Goal: Task Accomplishment & Management: Use online tool/utility

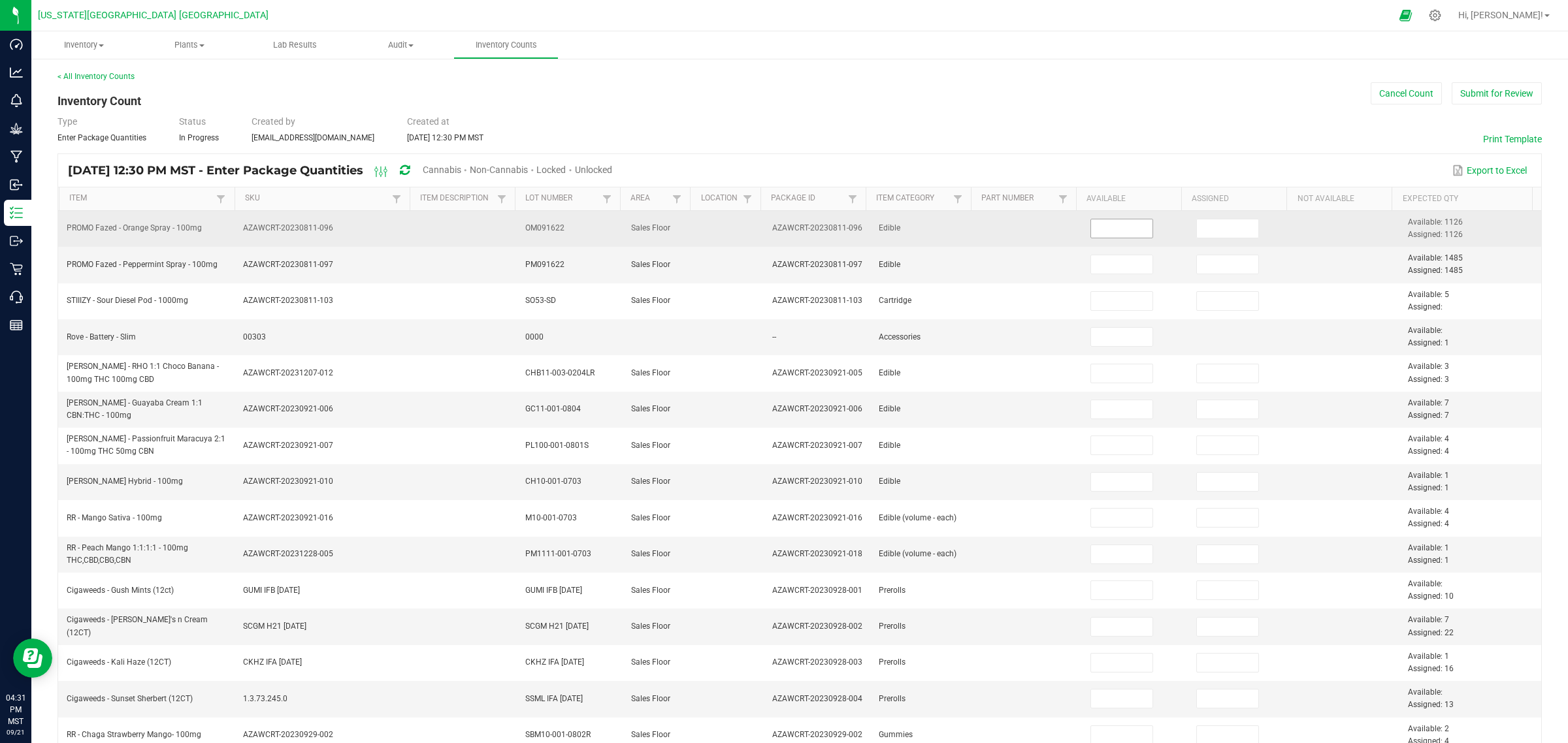
click at [1092, 223] on input at bounding box center [1122, 229] width 62 height 18
type input "1,126"
click at [1201, 232] on input at bounding box center [1228, 229] width 62 height 18
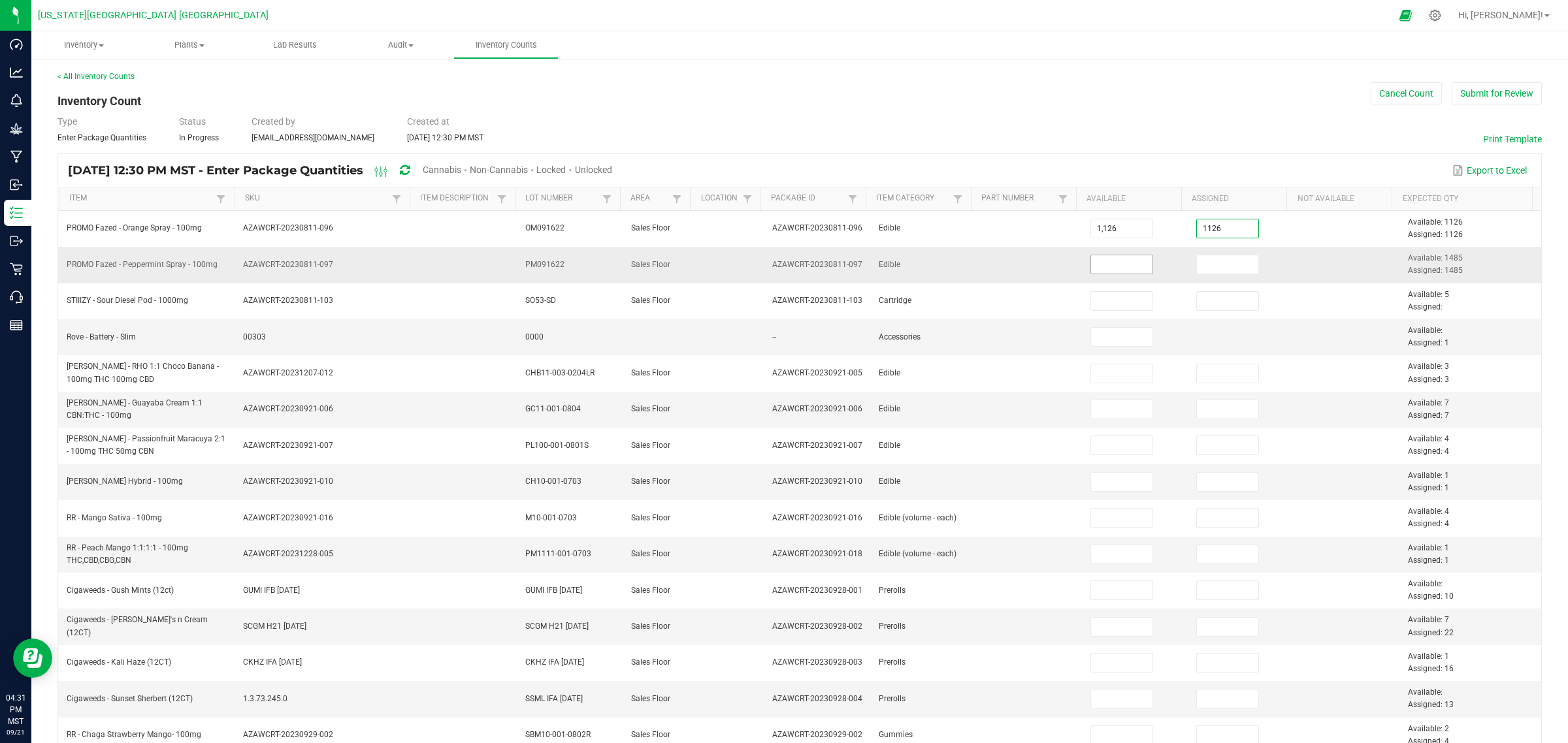
type input "1,126"
click at [1111, 264] on input at bounding box center [1122, 264] width 62 height 18
type input "1,485"
click at [1220, 267] on input at bounding box center [1228, 264] width 62 height 18
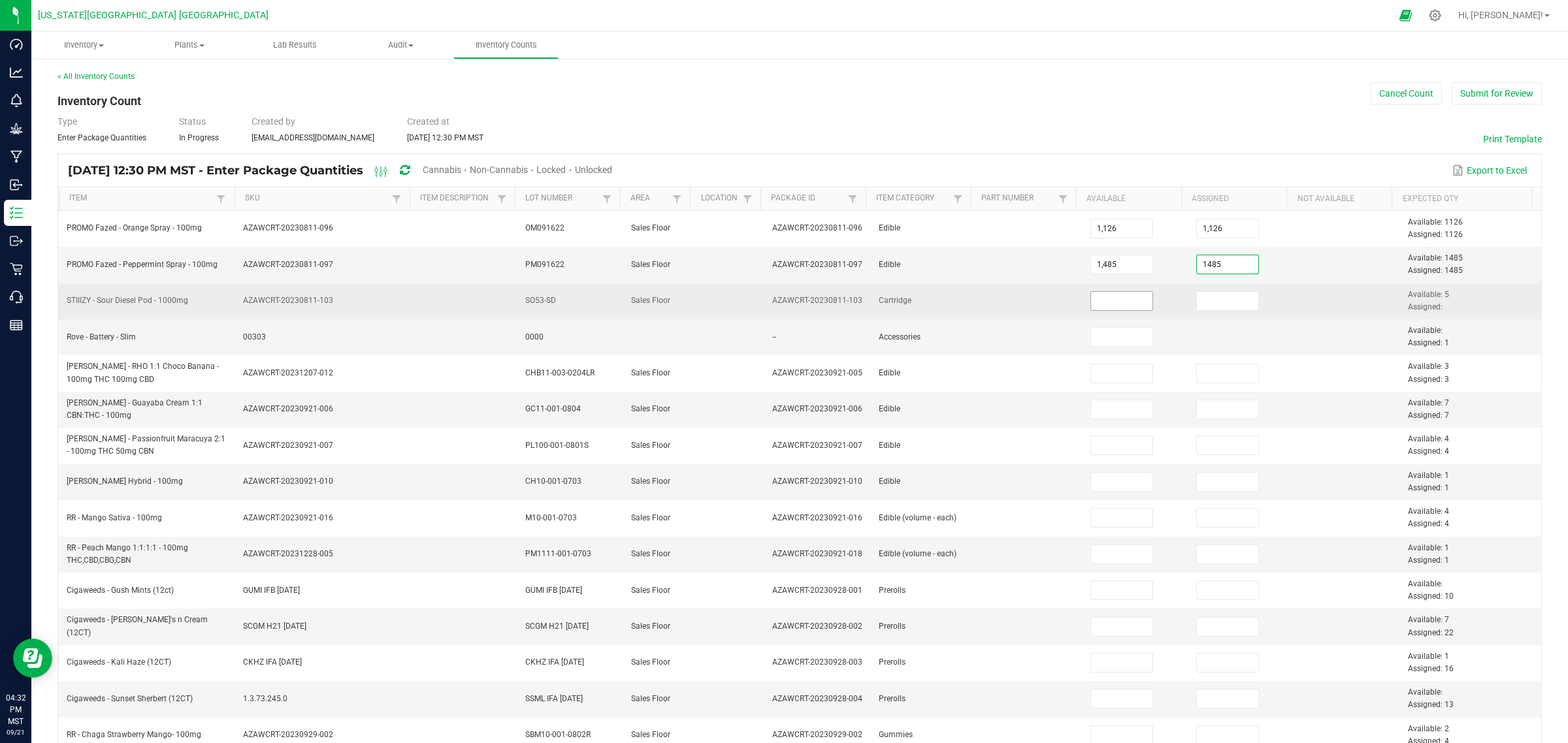
type input "1,485"
click at [1096, 298] on input at bounding box center [1122, 301] width 62 height 18
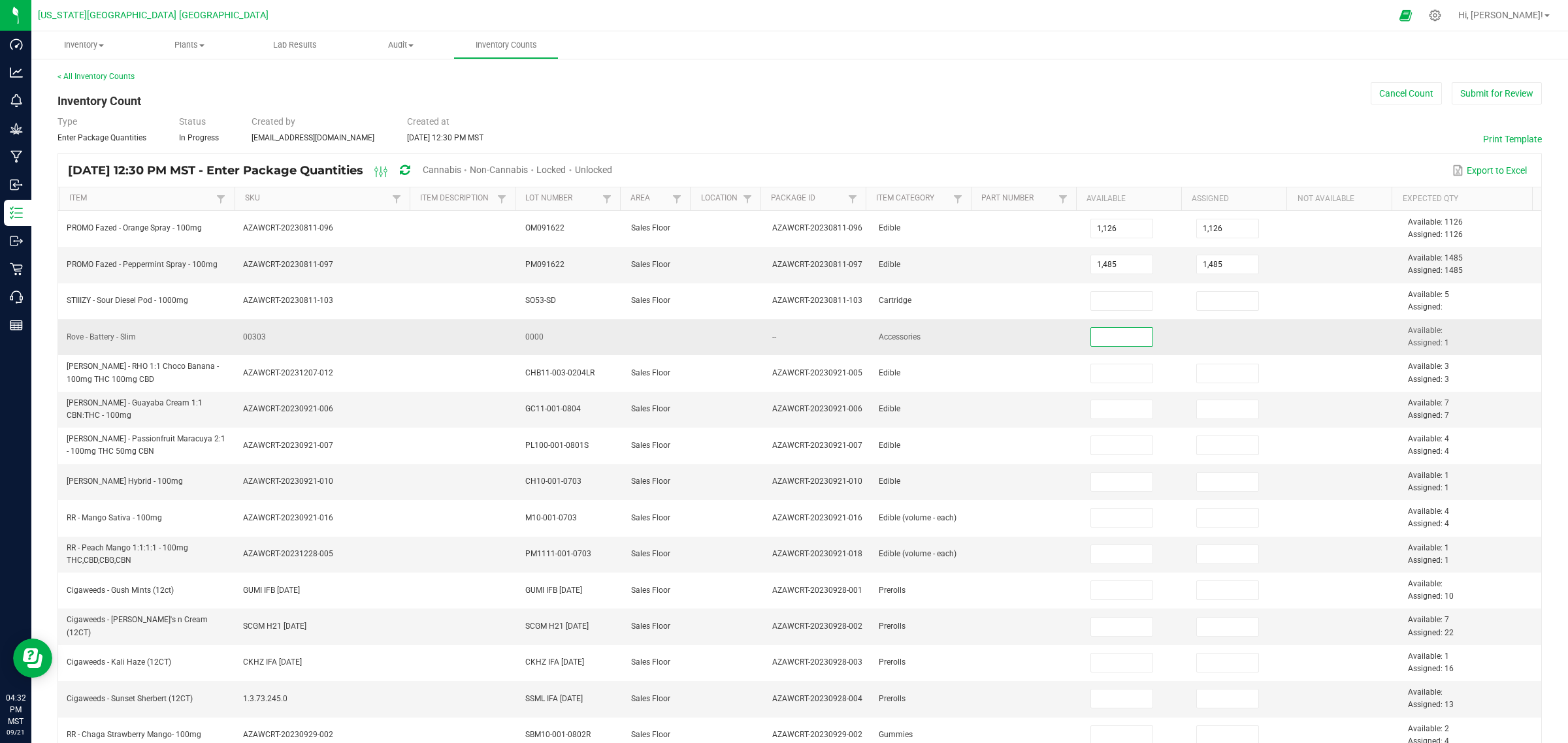
click at [1091, 337] on input at bounding box center [1122, 337] width 62 height 18
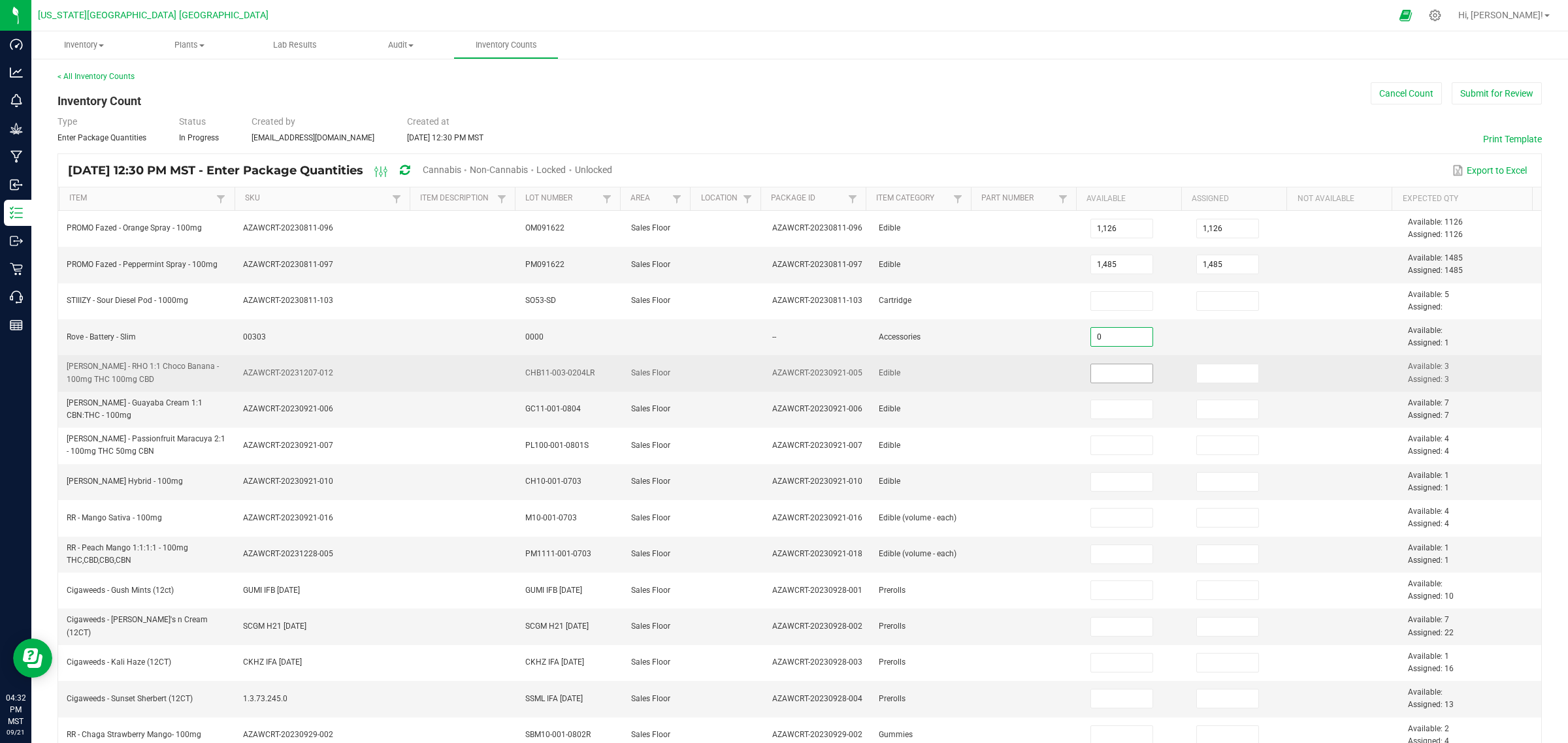
type input "0"
click at [1091, 379] on input at bounding box center [1122, 374] width 62 height 18
type input "3"
click at [1199, 374] on input at bounding box center [1228, 374] width 62 height 18
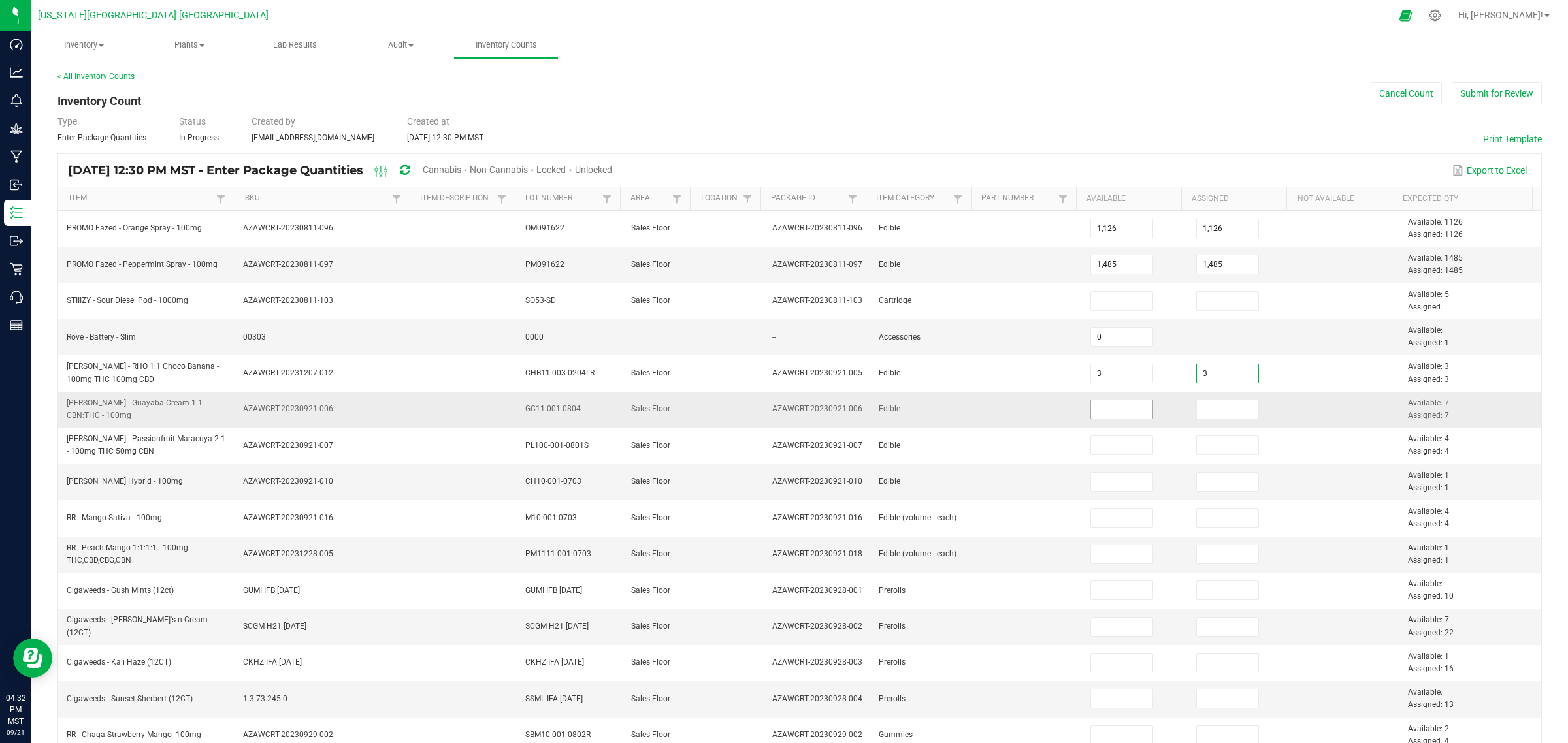
type input "3"
click at [1097, 411] on input at bounding box center [1122, 410] width 62 height 18
type input "7"
click at [1197, 416] on input at bounding box center [1228, 410] width 62 height 18
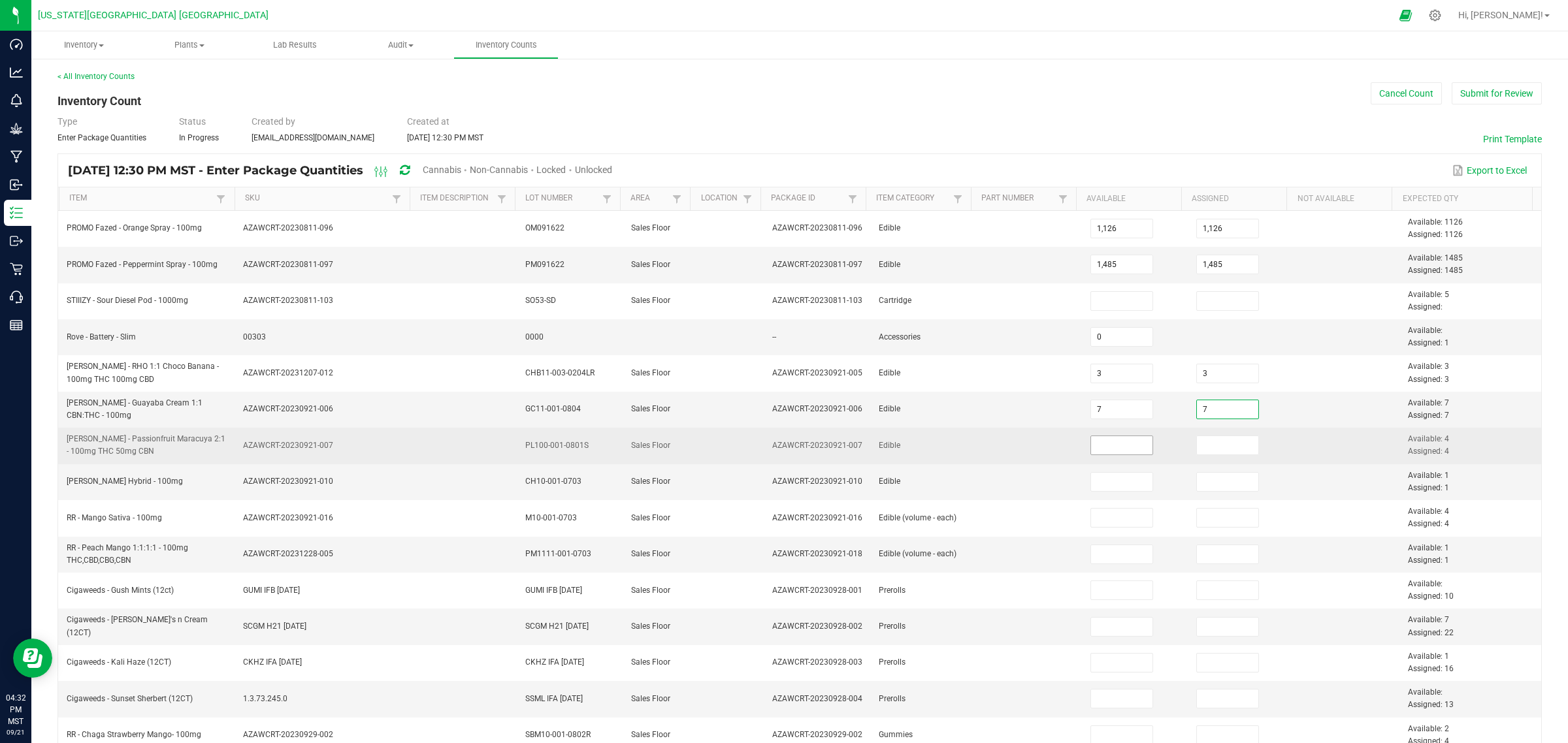
type input "7"
click at [1111, 448] on input at bounding box center [1122, 445] width 62 height 18
type input "4"
click at [1197, 445] on input at bounding box center [1228, 445] width 62 height 18
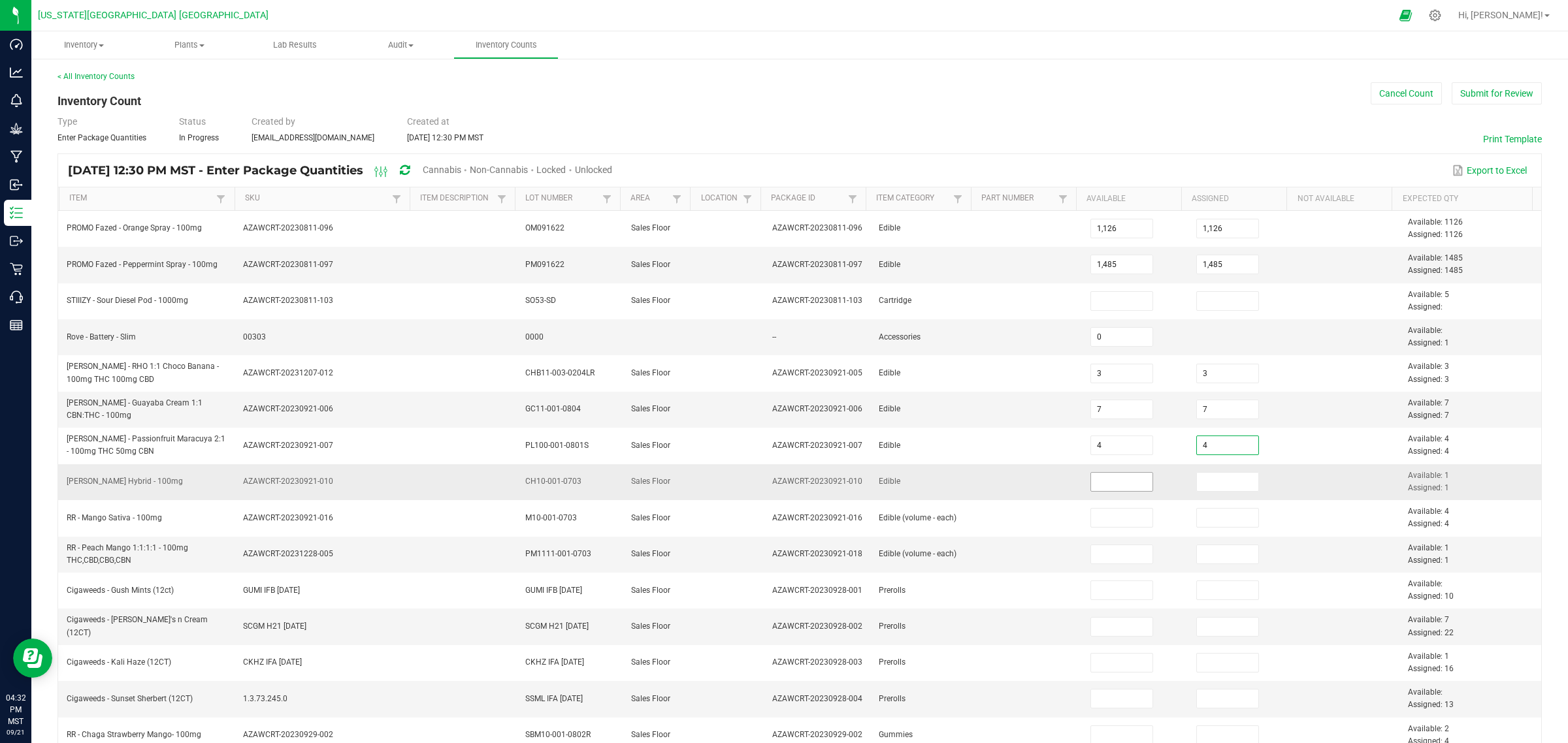
type input "4"
click at [1102, 485] on input at bounding box center [1122, 482] width 62 height 18
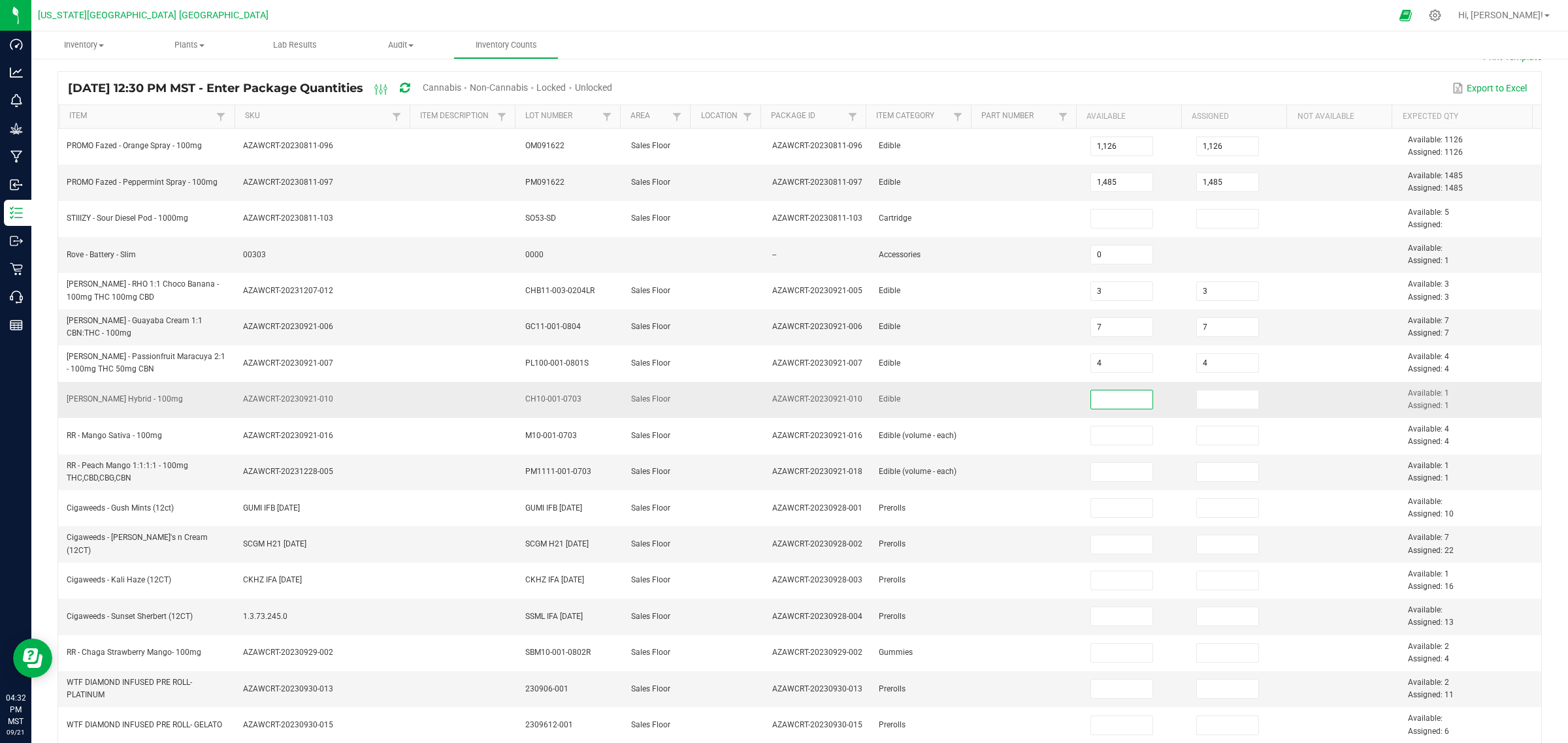
scroll to position [163, 0]
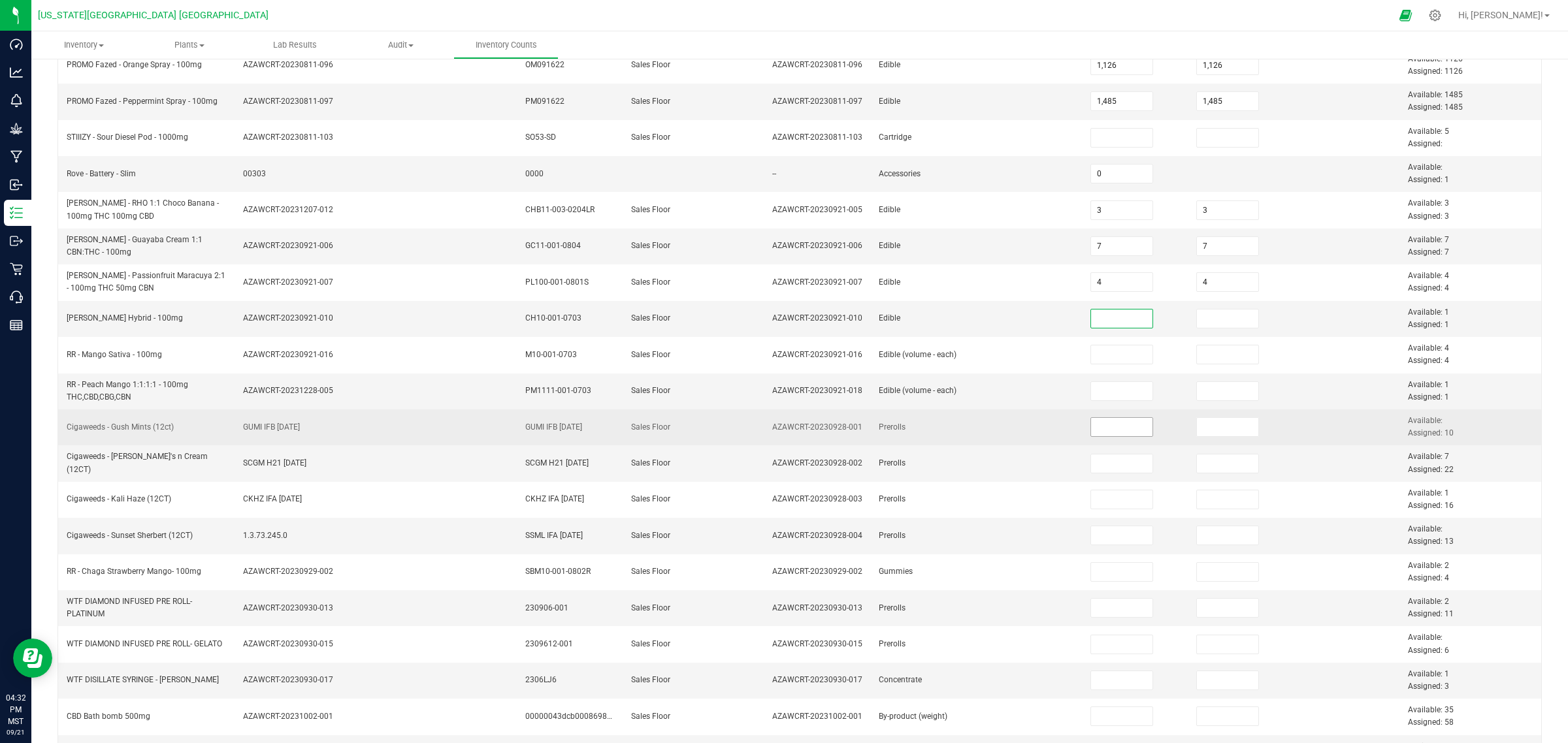
click at [1096, 431] on input at bounding box center [1122, 427] width 62 height 18
type input "0"
click at [1197, 422] on input at bounding box center [1228, 427] width 62 height 18
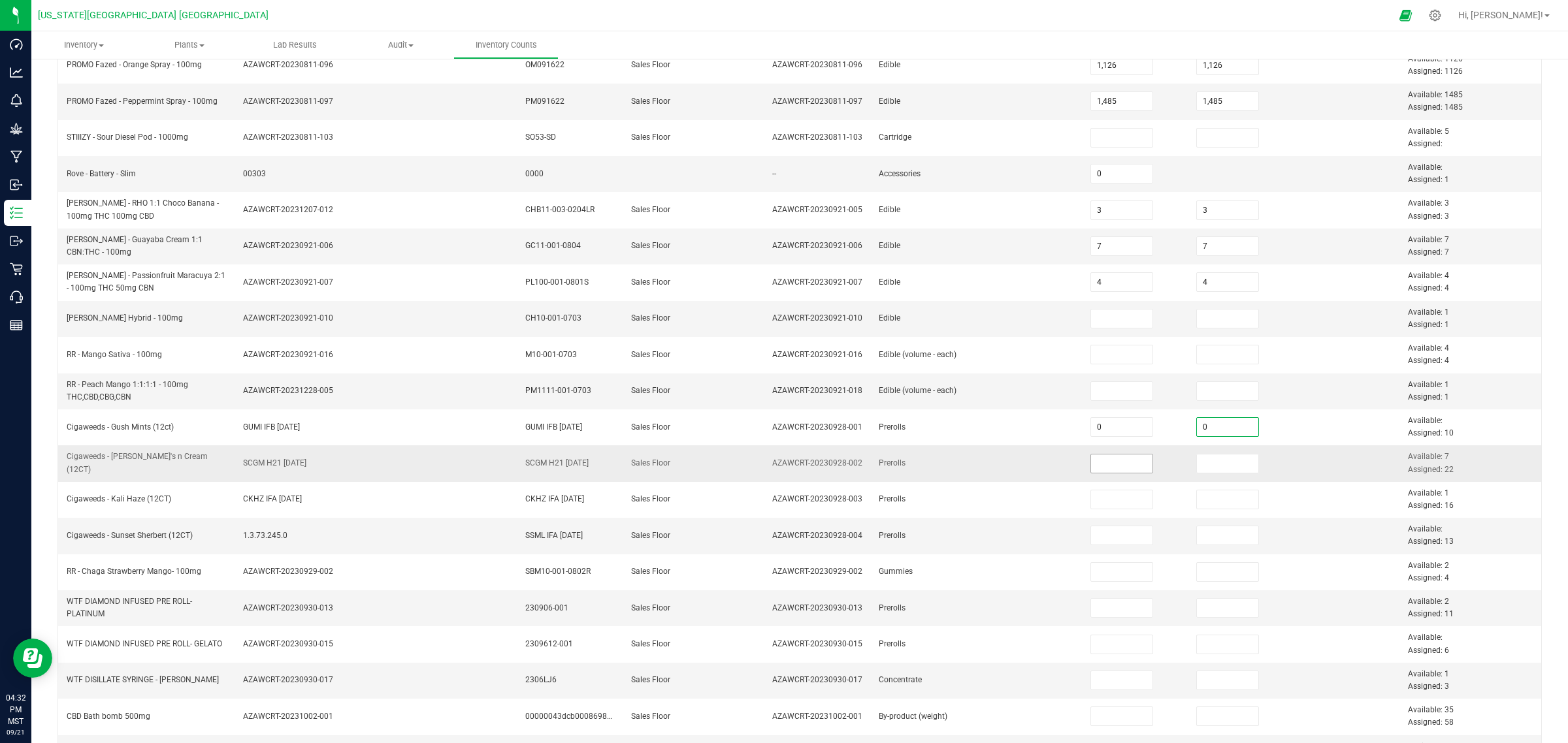
type input "0"
click at [1103, 469] on input at bounding box center [1122, 464] width 62 height 18
click at [1106, 317] on input at bounding box center [1122, 318] width 62 height 18
type input "1"
click at [1197, 325] on input at bounding box center [1228, 318] width 62 height 18
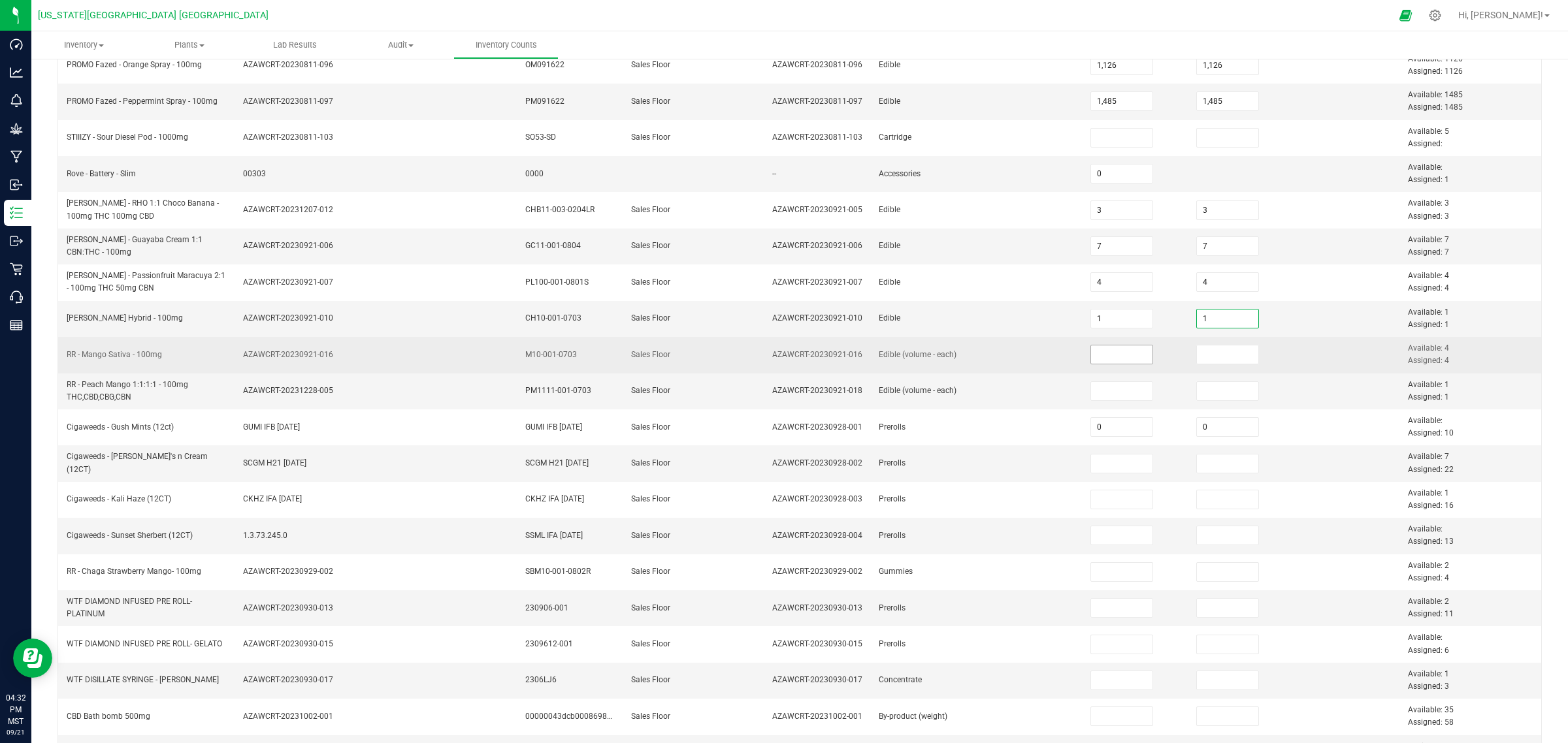
type input "1"
click at [1091, 357] on input at bounding box center [1122, 355] width 62 height 18
type input "4"
click at [1197, 359] on input at bounding box center [1228, 355] width 62 height 18
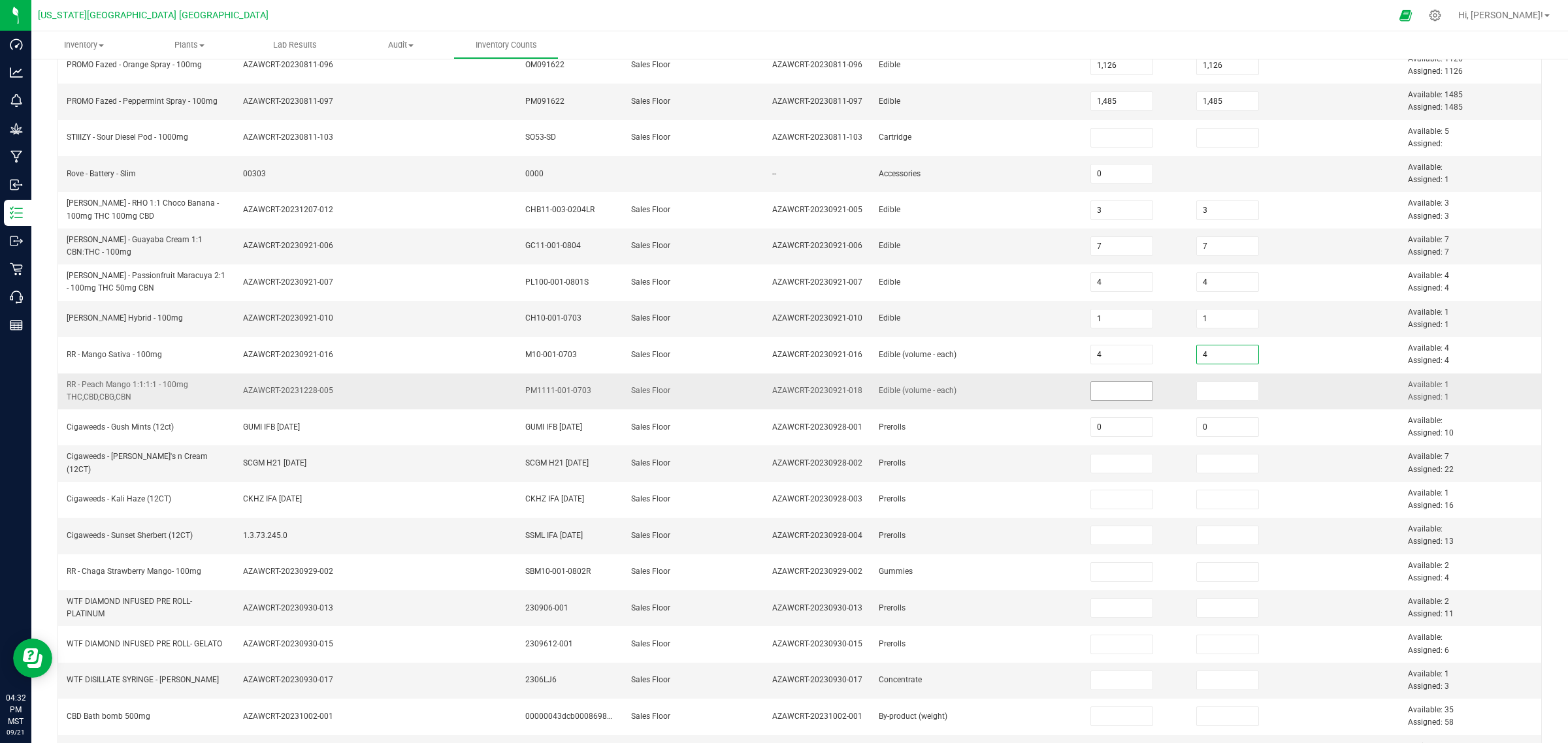
type input "4"
click at [1107, 396] on input at bounding box center [1122, 391] width 62 height 18
type input "1"
click at [1204, 392] on input at bounding box center [1228, 391] width 62 height 18
type input "1"
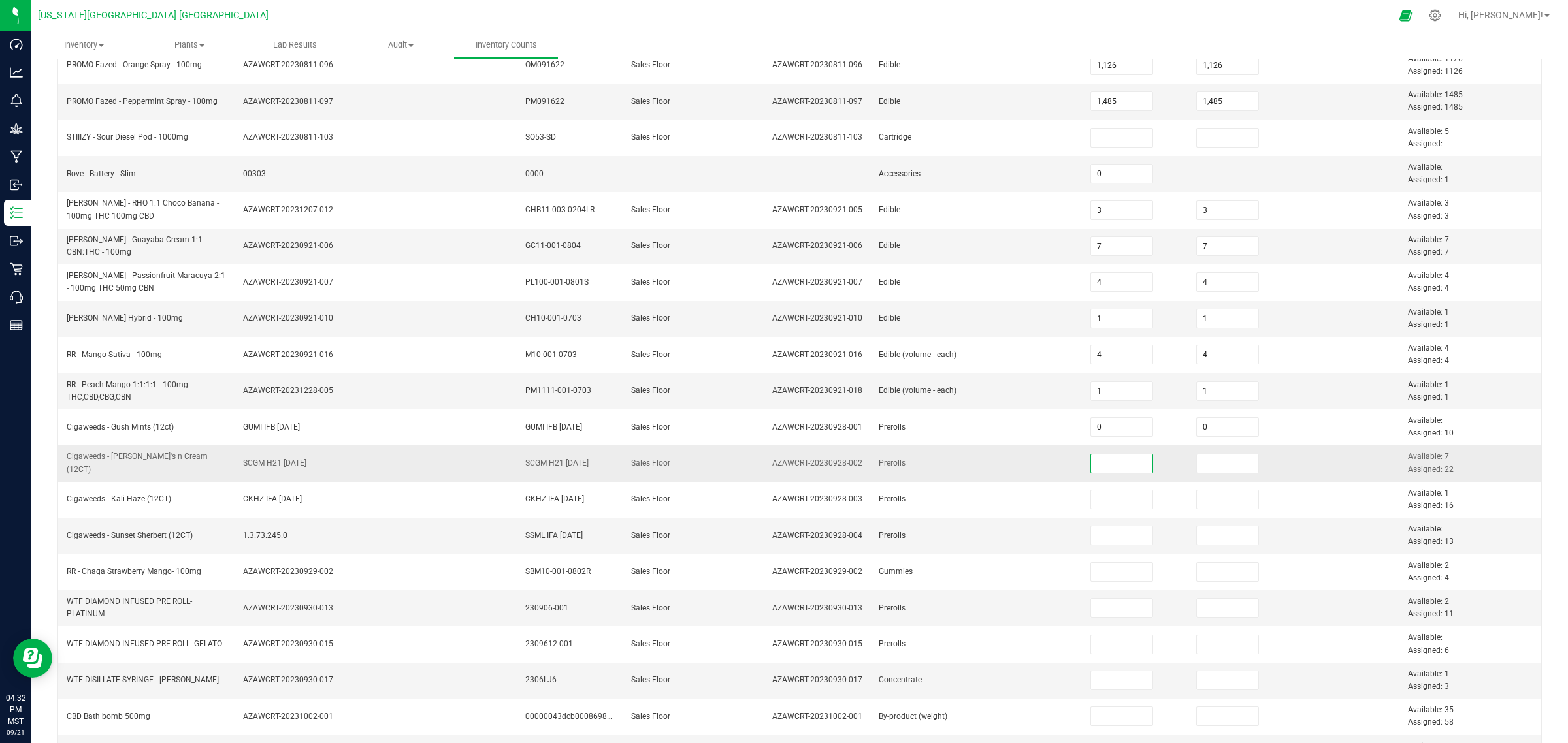
click at [1101, 459] on input at bounding box center [1122, 464] width 62 height 18
type input "0"
click at [1103, 462] on input "0" at bounding box center [1122, 464] width 62 height 18
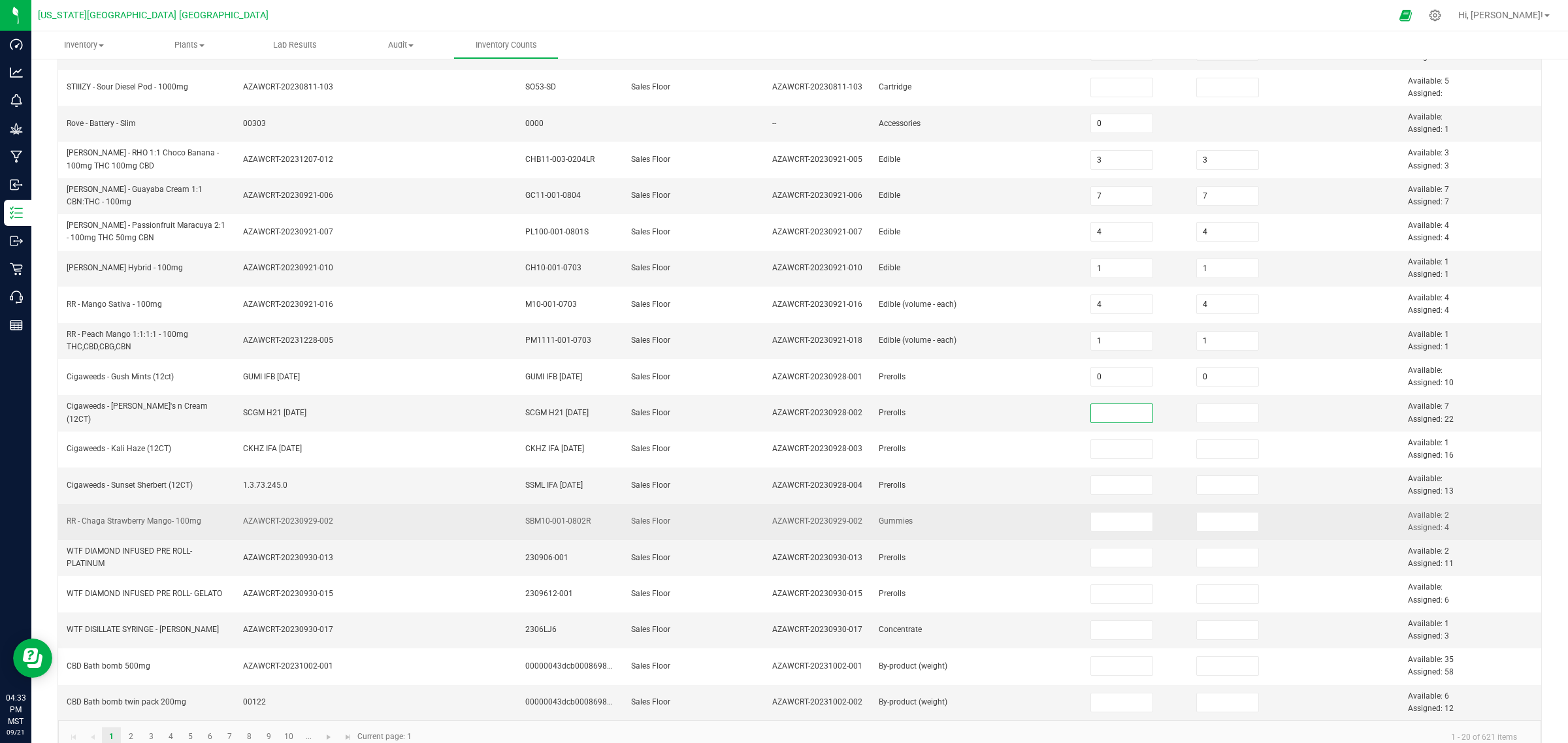
scroll to position [240, 0]
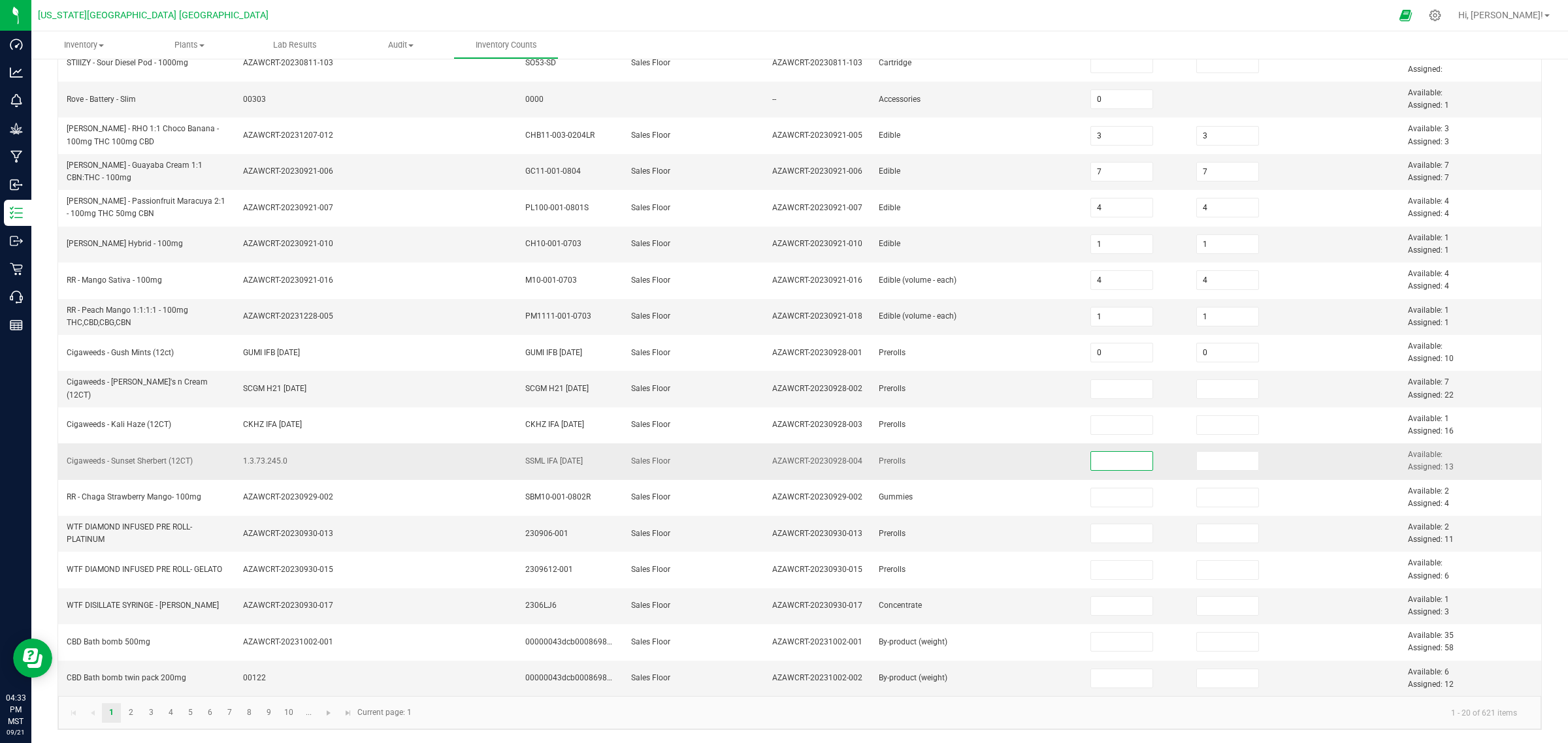
click at [1094, 457] on input at bounding box center [1122, 461] width 62 height 18
type input "0"
drag, startPoint x: 1189, startPoint y: 460, endPoint x: 1181, endPoint y: 461, distance: 8.1
click at [1197, 460] on input at bounding box center [1228, 461] width 62 height 18
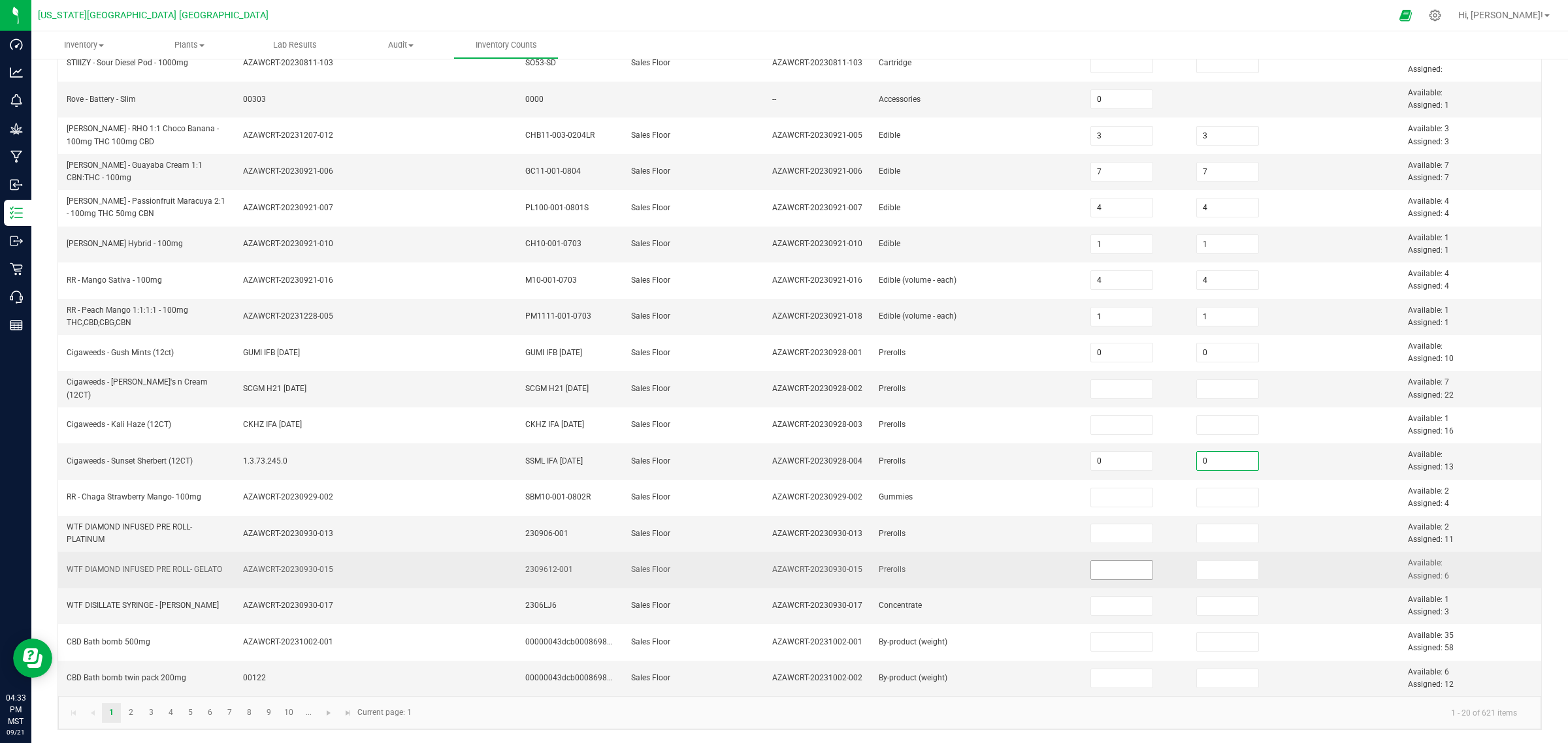
type input "0"
click at [1091, 573] on input at bounding box center [1122, 570] width 62 height 18
type input "0.0000"
click at [1197, 569] on input at bounding box center [1228, 570] width 62 height 18
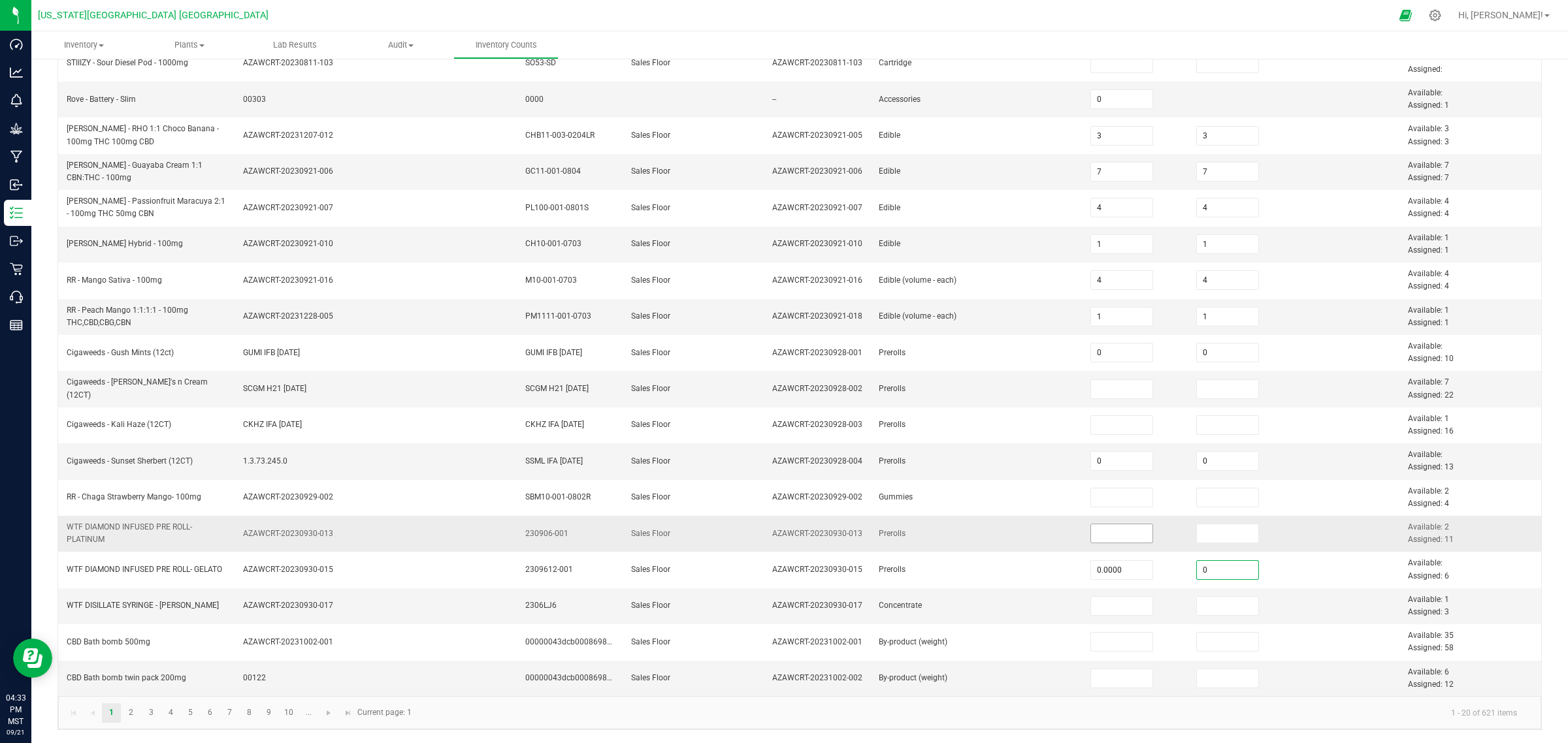
type input "0.0000"
click at [1103, 523] on td at bounding box center [1135, 534] width 106 height 36
click at [1098, 530] on input at bounding box center [1122, 534] width 62 height 18
type input "1.0000"
click at [1197, 530] on input at bounding box center [1228, 534] width 62 height 18
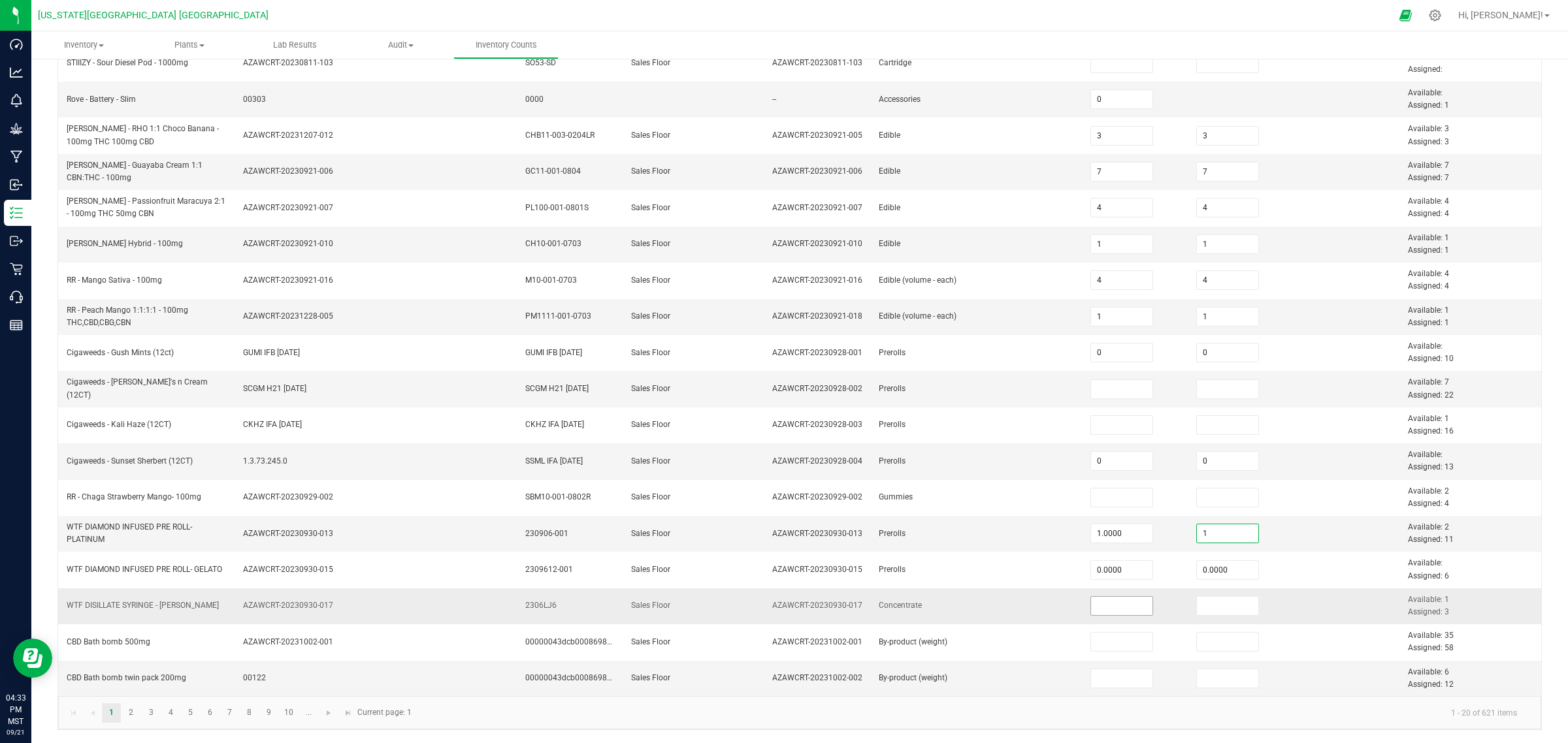
type input "1.0000"
click at [1101, 594] on input at bounding box center [1122, 606] width 62 height 18
type input "0.0000"
click at [1197, 594] on input at bounding box center [1228, 606] width 62 height 18
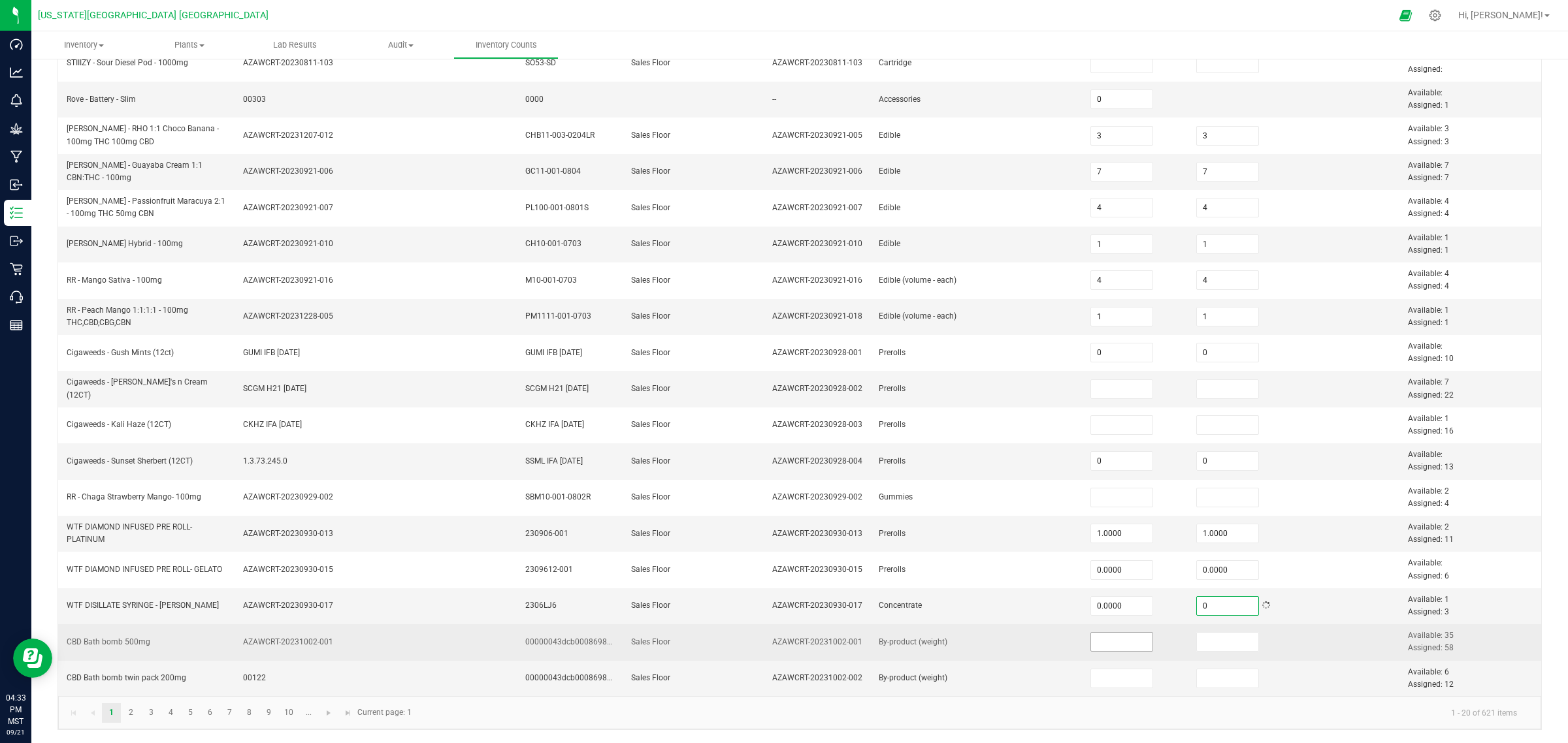
type input "0.0000"
click at [1102, 594] on input at bounding box center [1122, 642] width 62 height 18
click at [1092, 594] on input at bounding box center [1122, 642] width 62 height 18
type input "35.0000"
click at [1215, 594] on input at bounding box center [1228, 642] width 62 height 18
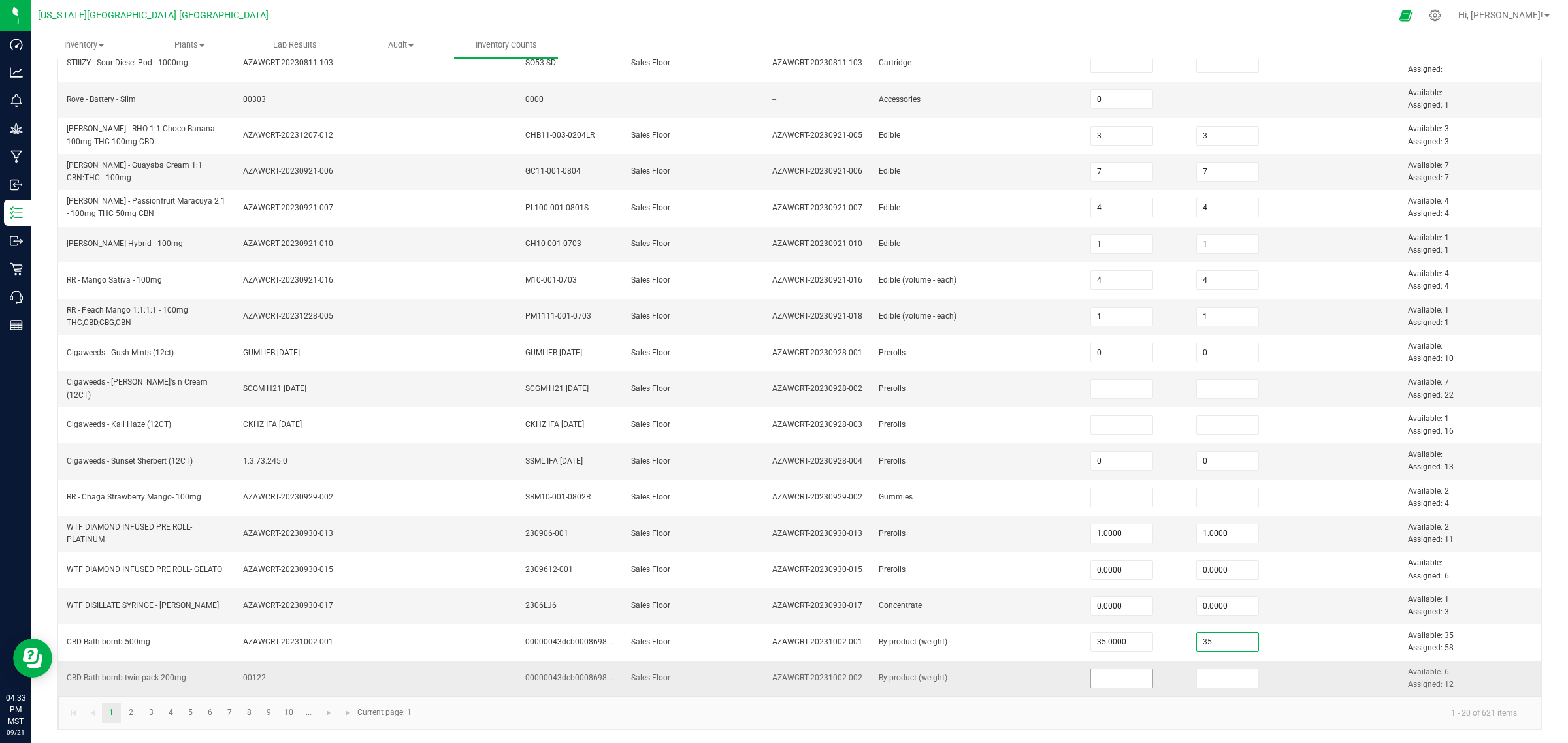
type input "35.0000"
click at [1091, 594] on input at bounding box center [1122, 679] width 62 height 18
type input "6.0000"
click at [1197, 594] on input at bounding box center [1228, 679] width 62 height 18
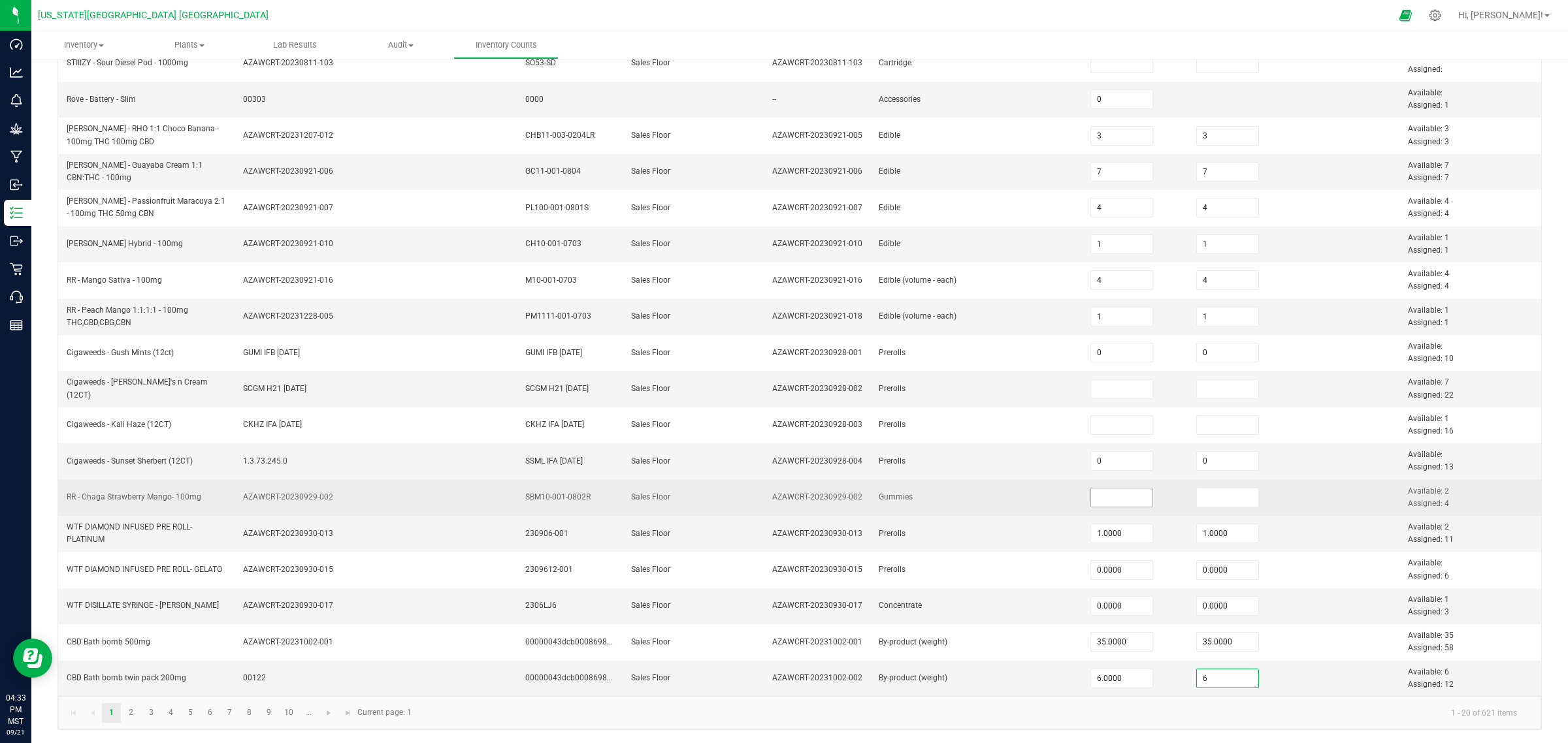
type input "6.0000"
click at [1112, 499] on input at bounding box center [1122, 498] width 62 height 18
type input "2.0000"
click at [1204, 504] on input at bounding box center [1228, 498] width 62 height 18
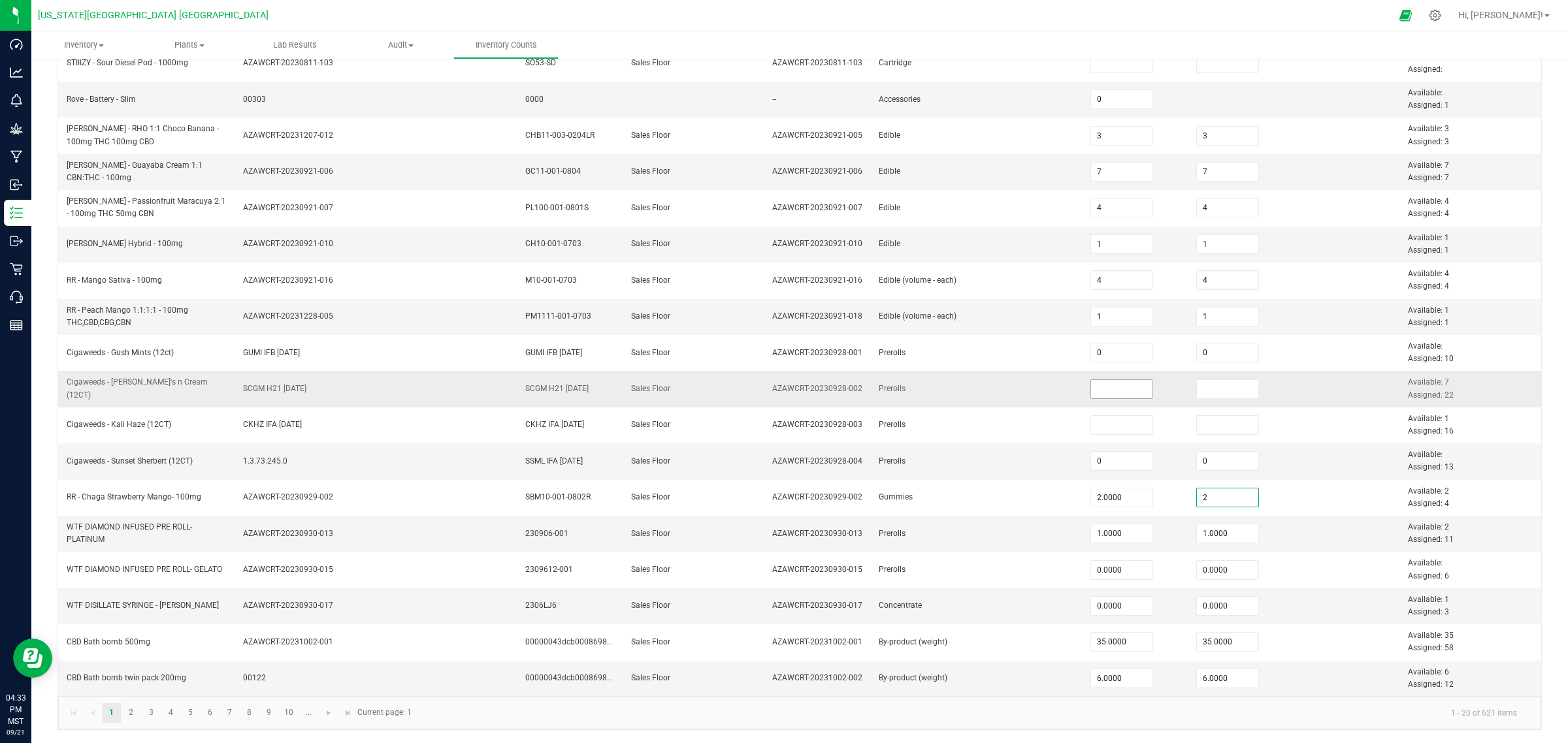
type input "2.0000"
click at [1111, 384] on input at bounding box center [1122, 389] width 62 height 18
click at [1102, 246] on input "1" at bounding box center [1122, 244] width 62 height 18
type input "5"
click at [1207, 242] on input "1" at bounding box center [1228, 244] width 62 height 18
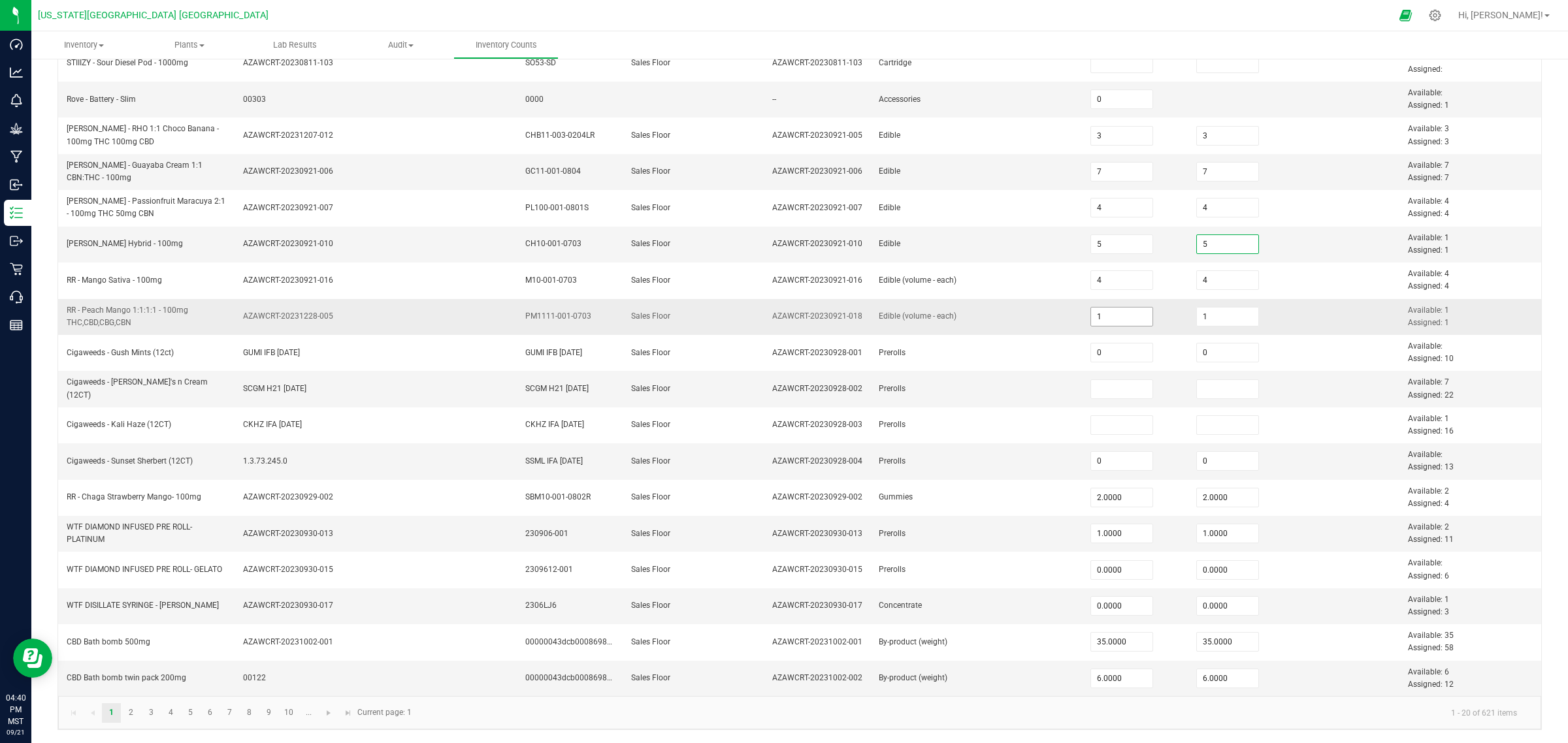
type input "5"
click at [1098, 316] on input "1" at bounding box center [1122, 317] width 62 height 18
type input "4"
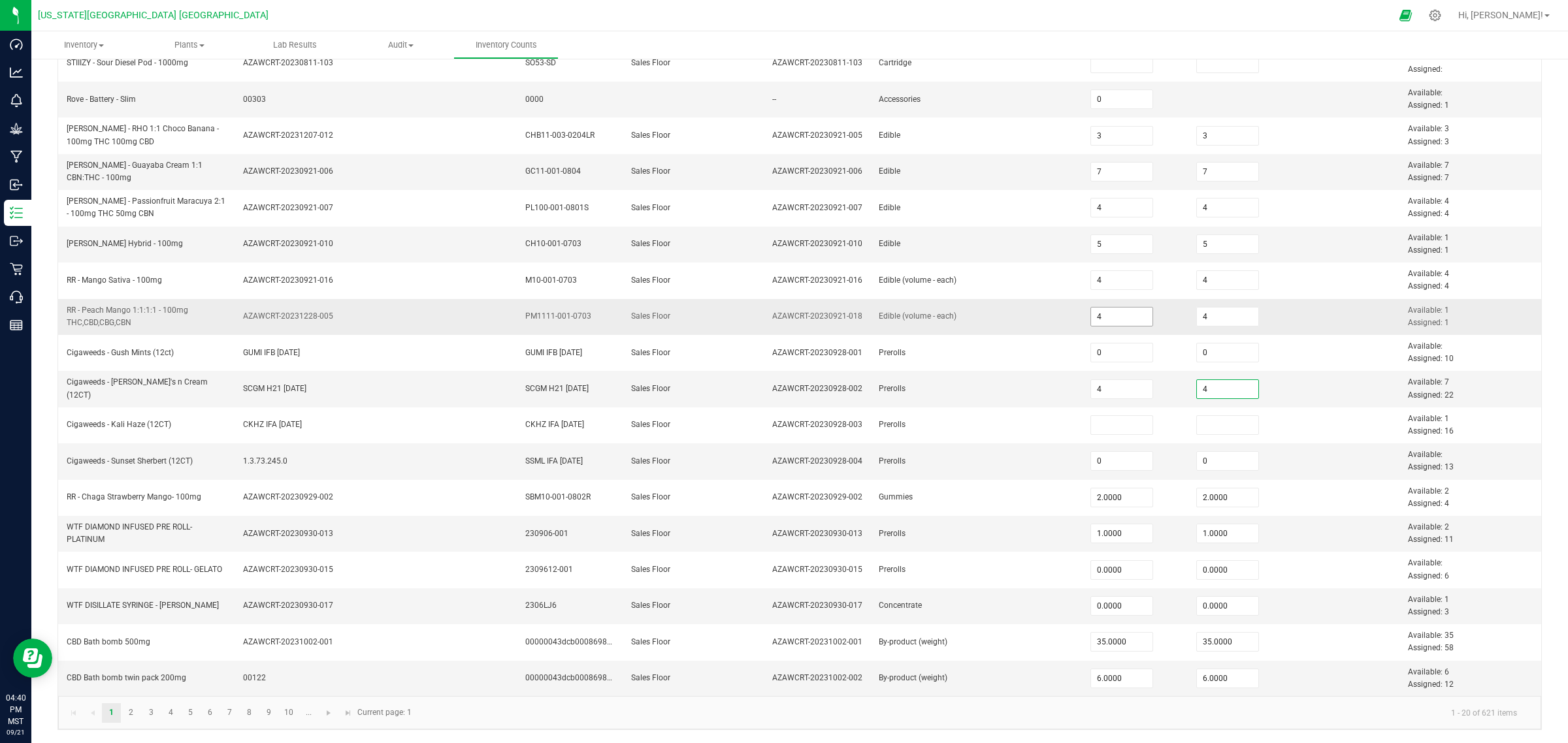
type input "4"
type input "0"
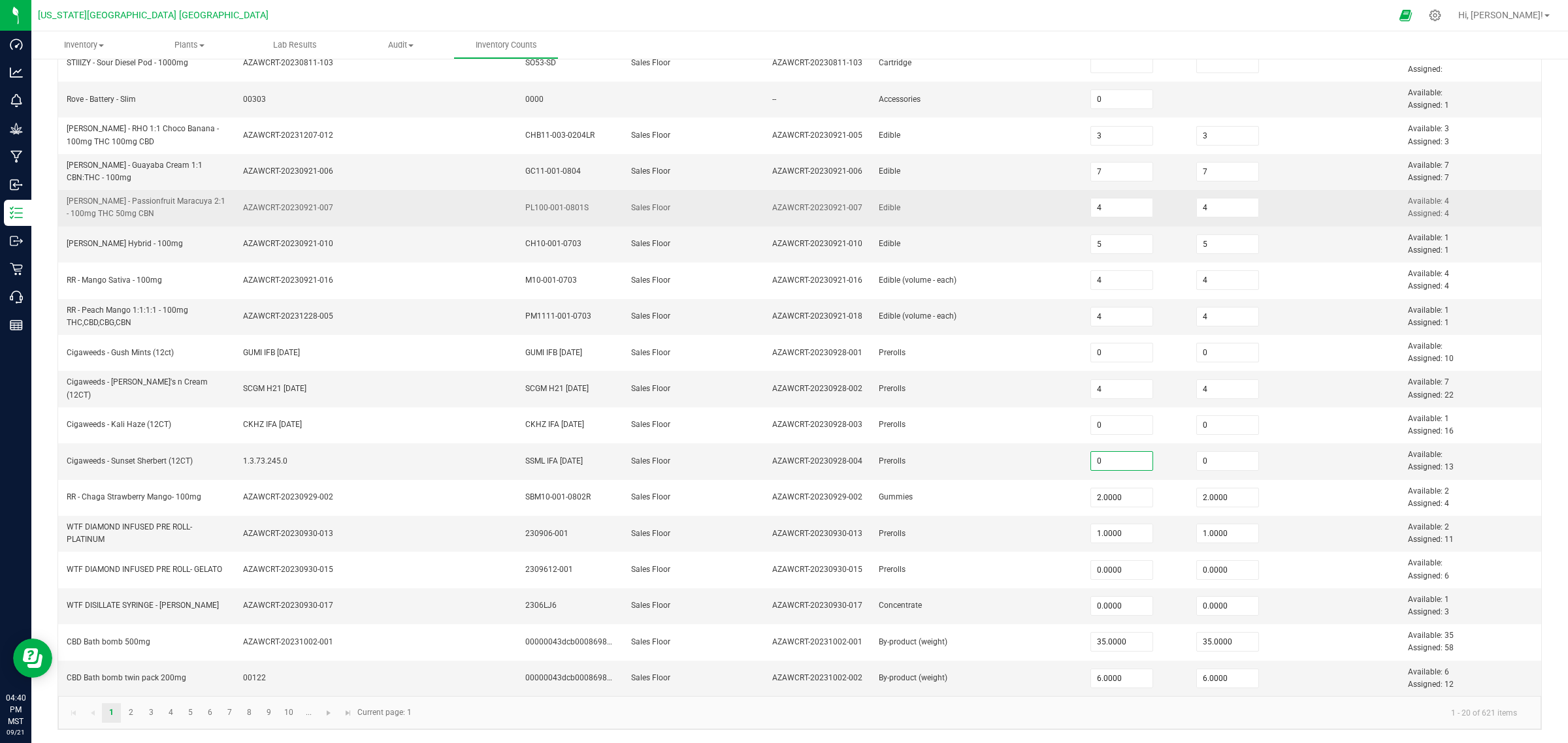
scroll to position [0, 0]
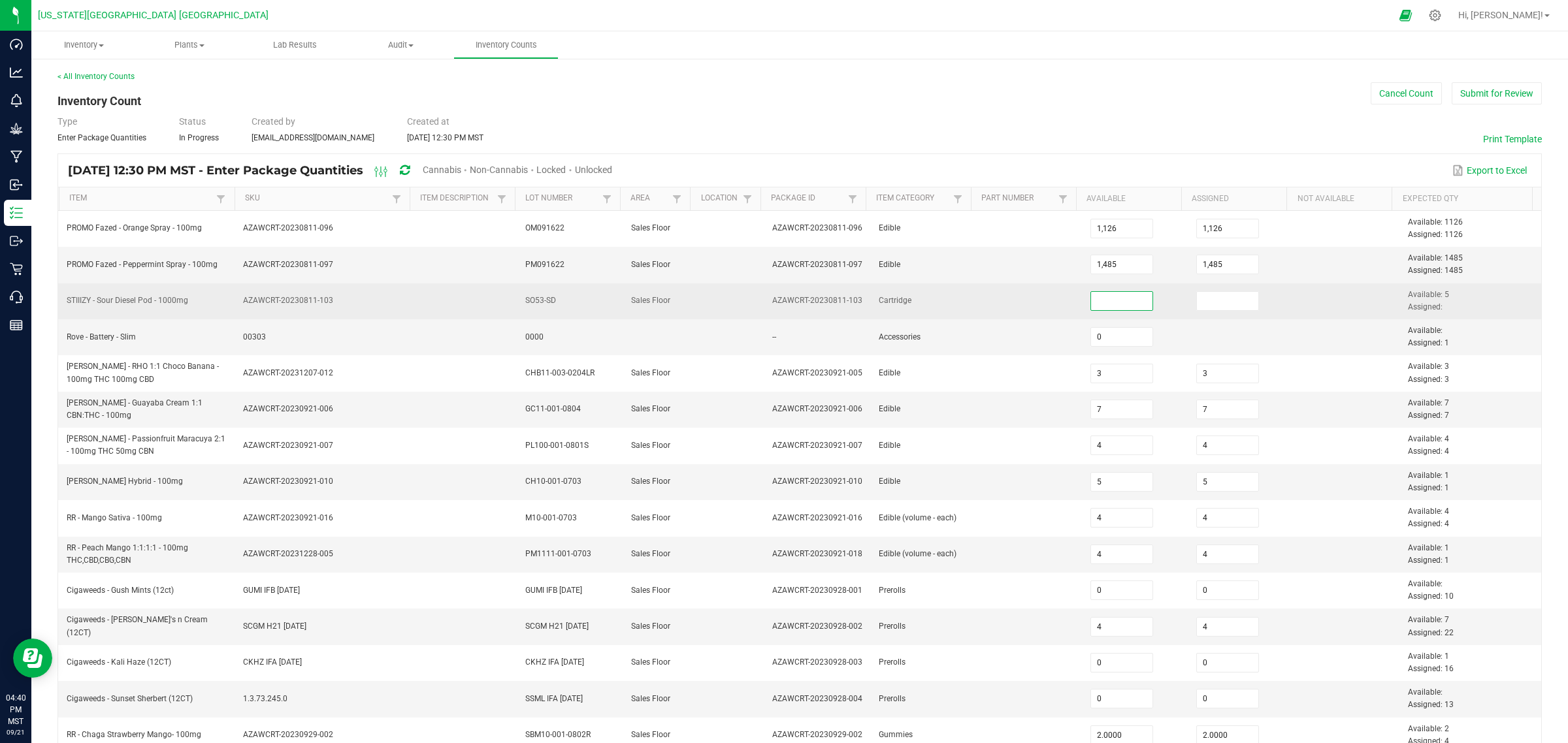
click at [1092, 305] on input at bounding box center [1122, 301] width 62 height 18
type input "2"
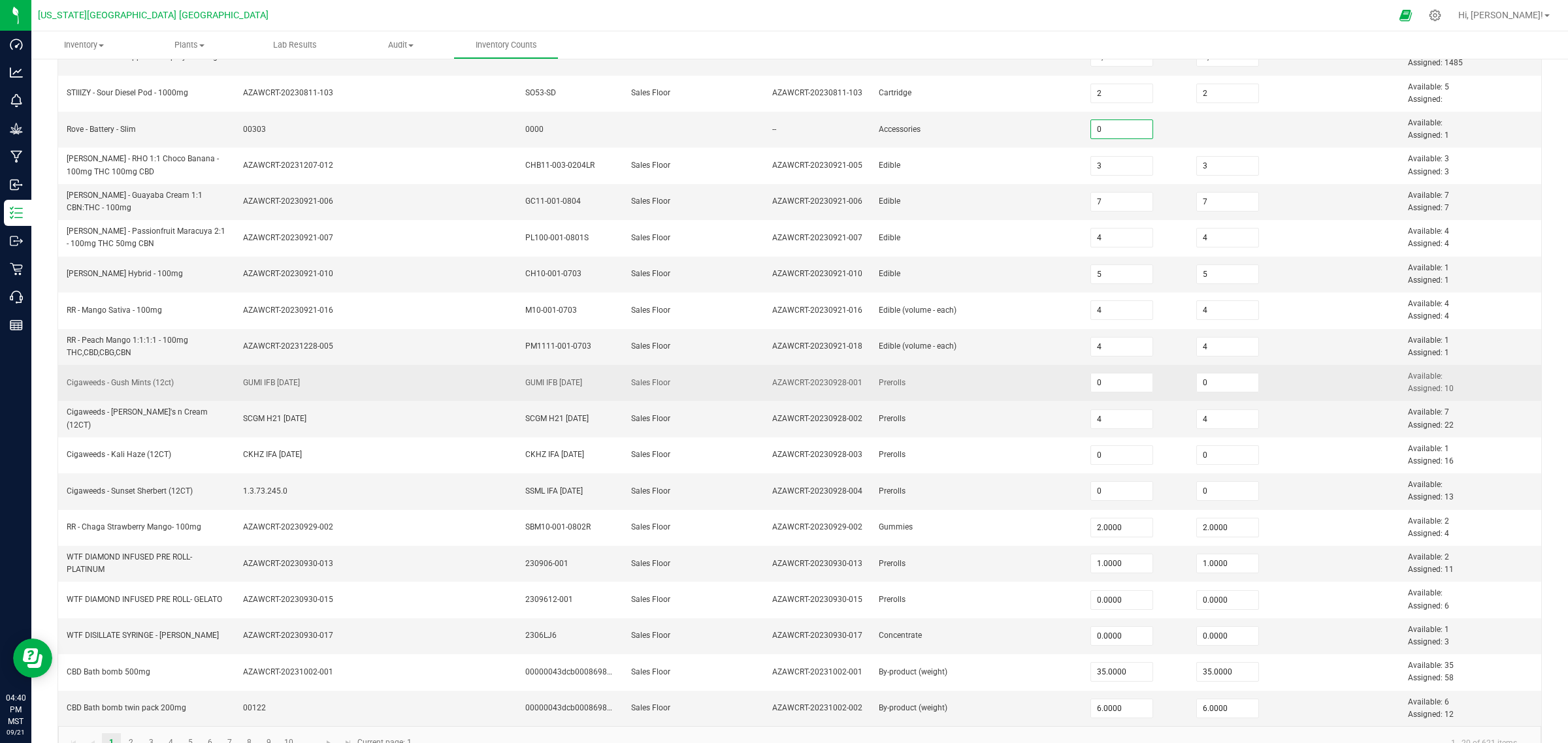
scroll to position [240, 0]
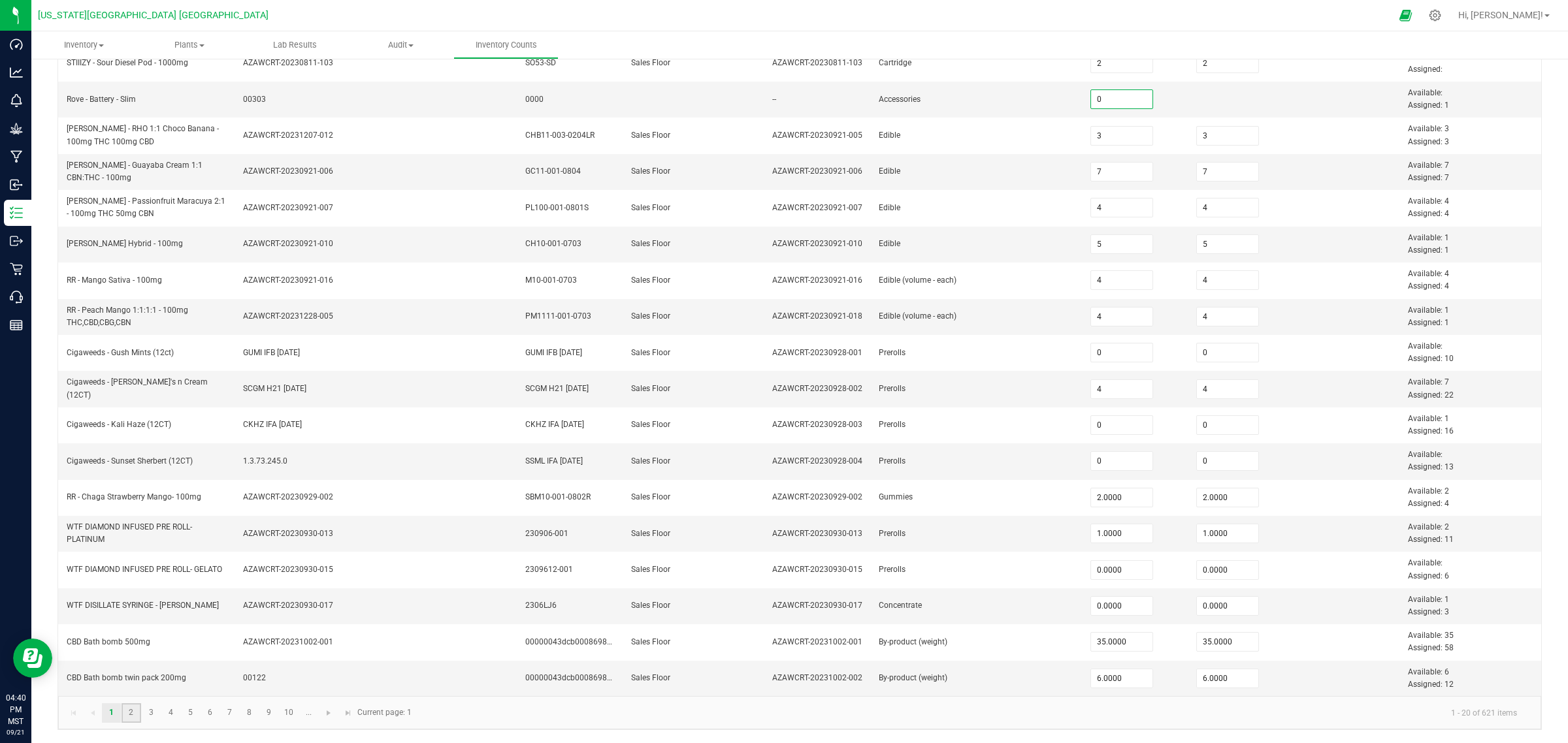
click at [127, 594] on link "2" at bounding box center [131, 713] width 19 height 20
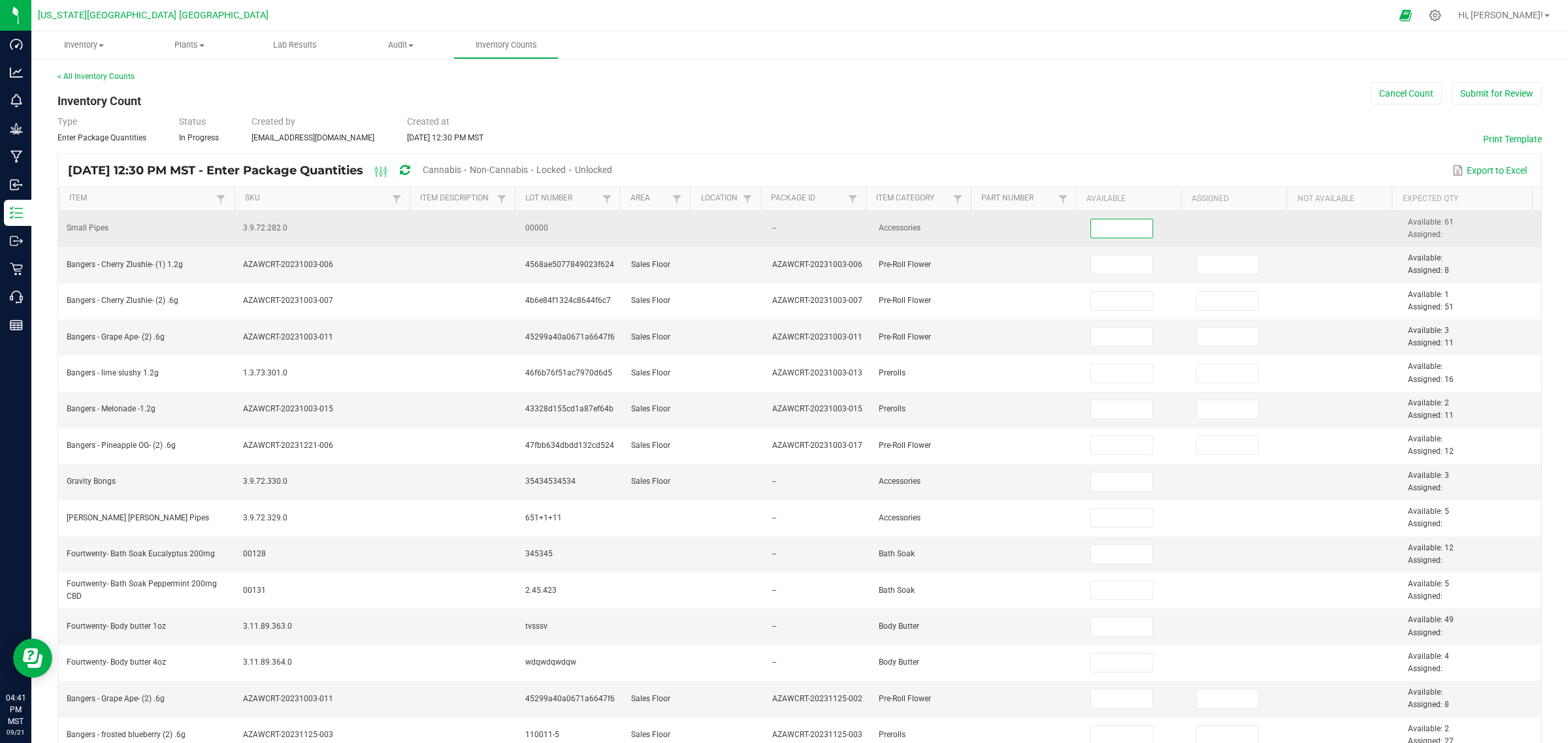
click at [1091, 230] on input at bounding box center [1122, 229] width 62 height 18
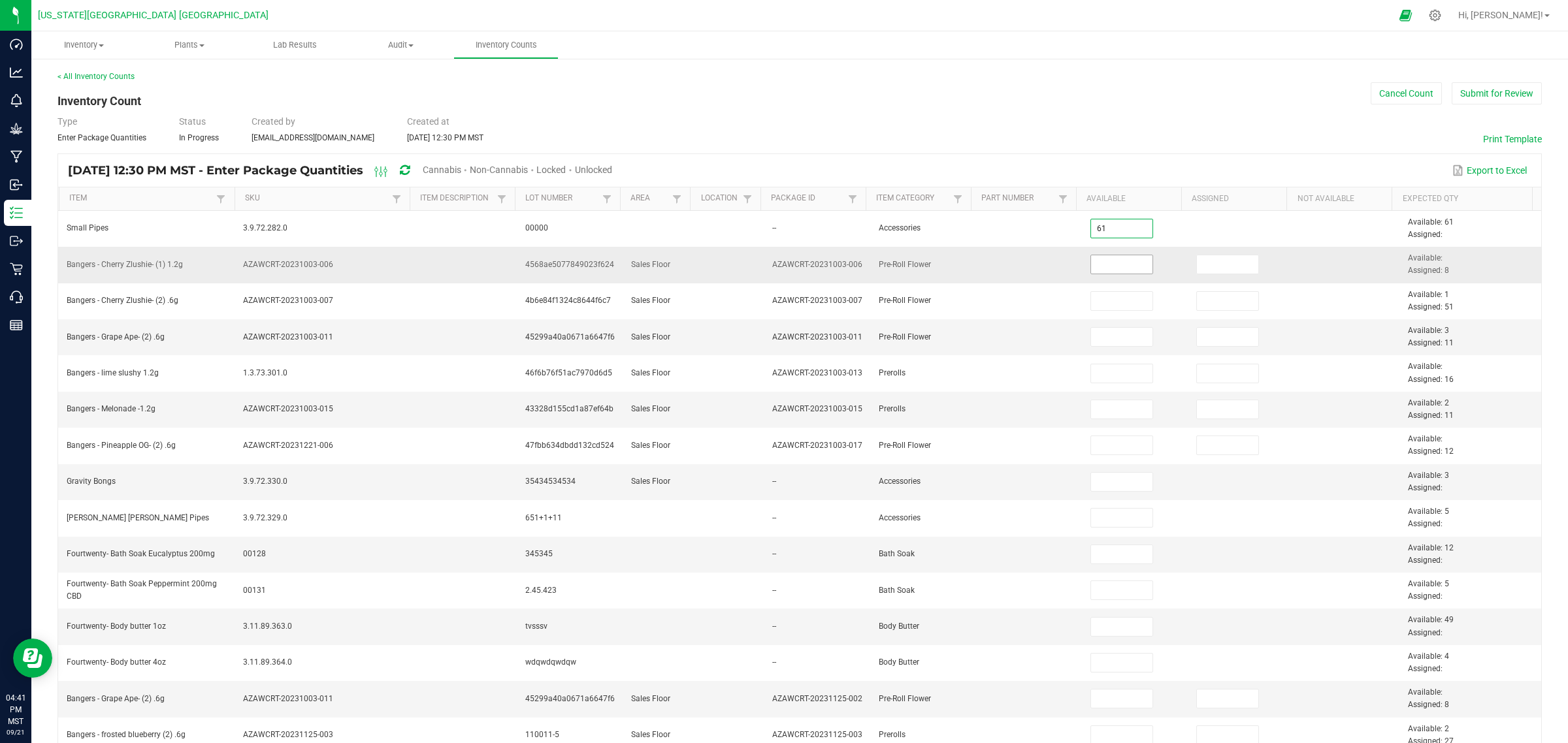
type input "61"
click at [1099, 271] on input at bounding box center [1122, 264] width 62 height 18
type input "0.0000"
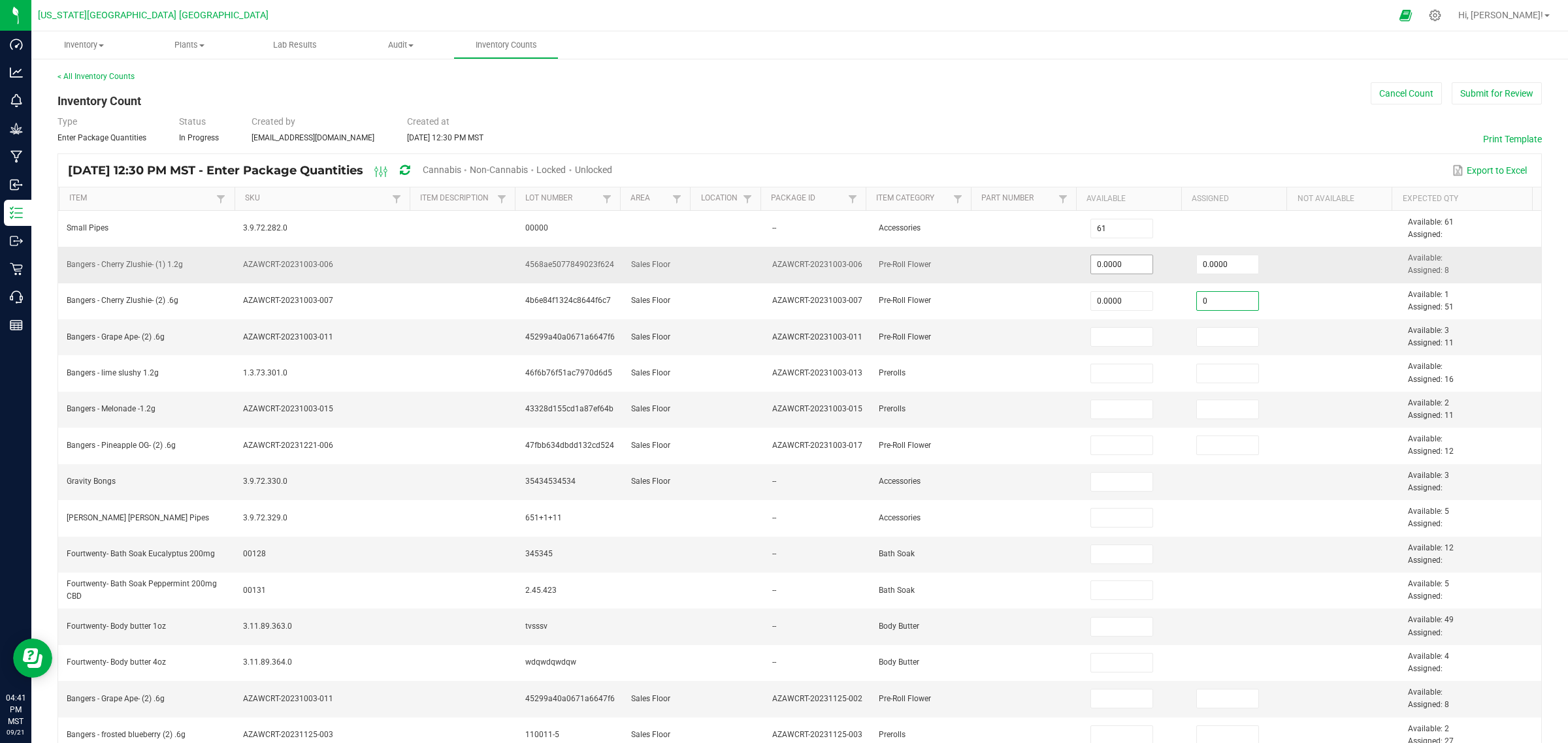
type input "0.0000"
click at [1091, 337] on input at bounding box center [1122, 337] width 62 height 18
click at [1115, 337] on input at bounding box center [1122, 337] width 62 height 18
type input "0.0000"
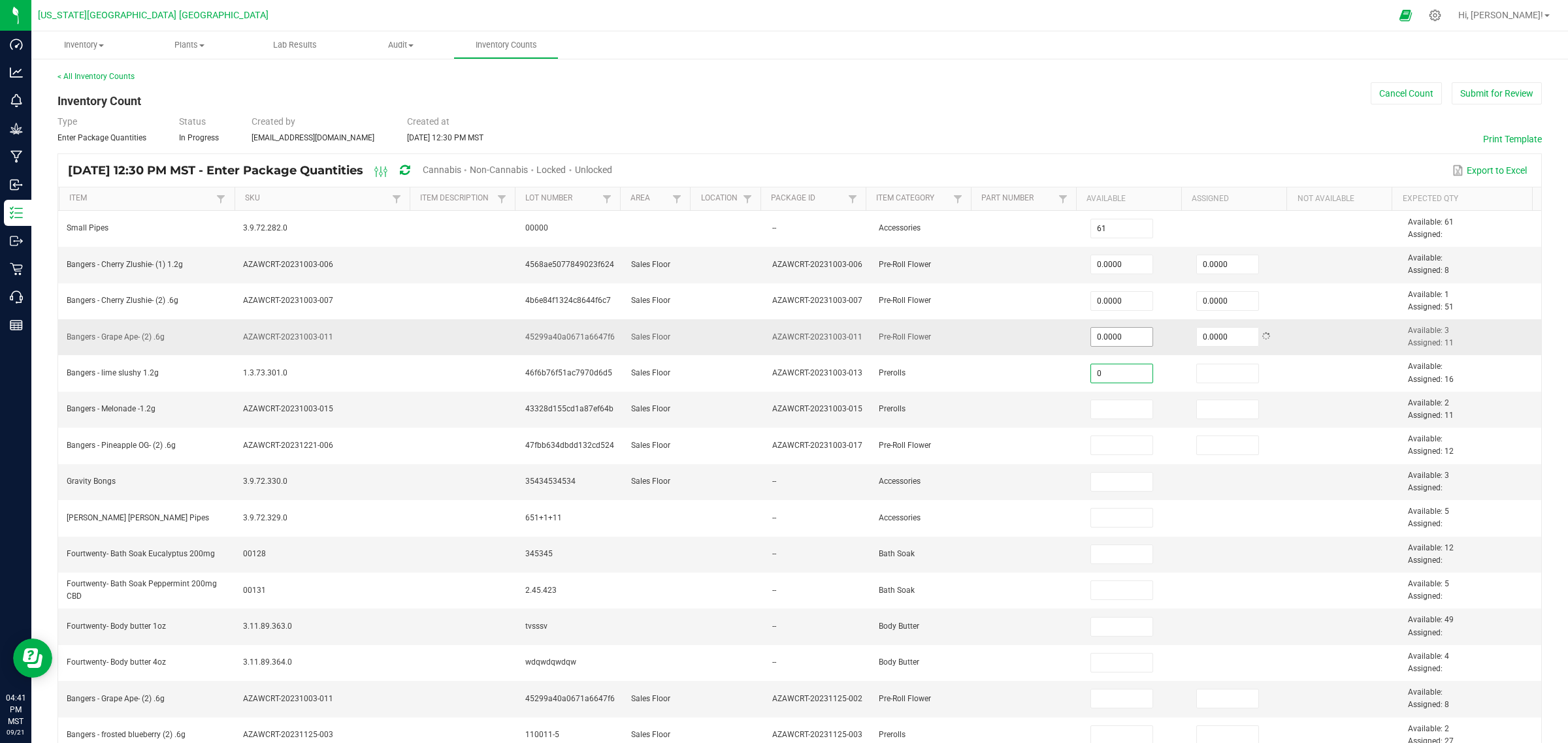
type input "0"
type input "0.0000"
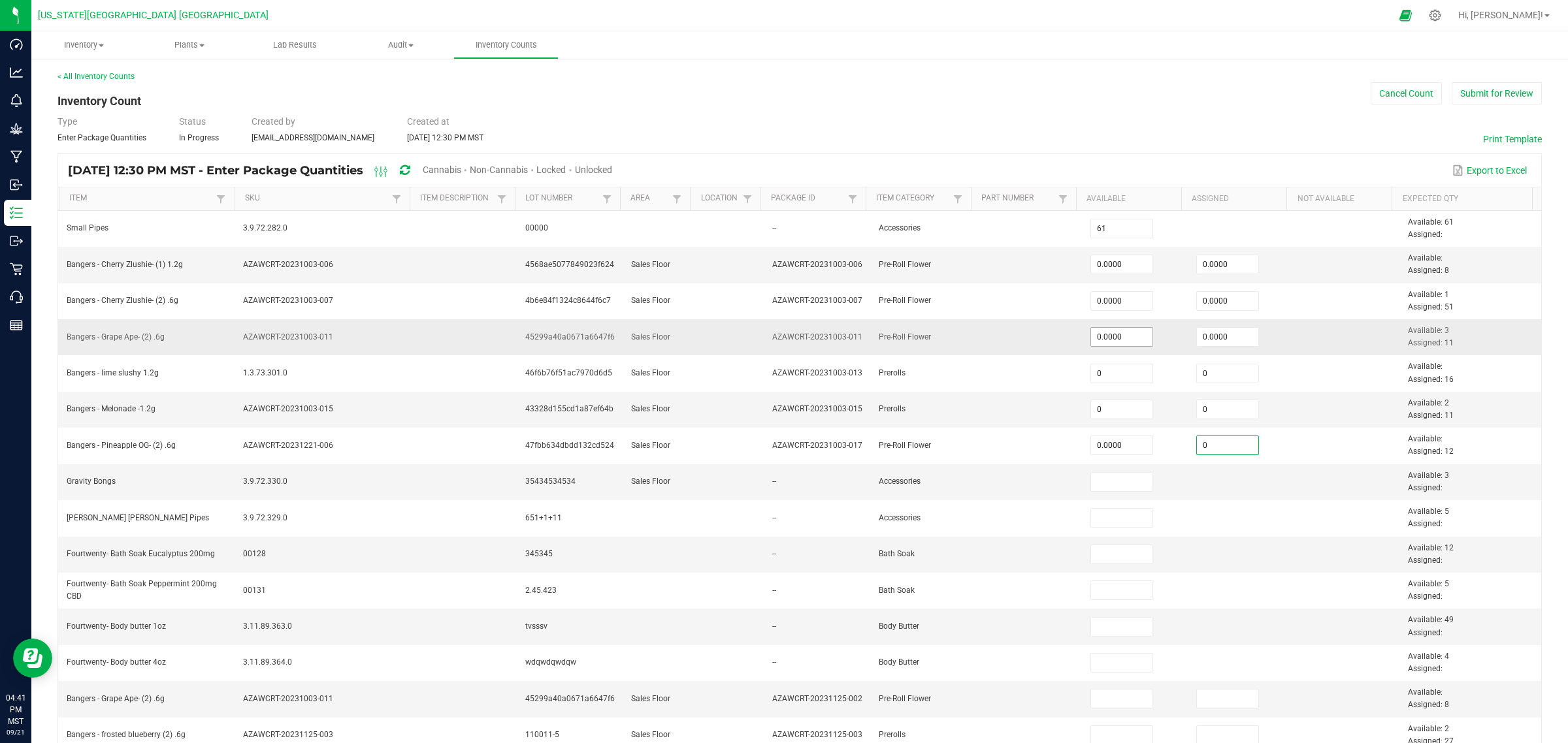
type input "0.0000"
type input "3"
type input "5"
type input "0.0000"
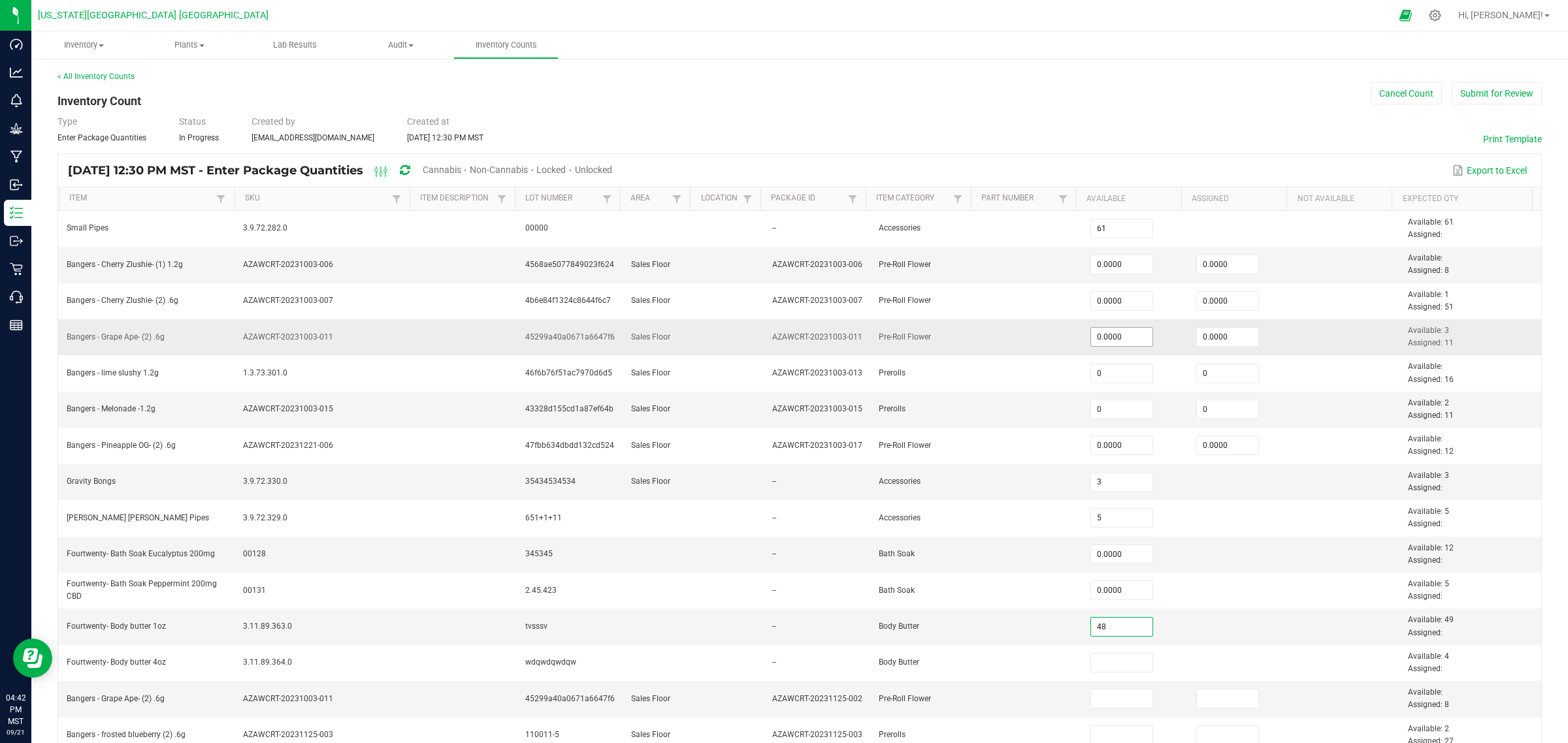
type input "48.0000"
type input "4.0000"
type input "0.0000"
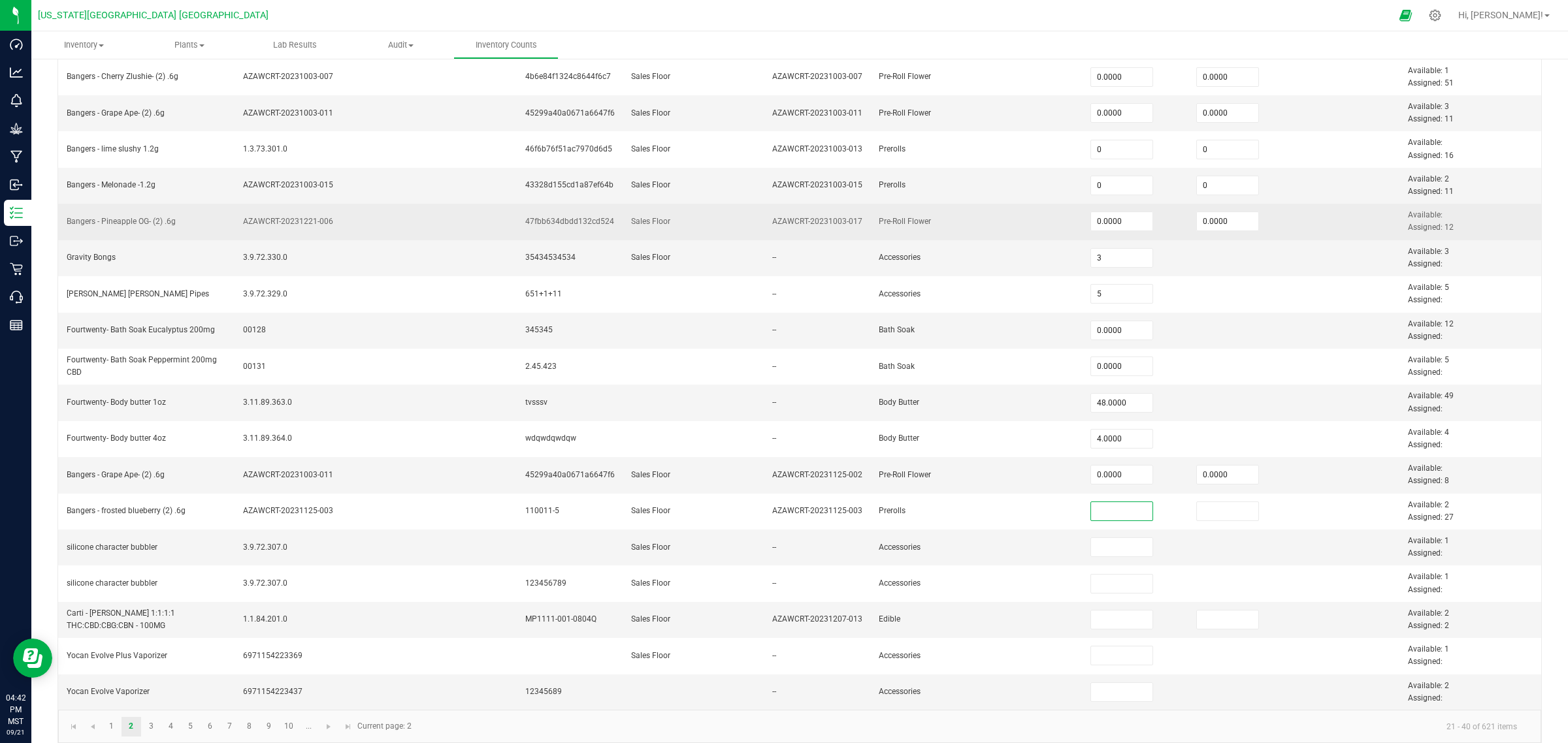
scroll to position [240, 0]
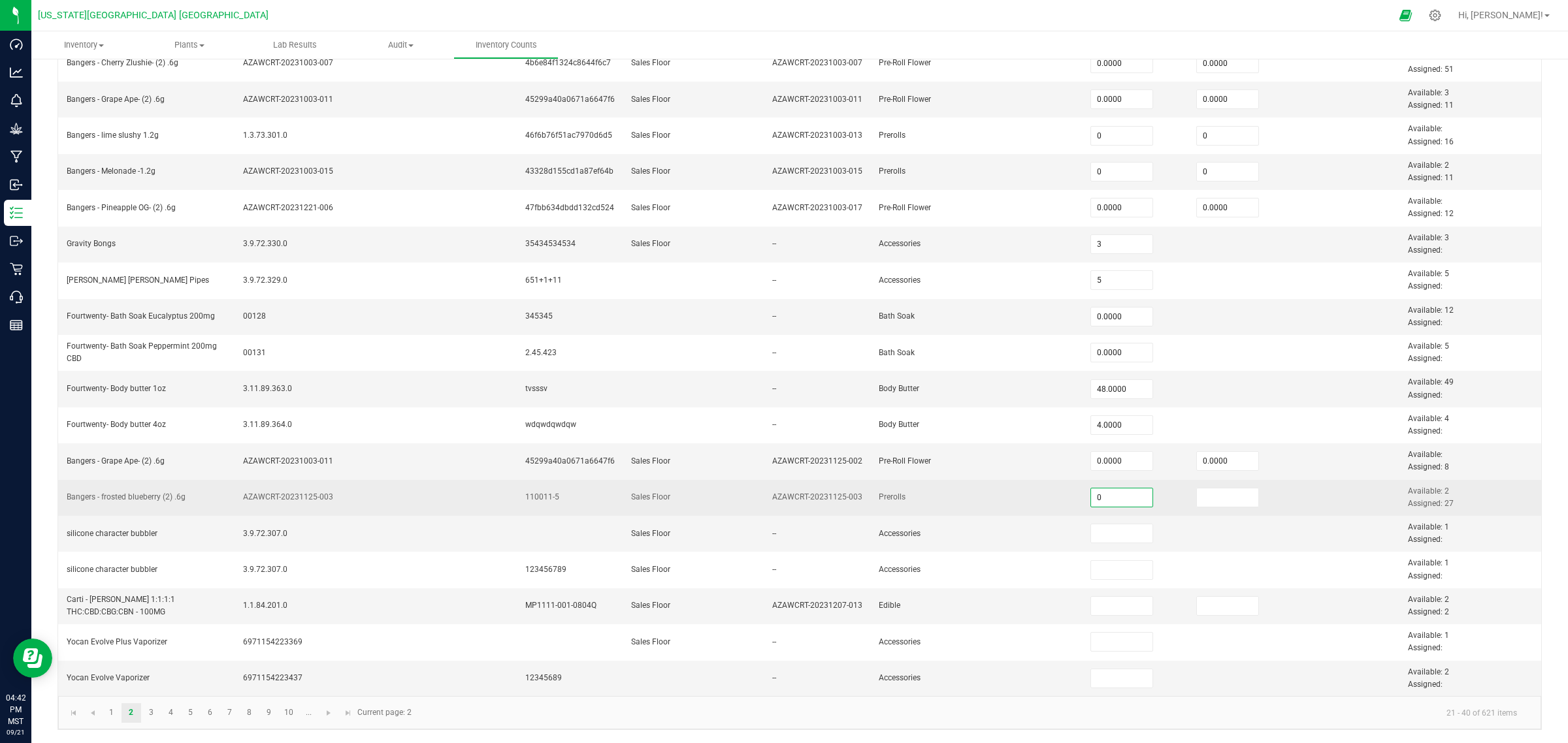
type input "0"
type input "1"
type input "2"
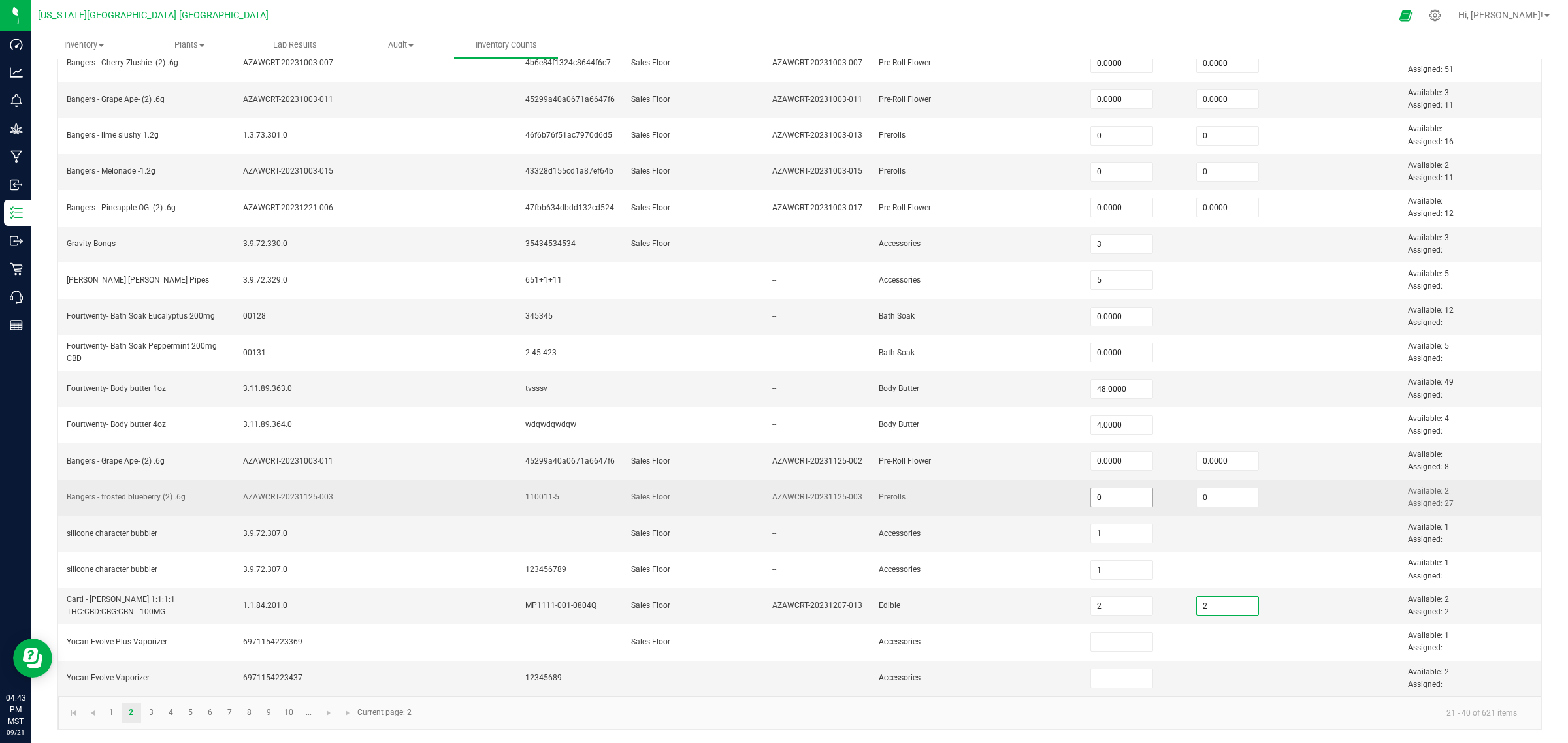
type input "2"
type input "1"
type input "2"
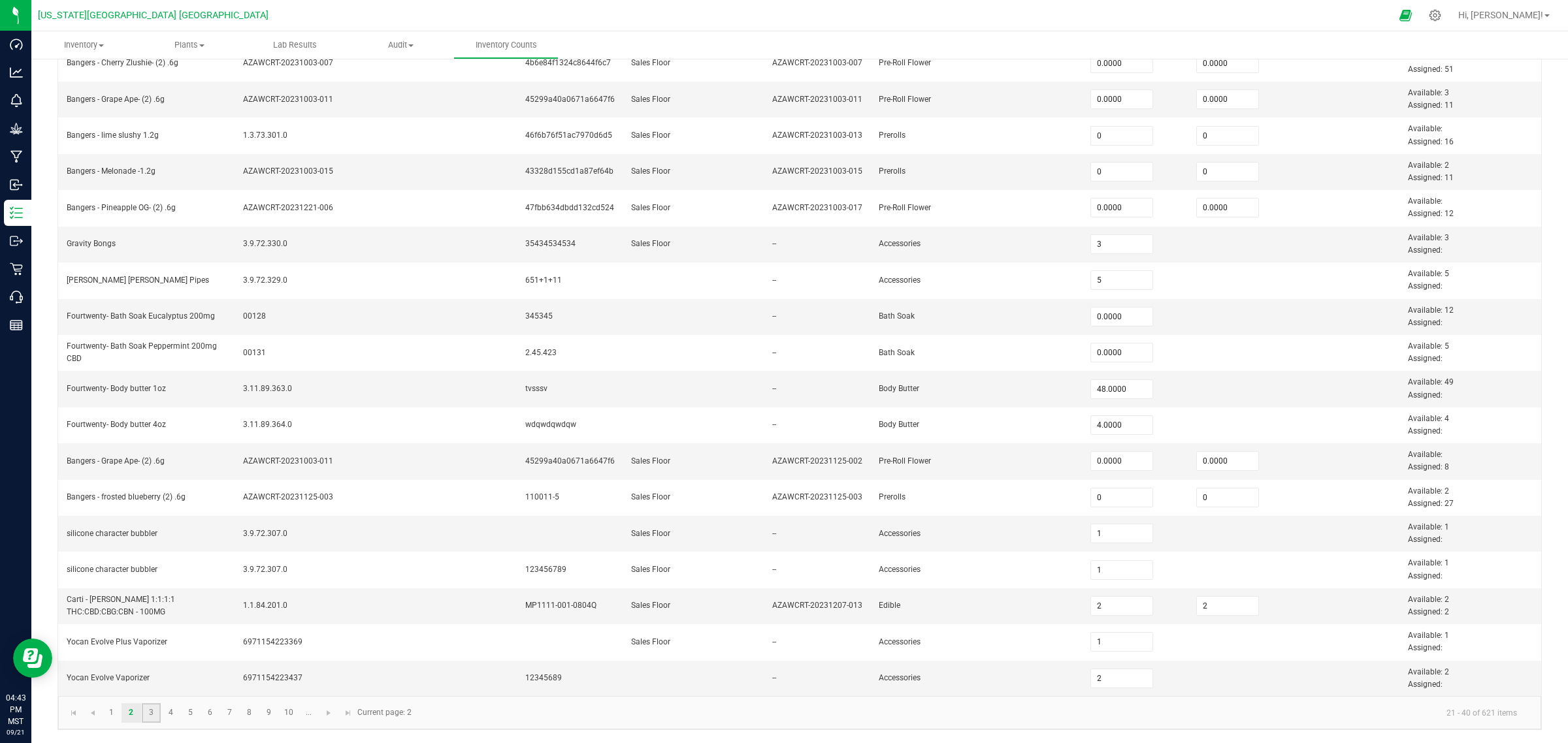
click at [151, 594] on link "3" at bounding box center [151, 713] width 19 height 20
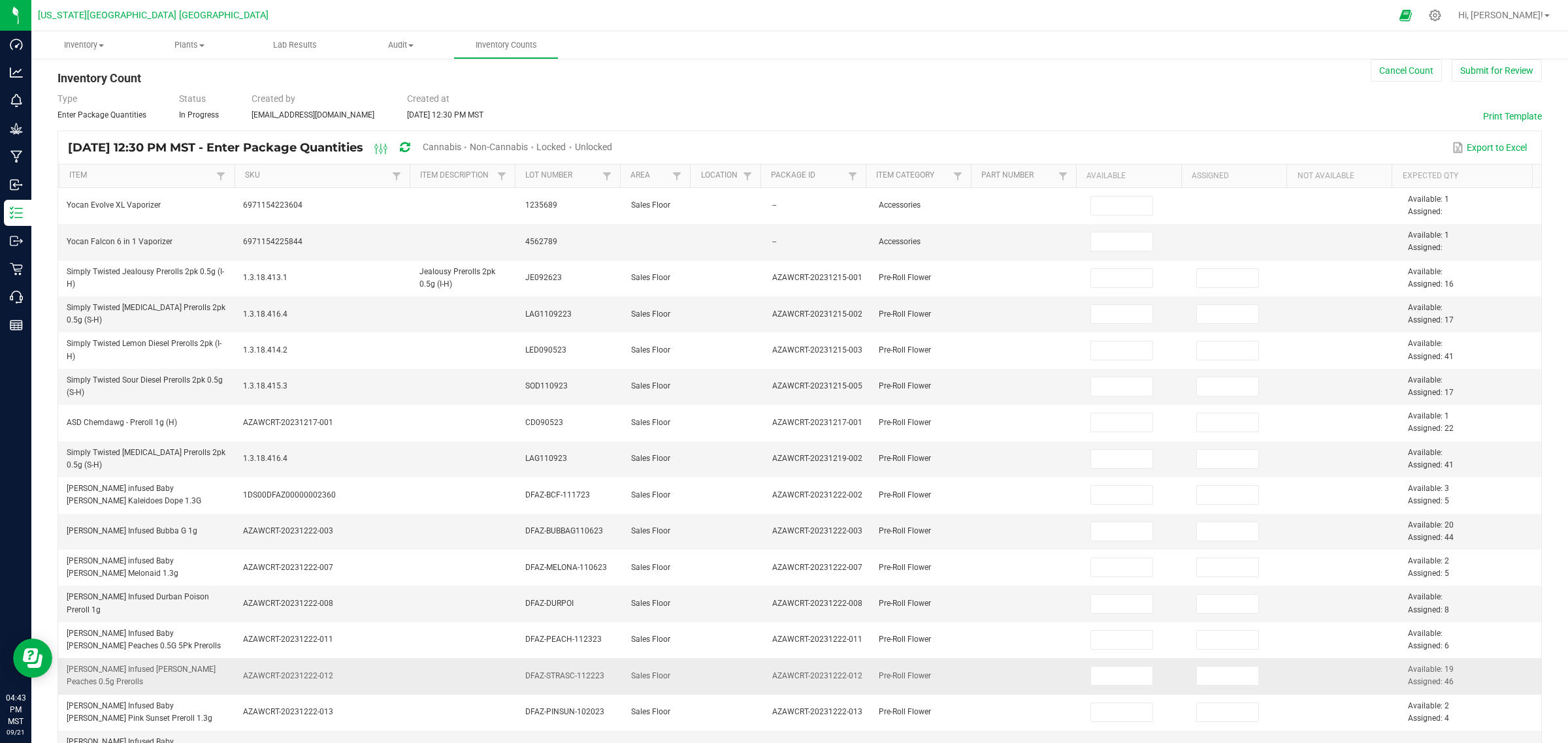
scroll to position [0, 0]
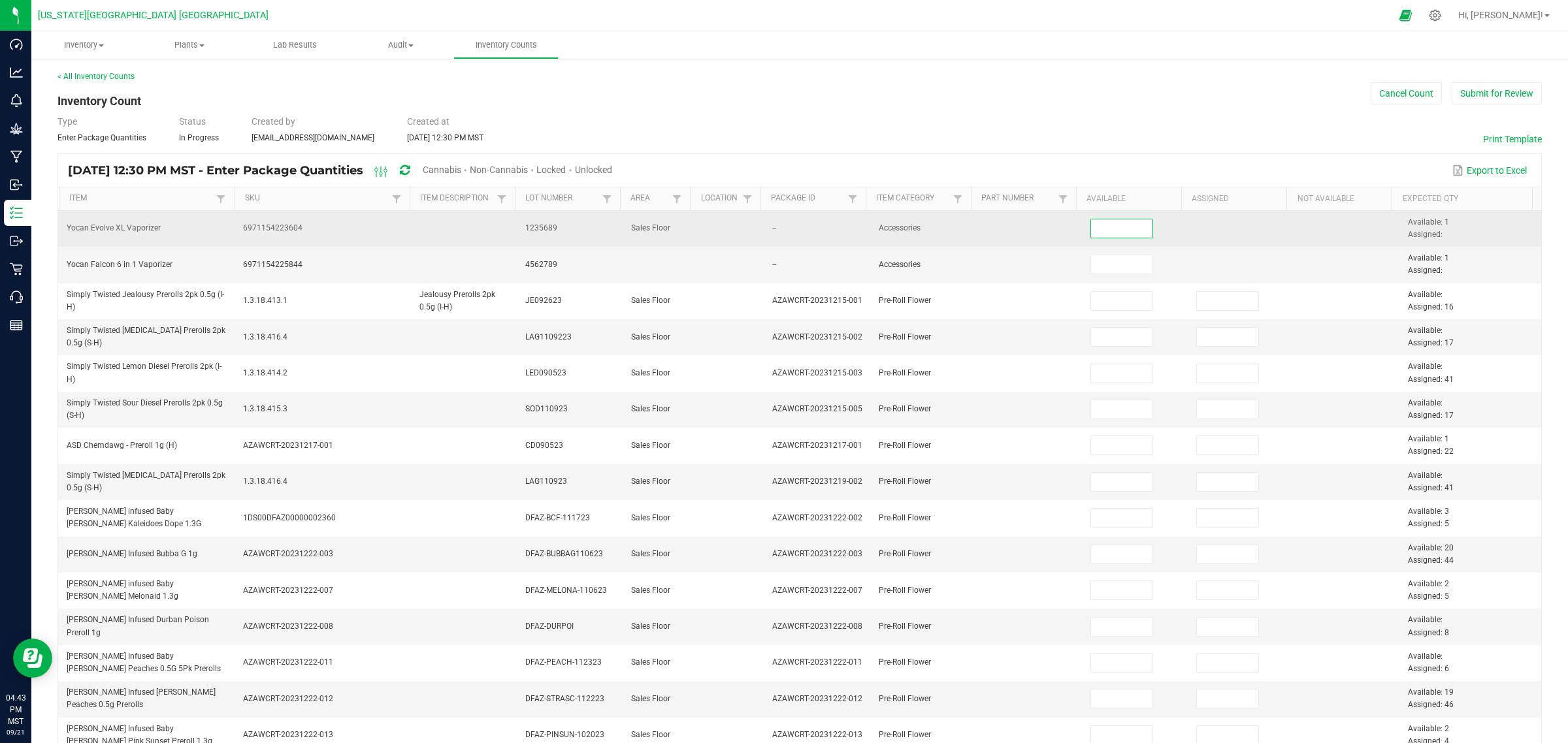
click at [1122, 233] on input at bounding box center [1122, 229] width 62 height 18
type input "1"
type input "0"
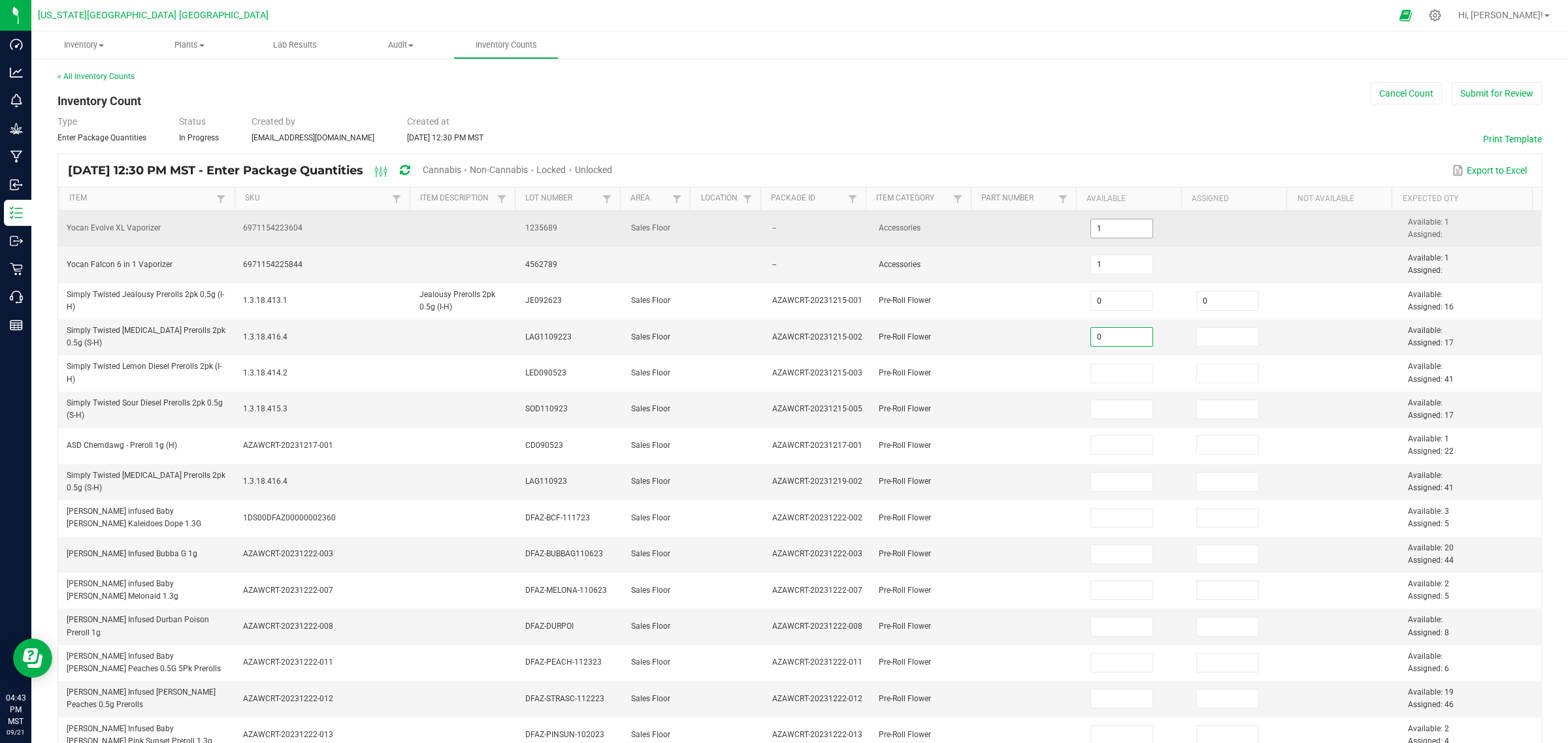
type input "0"
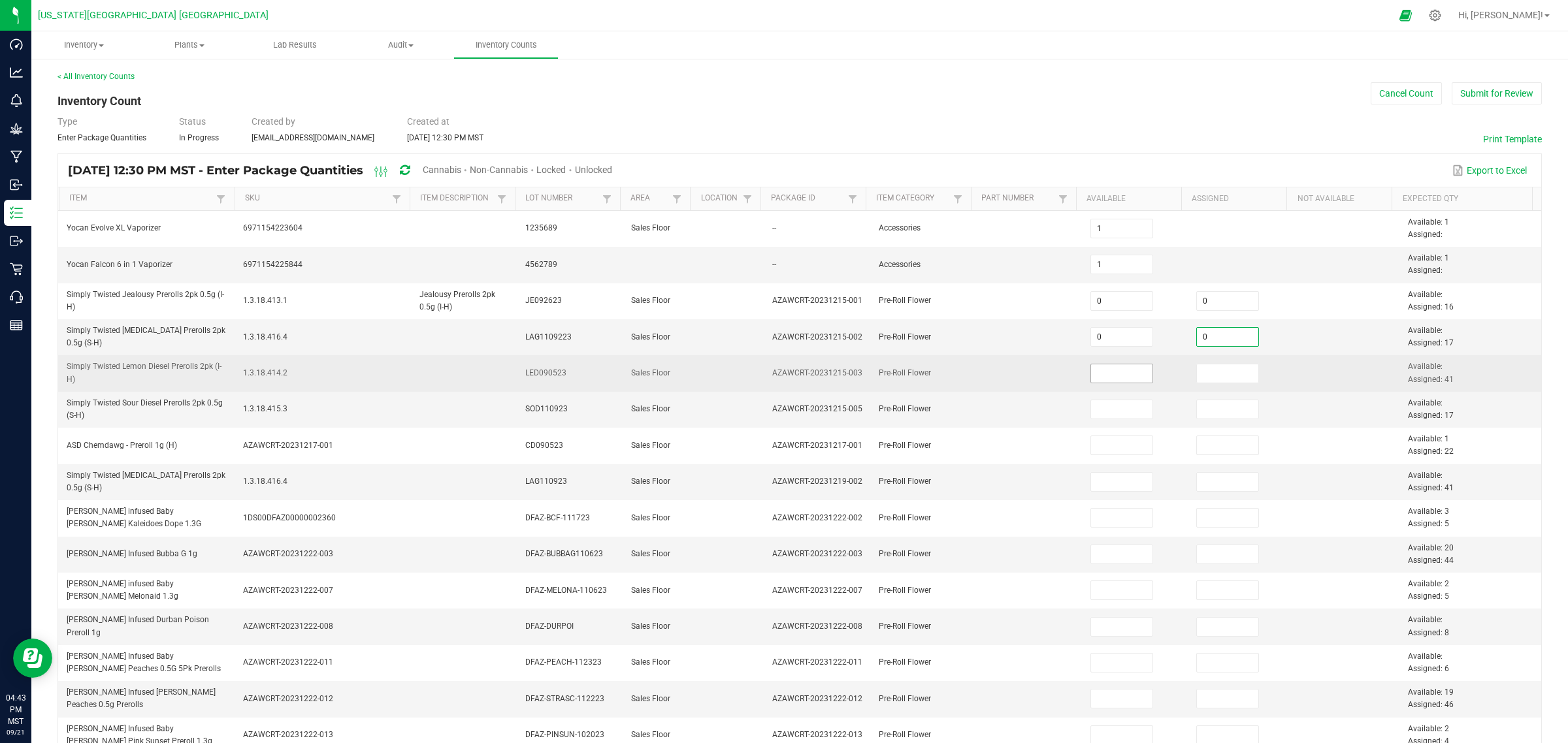
type input "0"
click at [1115, 366] on input at bounding box center [1122, 374] width 62 height 18
type input "0"
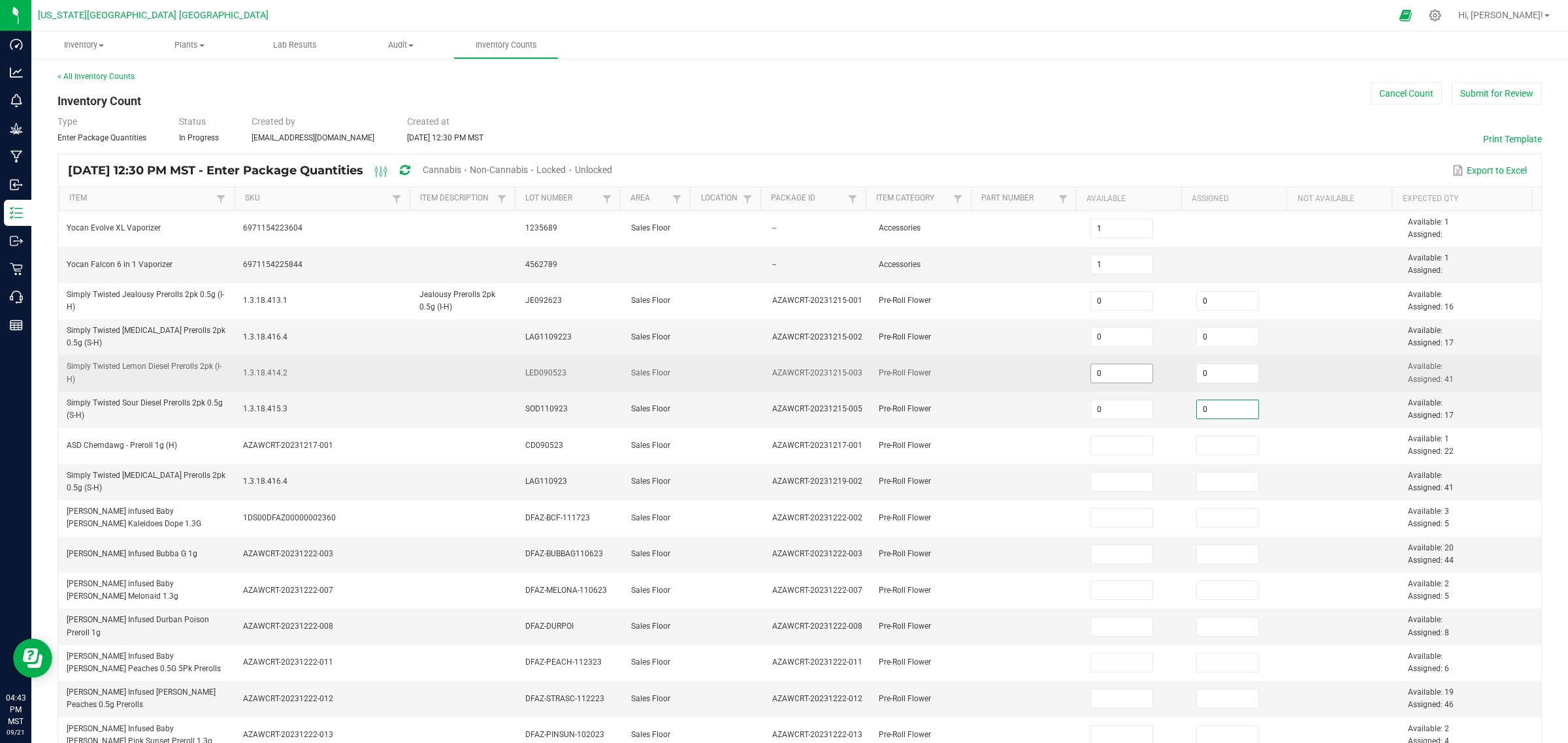
type input "0"
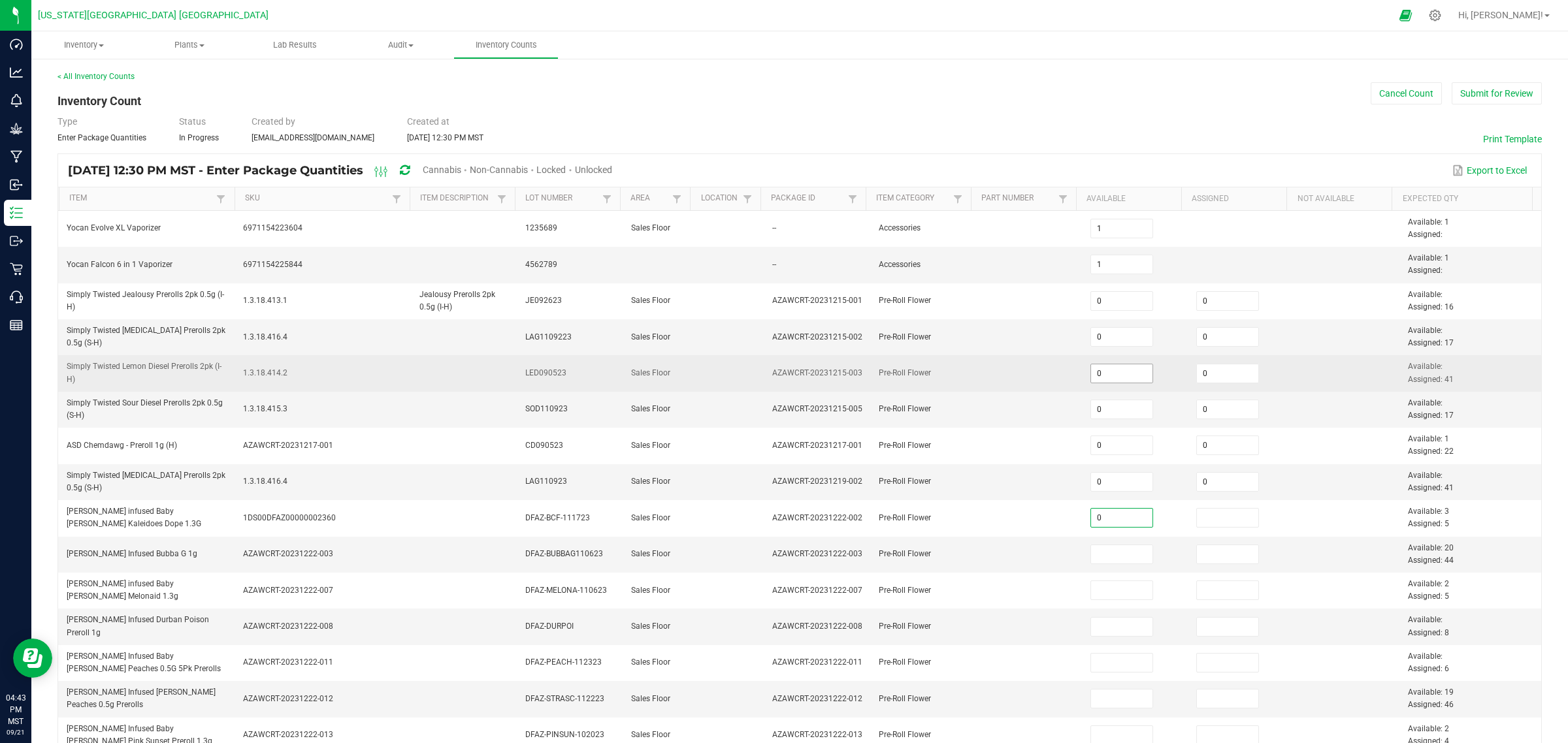
type input "0.0000"
type input "0"
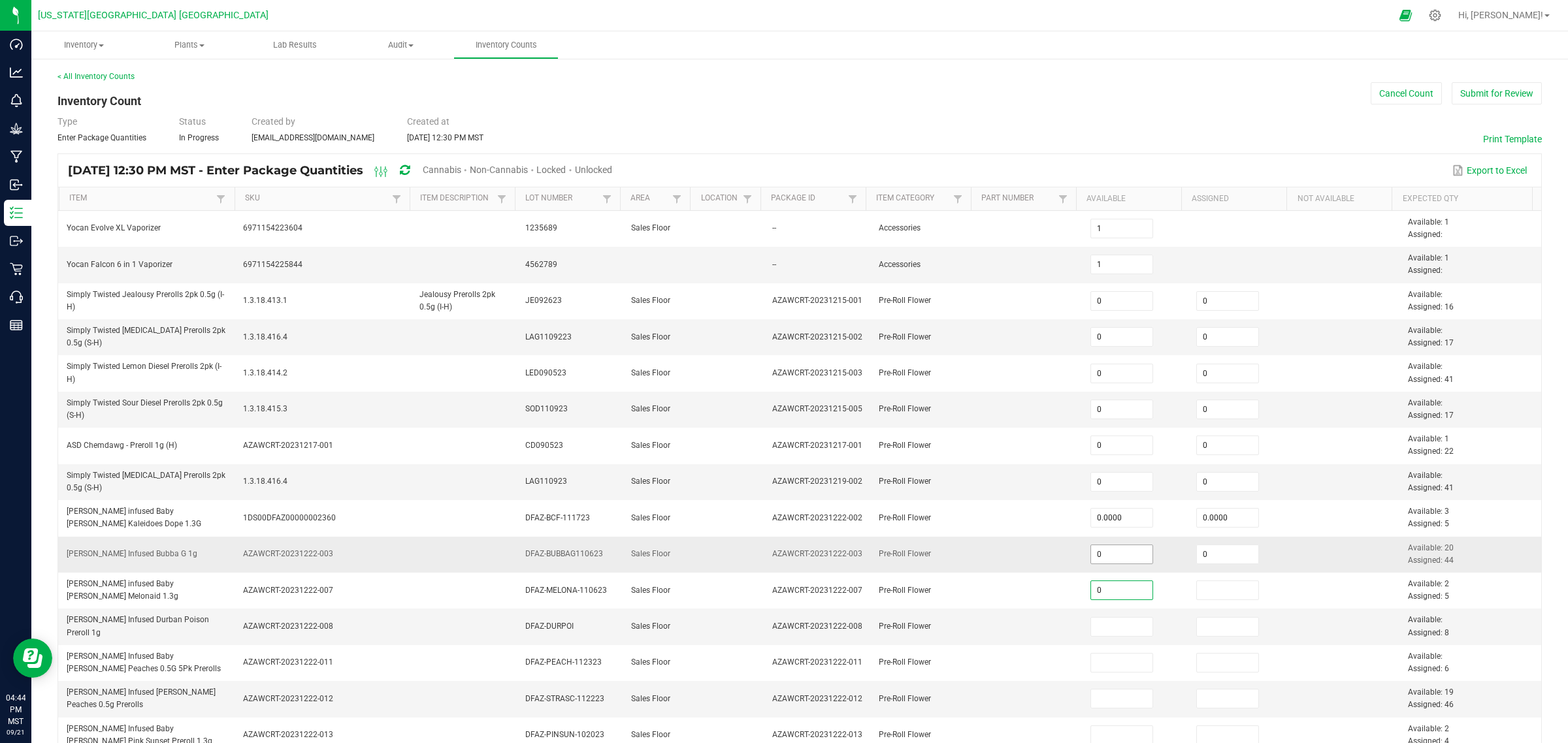
type input "0"
click at [1109, 555] on input "0" at bounding box center [1122, 554] width 62 height 18
type input "17"
type input "0"
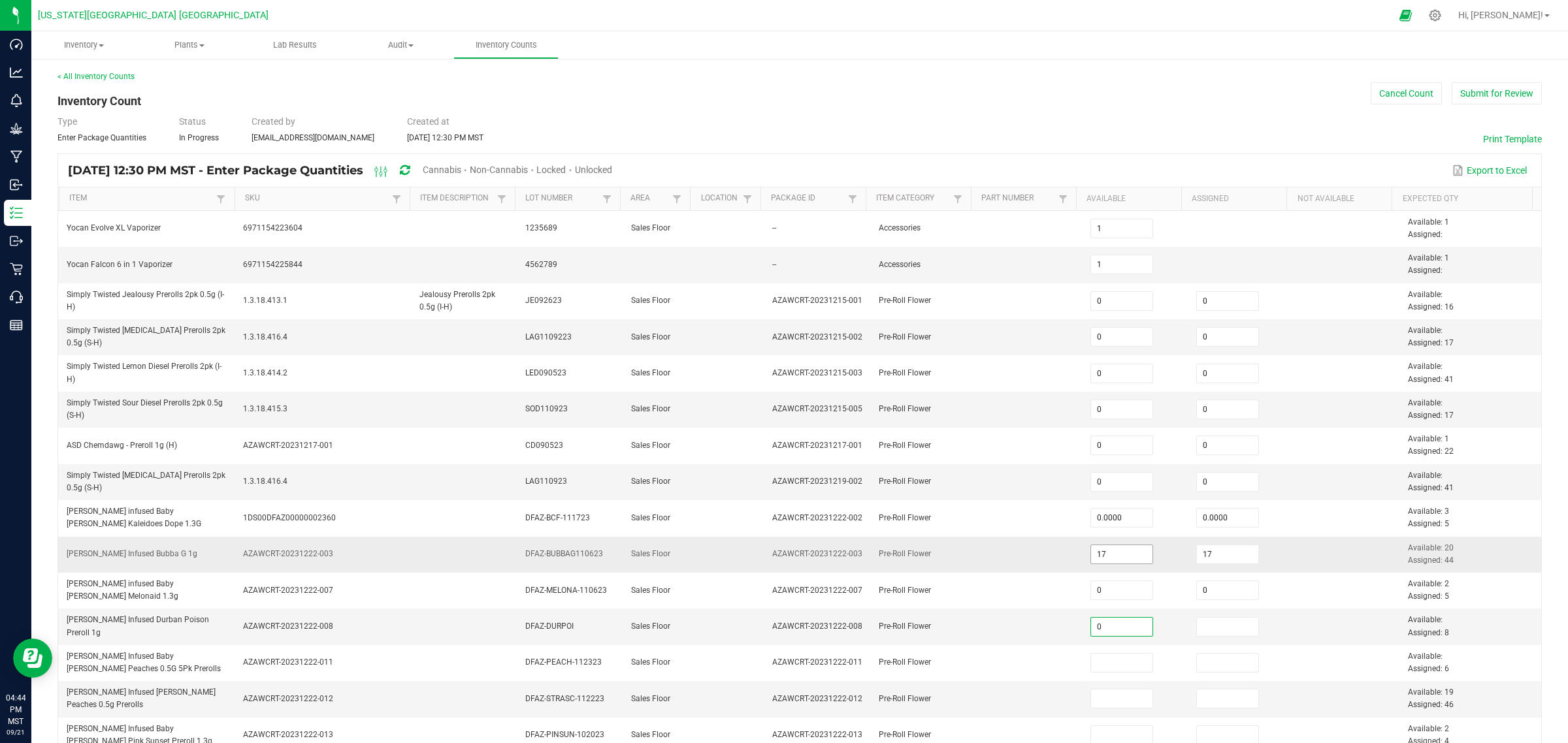
type input "0"
type input "19"
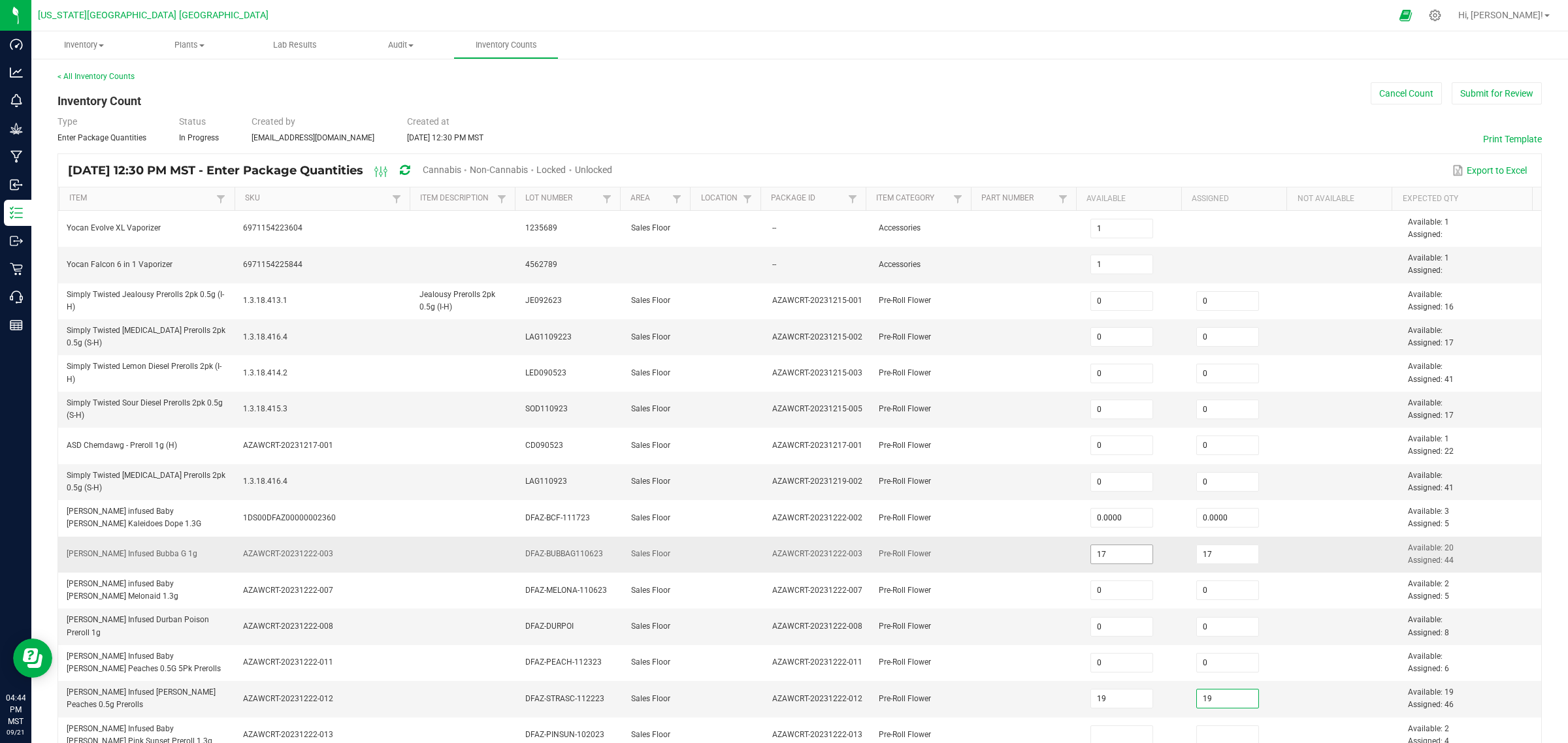
type input "19"
type input "0"
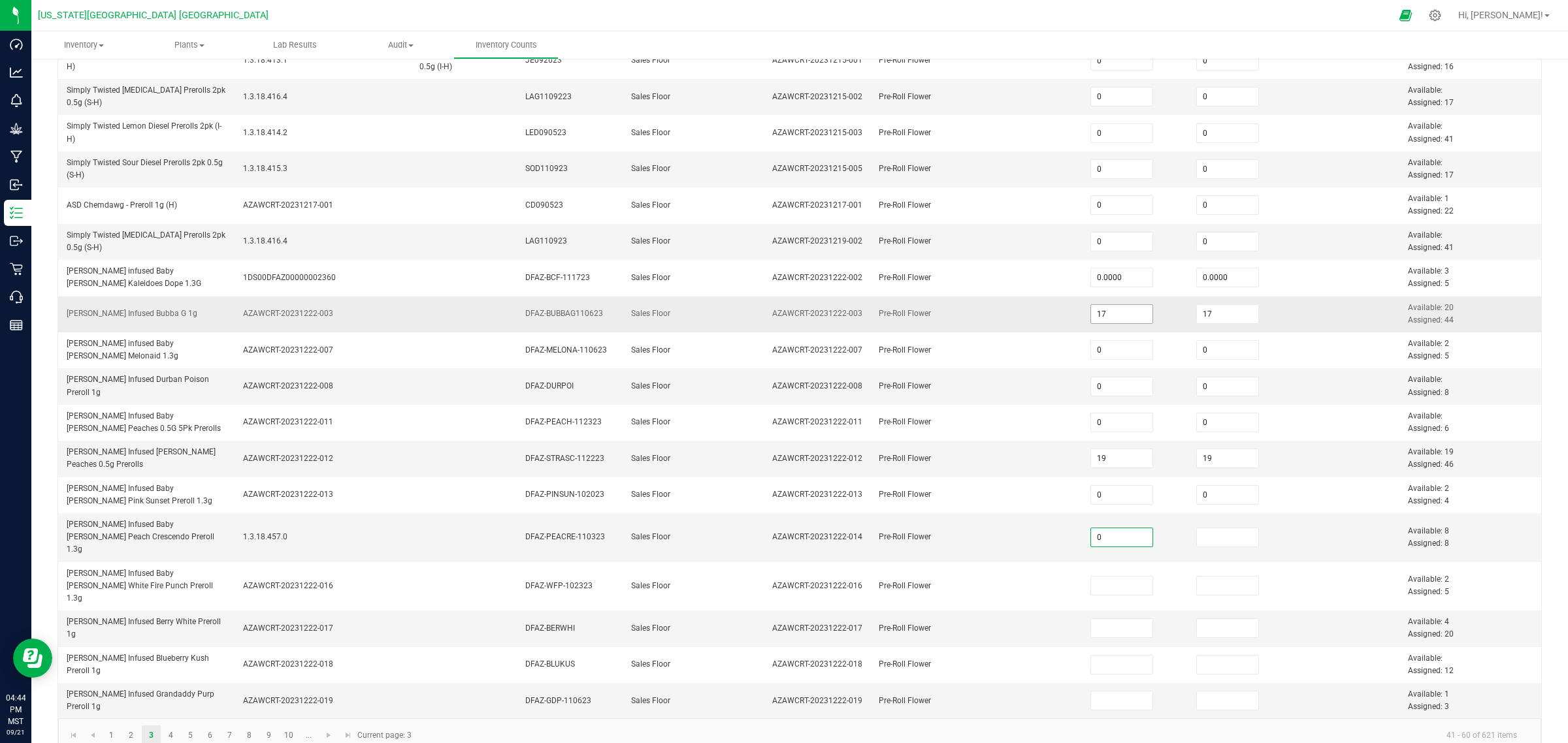
type input "0"
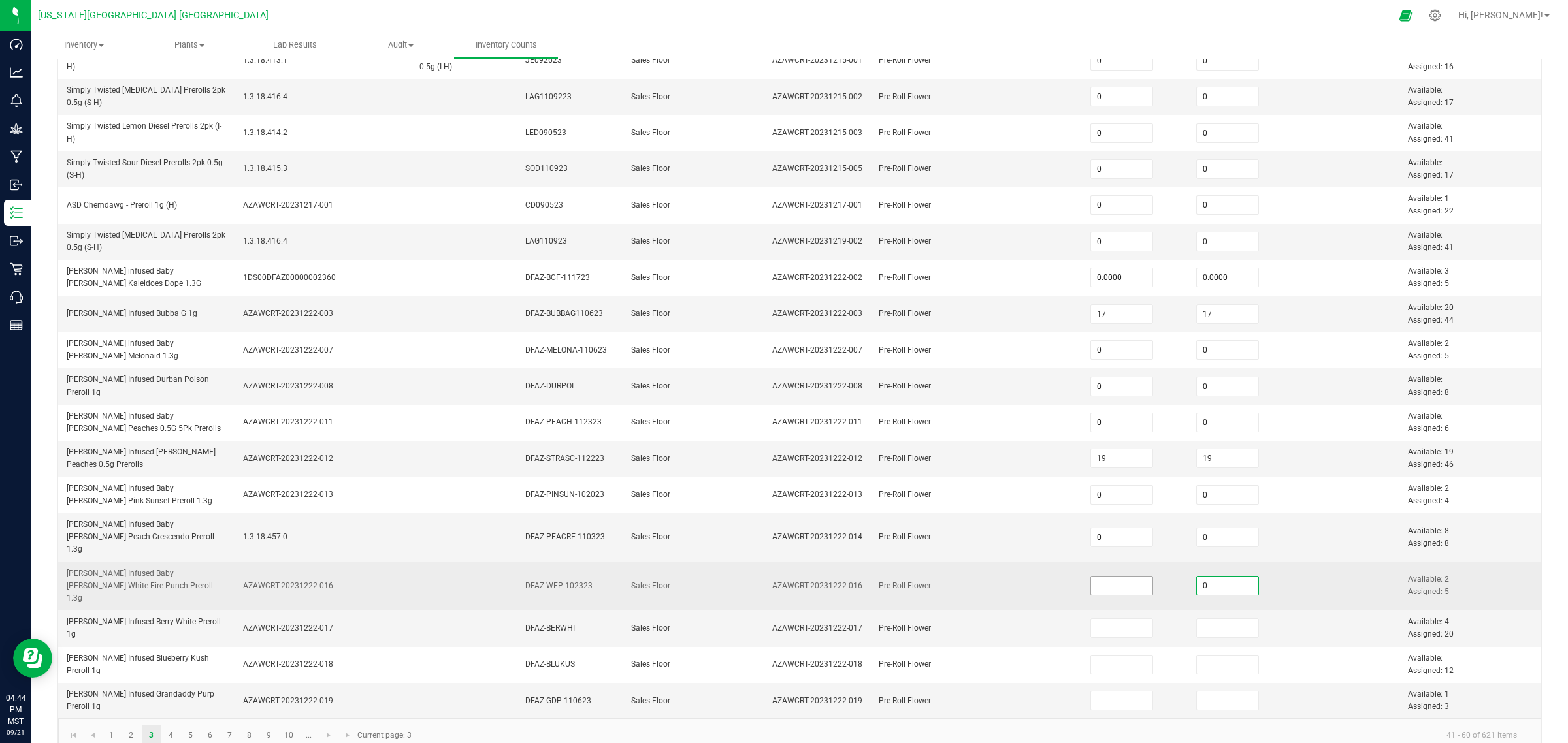
type input "0"
click at [1117, 577] on input at bounding box center [1122, 586] width 62 height 18
type input "0"
type input "3"
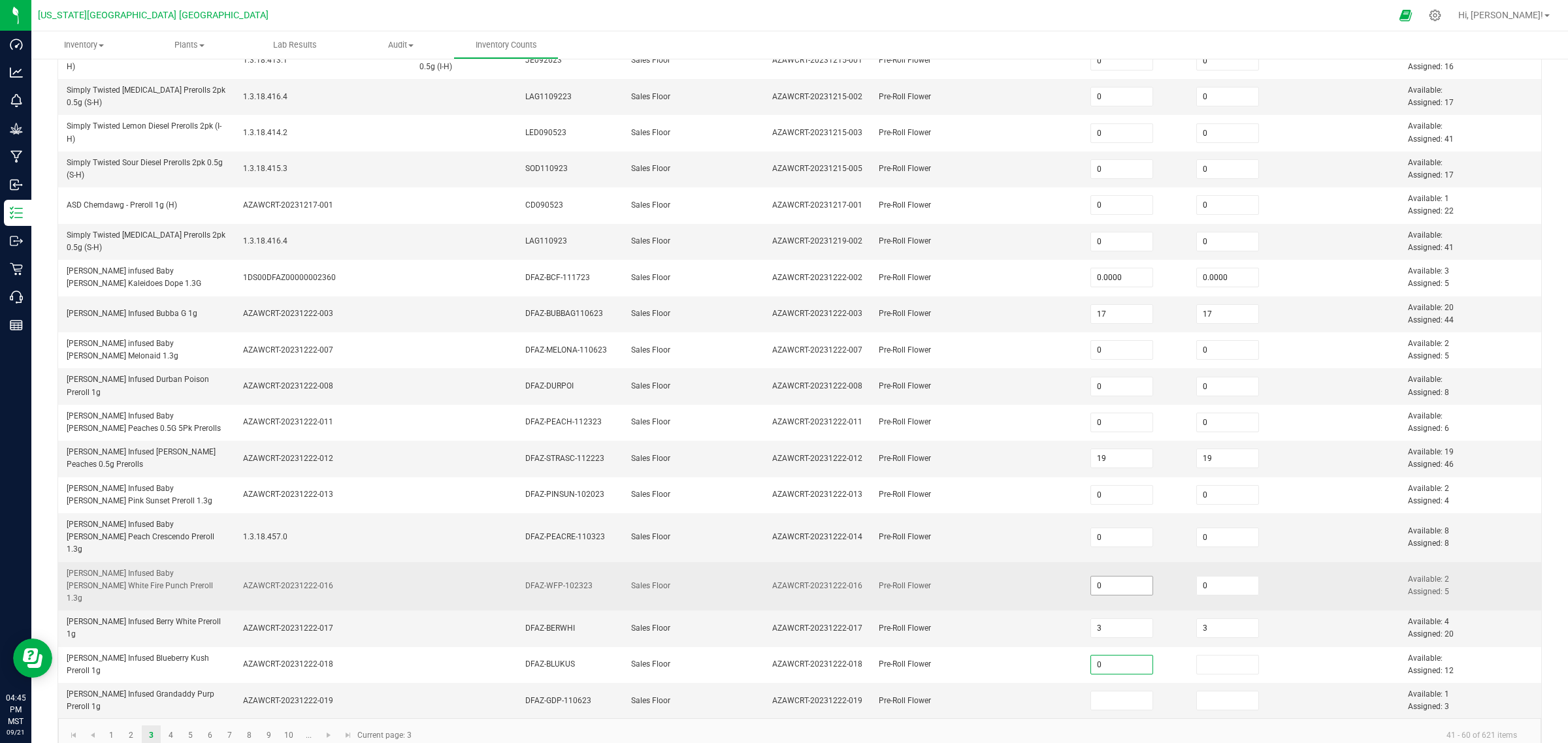
type input "0"
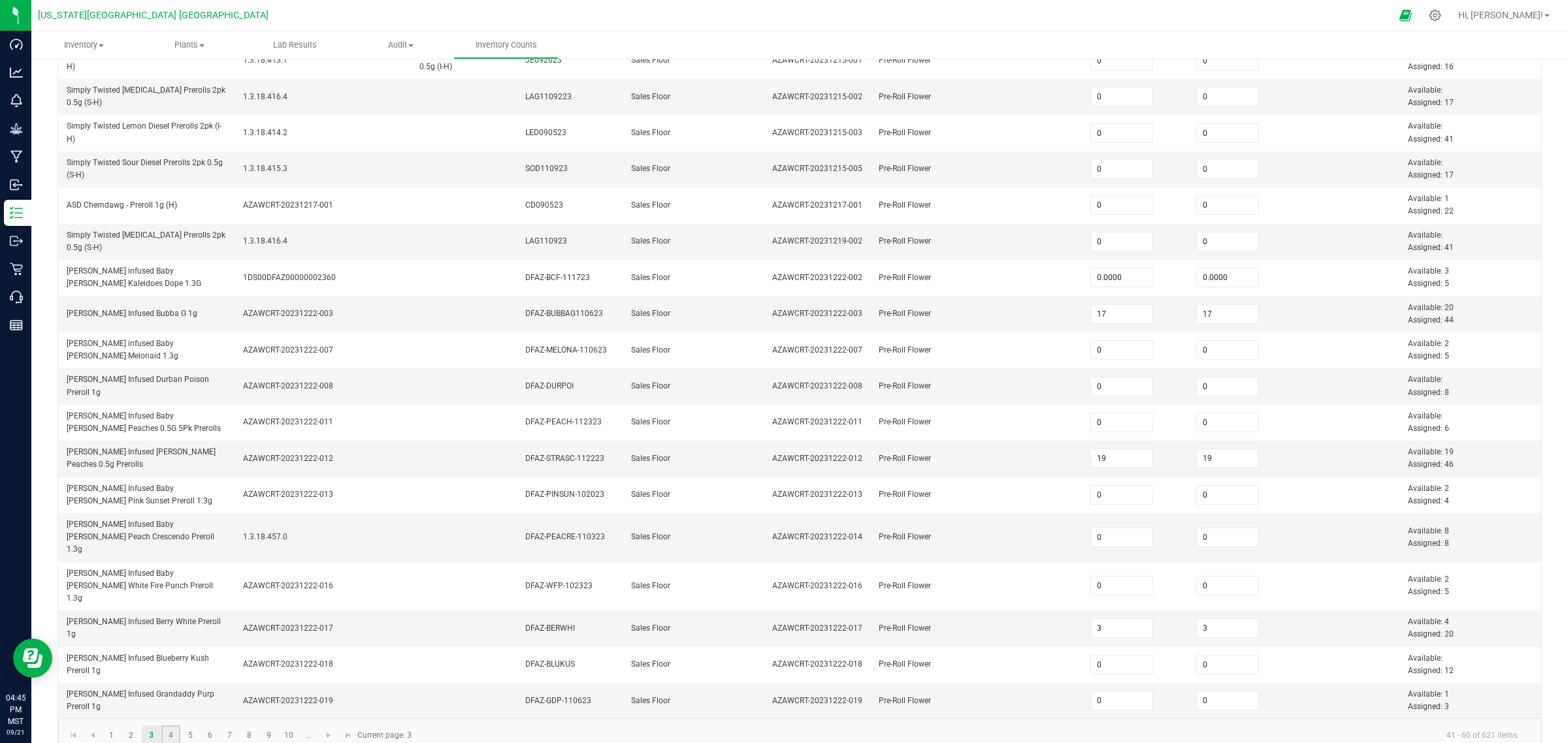
click at [171, 594] on link "4" at bounding box center [170, 736] width 19 height 20
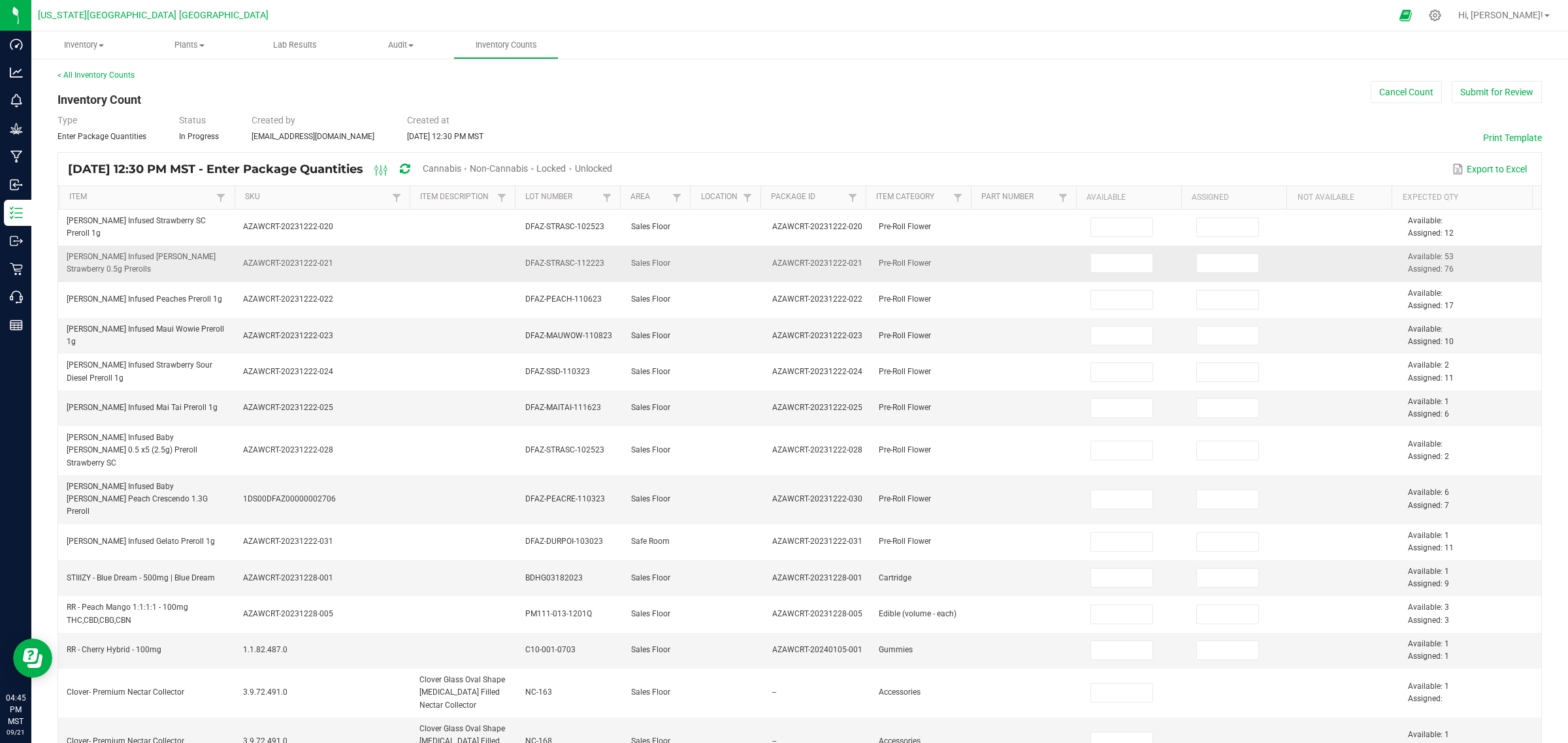
scroll to position [0, 0]
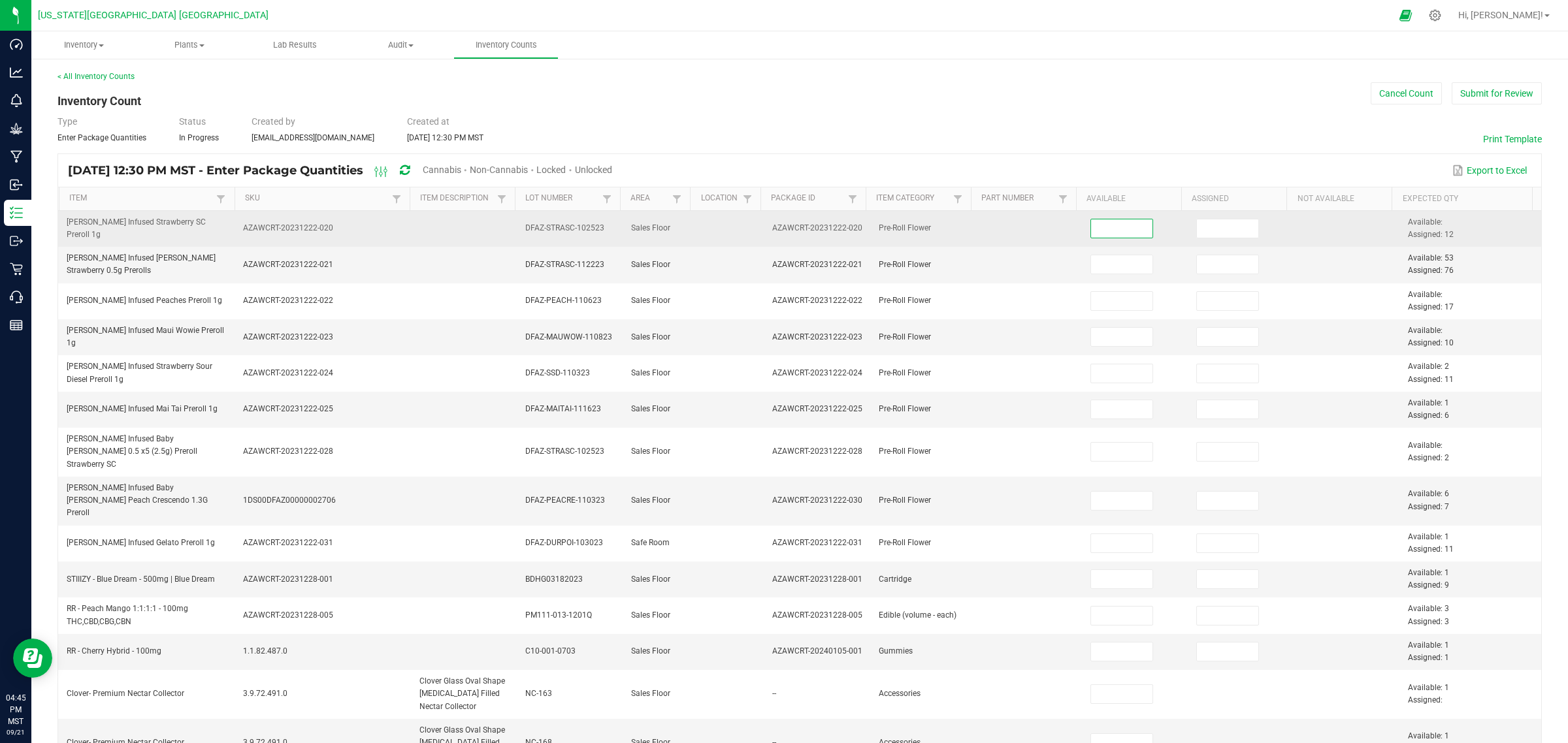
click at [1122, 230] on input at bounding box center [1122, 229] width 62 height 18
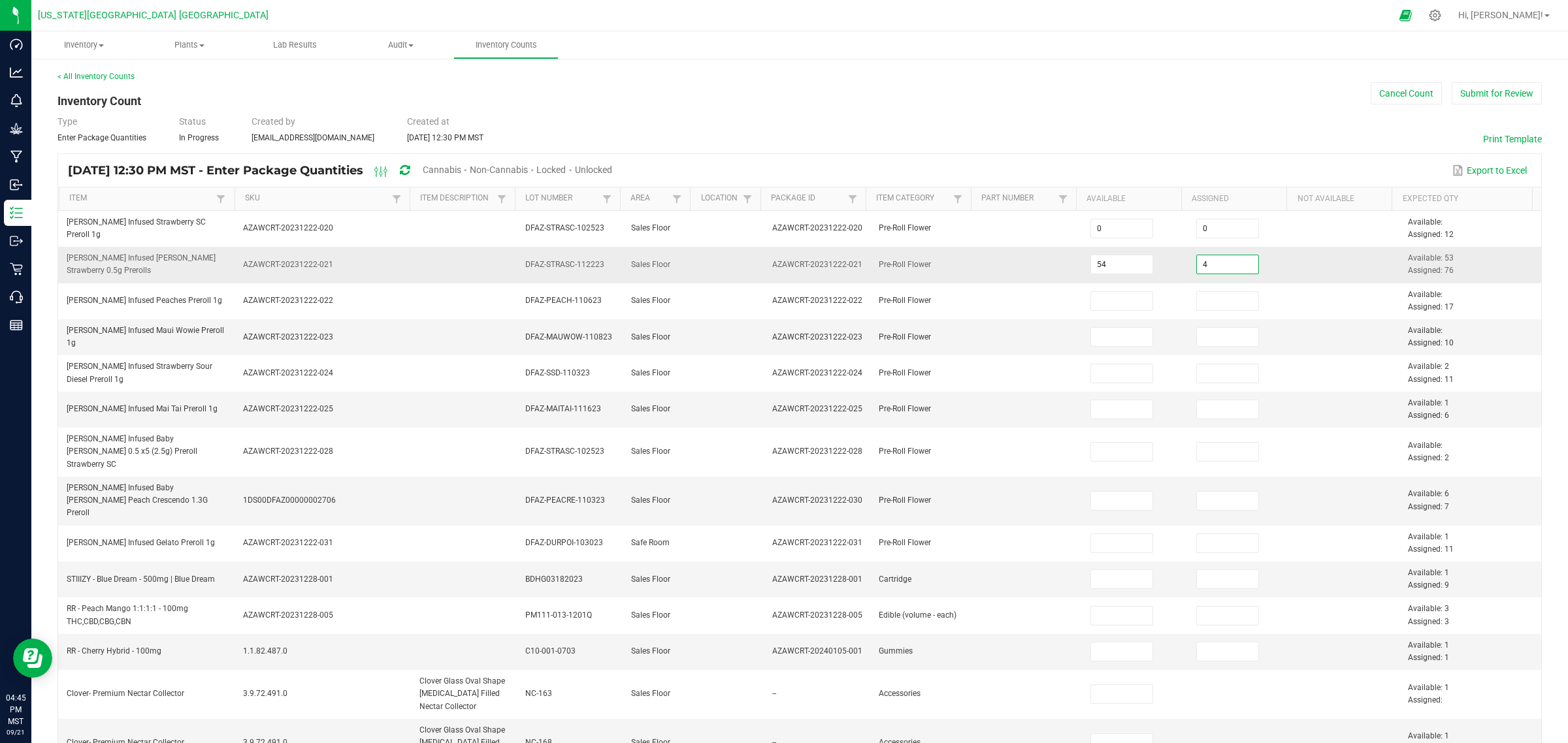
click at [1209, 263] on input "4" at bounding box center [1228, 264] width 62 height 18
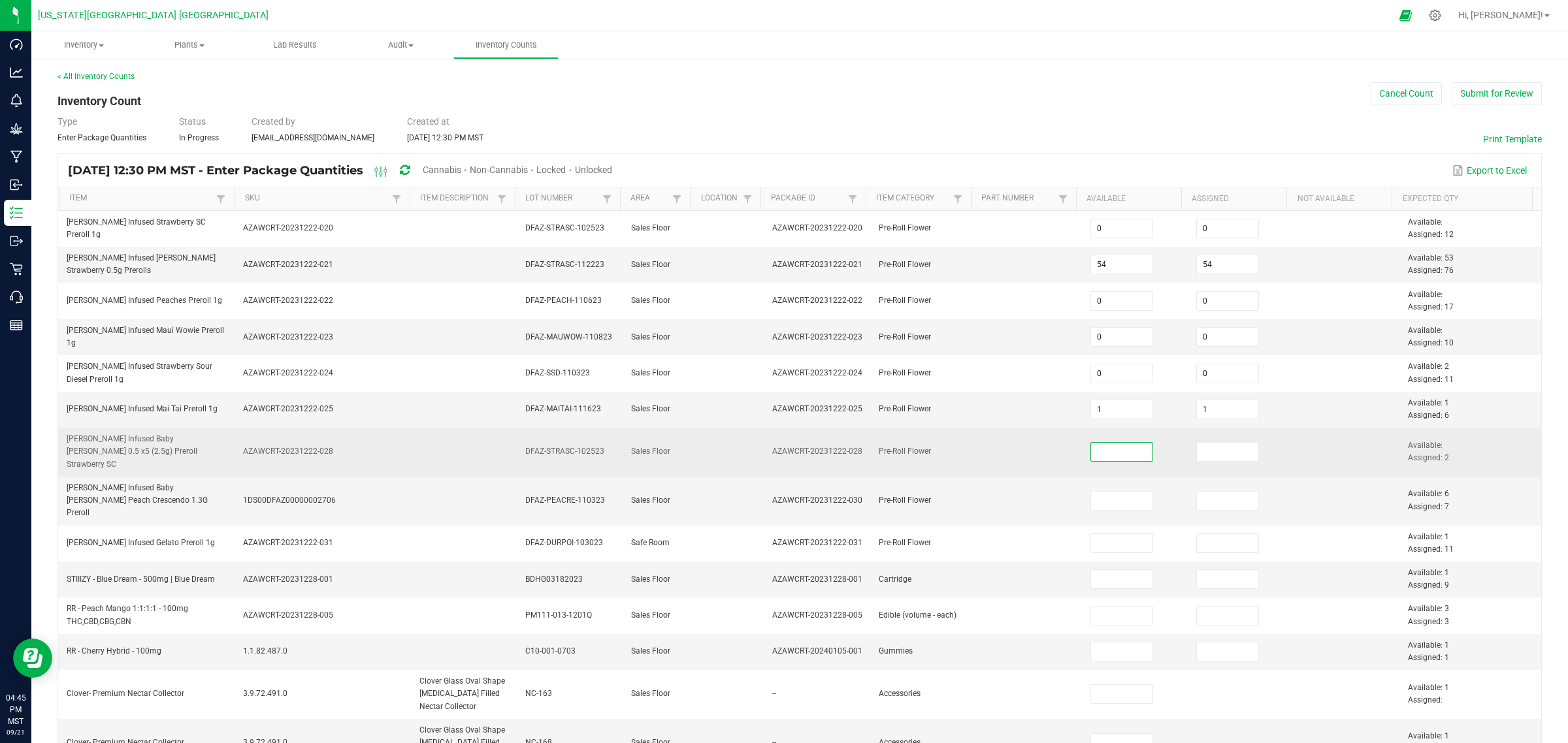
click at [1100, 449] on input at bounding box center [1122, 452] width 62 height 18
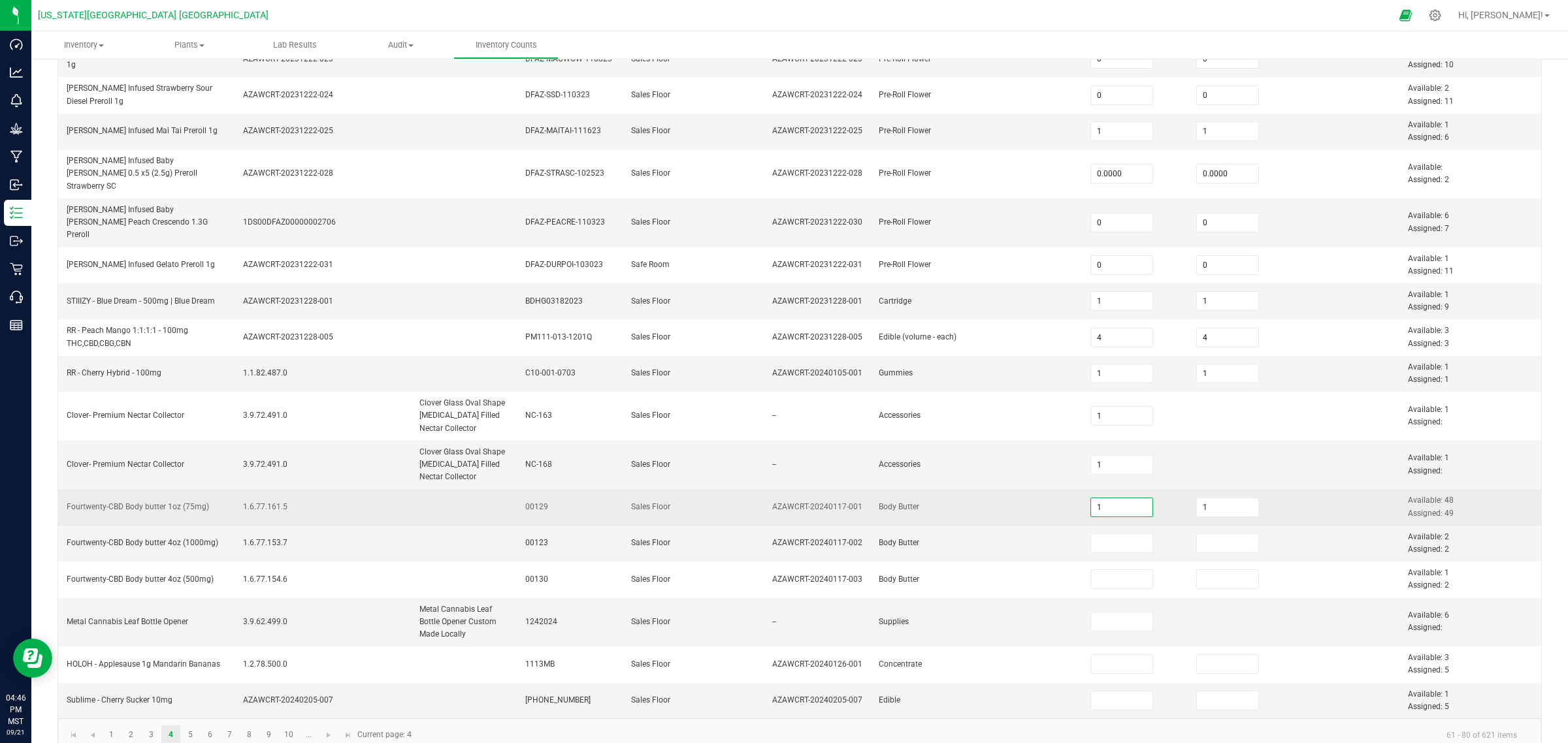
click at [1118, 499] on input "1" at bounding box center [1122, 508] width 62 height 18
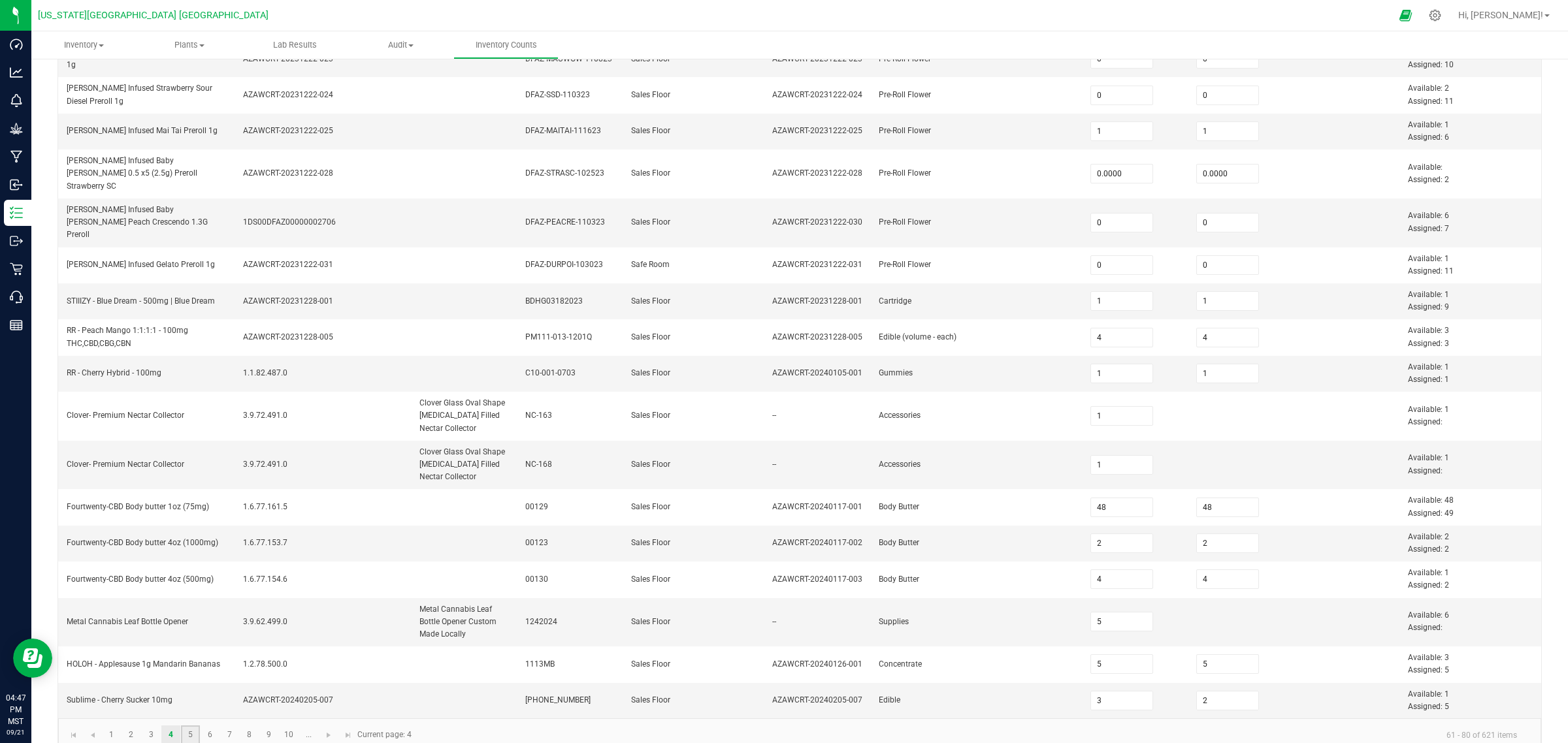
click at [188, 594] on link "5" at bounding box center [190, 736] width 19 height 20
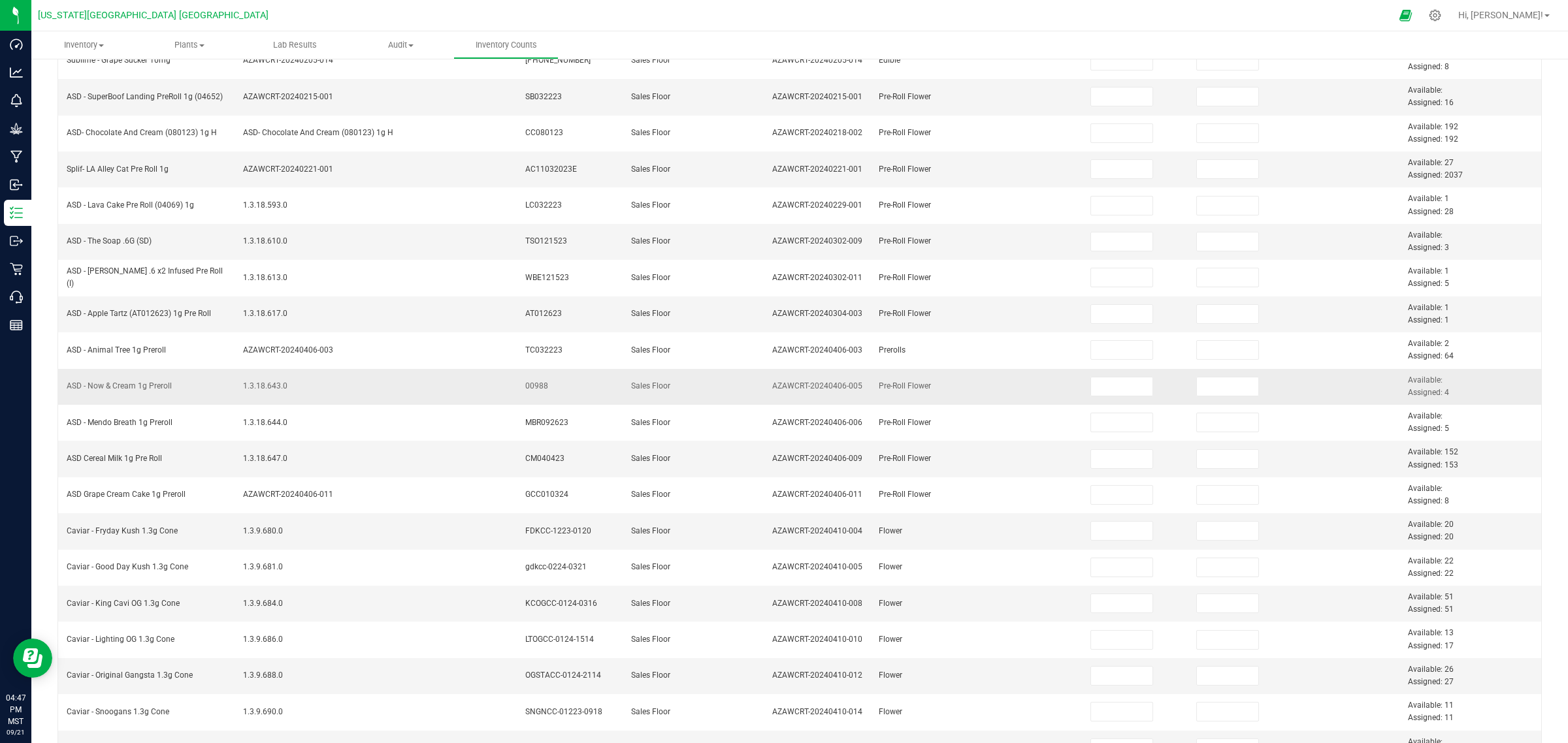
scroll to position [0, 0]
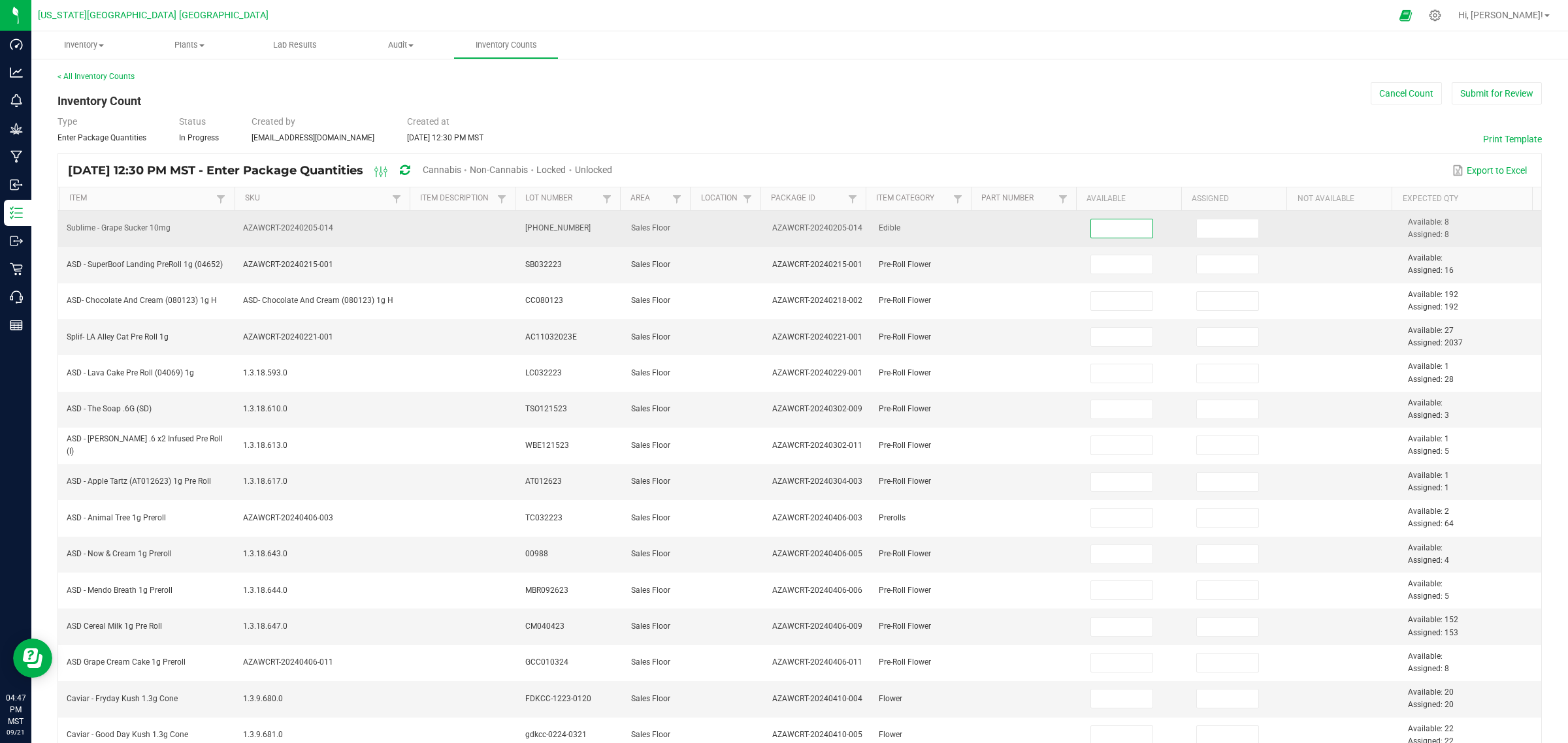
click at [1091, 236] on input at bounding box center [1122, 229] width 62 height 18
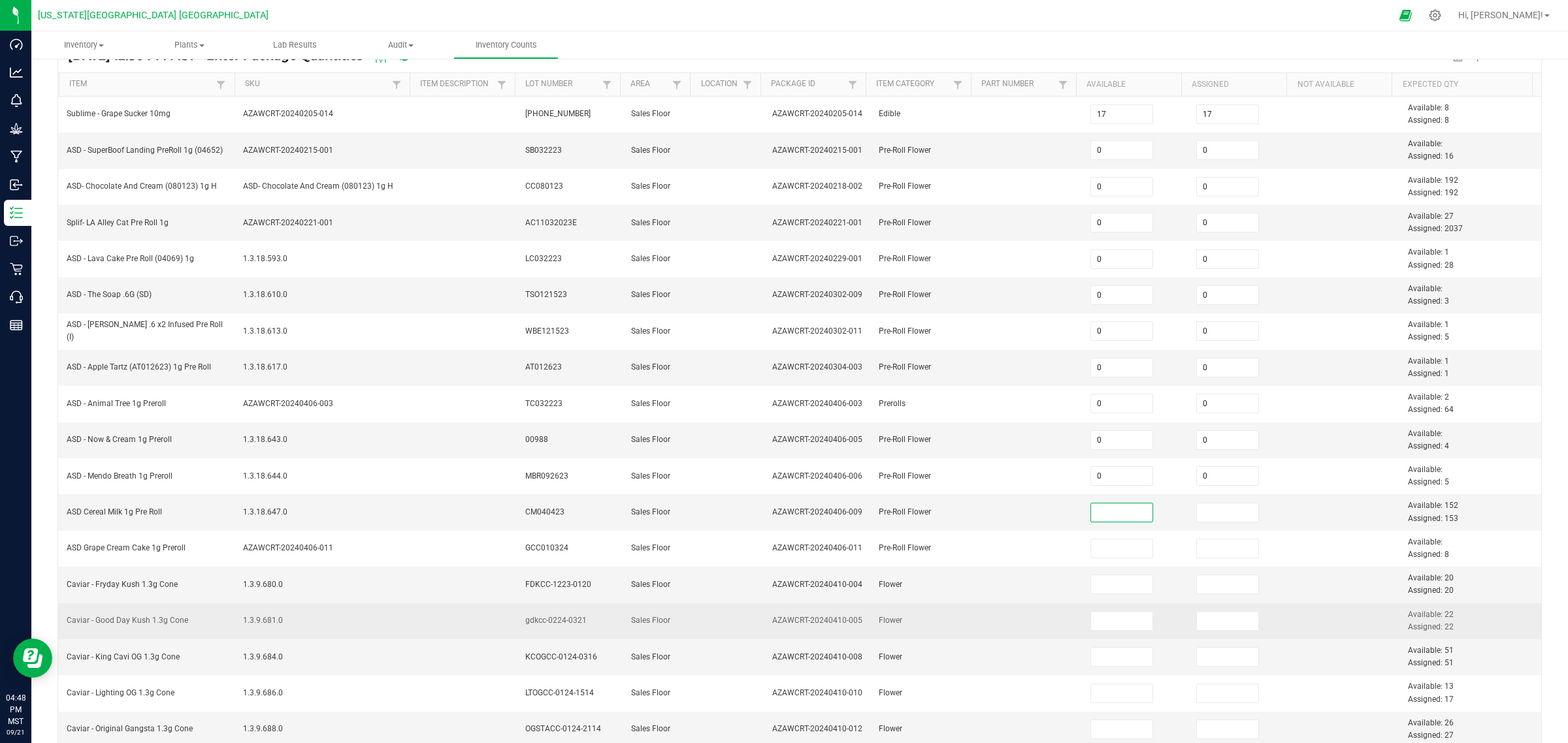
scroll to position [163, 0]
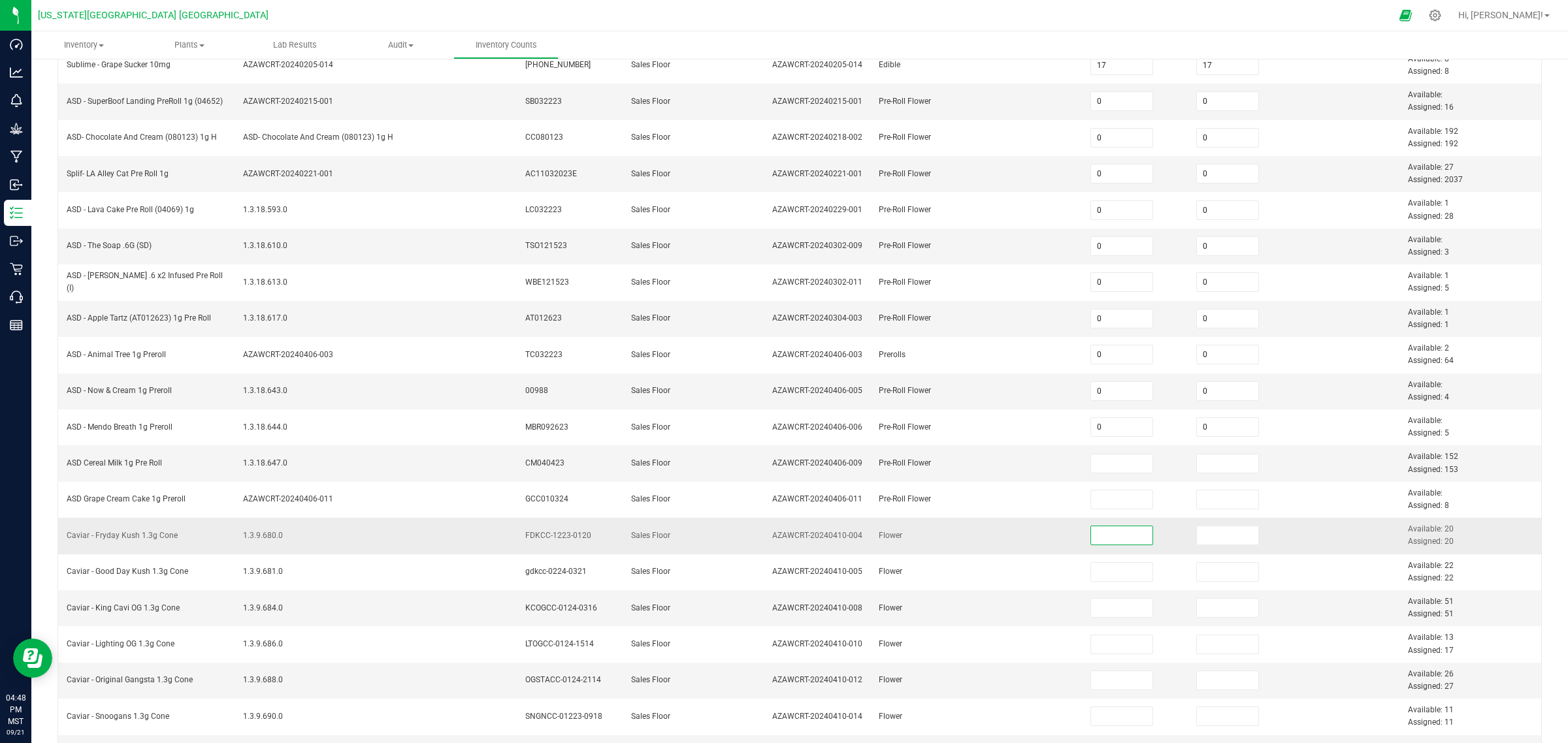
click at [1094, 542] on input at bounding box center [1122, 535] width 62 height 18
click at [1096, 465] on input at bounding box center [1122, 464] width 62 height 18
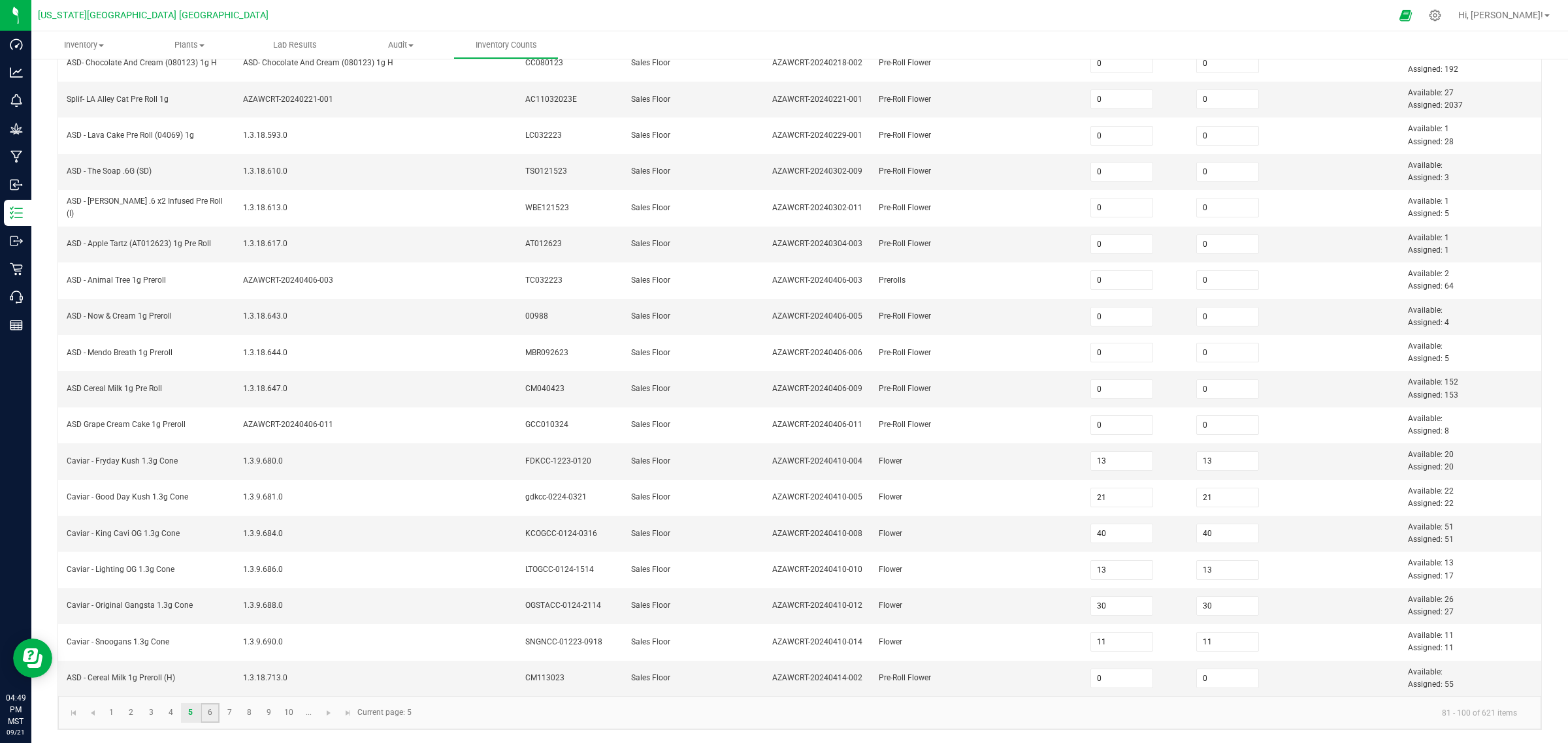
click at [209, 594] on link "6" at bounding box center [210, 713] width 19 height 20
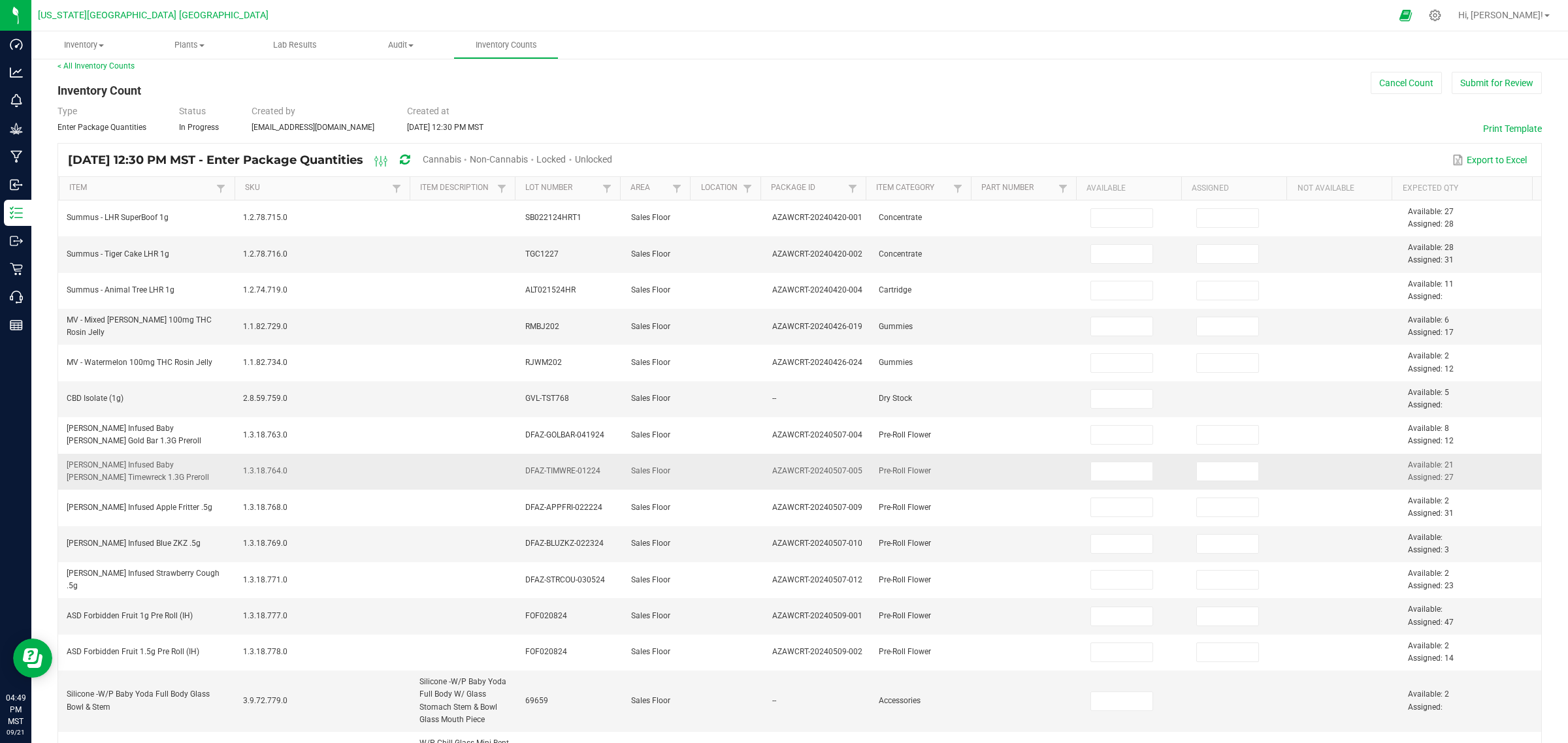
scroll to position [0, 0]
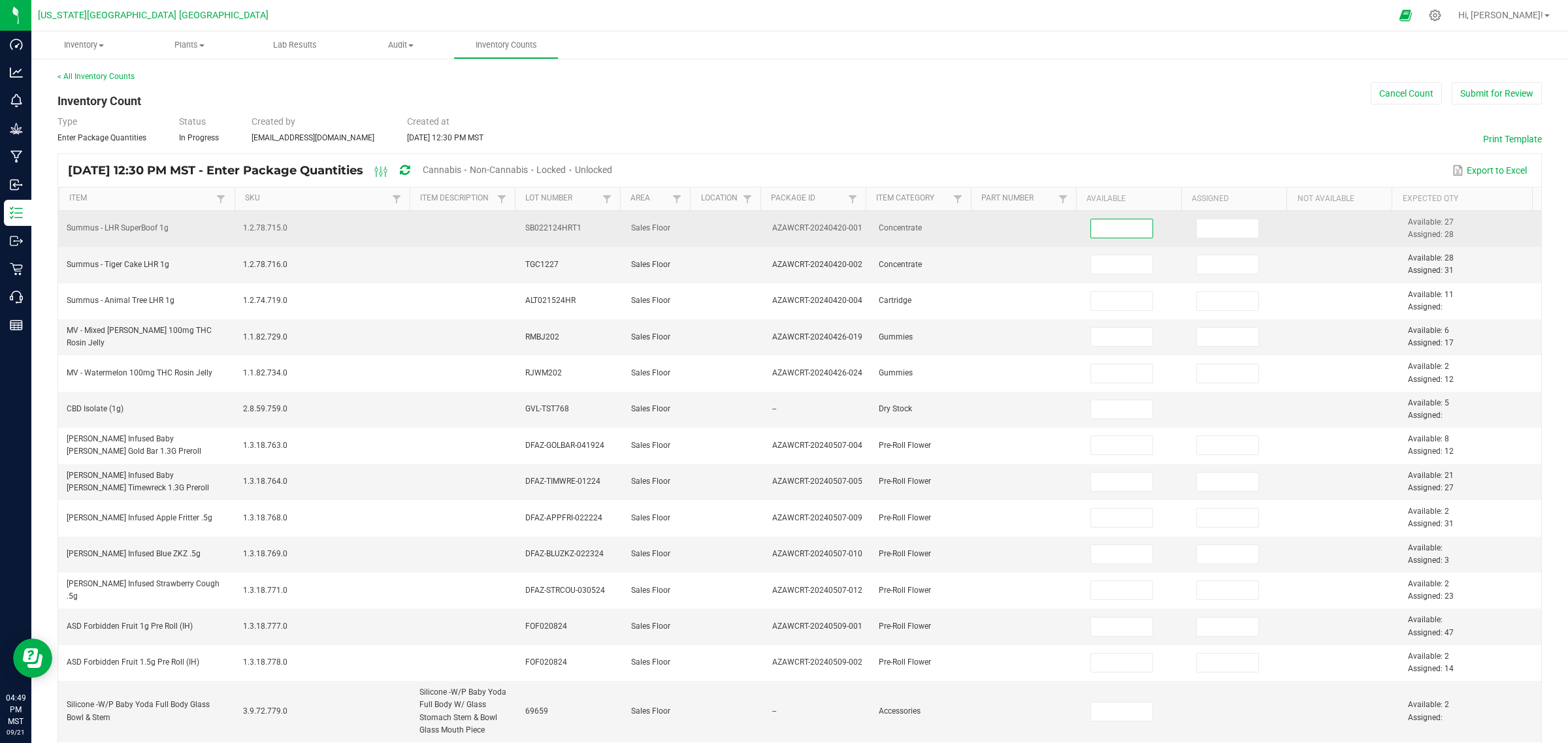
click at [1116, 232] on input at bounding box center [1122, 229] width 62 height 18
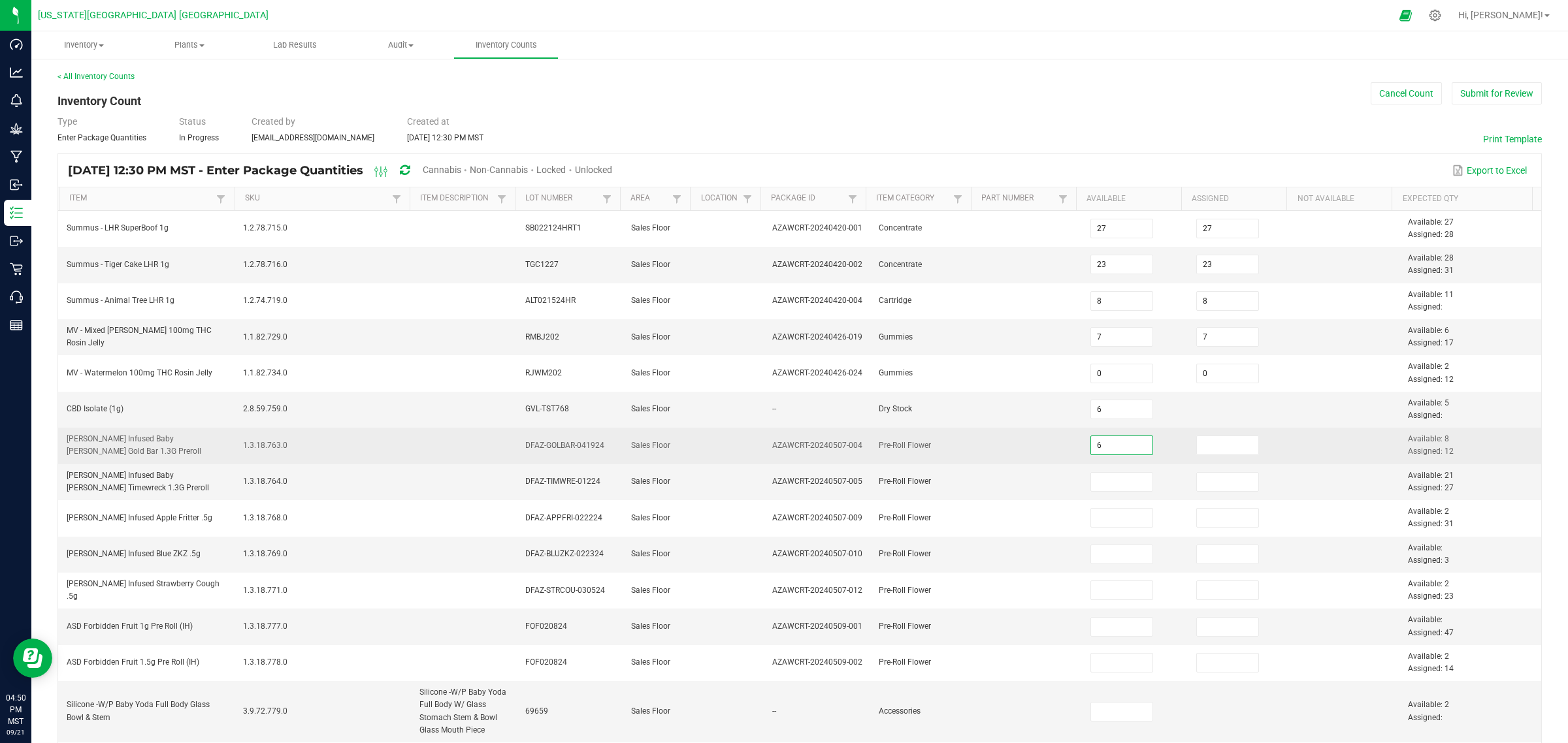
click at [1102, 450] on input "6" at bounding box center [1122, 445] width 62 height 18
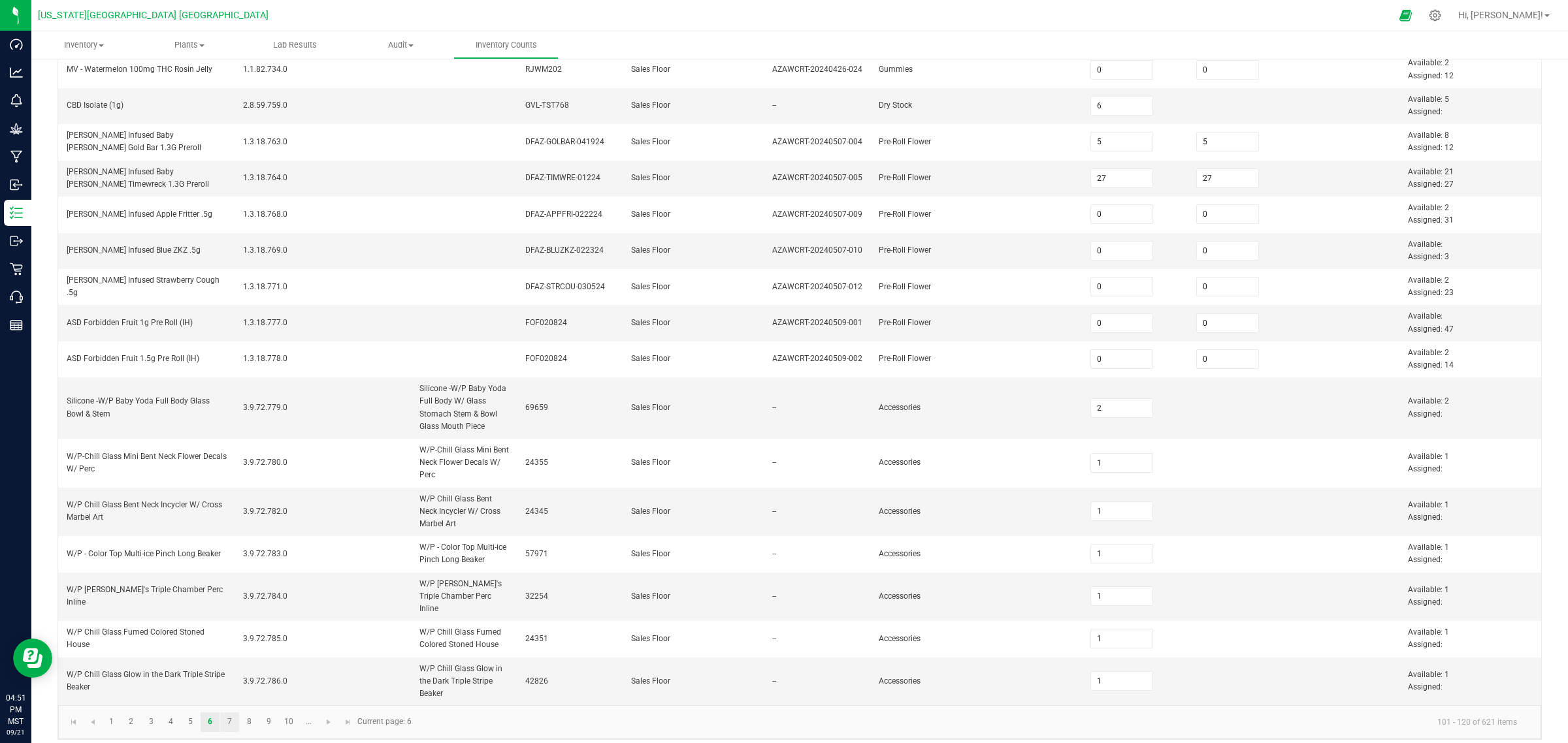
click at [229, 594] on link "7" at bounding box center [229, 722] width 19 height 20
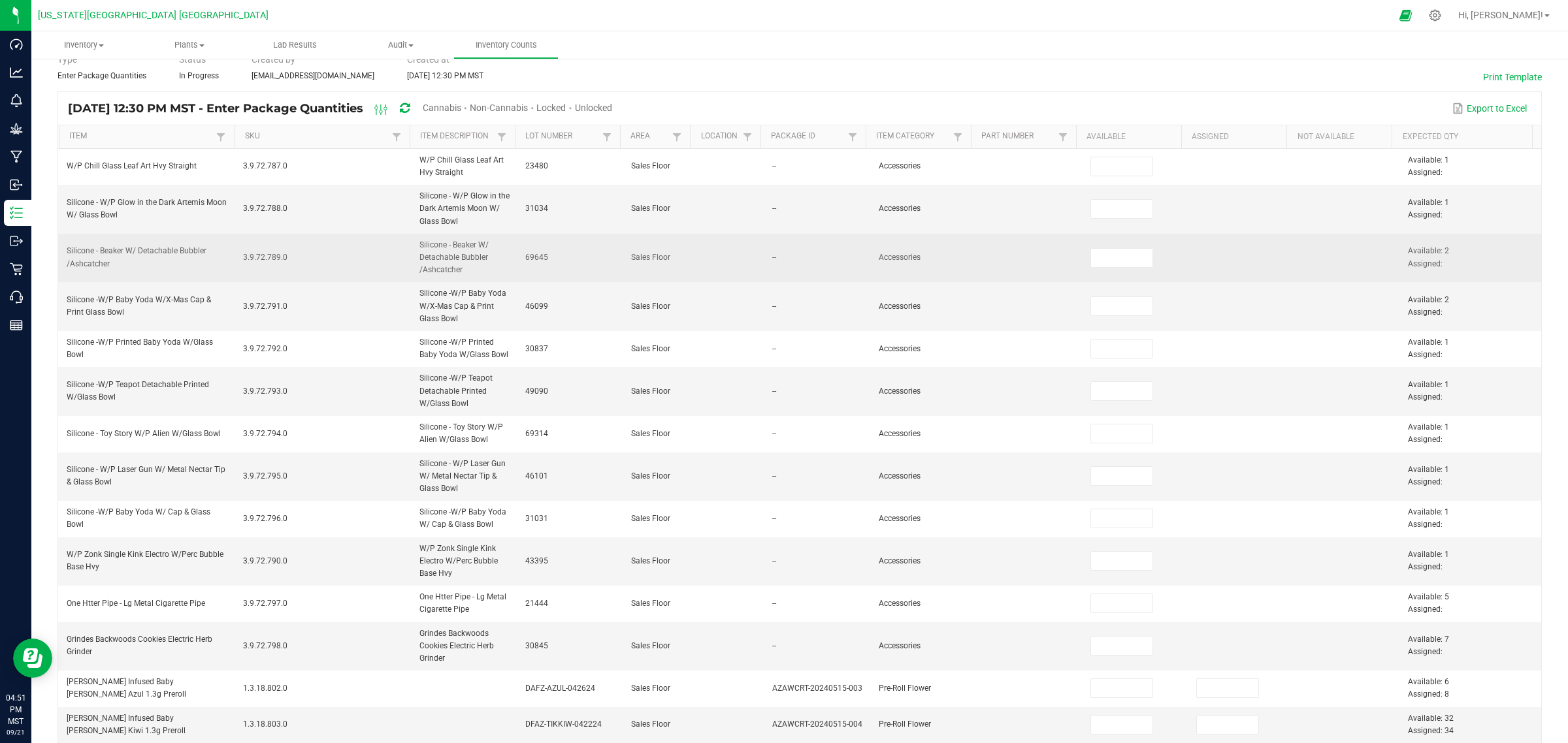
scroll to position [0, 0]
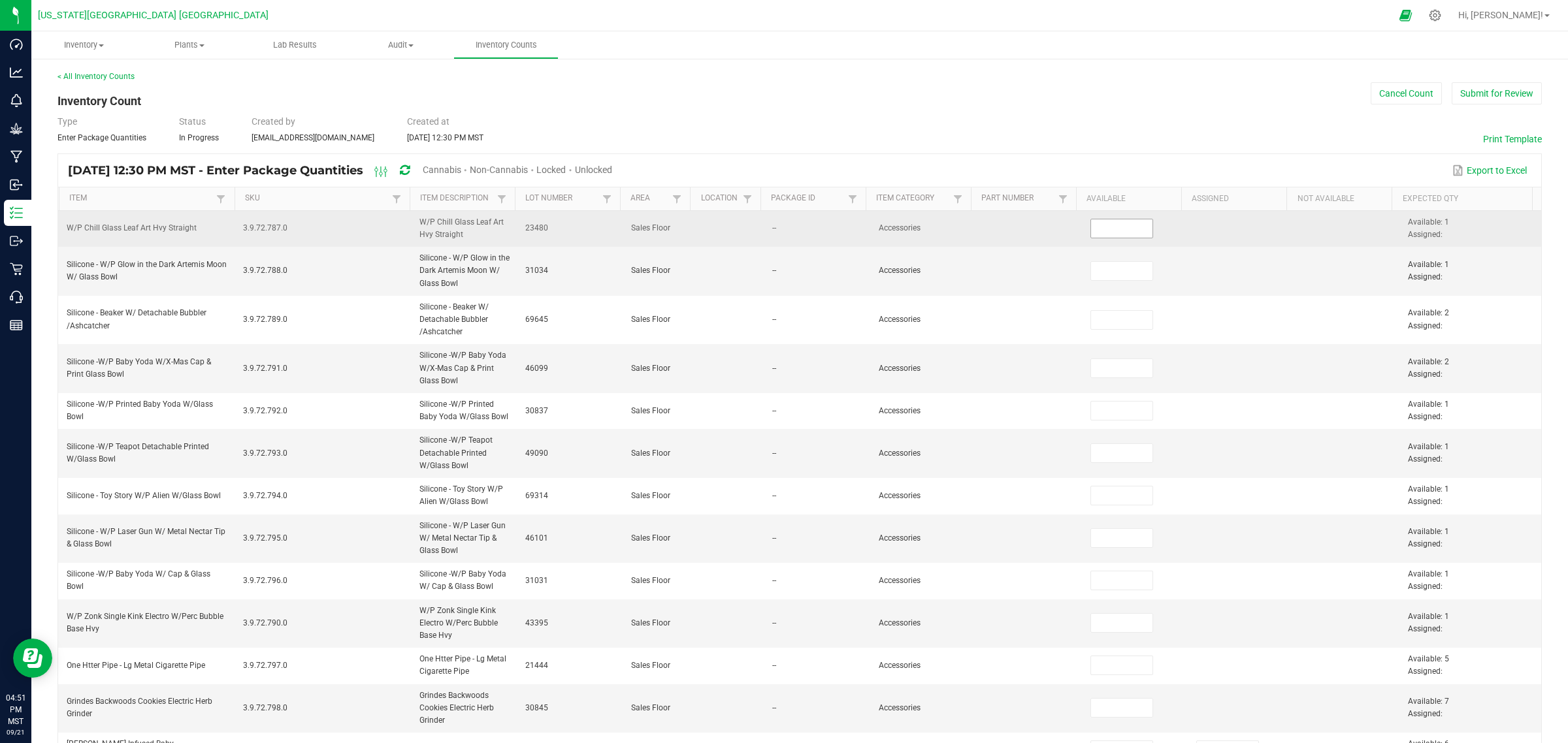
click at [1112, 226] on input at bounding box center [1122, 229] width 62 height 18
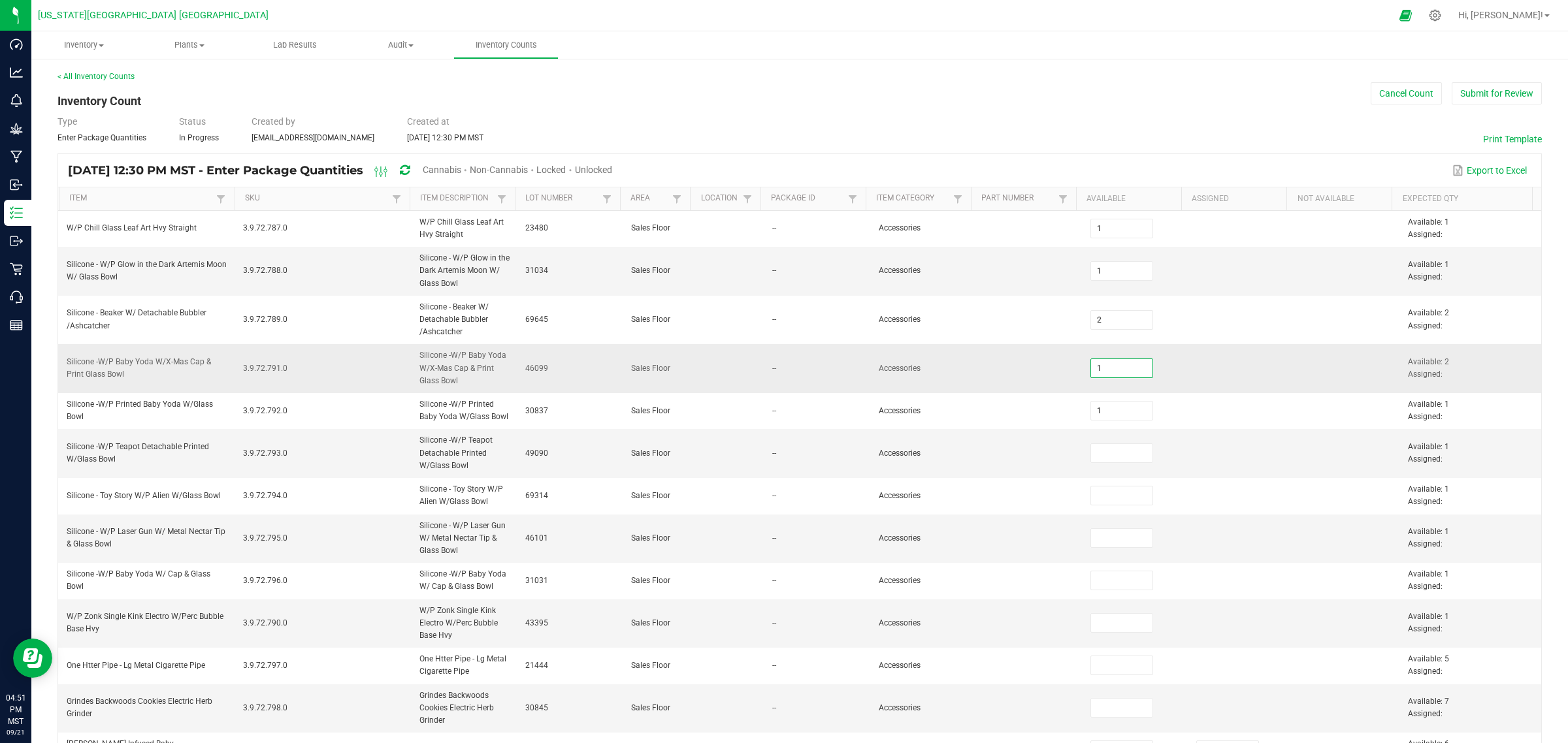
click at [1112, 369] on input "1" at bounding box center [1122, 368] width 62 height 18
click at [1102, 453] on input at bounding box center [1122, 453] width 62 height 18
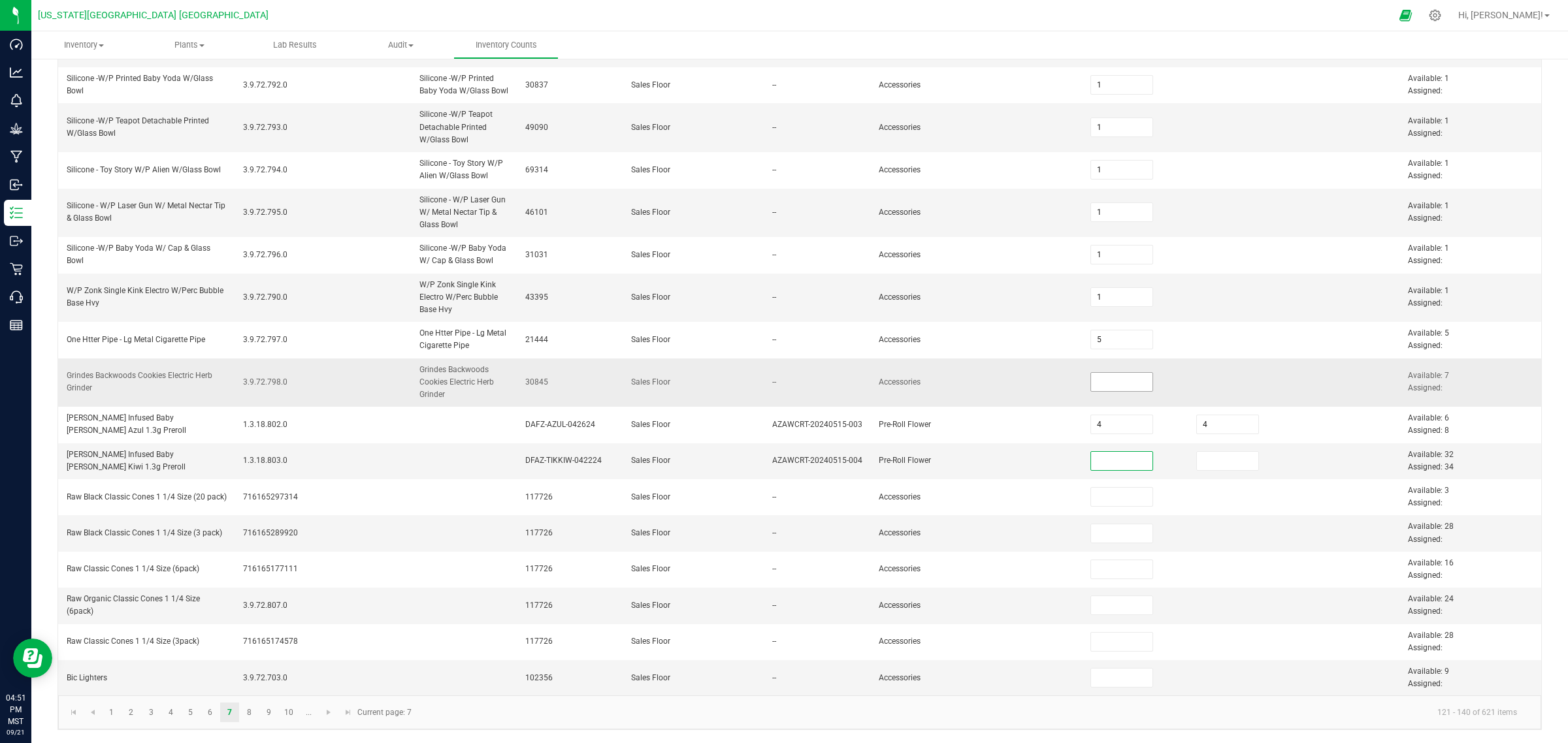
click at [1104, 377] on input at bounding box center [1122, 382] width 62 height 18
click at [1101, 534] on input "3" at bounding box center [1122, 534] width 62 height 18
click at [249, 594] on link "8" at bounding box center [249, 713] width 19 height 20
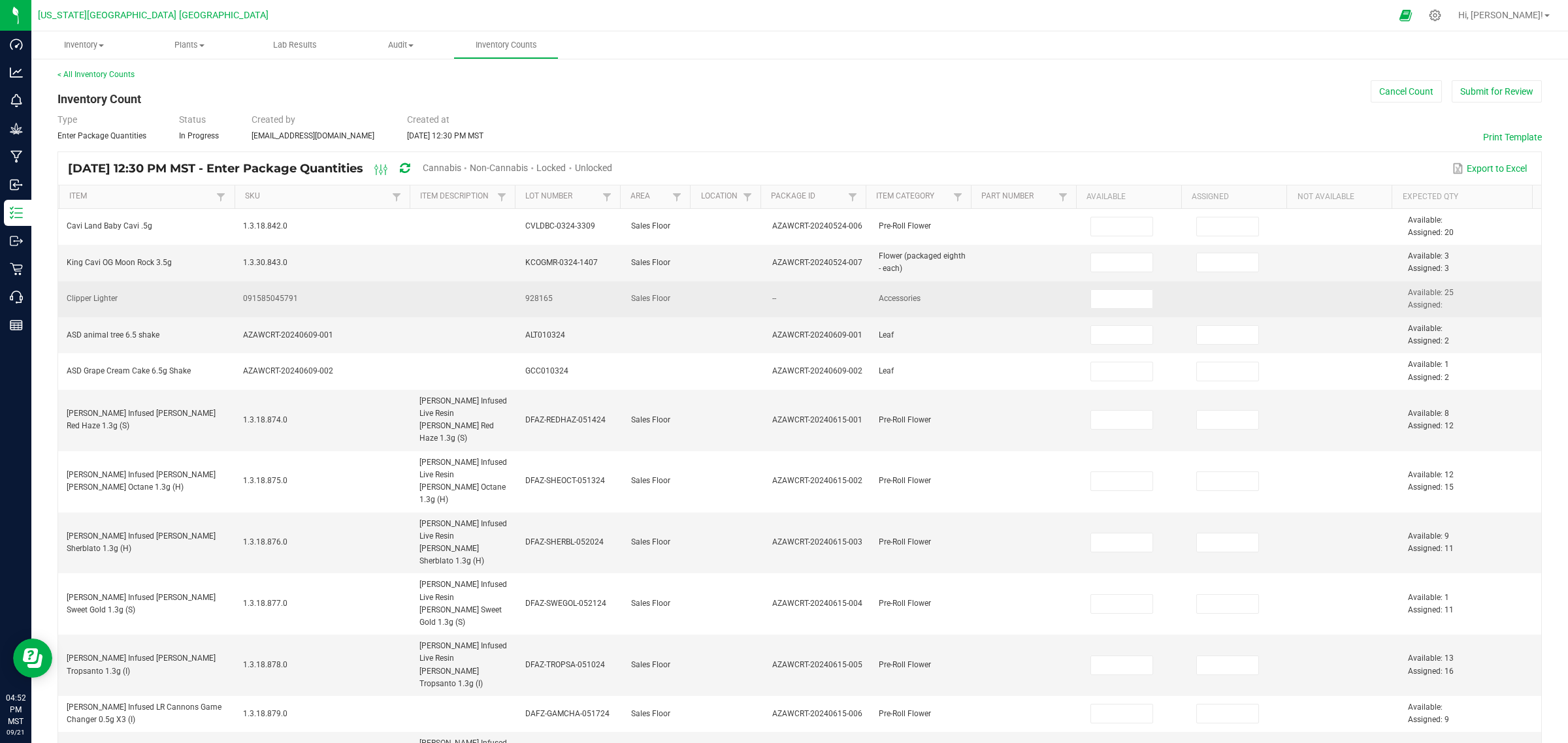
scroll to position [0, 0]
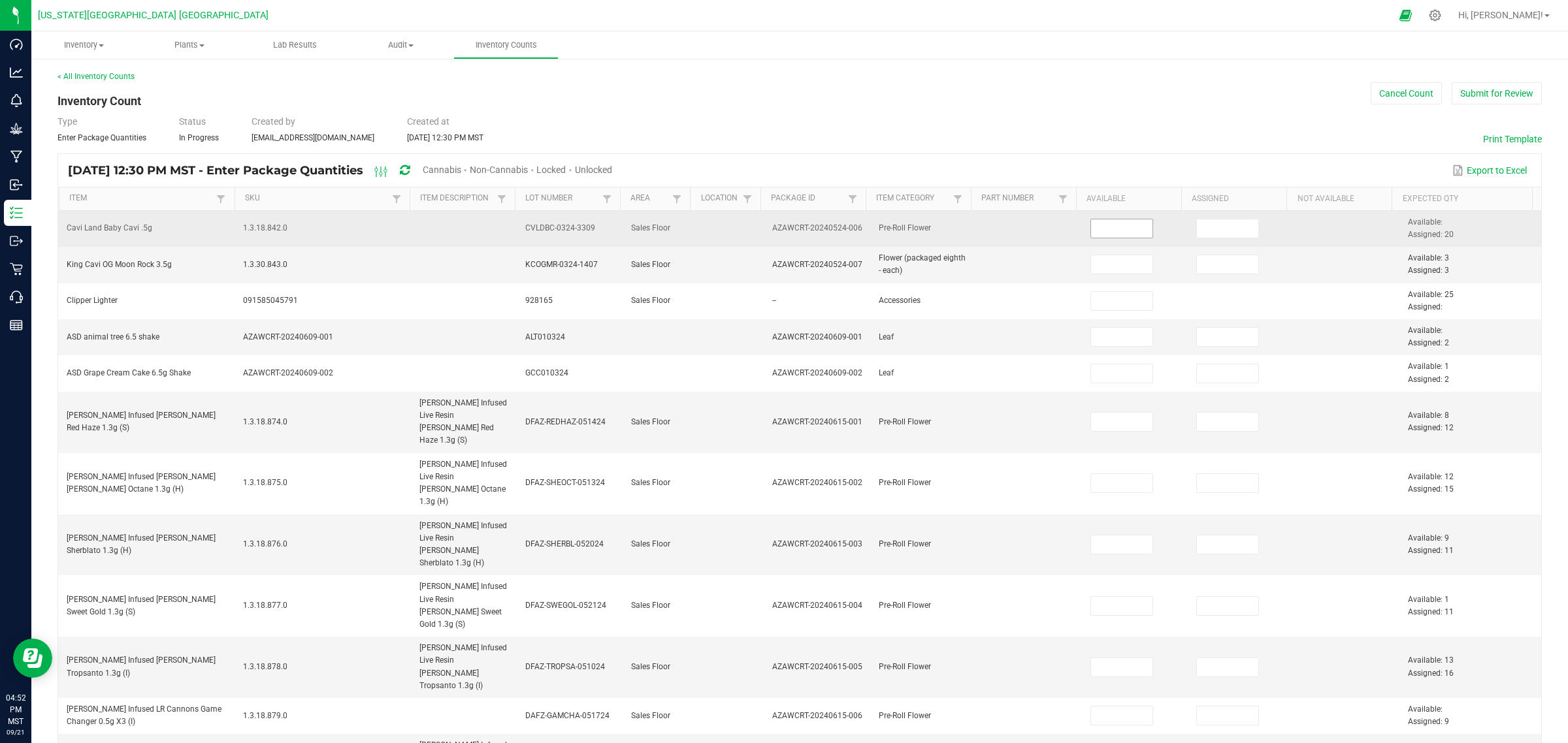
click at [1125, 232] on input at bounding box center [1122, 229] width 62 height 18
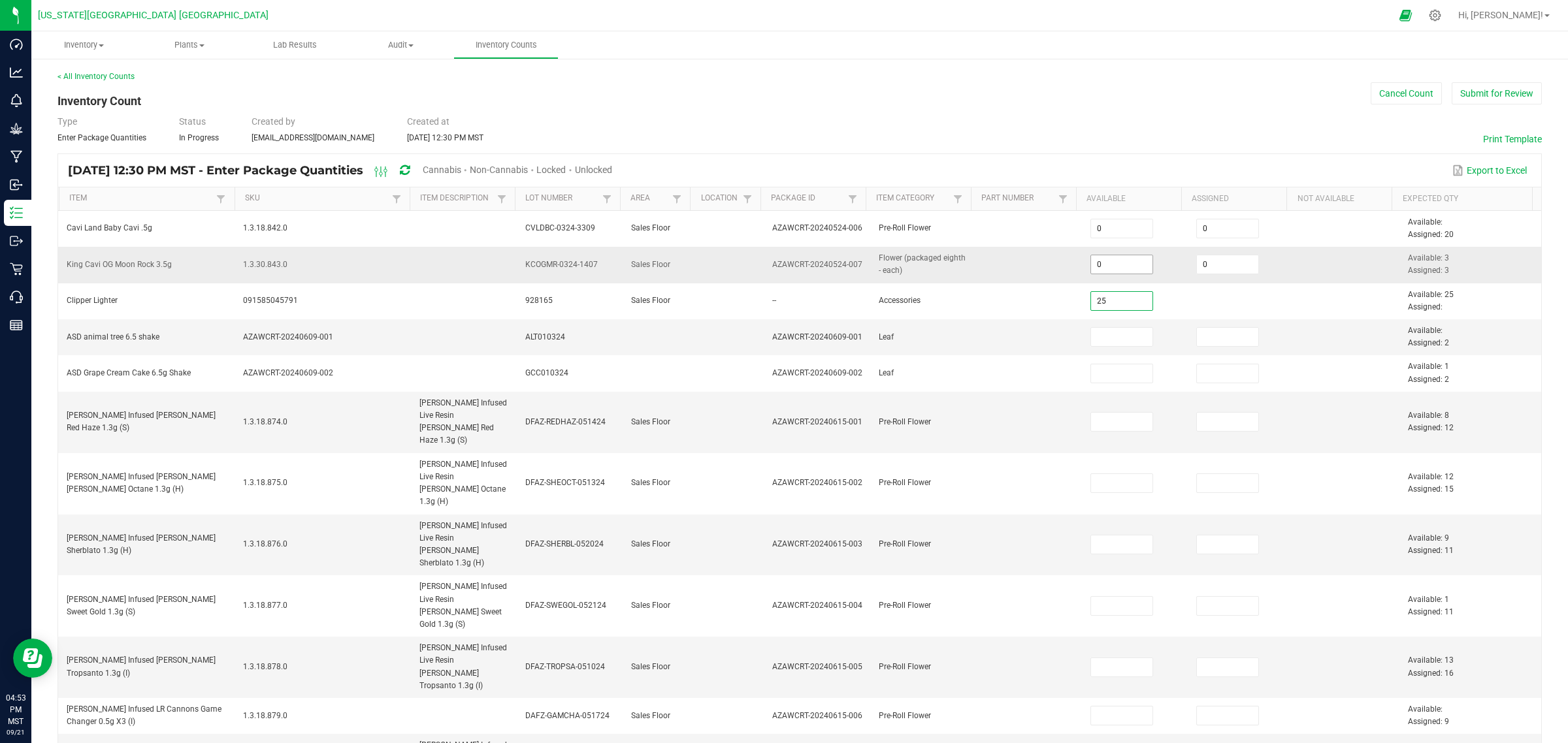
click at [1098, 258] on input "0" at bounding box center [1122, 264] width 62 height 18
click at [1109, 337] on input at bounding box center [1122, 337] width 62 height 18
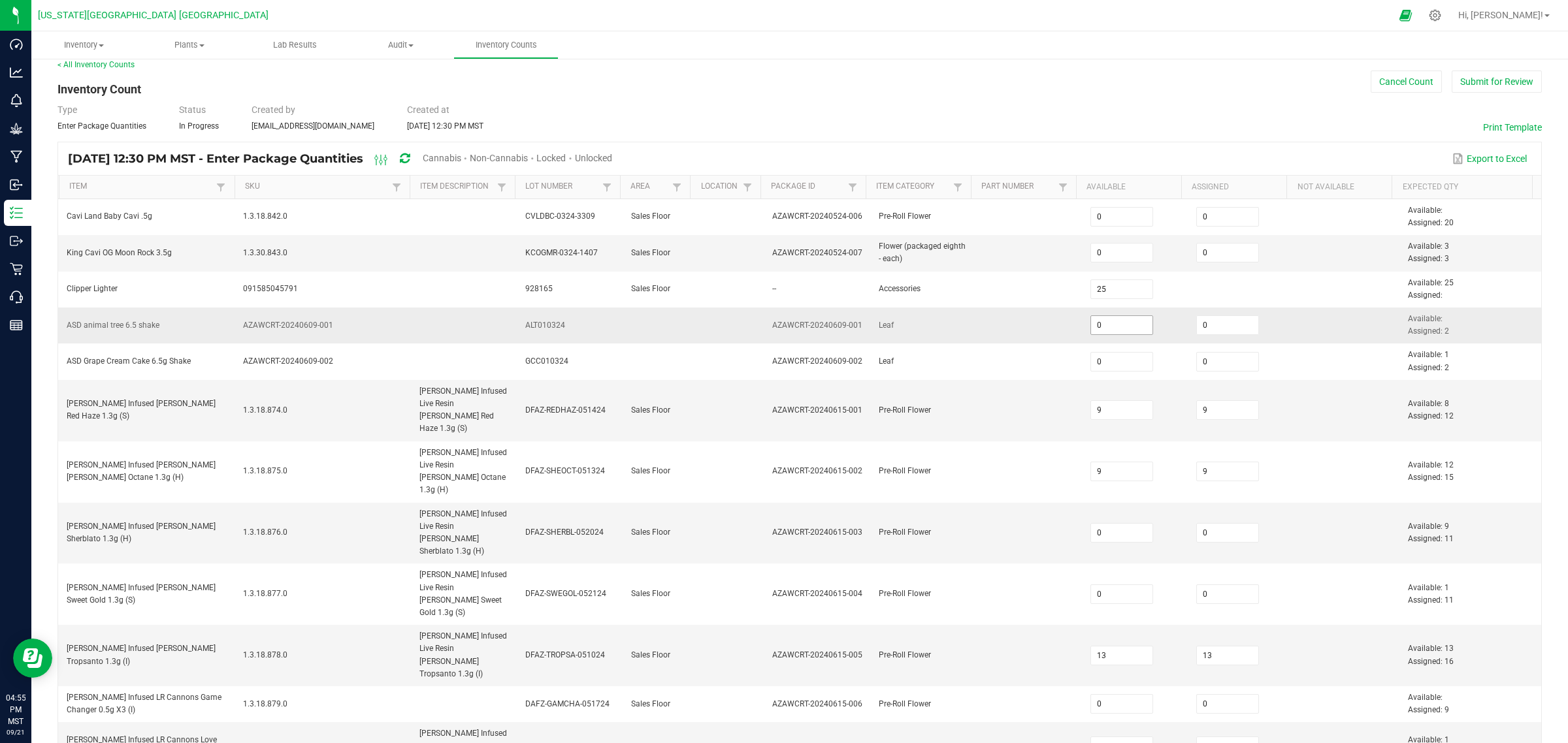
scroll to position [353, 0]
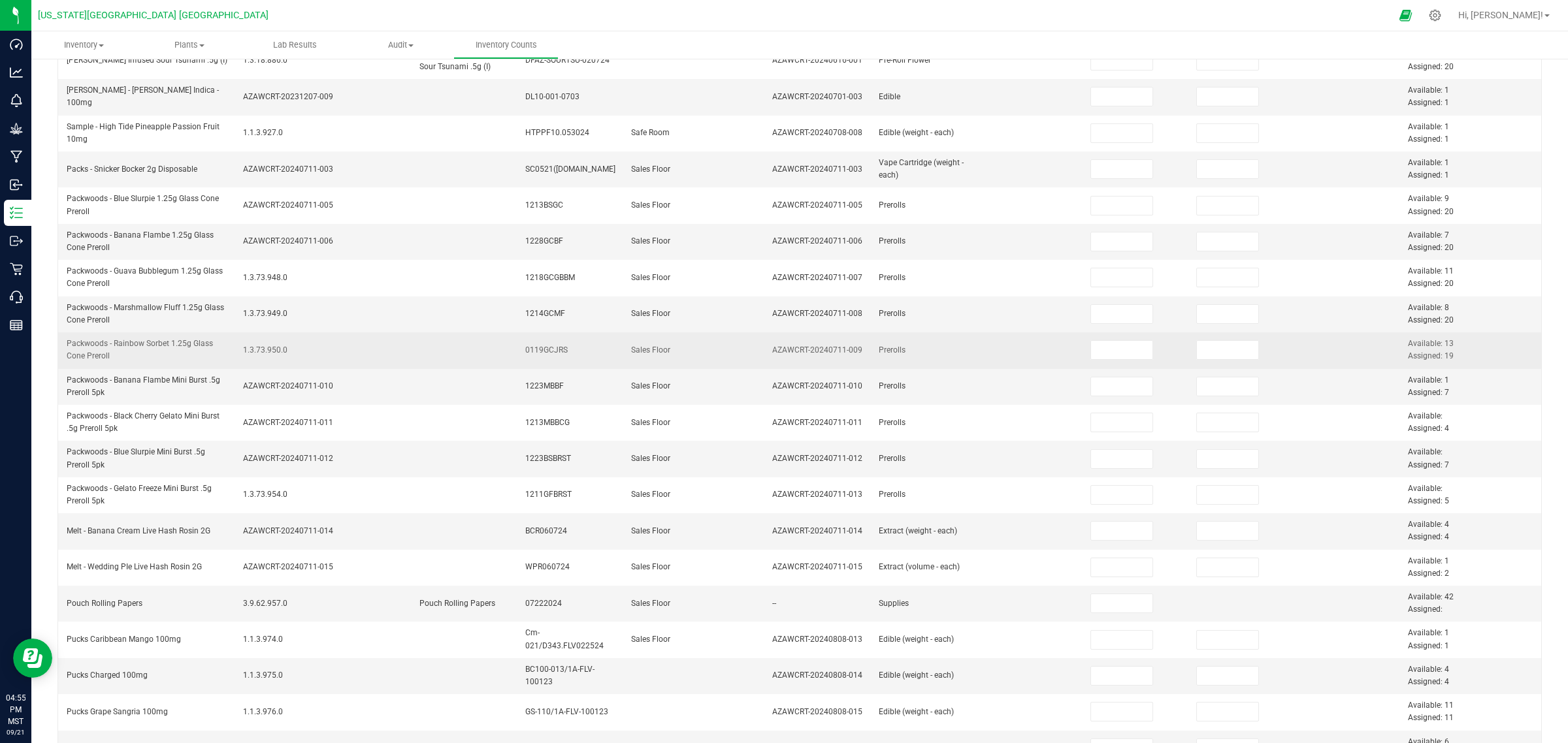
scroll to position [0, 0]
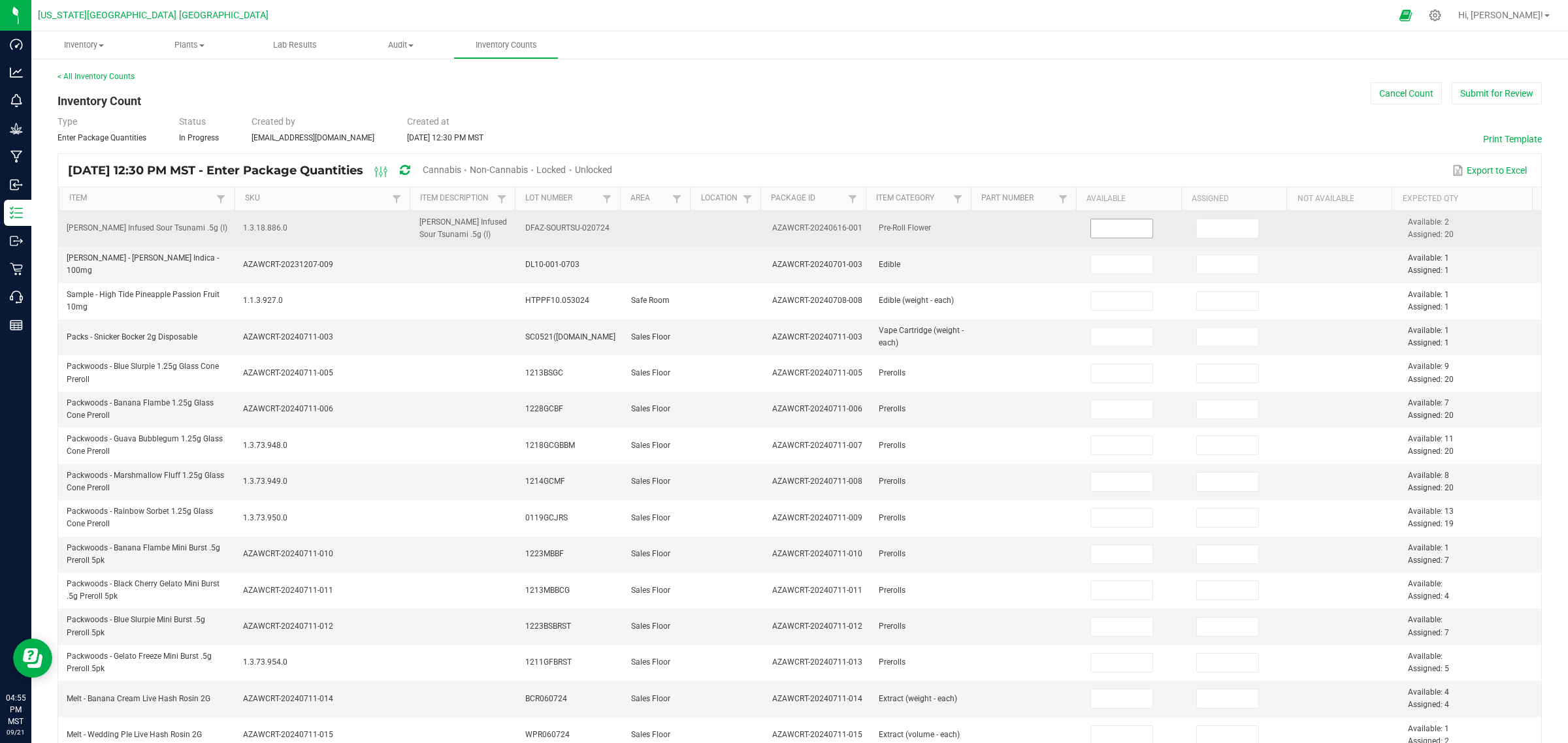
click at [1118, 229] on input at bounding box center [1122, 229] width 62 height 18
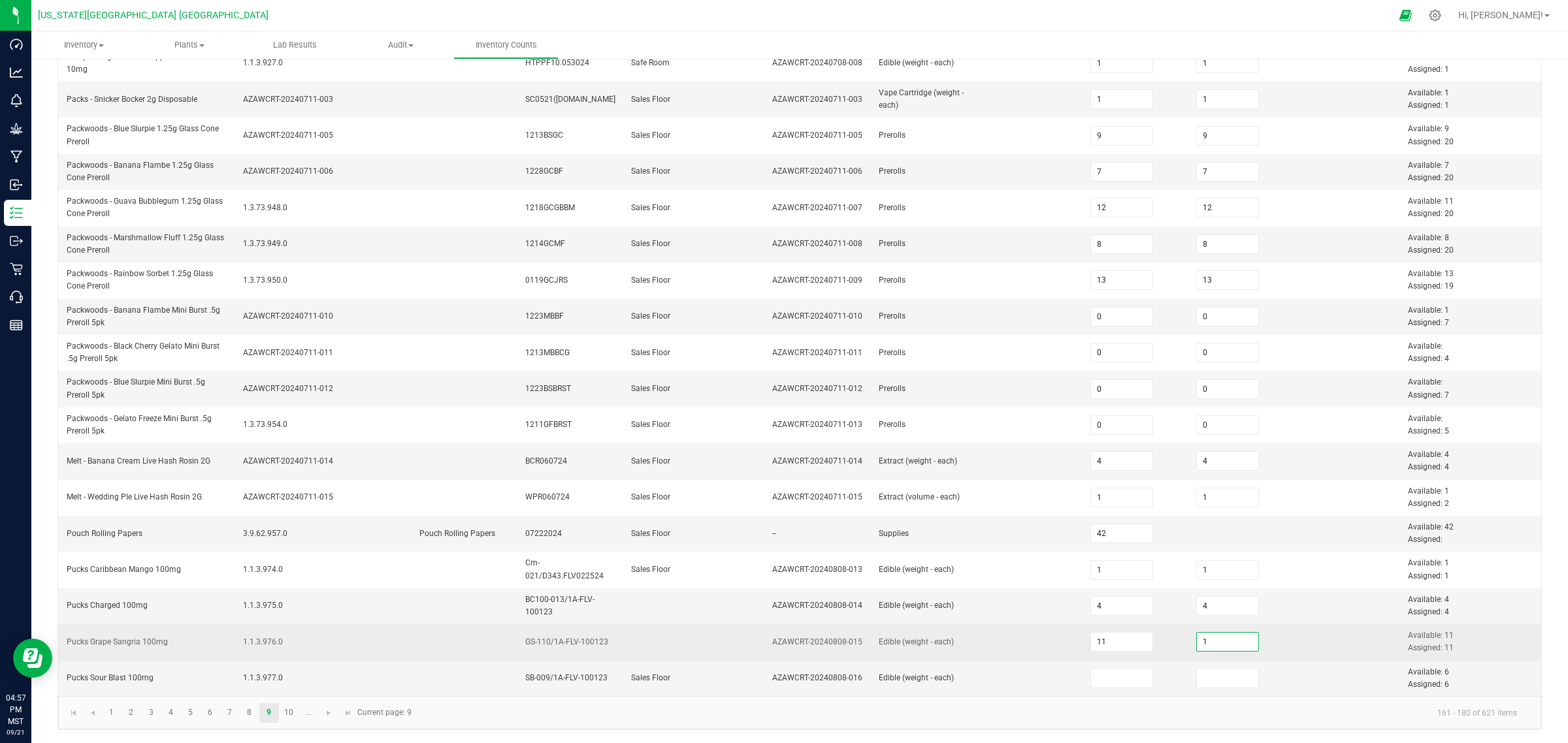
drag, startPoint x: 1209, startPoint y: 636, endPoint x: 1202, endPoint y: 637, distance: 7.1
click at [1206, 594] on input "1" at bounding box center [1228, 642] width 62 height 18
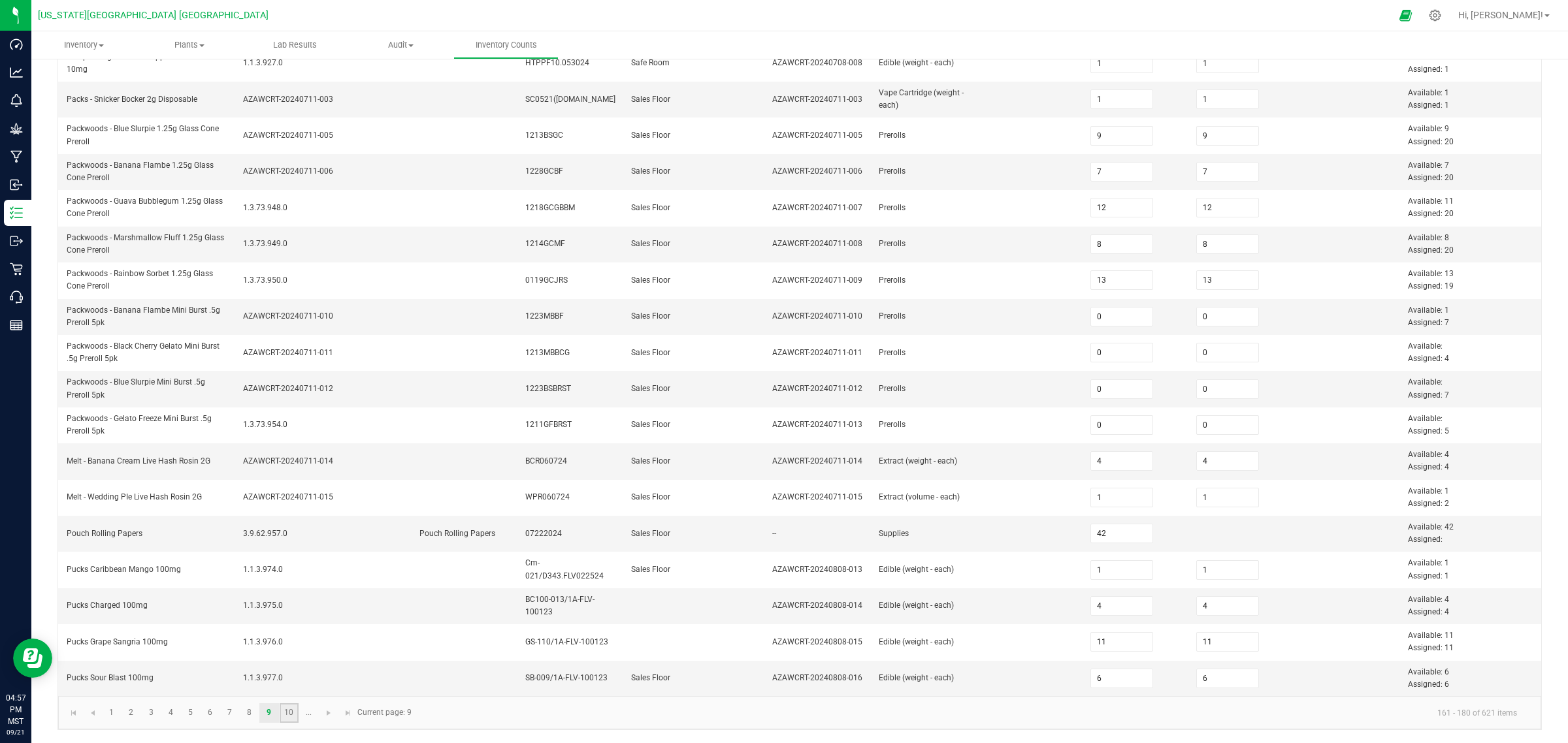
click at [288, 594] on link "10" at bounding box center [288, 713] width 19 height 20
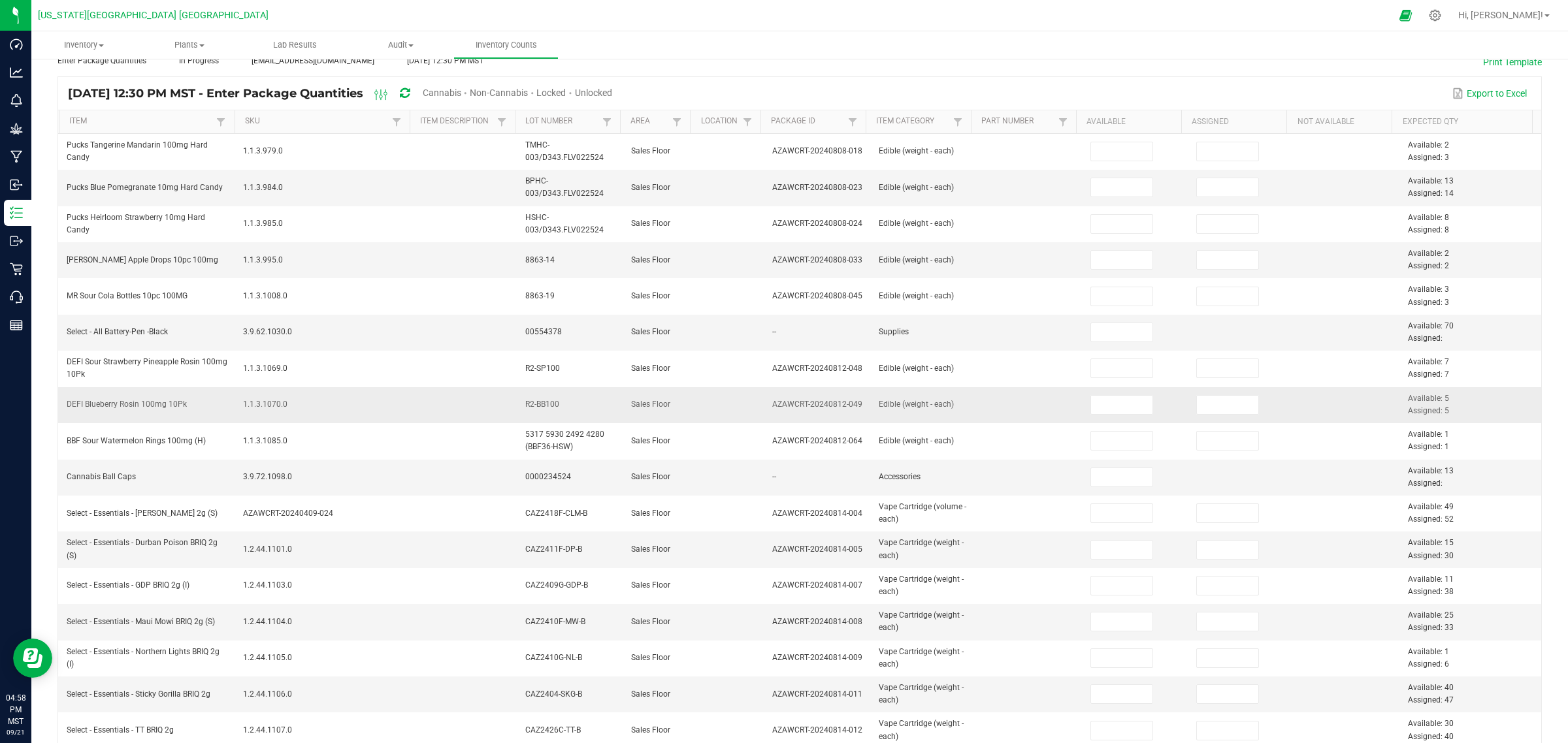
scroll to position [0, 0]
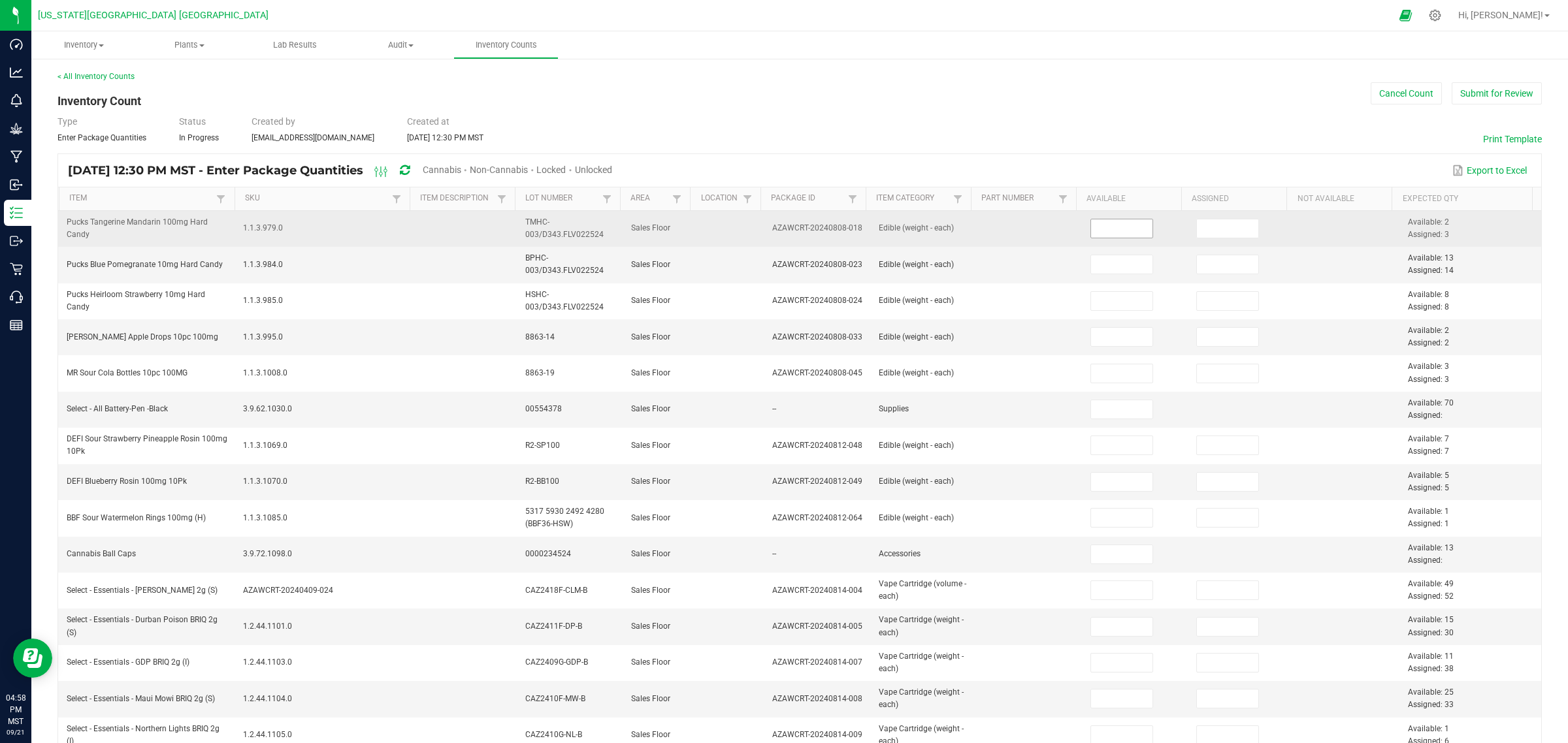
click at [1095, 235] on input at bounding box center [1122, 229] width 62 height 18
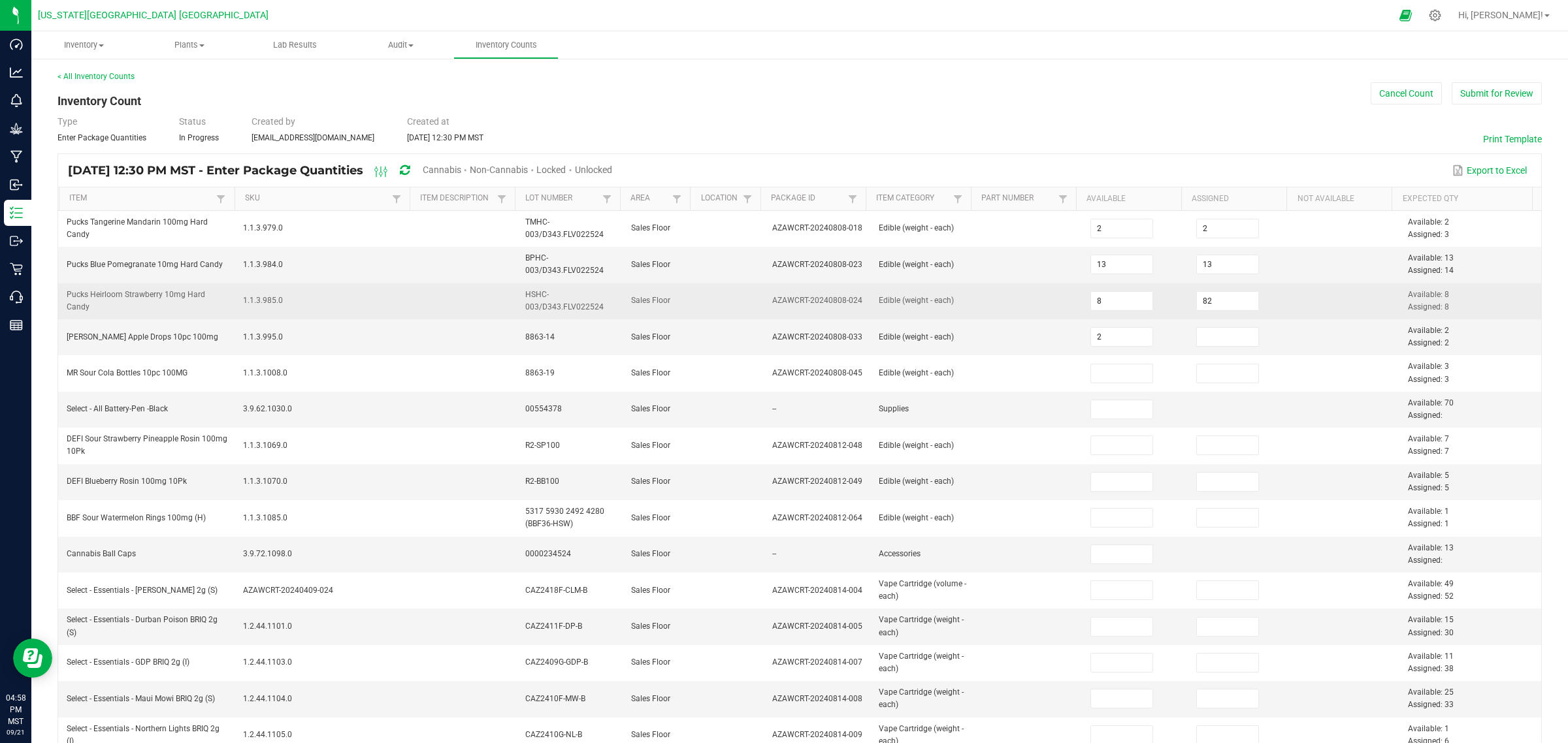
click at [1206, 291] on td "82" at bounding box center [1240, 301] width 106 height 36
click at [1203, 300] on input "82" at bounding box center [1228, 301] width 62 height 18
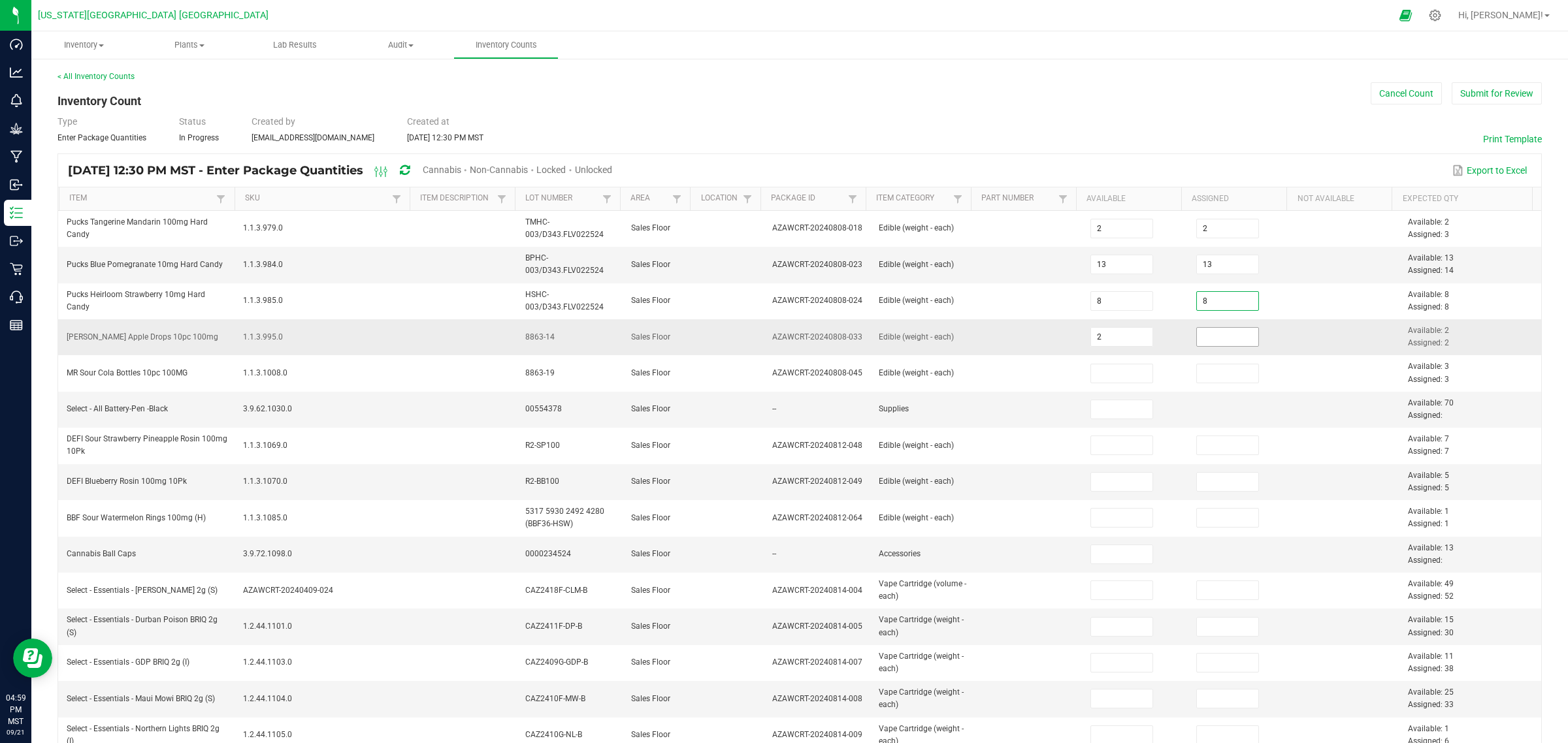
click at [1203, 334] on input at bounding box center [1228, 337] width 62 height 18
click at [1197, 594] on input "1" at bounding box center [1228, 627] width 62 height 18
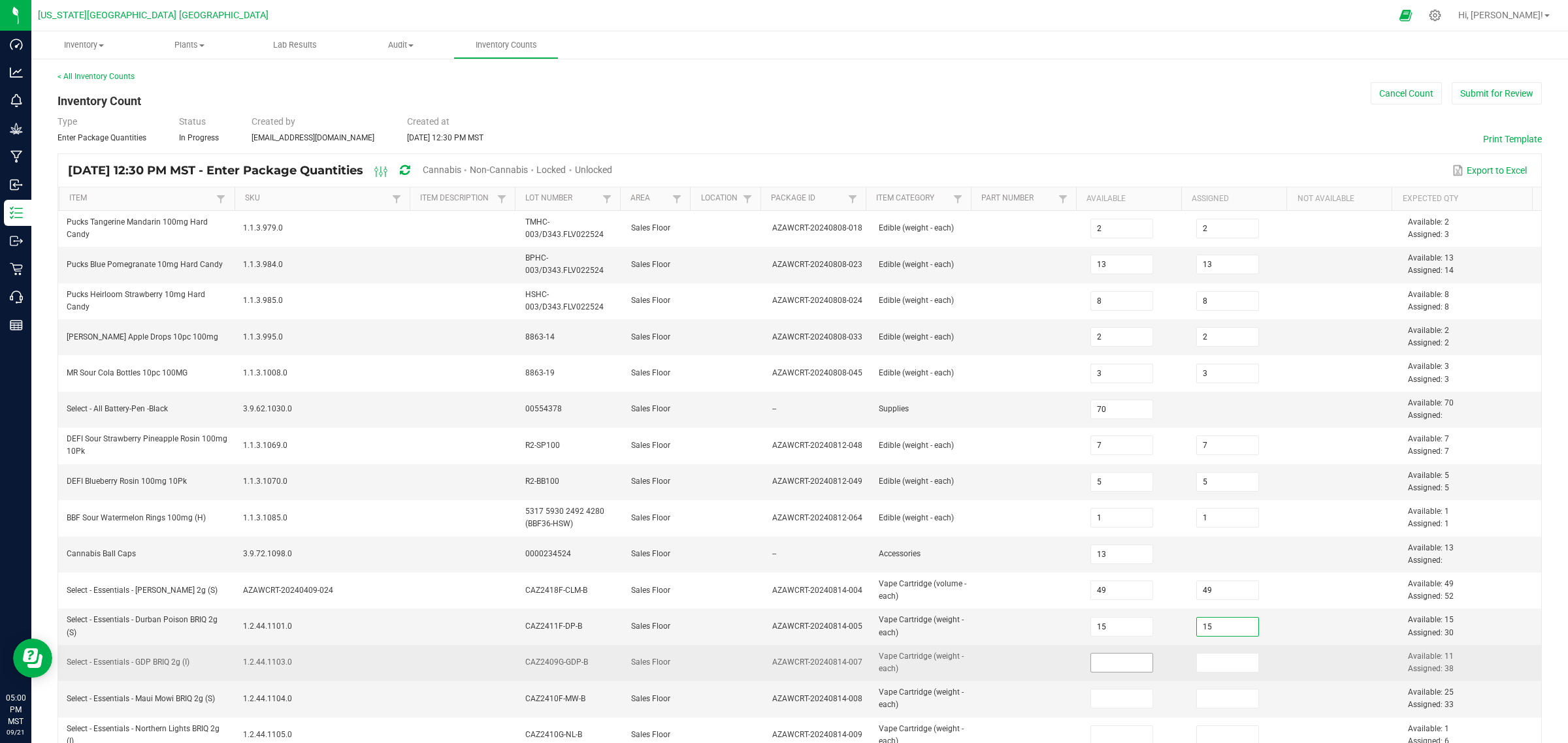
click at [1115, 594] on input at bounding box center [1122, 663] width 62 height 18
click at [1106, 594] on input at bounding box center [1122, 663] width 62 height 18
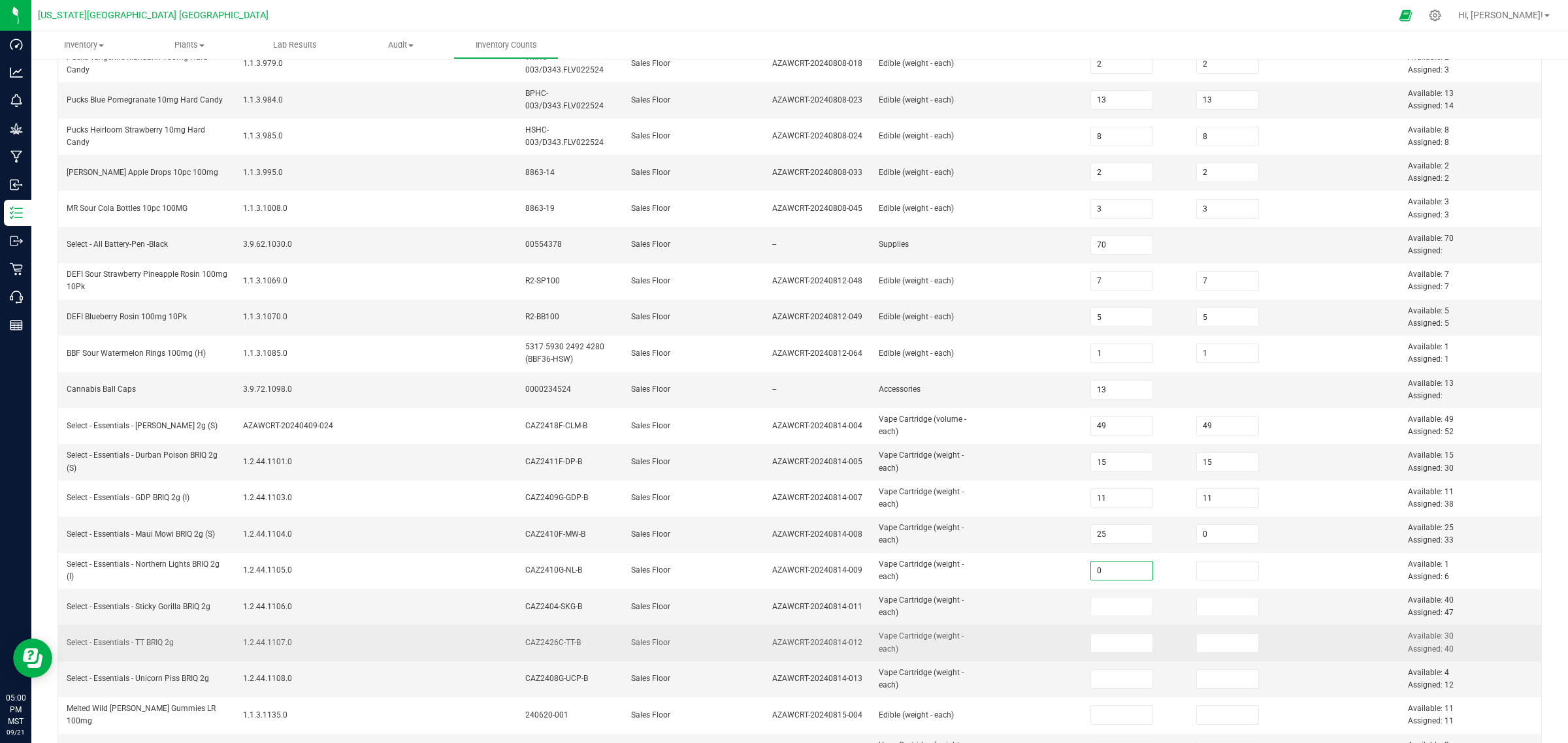
scroll to position [166, 0]
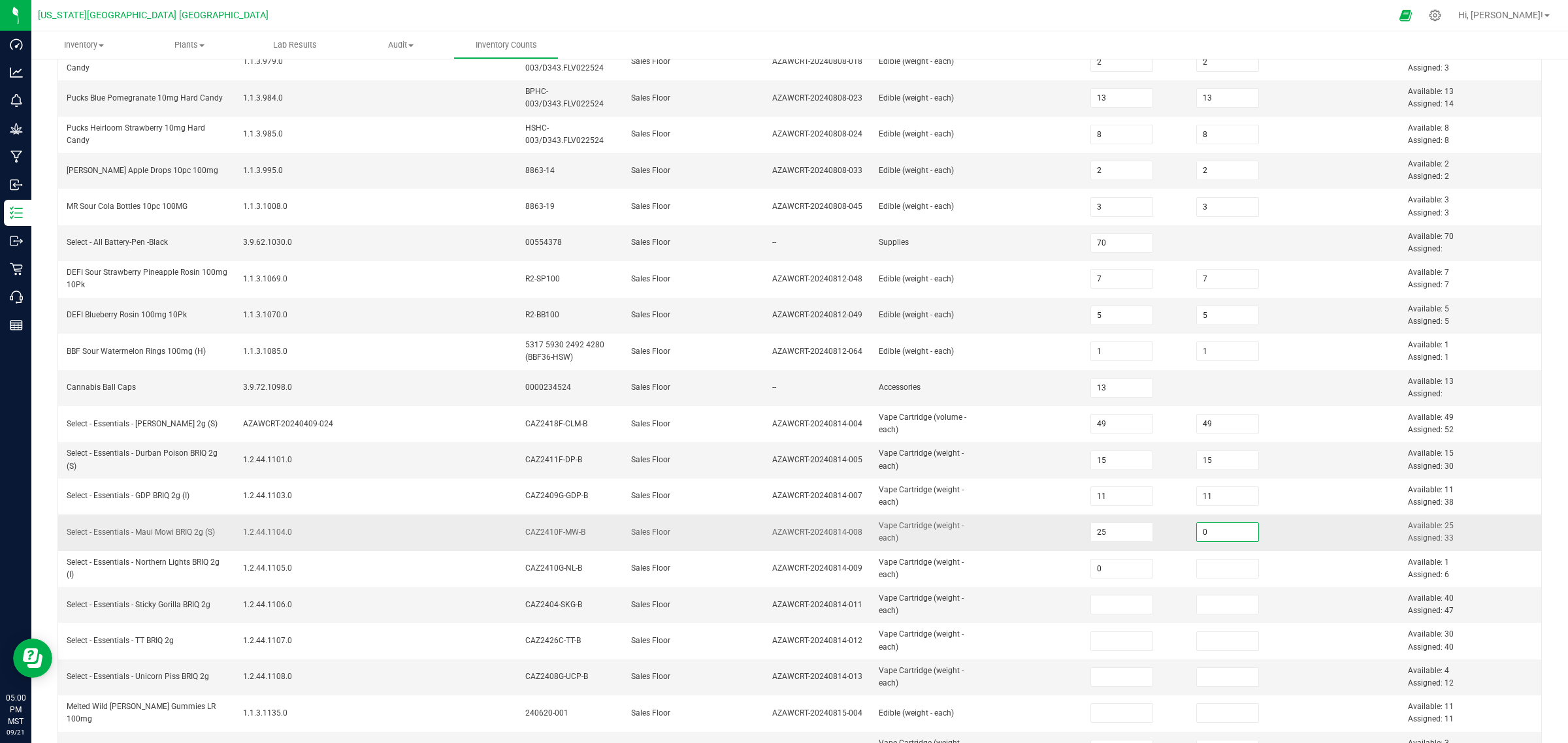
click at [1197, 533] on input "0" at bounding box center [1228, 532] width 62 height 18
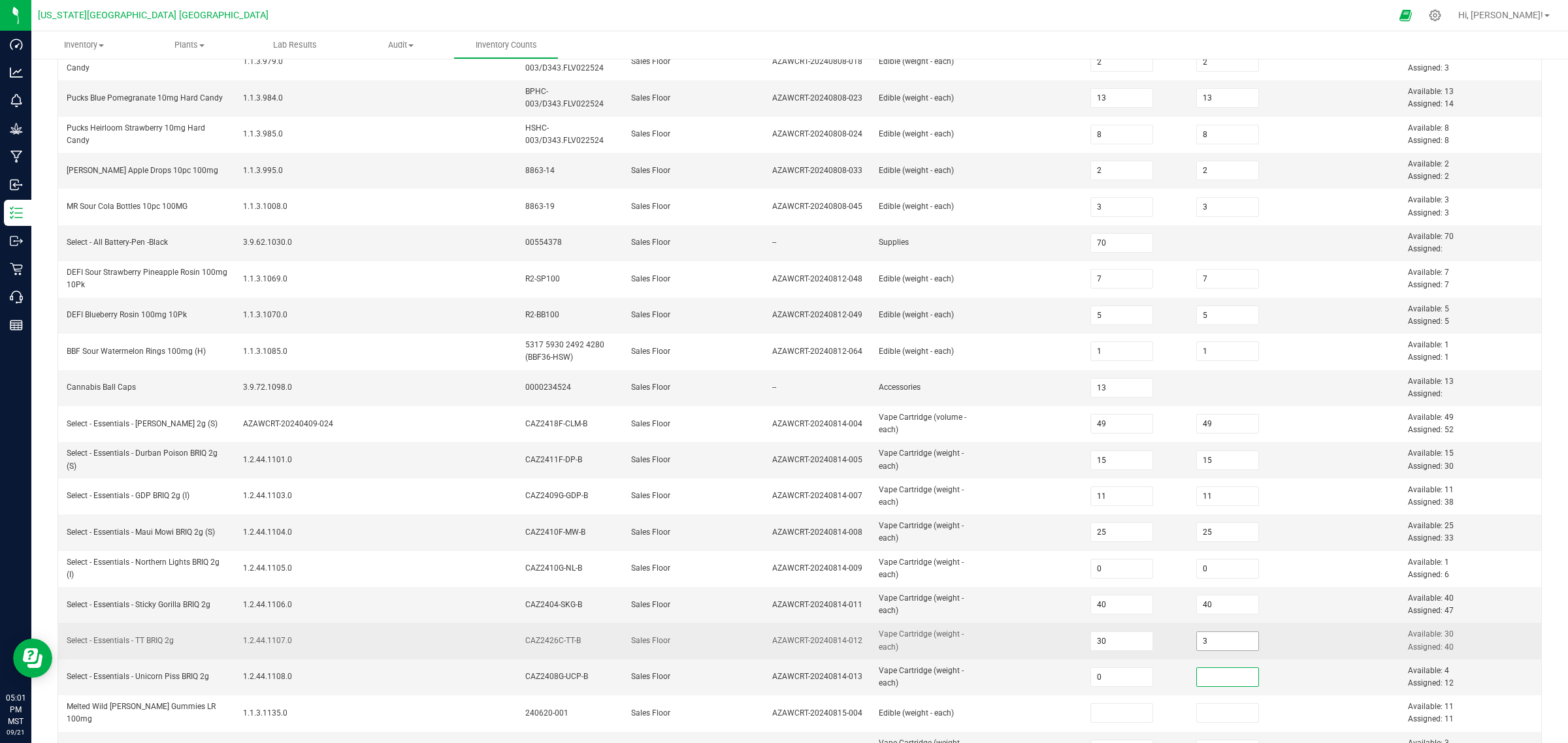
click at [1197, 594] on input "3" at bounding box center [1228, 642] width 62 height 18
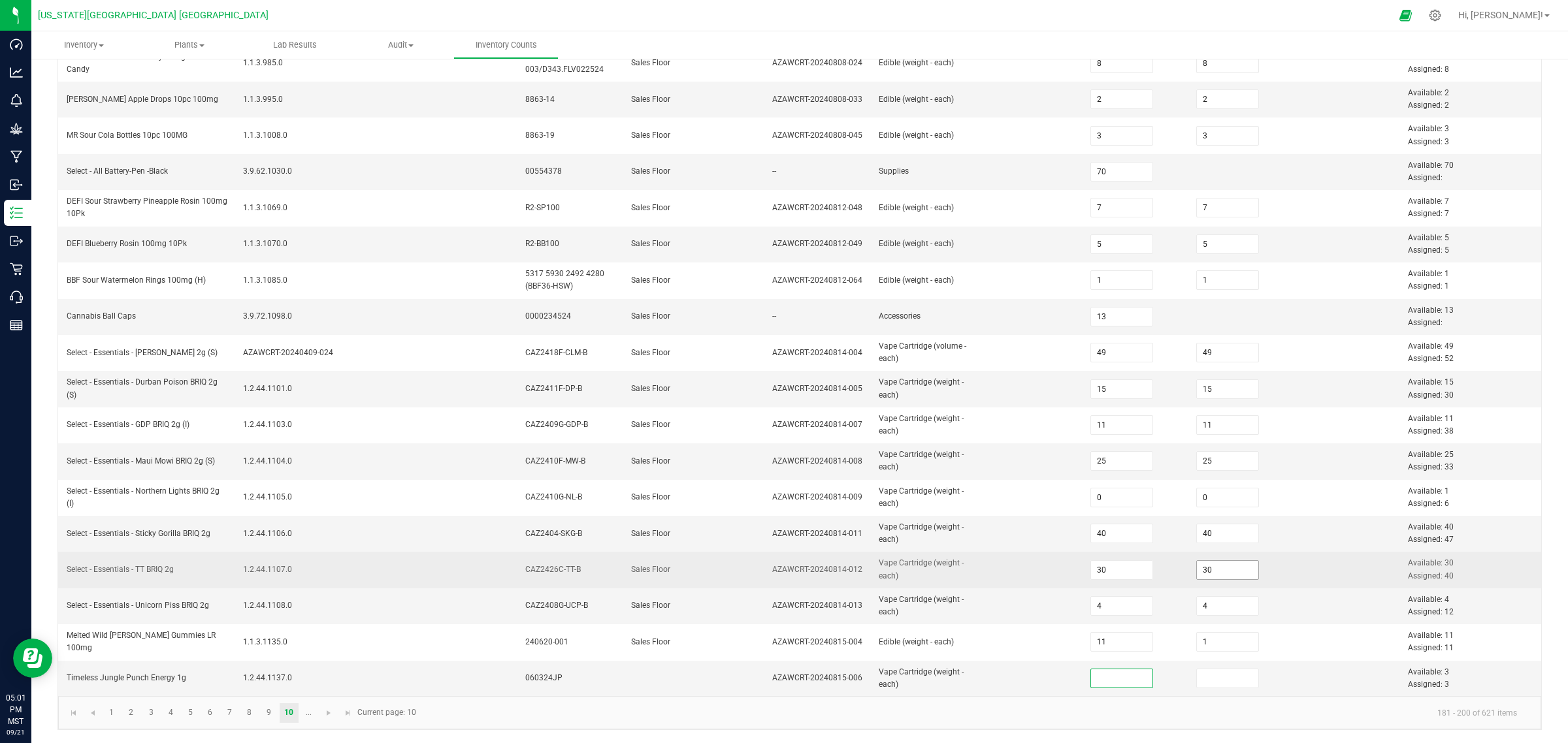
click at [1197, 594] on input "1" at bounding box center [1228, 642] width 62 height 18
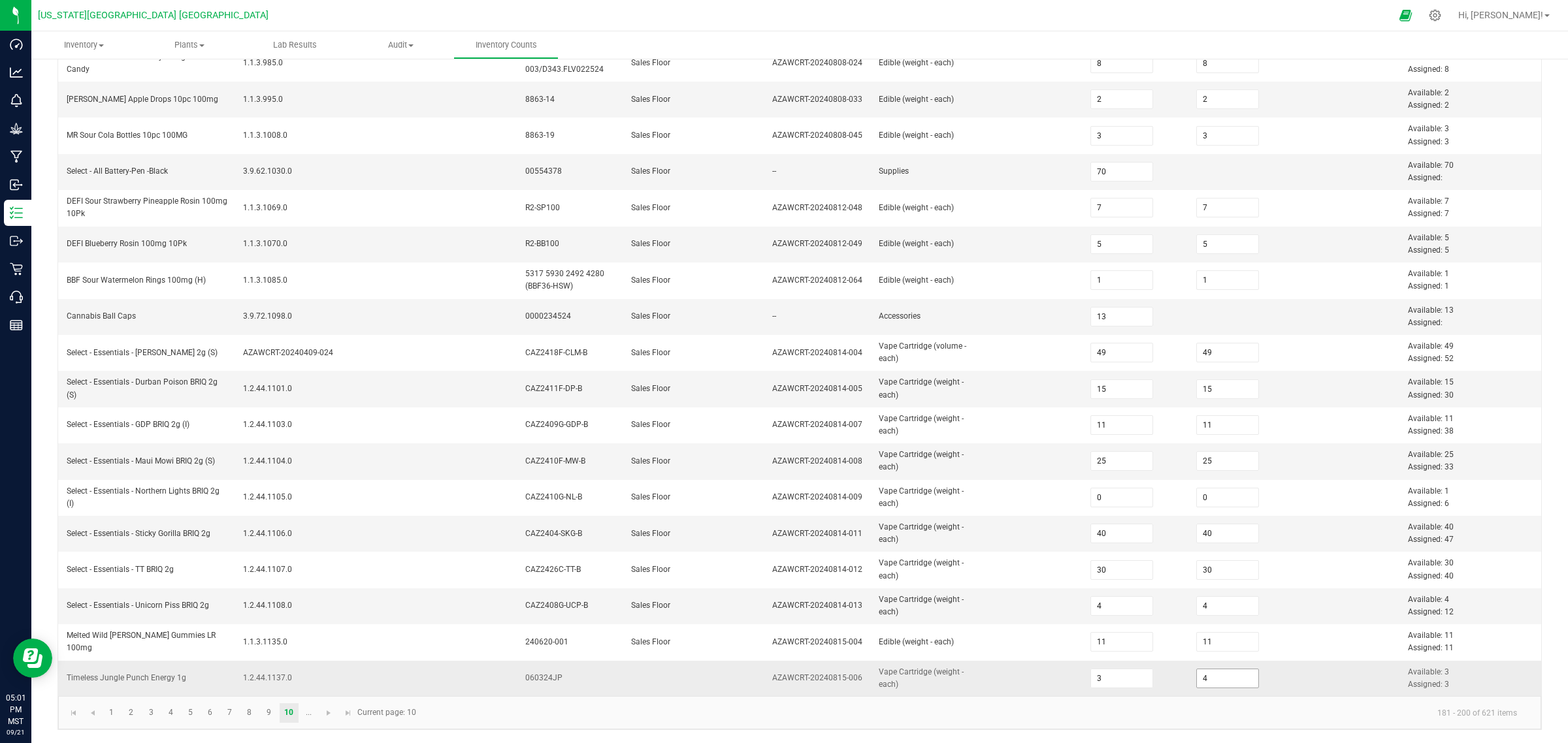
click at [1204, 594] on input "4" at bounding box center [1228, 679] width 62 height 18
click at [328, 594] on span "Go to the next page" at bounding box center [328, 713] width 11 height 11
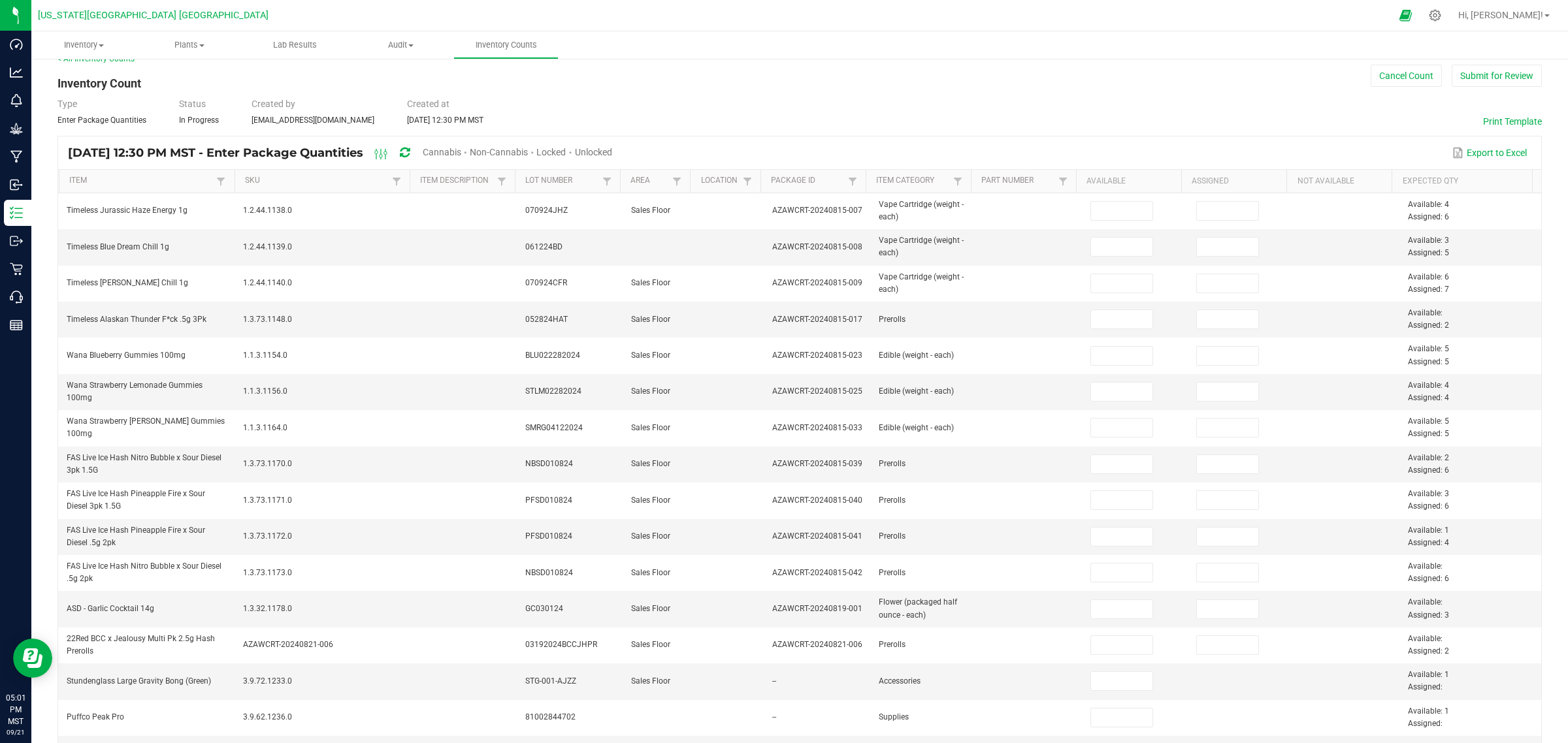
scroll to position [0, 0]
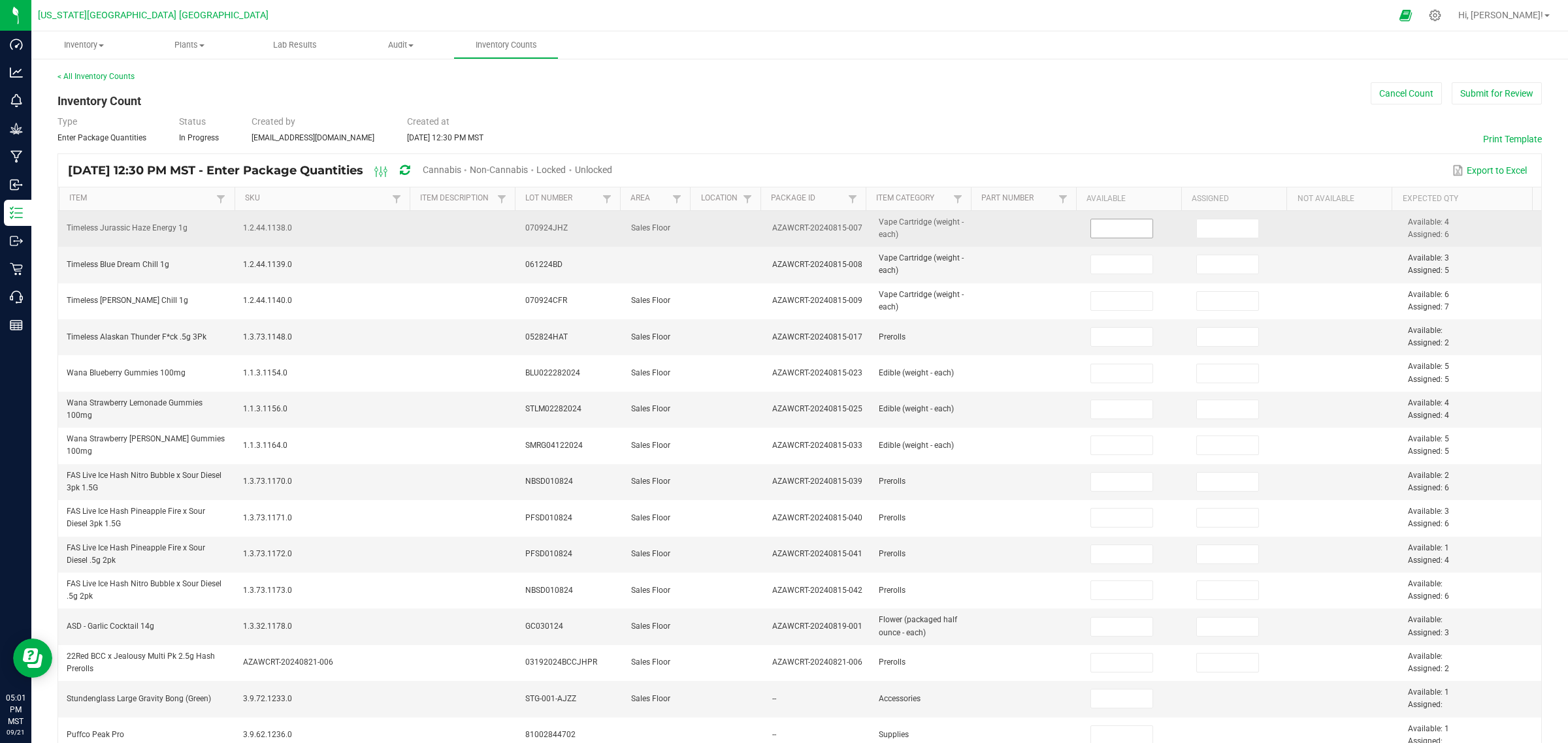
click at [1106, 225] on input at bounding box center [1122, 229] width 62 height 18
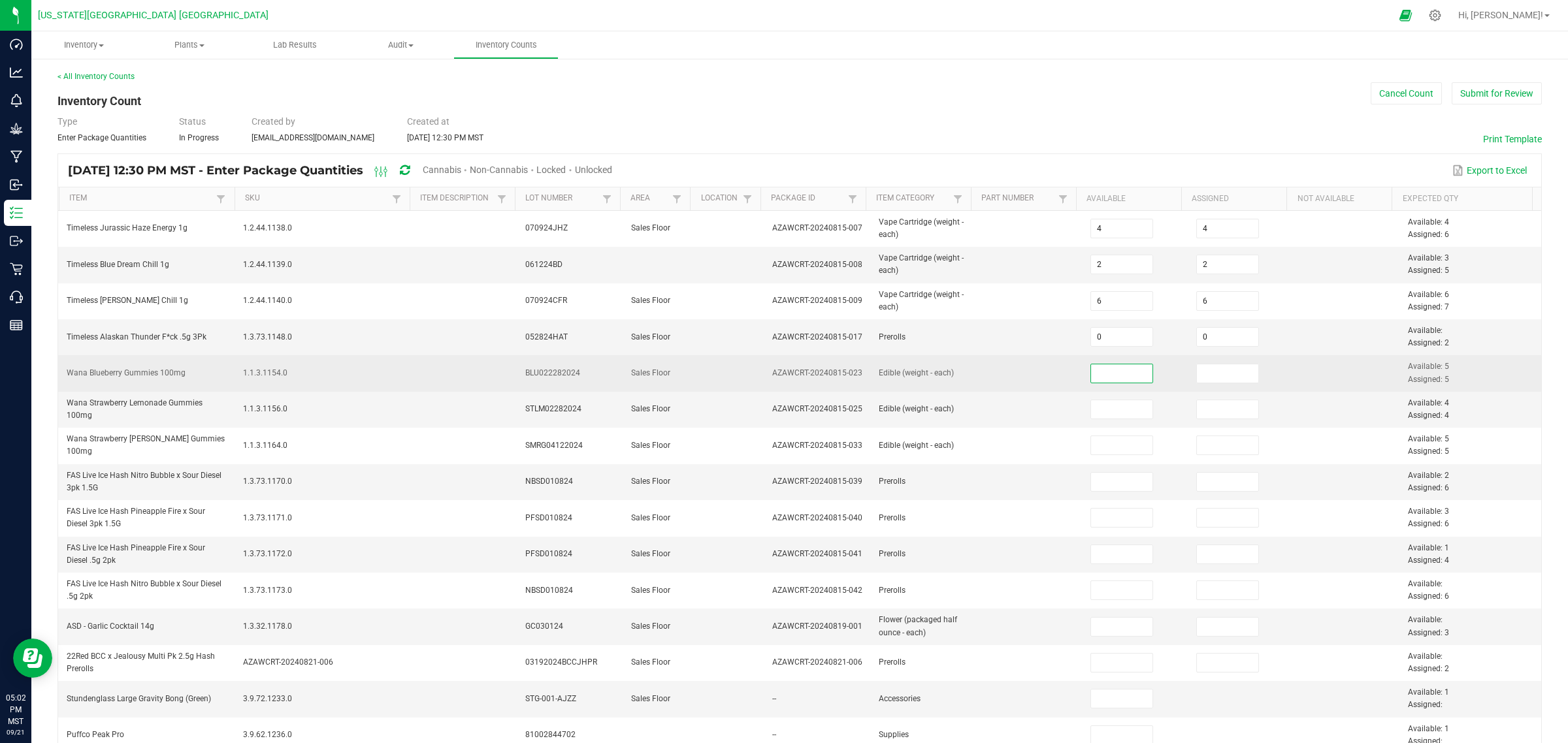
click at [1108, 376] on input at bounding box center [1122, 374] width 62 height 18
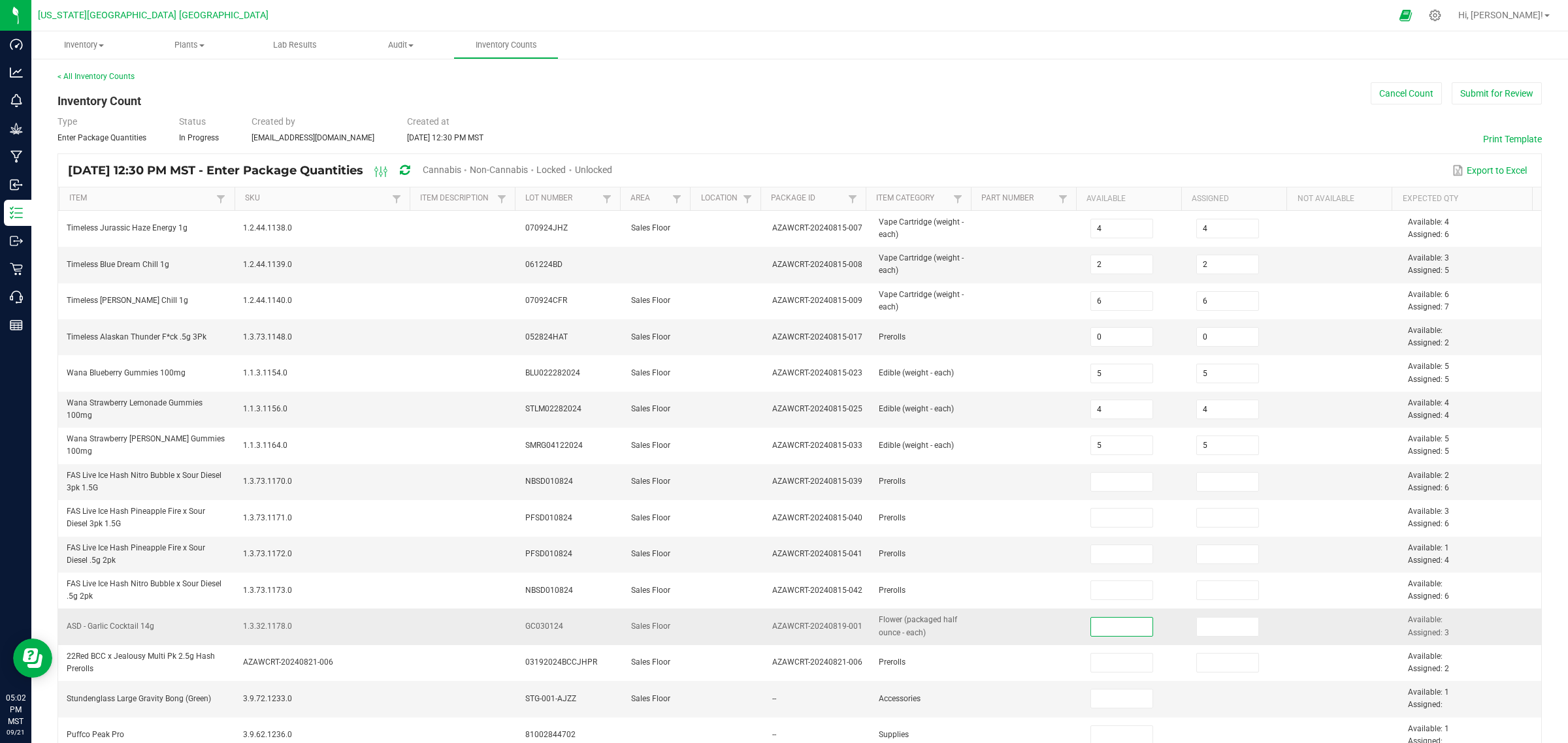
click at [1091, 594] on input at bounding box center [1122, 627] width 62 height 18
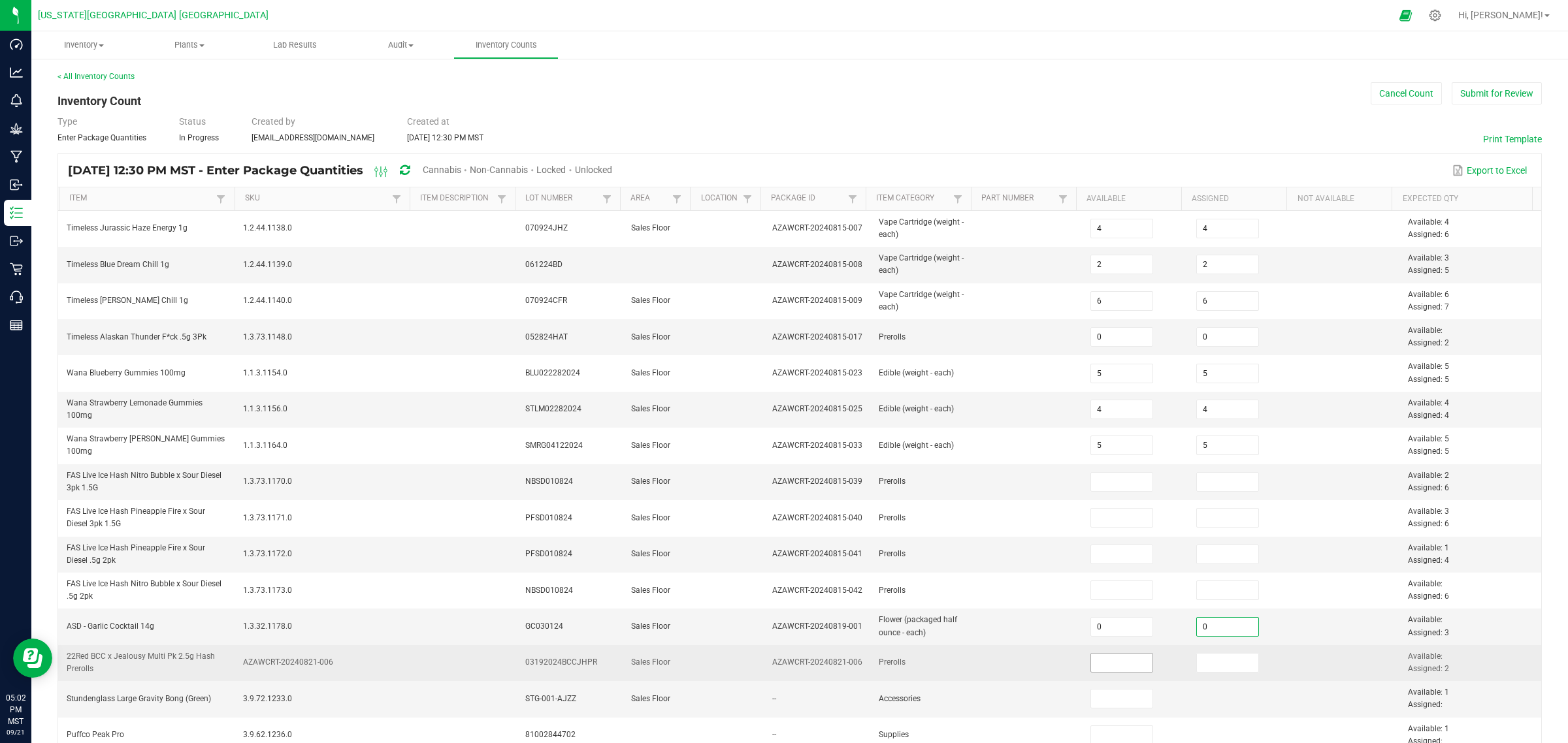
click at [1100, 594] on input at bounding box center [1122, 663] width 62 height 18
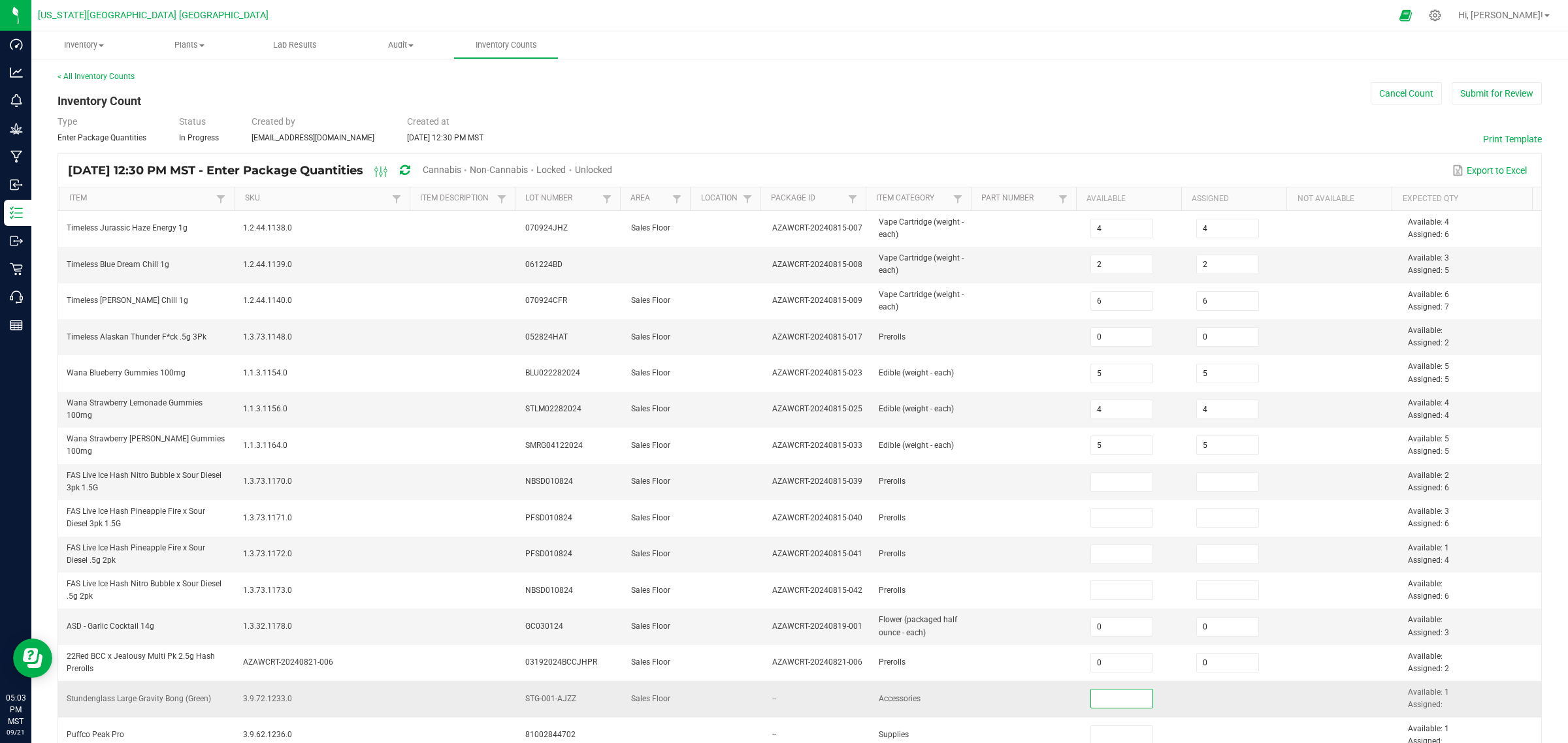
click at [1100, 594] on input at bounding box center [1122, 699] width 62 height 18
click at [1103, 594] on input "2" at bounding box center [1122, 699] width 62 height 18
click at [1105, 594] on input "2" at bounding box center [1122, 696] width 62 height 18
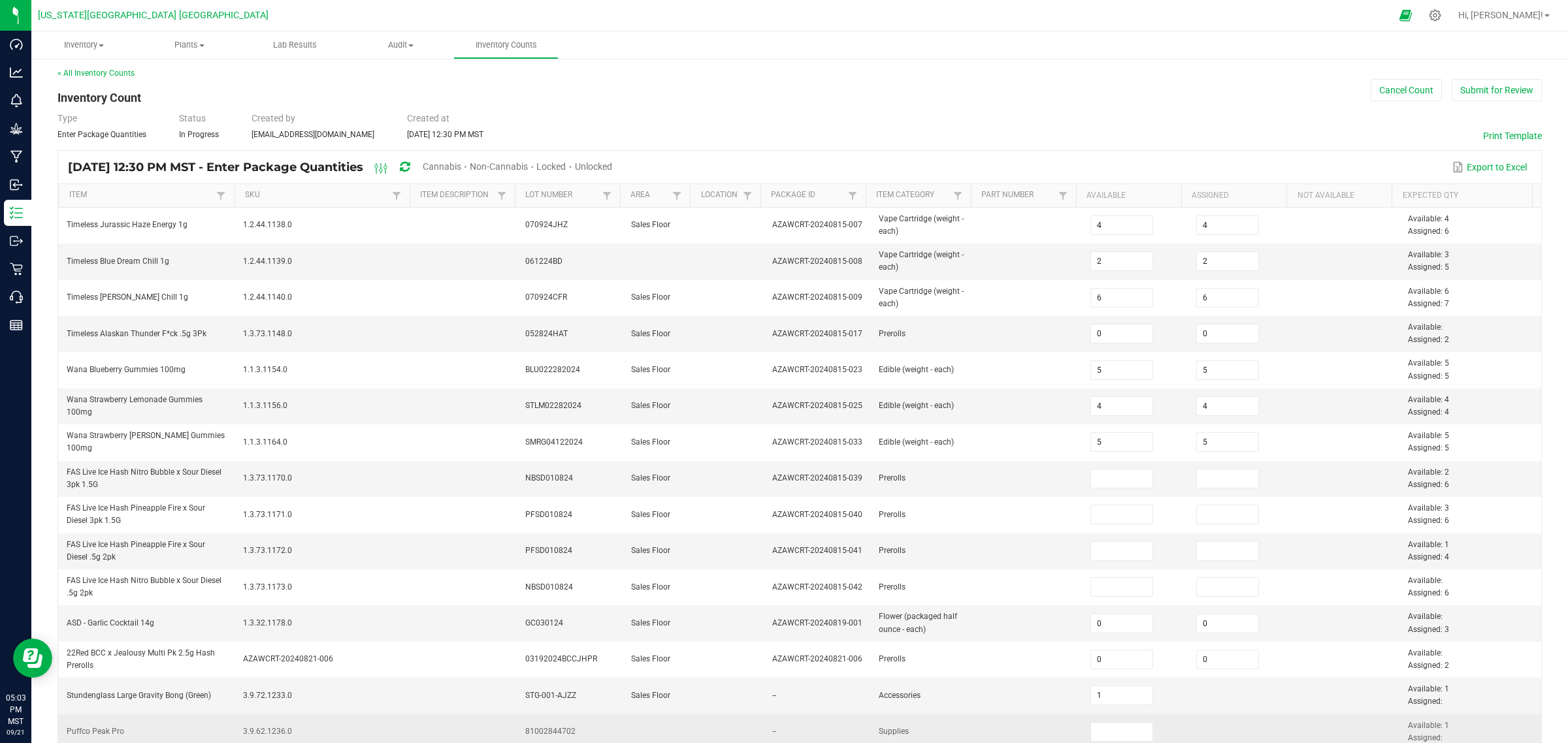
click at [1033, 594] on td at bounding box center [1029, 732] width 106 height 36
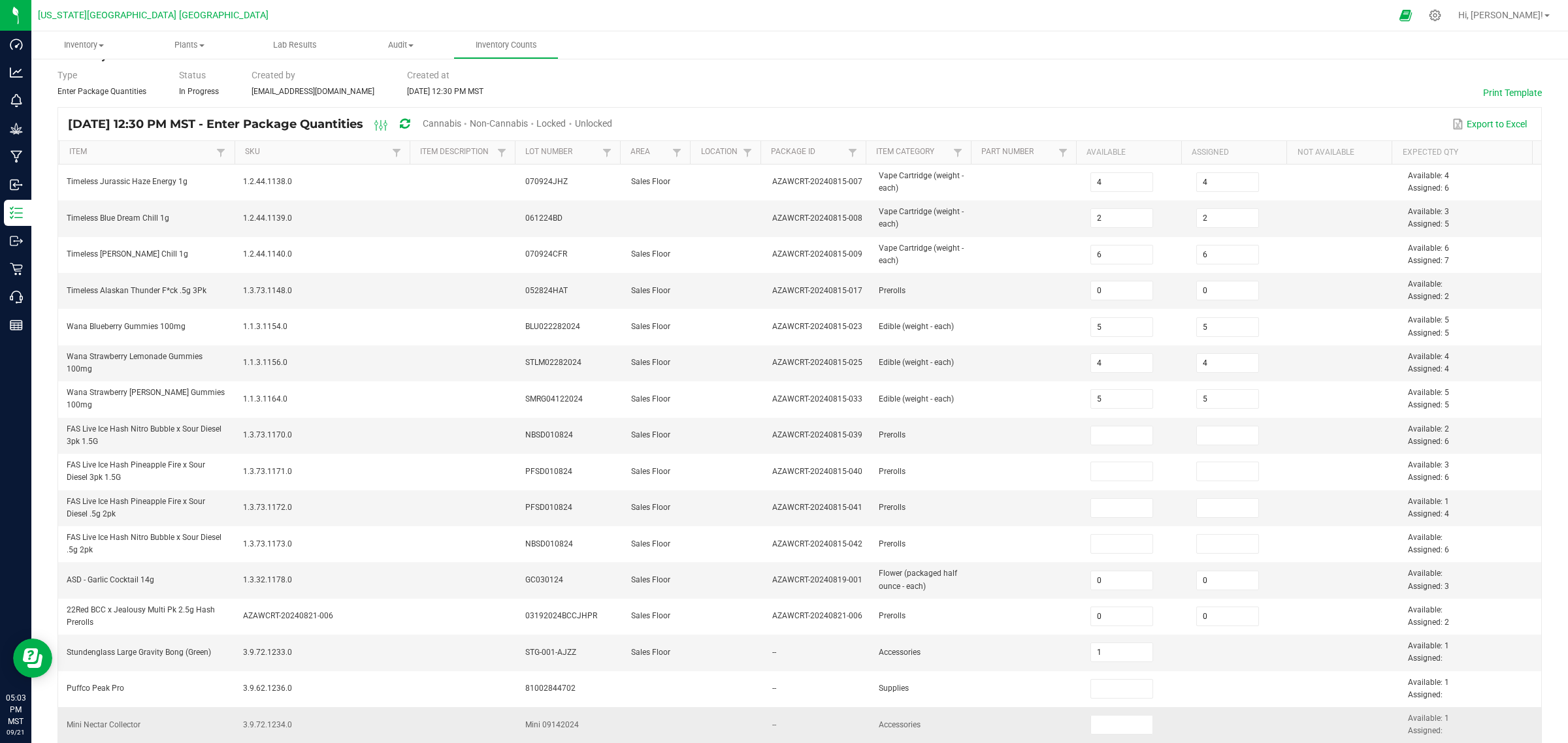
scroll to position [85, 0]
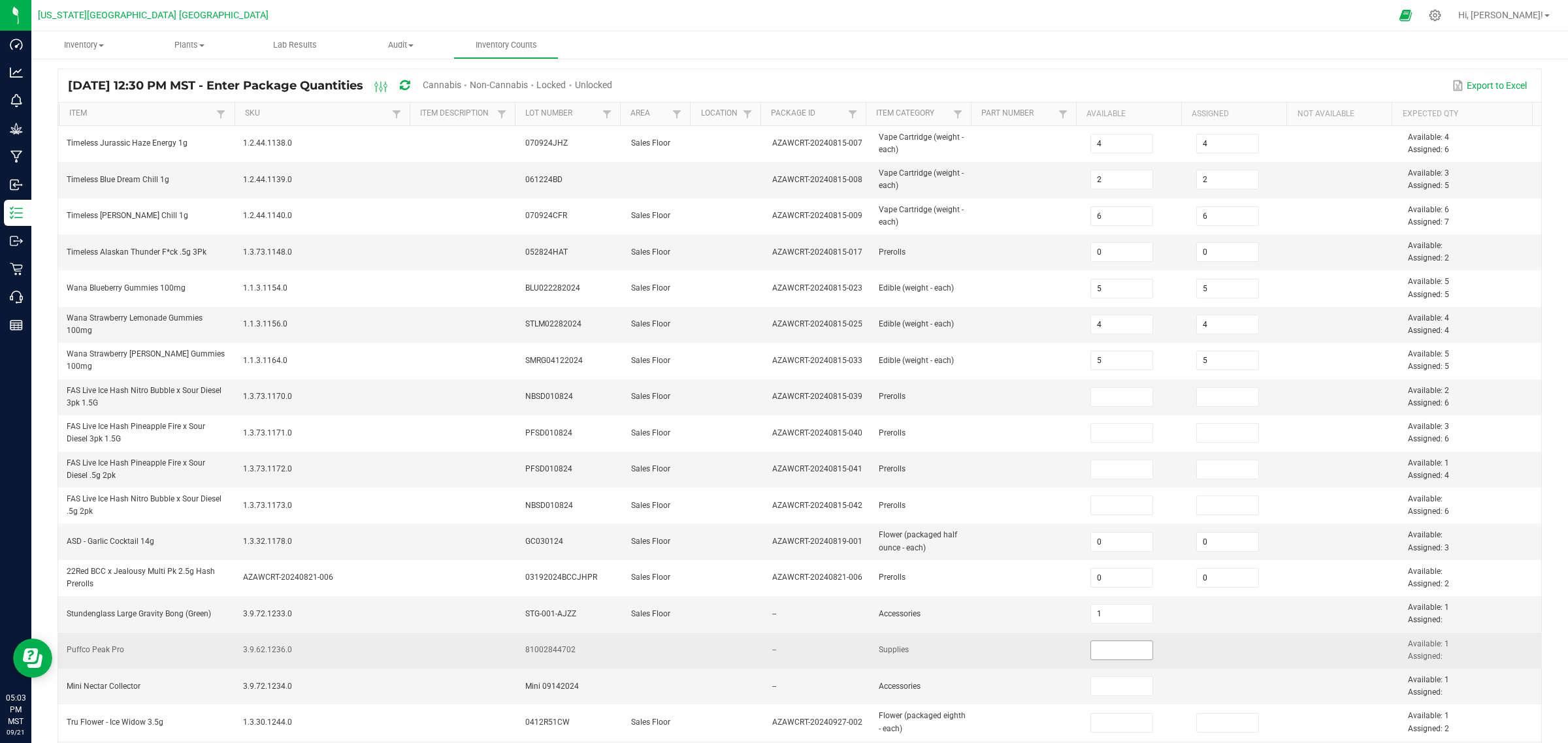
click at [1096, 594] on input at bounding box center [1122, 651] width 62 height 18
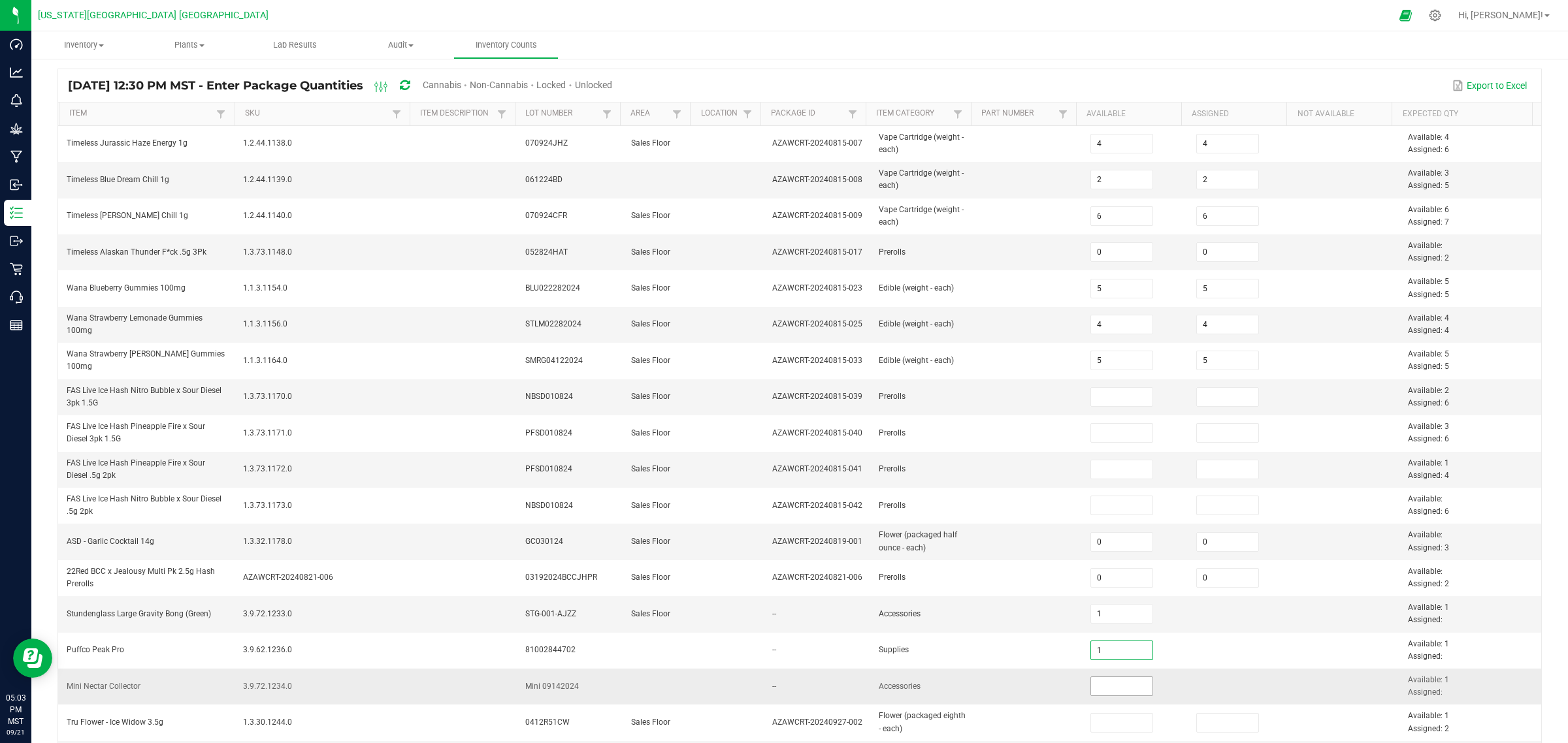
click at [1098, 594] on input at bounding box center [1122, 686] width 62 height 18
click at [1092, 594] on input "0" at bounding box center [1122, 686] width 62 height 18
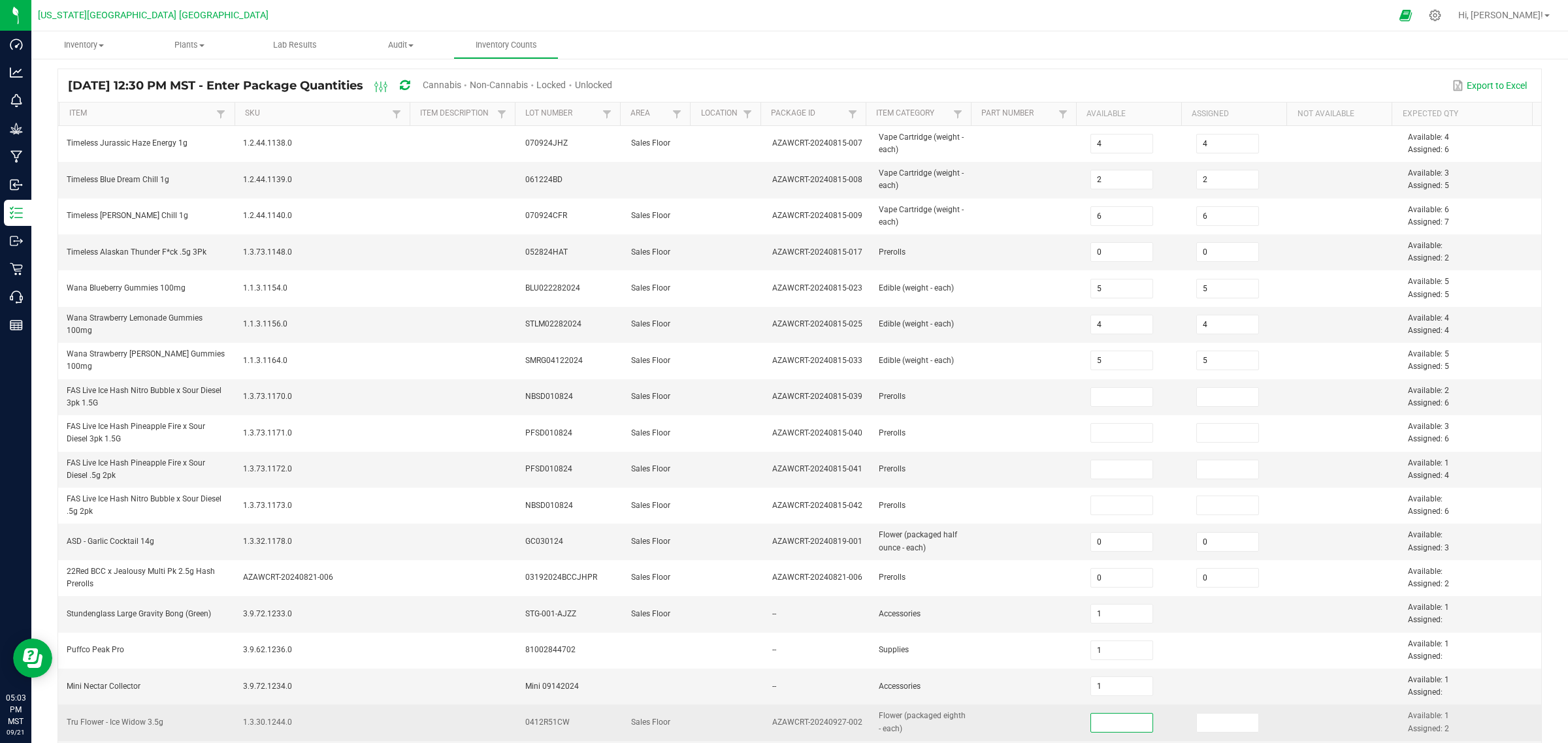
click at [1091, 594] on input at bounding box center [1122, 723] width 62 height 18
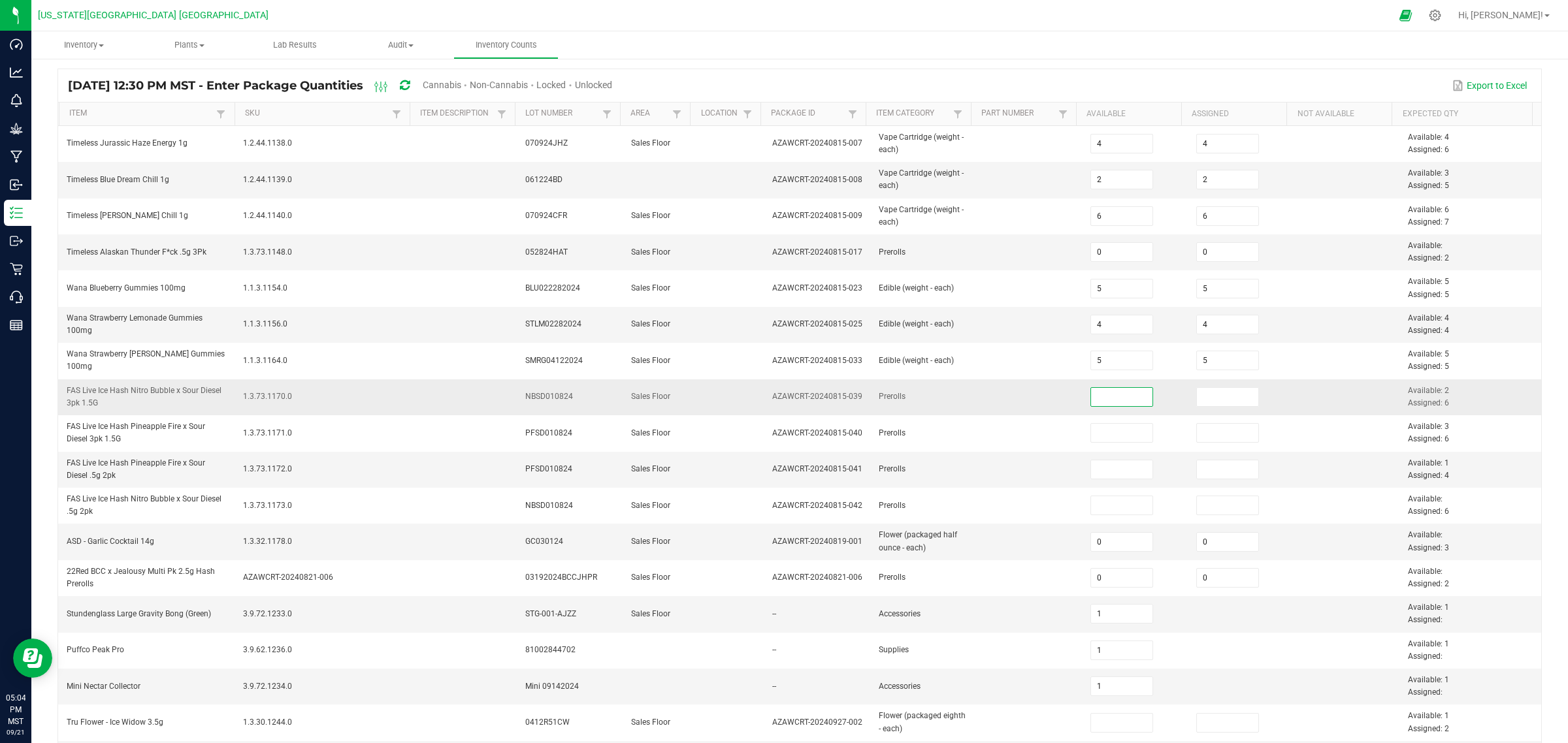
click at [1091, 401] on input at bounding box center [1122, 397] width 62 height 18
click at [1091, 398] on input at bounding box center [1122, 397] width 62 height 18
click at [1100, 401] on input at bounding box center [1122, 397] width 62 height 18
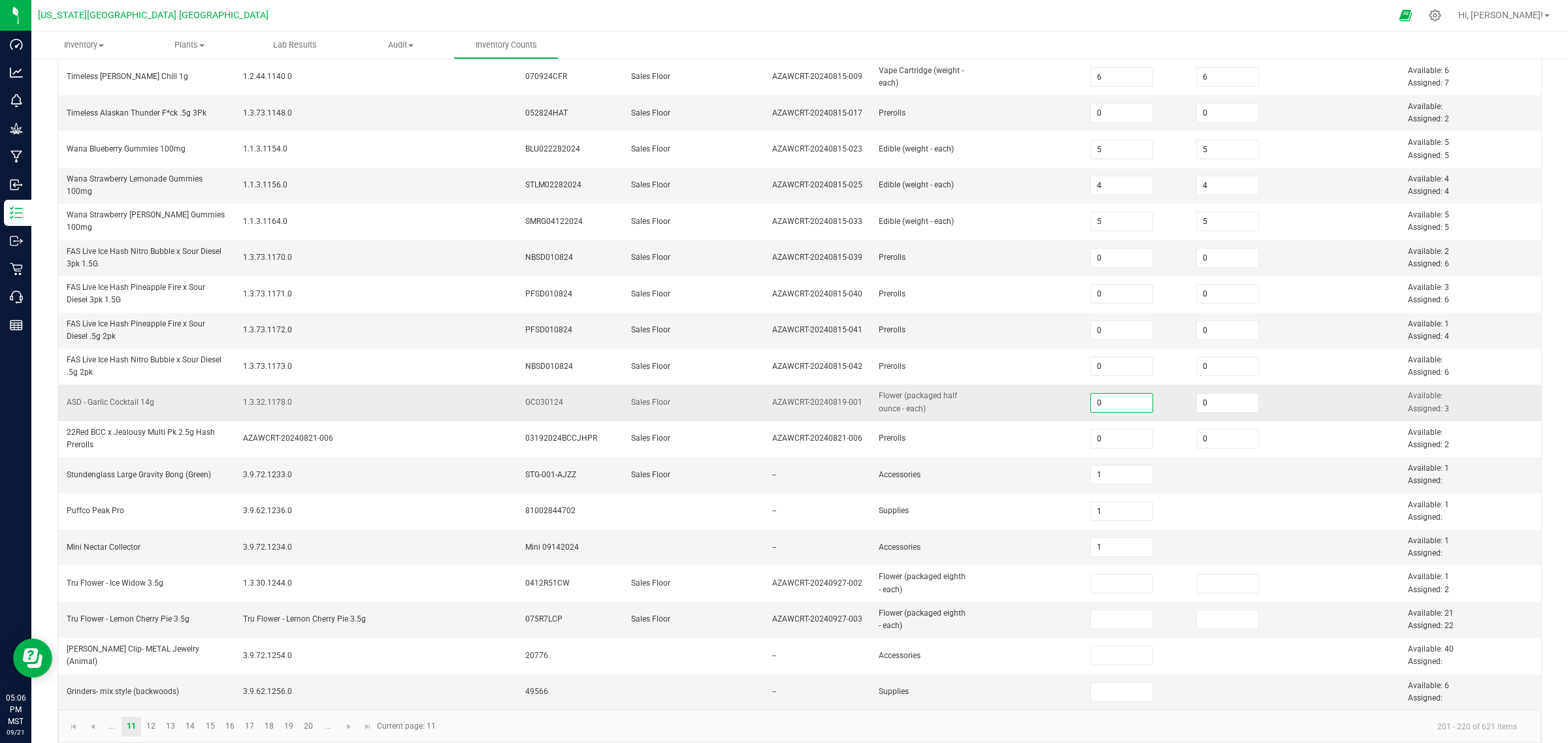
scroll to position [240, 0]
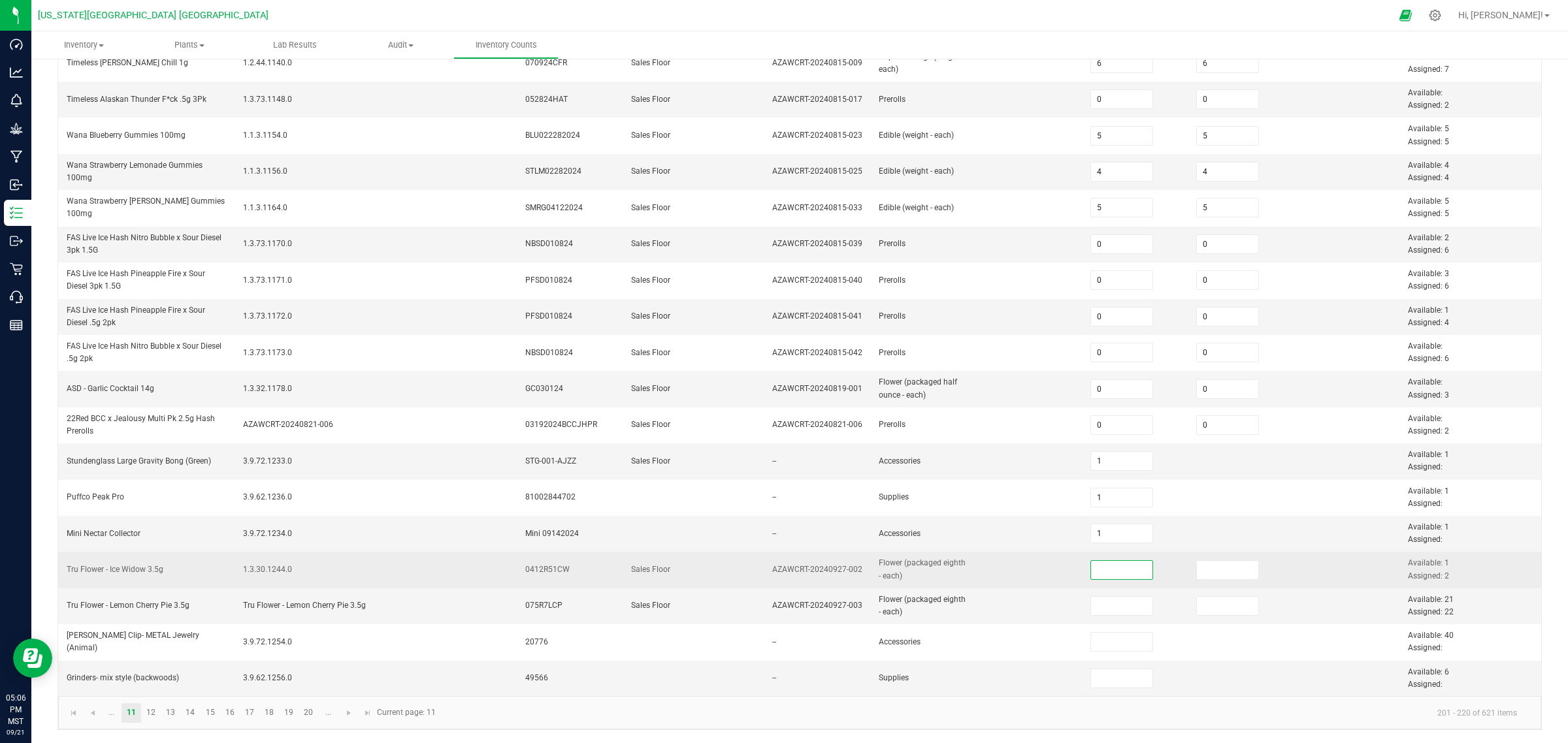
click at [1109, 563] on input at bounding box center [1122, 570] width 62 height 18
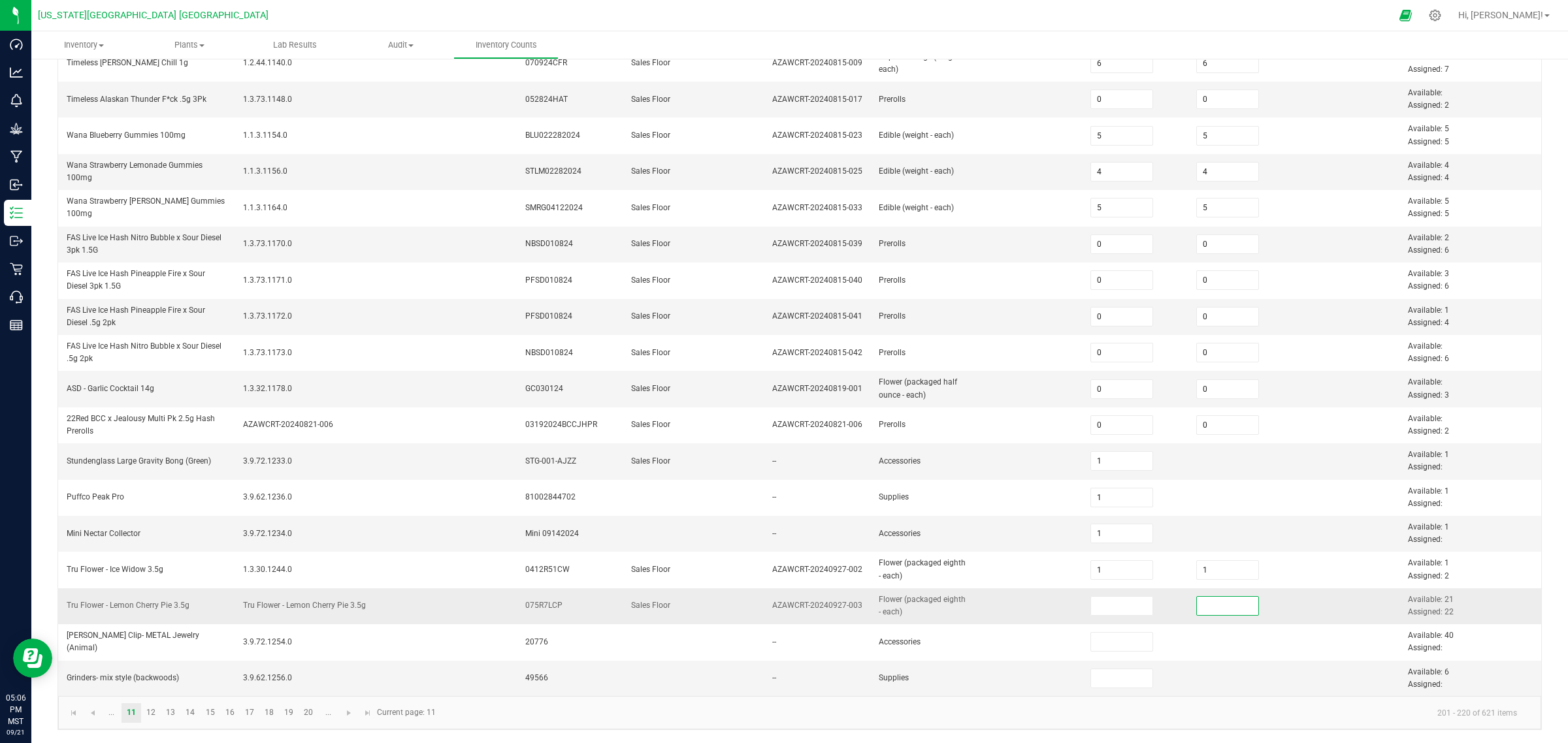
click at [1105, 594] on td at bounding box center [1135, 606] width 106 height 36
click at [1102, 594] on input at bounding box center [1122, 606] width 62 height 18
click at [1098, 594] on input "40" at bounding box center [1122, 679] width 62 height 18
click at [152, 594] on link "12" at bounding box center [151, 713] width 19 height 20
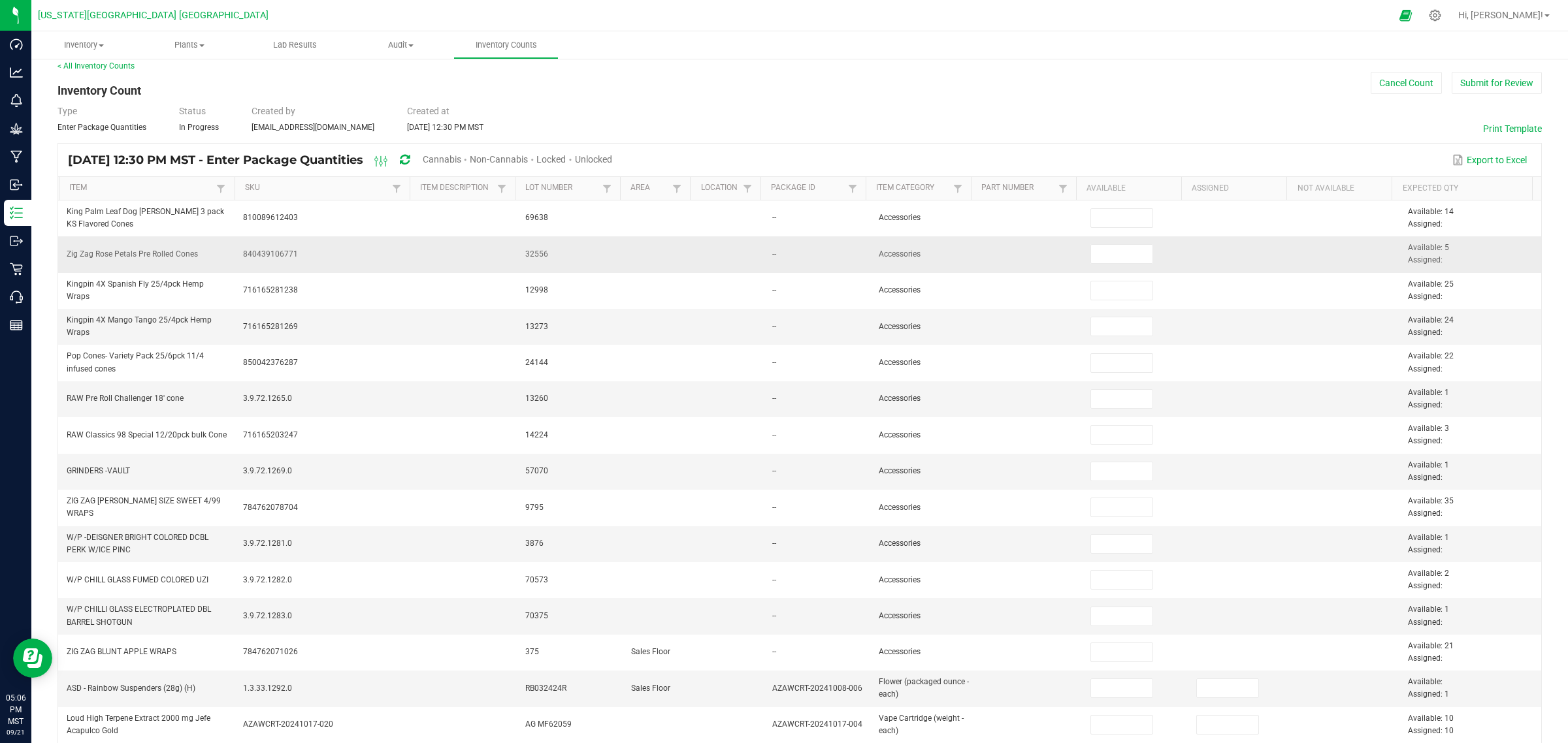
scroll to position [0, 0]
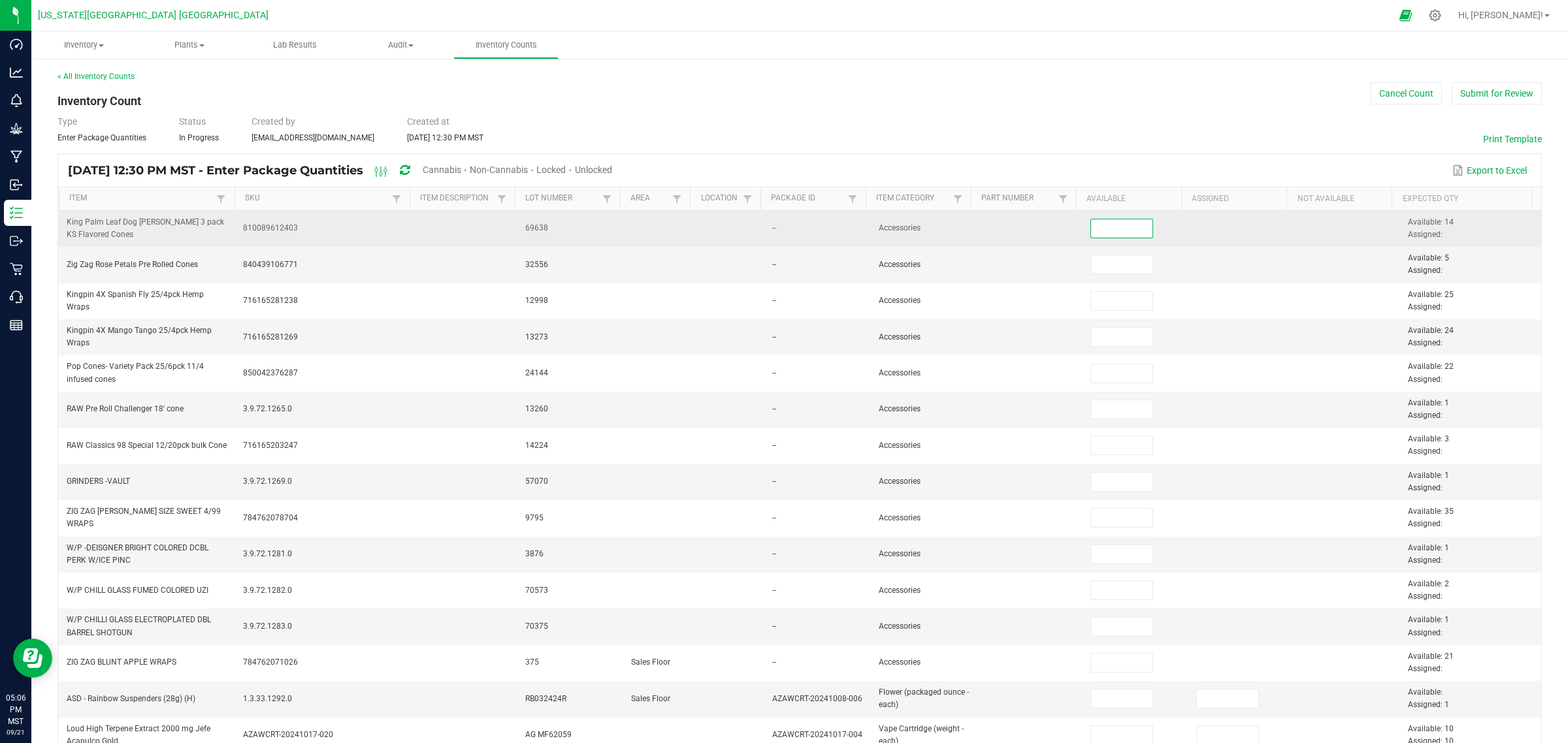
click at [1117, 229] on input at bounding box center [1122, 229] width 62 height 18
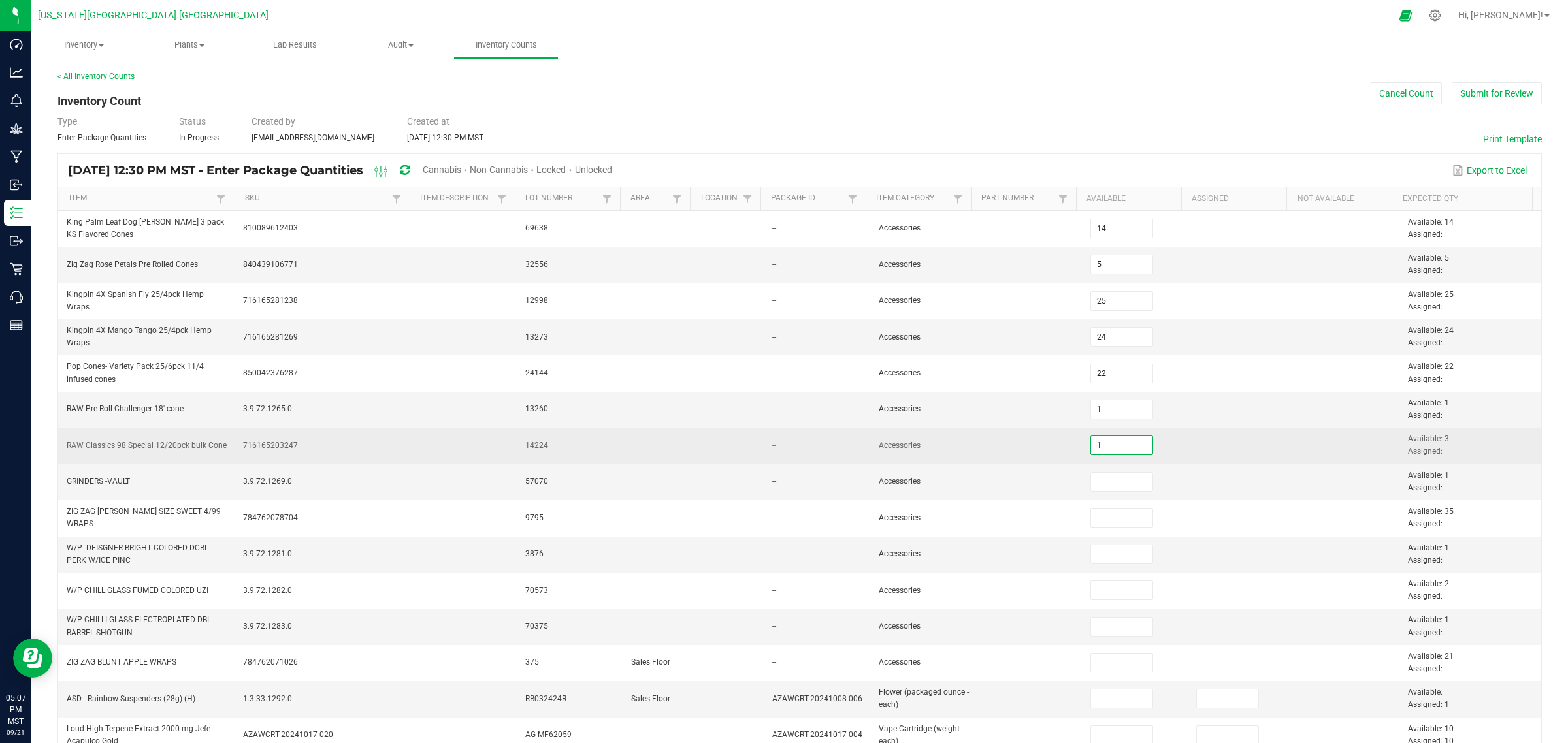
click at [1114, 452] on input "1" at bounding box center [1122, 445] width 62 height 18
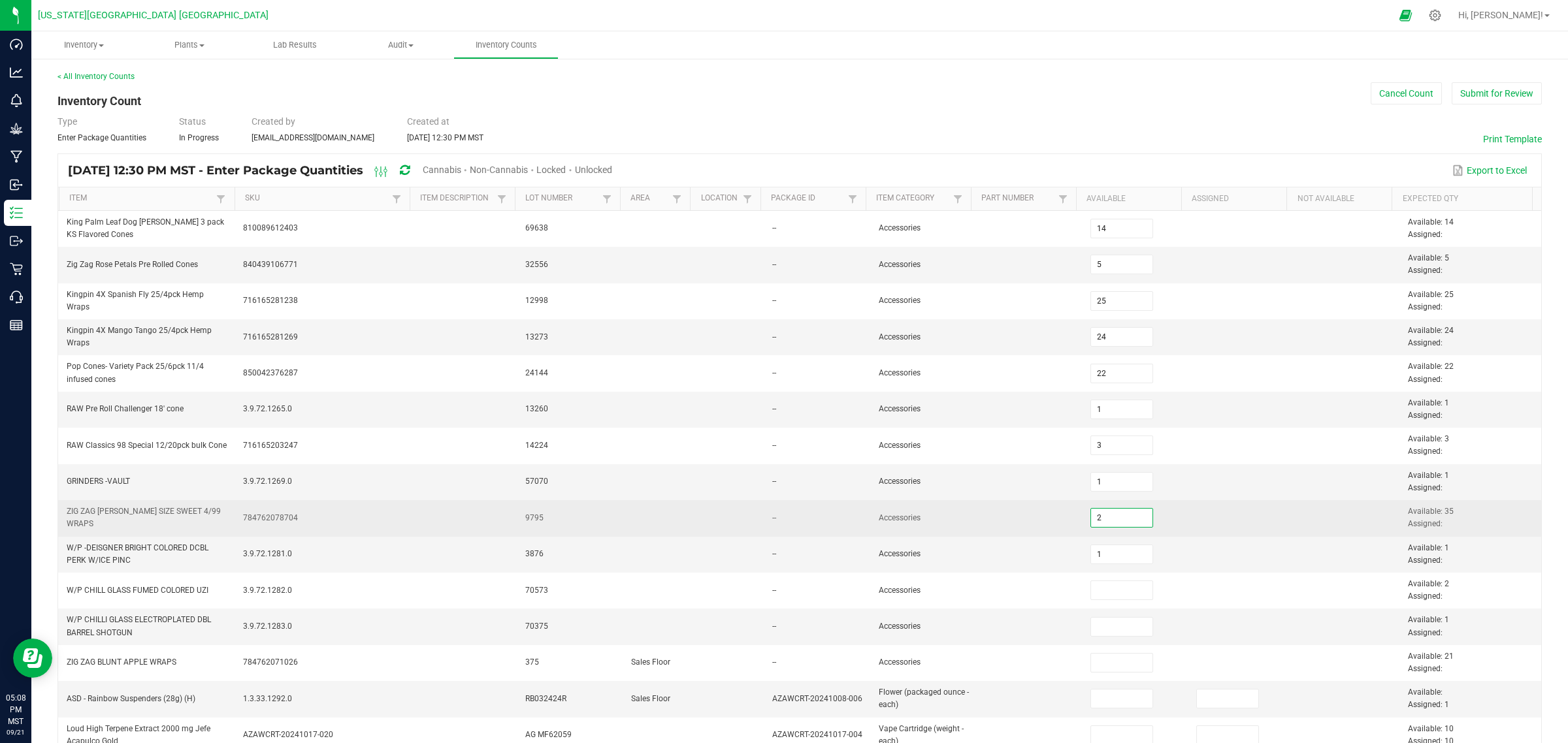
click at [1097, 520] on input "2" at bounding box center [1122, 518] width 62 height 18
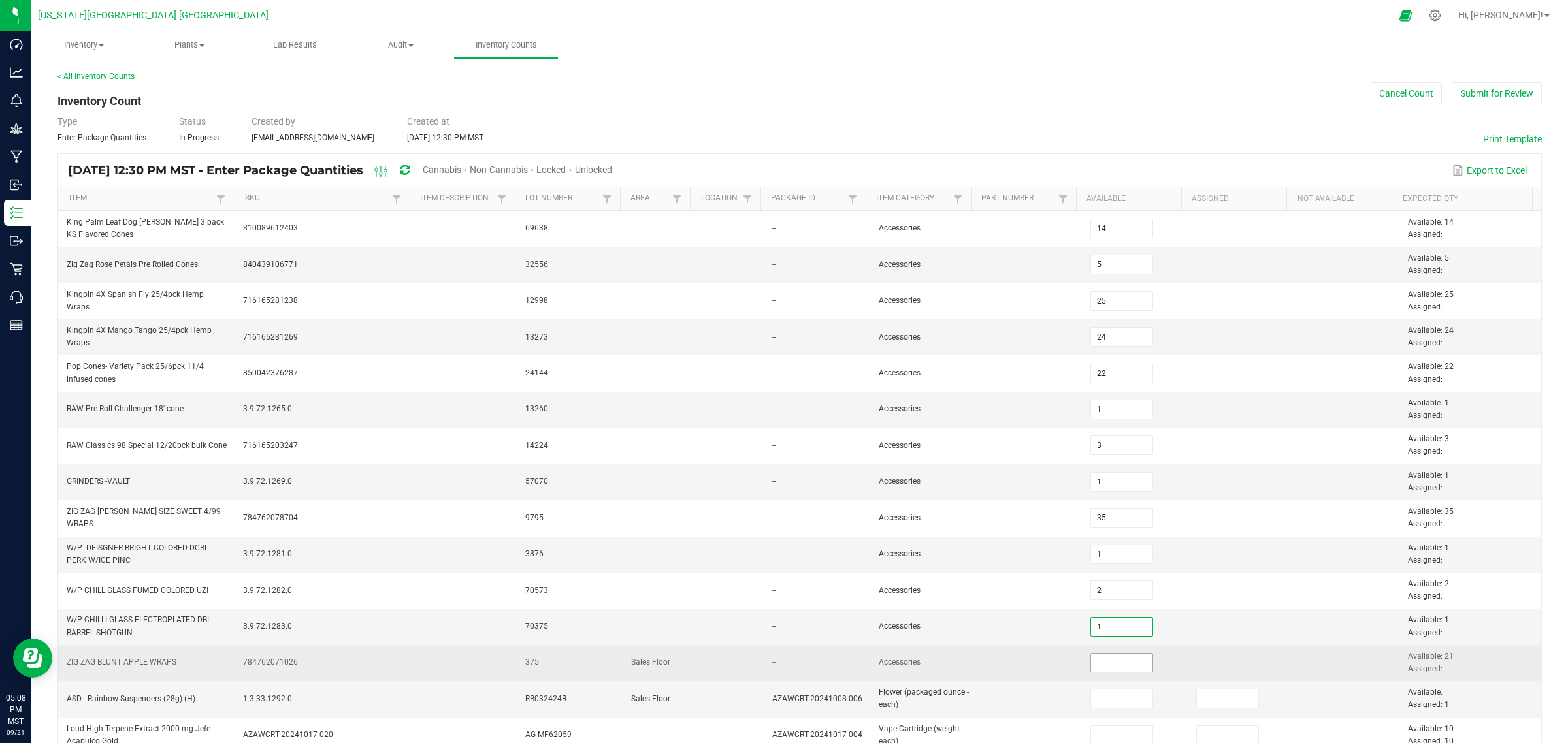
click at [1099, 594] on input at bounding box center [1122, 663] width 62 height 18
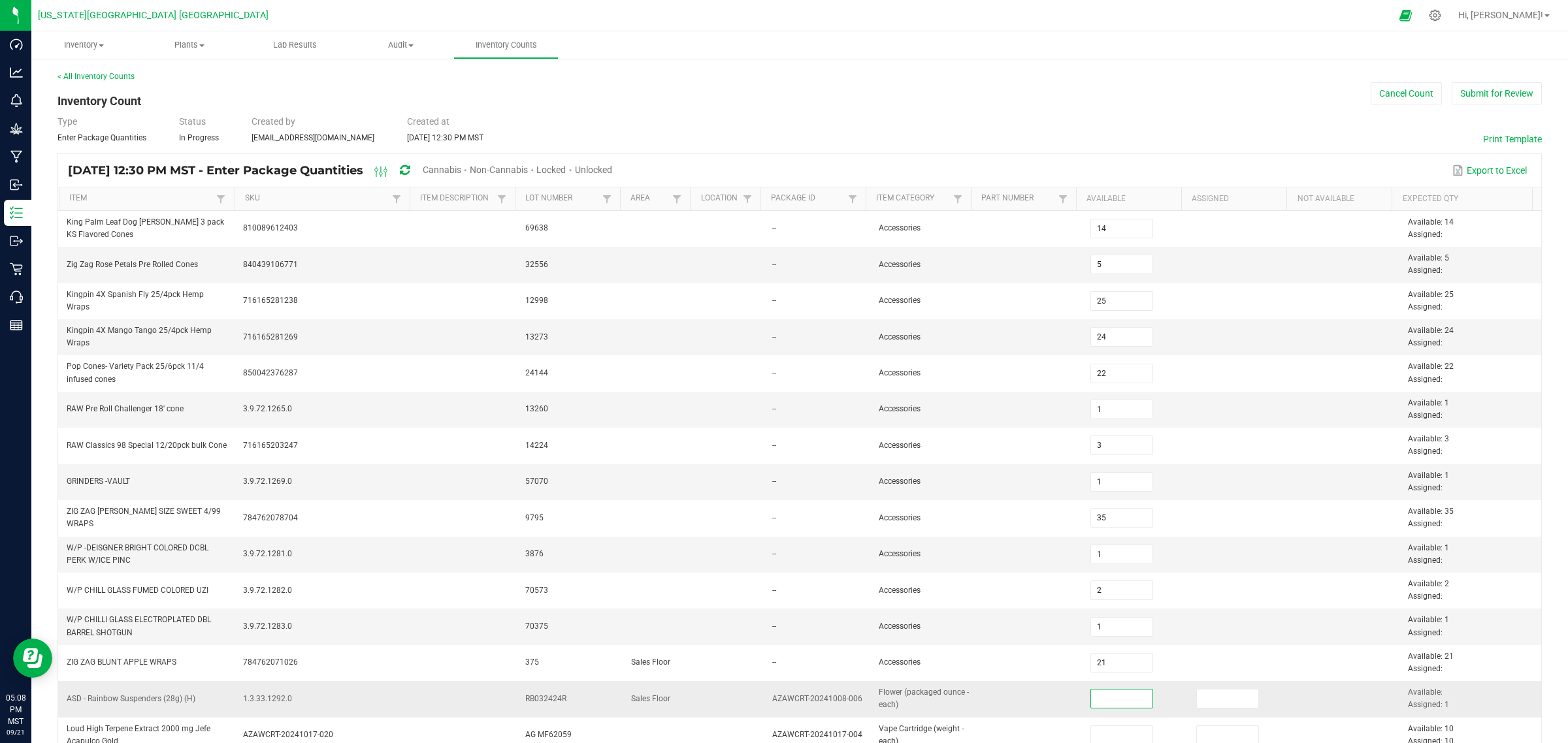
click at [1094, 594] on input at bounding box center [1122, 699] width 62 height 18
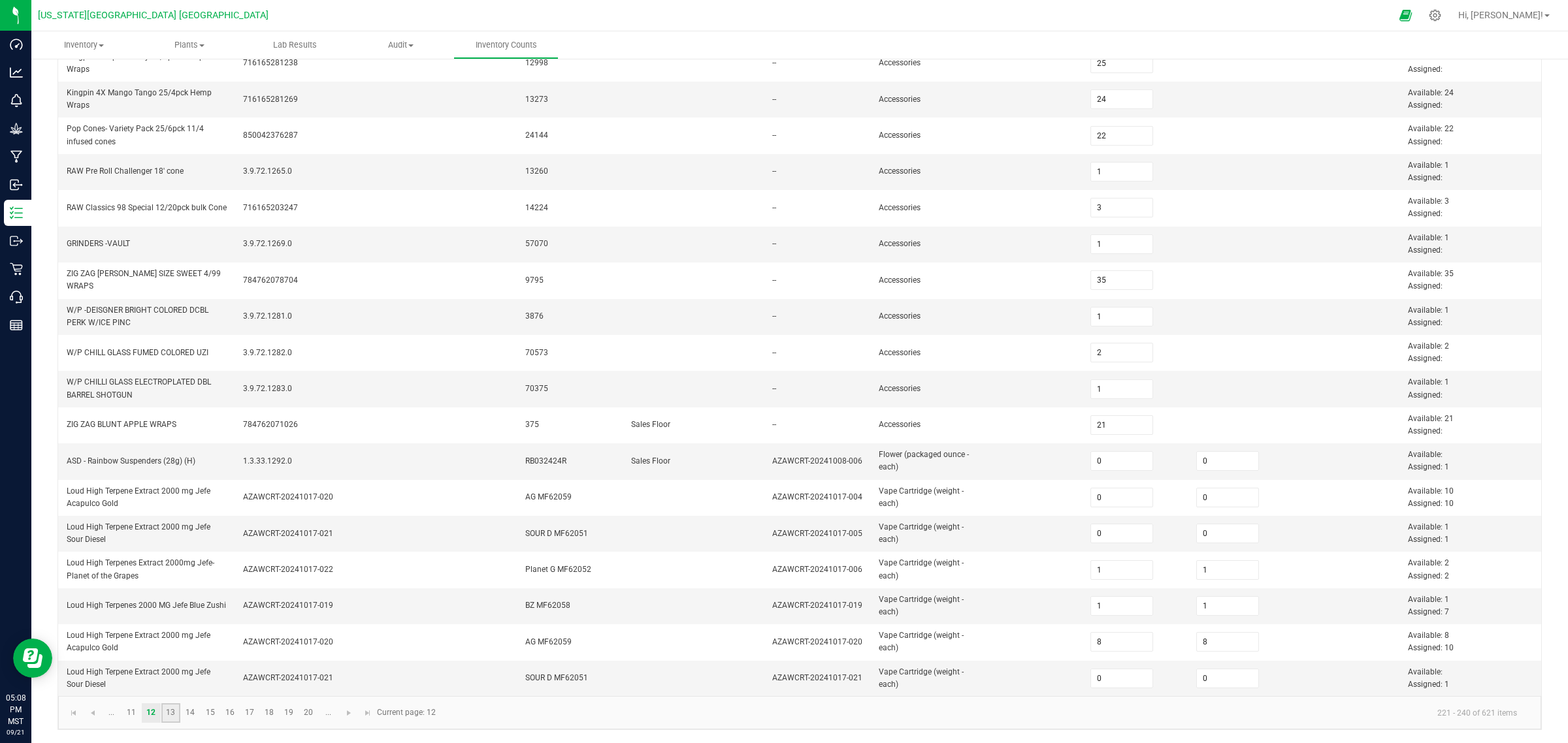
click at [169, 594] on link "13" at bounding box center [170, 713] width 19 height 20
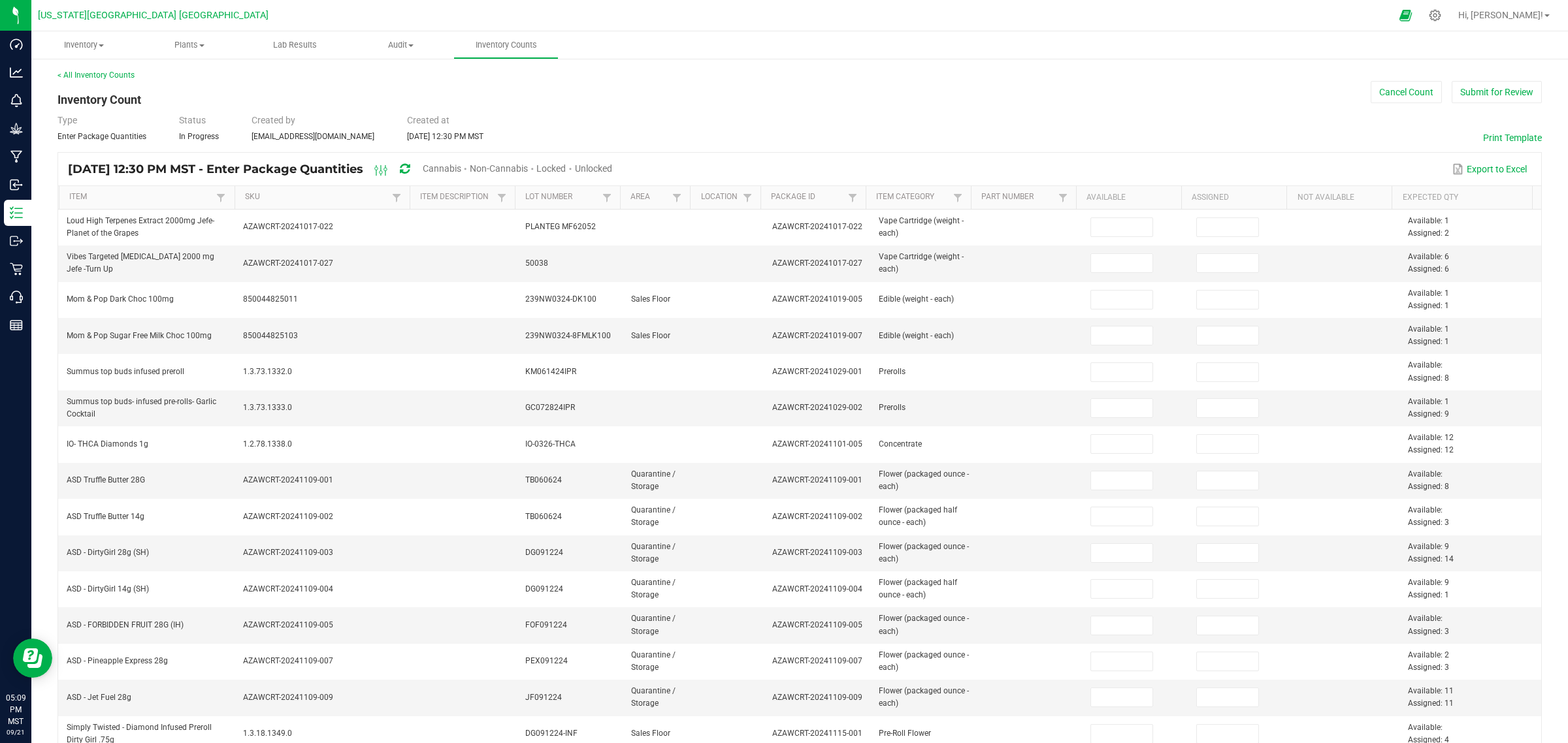
scroll to position [0, 0]
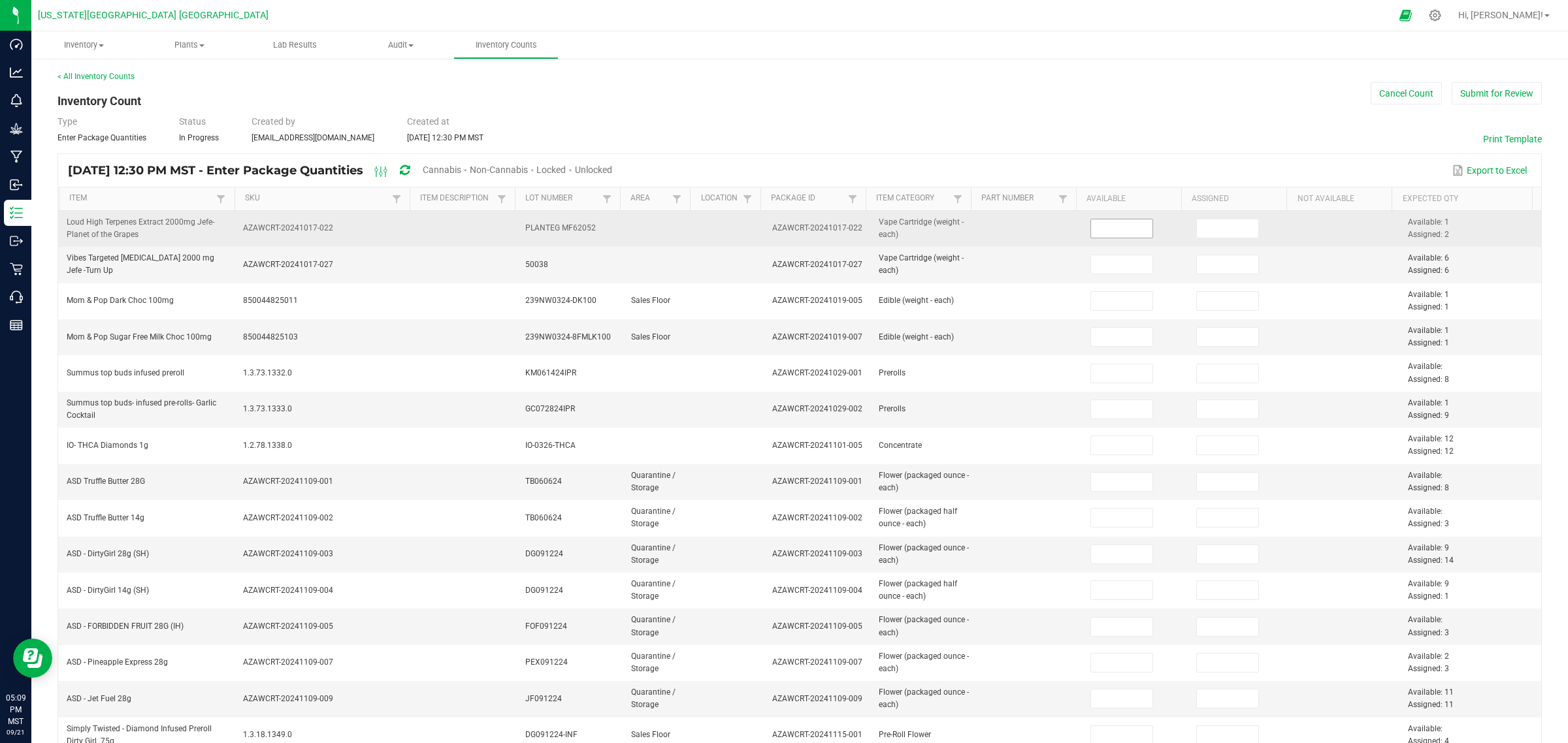
click at [1105, 235] on input at bounding box center [1122, 229] width 62 height 18
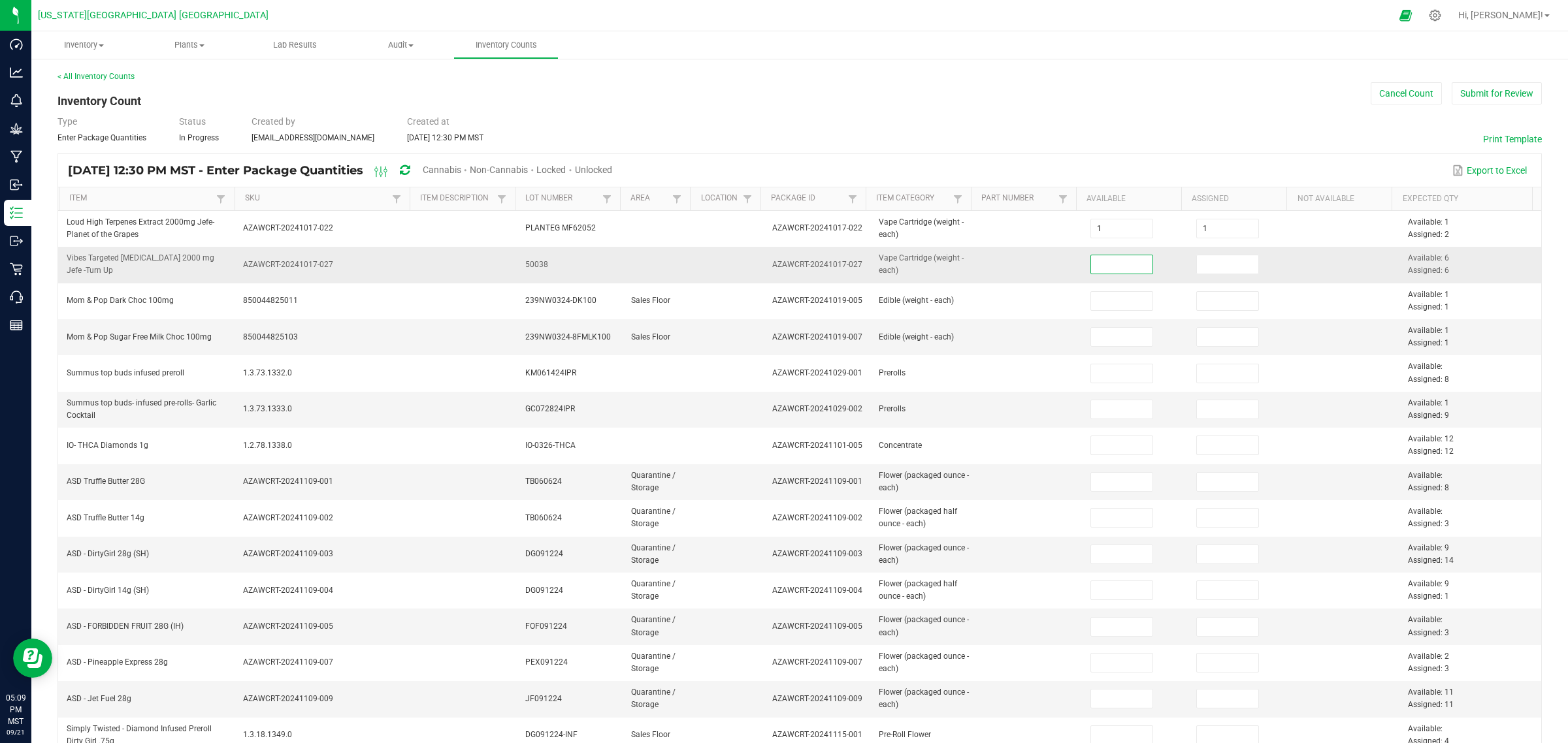
click at [1091, 261] on input at bounding box center [1122, 264] width 62 height 18
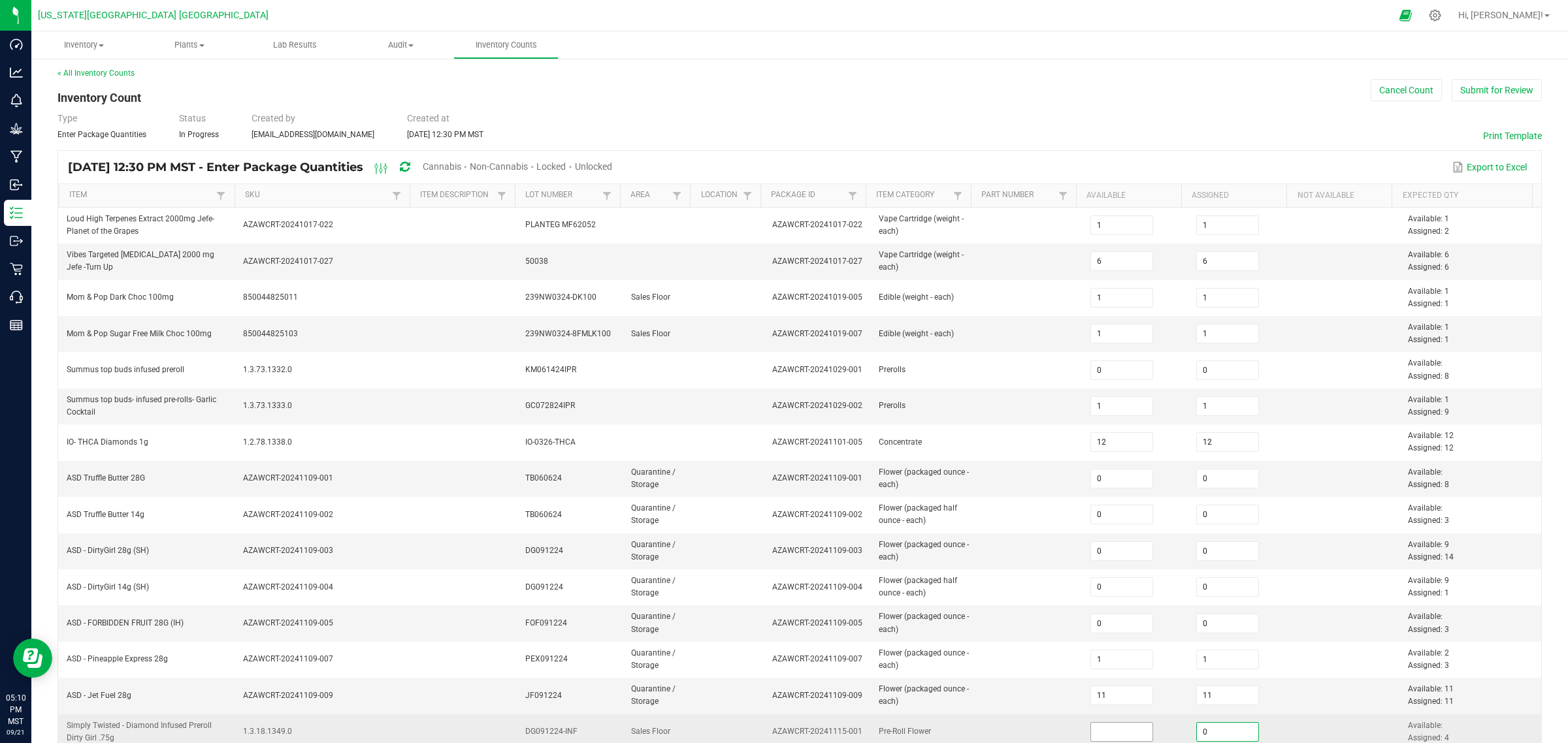
click at [1097, 594] on input at bounding box center [1122, 732] width 62 height 18
click at [1091, 594] on input at bounding box center [1122, 732] width 62 height 18
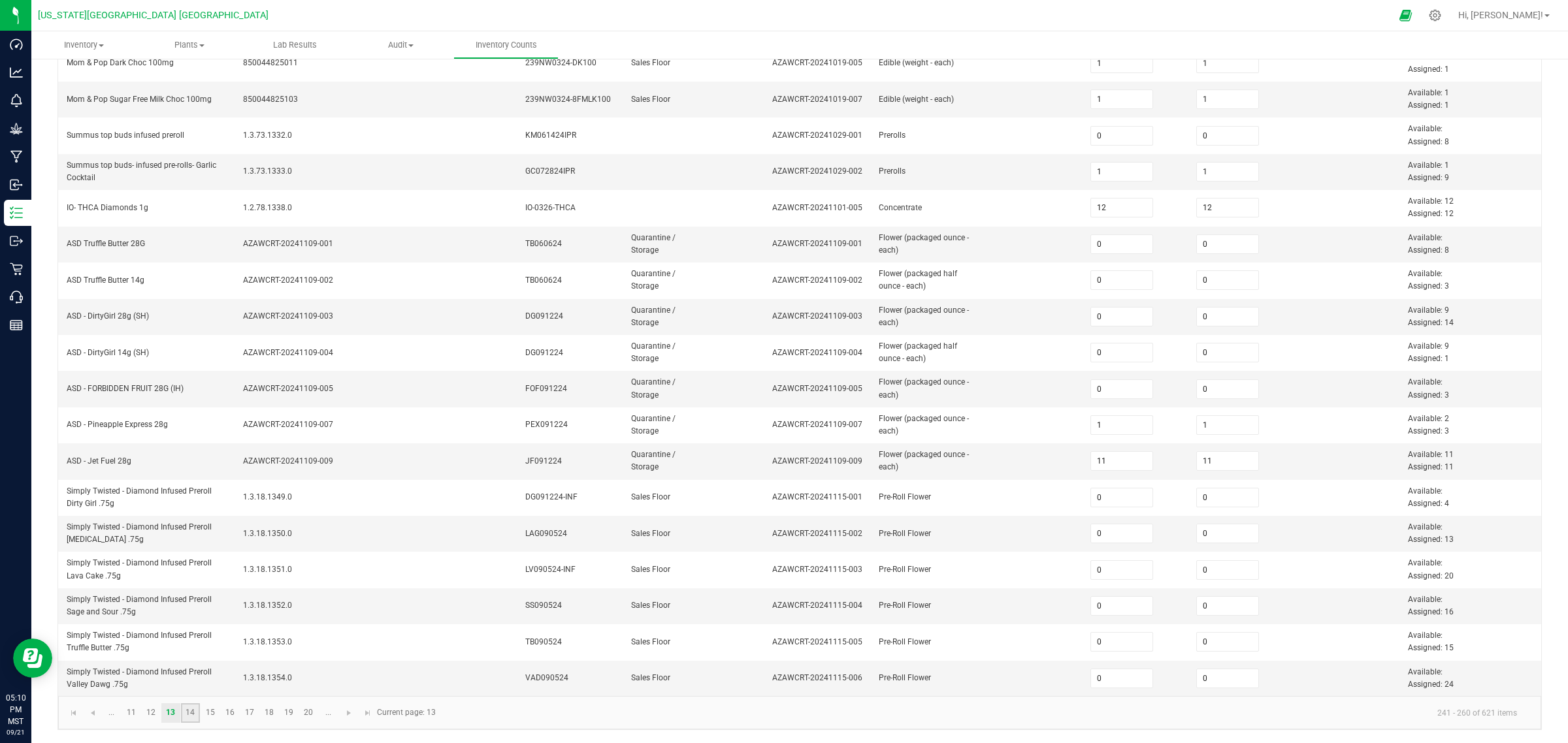
click at [188, 594] on link "14" at bounding box center [190, 713] width 19 height 20
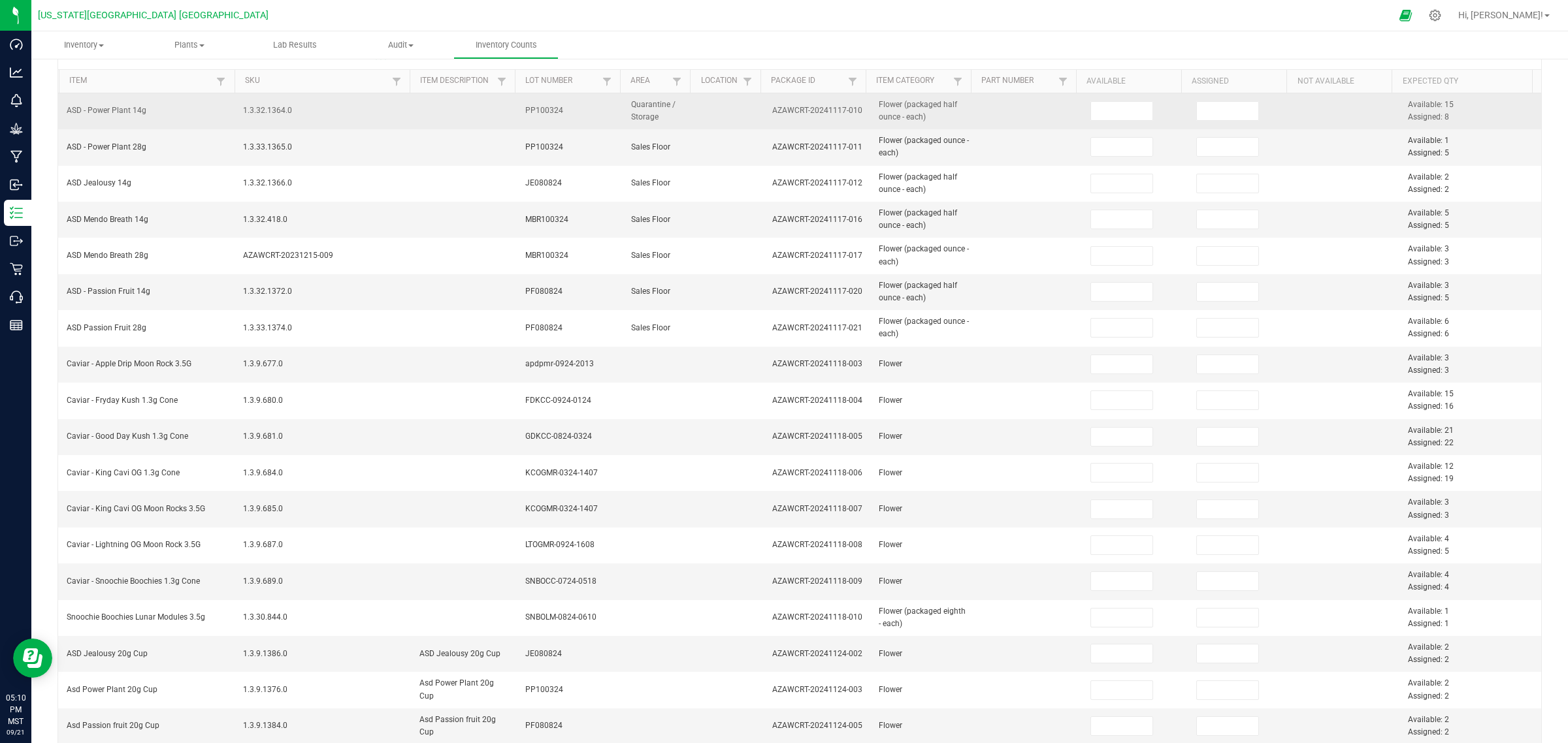
scroll to position [0, 0]
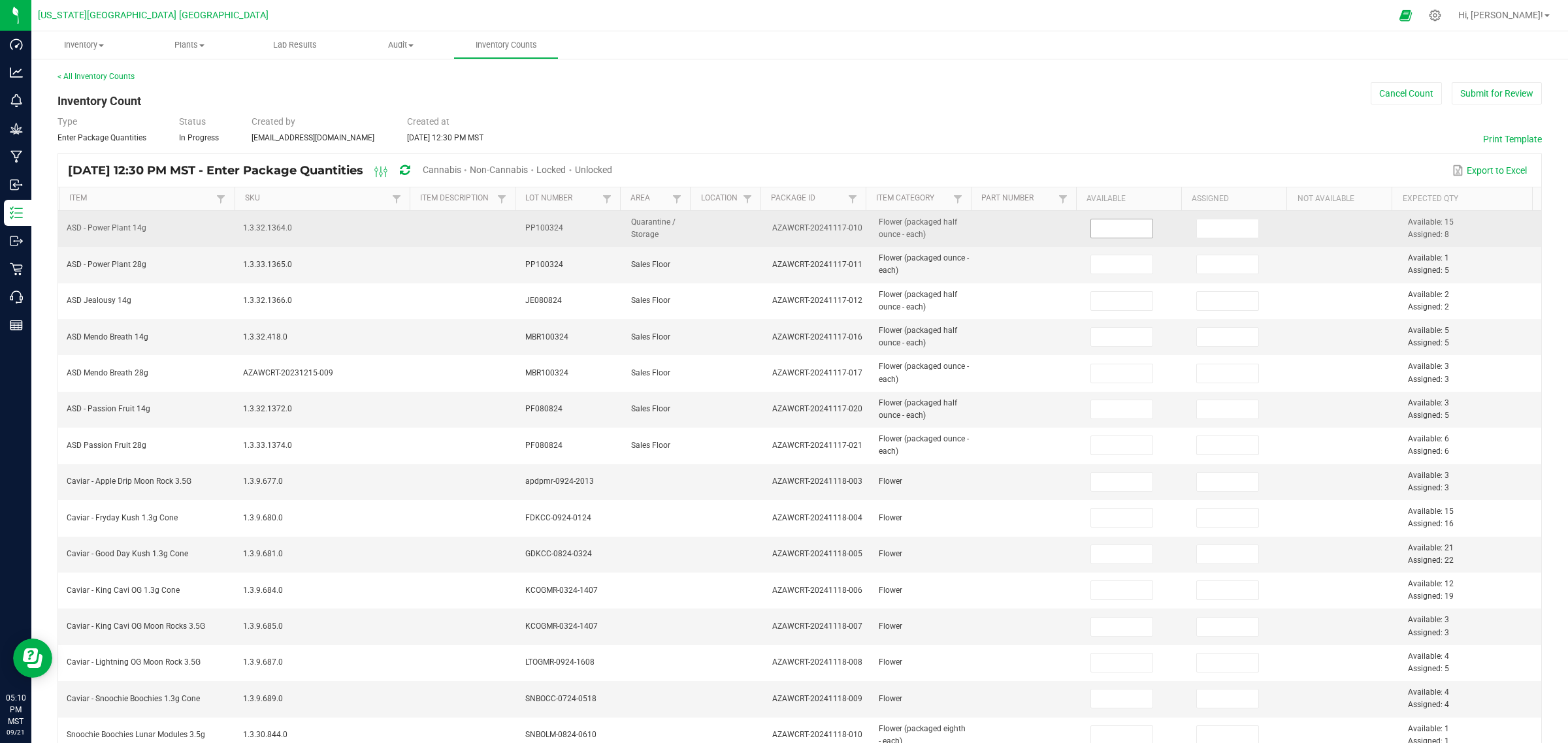
click at [1102, 232] on input at bounding box center [1122, 229] width 62 height 18
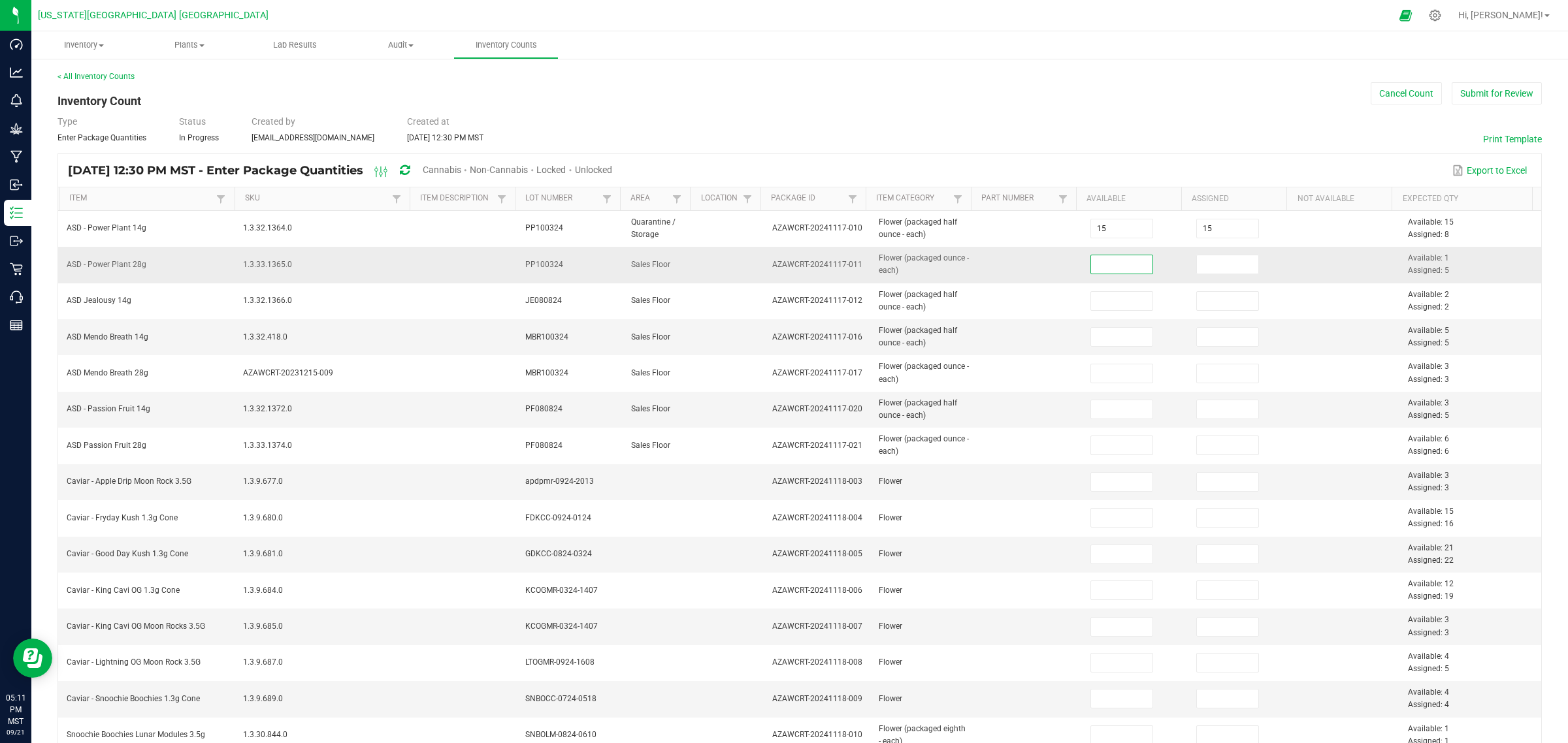
click at [1115, 265] on input at bounding box center [1122, 264] width 62 height 18
click at [1100, 260] on input "1" at bounding box center [1122, 264] width 62 height 18
click at [1227, 482] on input "30" at bounding box center [1228, 482] width 62 height 18
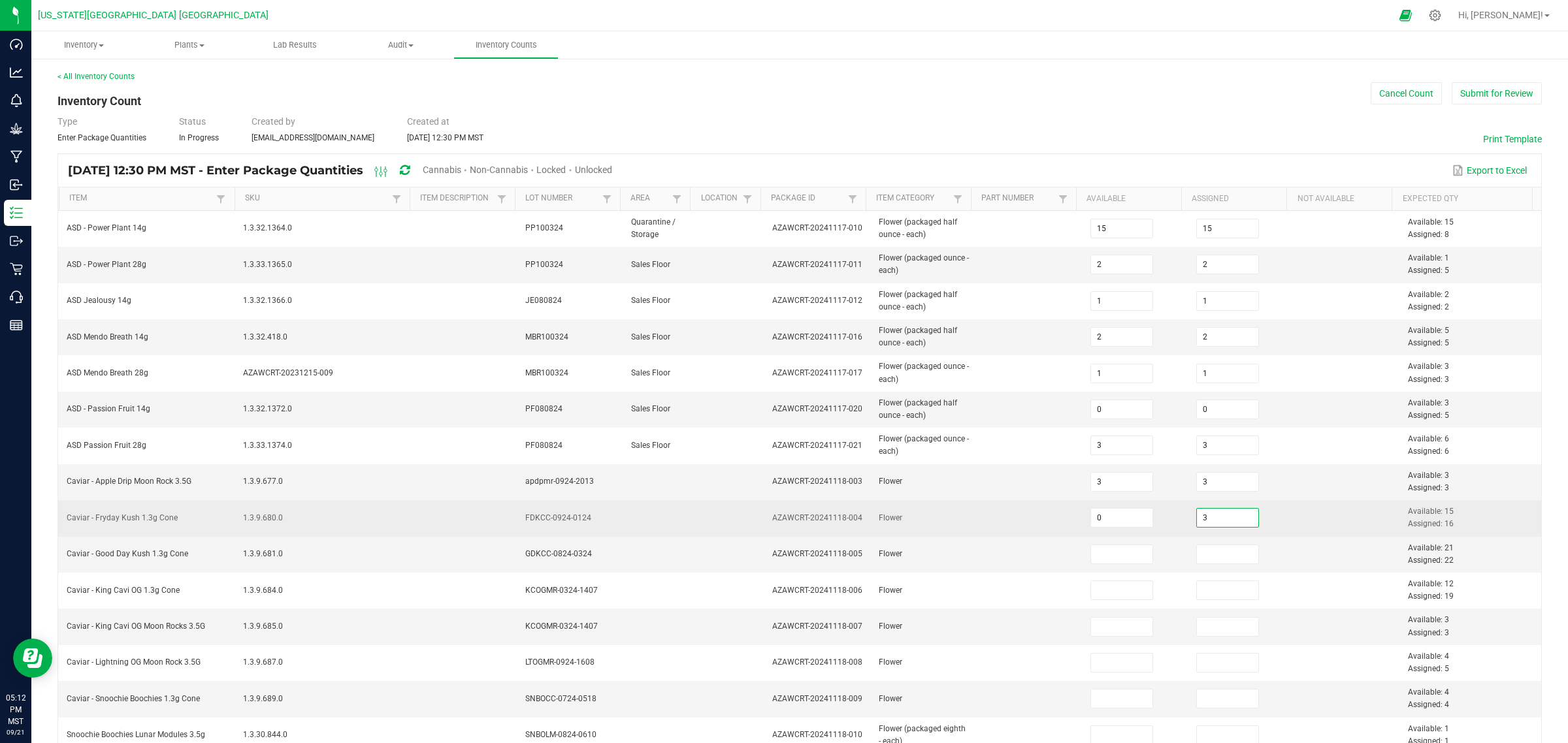
click at [1215, 524] on input "3" at bounding box center [1228, 518] width 62 height 18
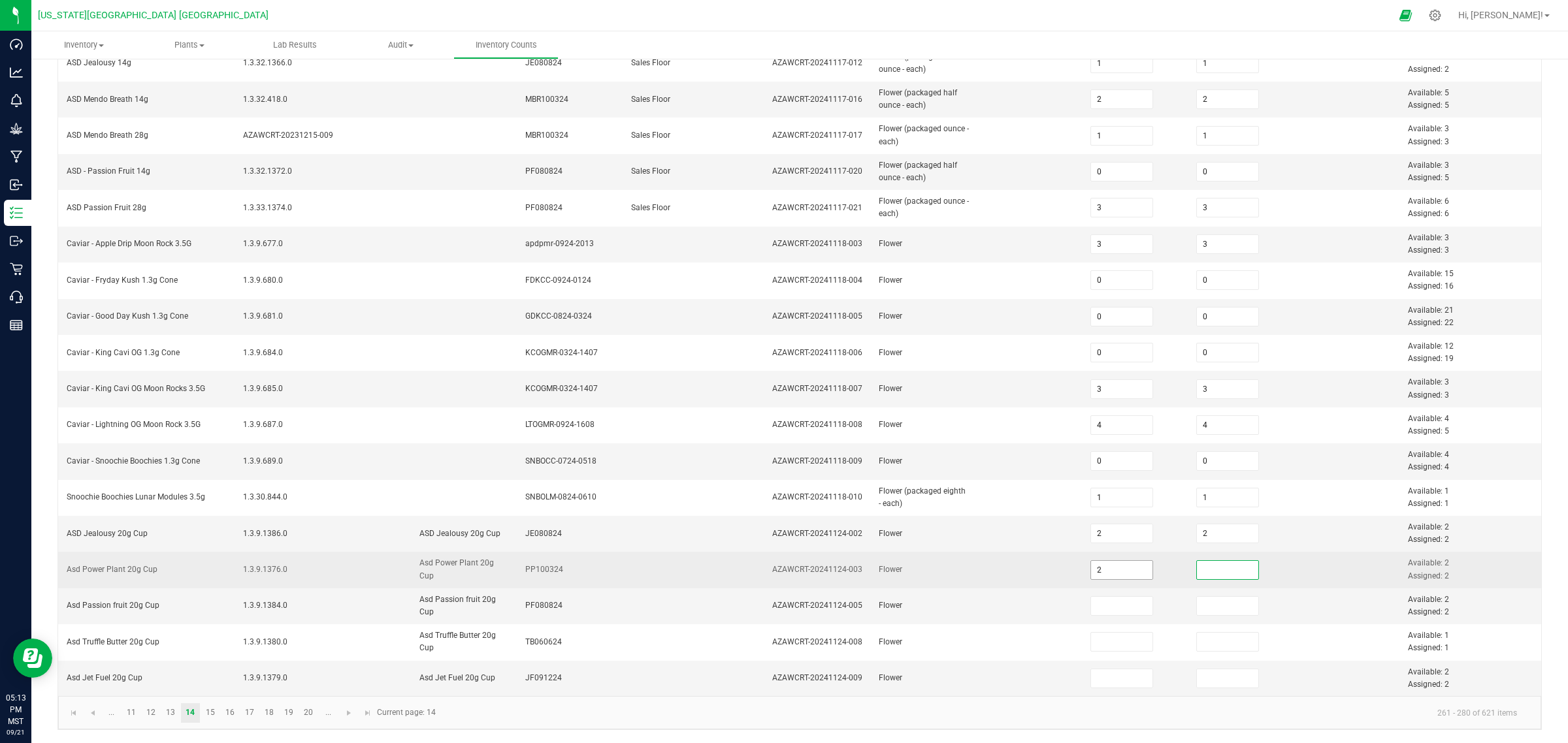
click at [1102, 566] on input "2" at bounding box center [1122, 570] width 62 height 18
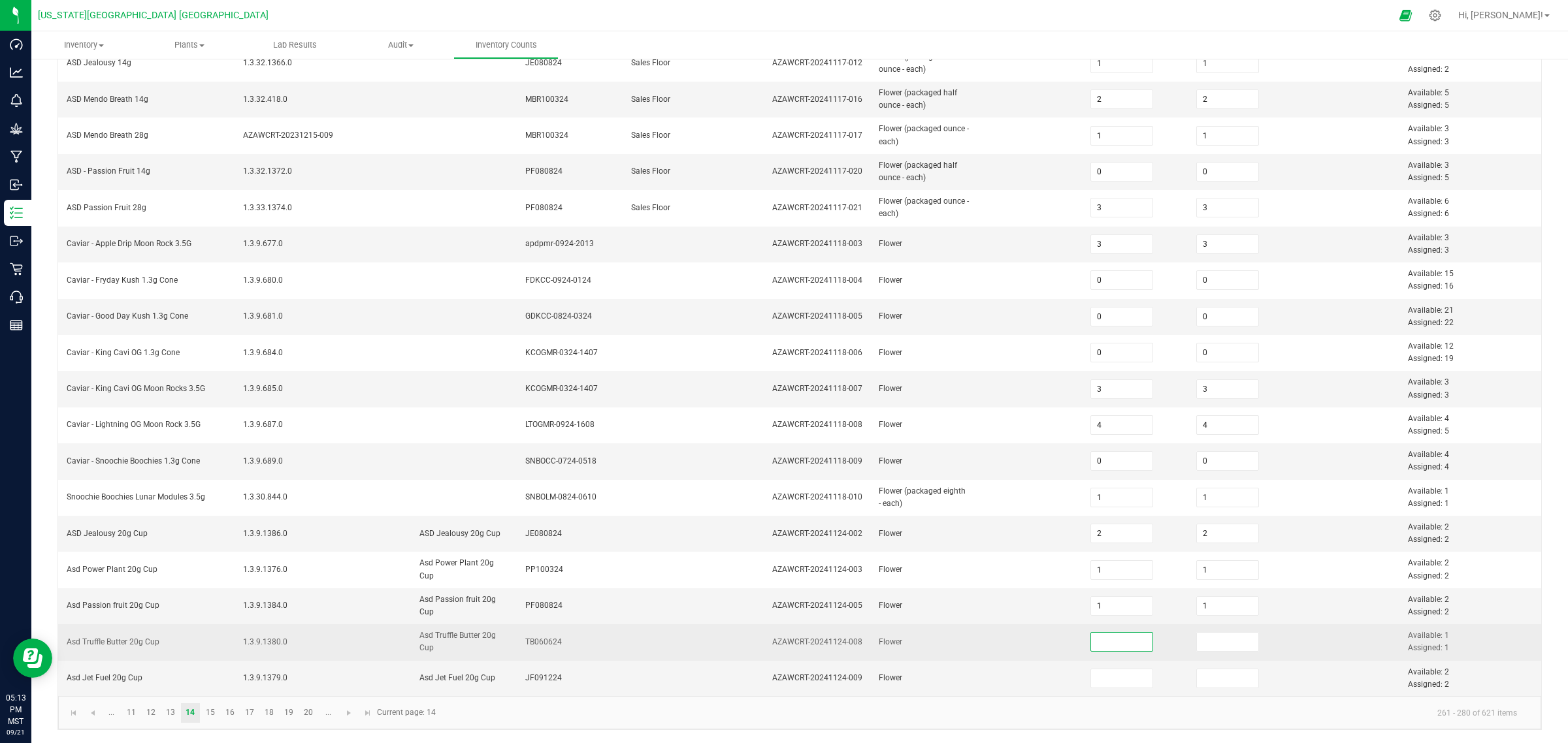
click at [1116, 594] on input at bounding box center [1122, 642] width 62 height 18
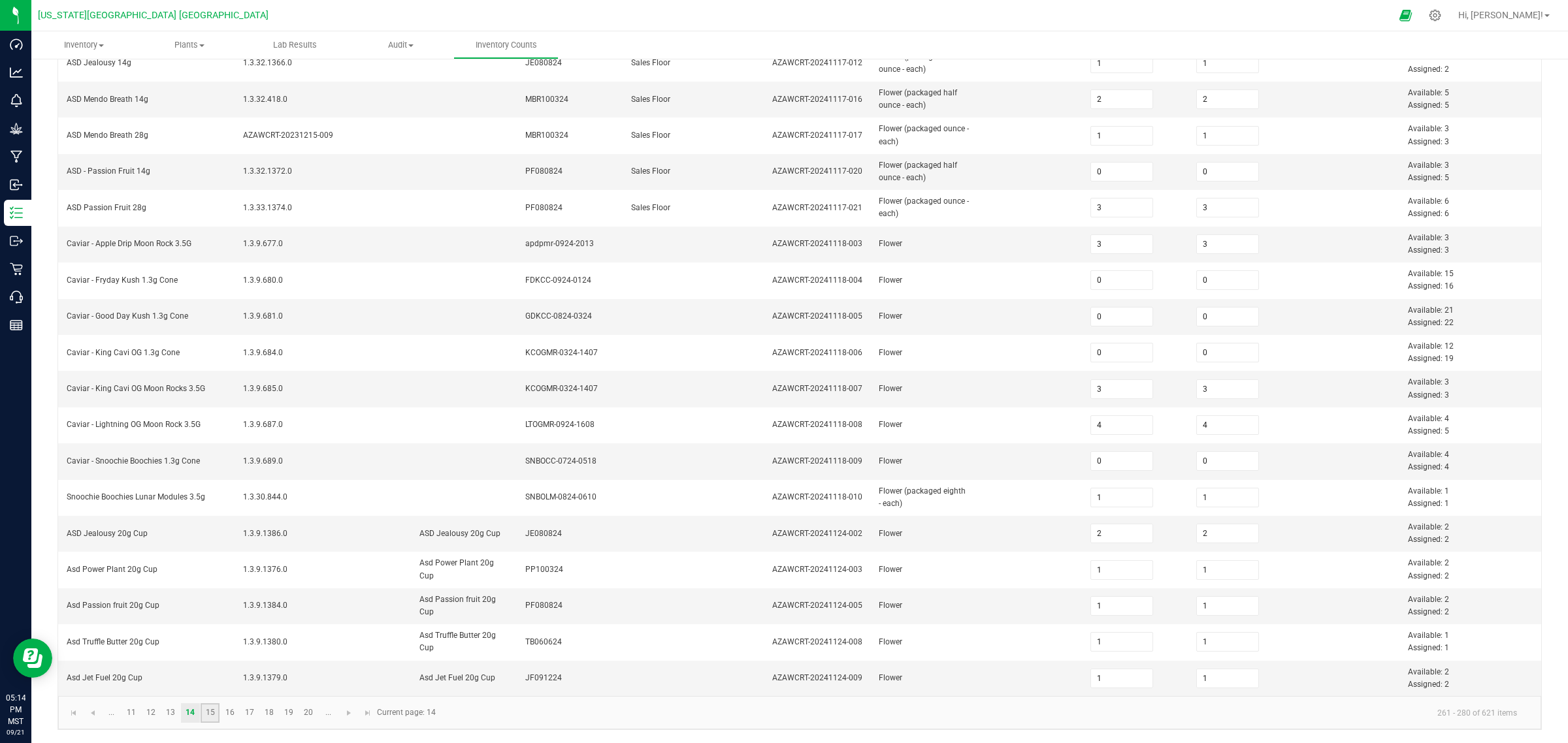
click at [211, 594] on link "15" at bounding box center [210, 713] width 19 height 20
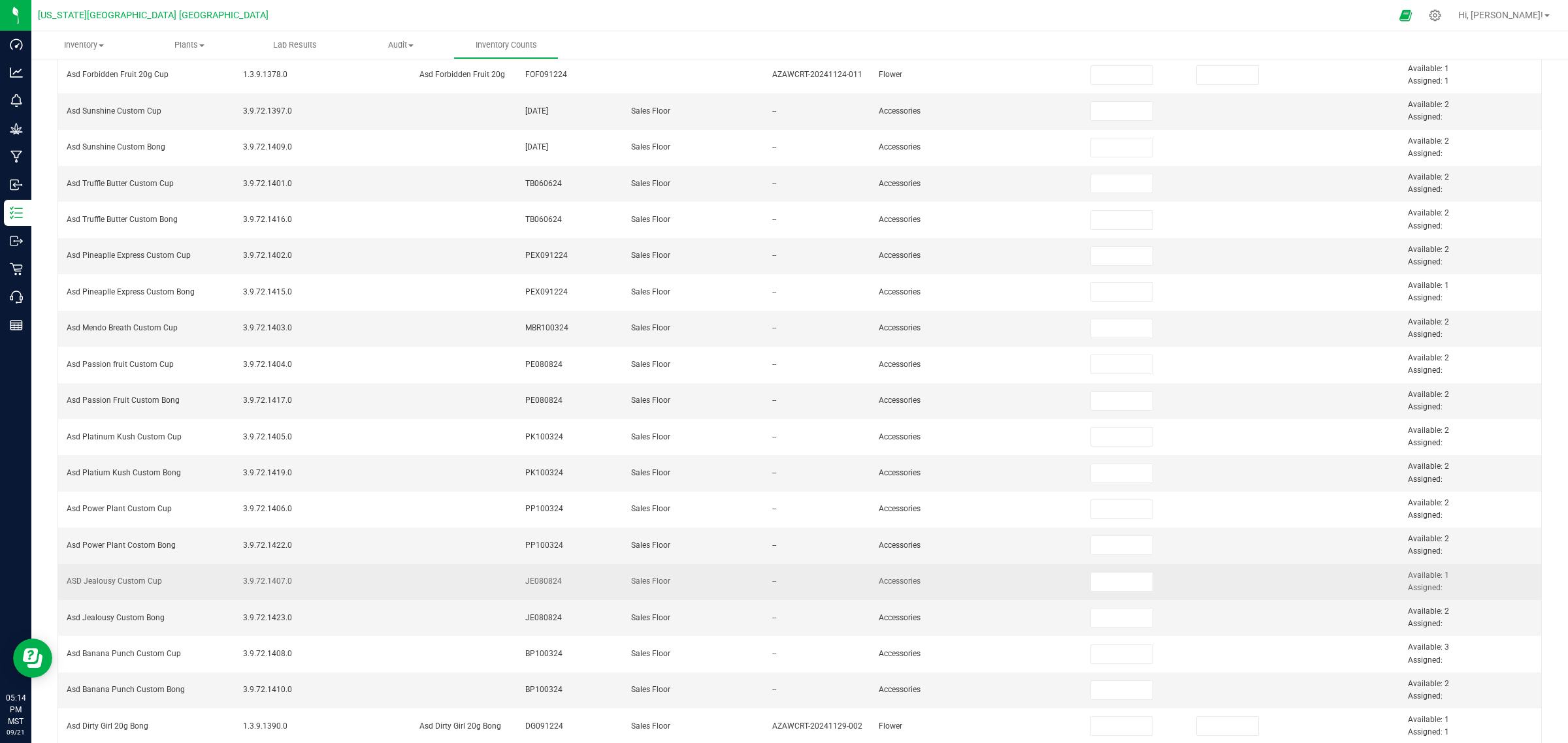
scroll to position [0, 0]
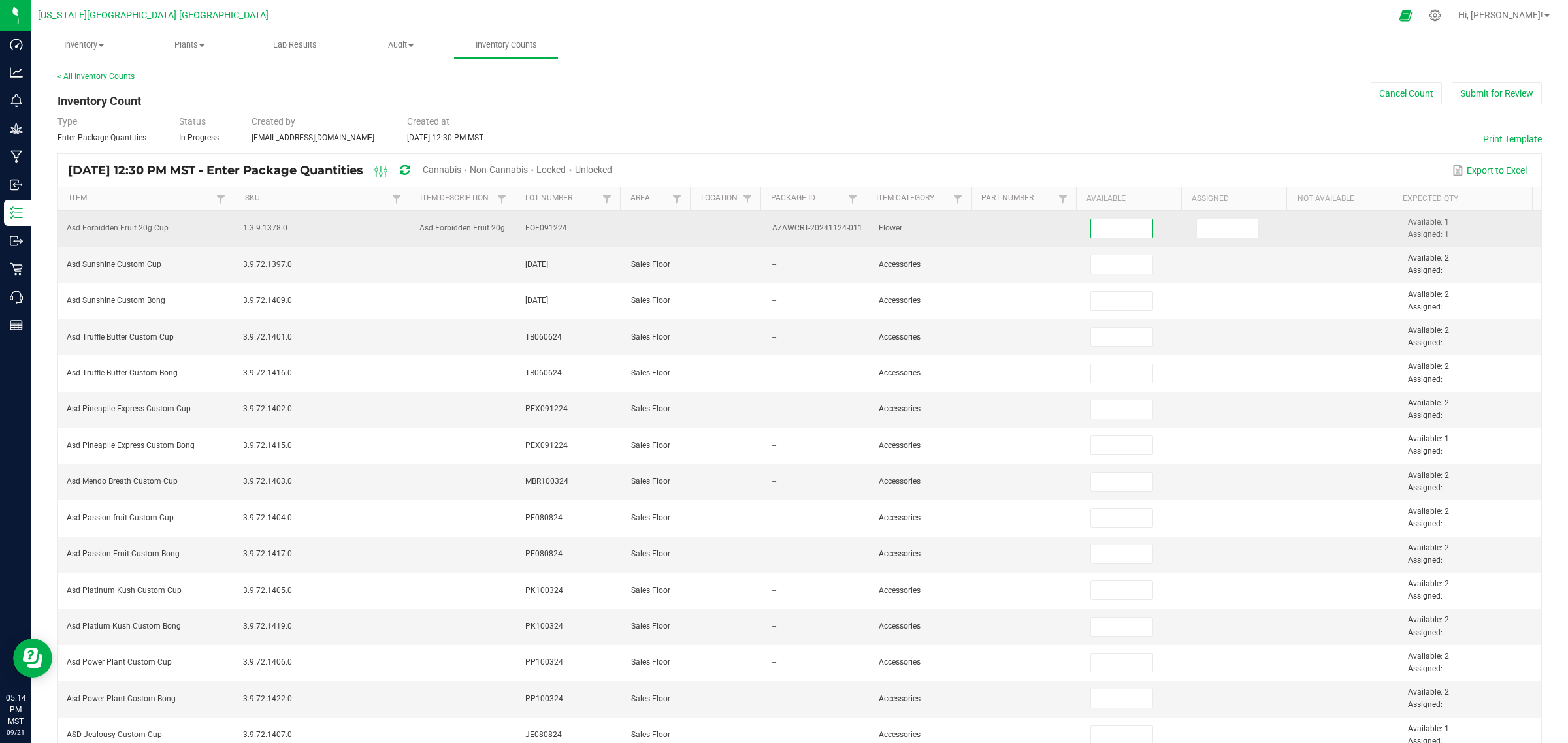
click at [1099, 232] on input at bounding box center [1122, 229] width 62 height 18
click at [1204, 219] on span at bounding box center [1228, 229] width 63 height 20
click at [1197, 225] on input at bounding box center [1228, 229] width 62 height 18
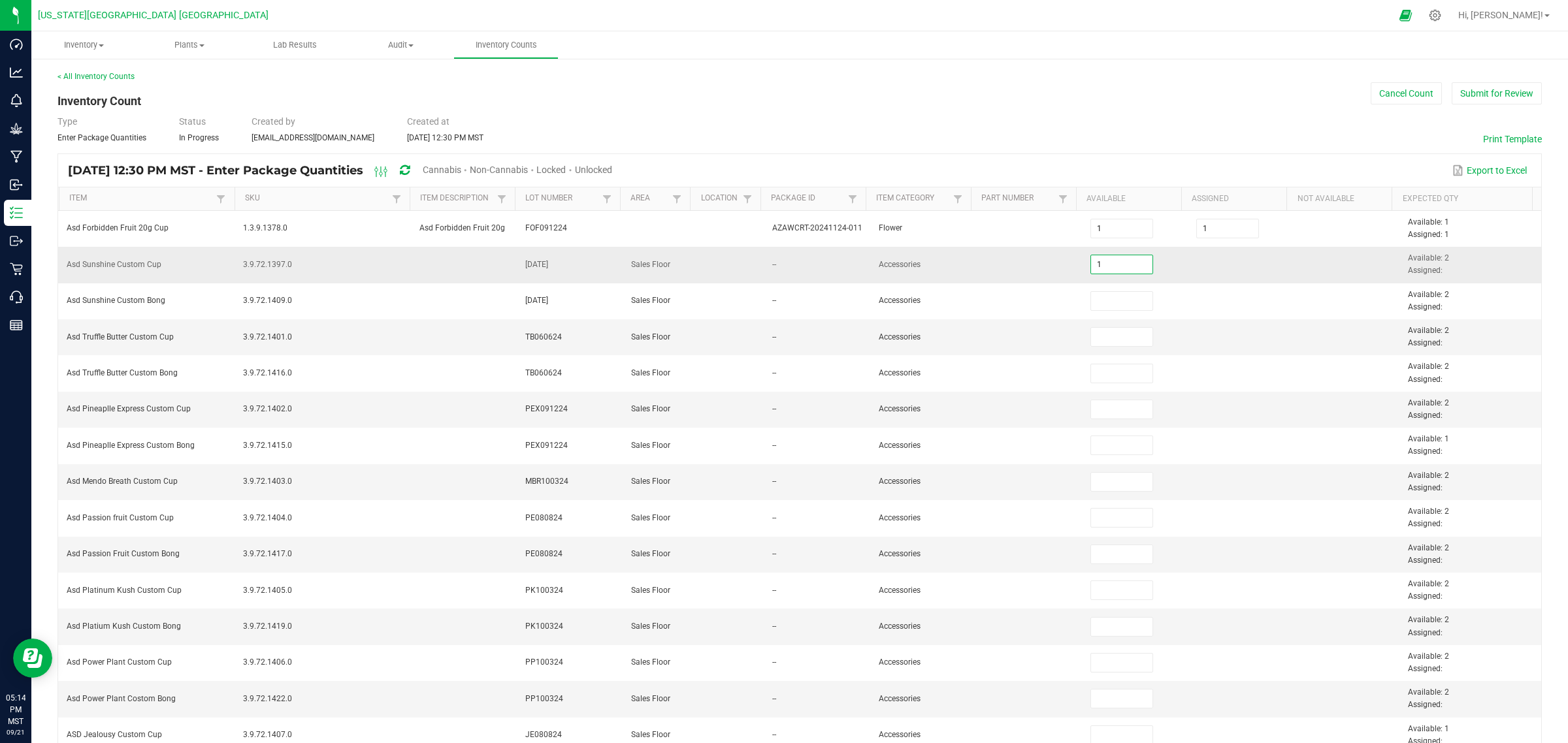
click at [1109, 272] on input "1" at bounding box center [1122, 264] width 62 height 18
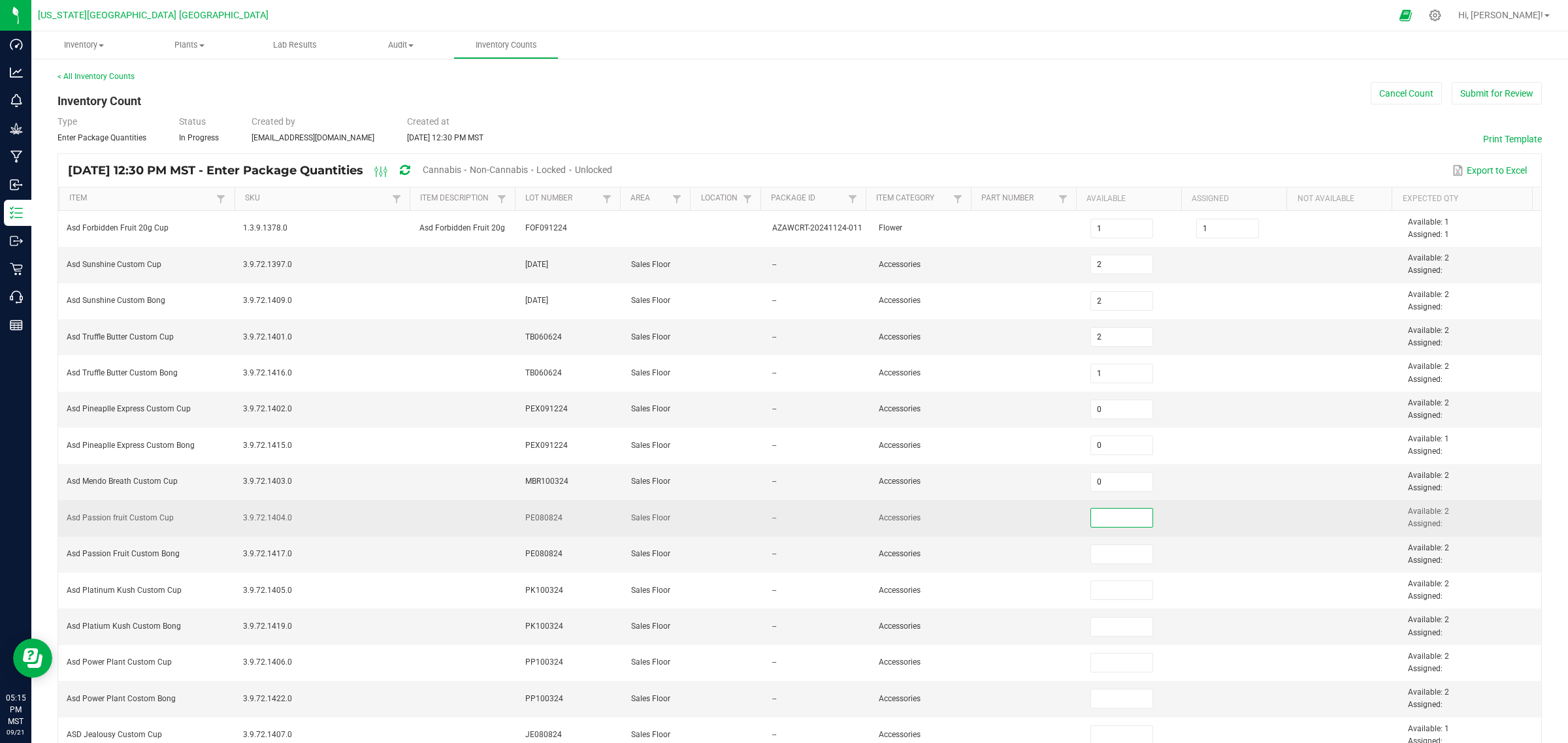
click at [1104, 523] on input at bounding box center [1122, 518] width 62 height 18
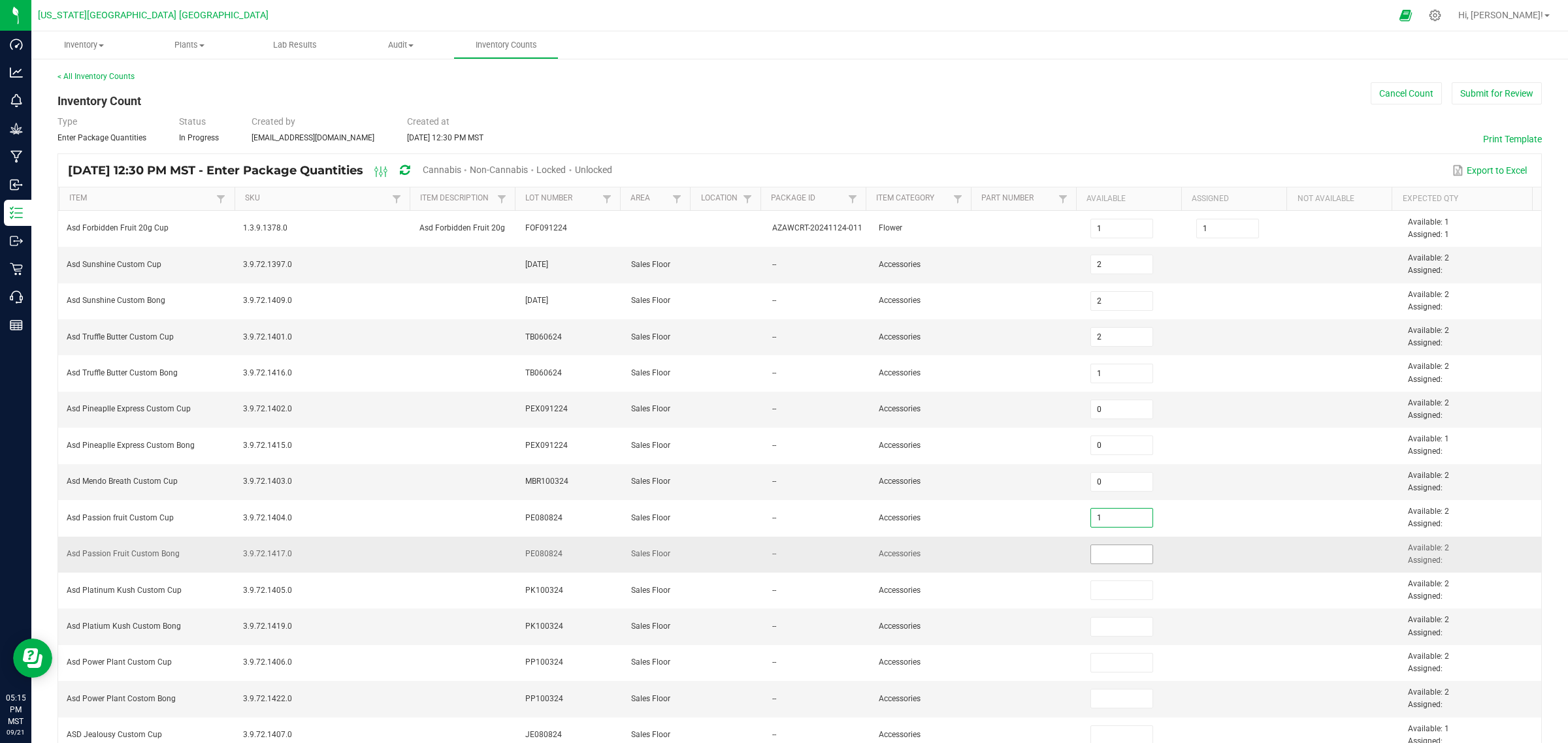
click at [1096, 557] on input at bounding box center [1122, 554] width 62 height 18
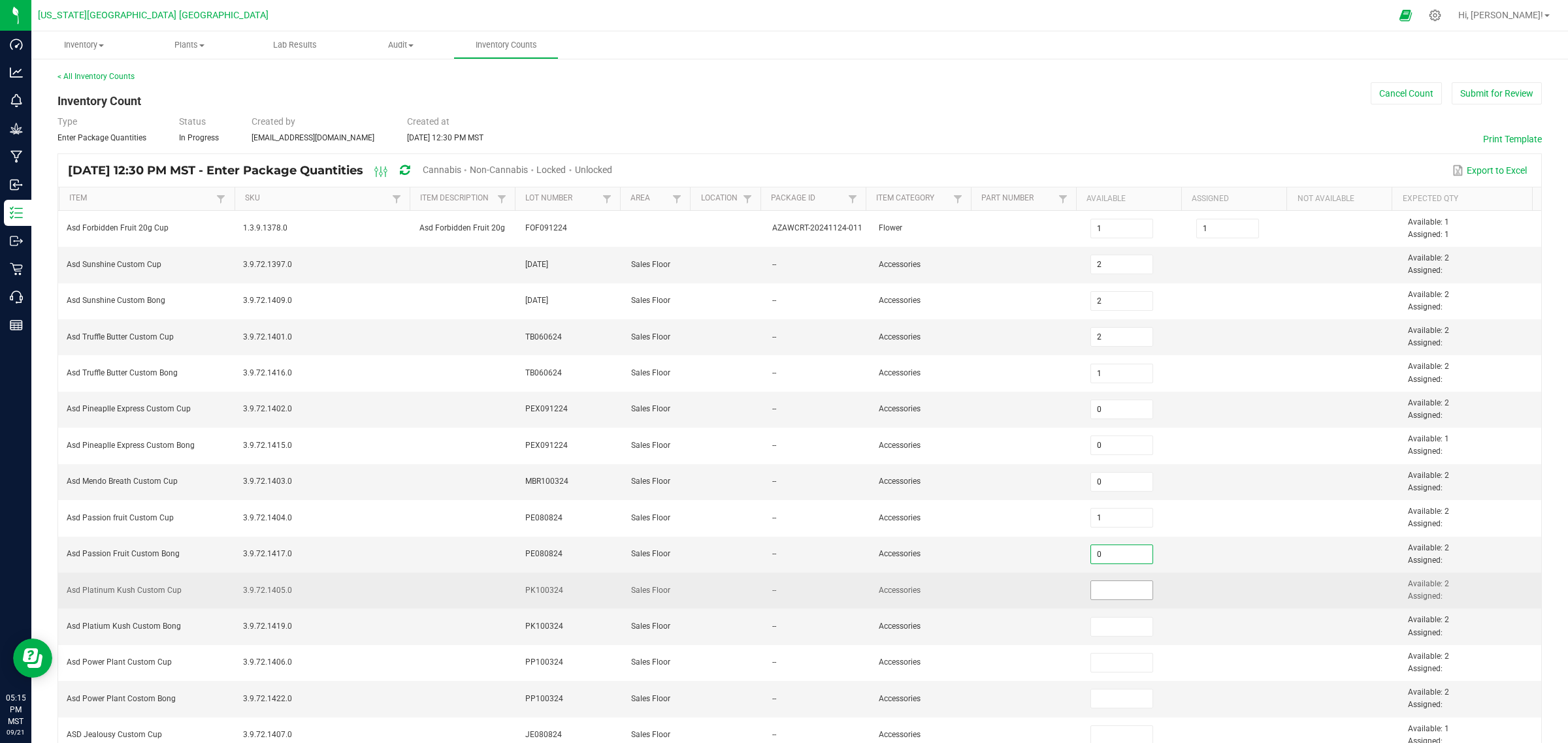
click at [1098, 593] on input at bounding box center [1122, 590] width 62 height 18
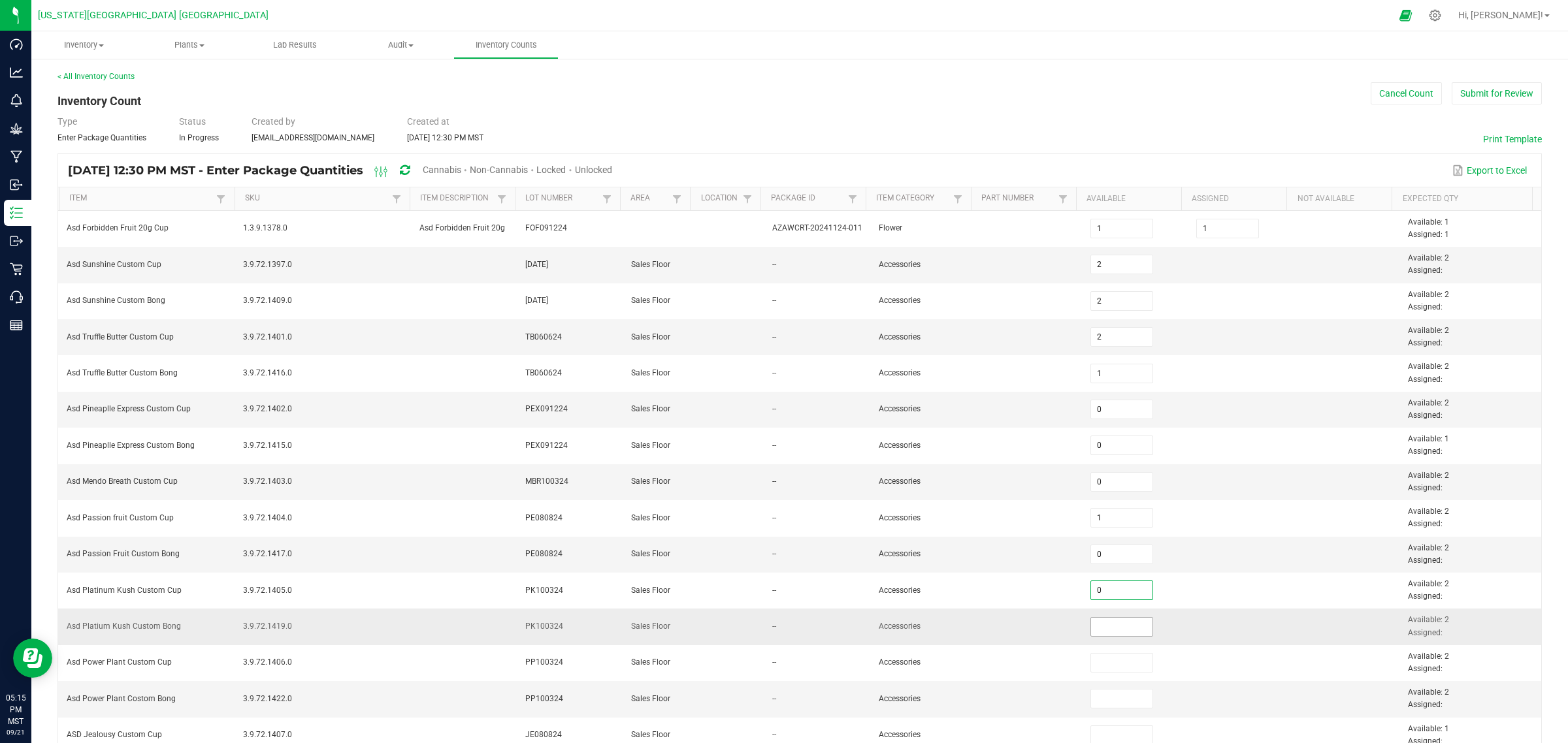
click at [1097, 594] on input at bounding box center [1122, 627] width 62 height 18
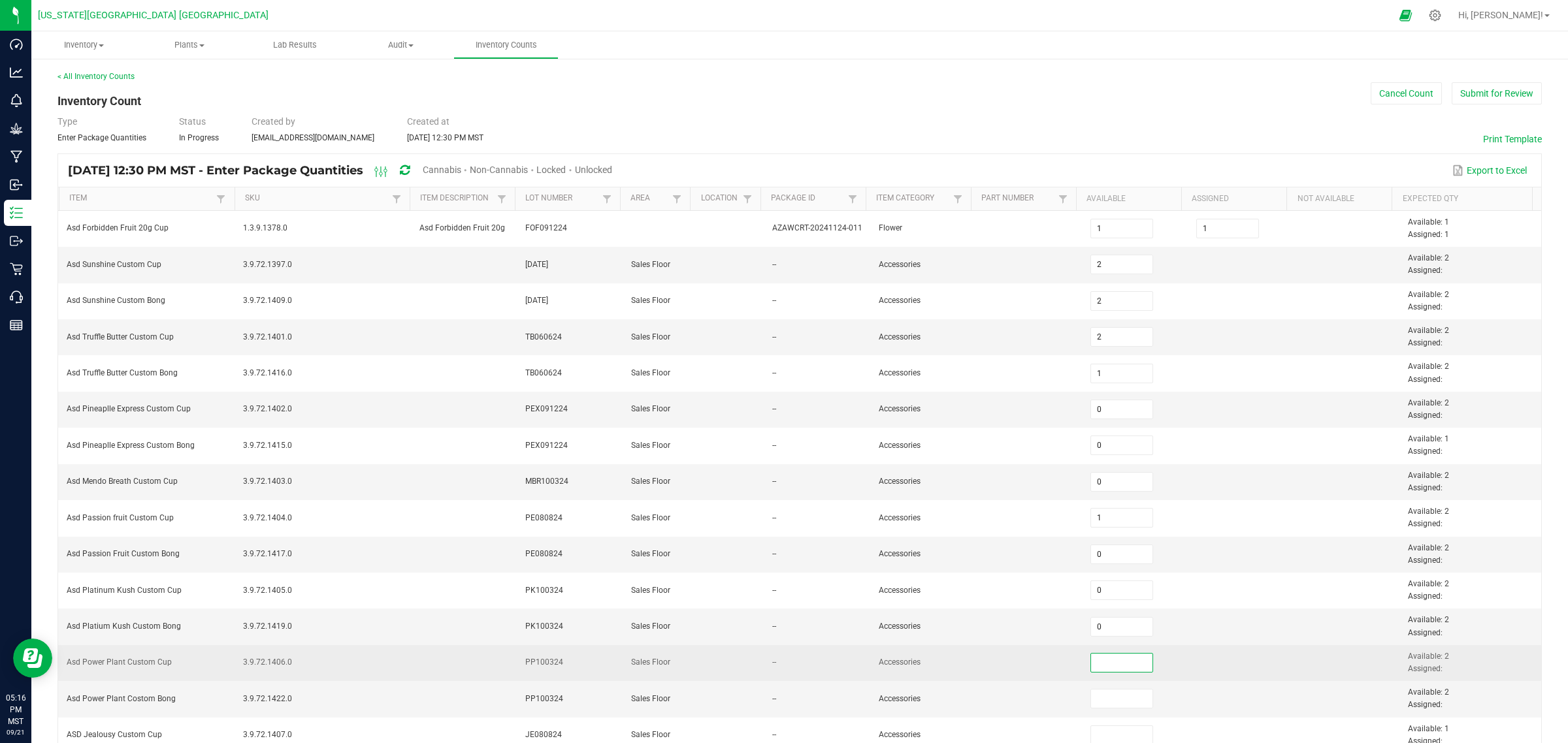
click at [1094, 594] on input at bounding box center [1122, 663] width 62 height 18
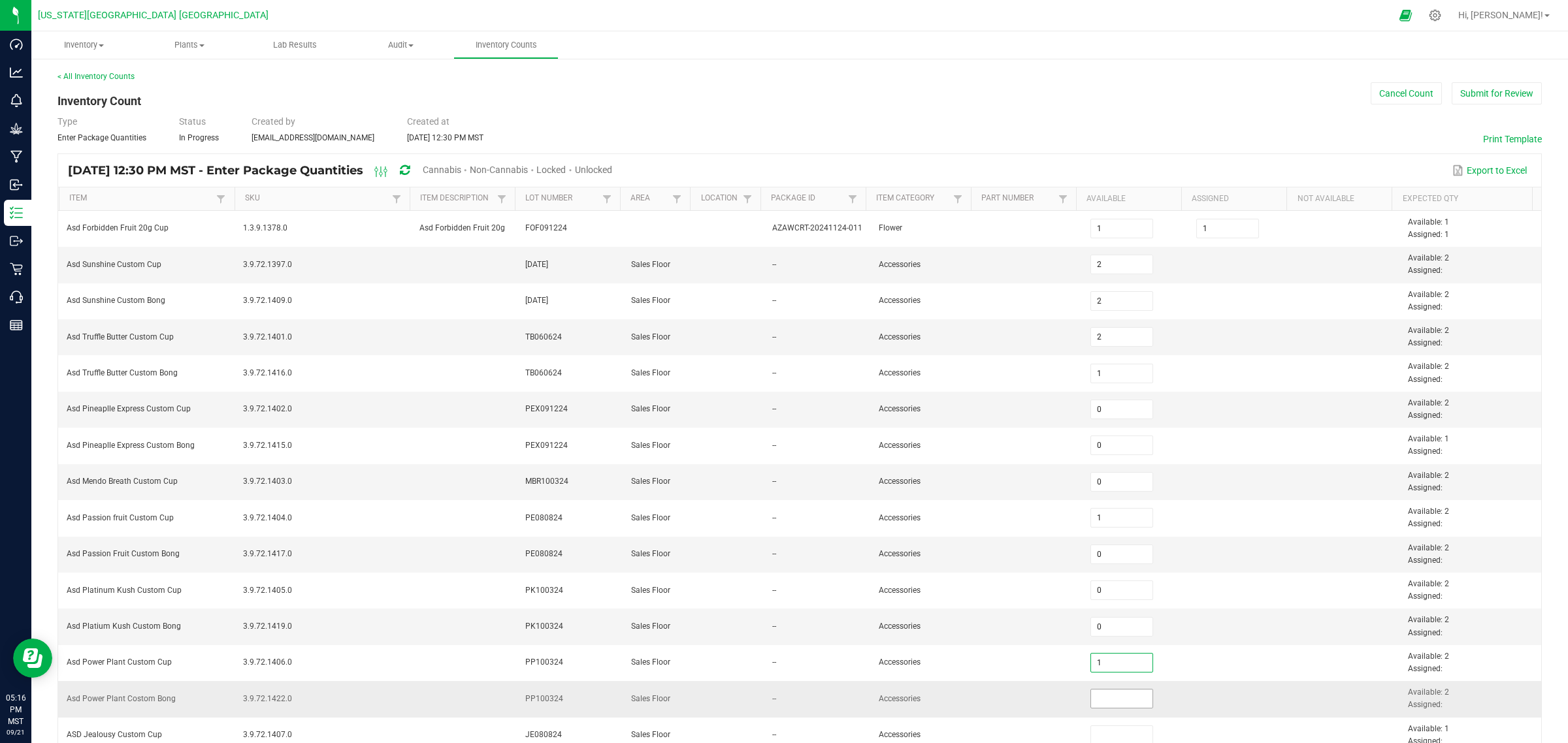
click at [1114, 594] on input at bounding box center [1122, 699] width 62 height 18
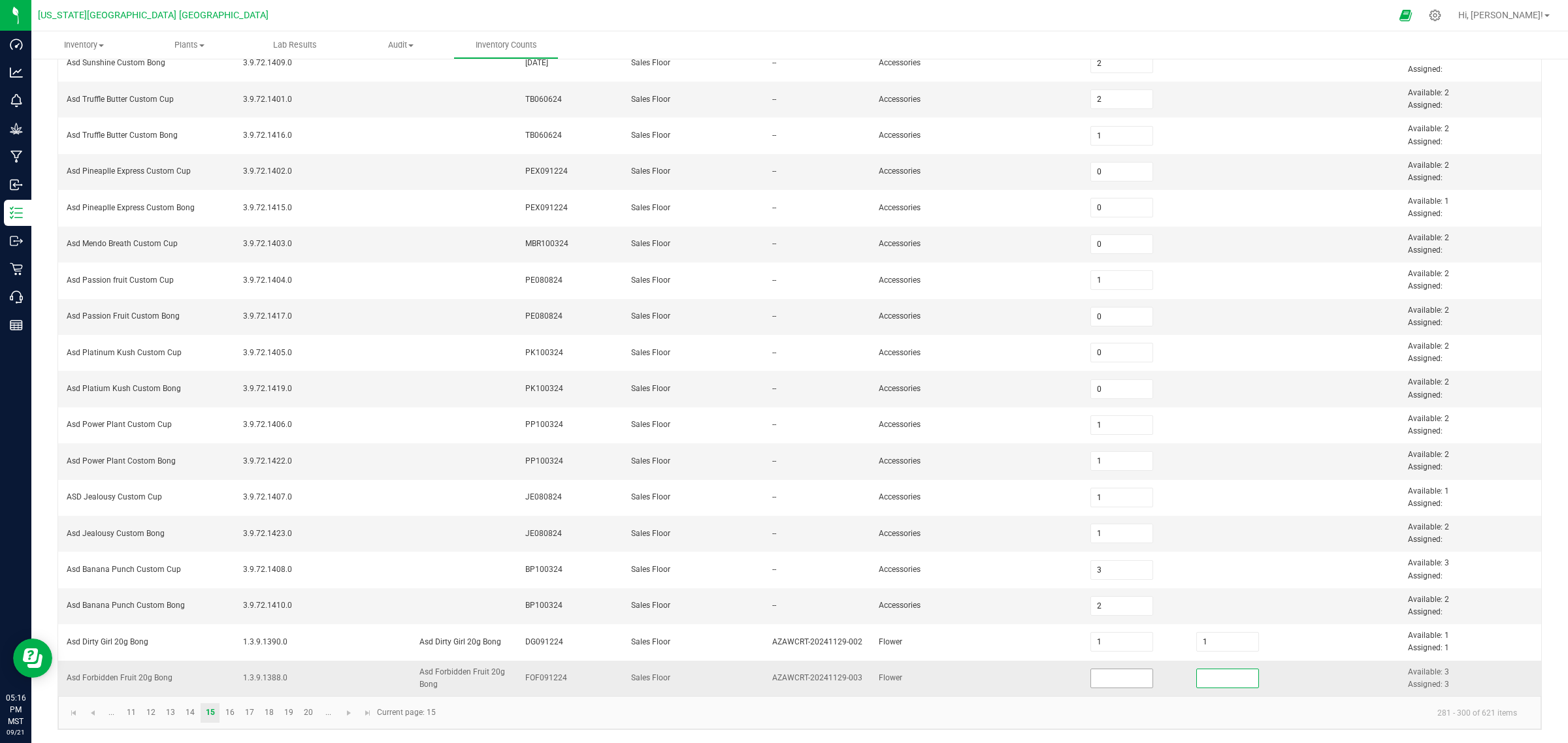
click at [1122, 594] on input at bounding box center [1122, 679] width 62 height 18
click at [230, 594] on link "16" at bounding box center [229, 713] width 19 height 20
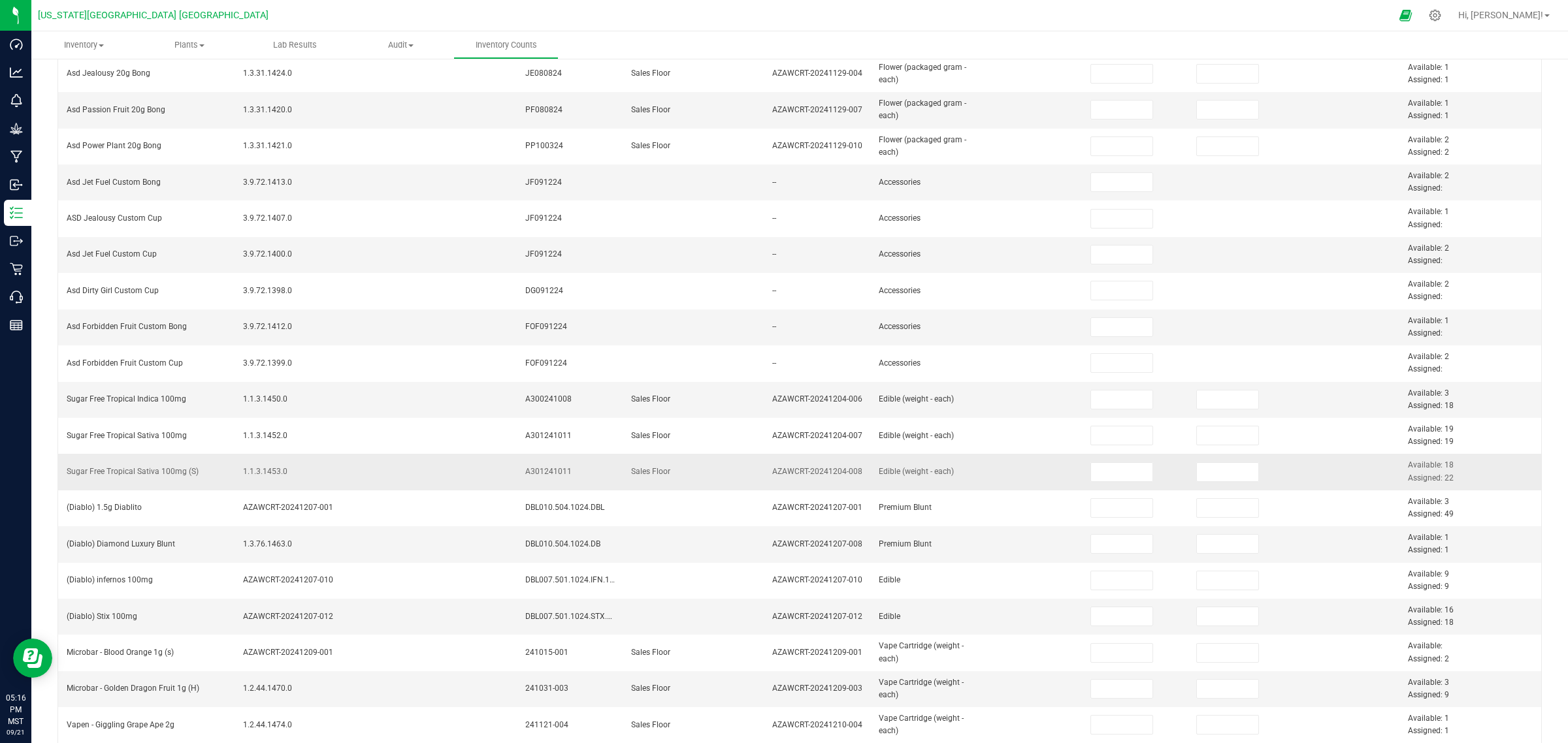
scroll to position [0, 0]
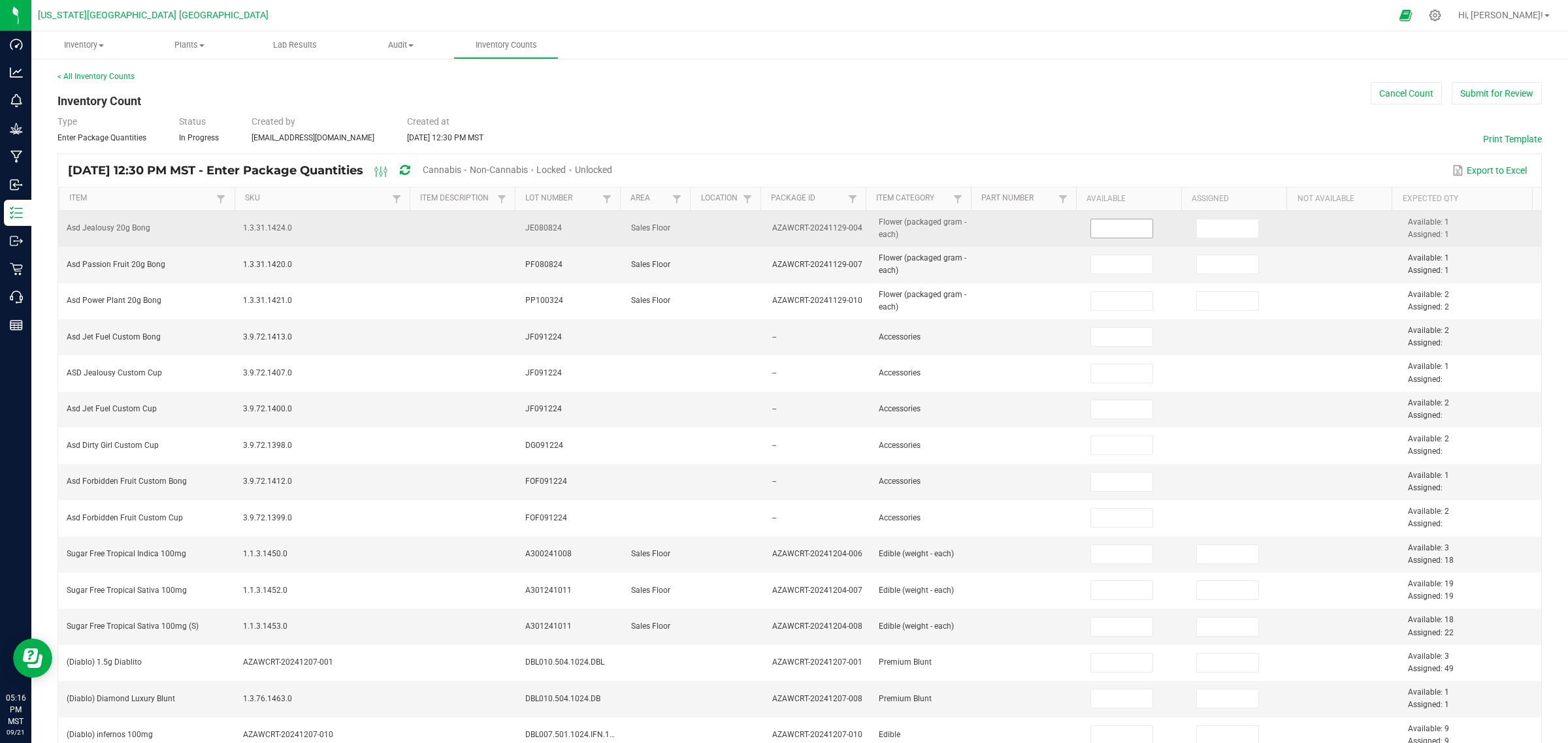
click at [1091, 230] on input at bounding box center [1122, 229] width 62 height 18
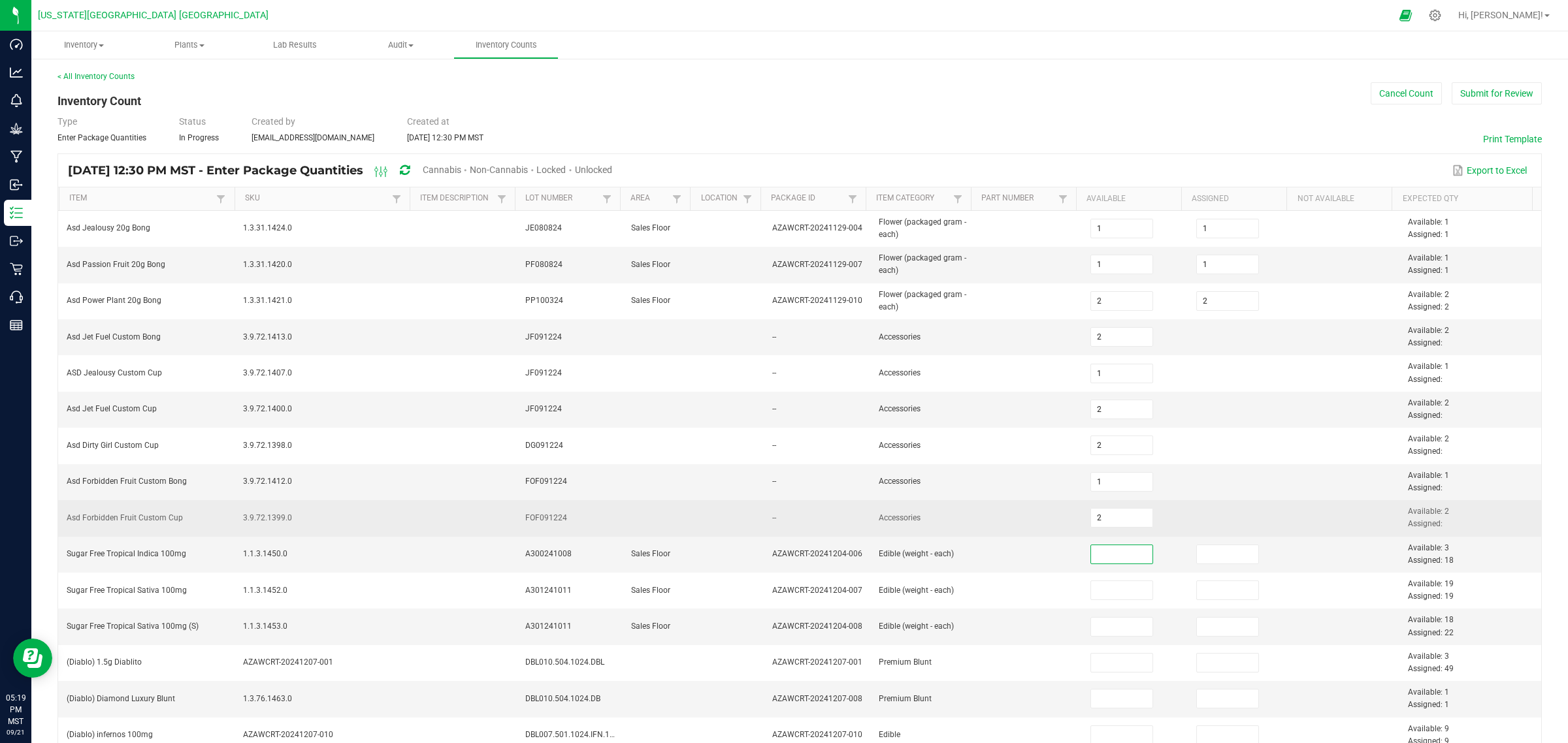
scroll to position [81, 0]
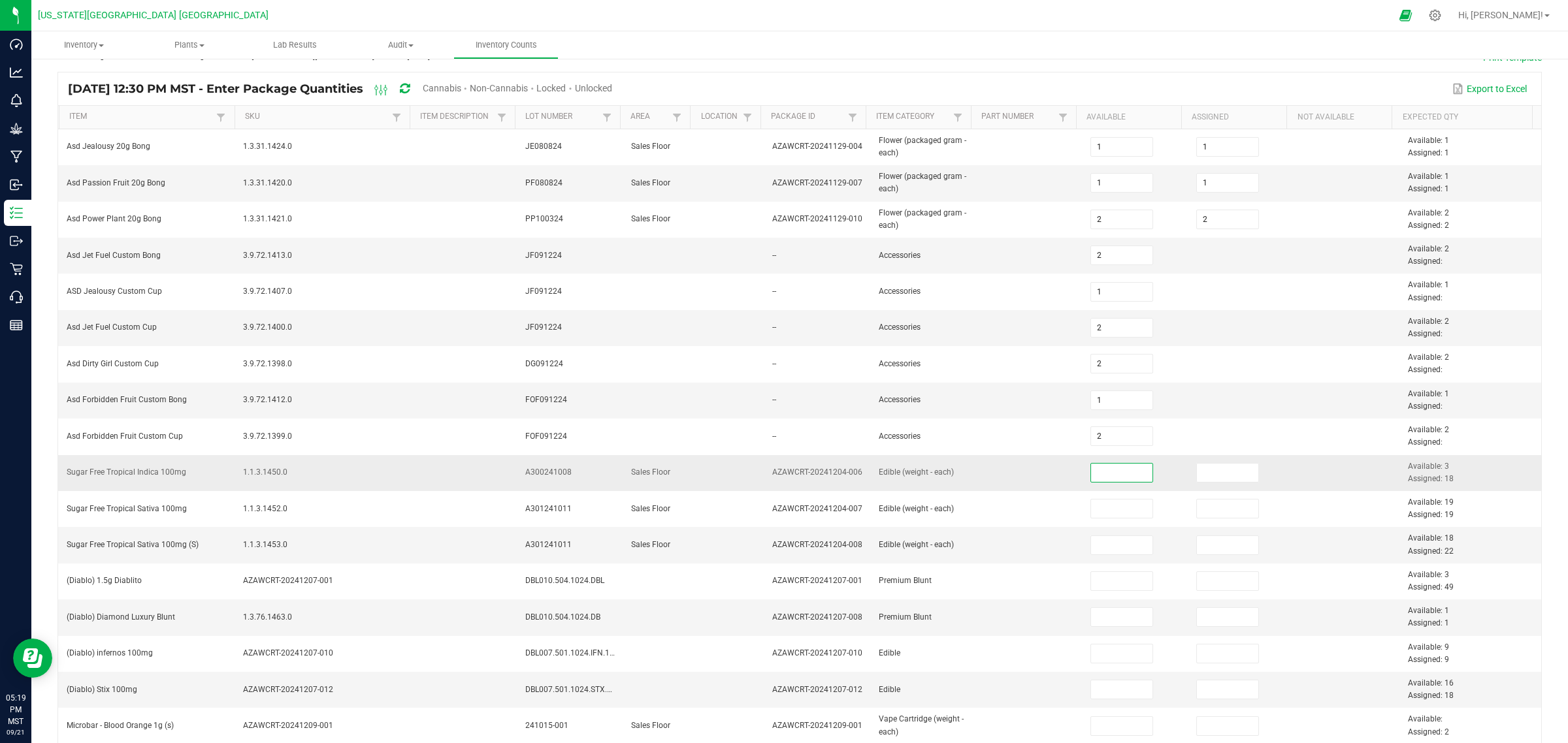
click at [1097, 474] on input at bounding box center [1122, 473] width 62 height 18
click at [1105, 470] on input at bounding box center [1122, 473] width 62 height 18
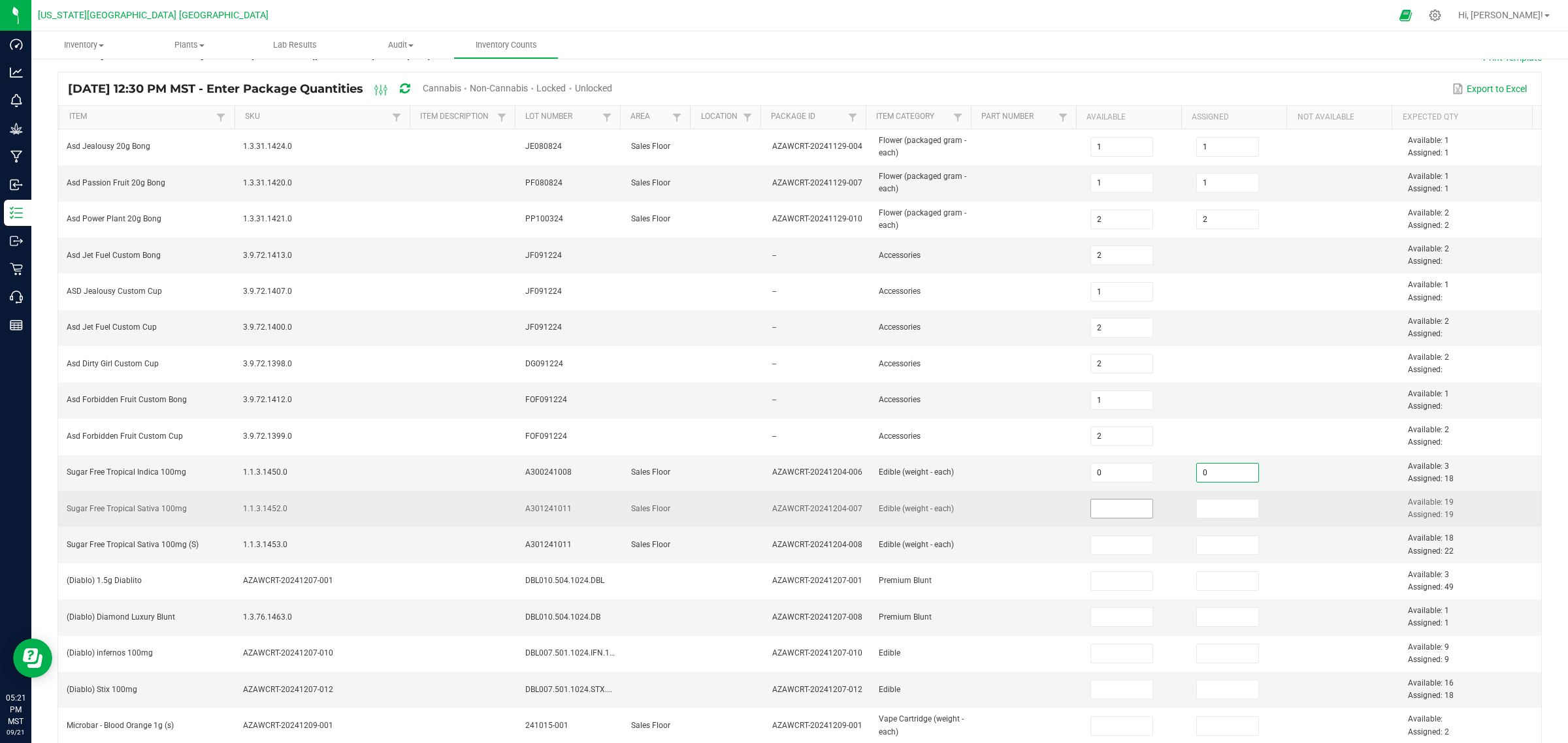
click at [1097, 504] on input at bounding box center [1122, 509] width 62 height 18
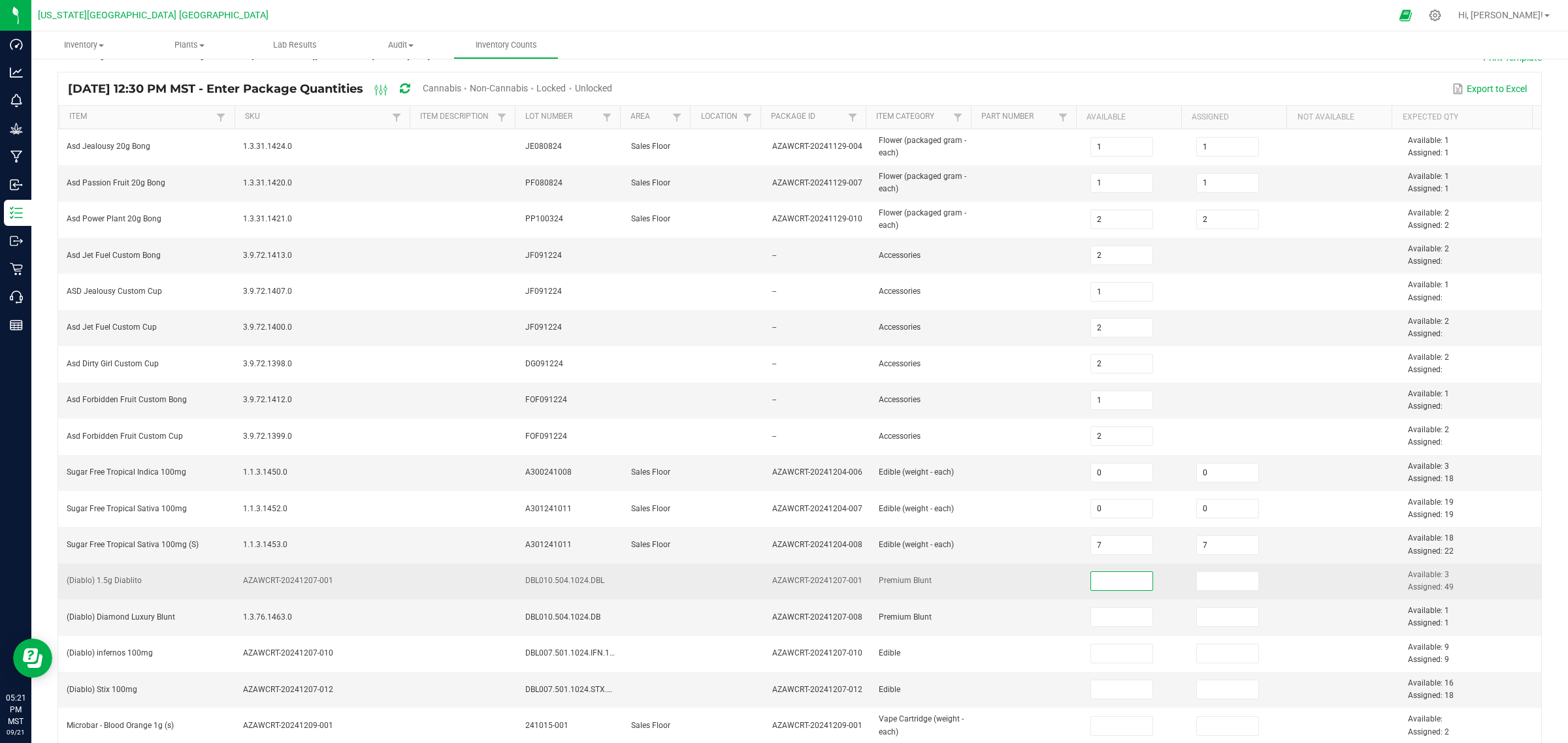
click at [1107, 581] on input at bounding box center [1122, 581] width 62 height 18
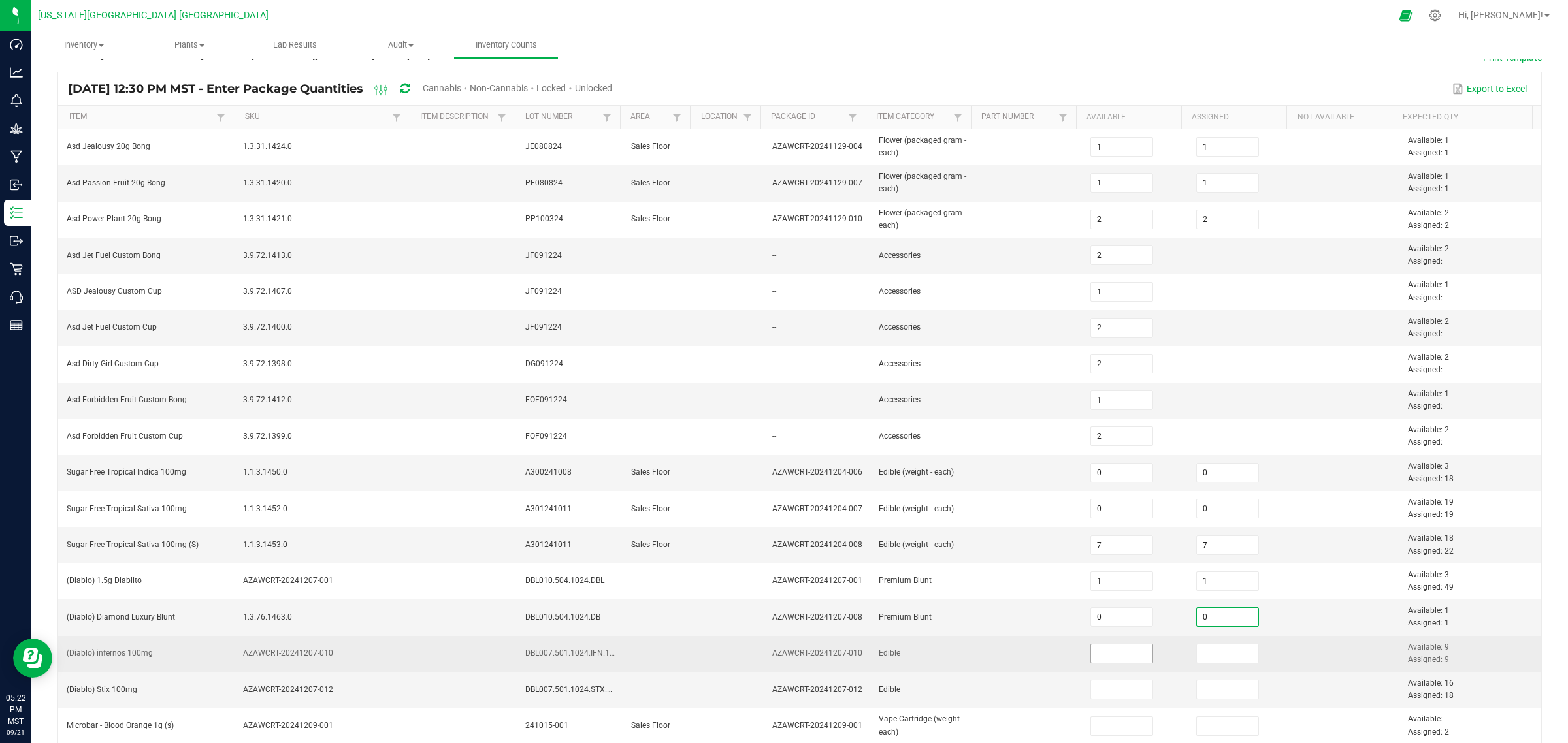
click at [1092, 594] on input at bounding box center [1122, 654] width 62 height 18
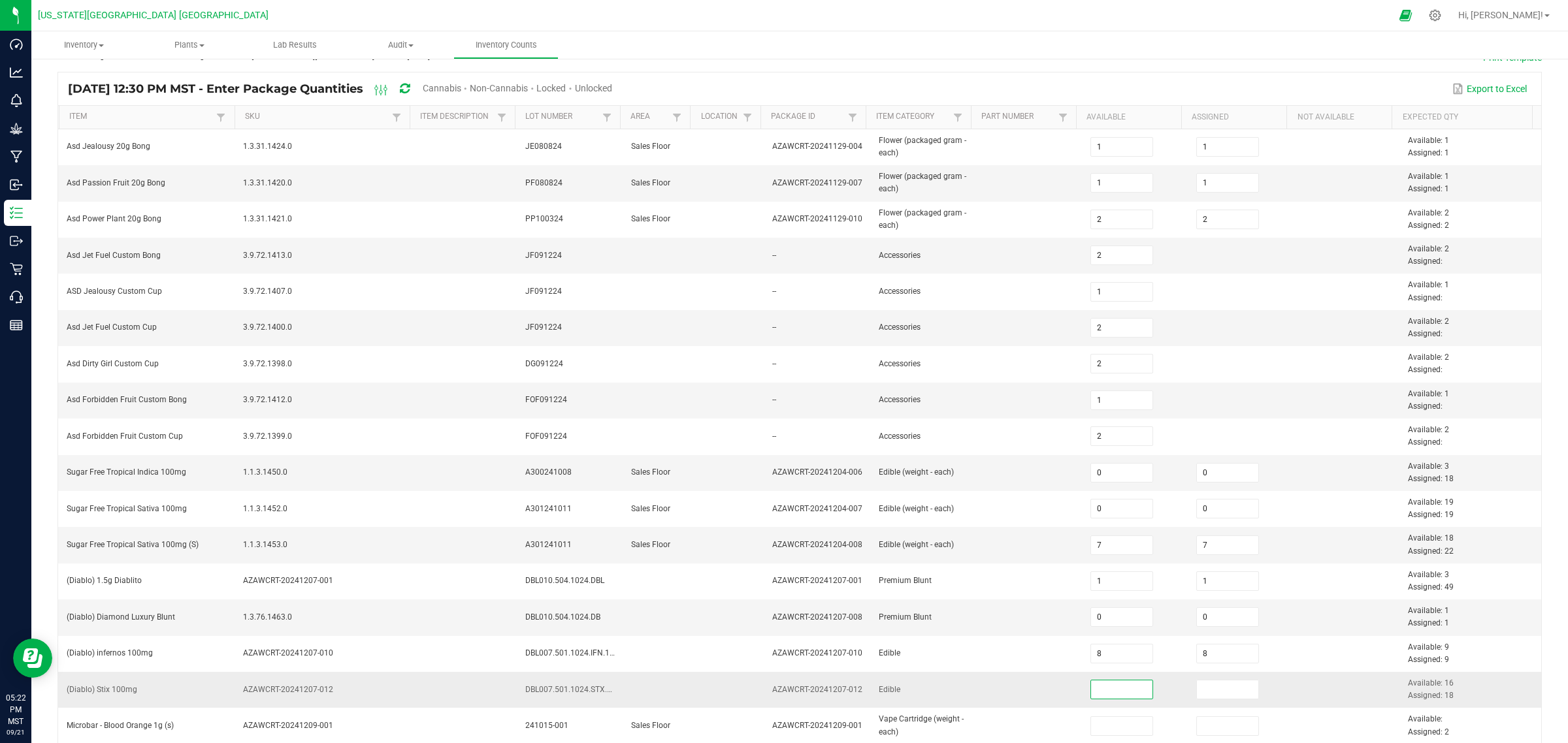
click at [1092, 594] on input at bounding box center [1122, 690] width 62 height 18
click at [1197, 594] on input at bounding box center [1228, 690] width 62 height 18
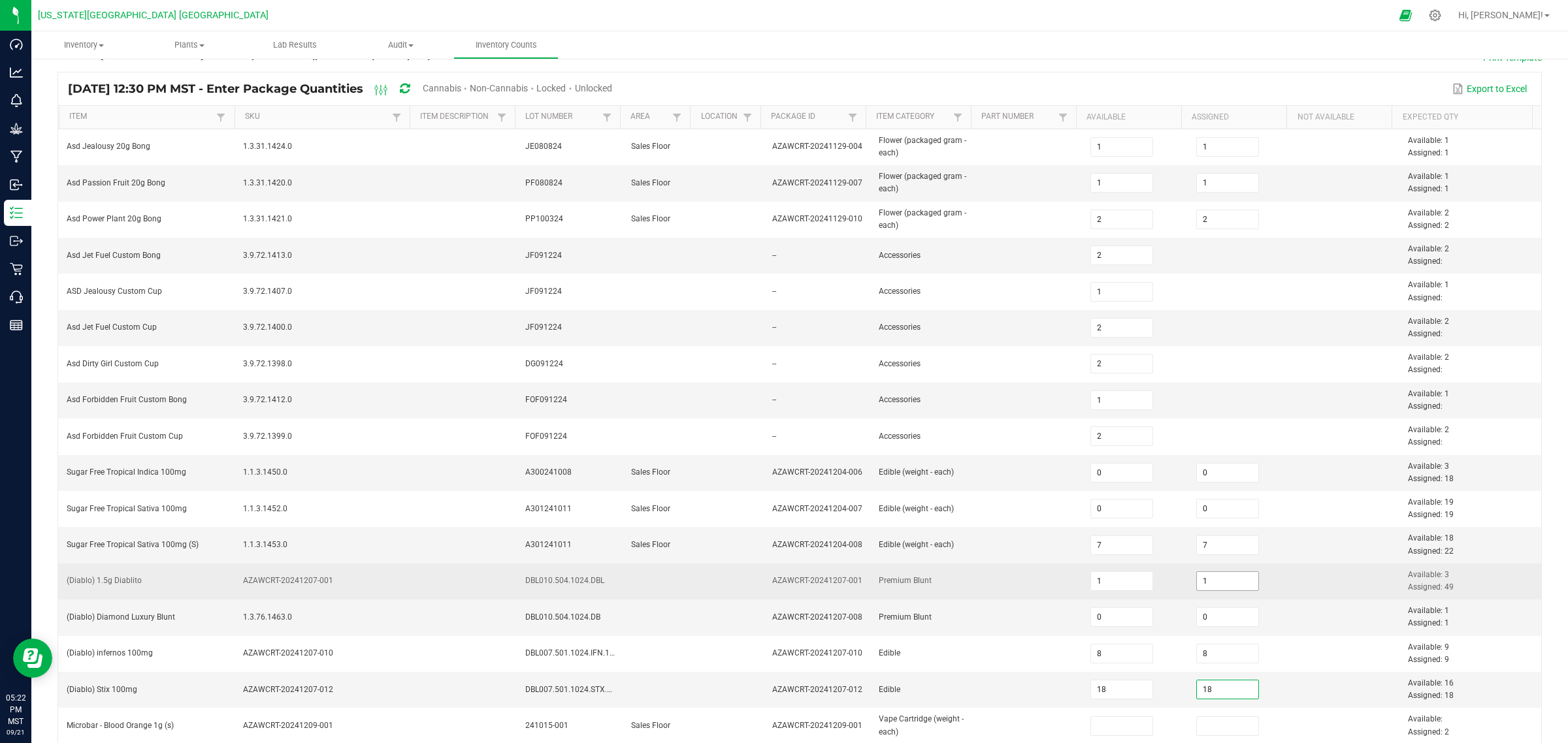
scroll to position [240, 0]
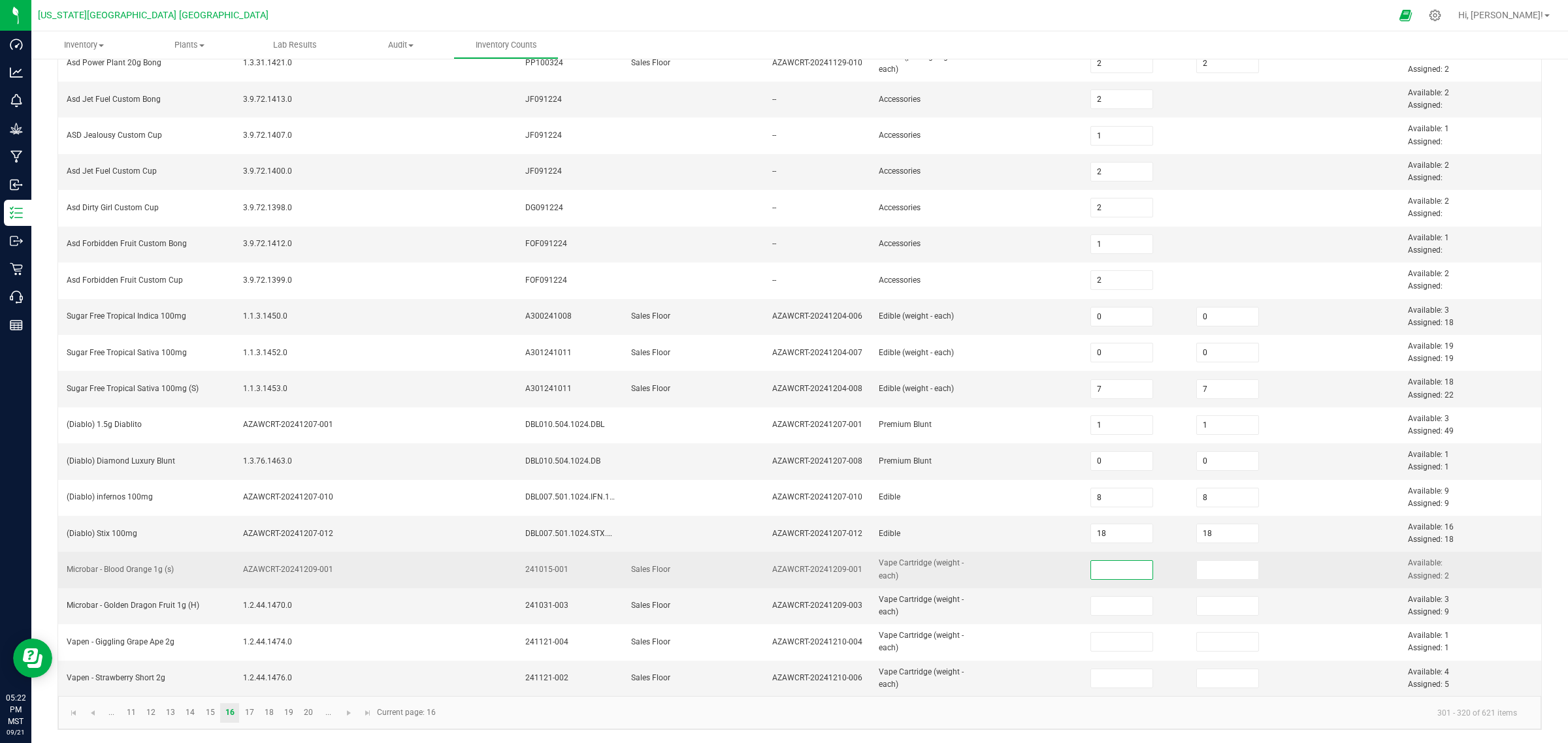
click at [1106, 572] on input at bounding box center [1122, 570] width 62 height 18
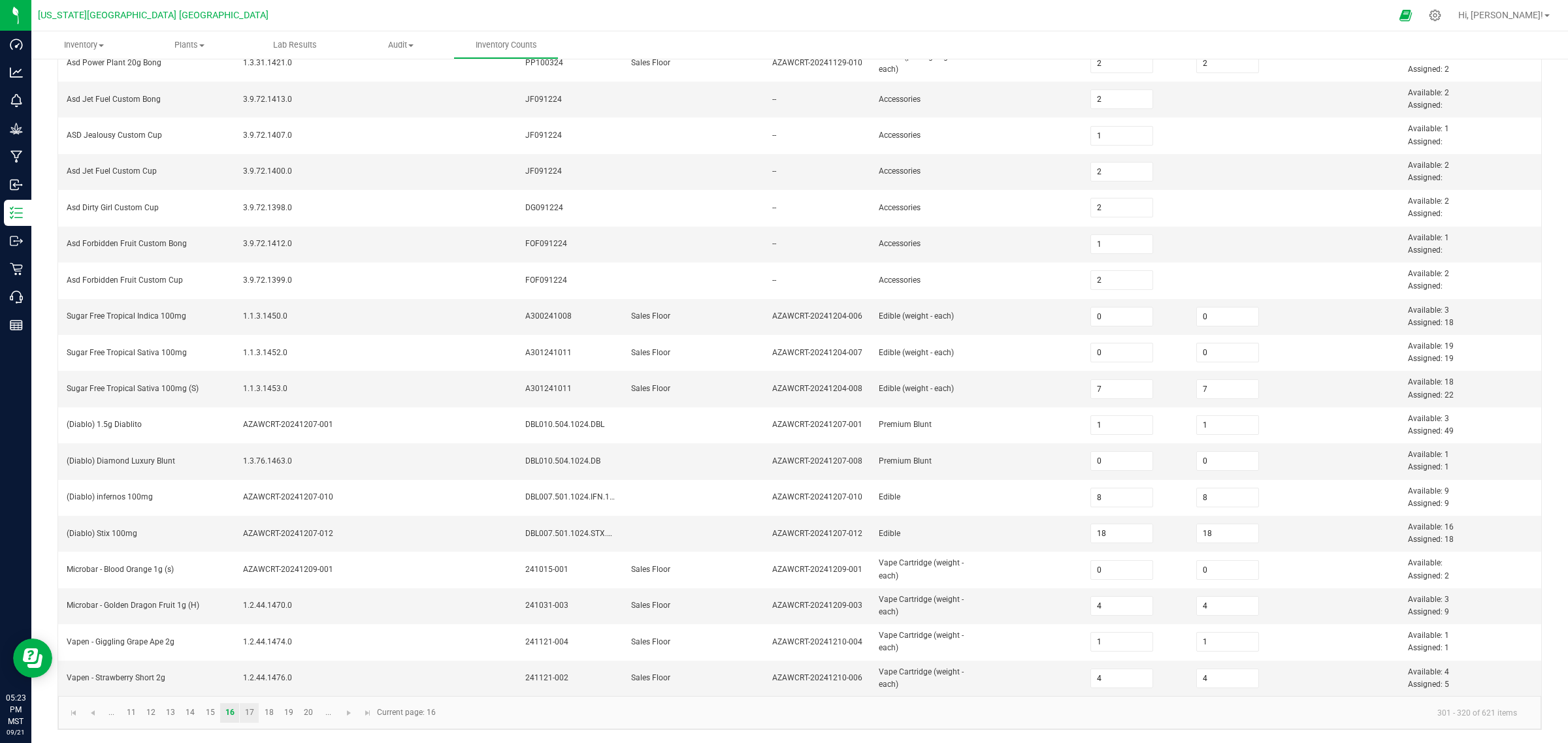
click at [249, 594] on link "17" at bounding box center [249, 713] width 19 height 20
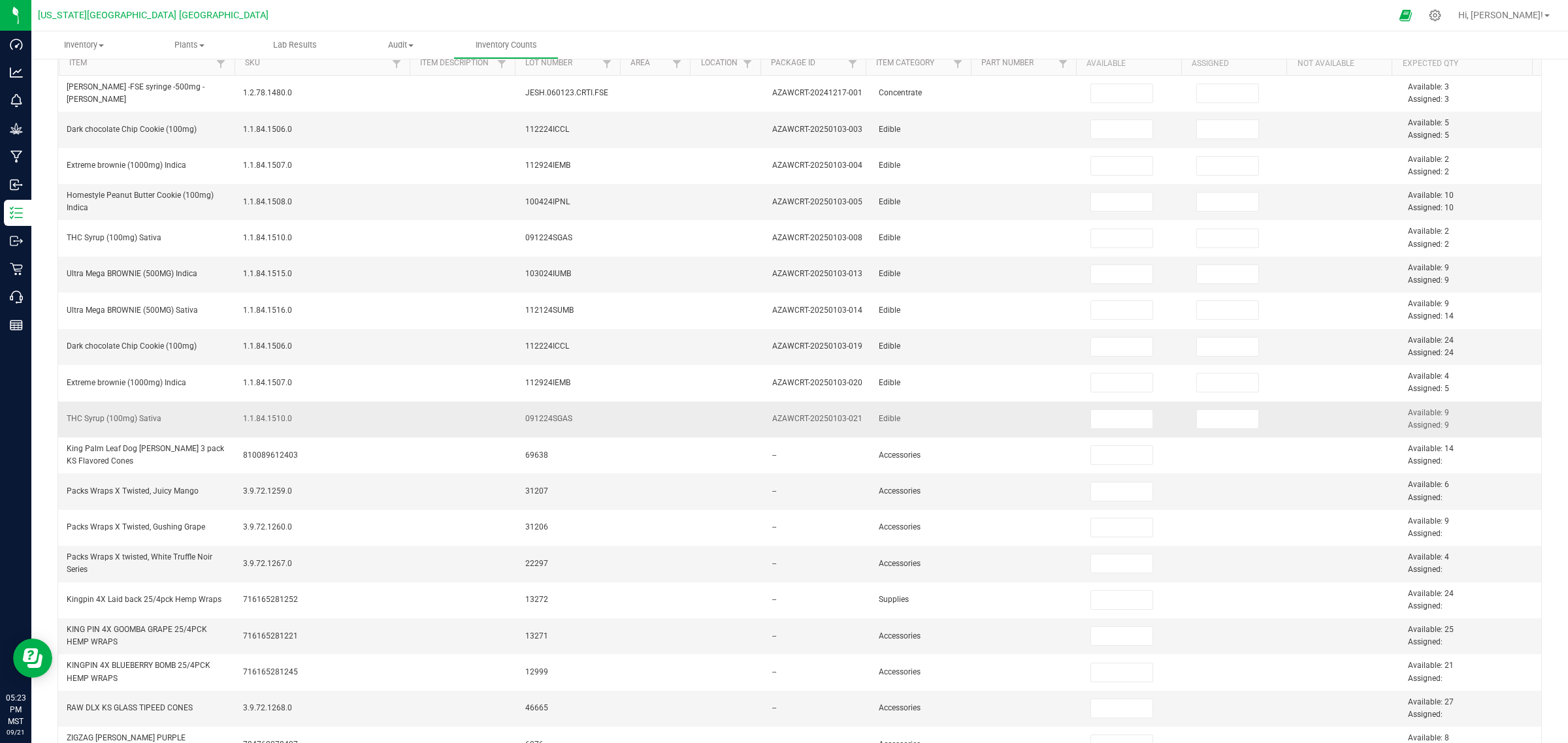
scroll to position [0, 0]
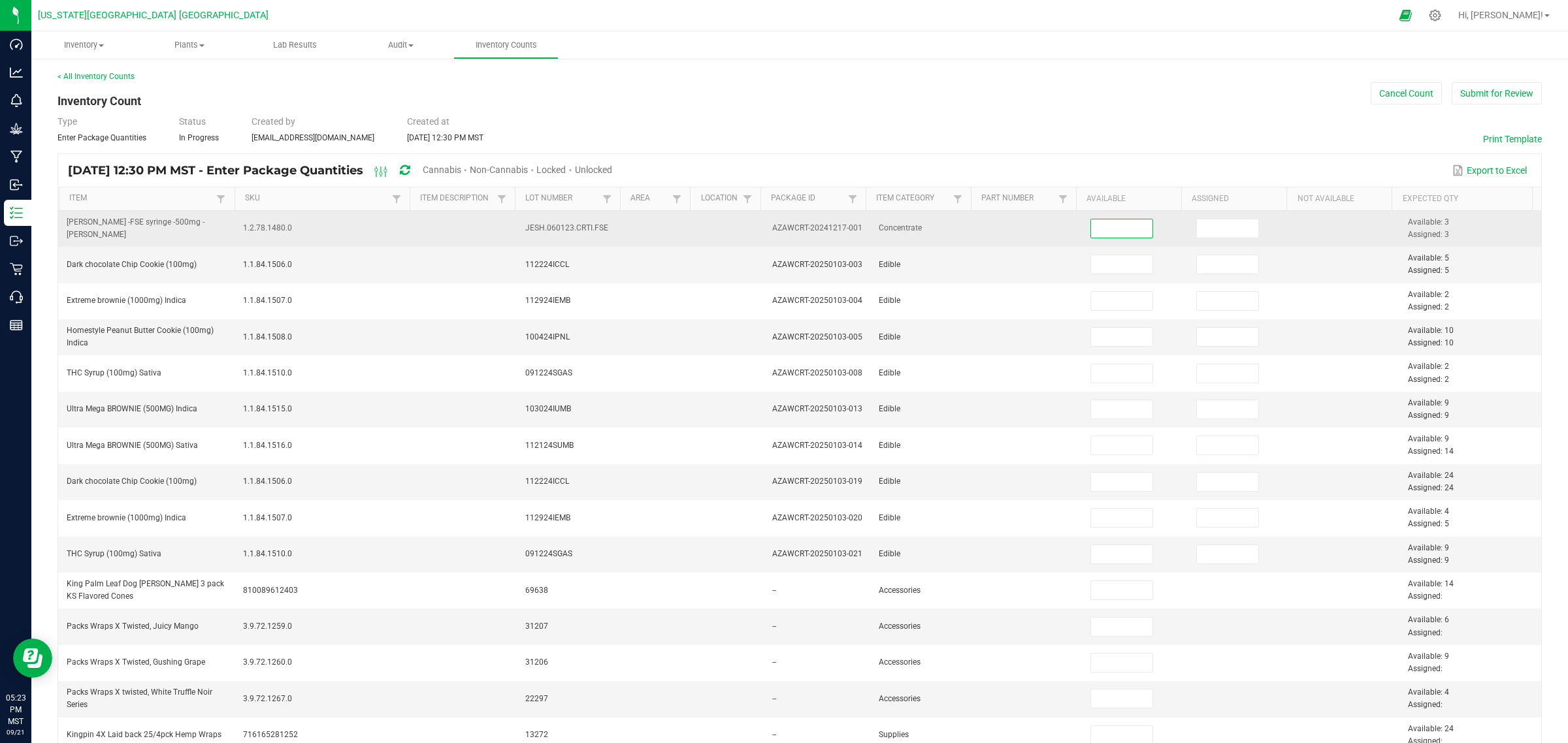
click at [1105, 230] on input at bounding box center [1122, 229] width 62 height 18
click at [1197, 229] on input at bounding box center [1228, 229] width 62 height 18
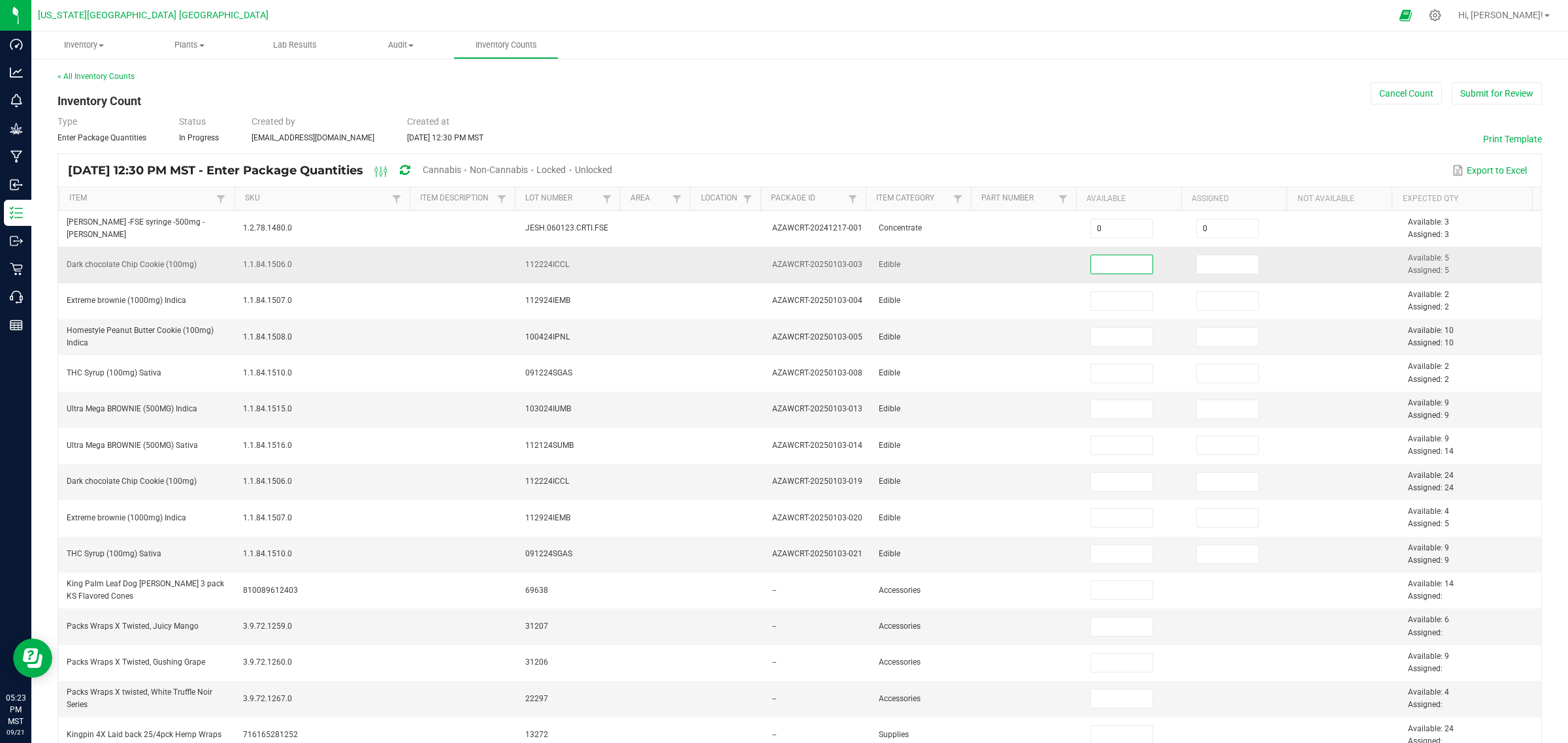
click at [1118, 268] on input at bounding box center [1122, 264] width 62 height 18
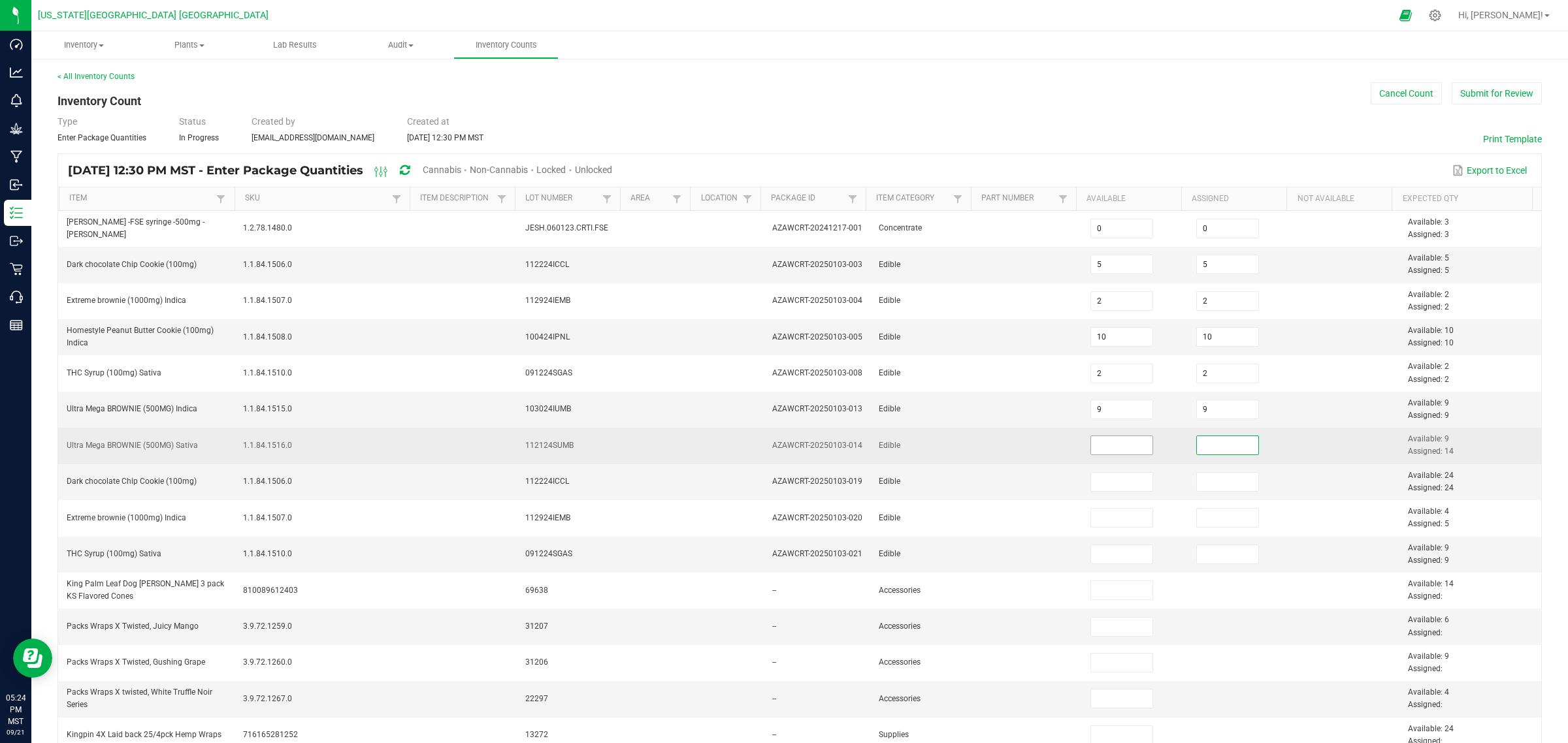
click at [1097, 448] on input at bounding box center [1122, 445] width 62 height 18
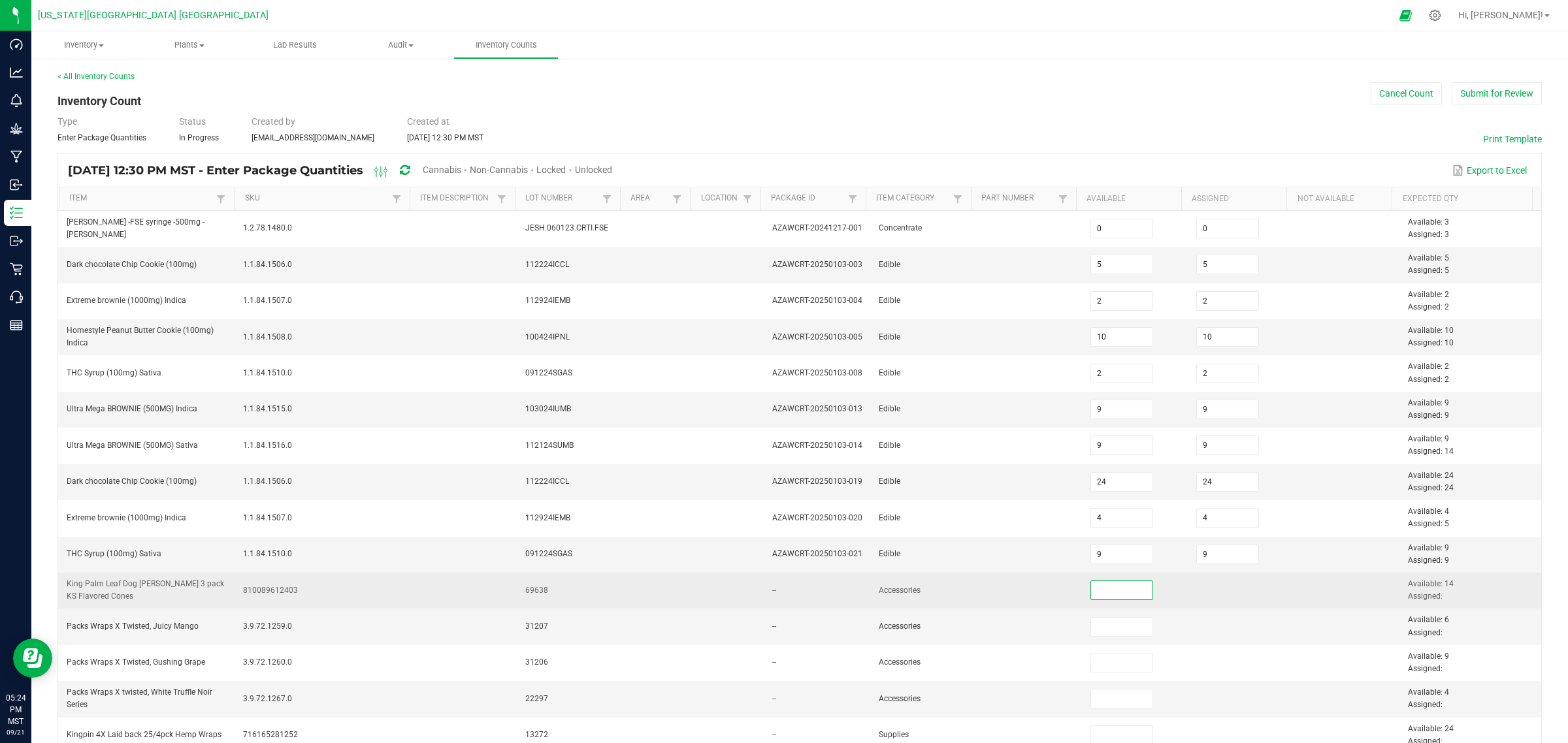
click at [1097, 593] on input at bounding box center [1122, 590] width 62 height 18
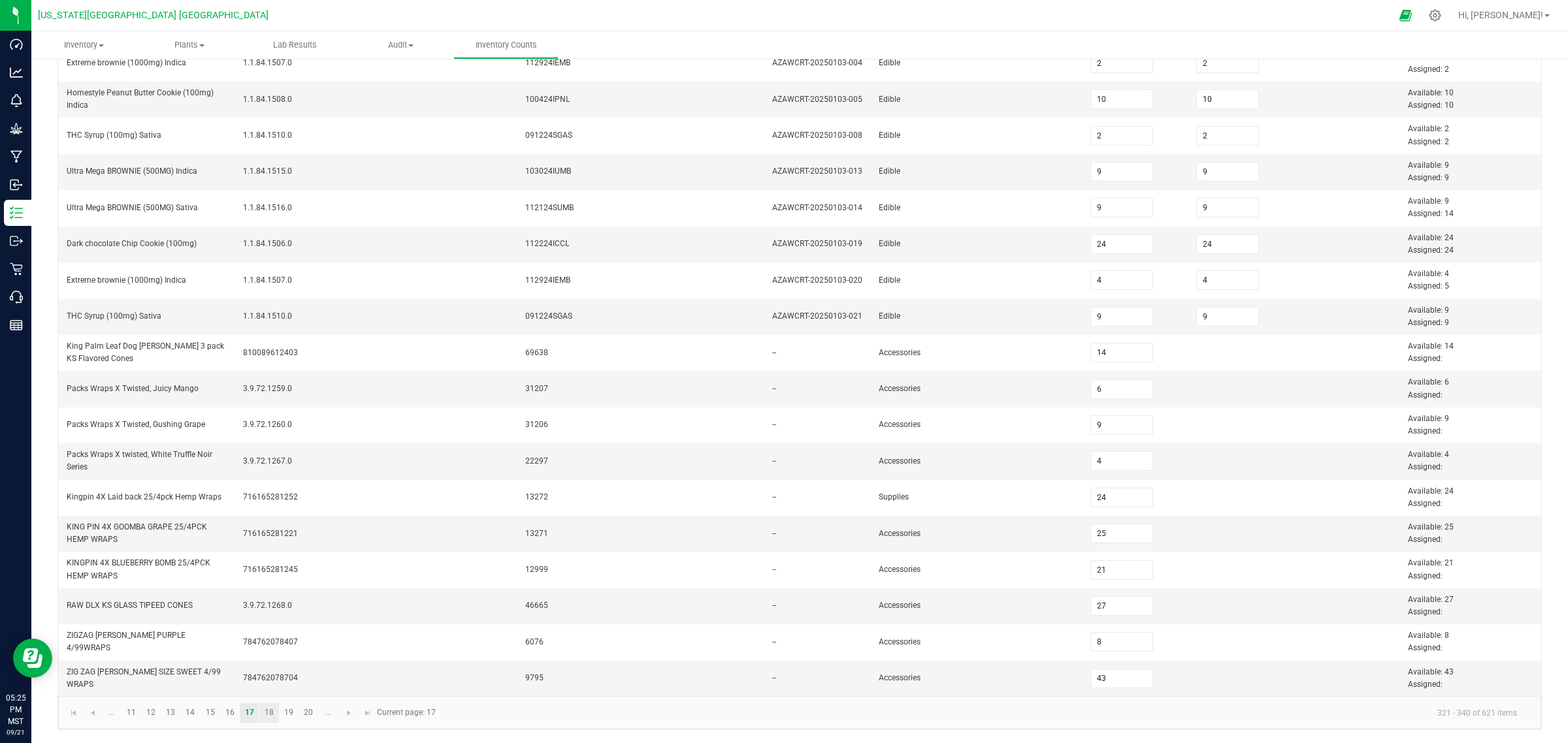
click at [273, 594] on link "18" at bounding box center [269, 713] width 19 height 20
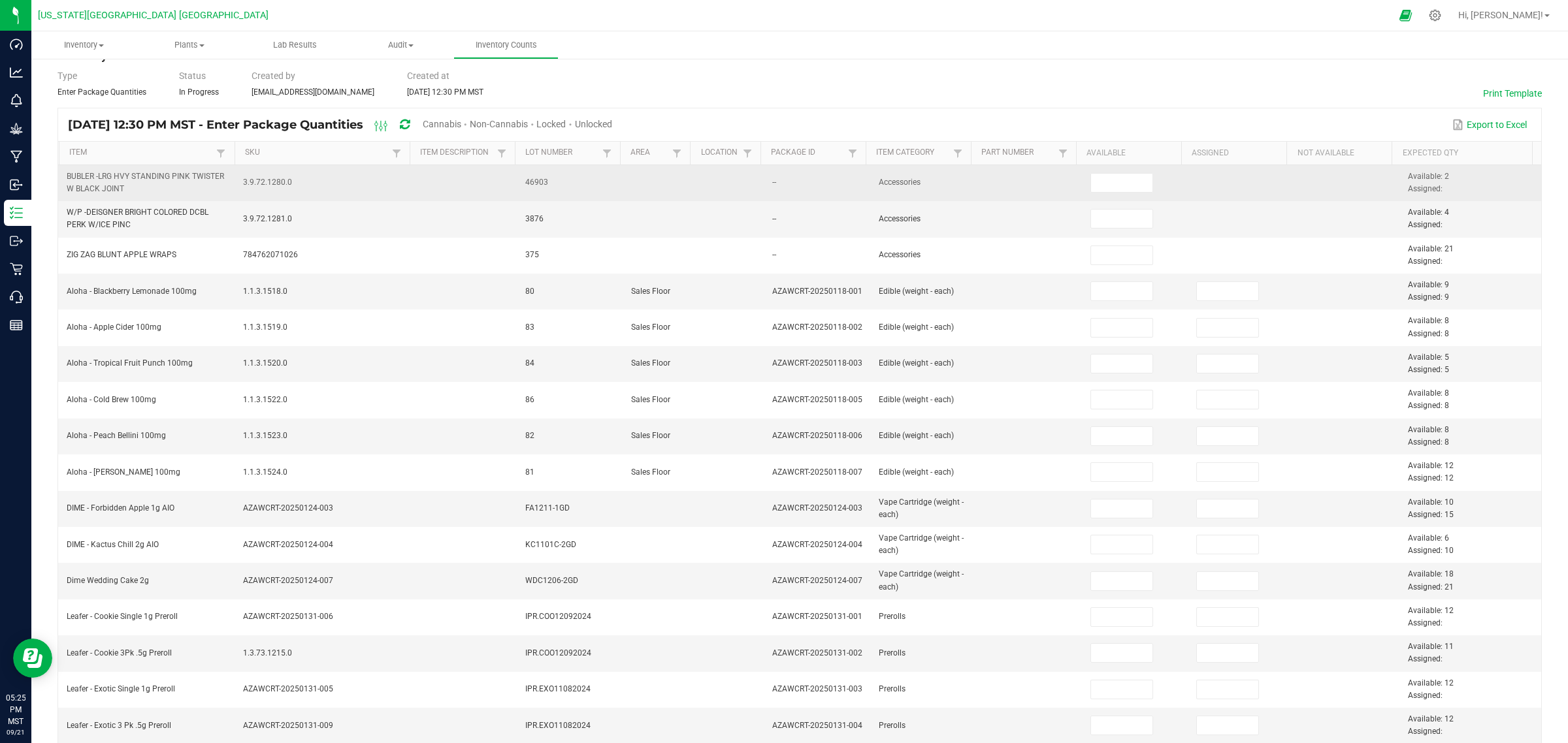
scroll to position [0, 0]
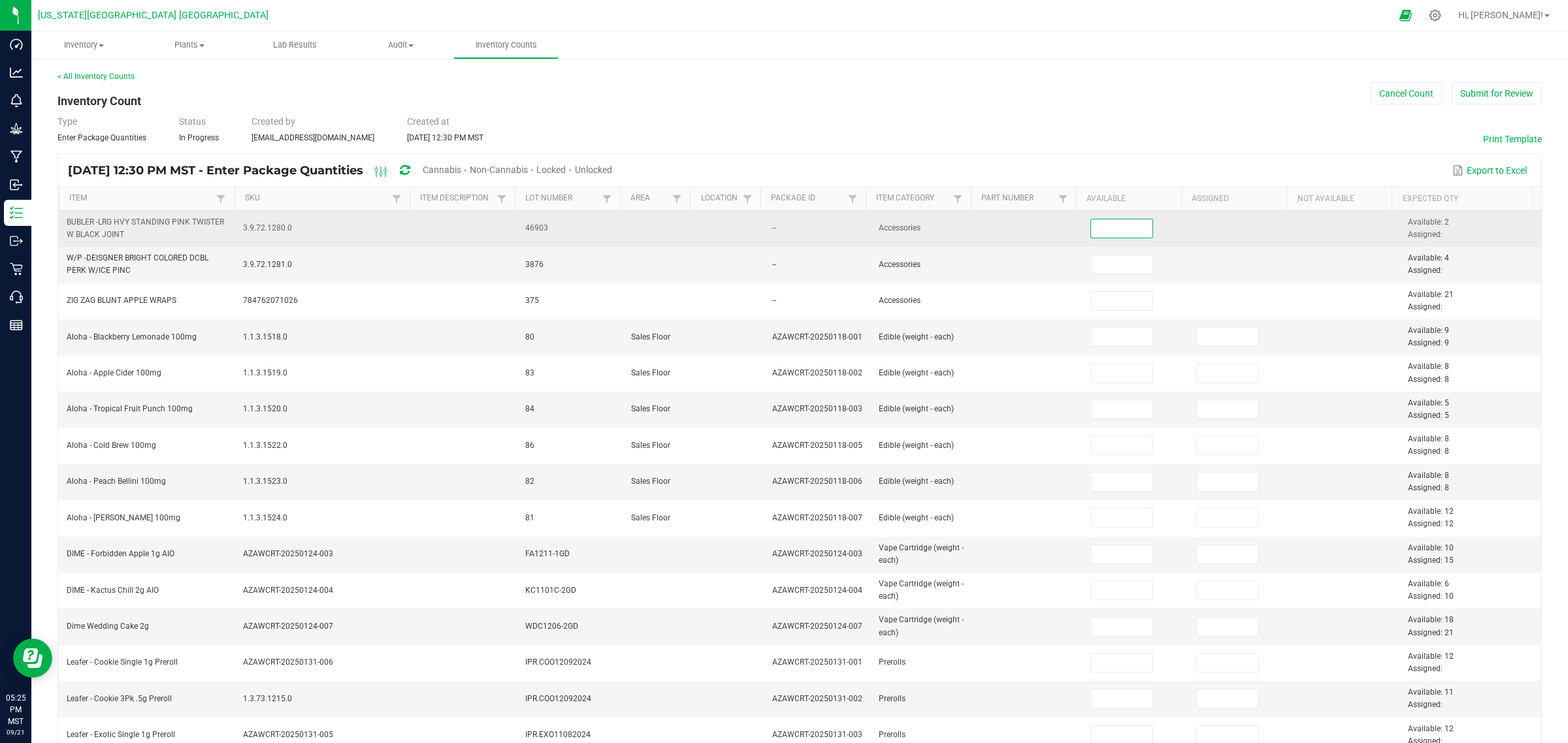
click at [1104, 233] on input at bounding box center [1122, 229] width 62 height 18
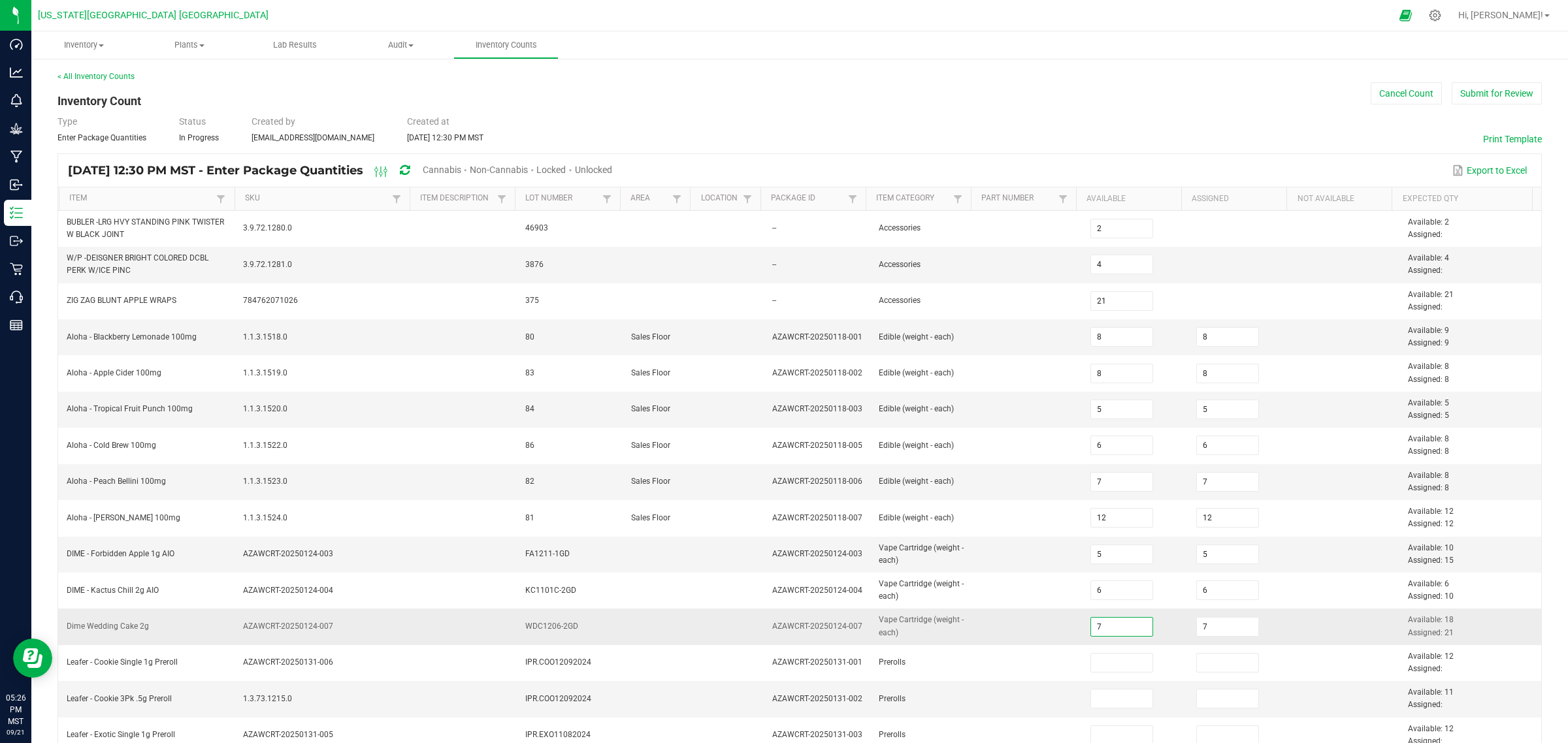
click at [1092, 594] on input "7" at bounding box center [1122, 627] width 62 height 18
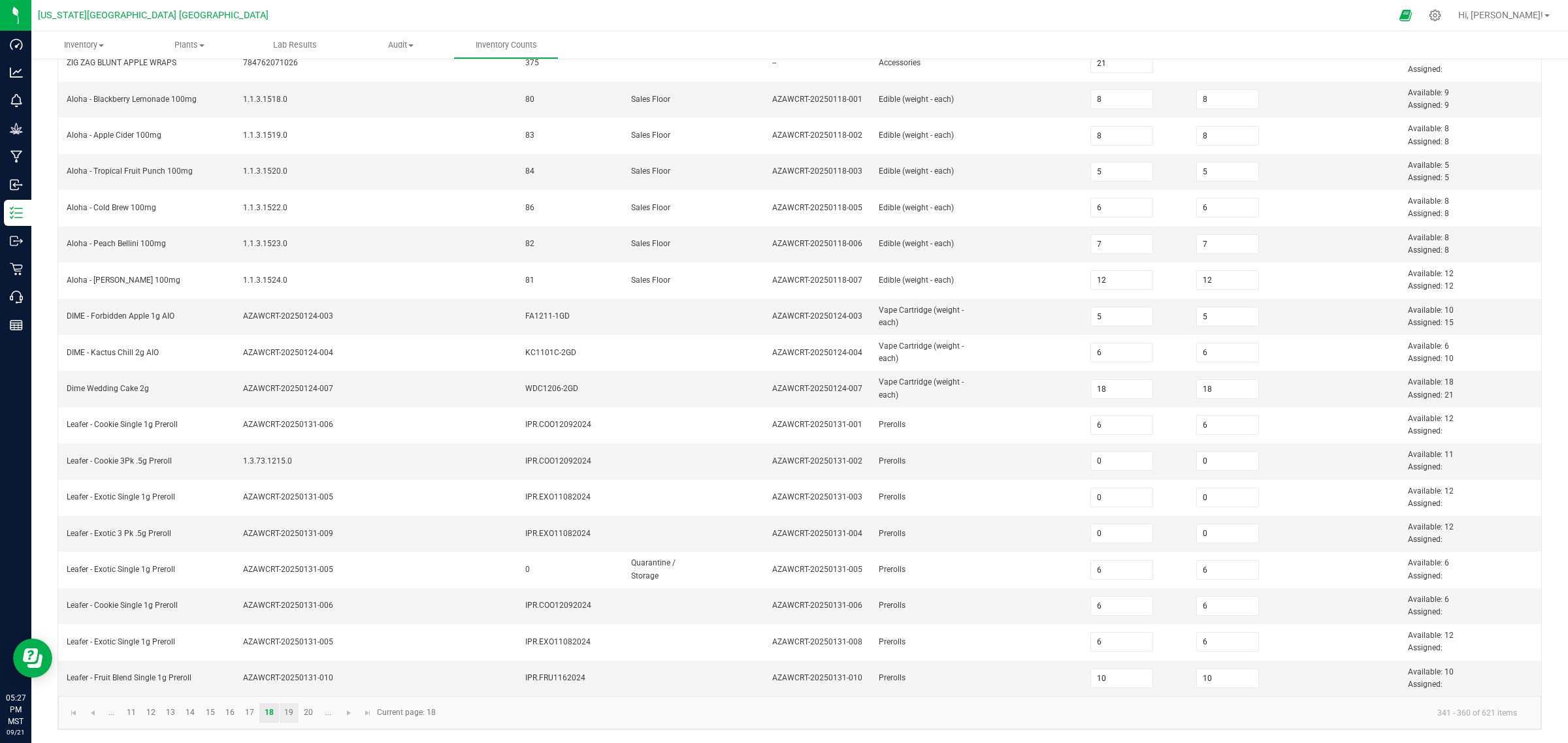
click at [286, 594] on link "19" at bounding box center [288, 713] width 19 height 20
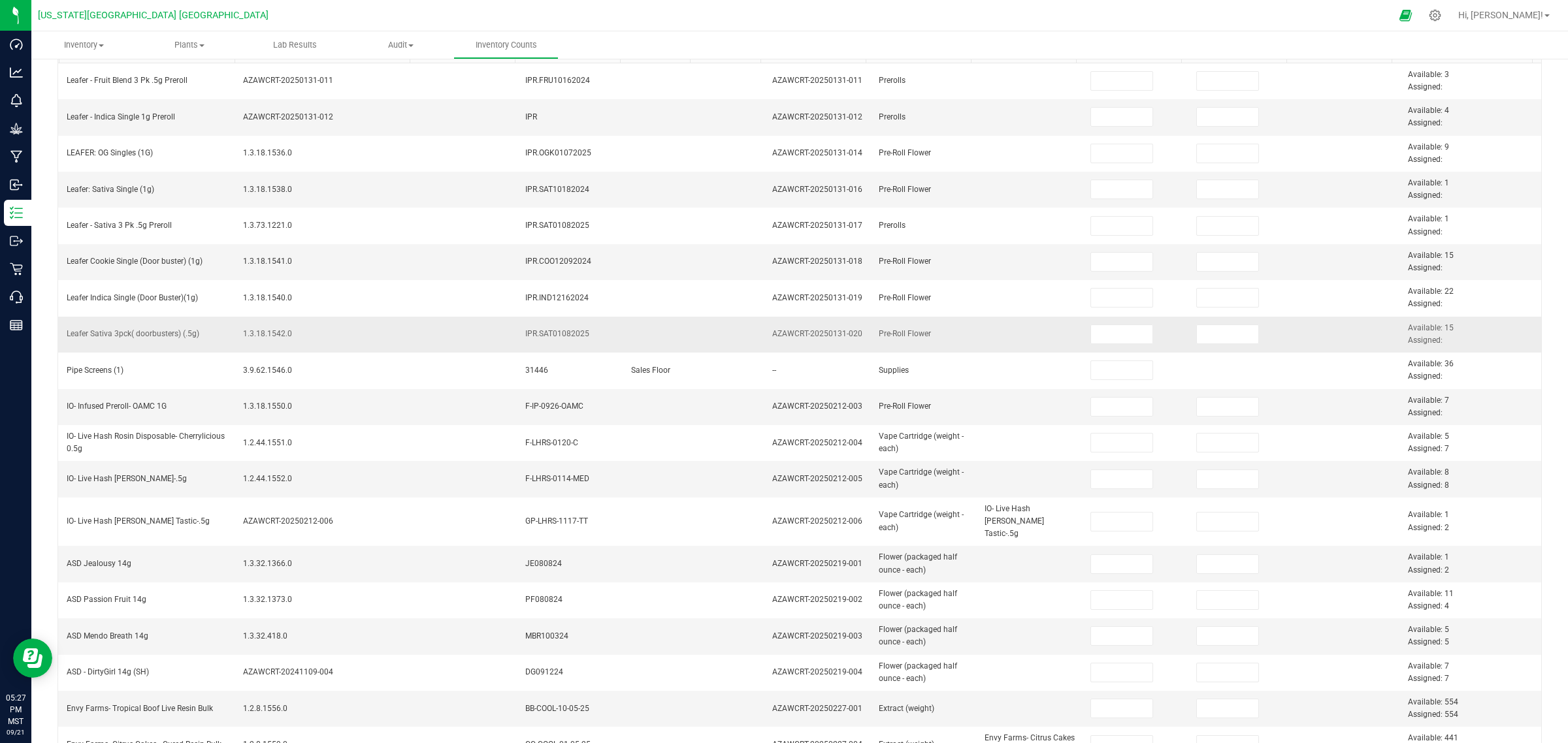
scroll to position [0, 0]
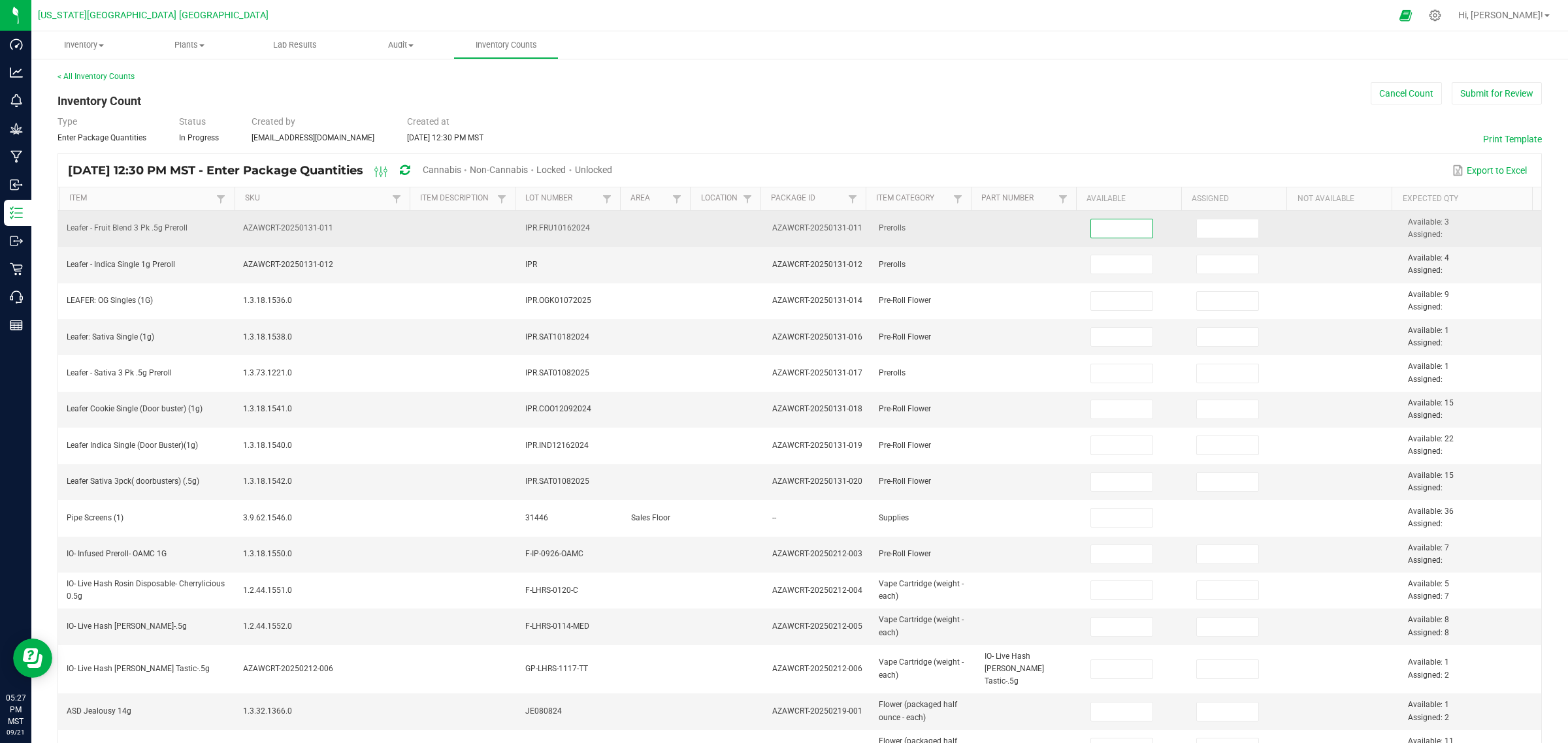
click at [1095, 230] on input at bounding box center [1122, 229] width 62 height 18
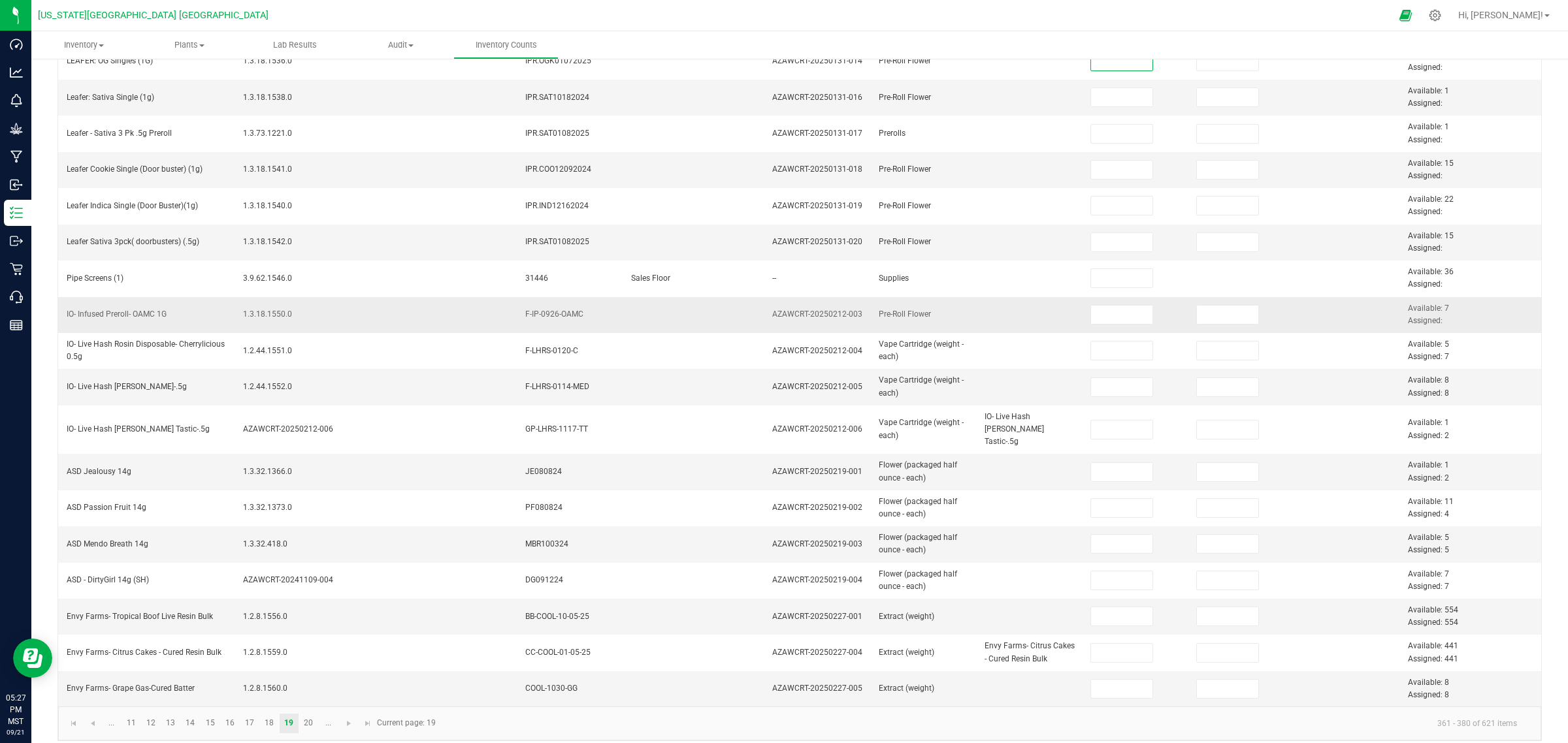
scroll to position [240, 0]
click at [371, 594] on span "Go to the last page" at bounding box center [367, 723] width 11 height 11
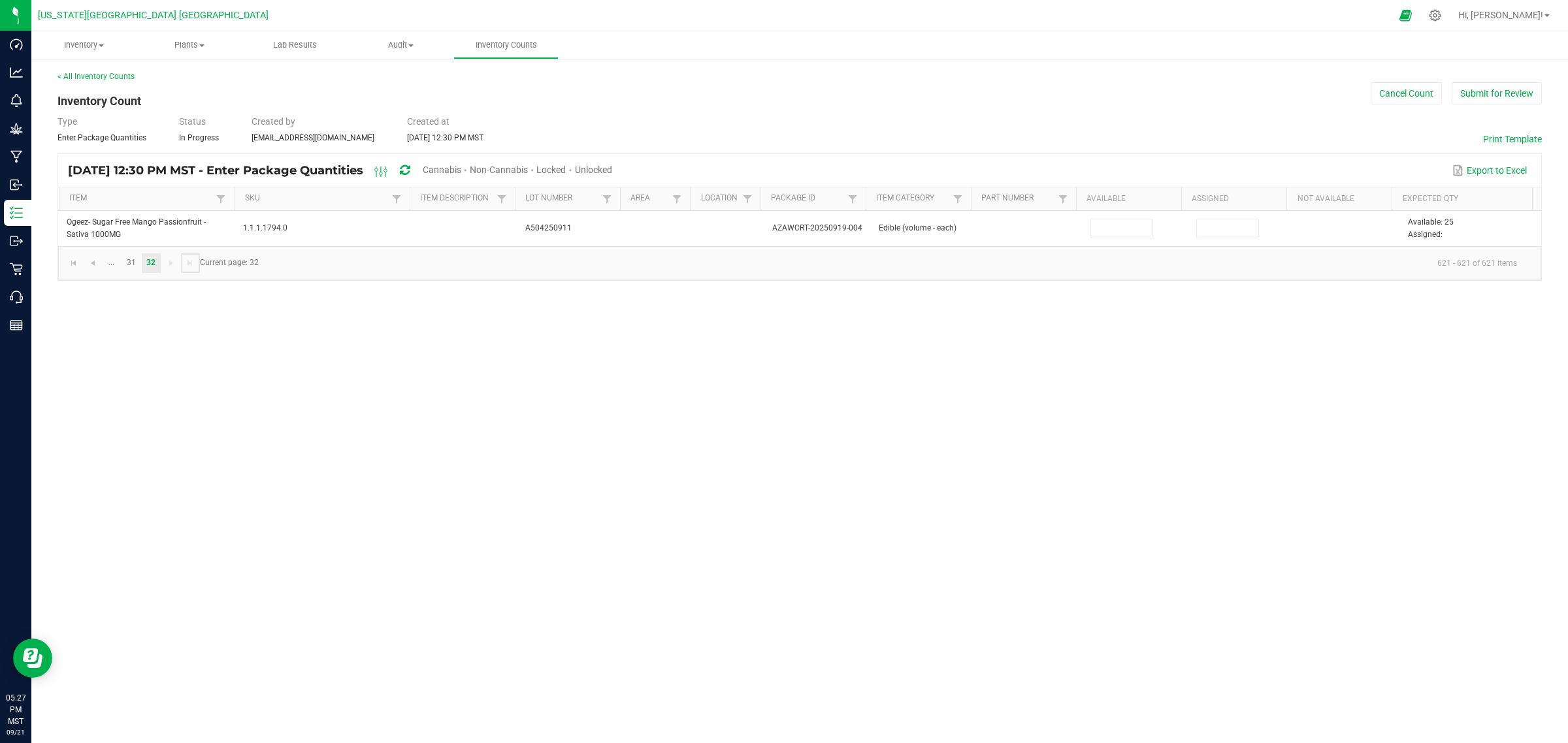
scroll to position [0, 0]
click at [131, 265] on link "31" at bounding box center [131, 263] width 19 height 20
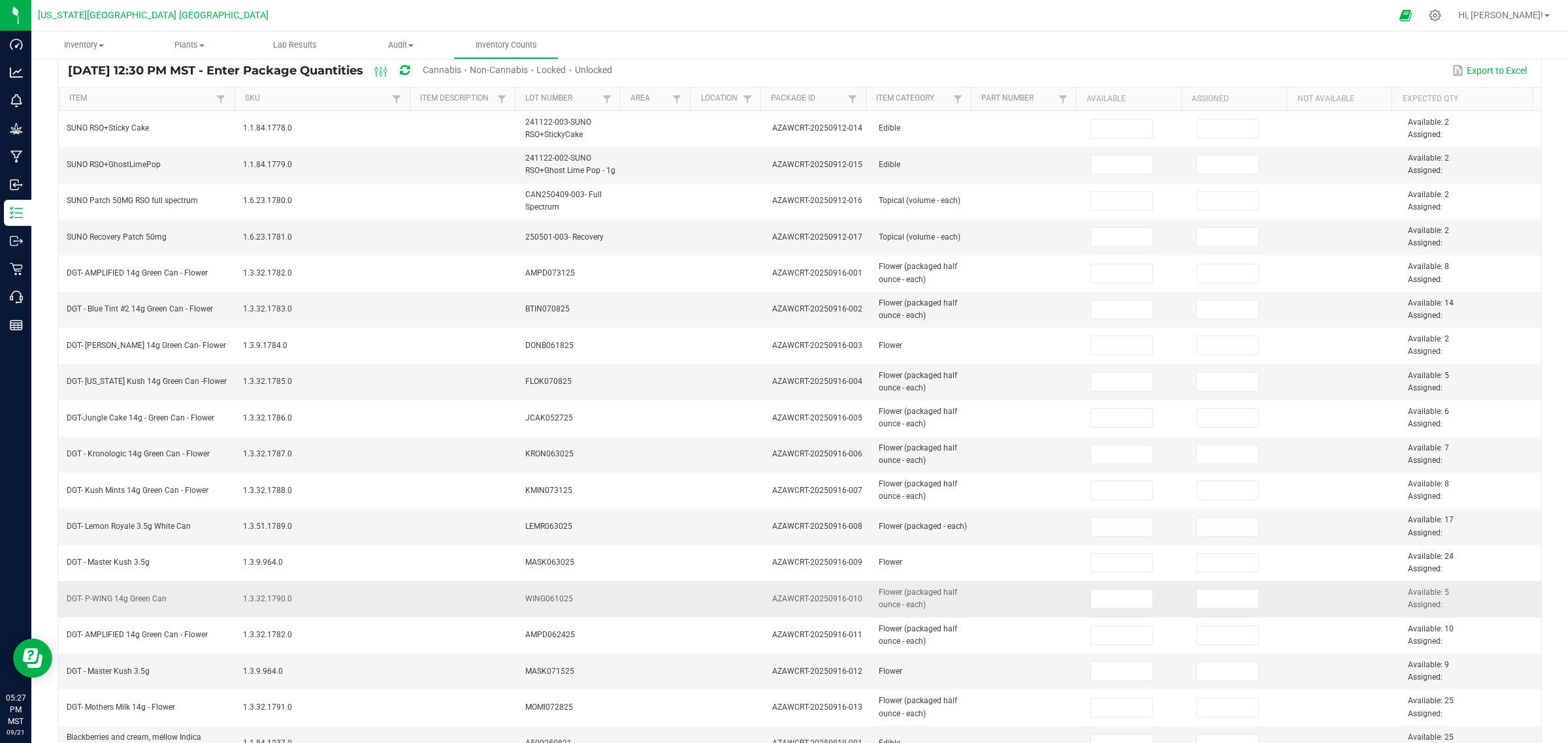
scroll to position [253, 0]
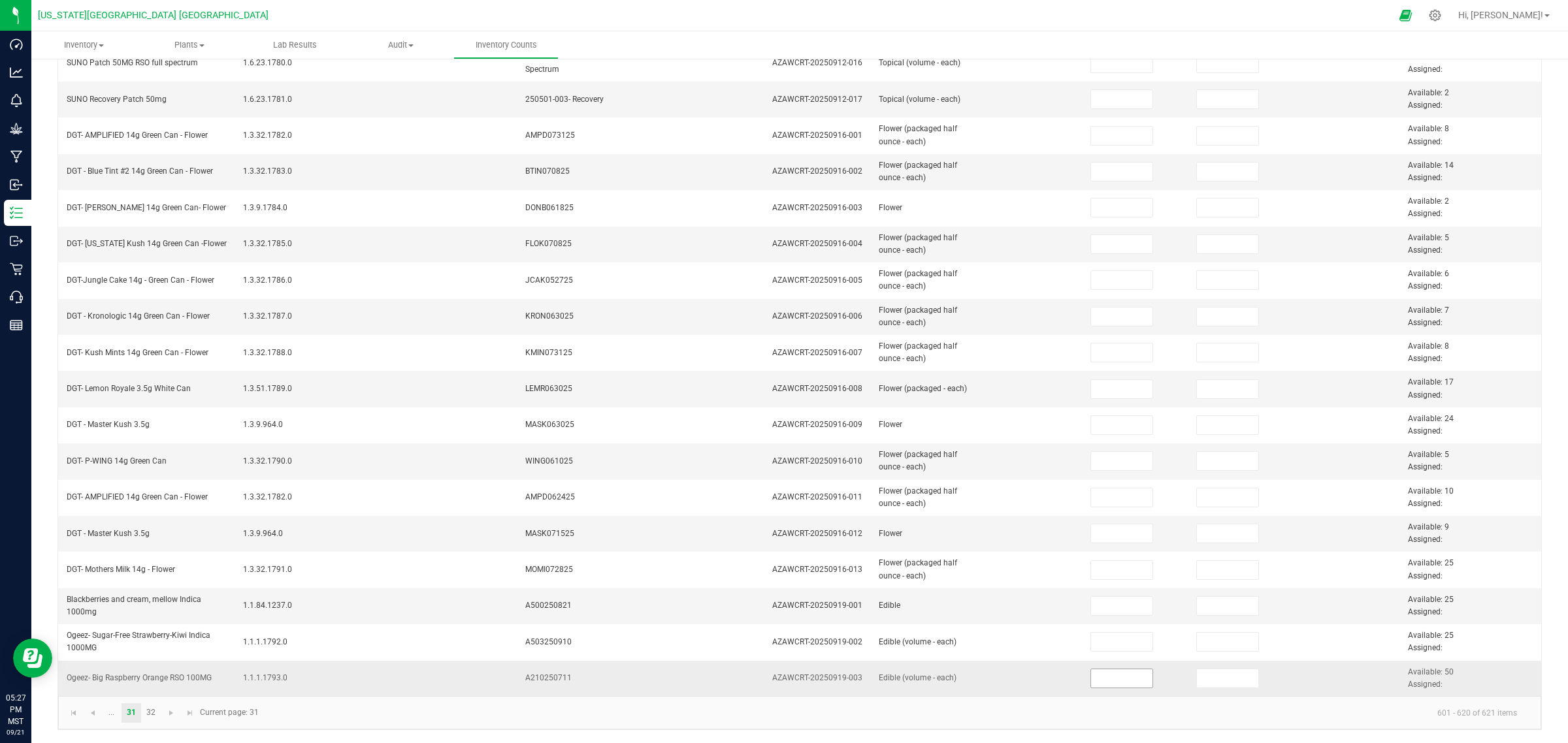
click at [1099, 594] on input at bounding box center [1122, 679] width 62 height 18
click at [1201, 594] on input at bounding box center [1228, 679] width 62 height 18
click at [150, 594] on link "32" at bounding box center [151, 713] width 19 height 20
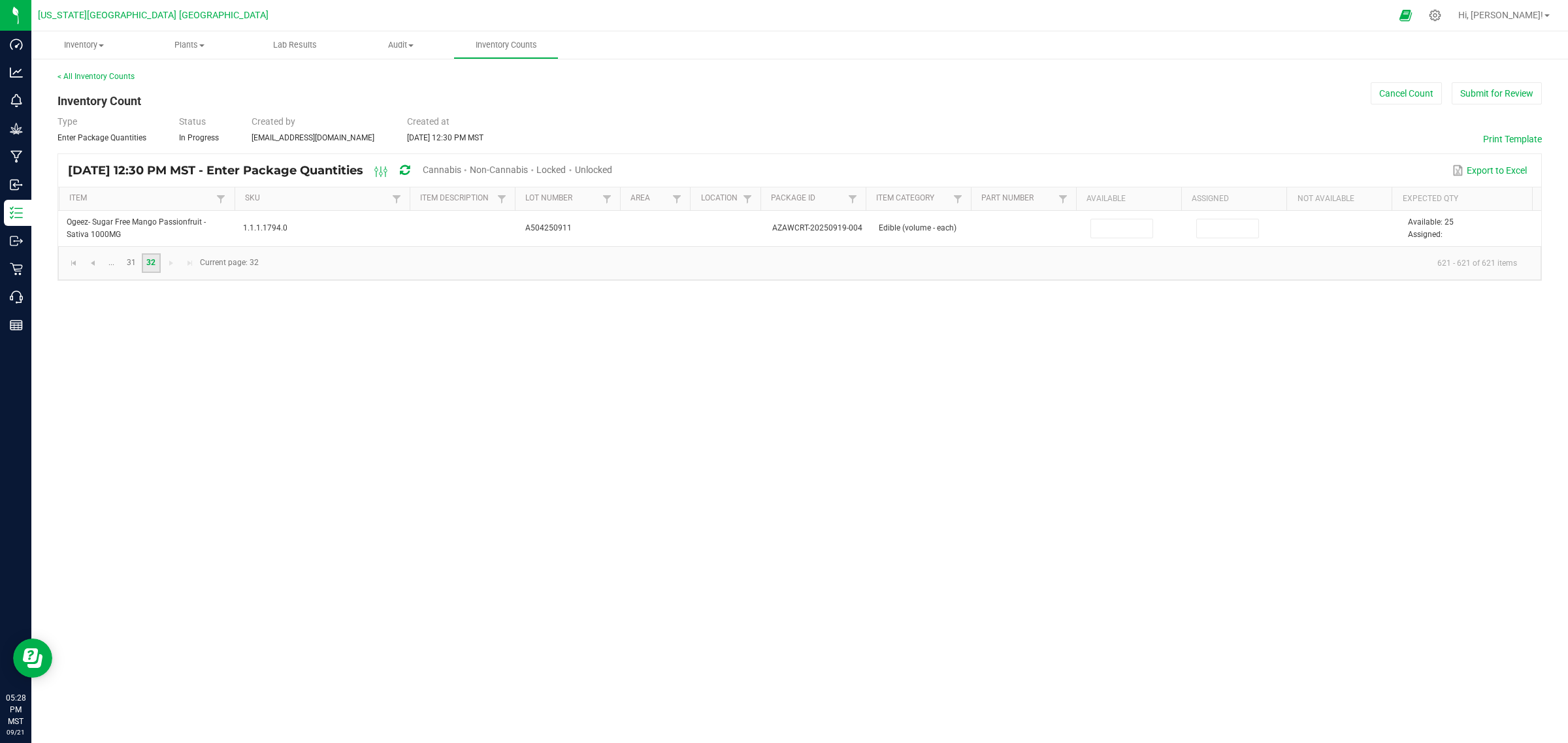
scroll to position [0, 0]
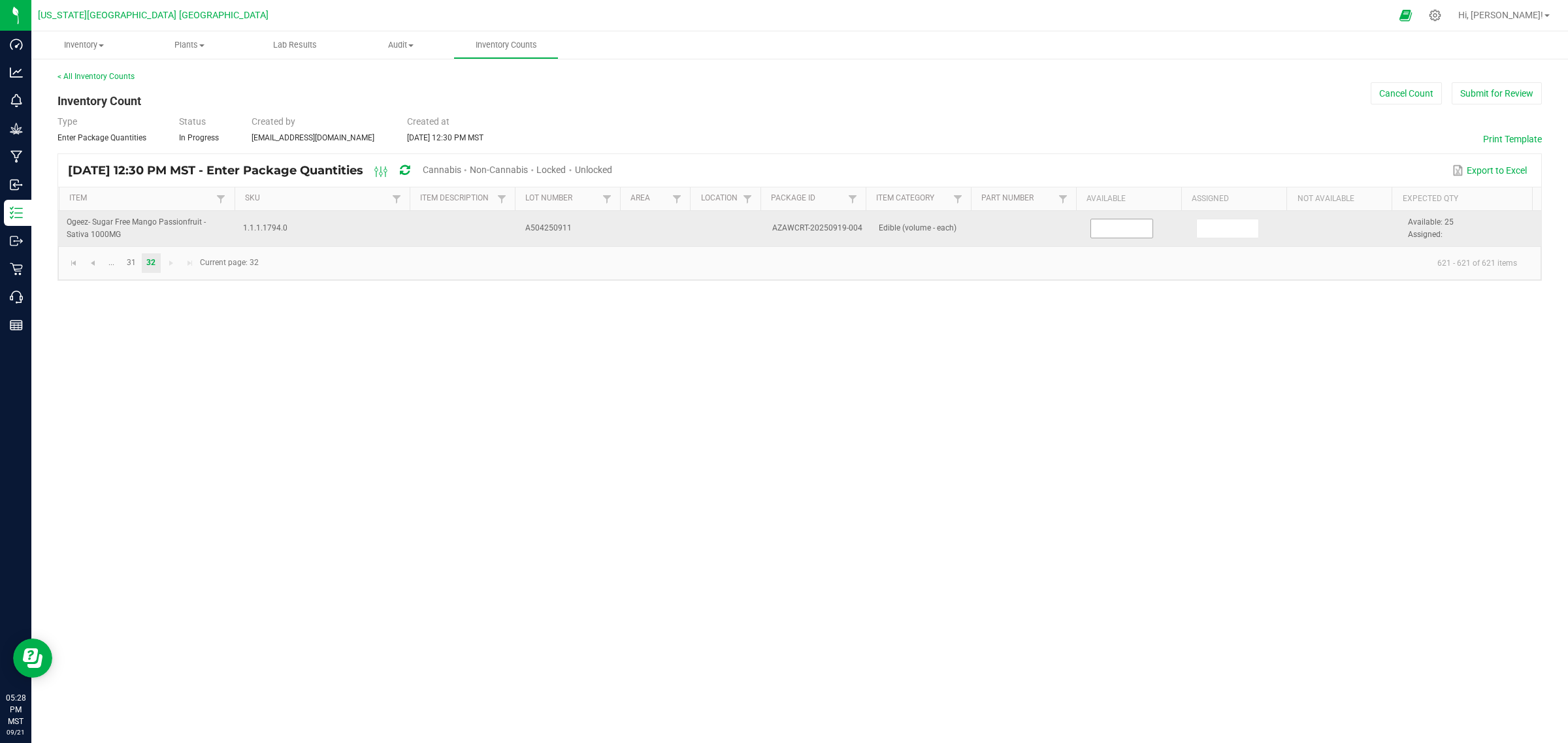
click at [1104, 229] on input at bounding box center [1122, 229] width 62 height 18
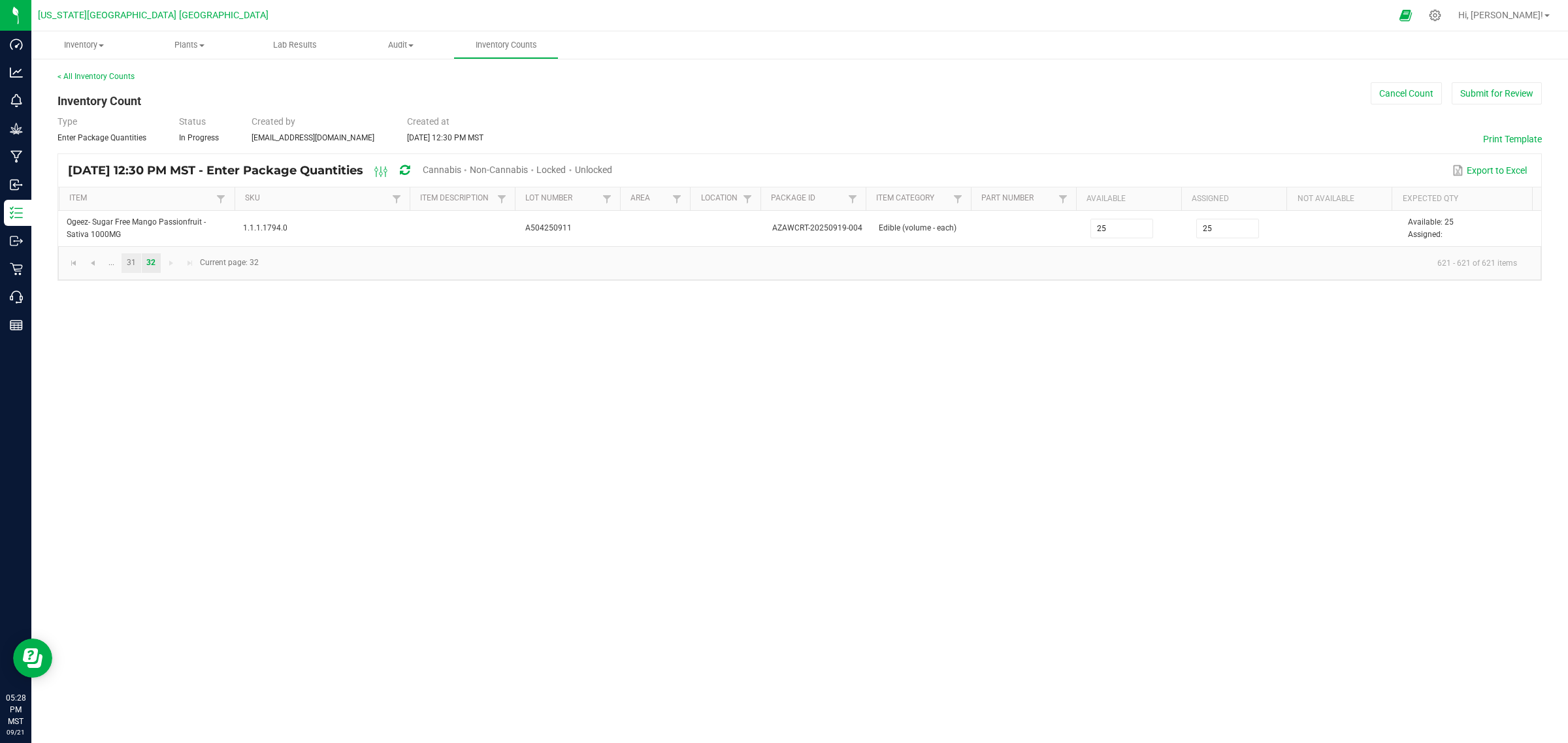
click at [135, 263] on link "31" at bounding box center [131, 263] width 19 height 20
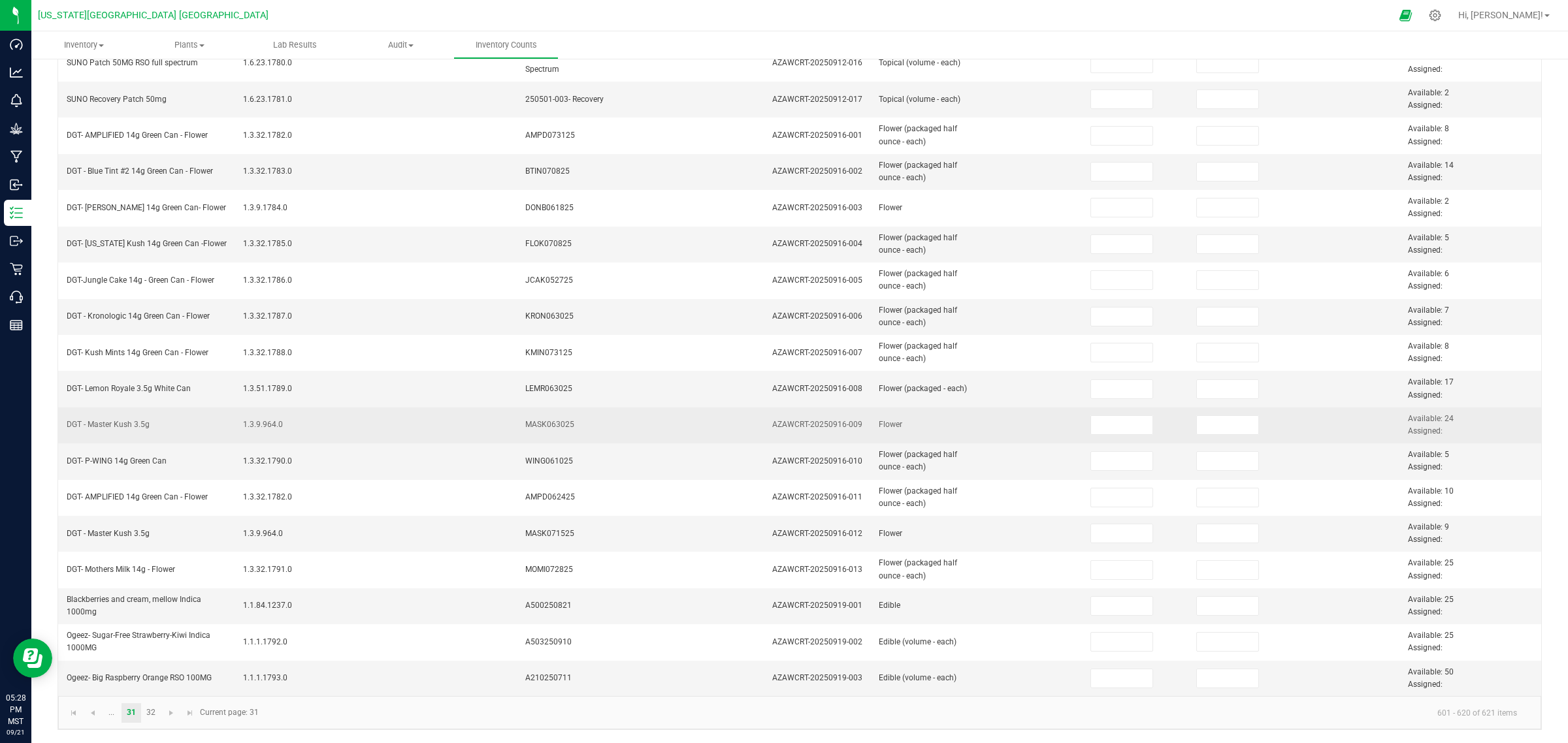
scroll to position [253, 0]
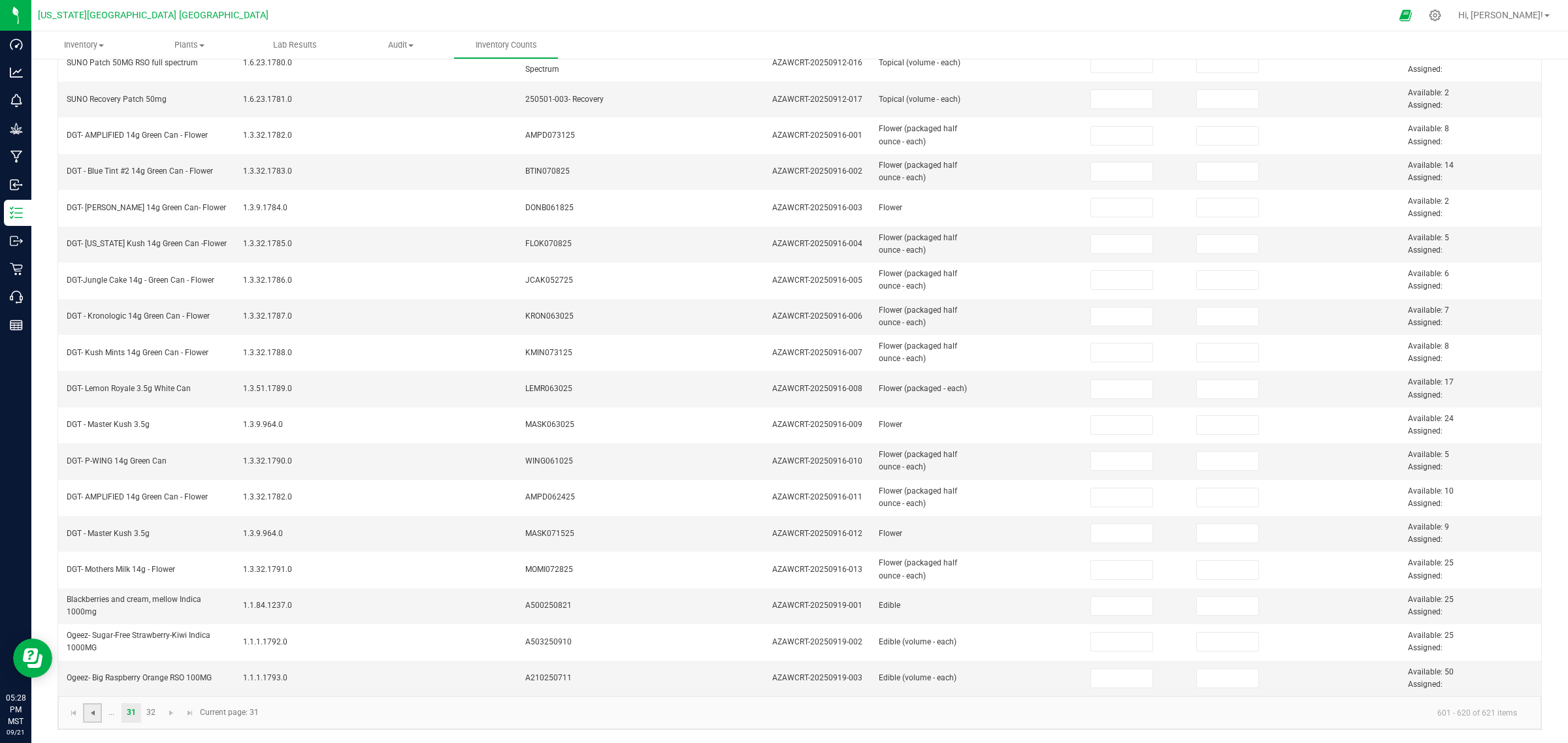
click at [93, 594] on span "Go to the previous page" at bounding box center [92, 713] width 11 height 11
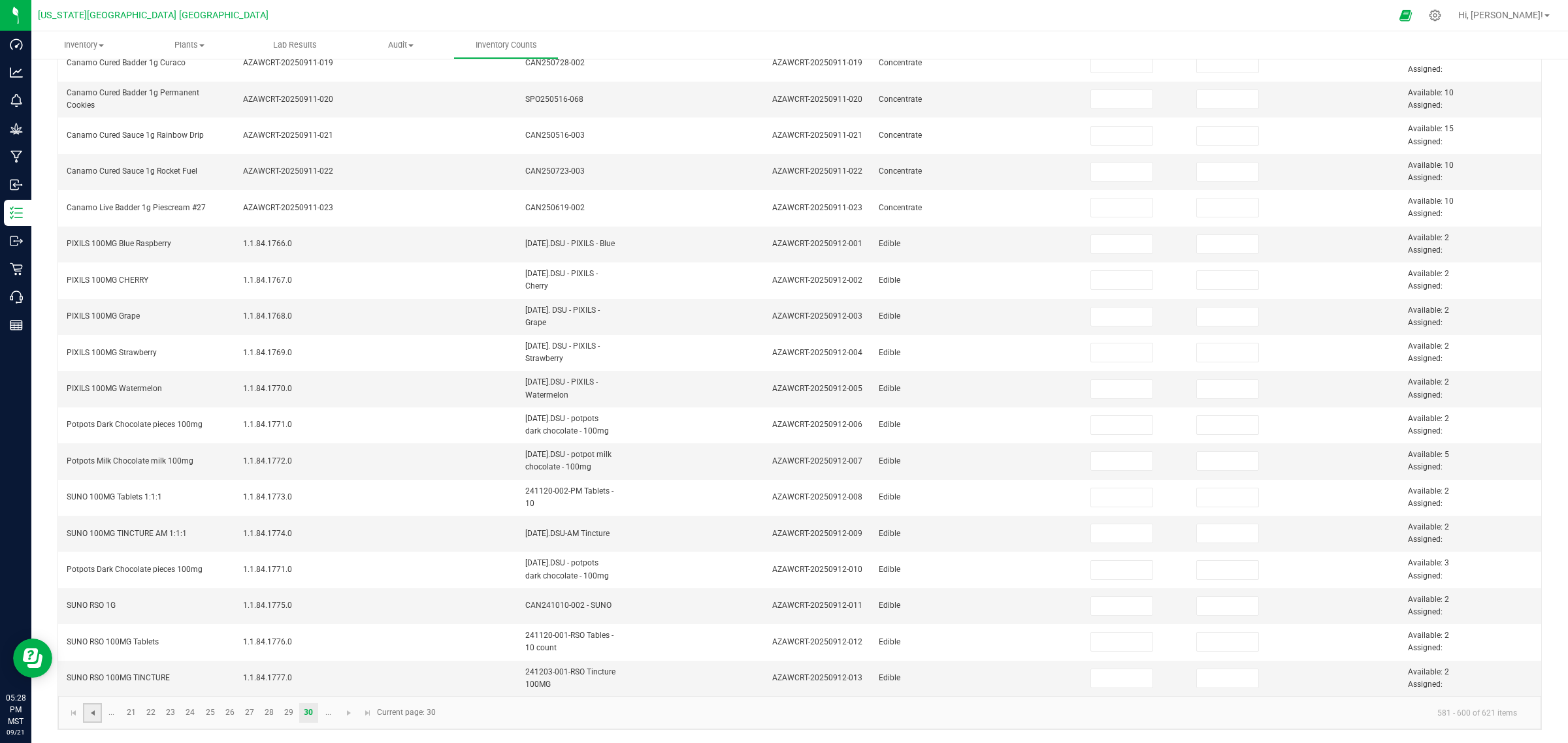
click at [93, 594] on span "Go to the previous page" at bounding box center [92, 713] width 11 height 11
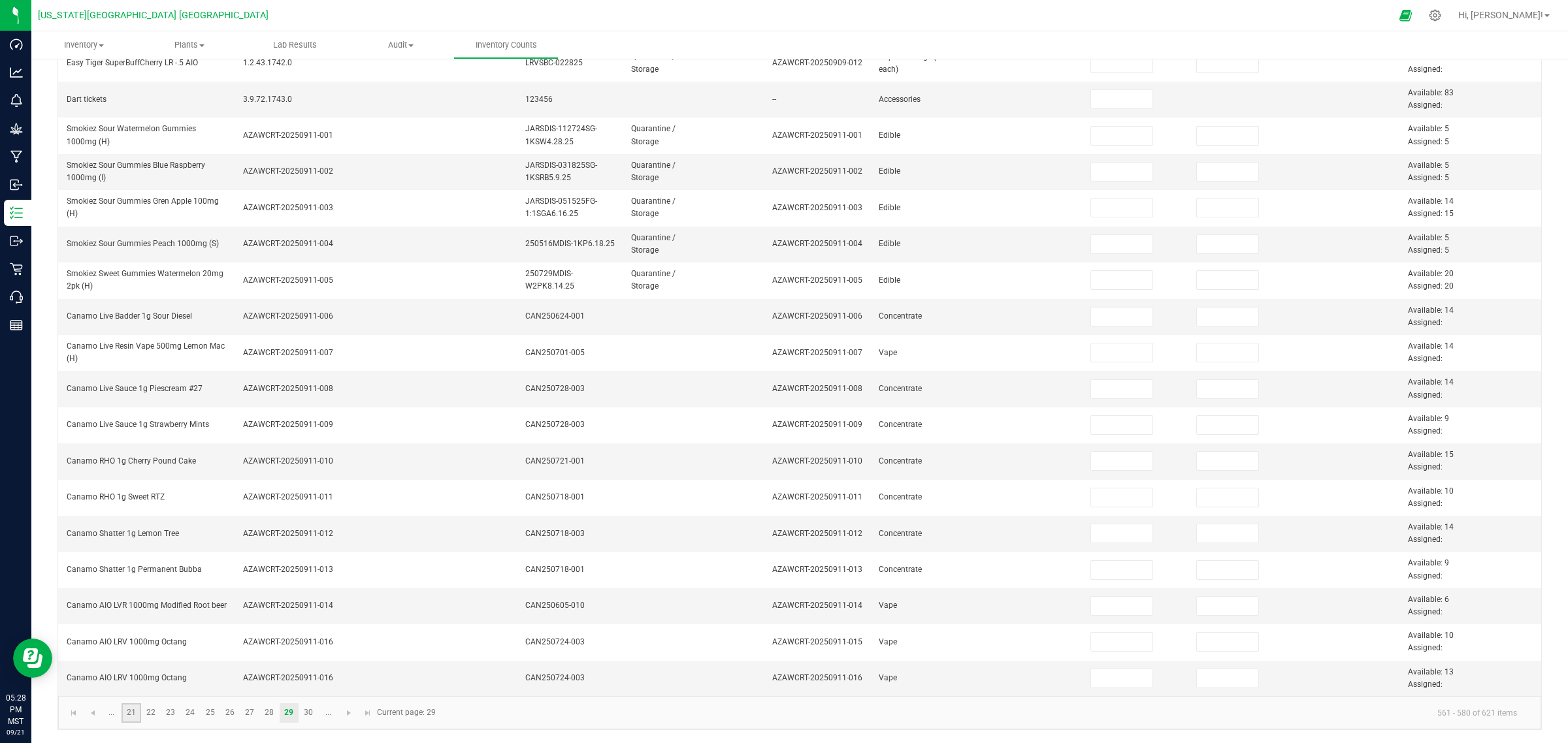
click at [129, 594] on link "21" at bounding box center [131, 713] width 19 height 20
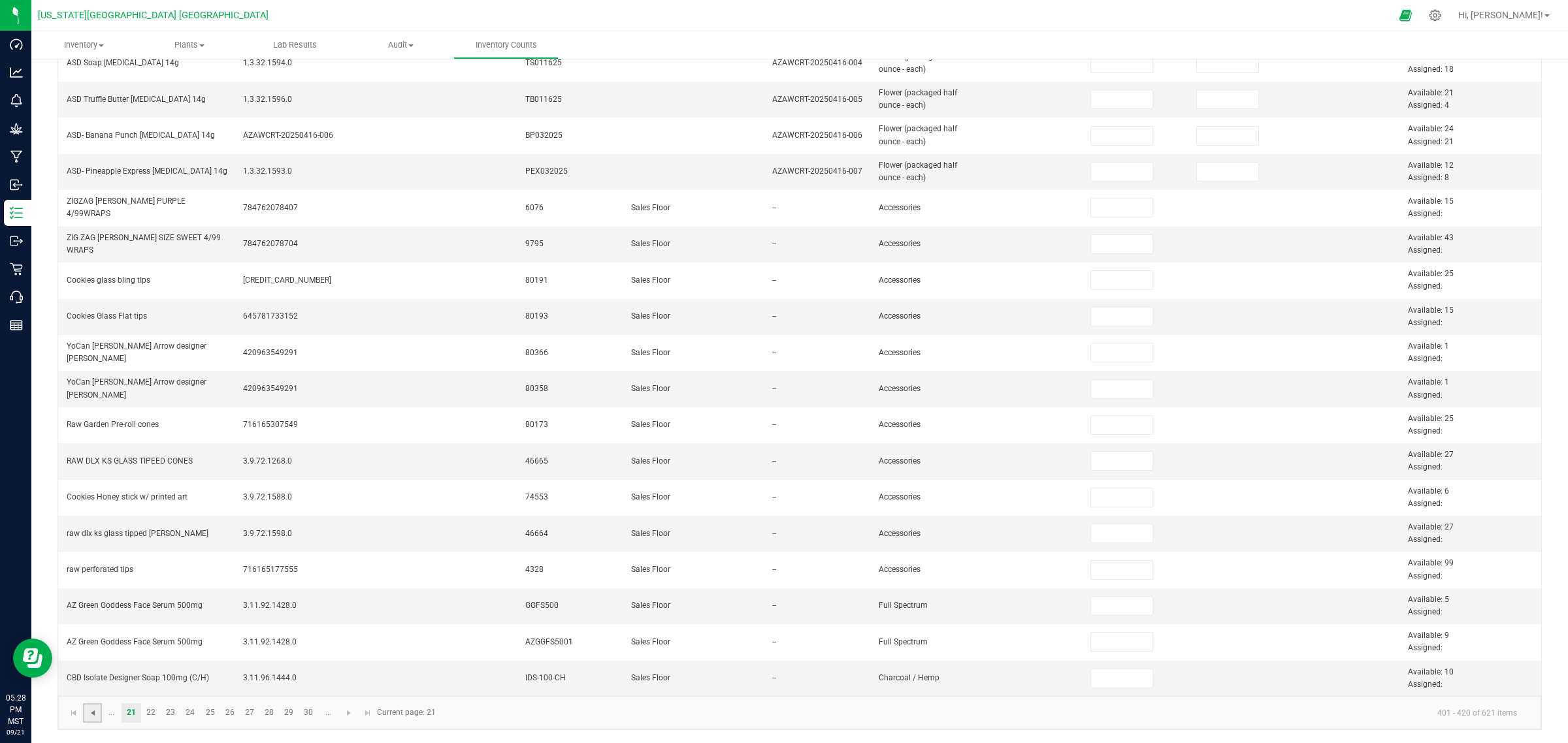
click at [91, 594] on span "Go to the previous page" at bounding box center [92, 713] width 11 height 11
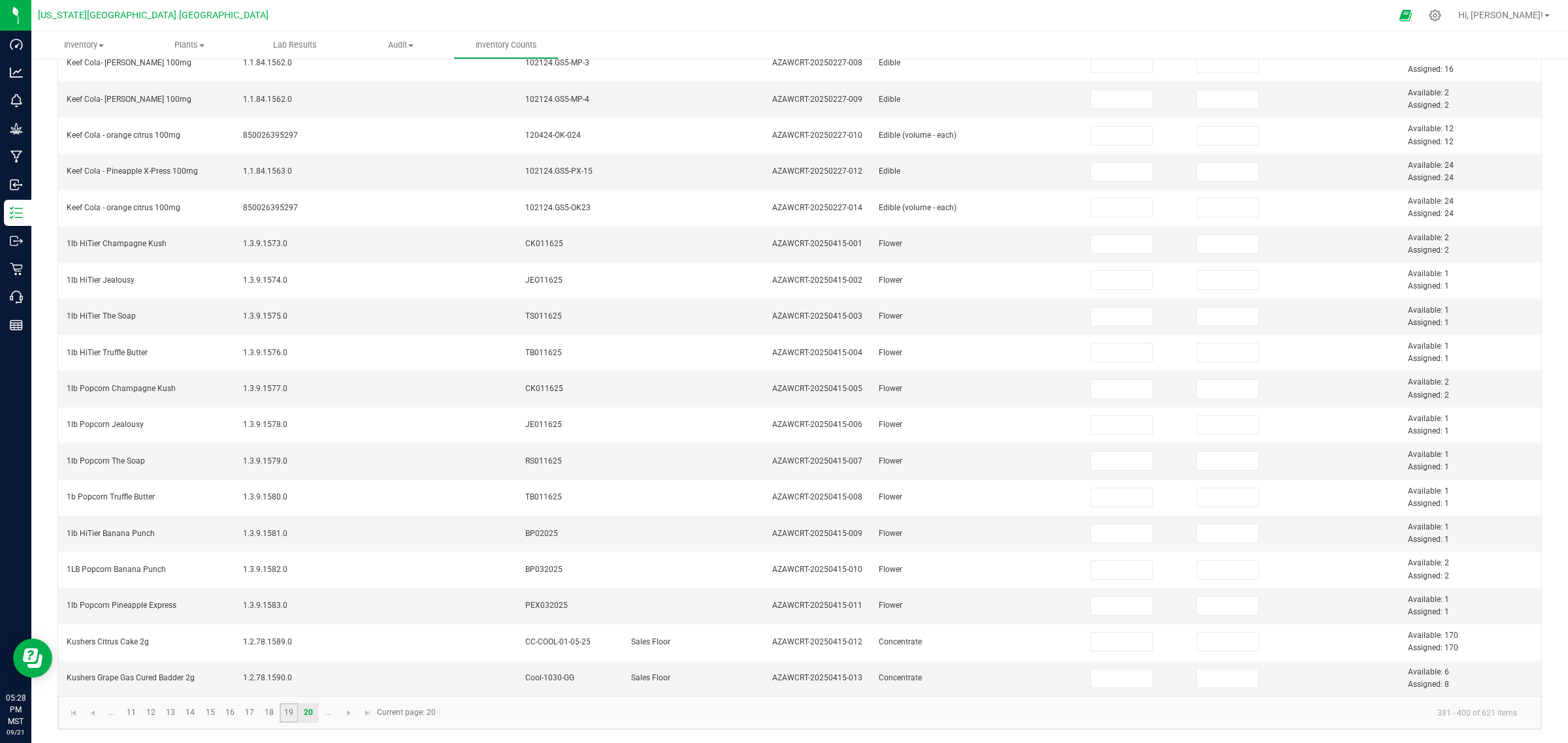
click at [288, 594] on link "19" at bounding box center [288, 713] width 19 height 20
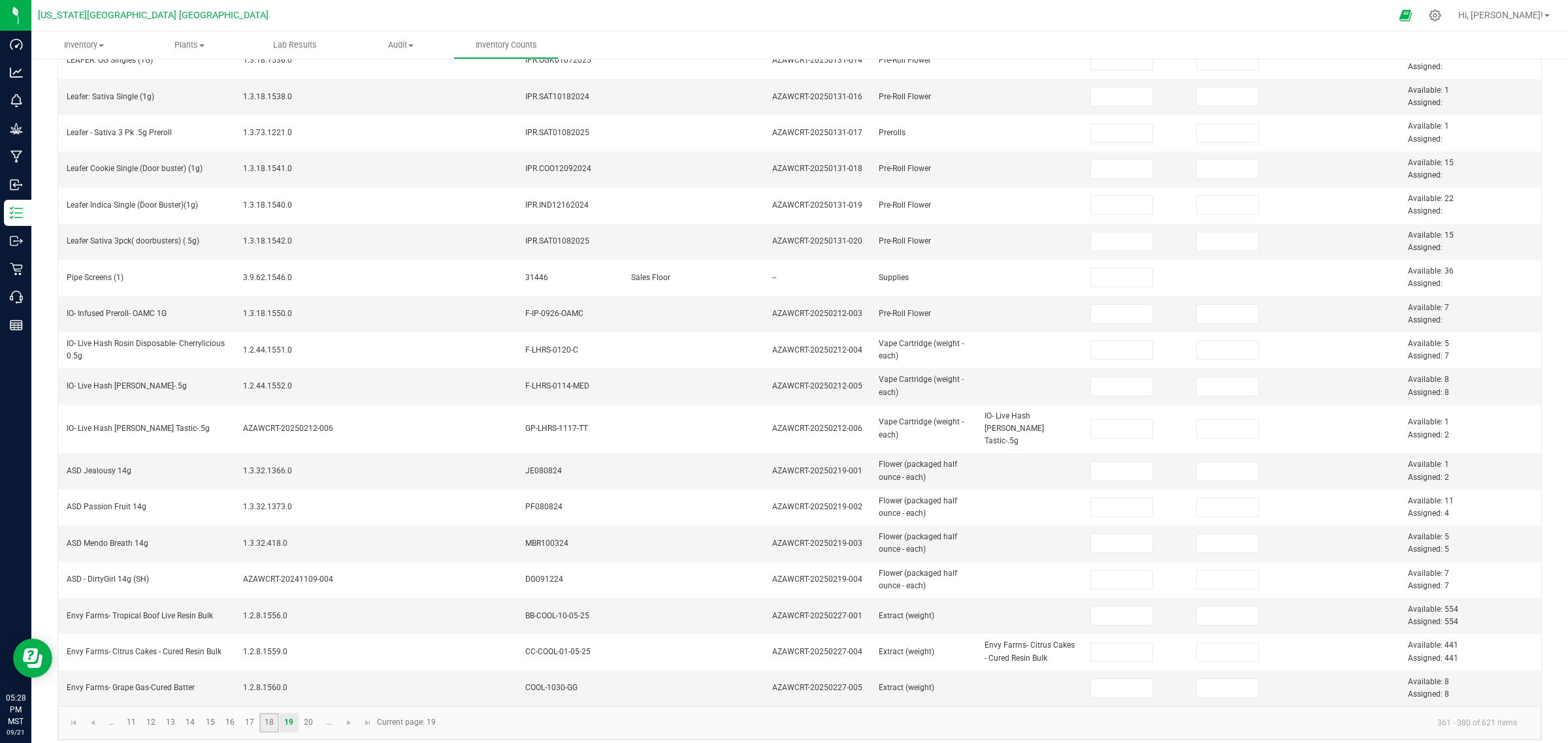
click at [275, 594] on link "18" at bounding box center [269, 723] width 19 height 20
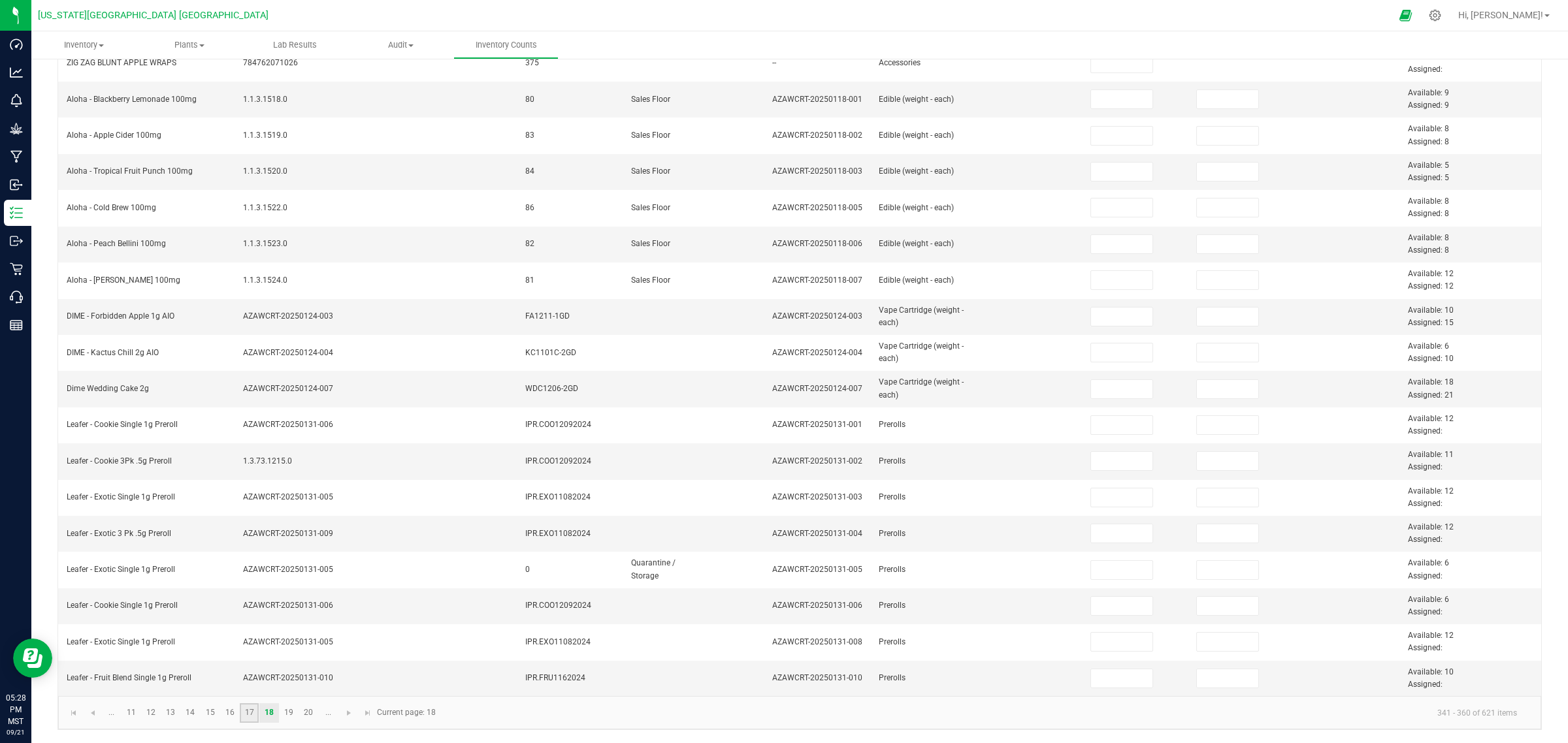
click at [250, 594] on link "17" at bounding box center [249, 713] width 19 height 20
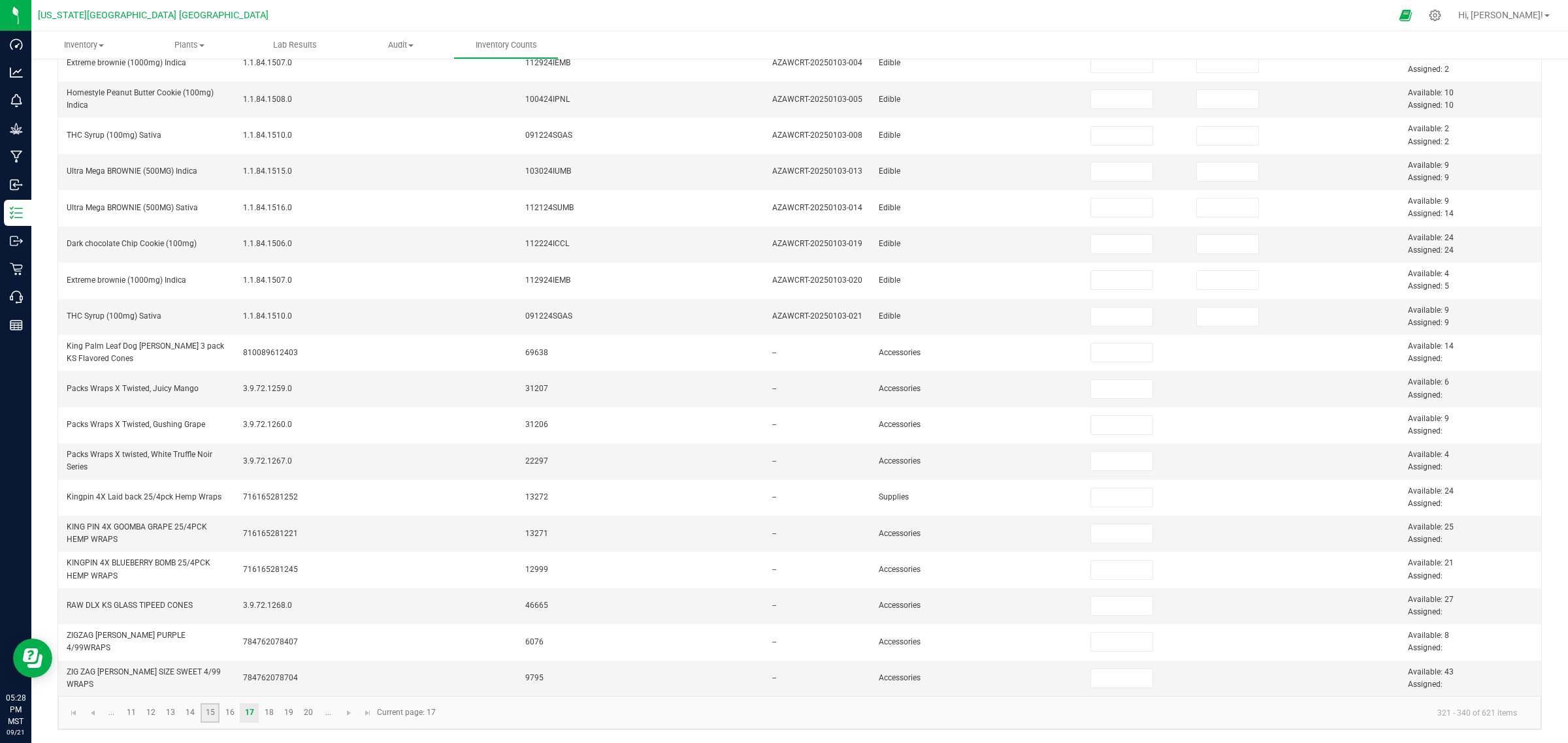
click at [208, 594] on link "15" at bounding box center [210, 713] width 19 height 20
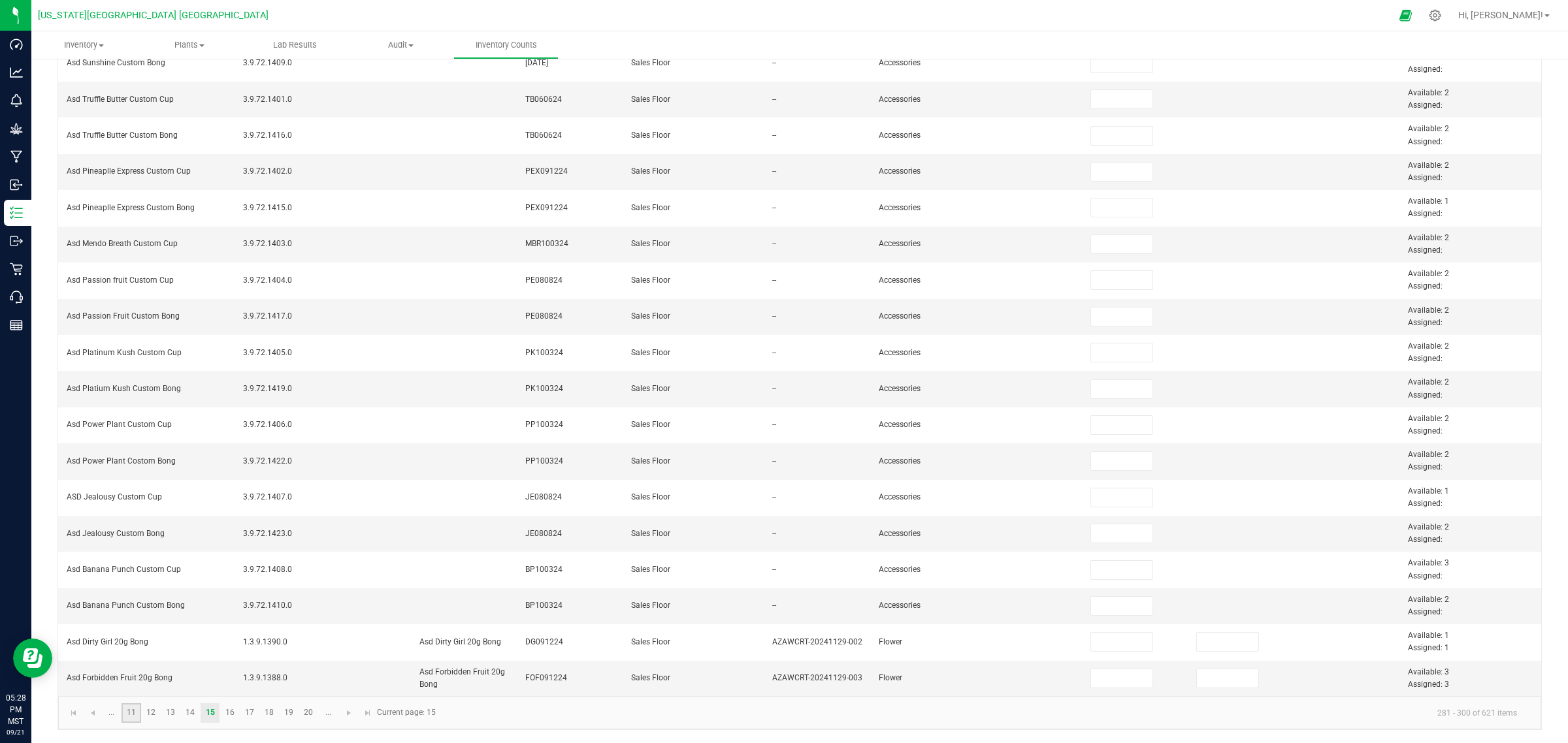
click at [130, 594] on link "11" at bounding box center [131, 713] width 19 height 20
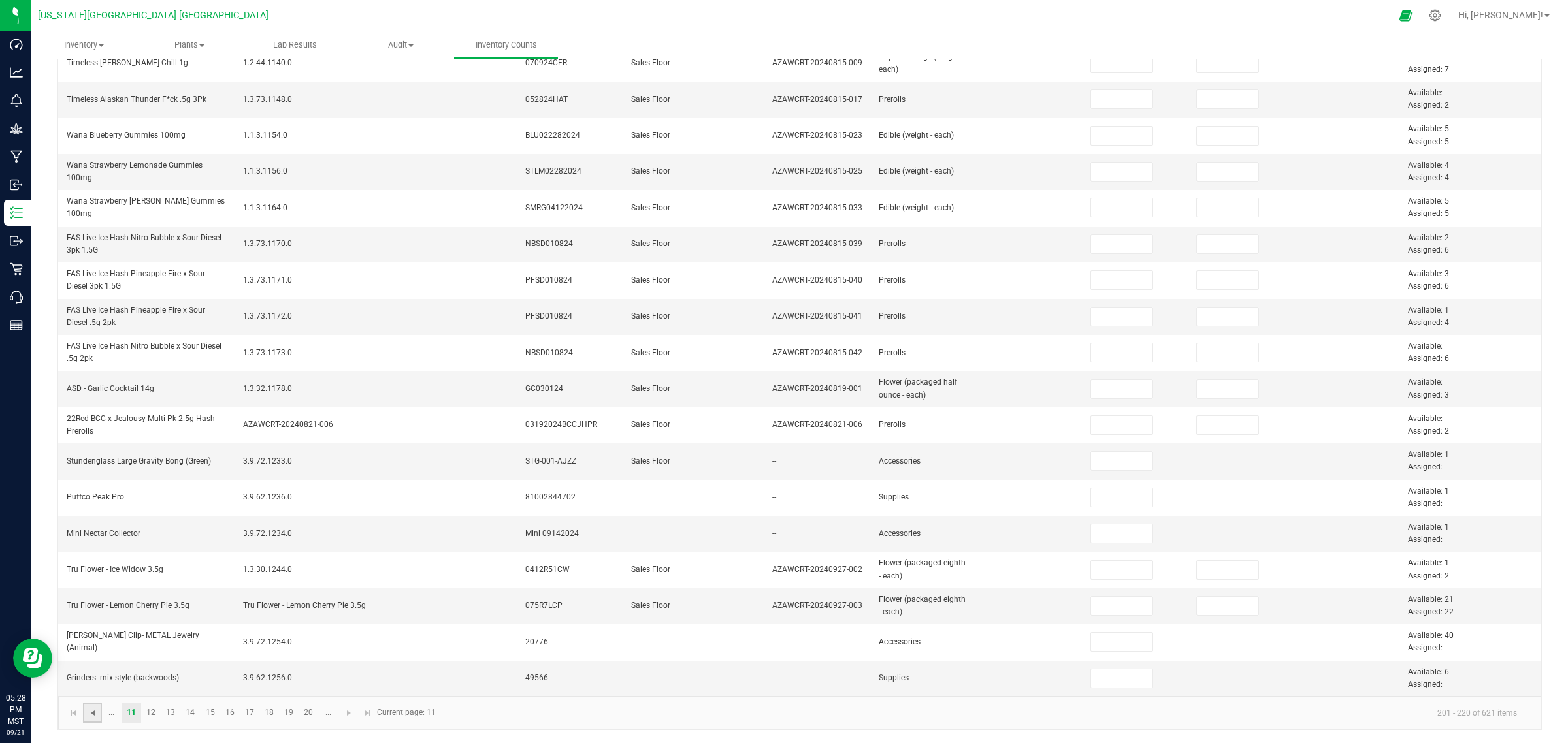
click at [96, 594] on span "Go to the previous page" at bounding box center [92, 713] width 11 height 11
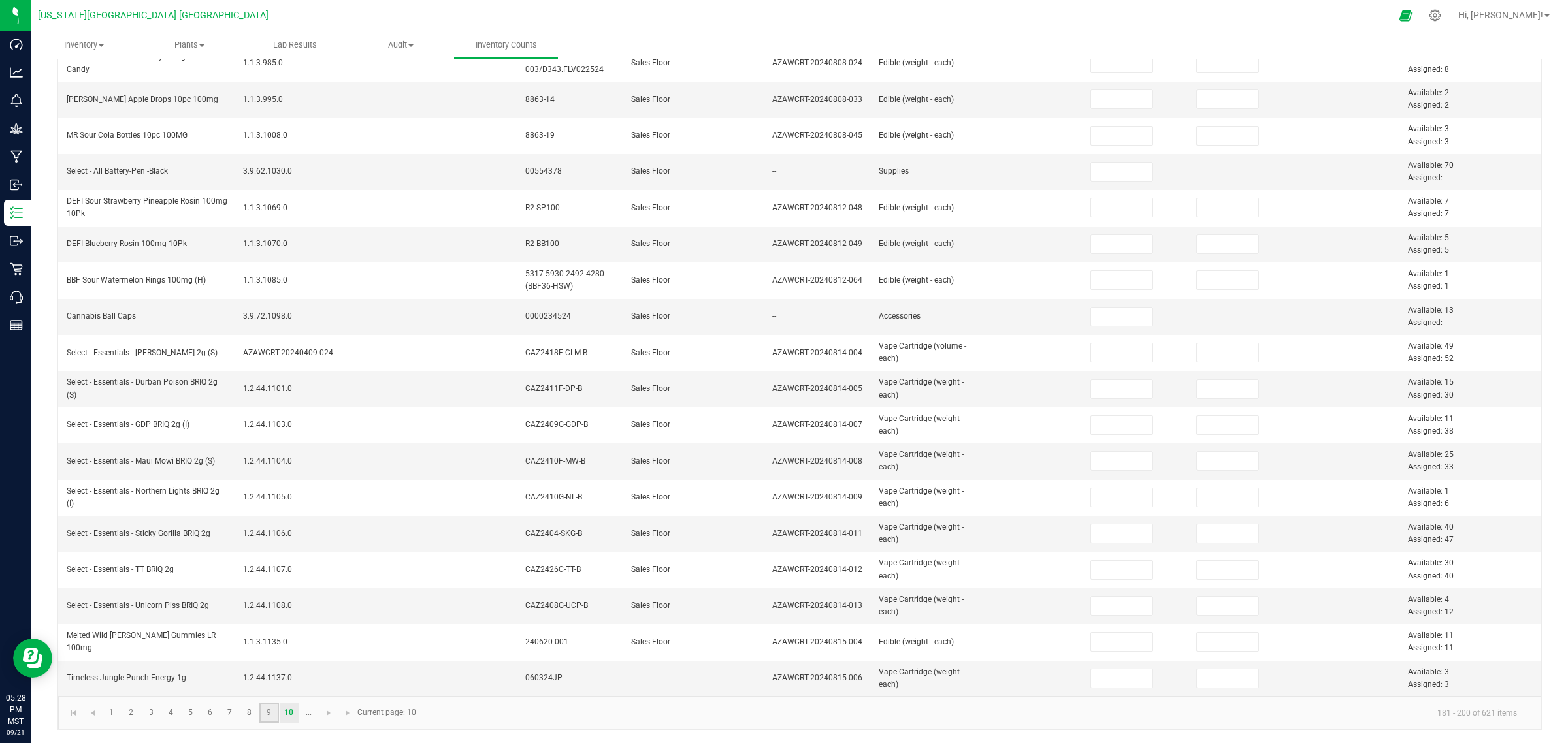
click at [271, 594] on link "9" at bounding box center [269, 713] width 19 height 20
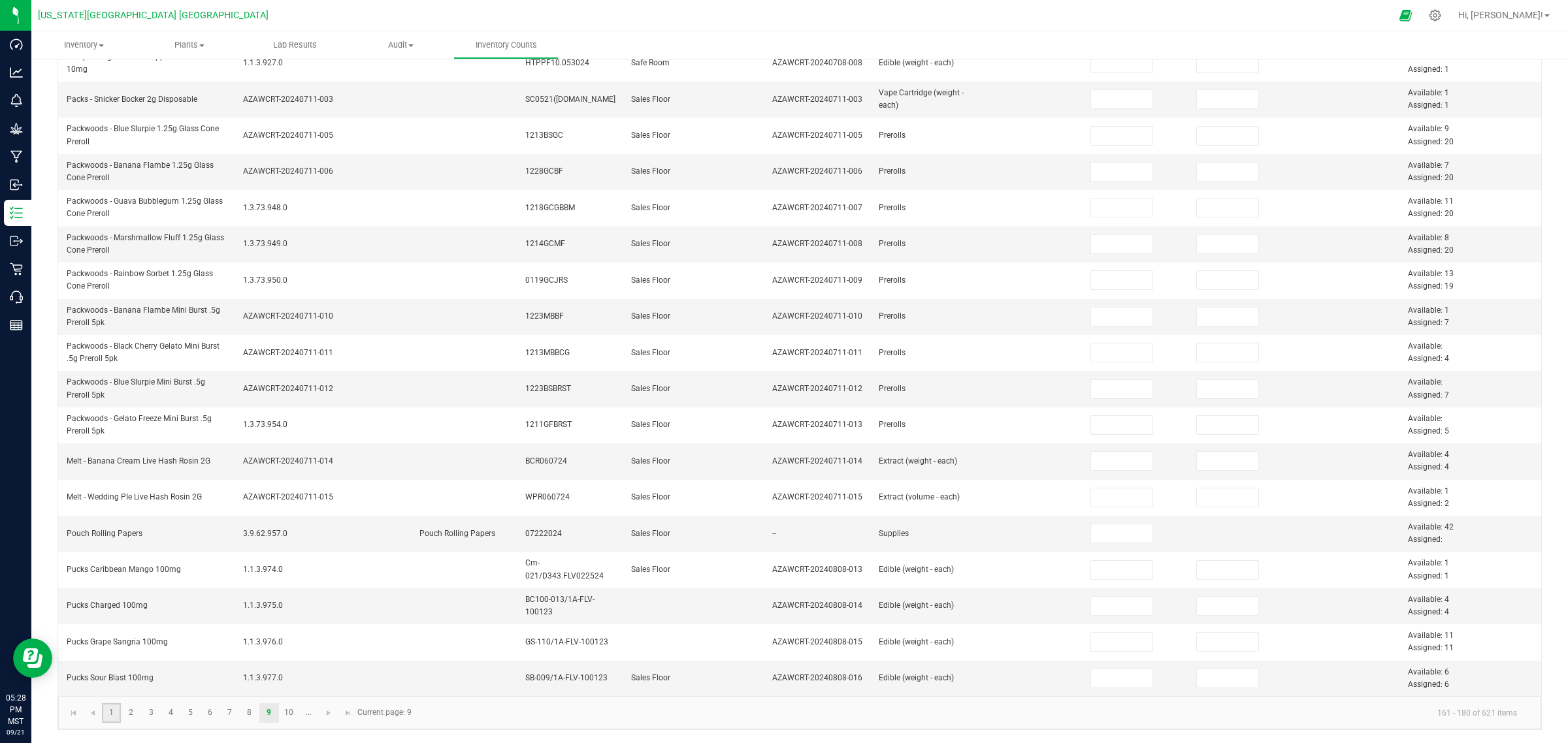
click at [109, 594] on link "1" at bounding box center [111, 713] width 19 height 20
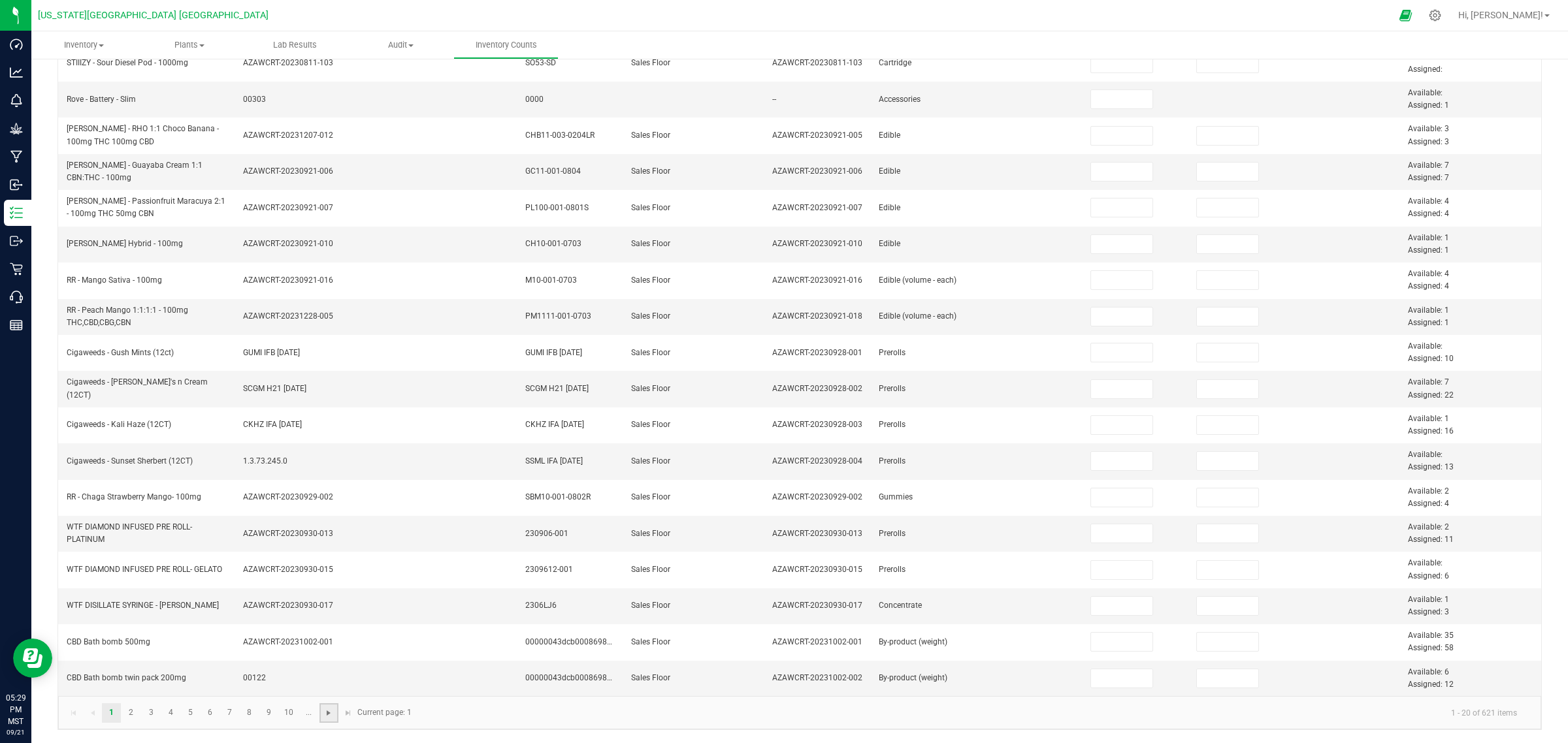
click at [328, 594] on span "Go to the next page" at bounding box center [328, 713] width 11 height 11
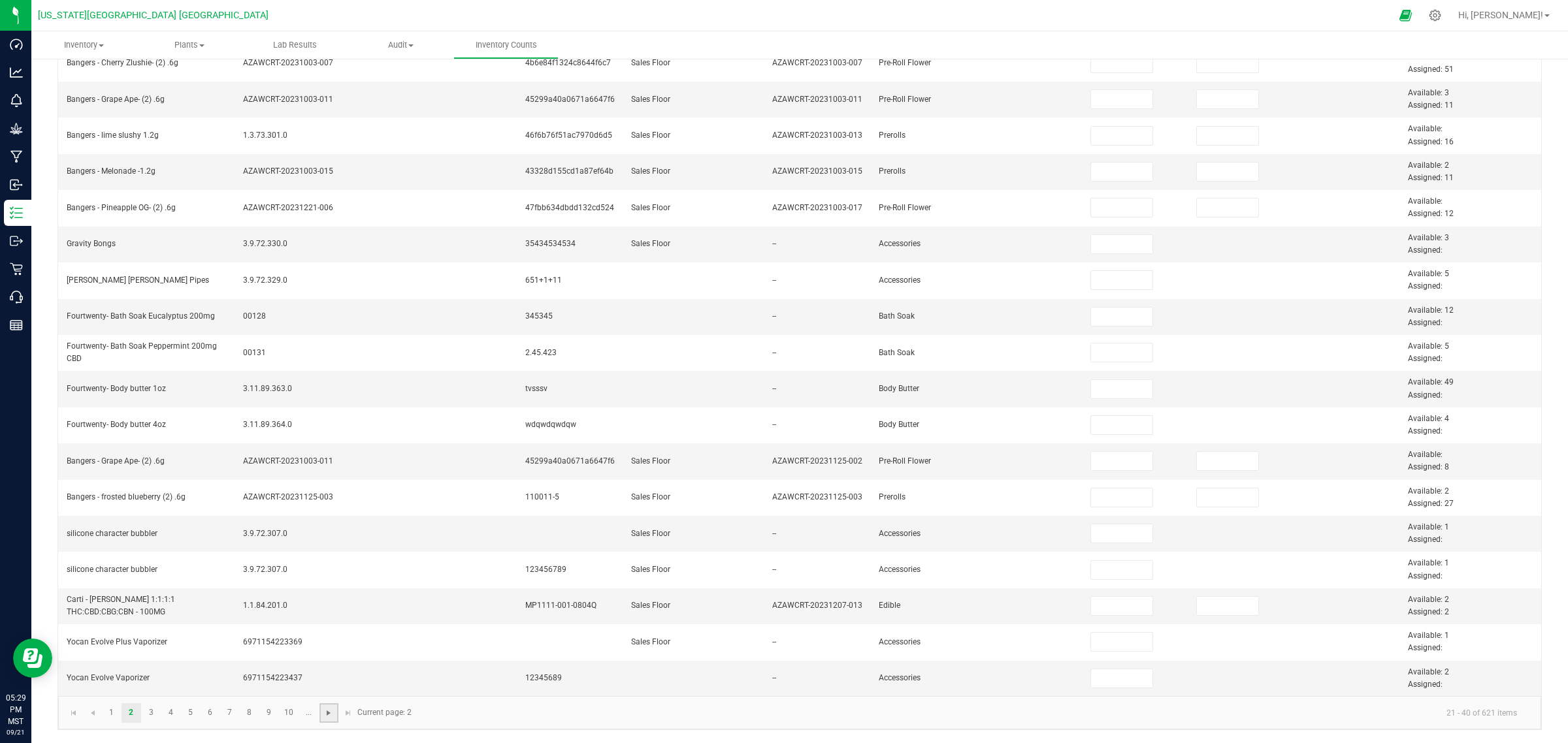
click at [328, 594] on span "Go to the next page" at bounding box center [328, 713] width 11 height 11
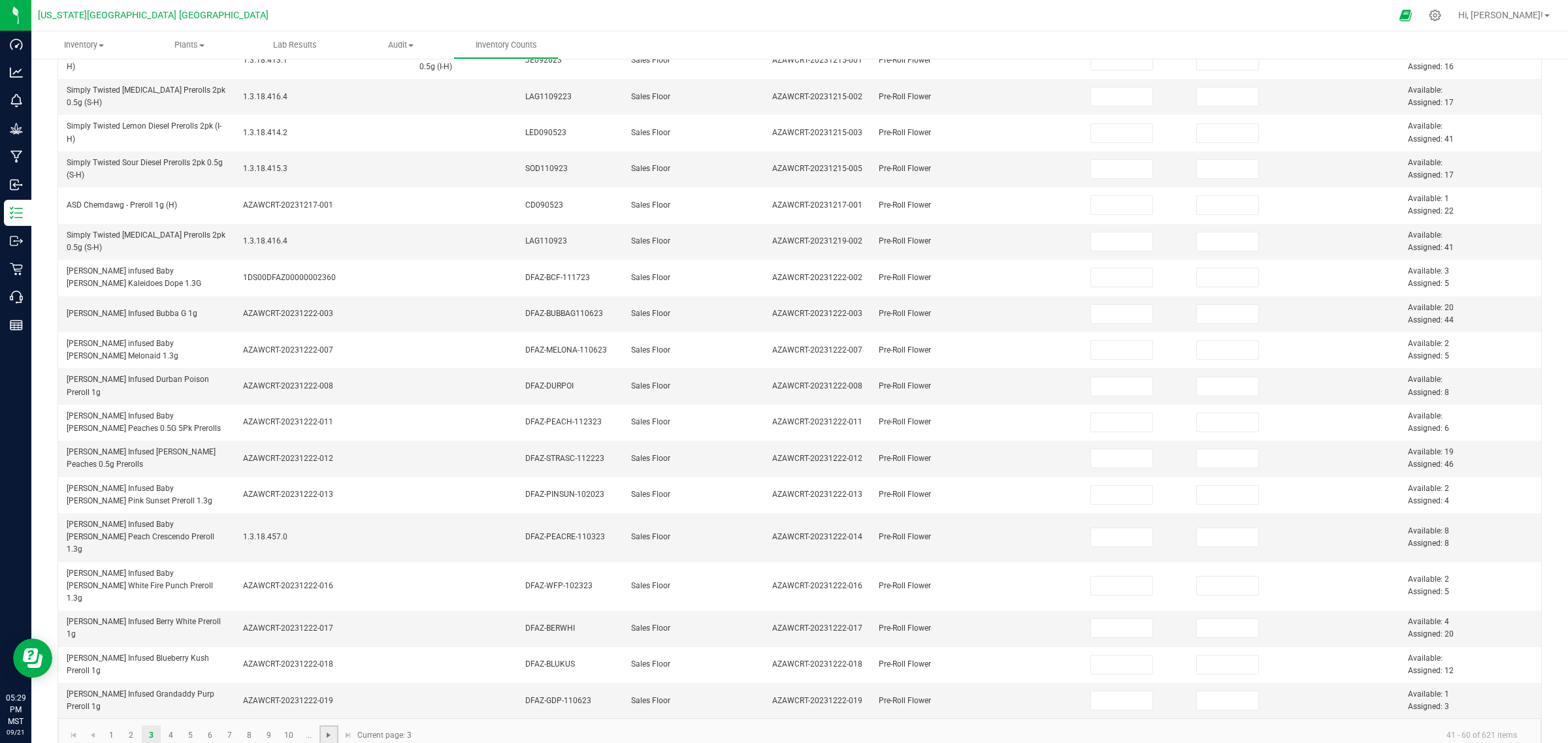
click at [328, 594] on span "Go to the next page" at bounding box center [328, 736] width 11 height 11
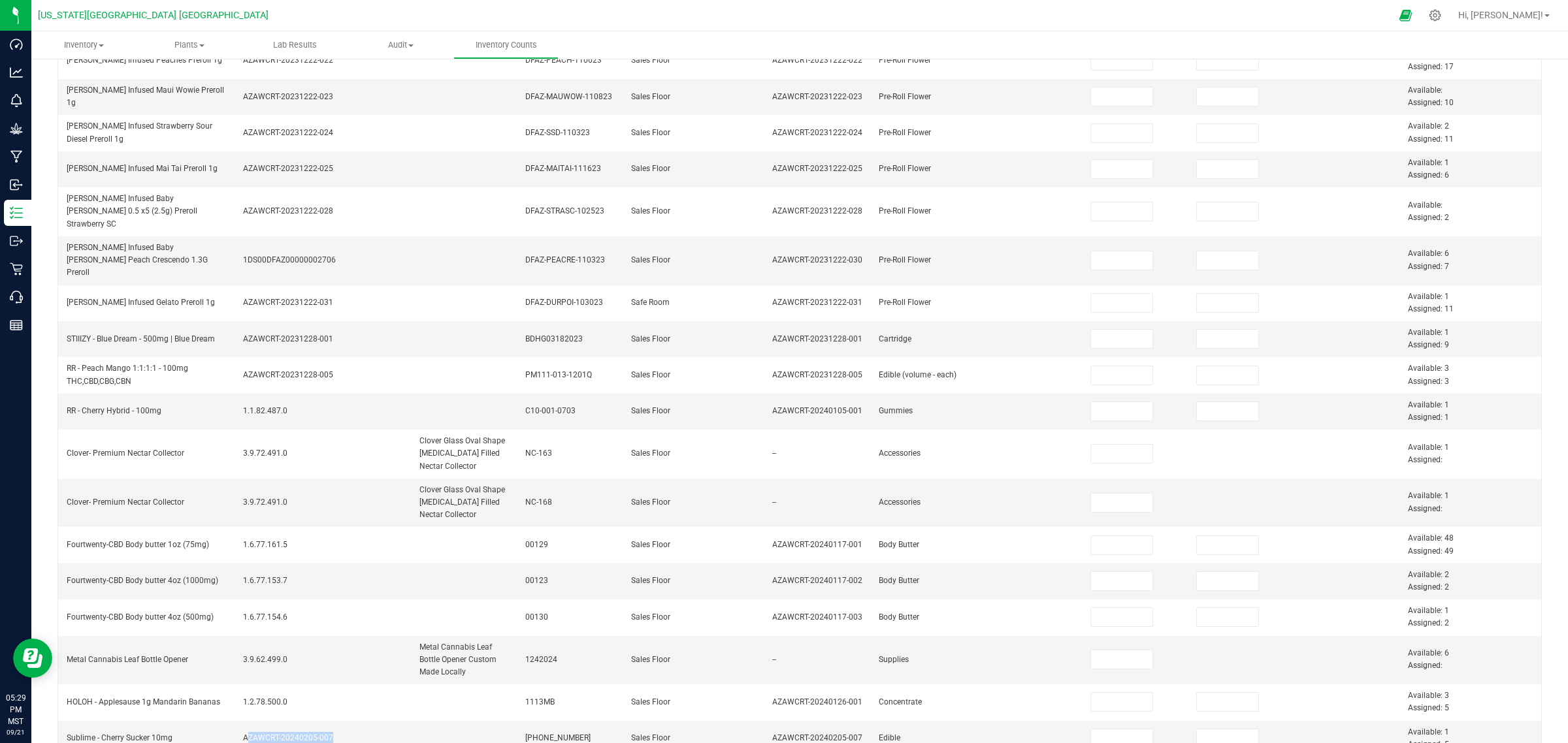
click at [328, 594] on td "AZAWCRT-20240205-007" at bounding box center [323, 739] width 176 height 35
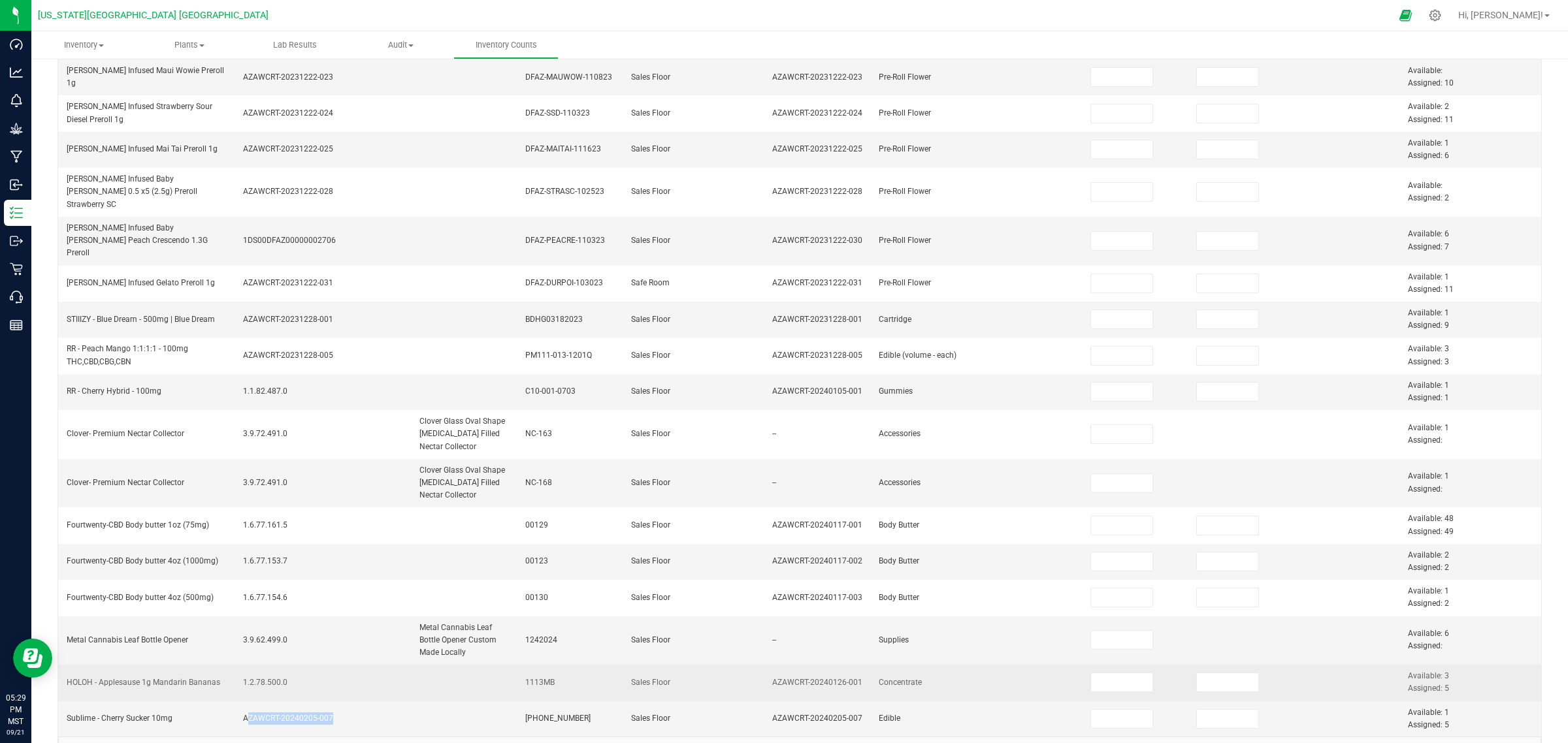
scroll to position [278, 0]
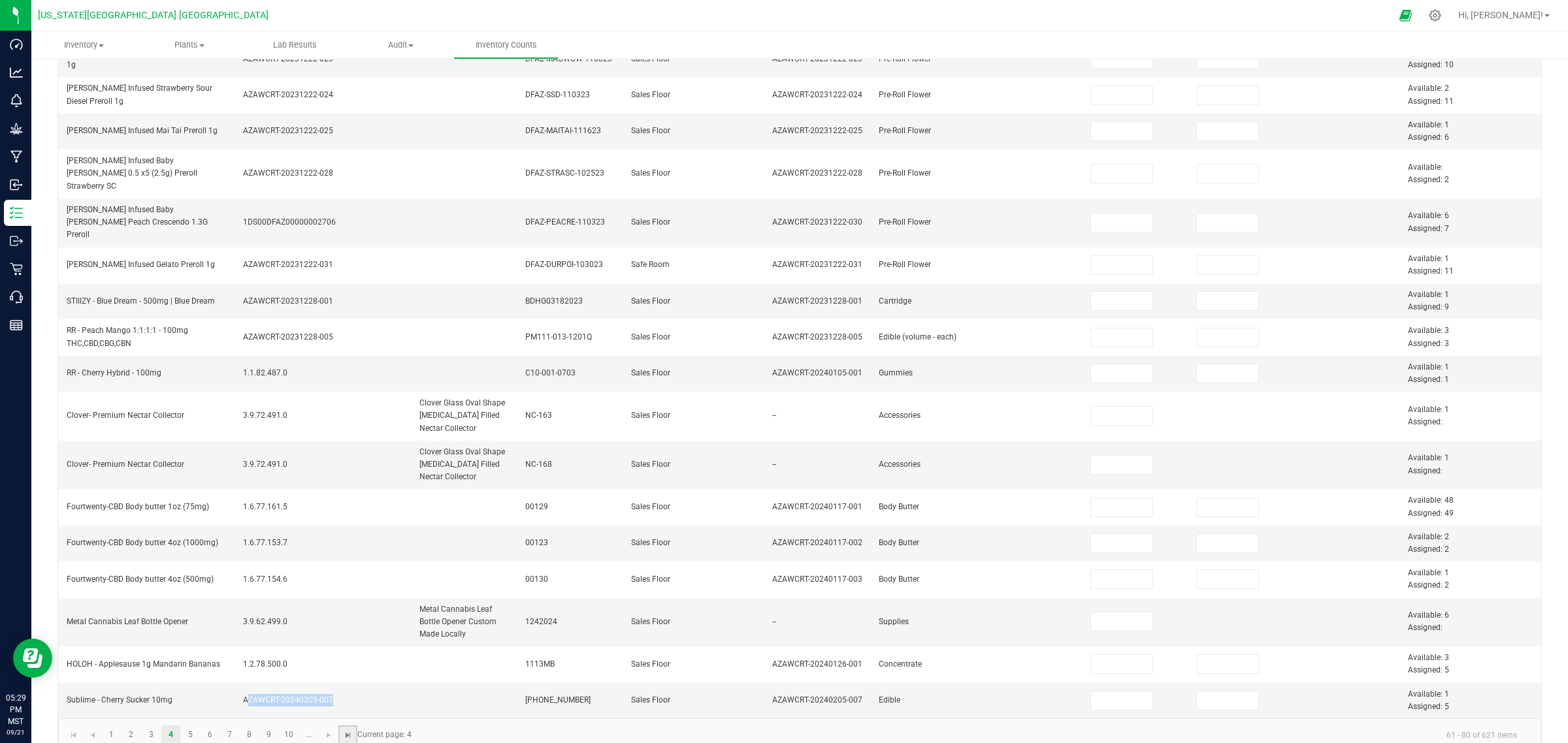
click at [348, 594] on span "Go to the last page" at bounding box center [348, 736] width 11 height 11
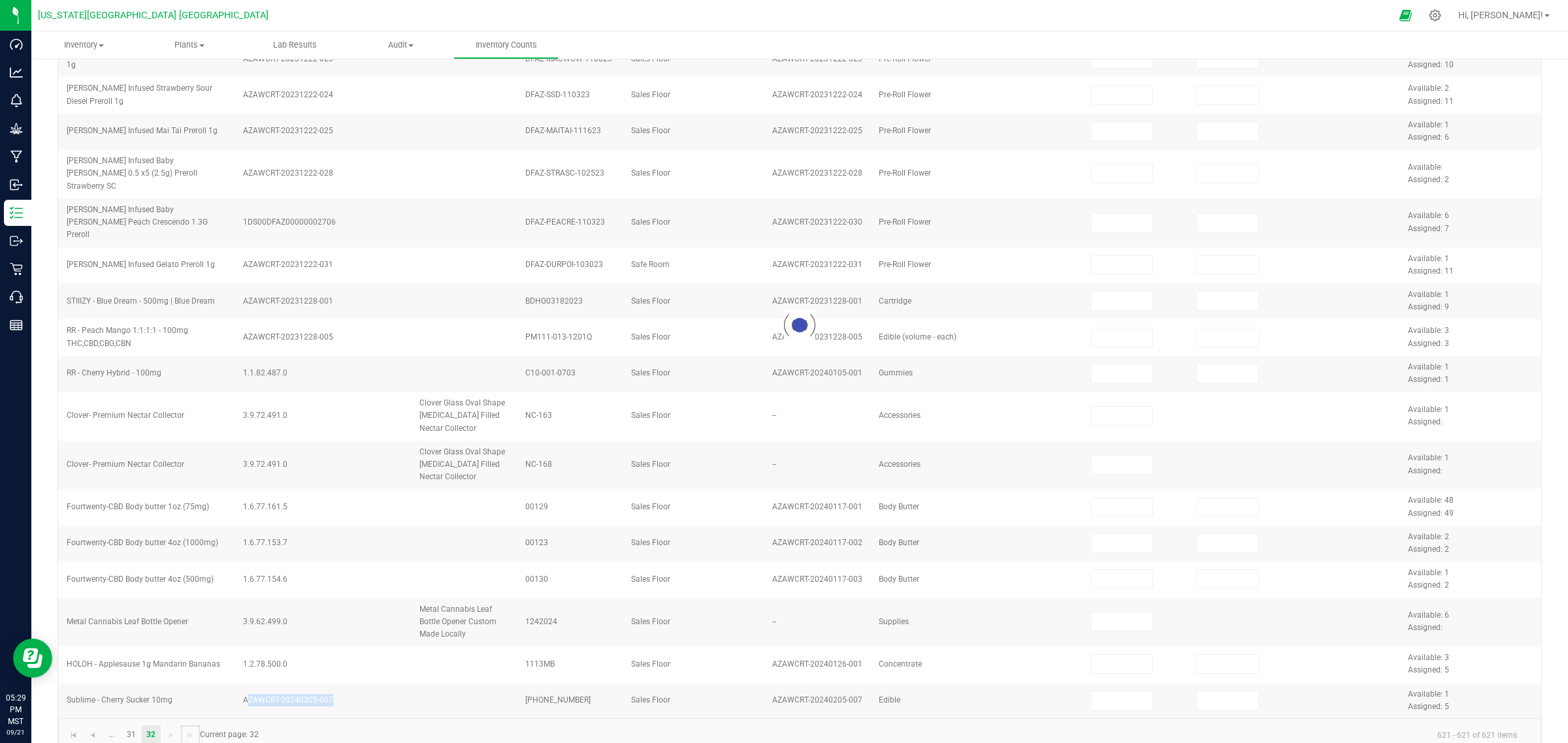
scroll to position [0, 0]
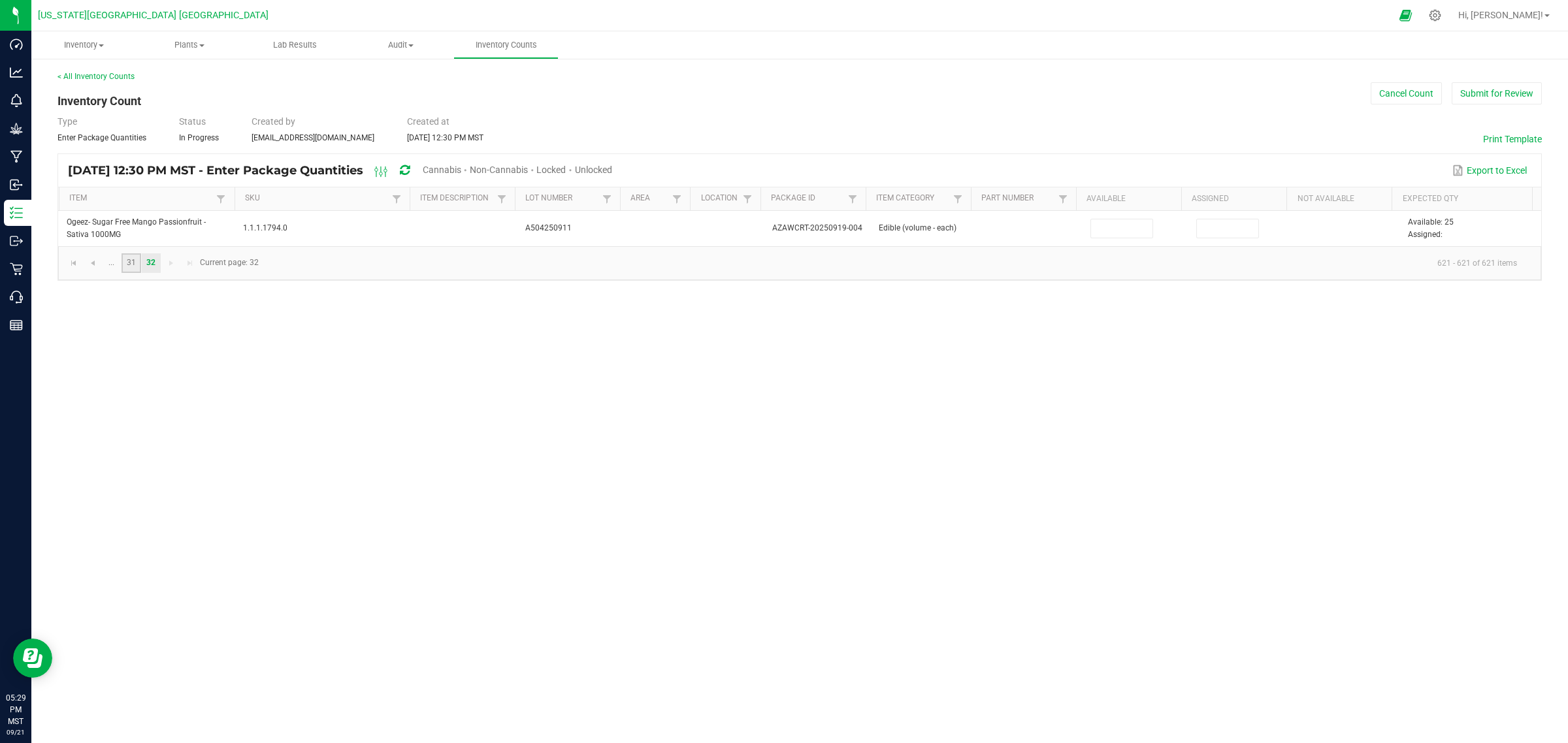
click at [136, 264] on link "31" at bounding box center [131, 263] width 19 height 20
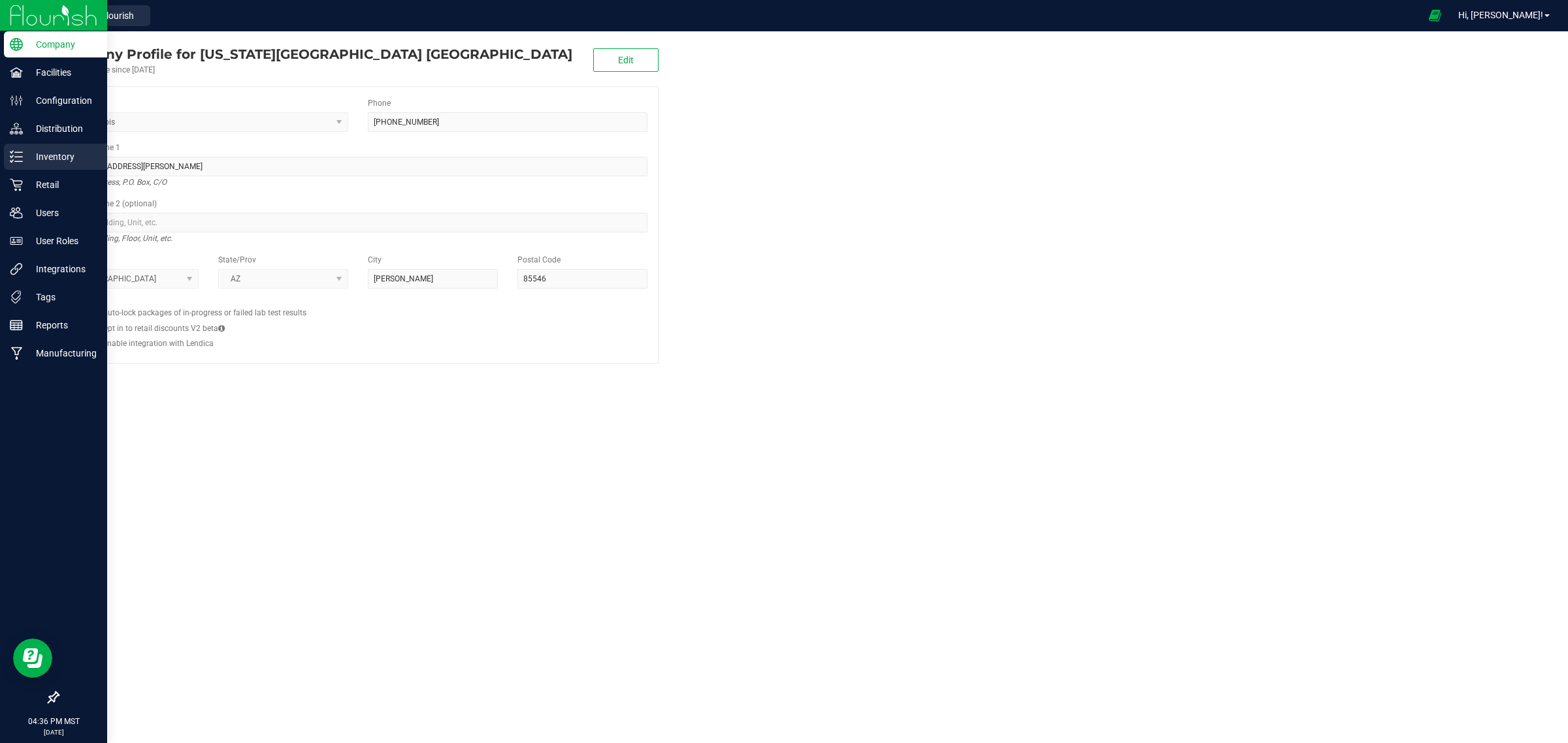
click at [59, 157] on p "Inventory" at bounding box center [62, 156] width 78 height 16
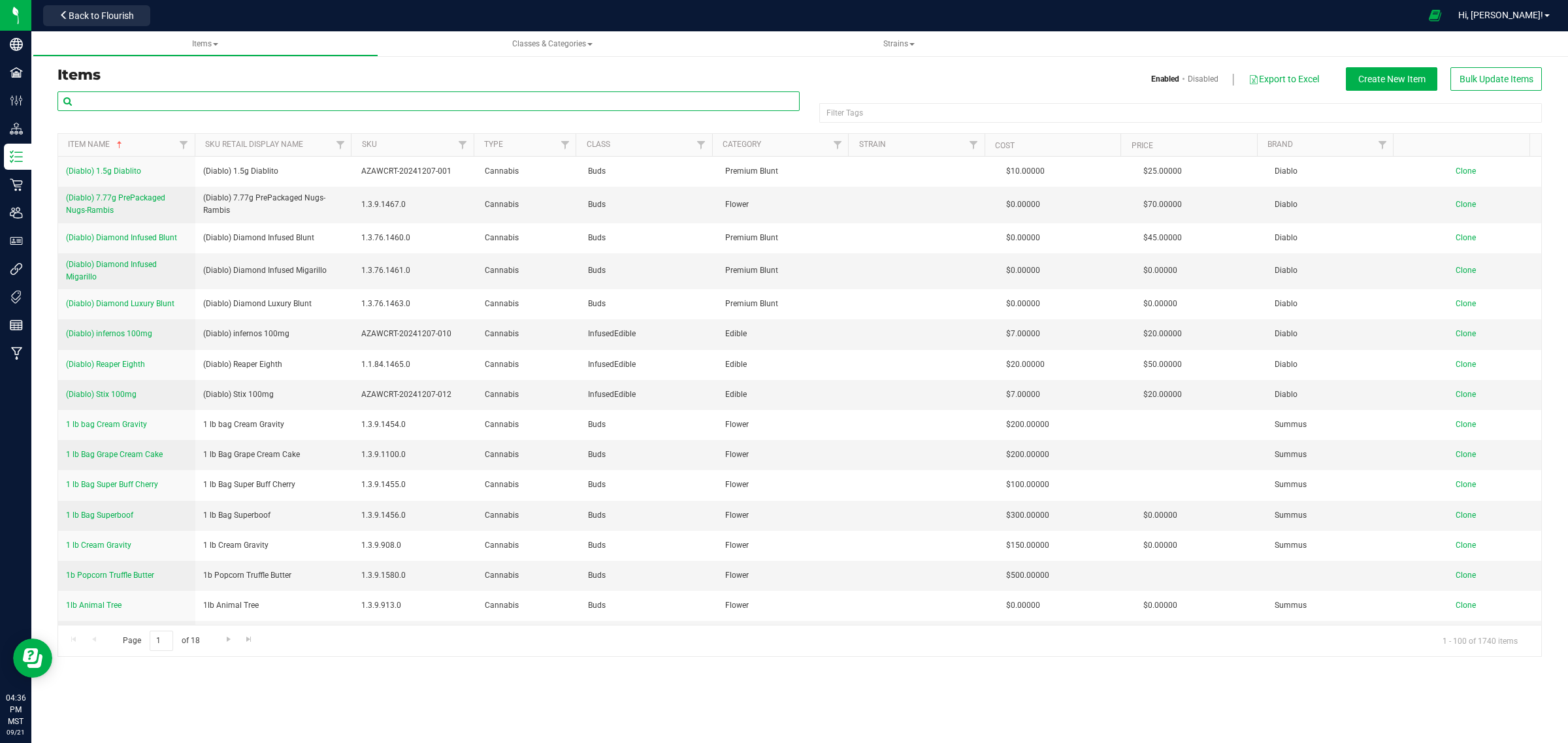
click at [205, 96] on input "text" at bounding box center [428, 101] width 742 height 20
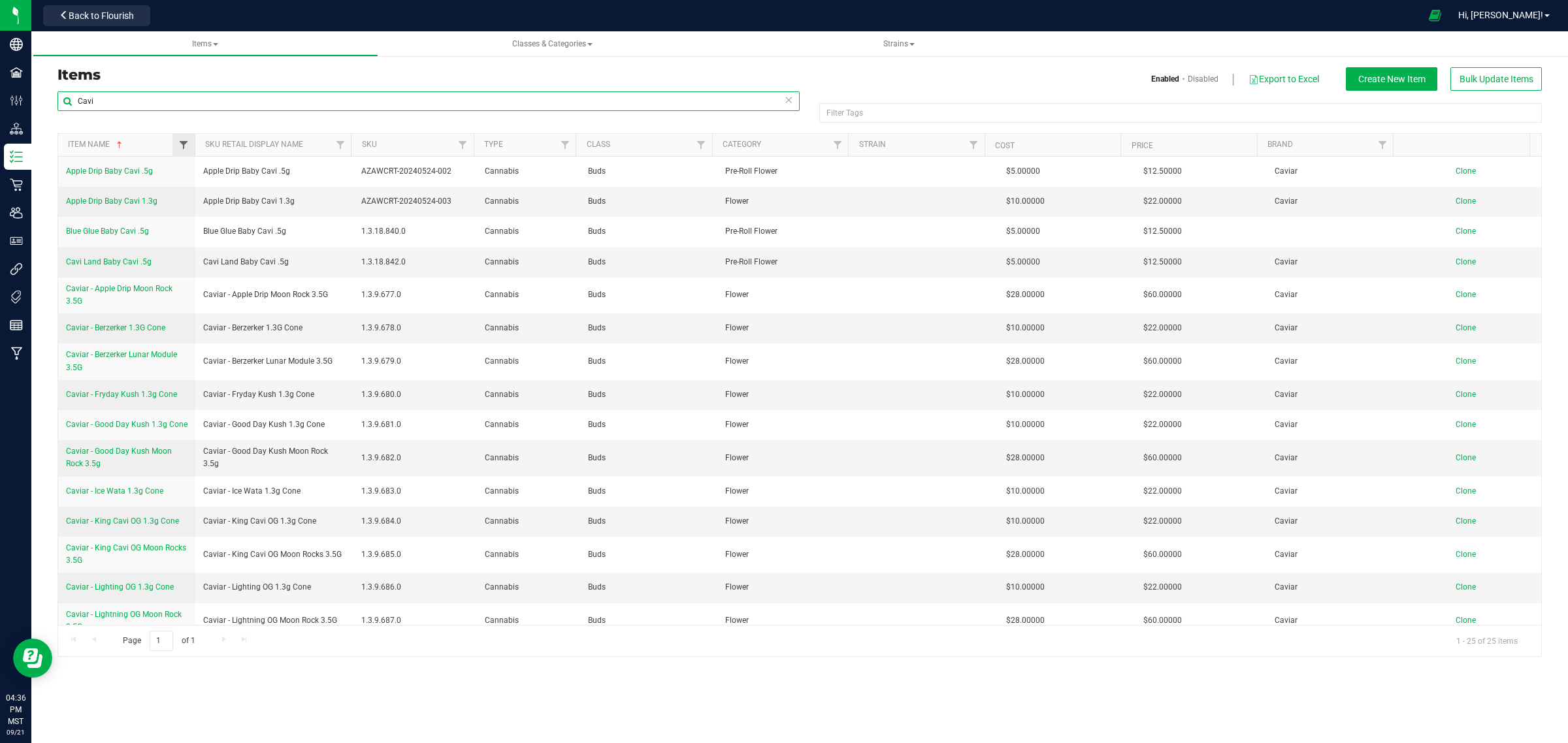
type input "Cavi"
click at [187, 145] on span "Filter" at bounding box center [184, 145] width 11 height 11
click at [220, 210] on button "Filter" at bounding box center [212, 209] width 62 height 29
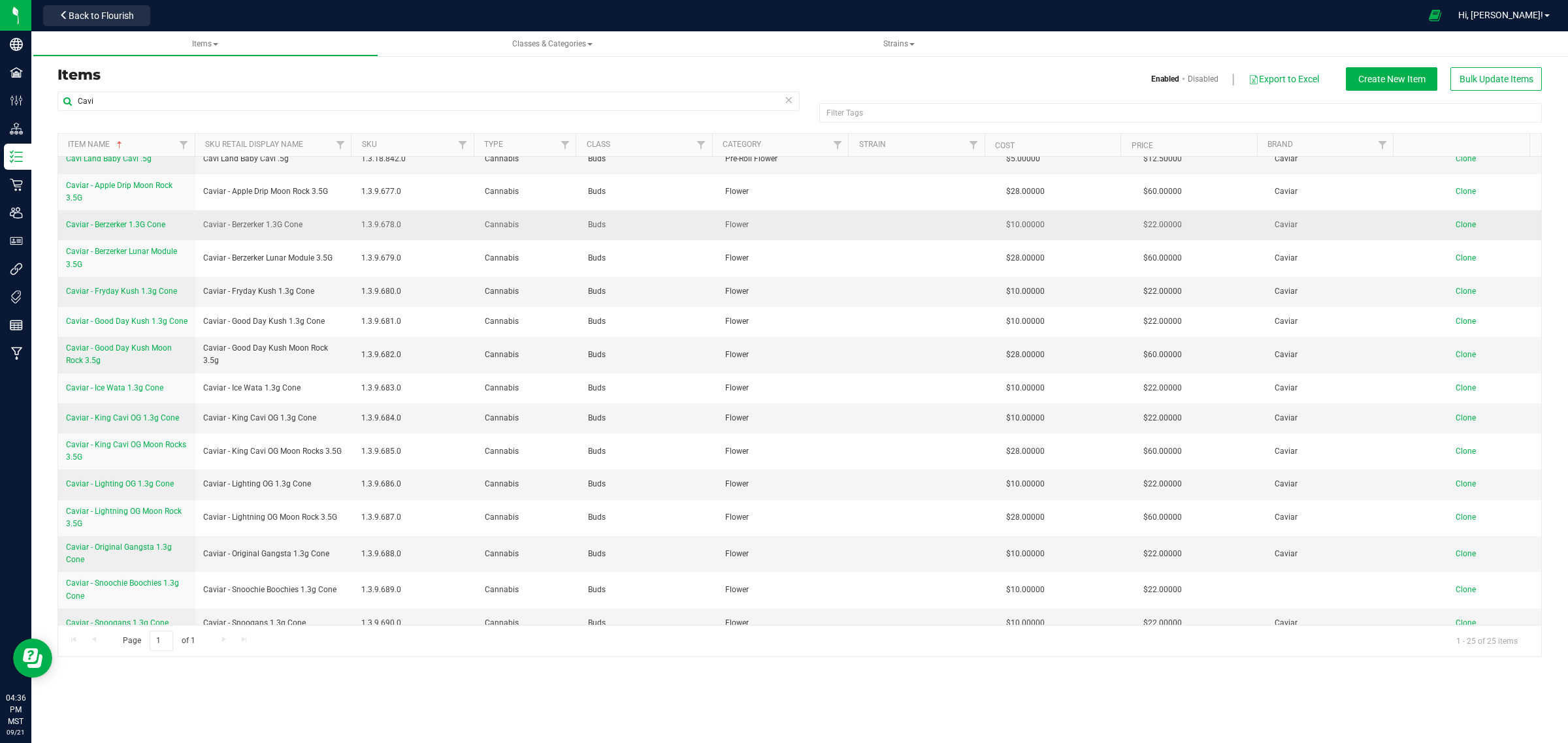
scroll to position [163, 0]
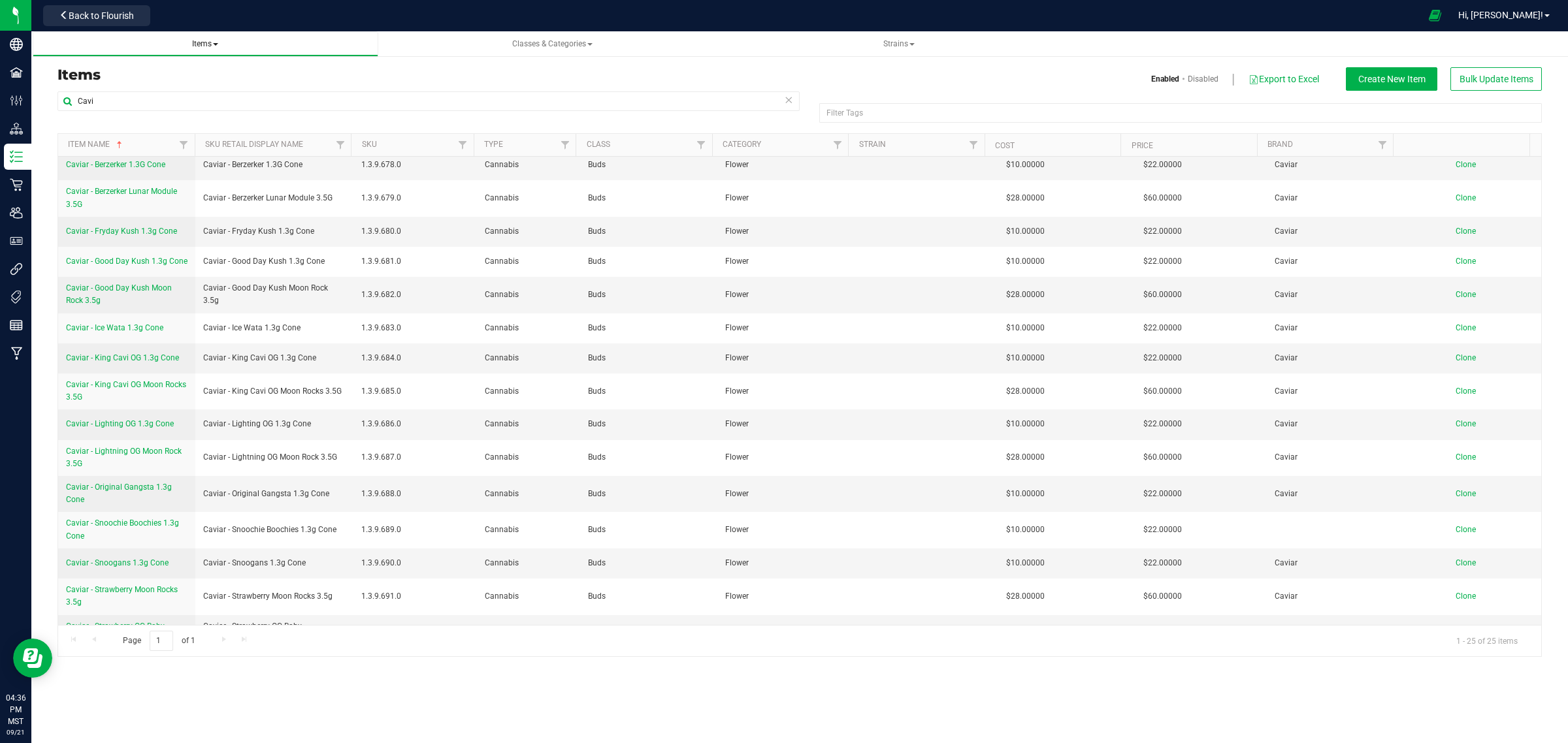
click at [207, 41] on span "Items" at bounding box center [205, 43] width 26 height 9
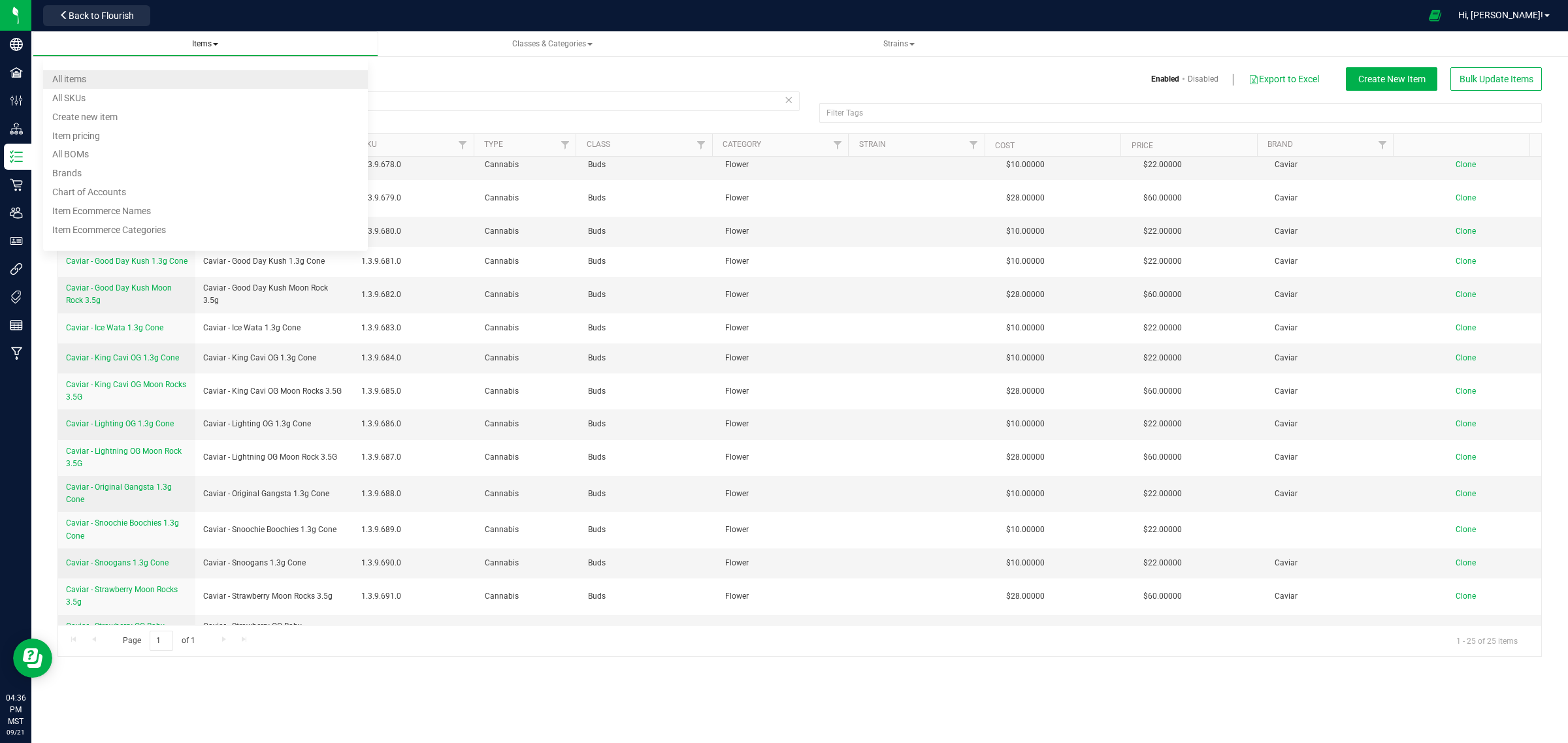
click at [82, 81] on span "All items" at bounding box center [69, 79] width 34 height 11
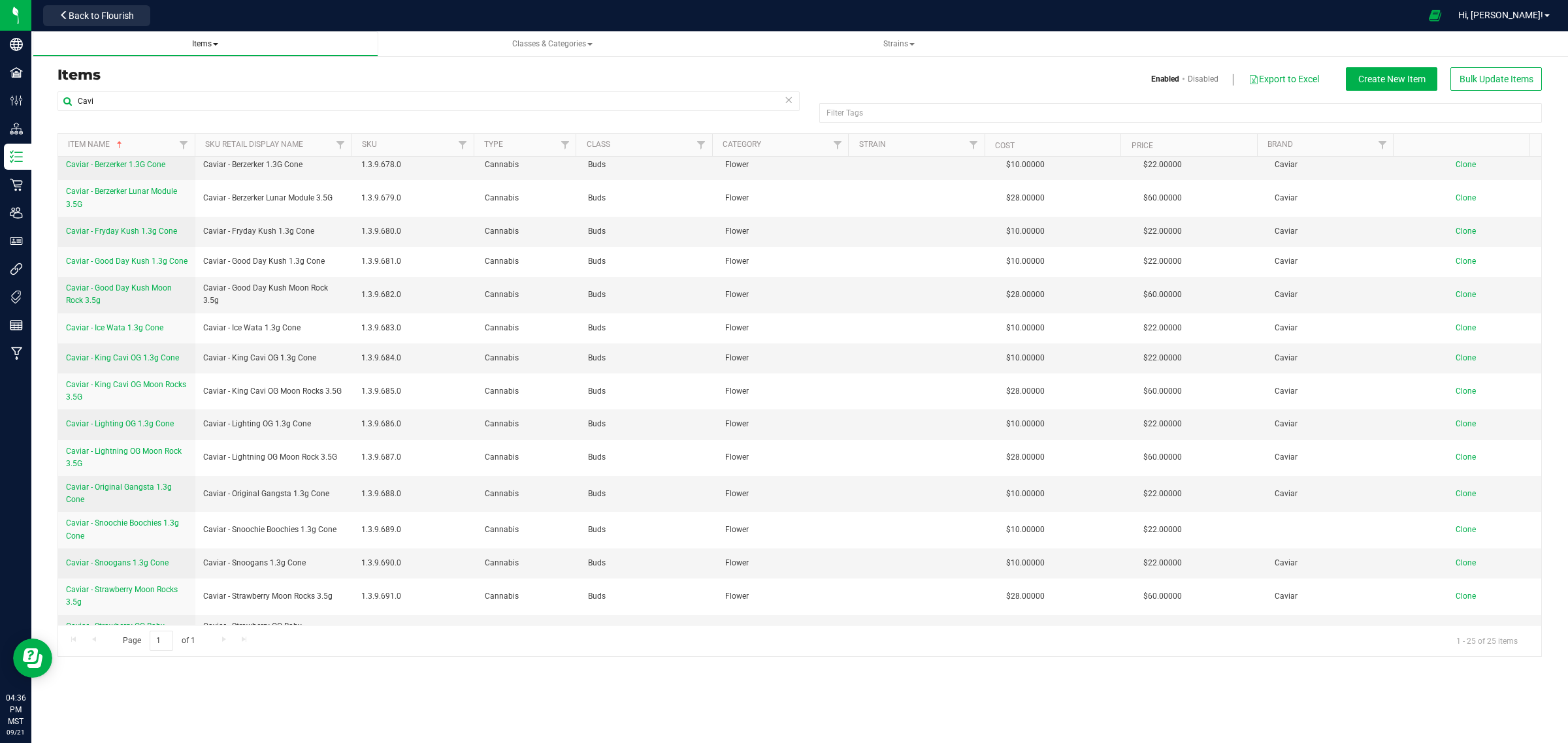
click at [200, 41] on span "Items" at bounding box center [205, 43] width 26 height 9
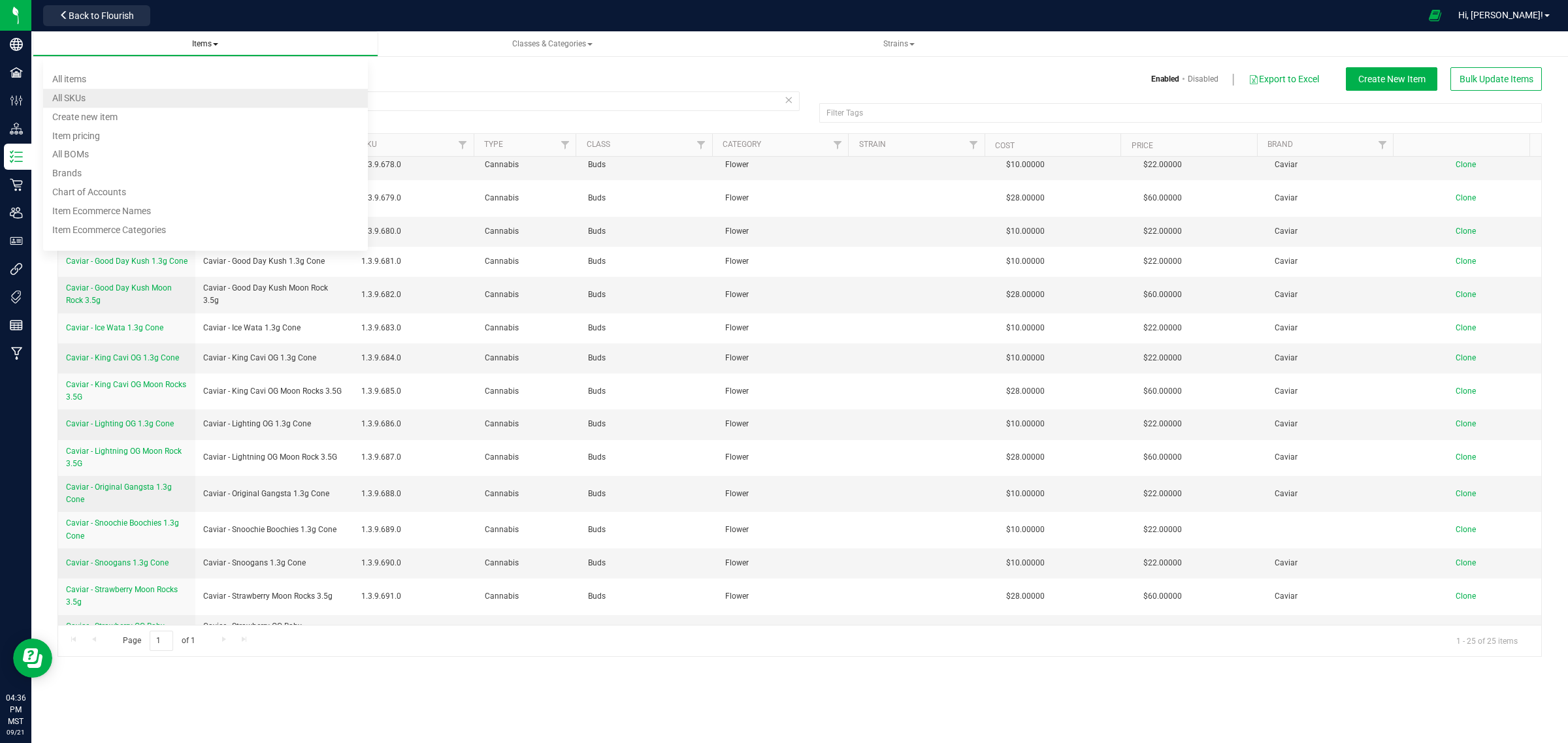
click at [80, 93] on span "All SKUs" at bounding box center [69, 98] width 33 height 11
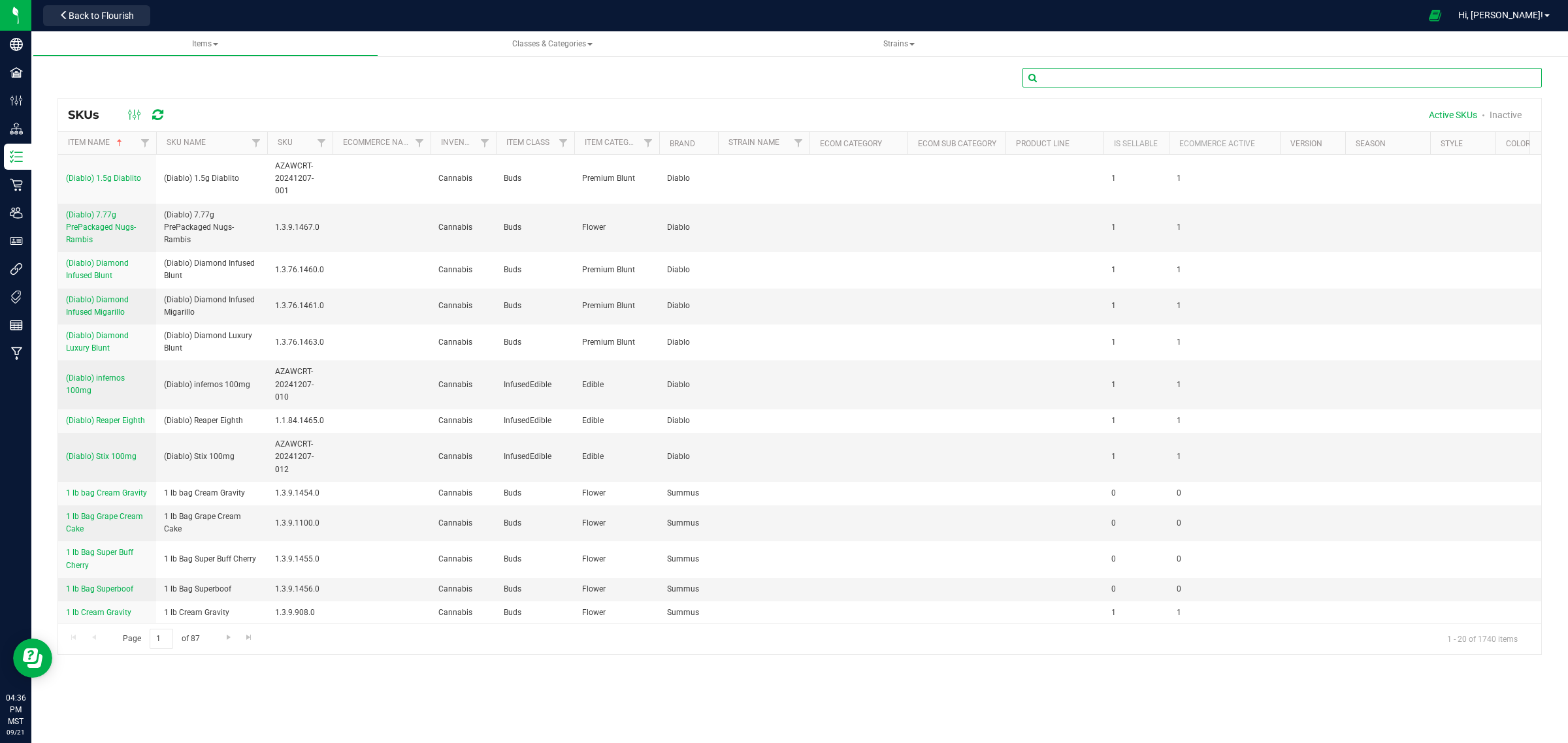
click at [1088, 72] on input "text" at bounding box center [1282, 78] width 520 height 20
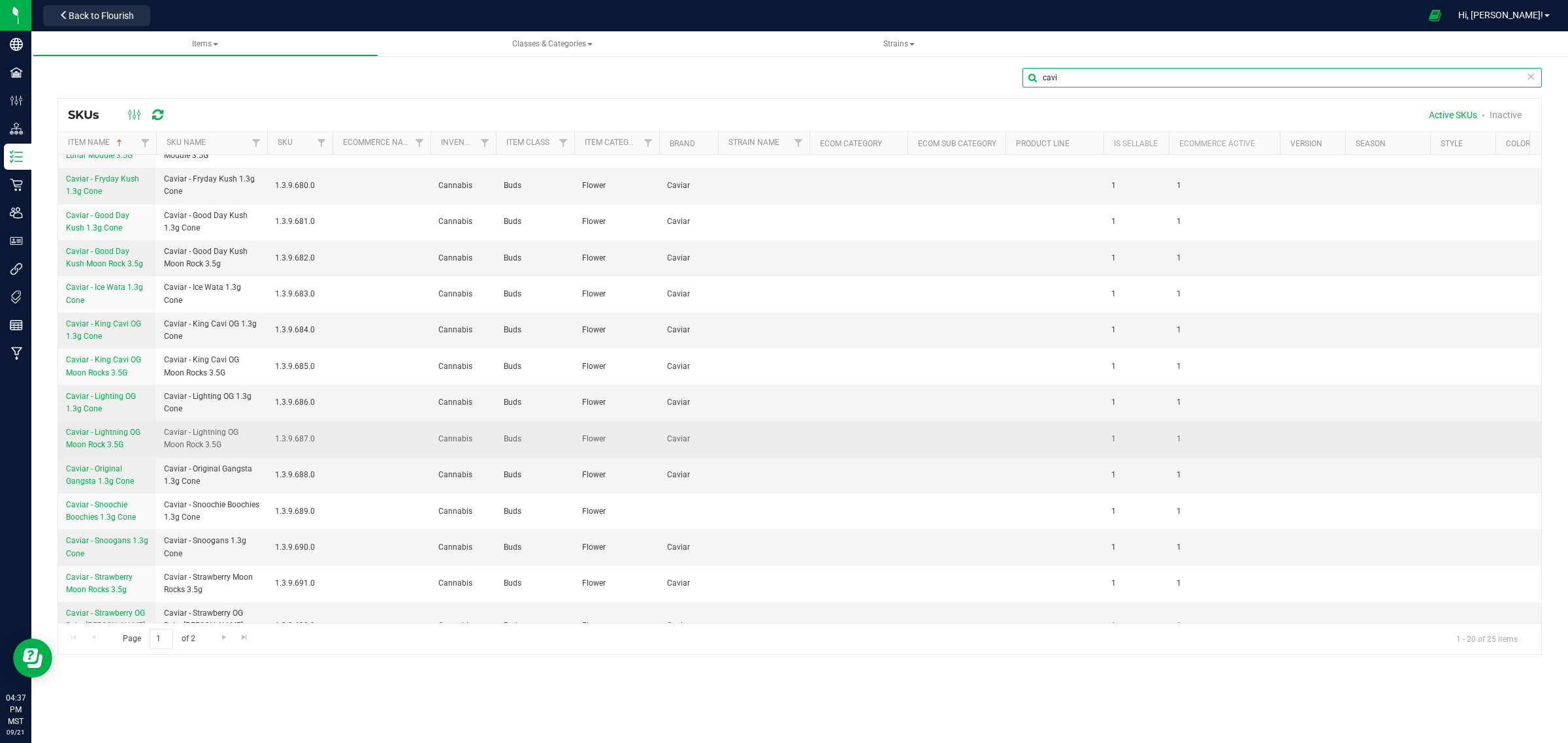
scroll to position [282, 0]
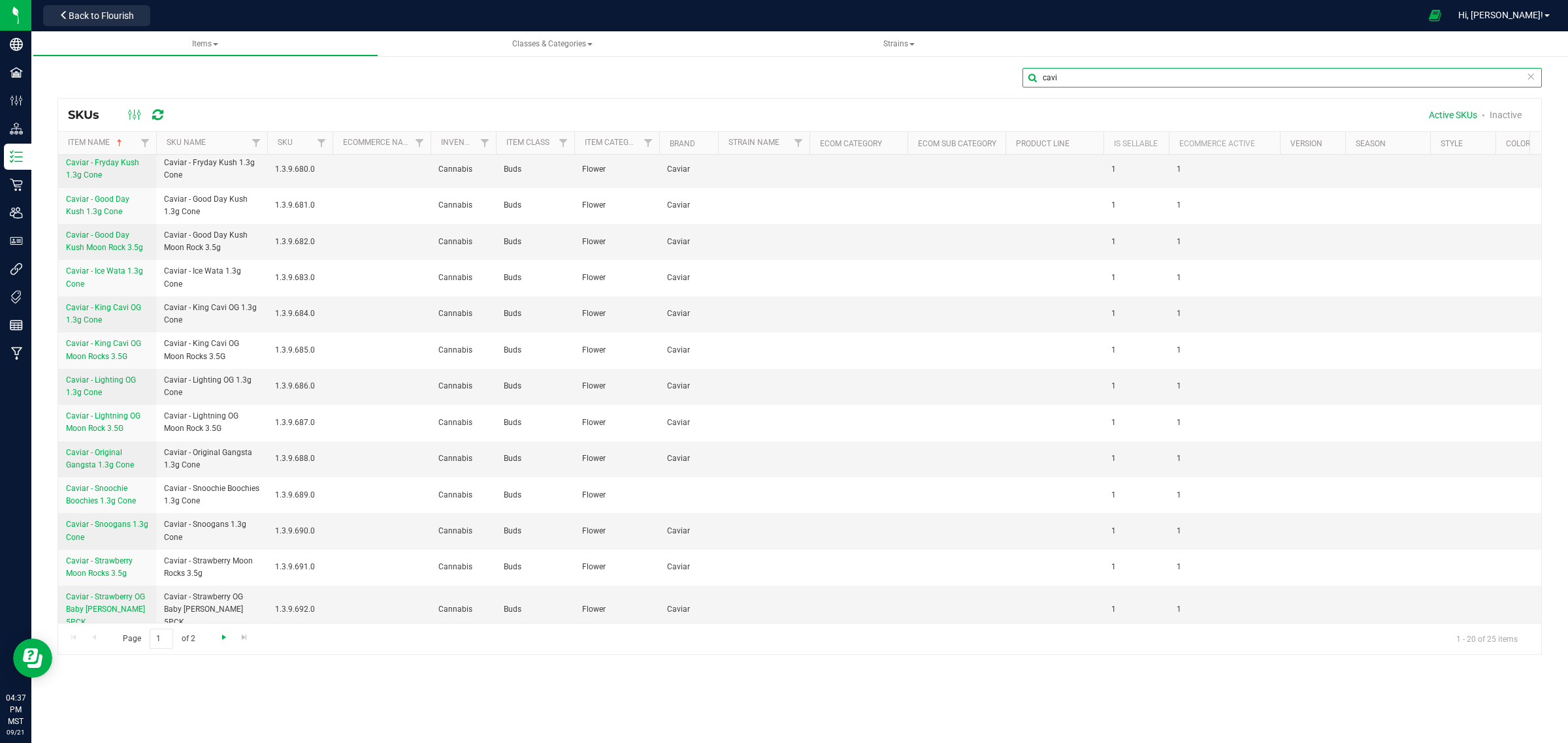
type input "cavi"
click at [226, 636] on span "Go to the next page" at bounding box center [224, 637] width 11 height 11
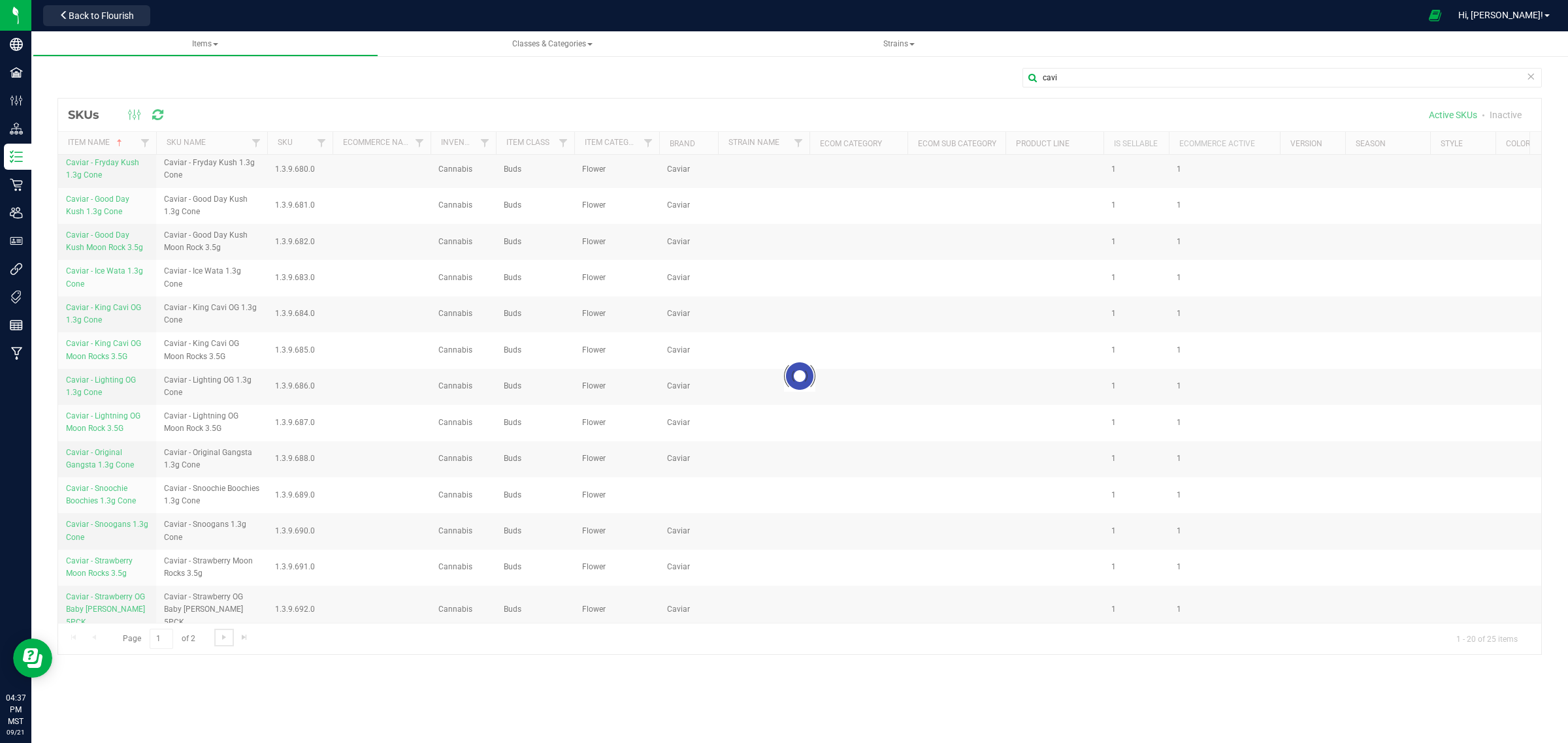
scroll to position [0, 0]
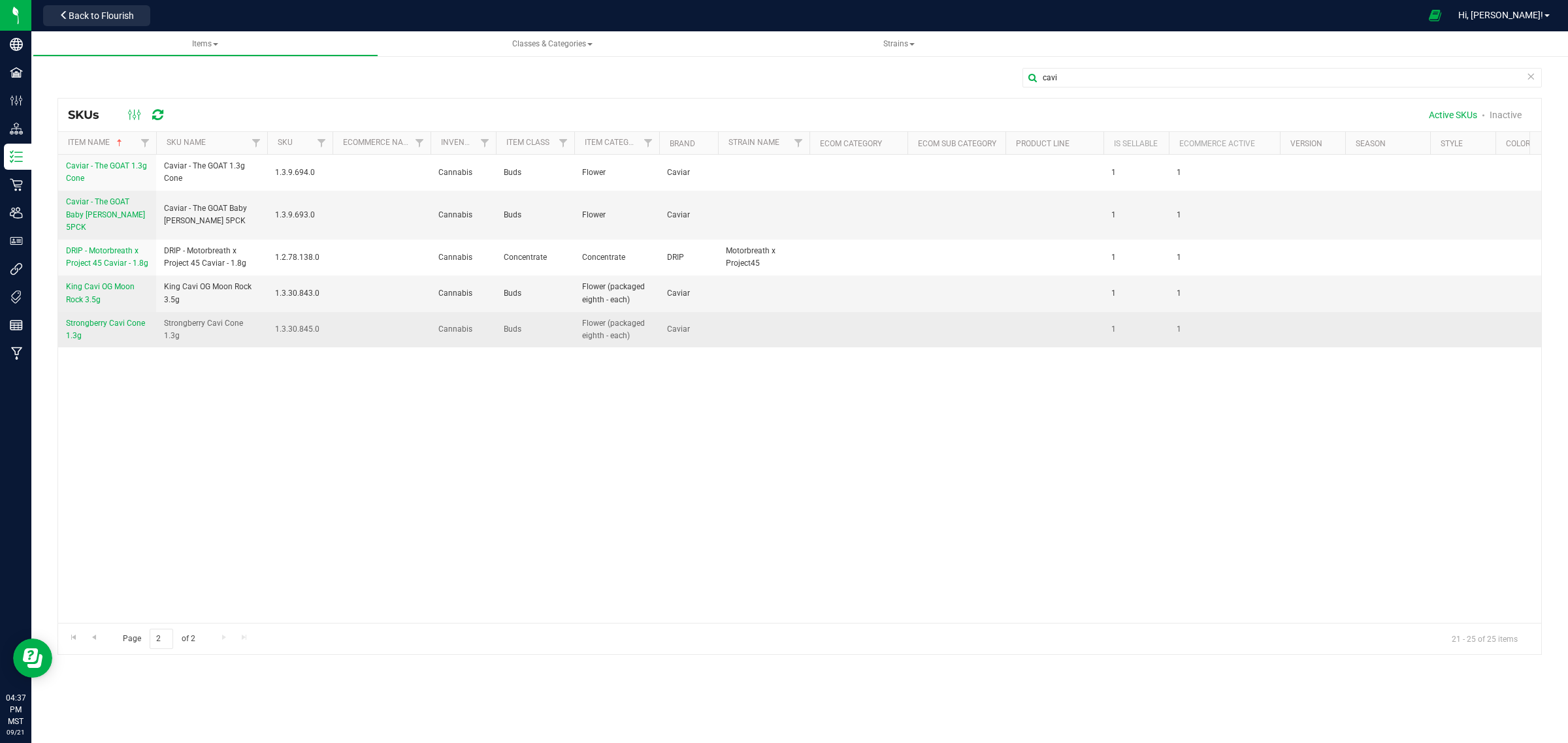
click at [95, 319] on span "Strongberry Cavi Cone 1.3g" at bounding box center [105, 330] width 79 height 22
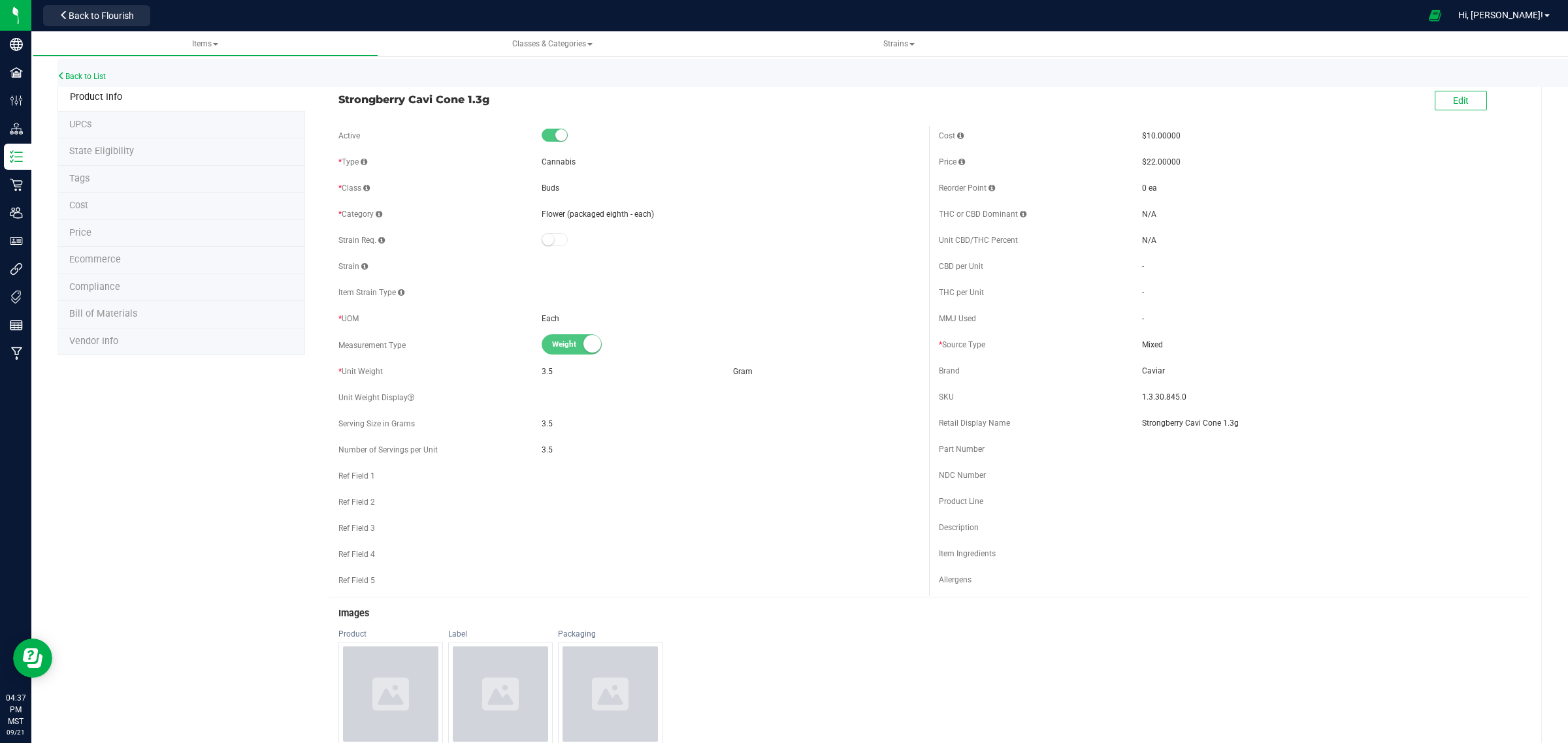
drag, startPoint x: 494, startPoint y: 96, endPoint x: 328, endPoint y: 99, distance: 166.0
click at [328, 99] on div "Strongberry Cavi Cone 1.3g" at bounding box center [629, 96] width 600 height 22
copy span "Strongberry Cavi Cone 1.3g"
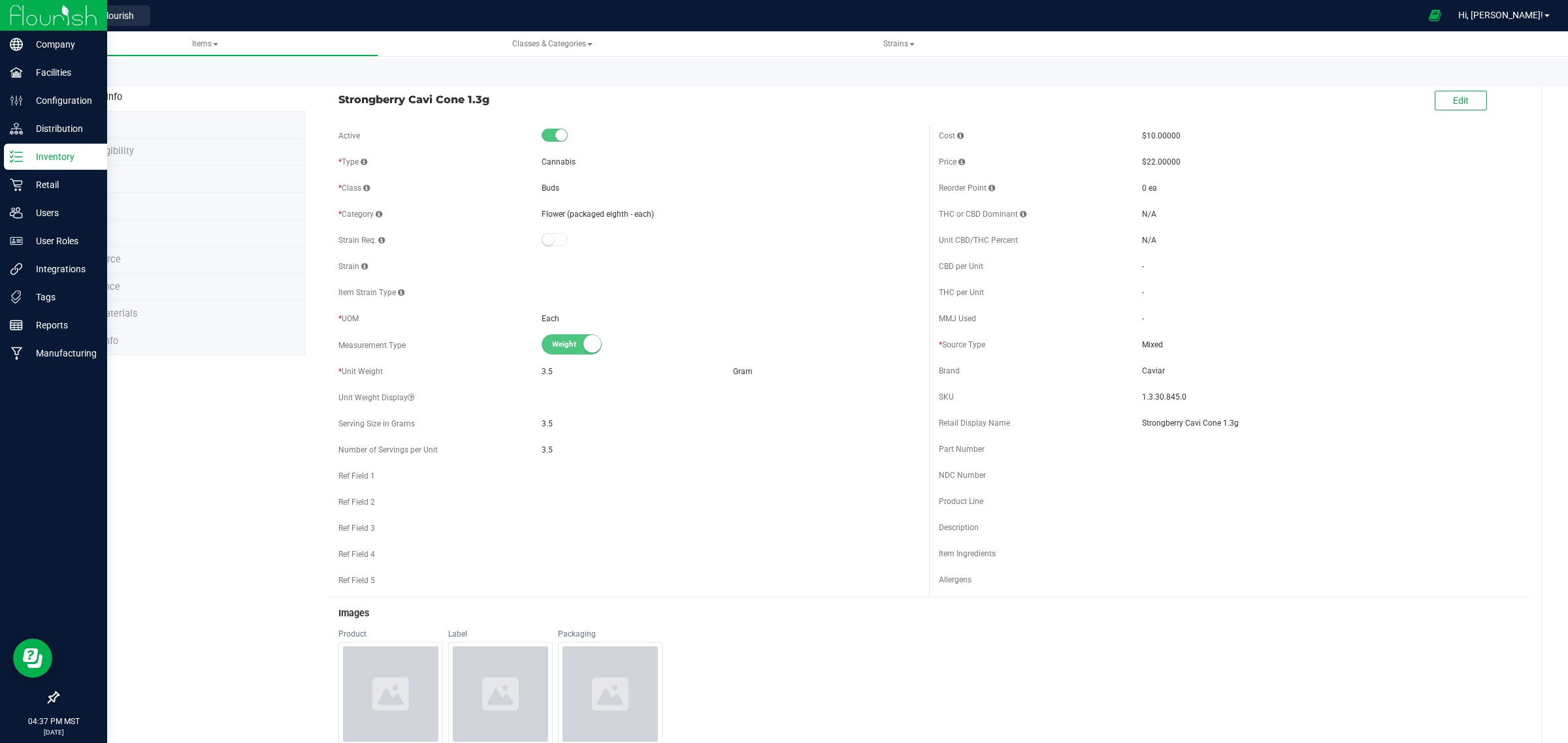
click at [47, 155] on p "Inventory" at bounding box center [62, 156] width 78 height 16
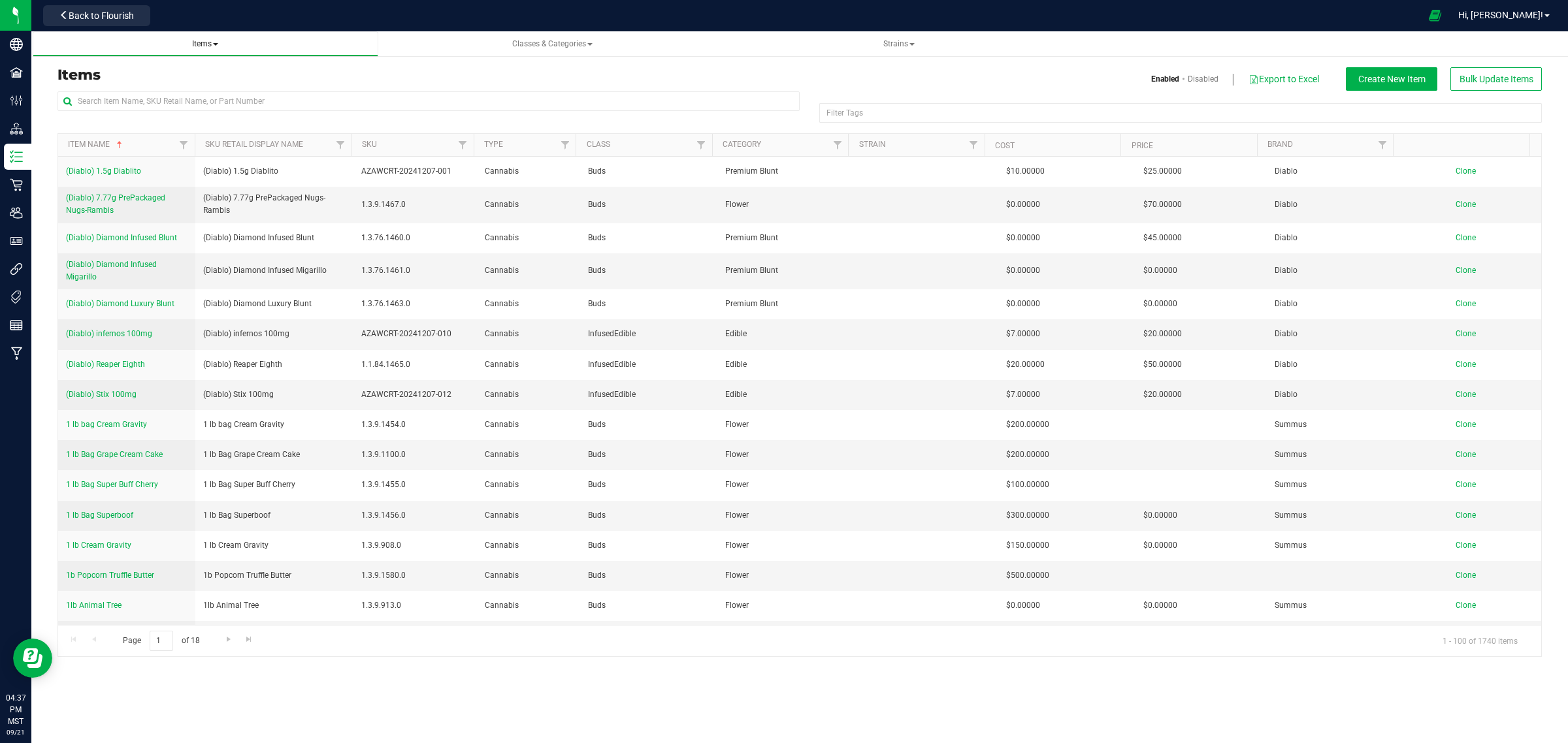
drag, startPoint x: 138, startPoint y: 100, endPoint x: 203, endPoint y: 40, distance: 88.5
click at [203, 40] on span "Items" at bounding box center [205, 43] width 26 height 9
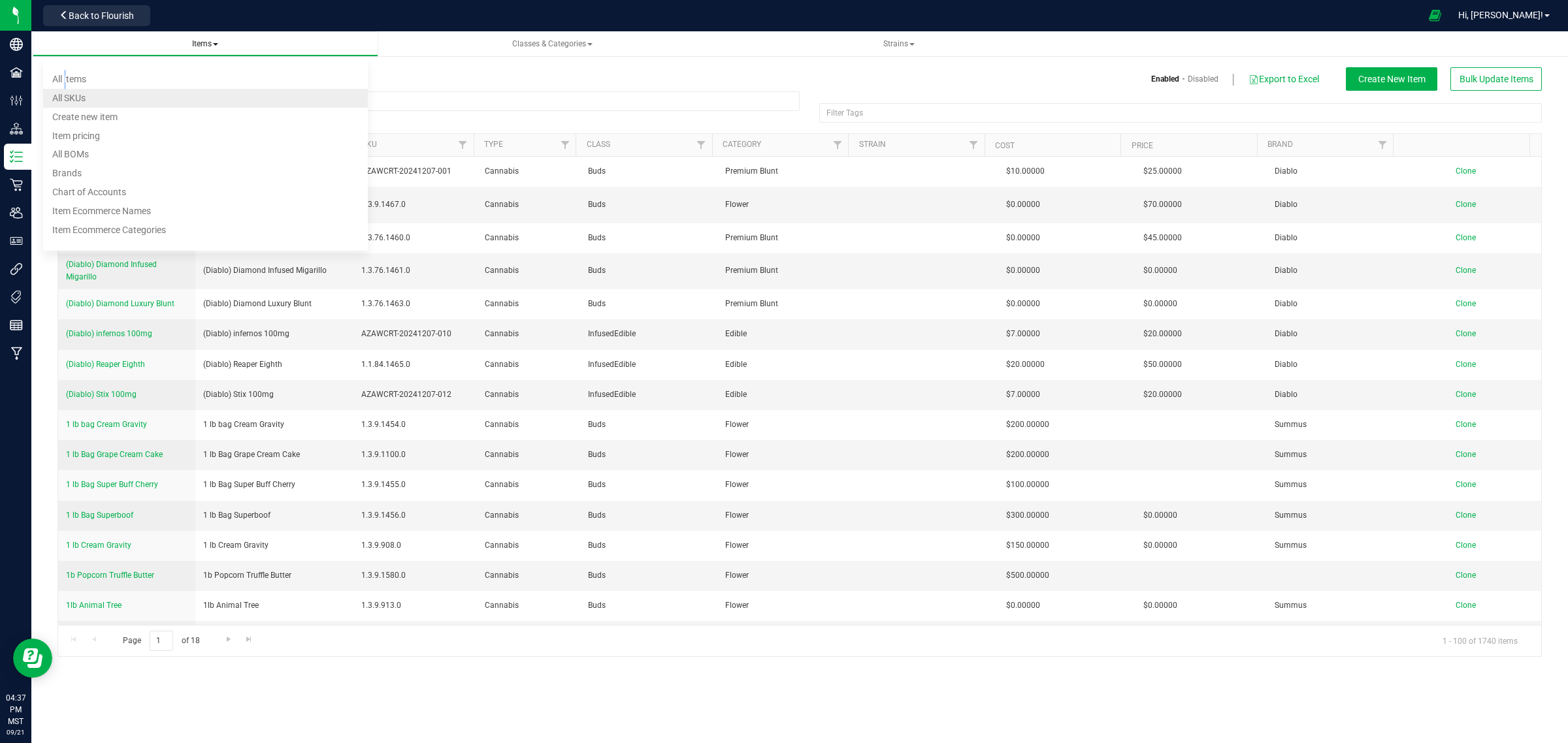
click at [66, 78] on span "All items" at bounding box center [69, 79] width 34 height 11
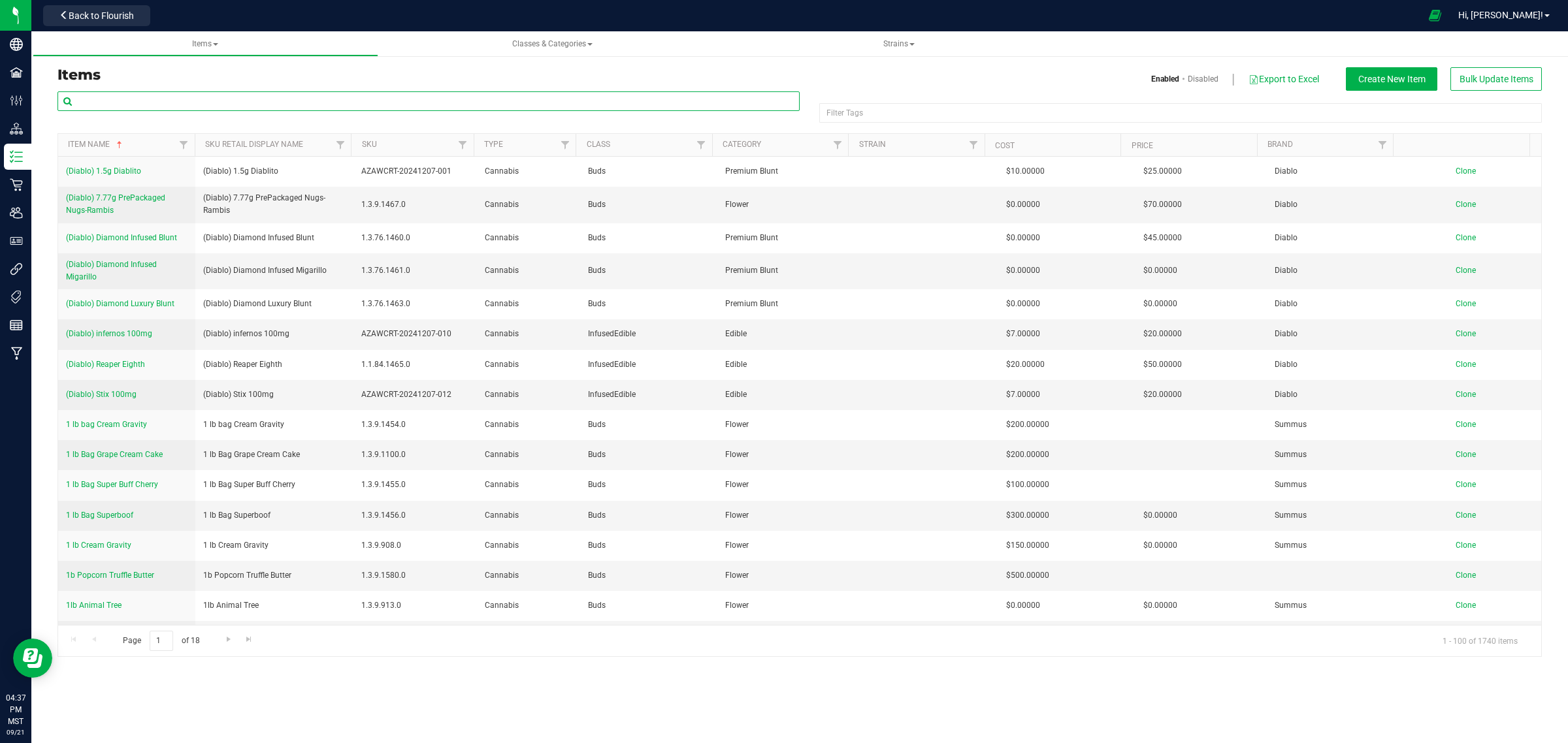
paste input "Strongberry Cavi Cone 1.3g"
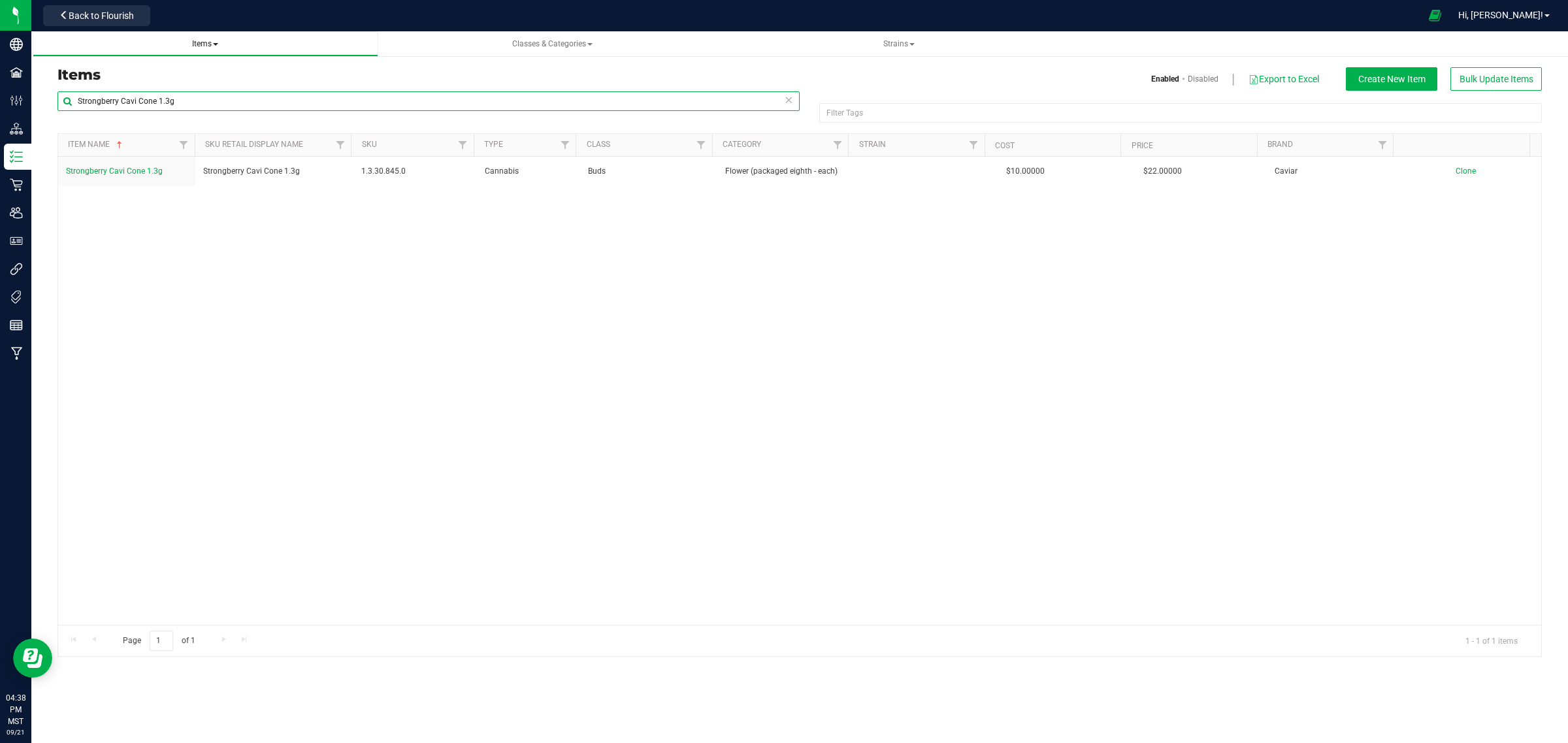
type input "Strongberry Cavi Cone 1.3g"
drag, startPoint x: 200, startPoint y: 42, endPoint x: 190, endPoint y: 42, distance: 10.0
click at [200, 42] on span "Items" at bounding box center [205, 43] width 26 height 9
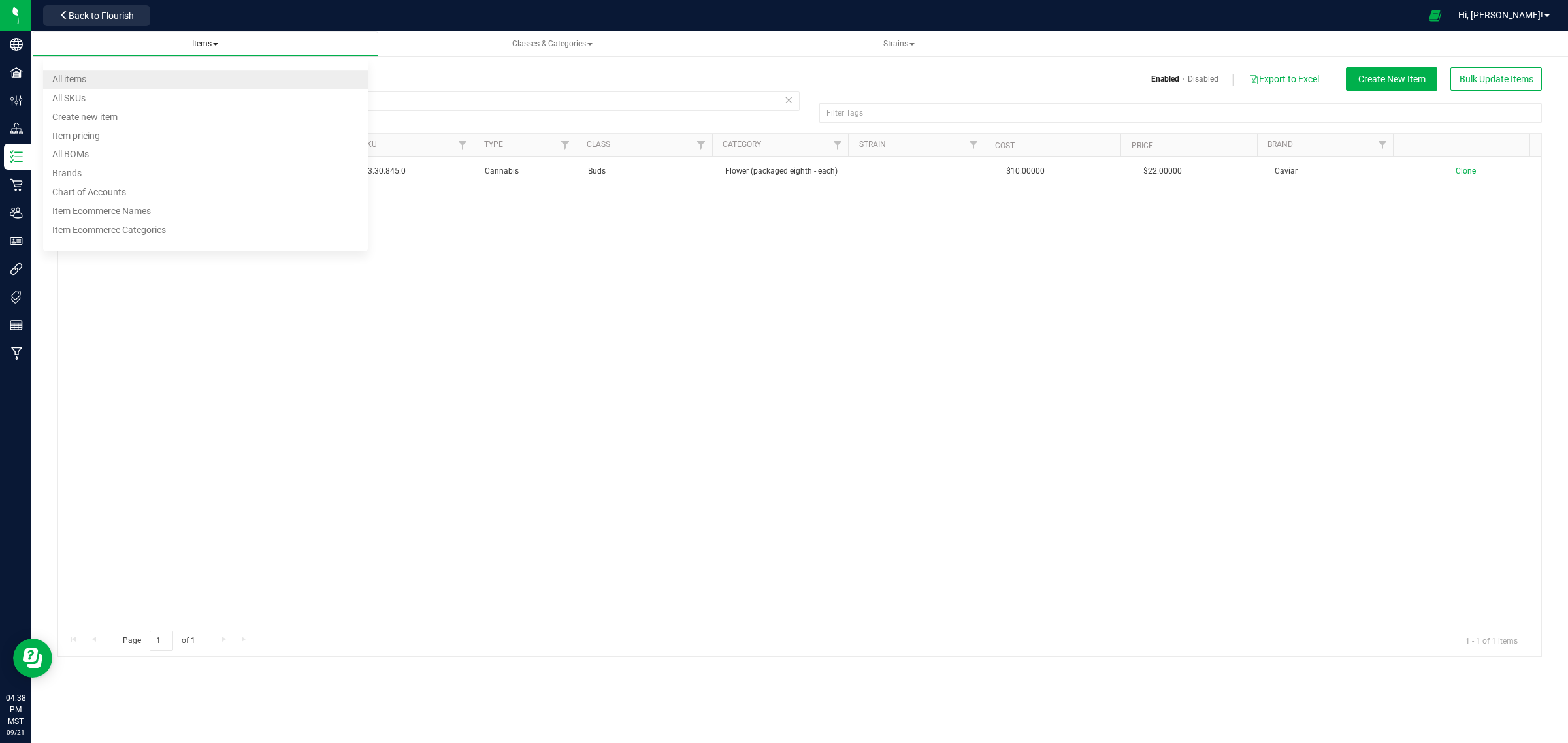
click at [79, 77] on span "All items" at bounding box center [69, 79] width 34 height 11
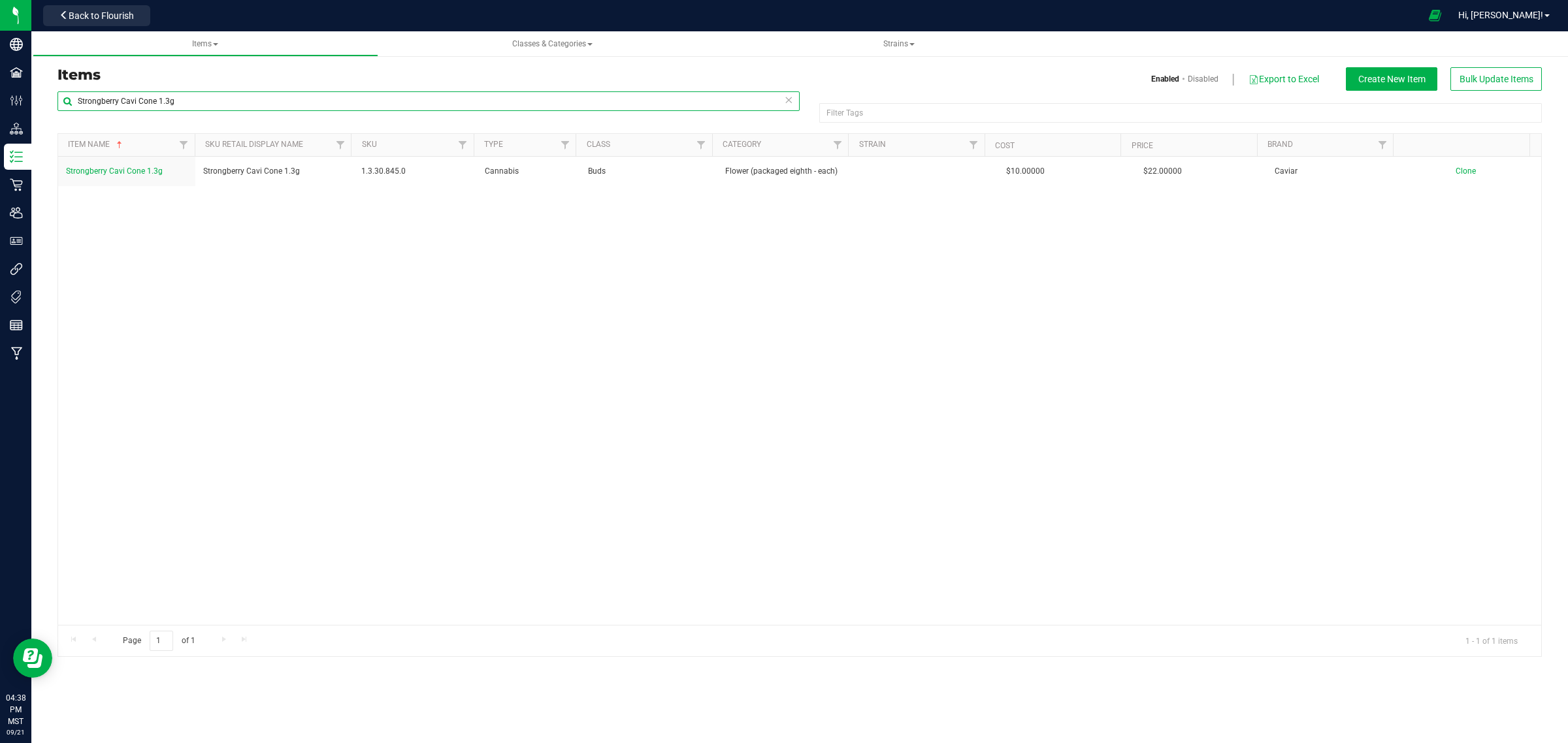
drag, startPoint x: 185, startPoint y: 99, endPoint x: 63, endPoint y: 106, distance: 122.2
click at [63, 106] on input "Strongberry Cavi Cone 1.3g" at bounding box center [428, 101] width 742 height 20
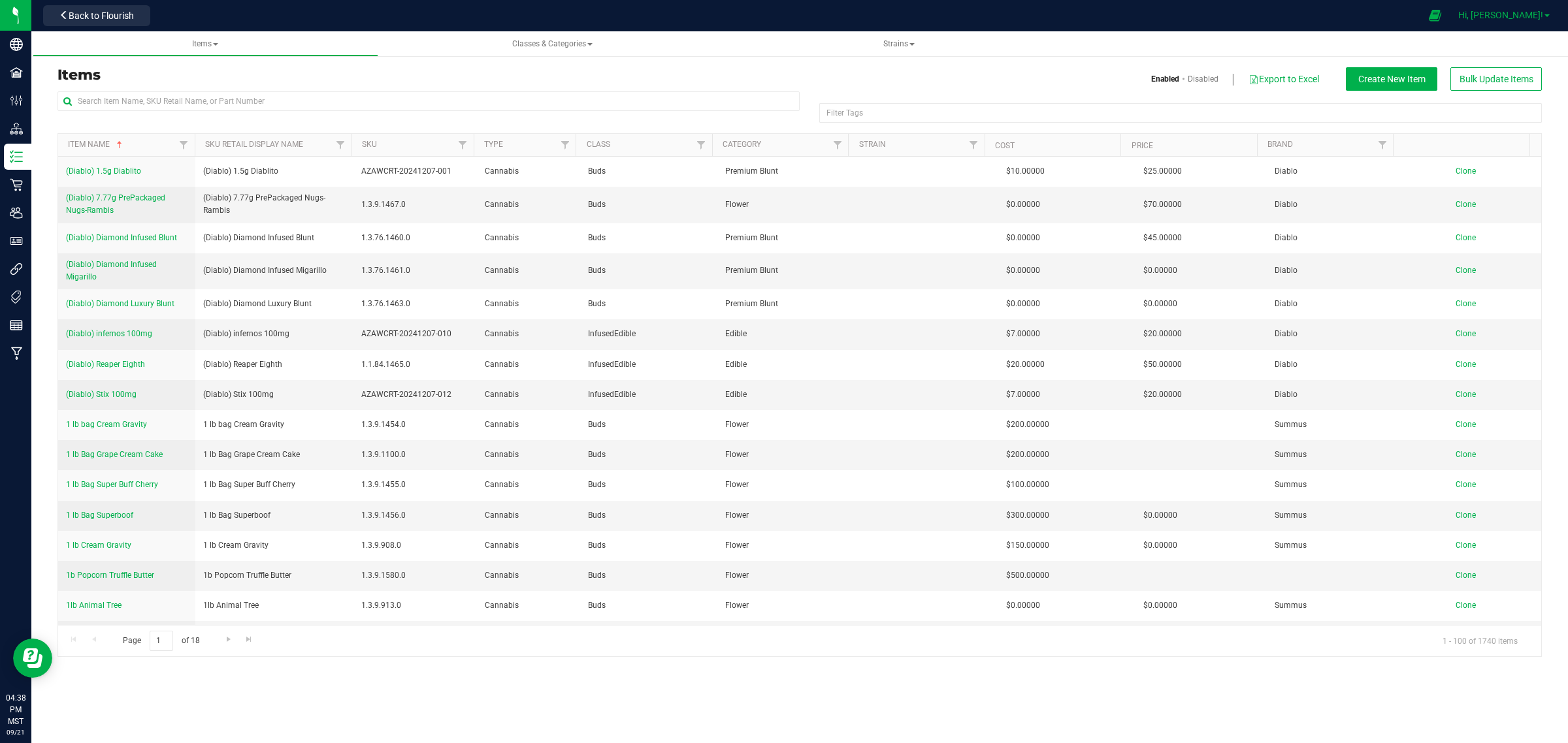
click at [1513, 17] on span "Hi, [PERSON_NAME]!" at bounding box center [1501, 15] width 85 height 11
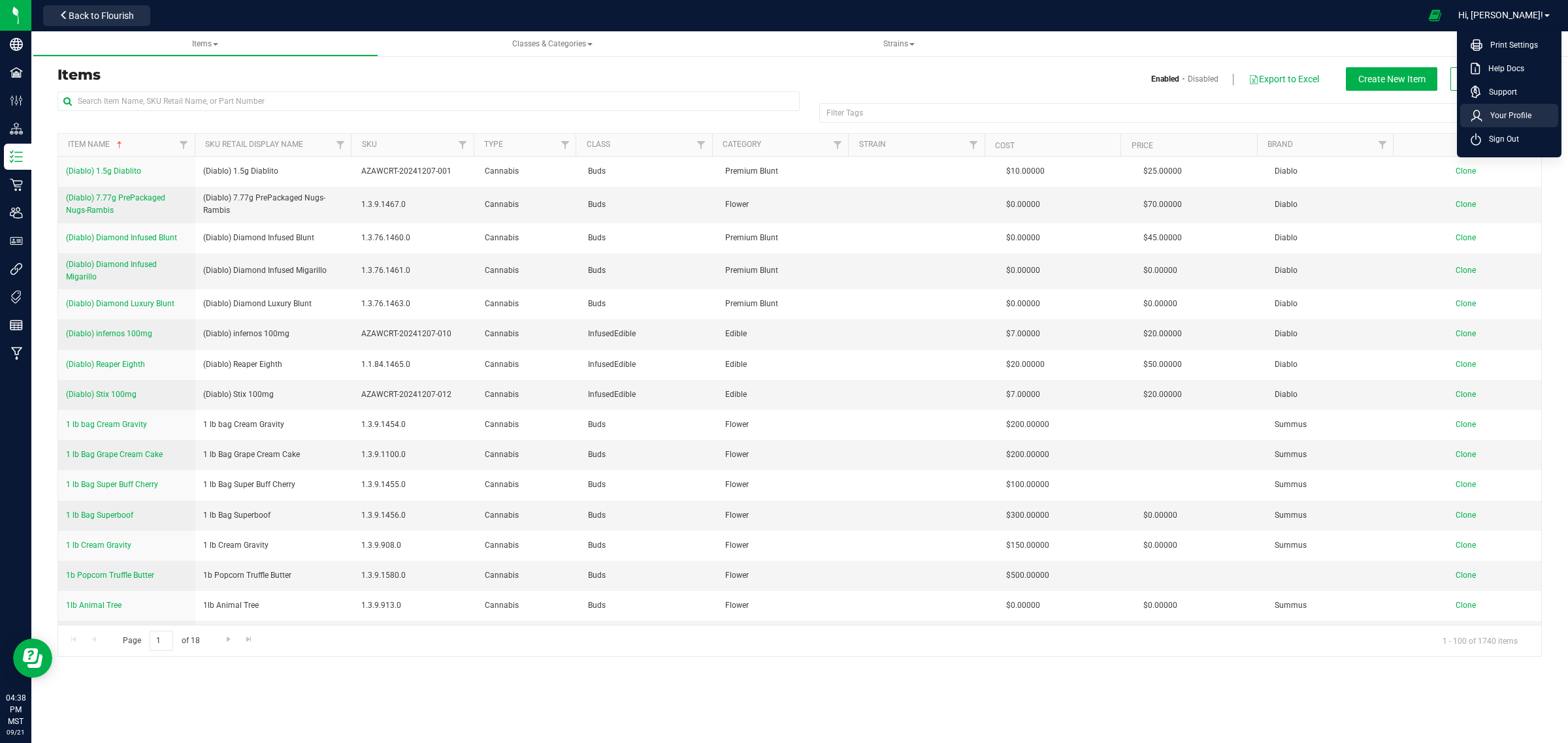
click at [1495, 110] on span "Your Profile" at bounding box center [1506, 116] width 49 height 13
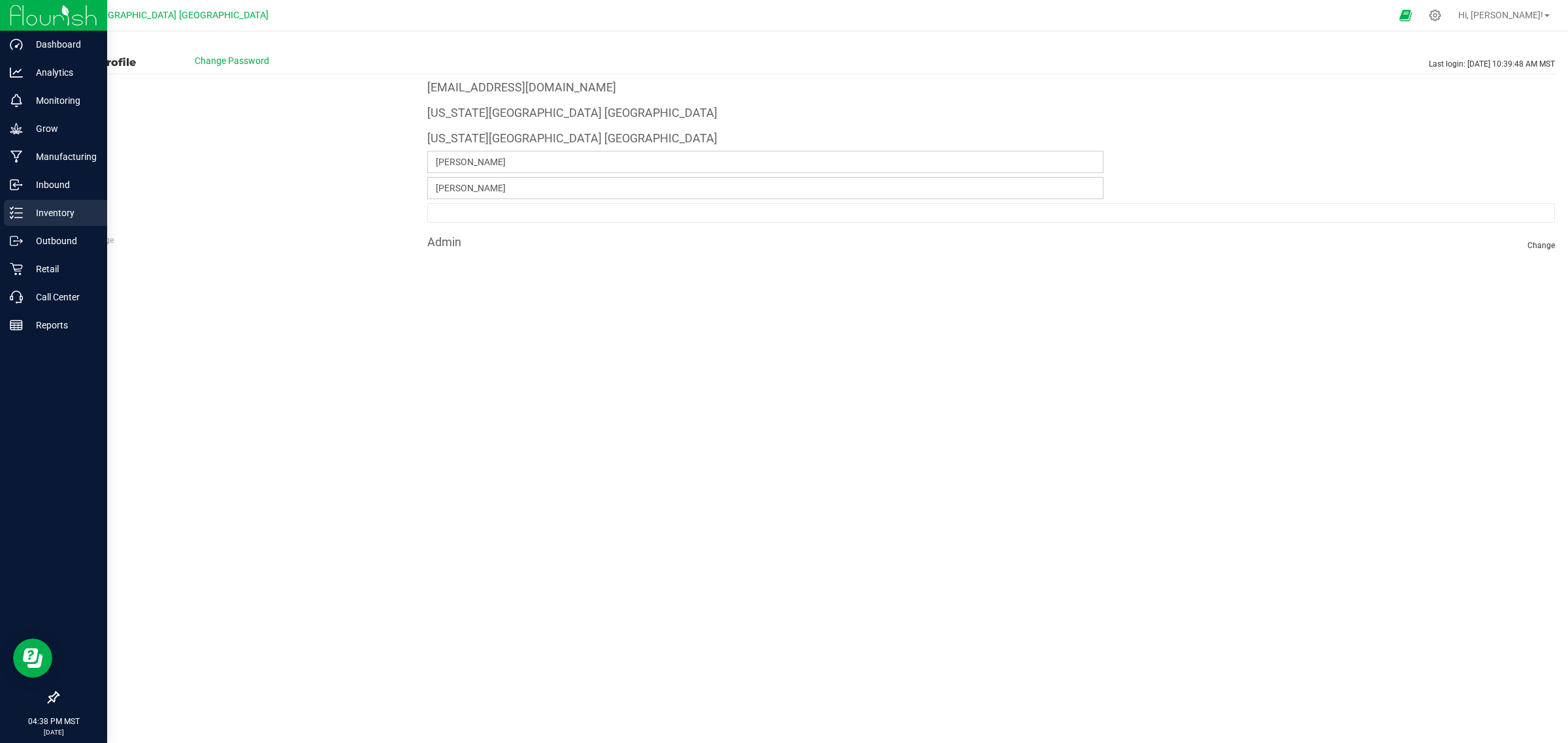
click at [51, 216] on p "Inventory" at bounding box center [62, 213] width 78 height 16
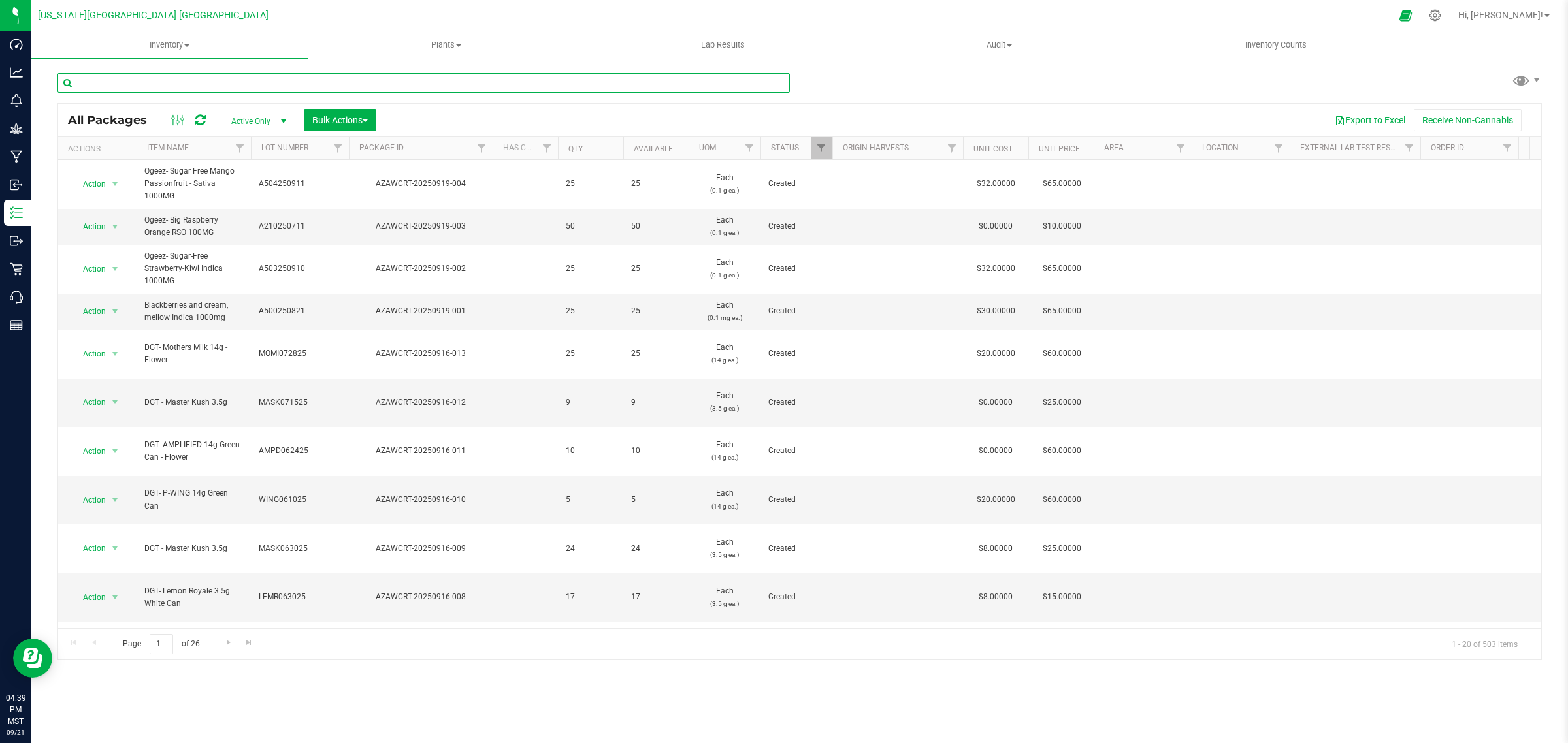
paste input "Strongberry Cavi Cone 1.3g"
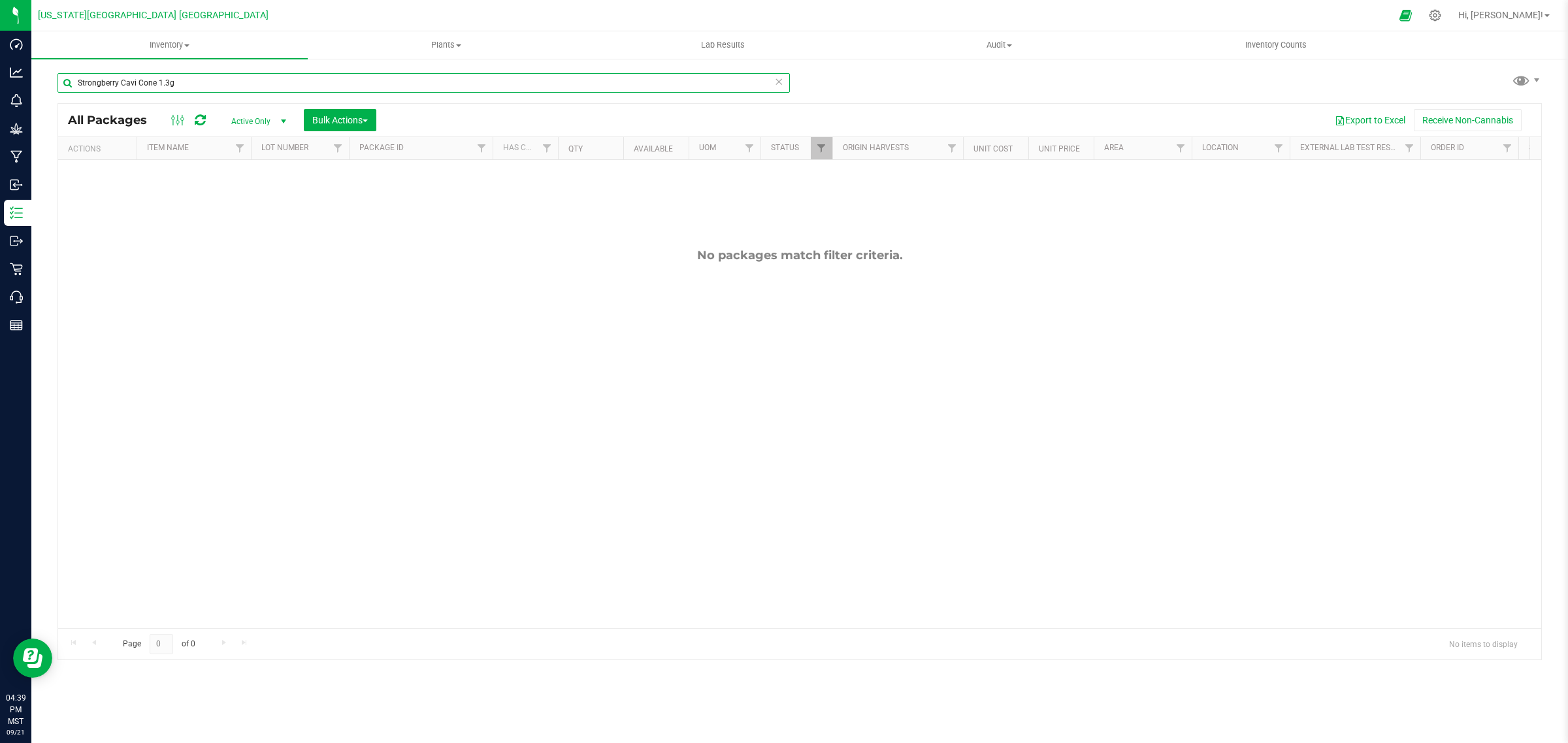
type input "Strongberry Cavi Cone 1.3g"
click at [285, 119] on span "select" at bounding box center [284, 121] width 11 height 11
click at [237, 206] on li "All" at bounding box center [256, 202] width 71 height 20
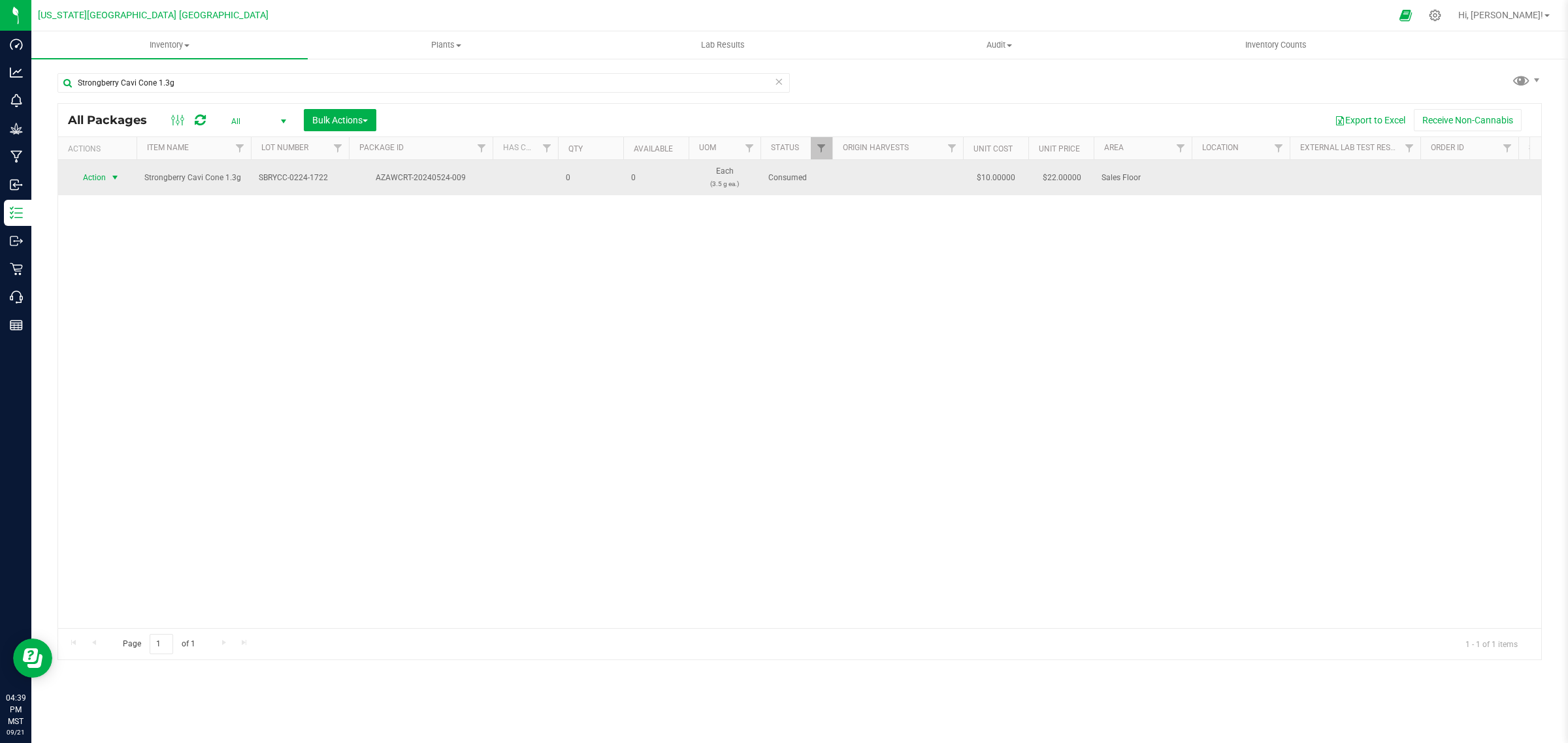
click at [90, 178] on span "Action" at bounding box center [89, 178] width 35 height 18
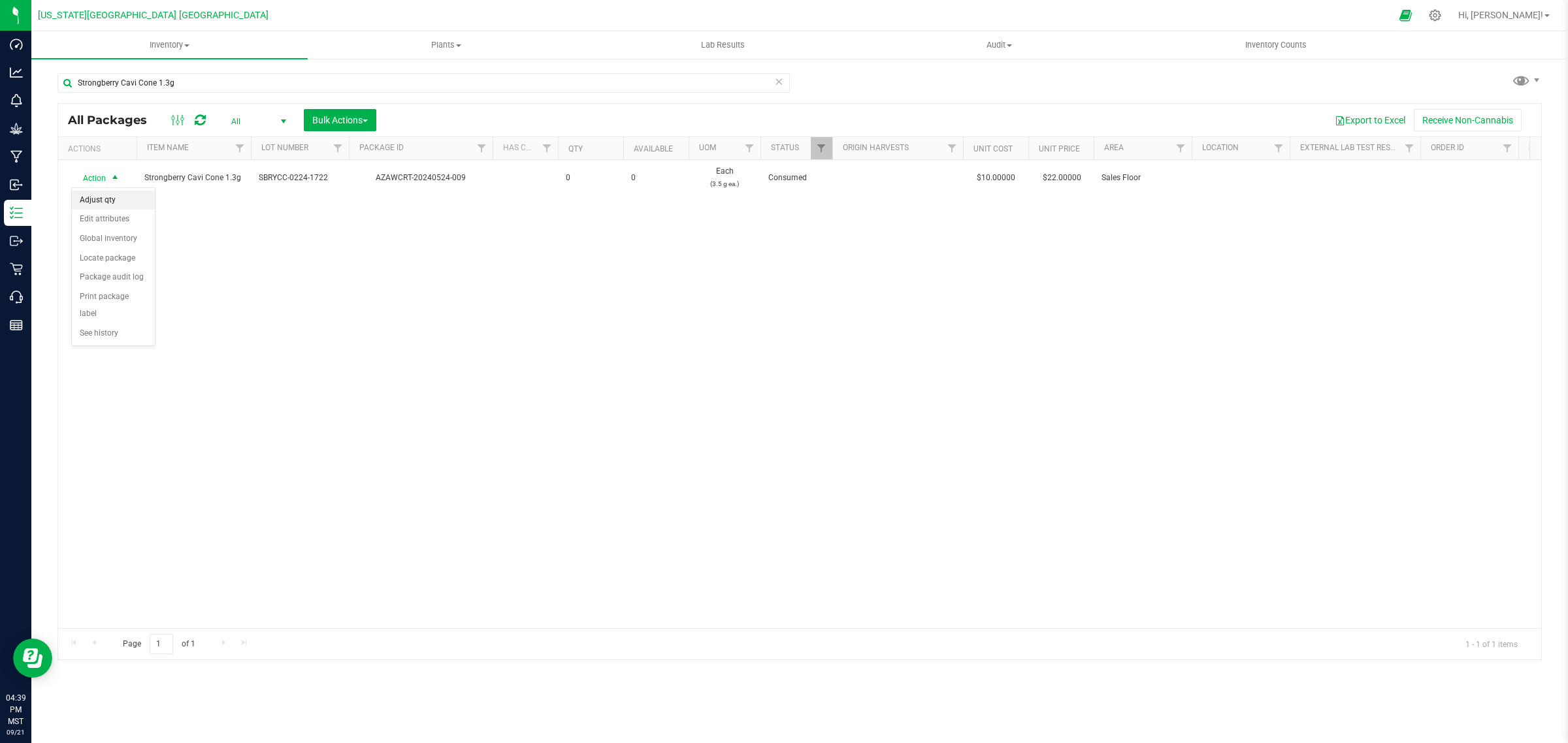
click at [90, 199] on li "Adjust qty" at bounding box center [113, 200] width 83 height 20
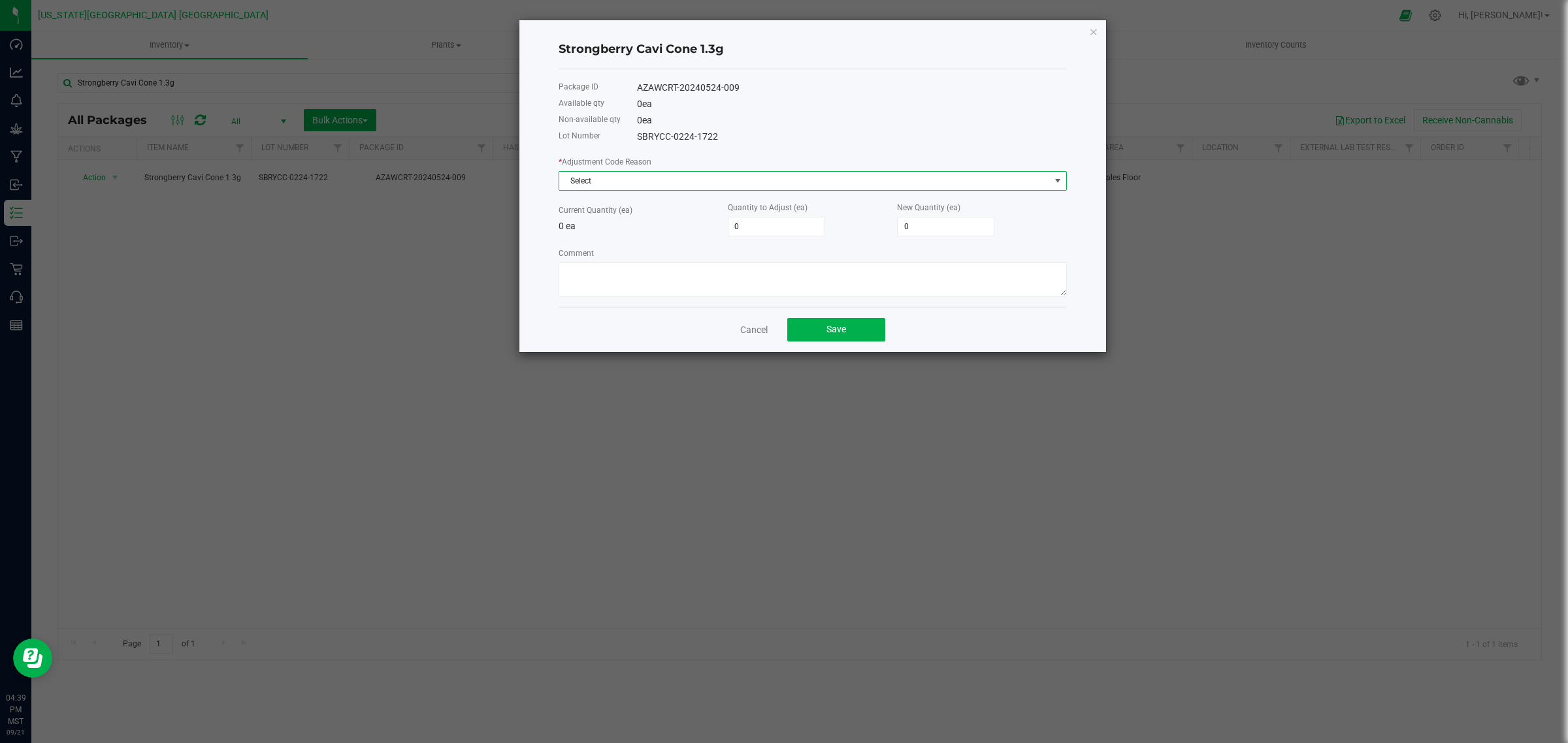
click at [643, 183] on span "Select" at bounding box center [805, 181] width 491 height 18
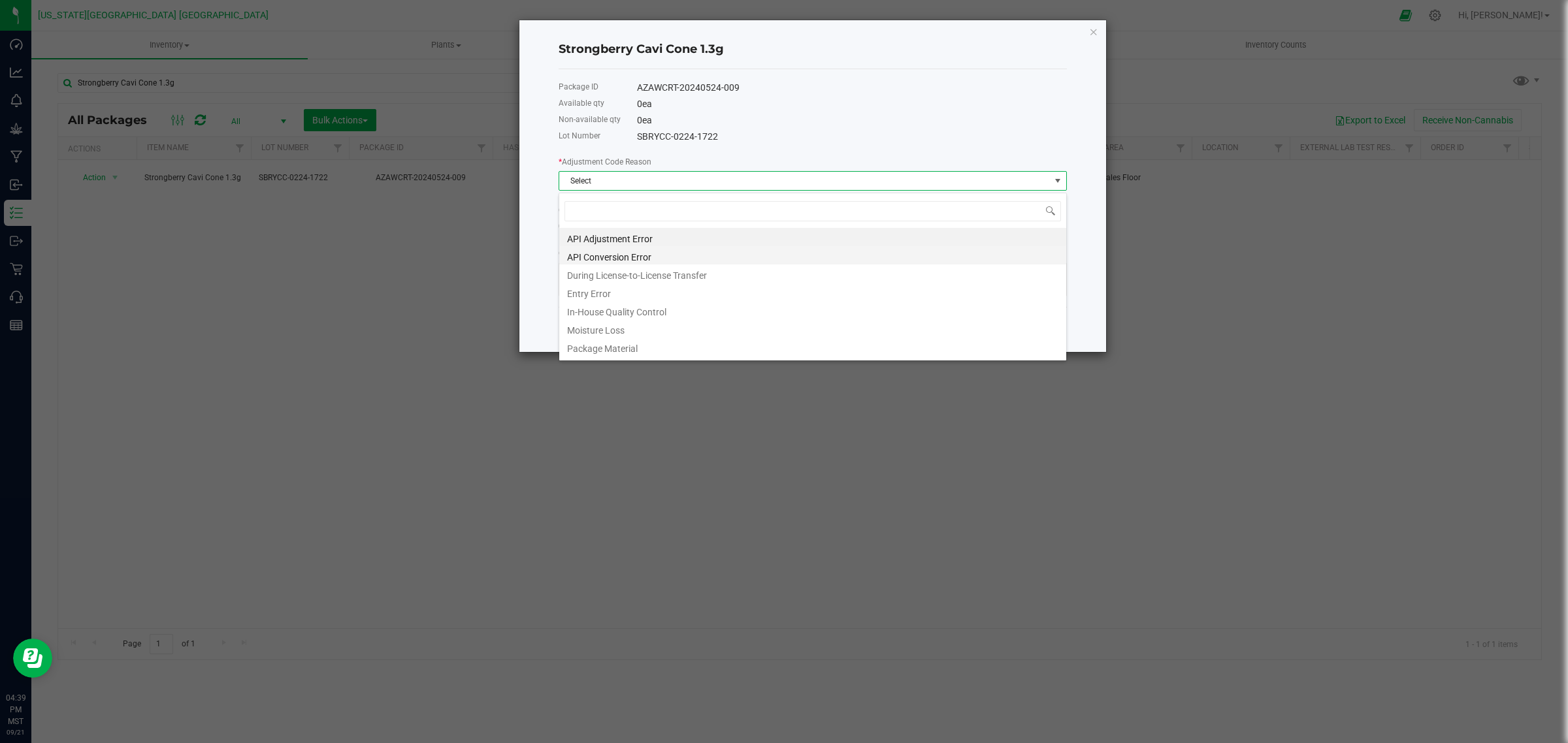
scroll to position [20, 508]
click at [580, 236] on li "API Adjustment Error" at bounding box center [813, 237] width 507 height 18
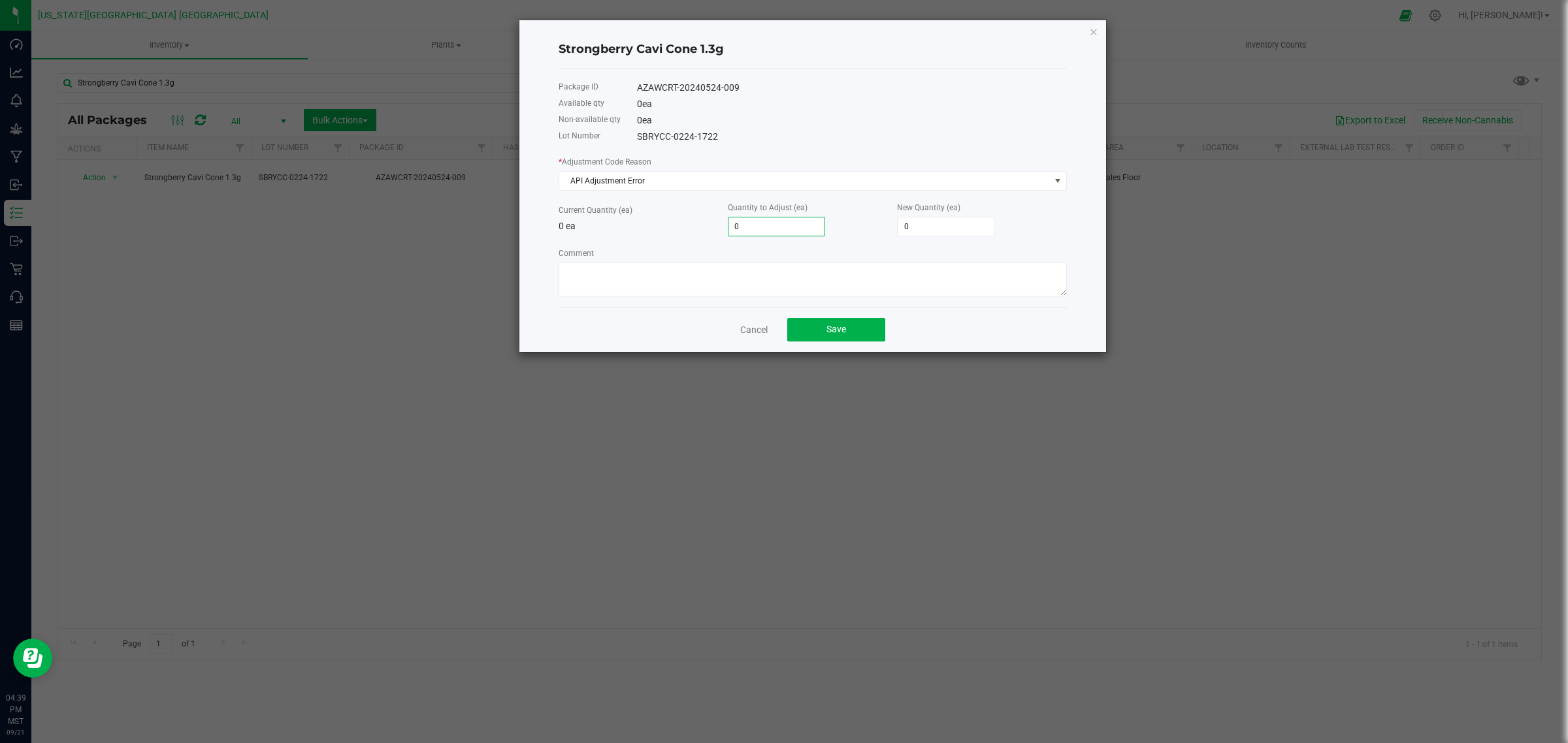
click at [760, 221] on input "0" at bounding box center [777, 227] width 96 height 18
type input "4"
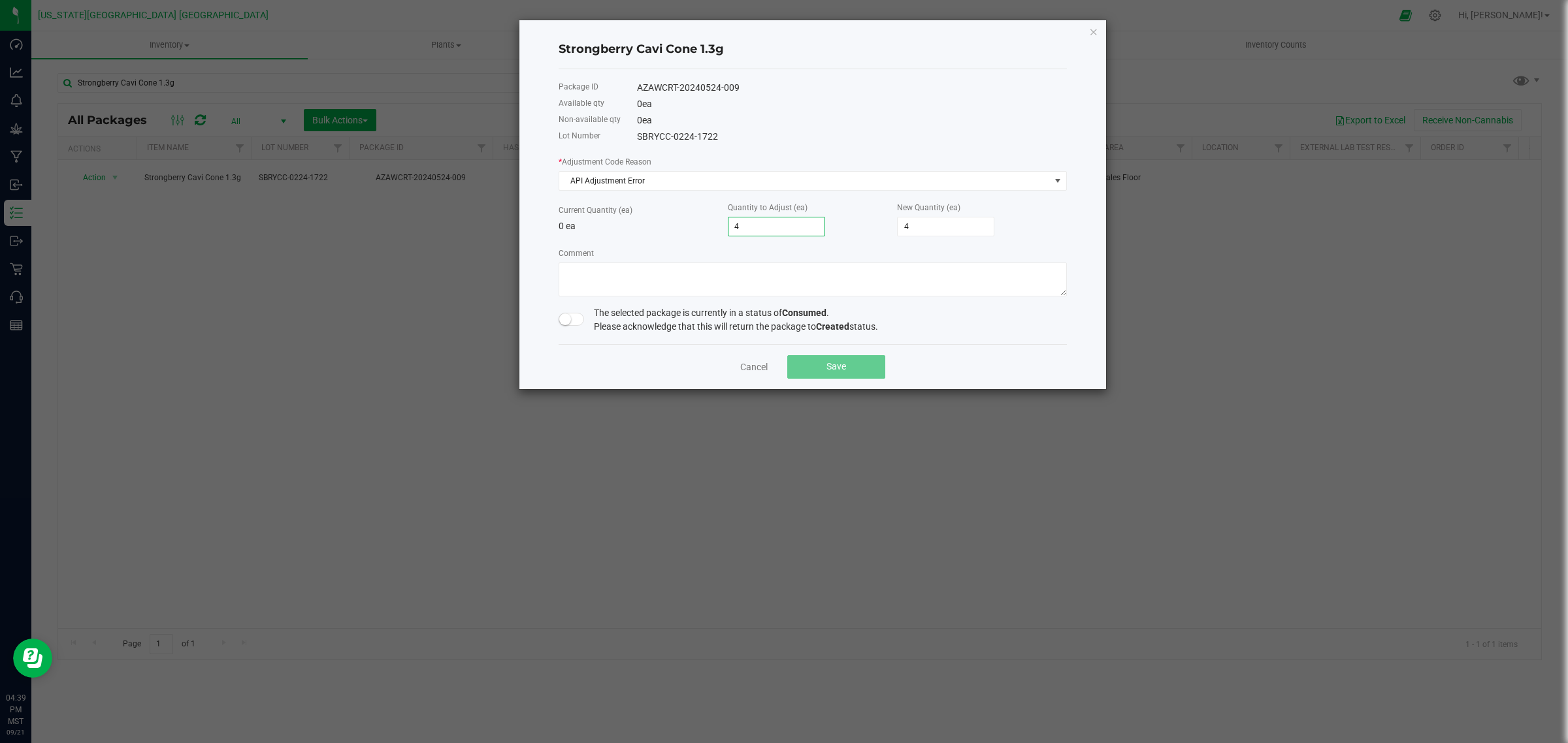
type input "4"
click at [582, 322] on span at bounding box center [571, 319] width 26 height 13
click at [613, 272] on textarea "Comment" at bounding box center [812, 279] width 508 height 34
type textarea "Found in inventory"
click at [841, 367] on span "Save" at bounding box center [836, 367] width 20 height 11
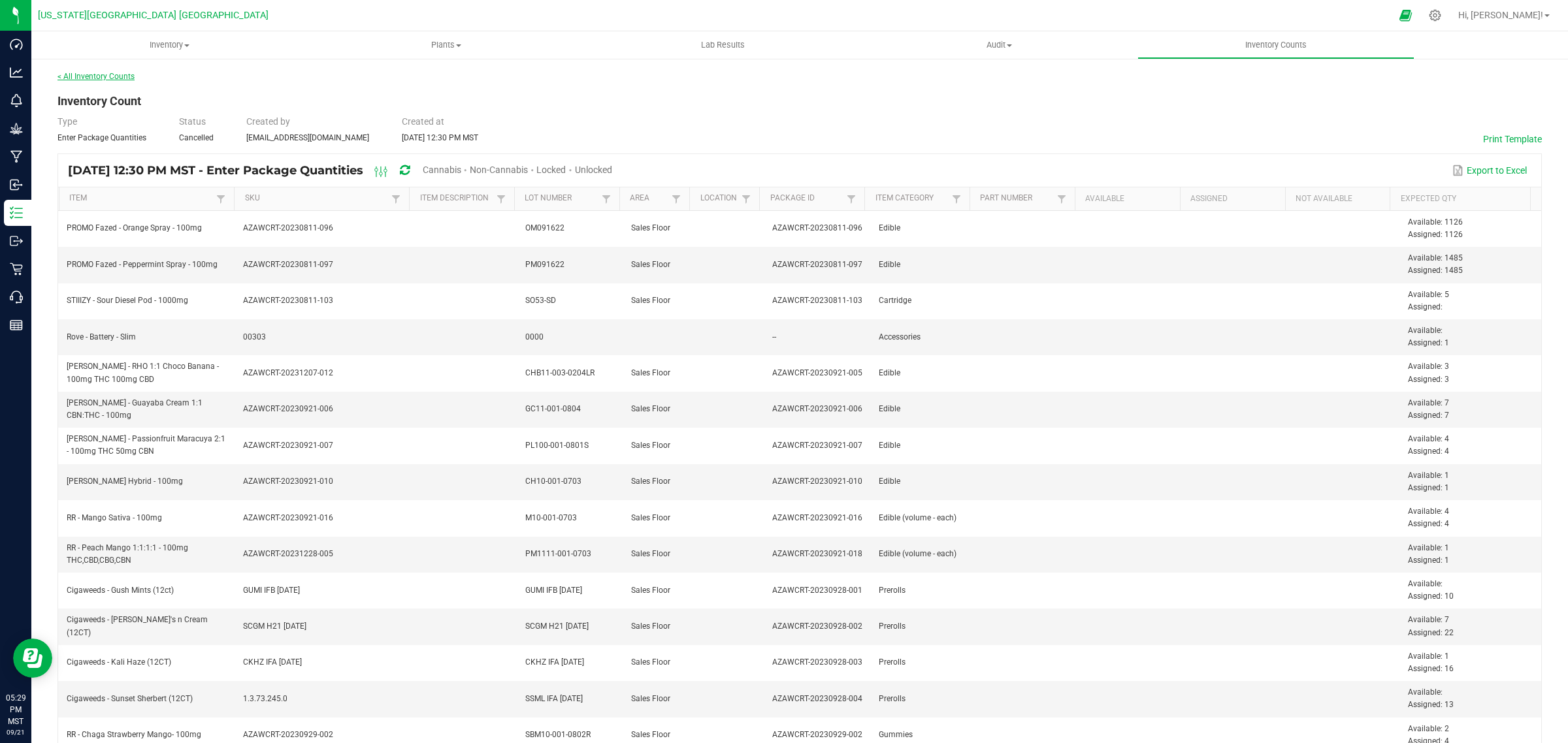
click at [115, 73] on link "< All Inventory Counts" at bounding box center [96, 76] width 77 height 9
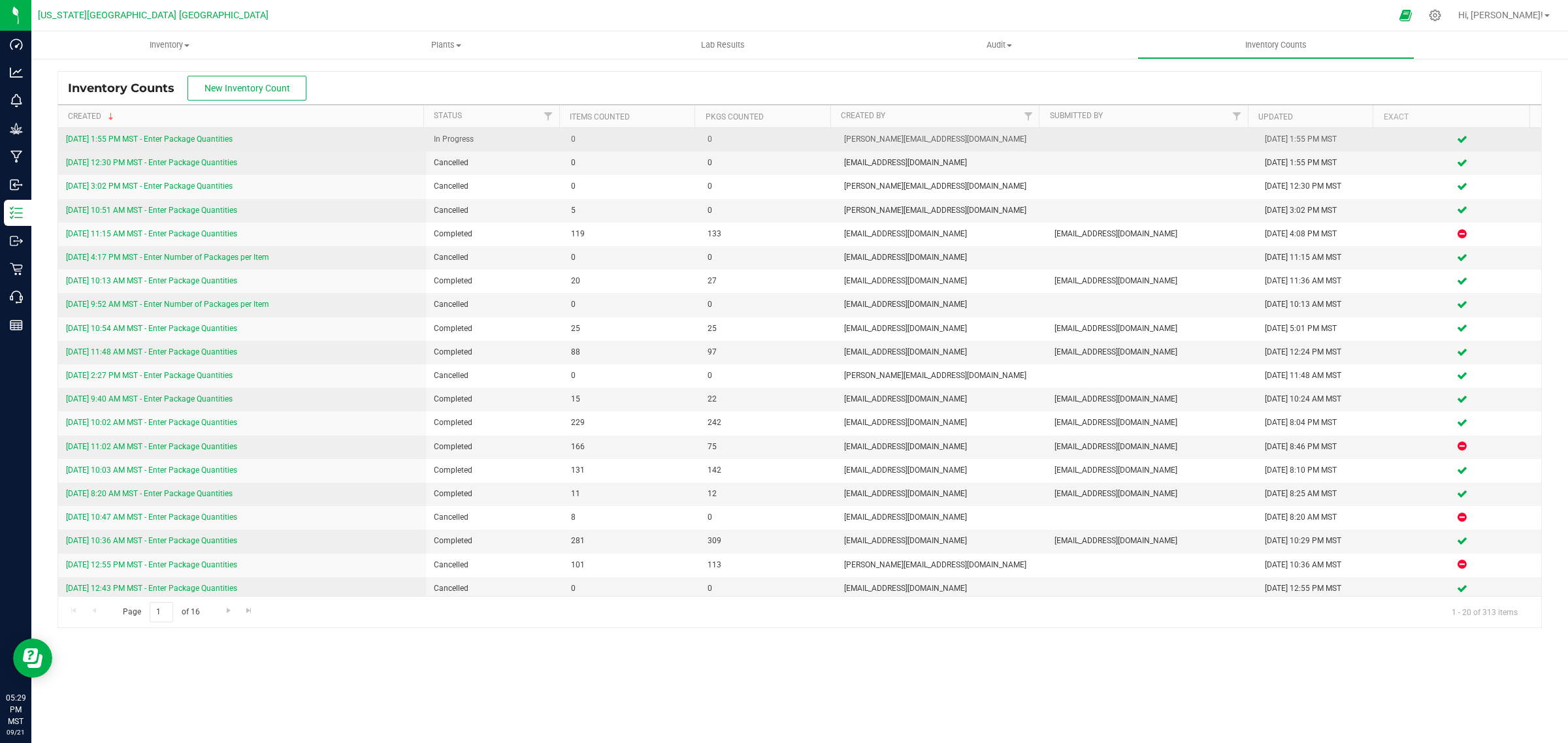
click at [159, 135] on link "9/21/25 1:55 PM MST - Enter Package Quantities" at bounding box center [149, 139] width 166 height 9
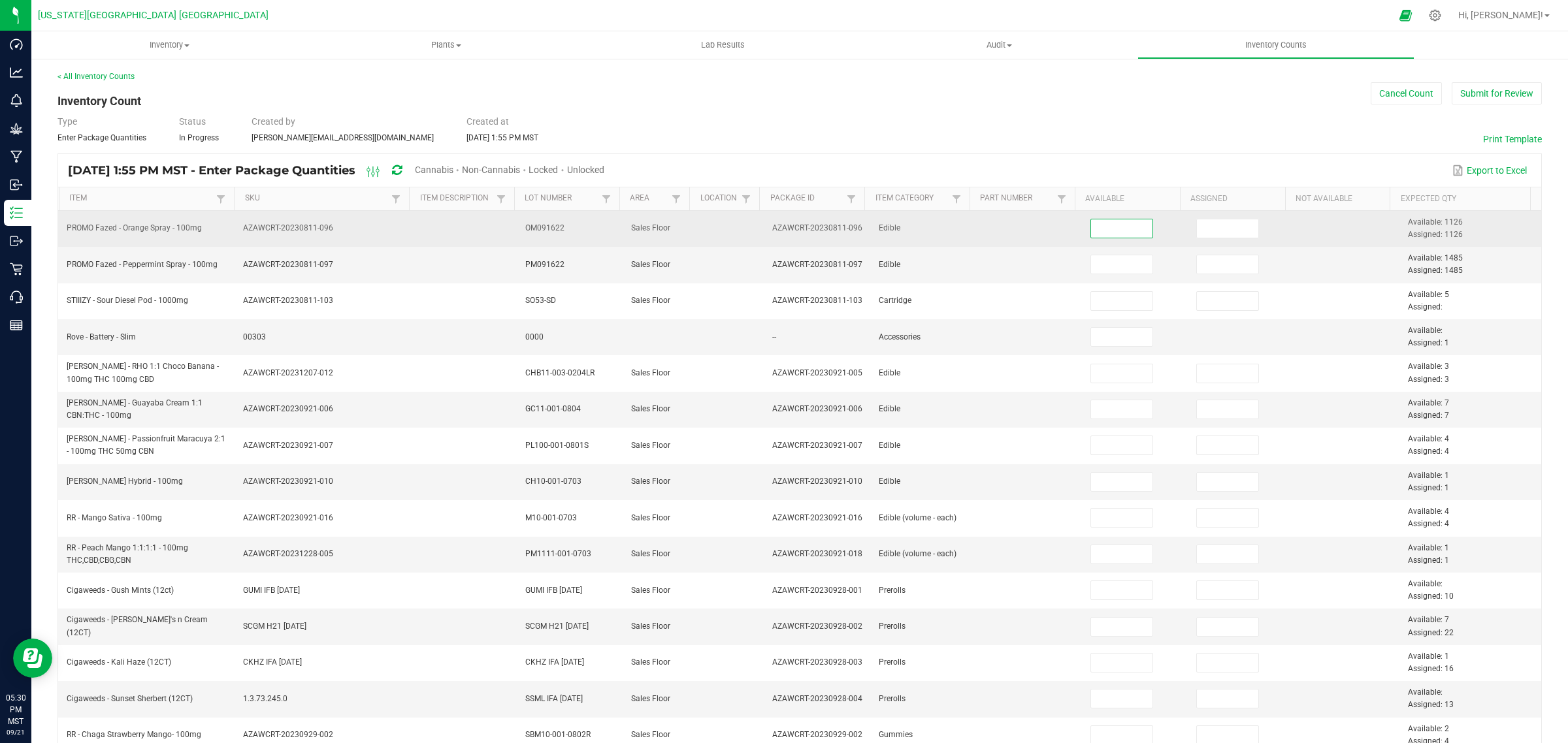
click at [1091, 236] on input at bounding box center [1122, 229] width 62 height 18
type input "1,126"
type input "1,485"
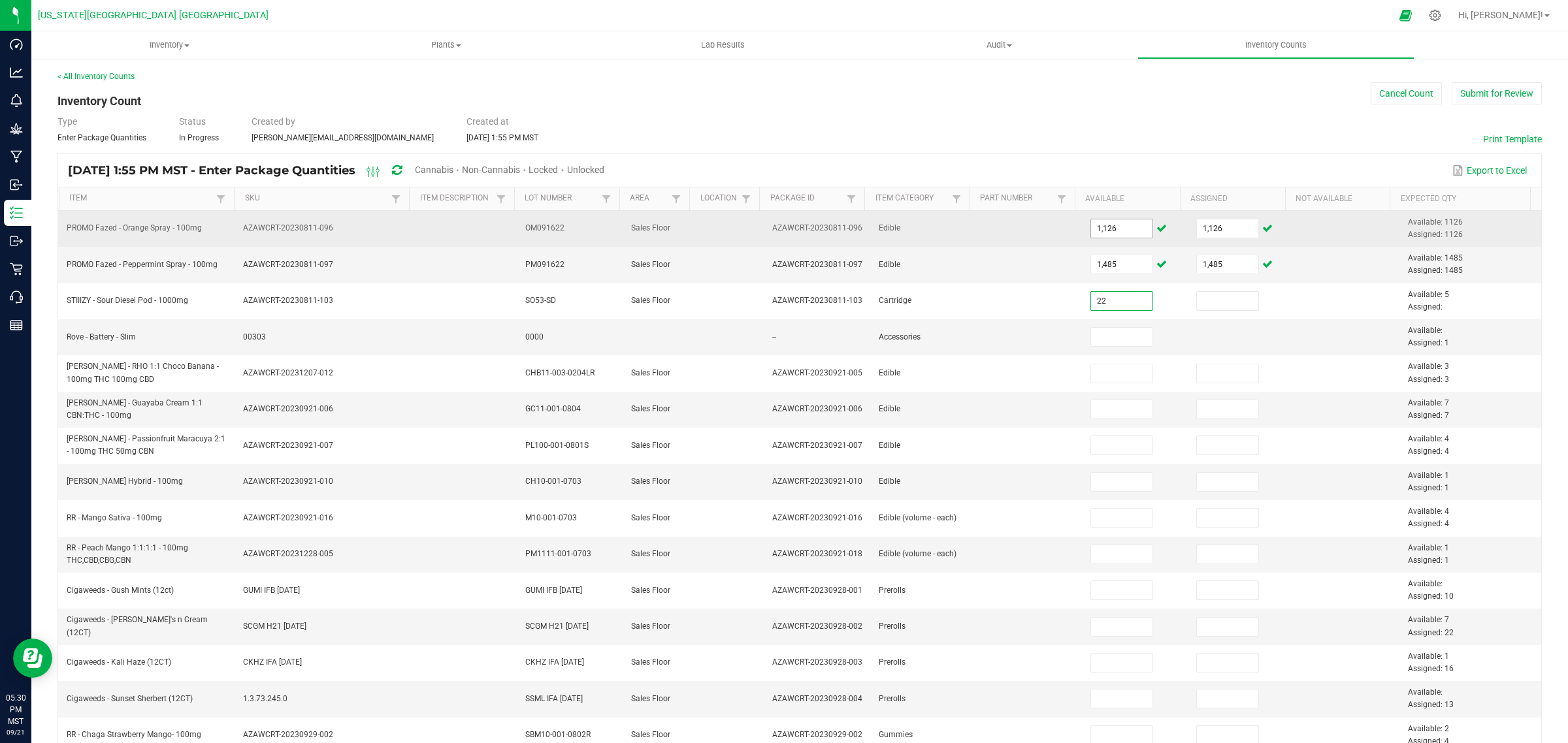
type input "22"
type input "2"
type input "0"
type input "3"
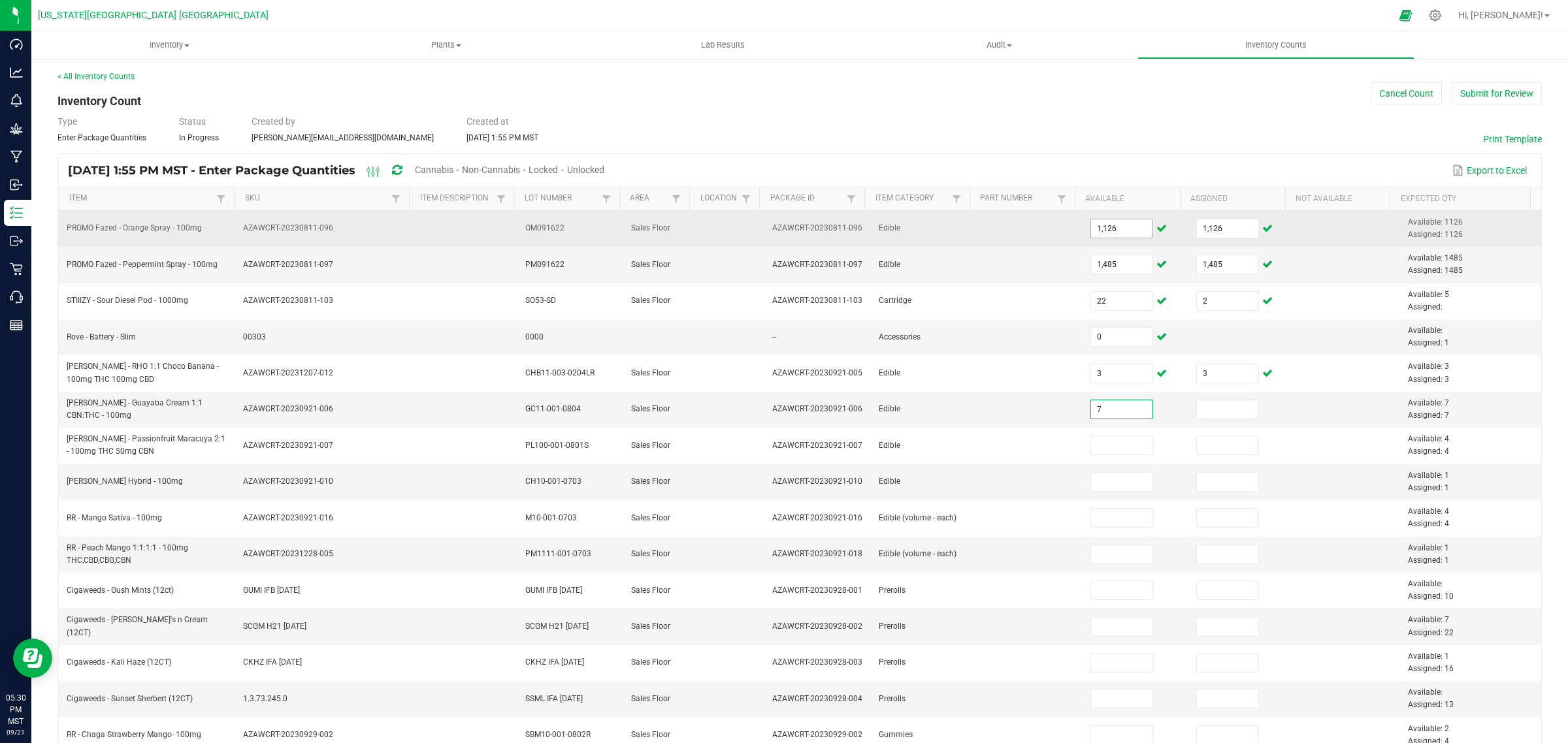
type input "7"
type input "4"
type input "5"
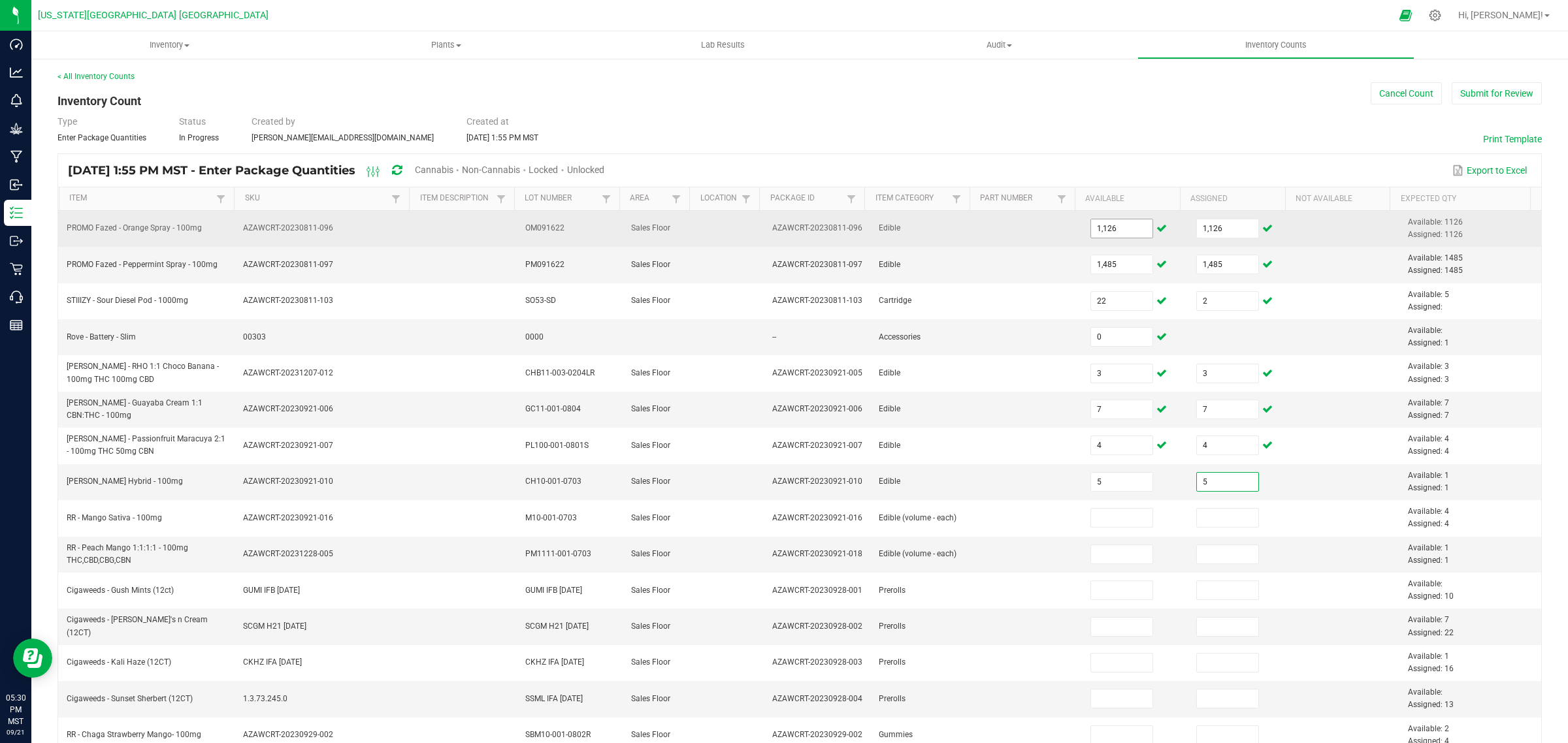
type input "5"
type input "4"
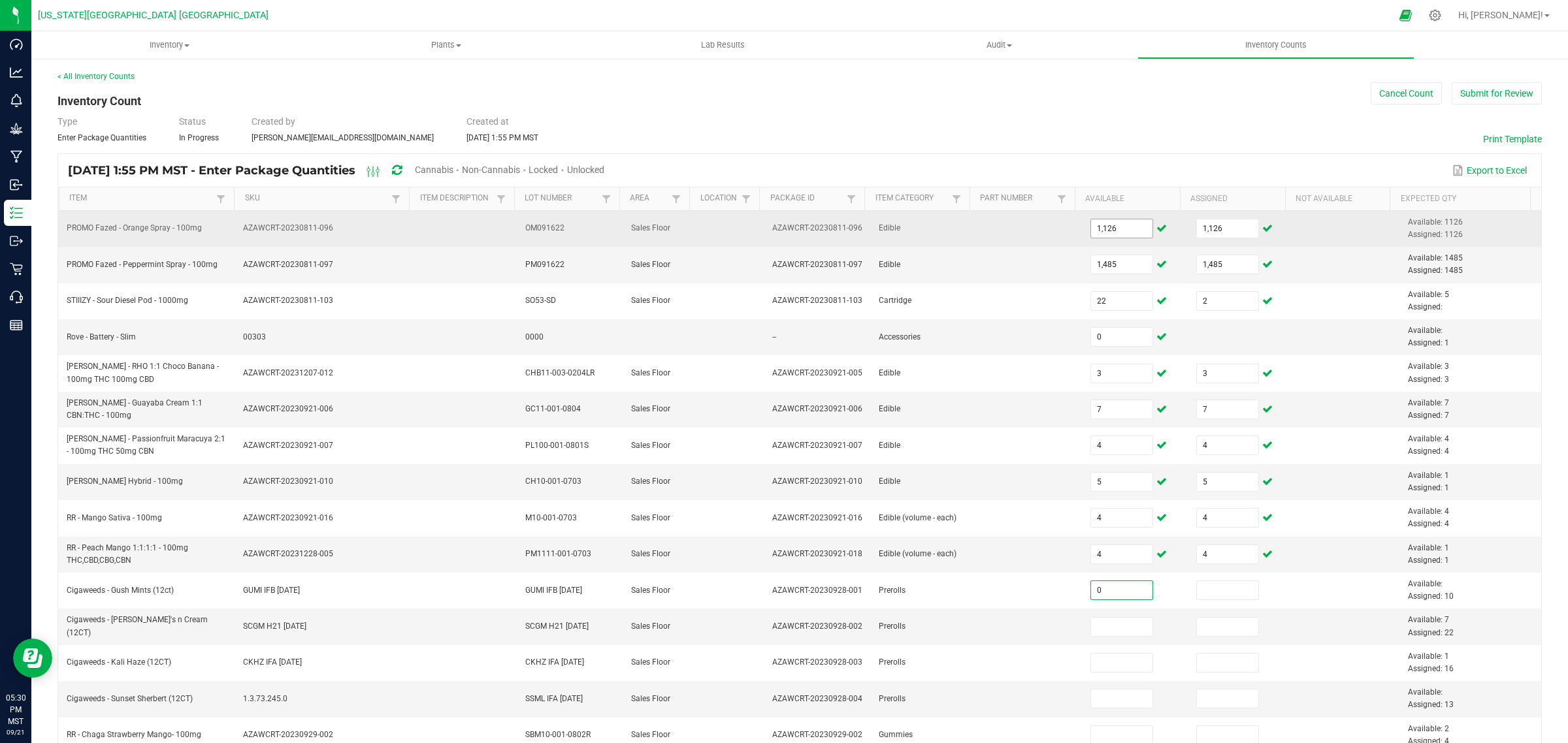
type input "0"
type input "4"
type input "0"
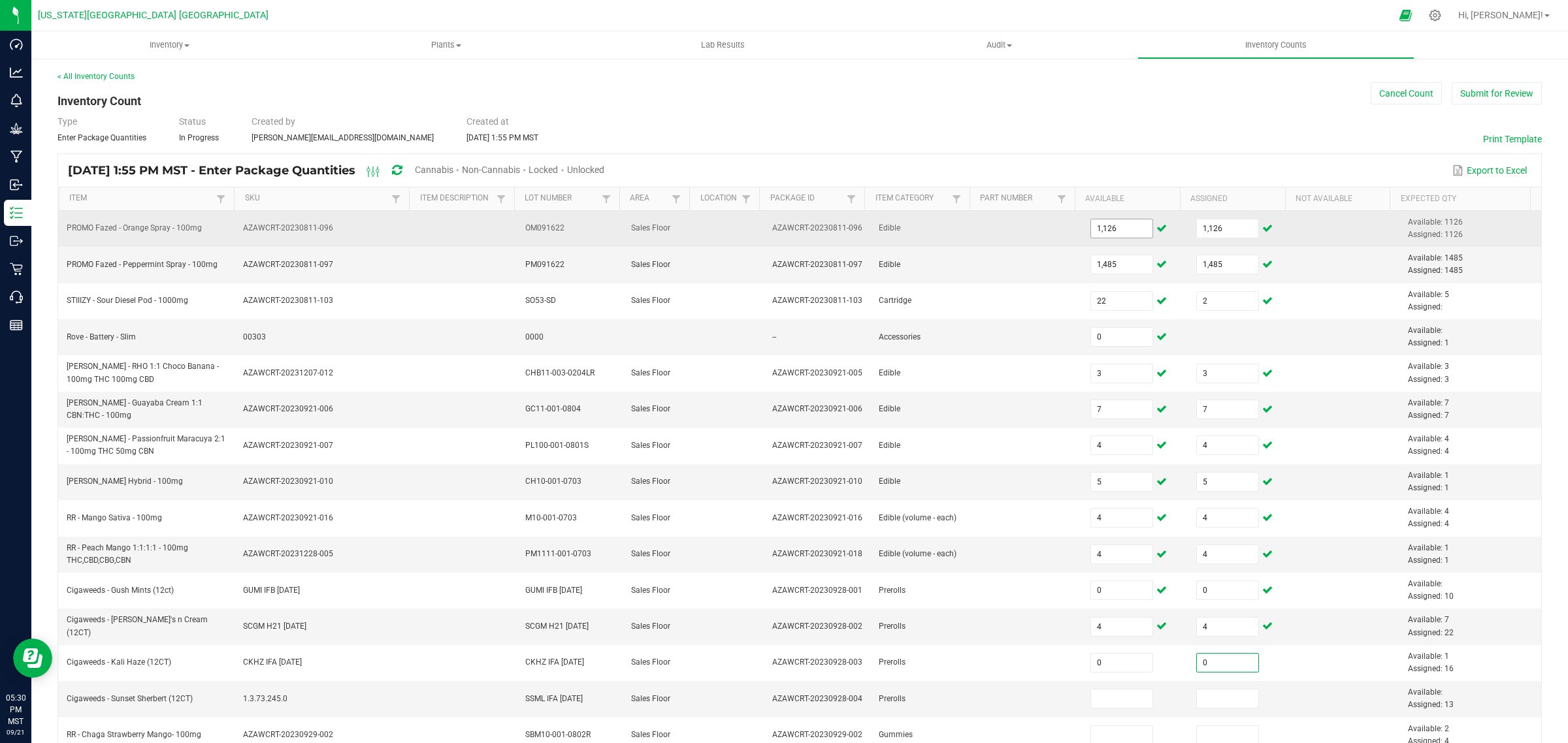
type input "0"
type input "2.0000"
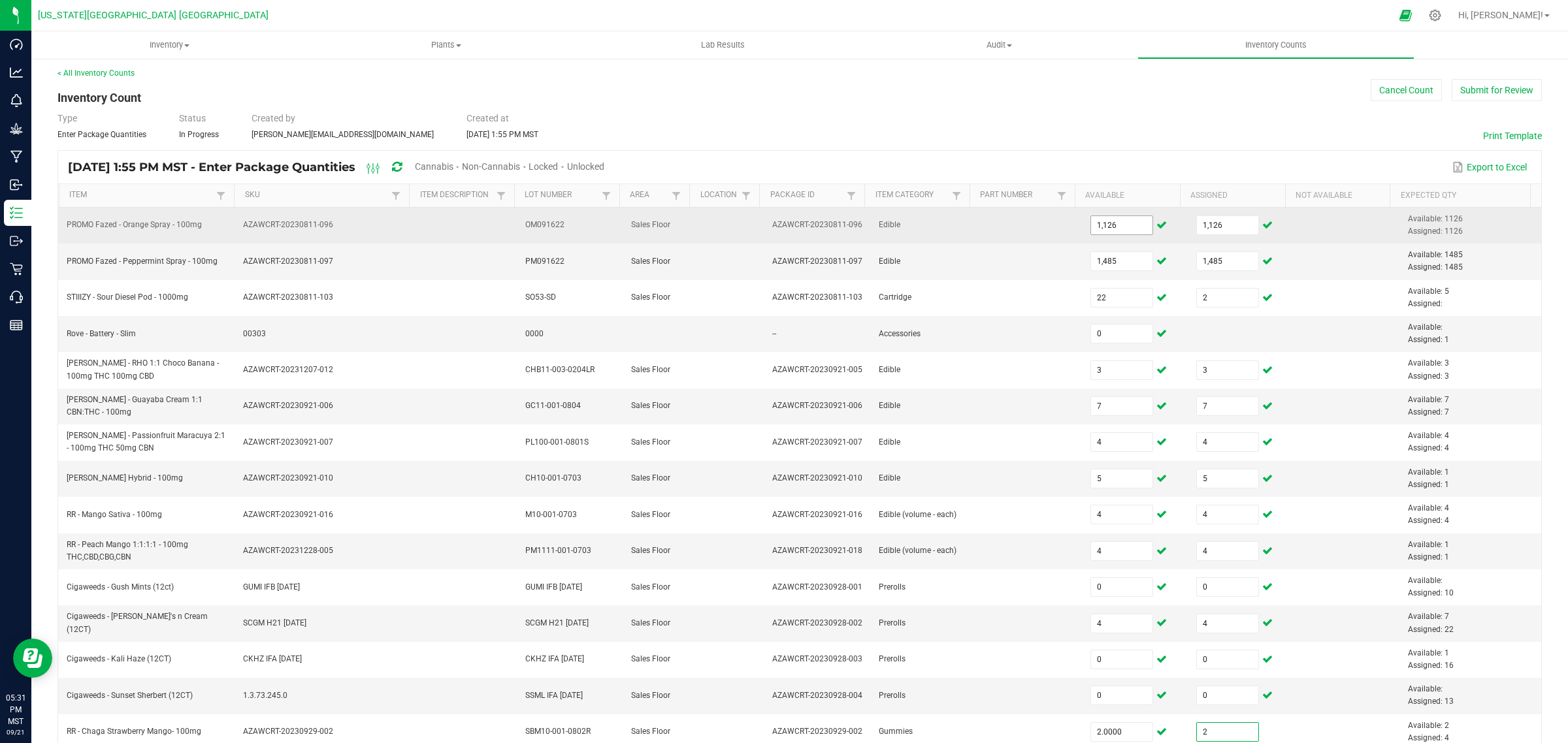
type input "2.0000"
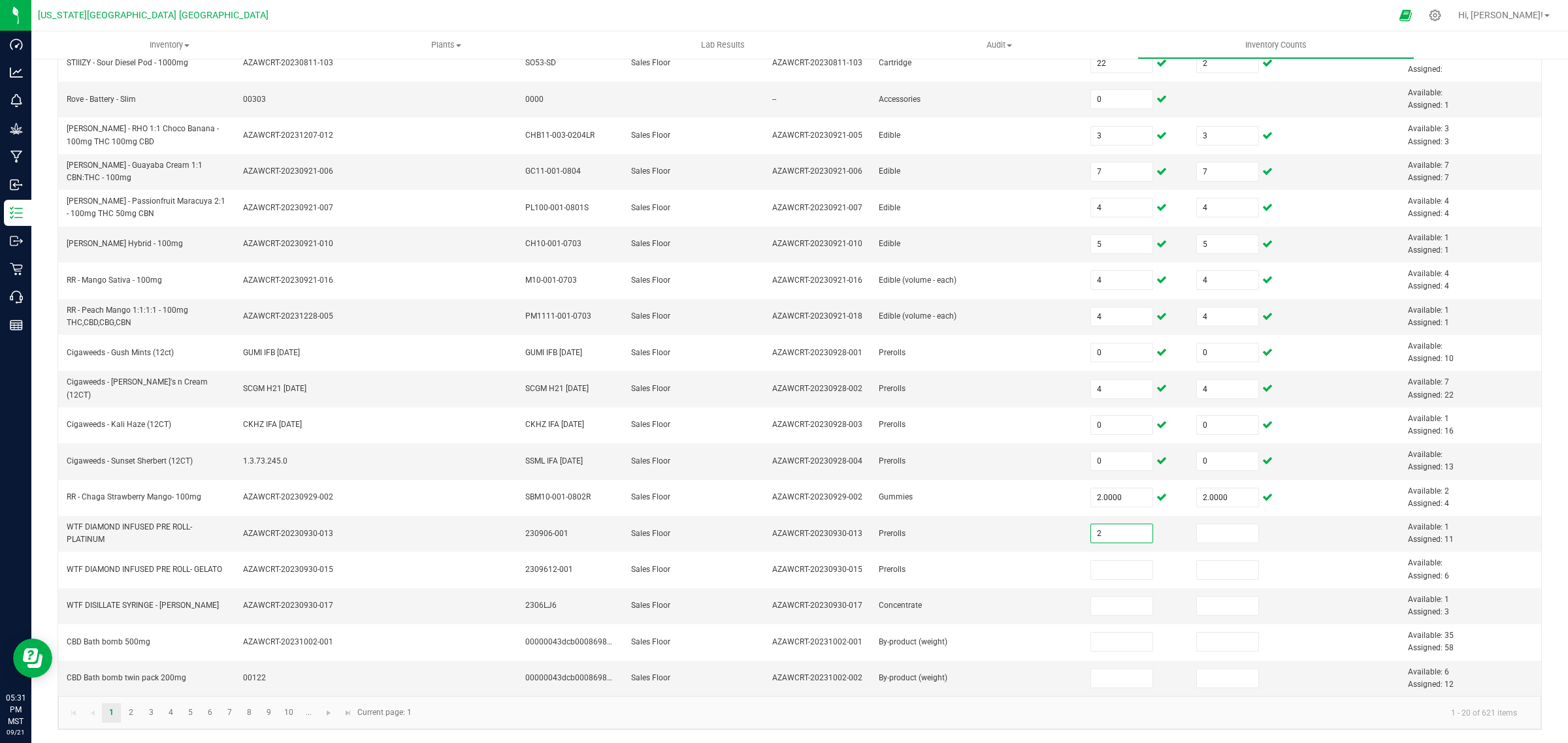
type input "2.0000"
type input "0.0000"
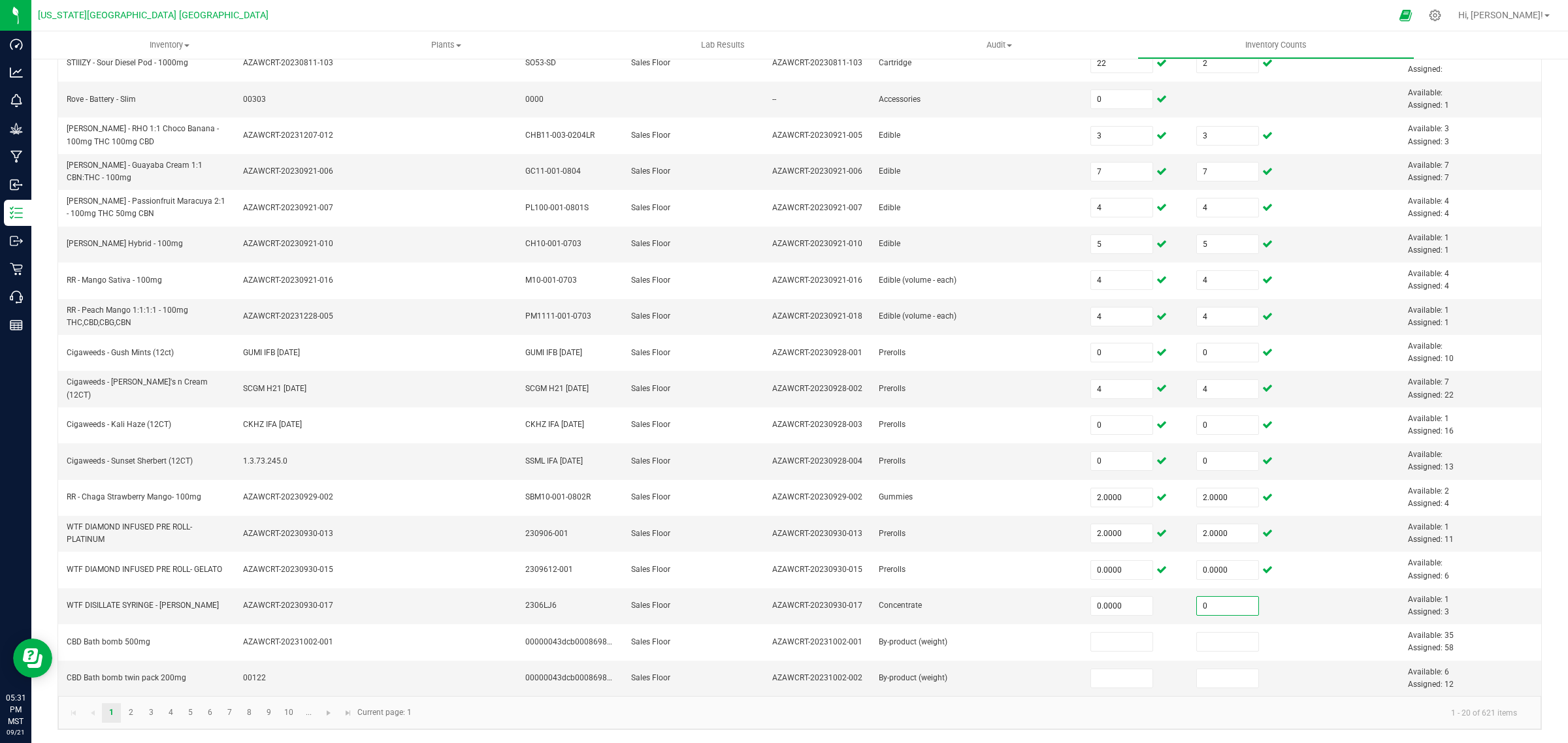
type input "0.0000"
type input "35.0000"
type input "6.0000"
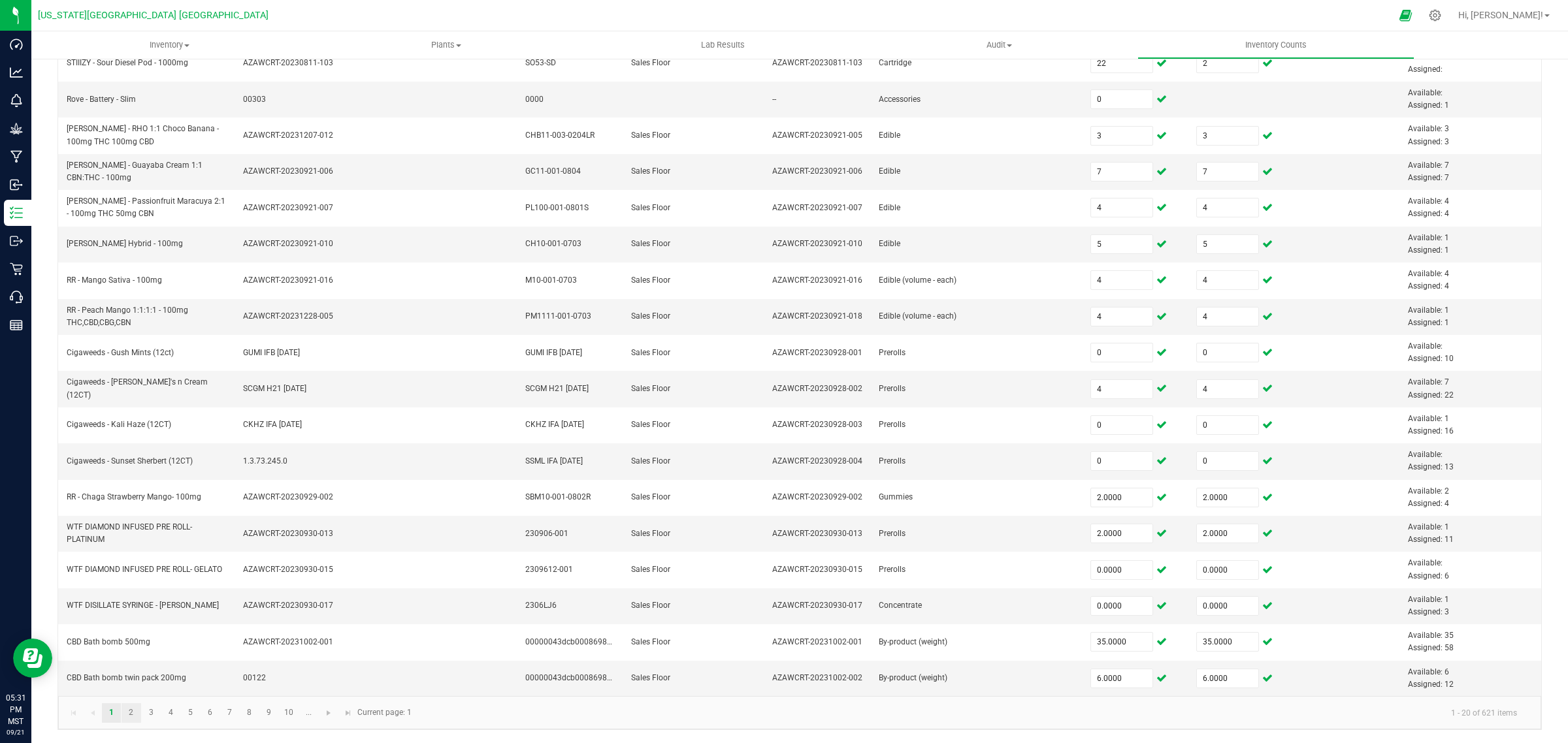
click at [126, 718] on link "2" at bounding box center [131, 713] width 19 height 20
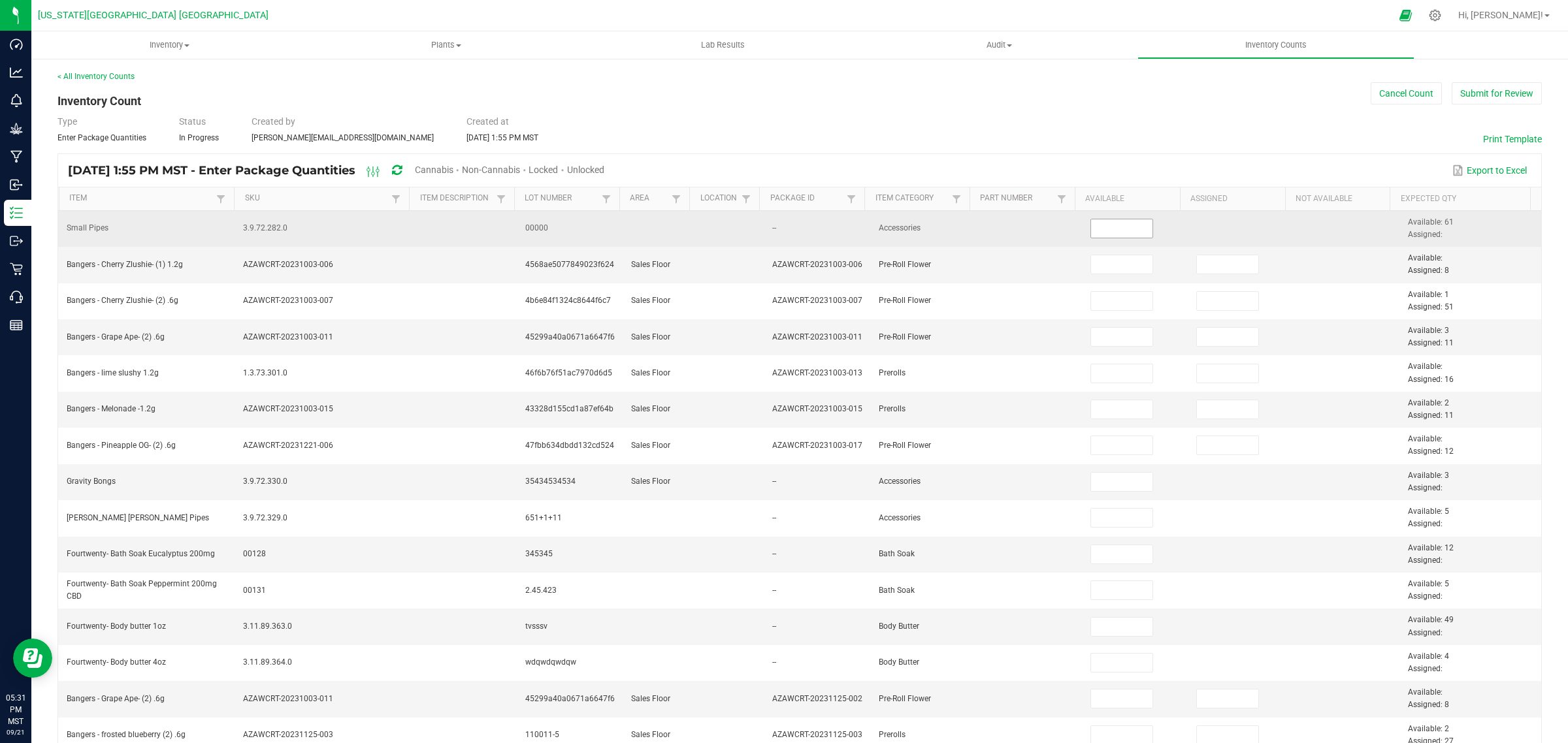
click at [1112, 230] on input at bounding box center [1122, 229] width 62 height 18
type input "61"
type input "0.0000"
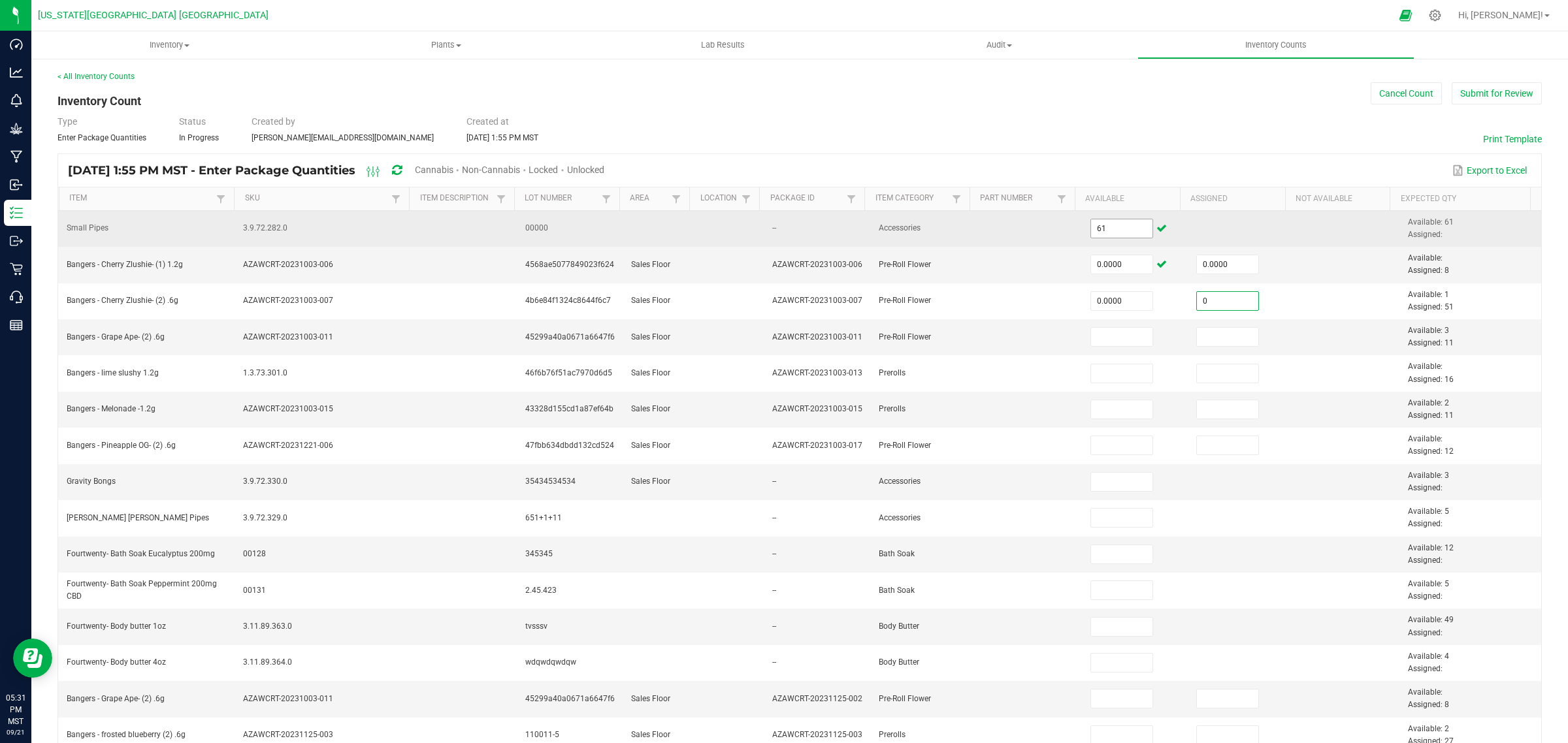
type input "0.0000"
type input "0"
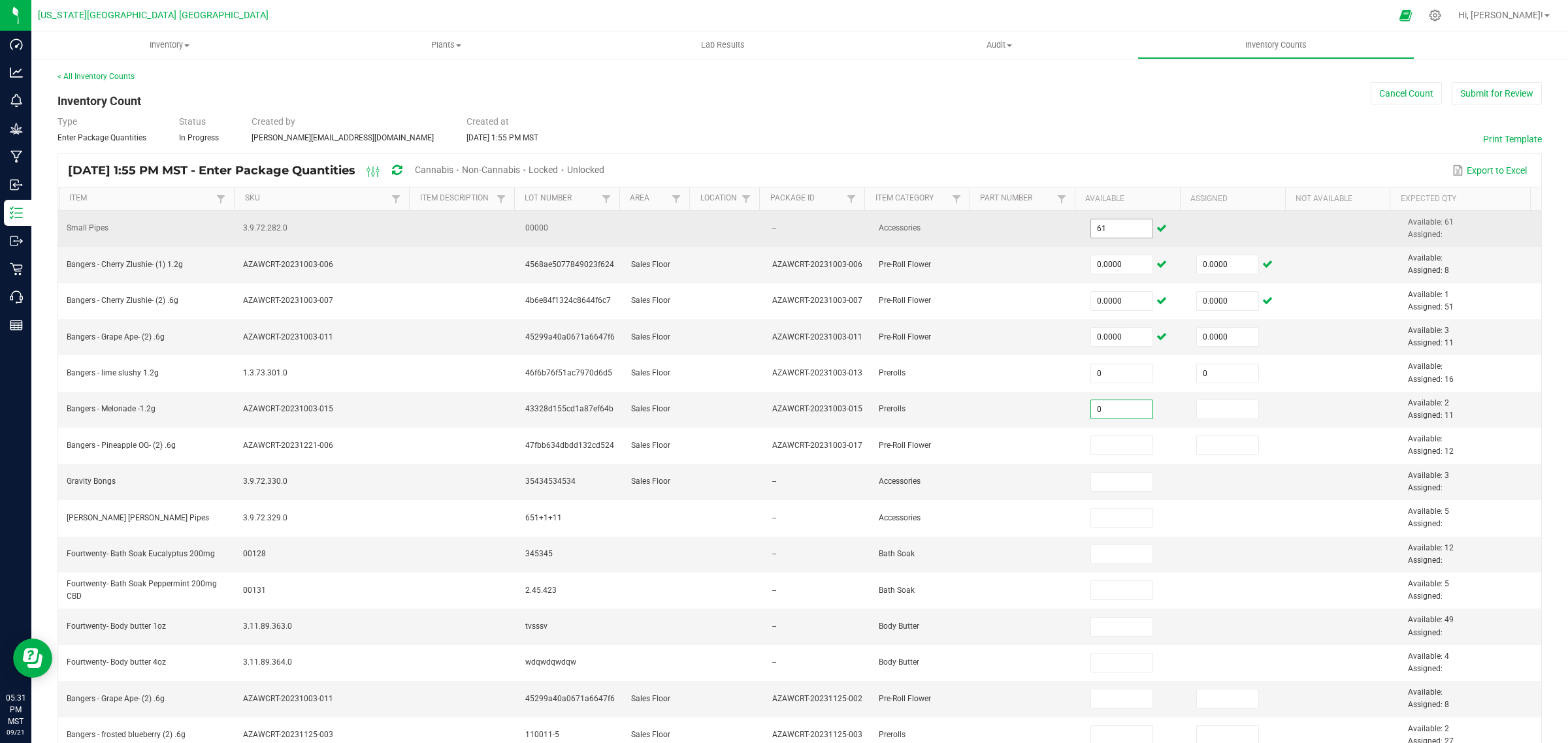
type input "0"
type input "0.0000"
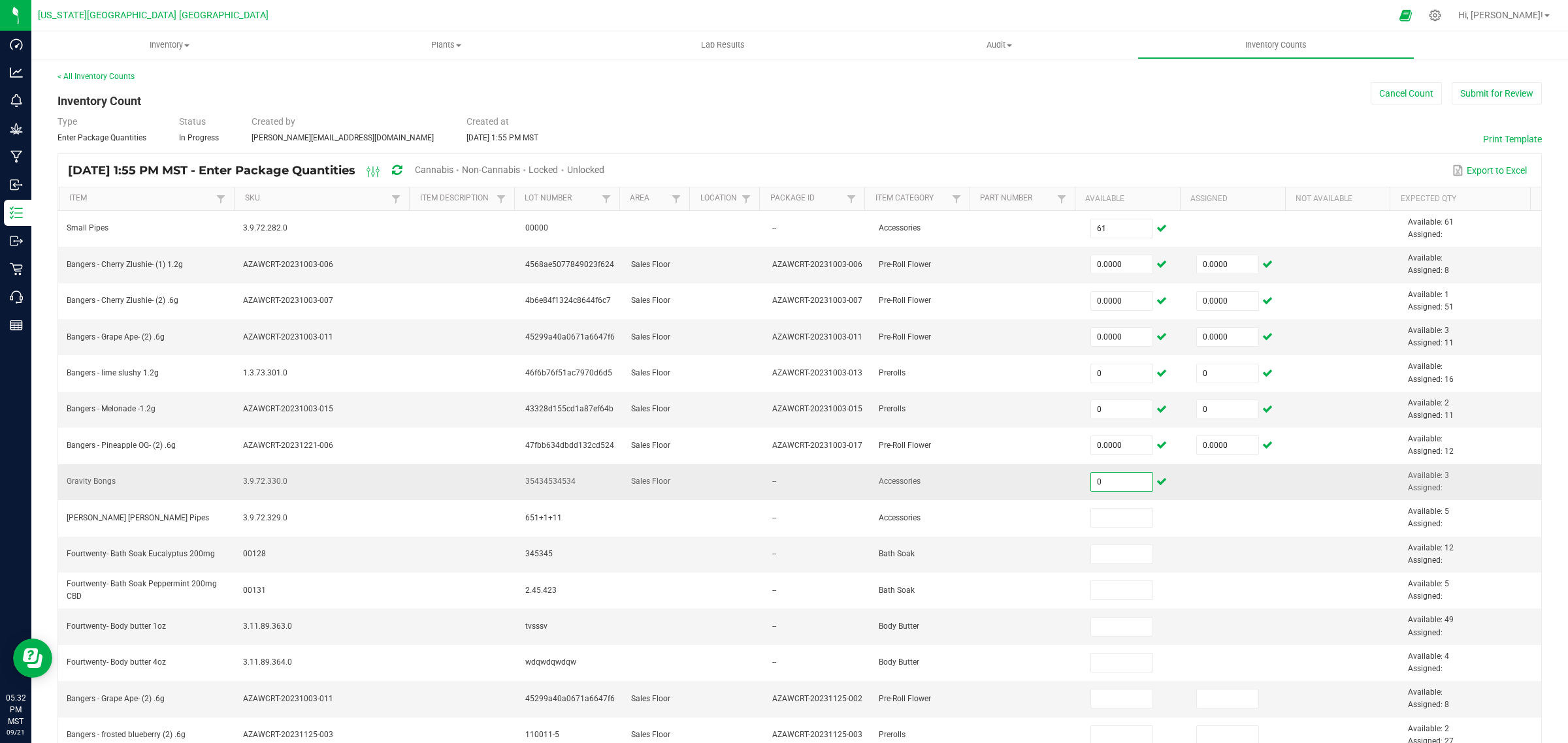
click at [1112, 485] on input "0" at bounding box center [1122, 482] width 62 height 18
type input "3"
type input "5"
type input "0.0000"
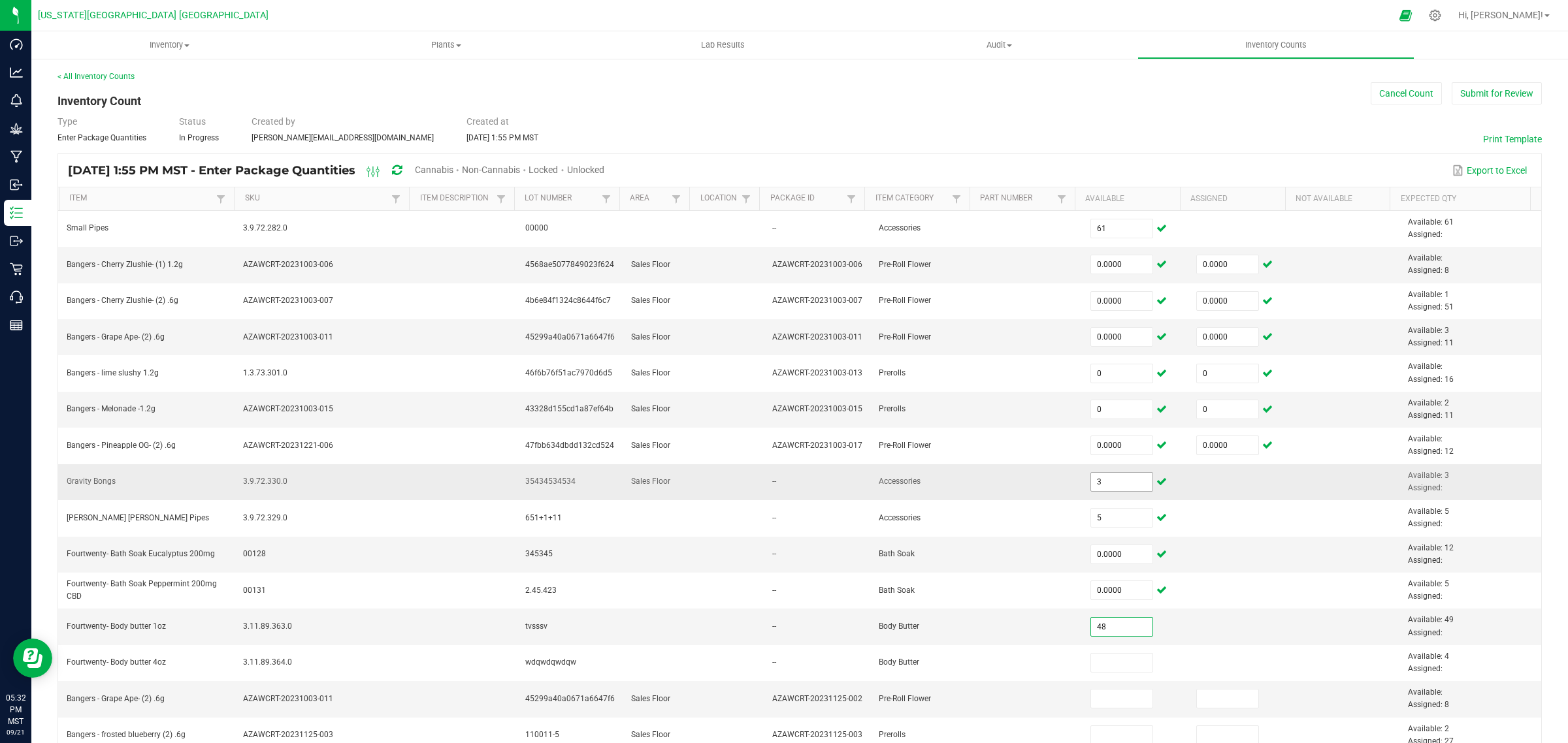
type input "48.0000"
type input "4.0000"
click at [1111, 696] on input "4" at bounding box center [1122, 699] width 62 height 18
type input "0.0000"
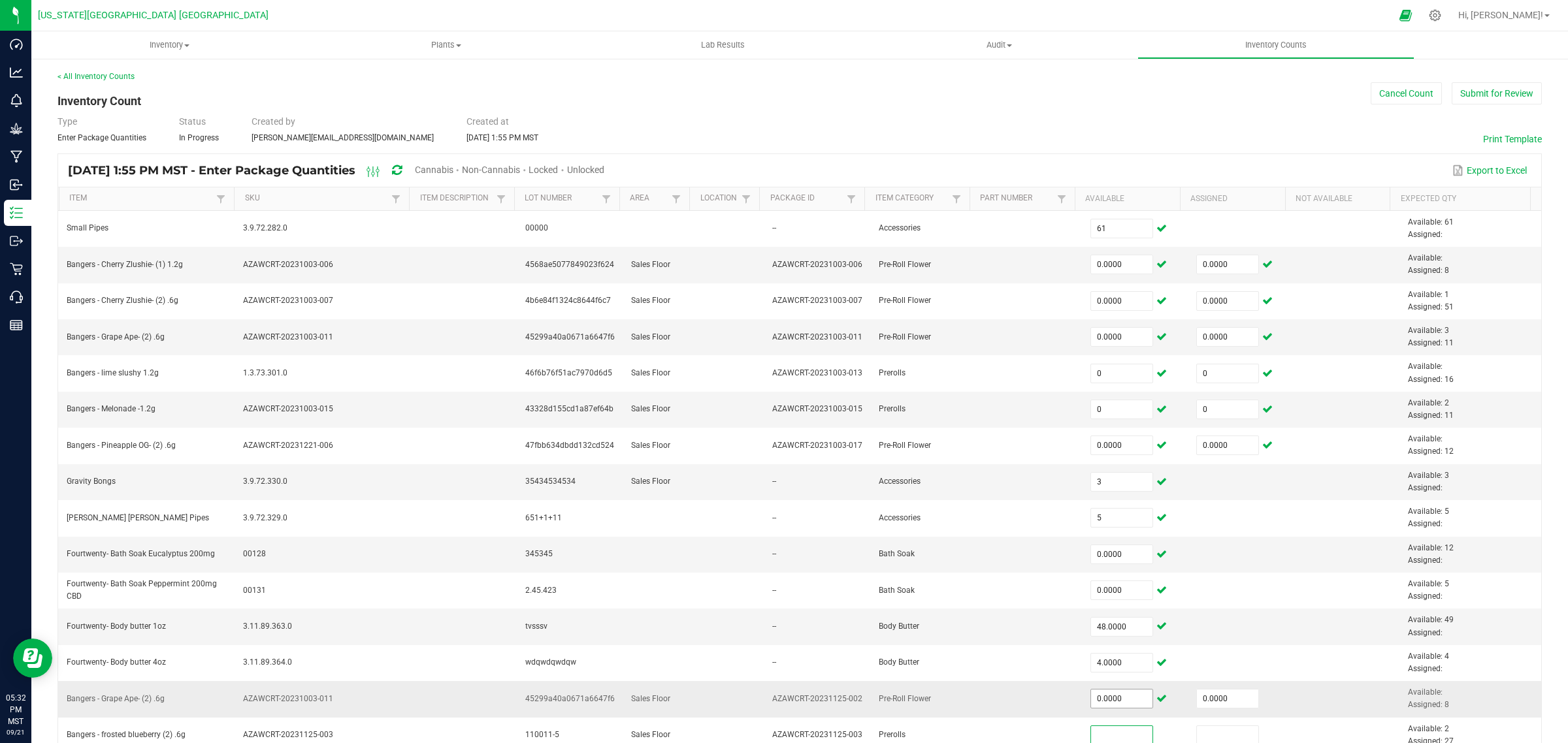
scroll to position [3, 0]
type input "0"
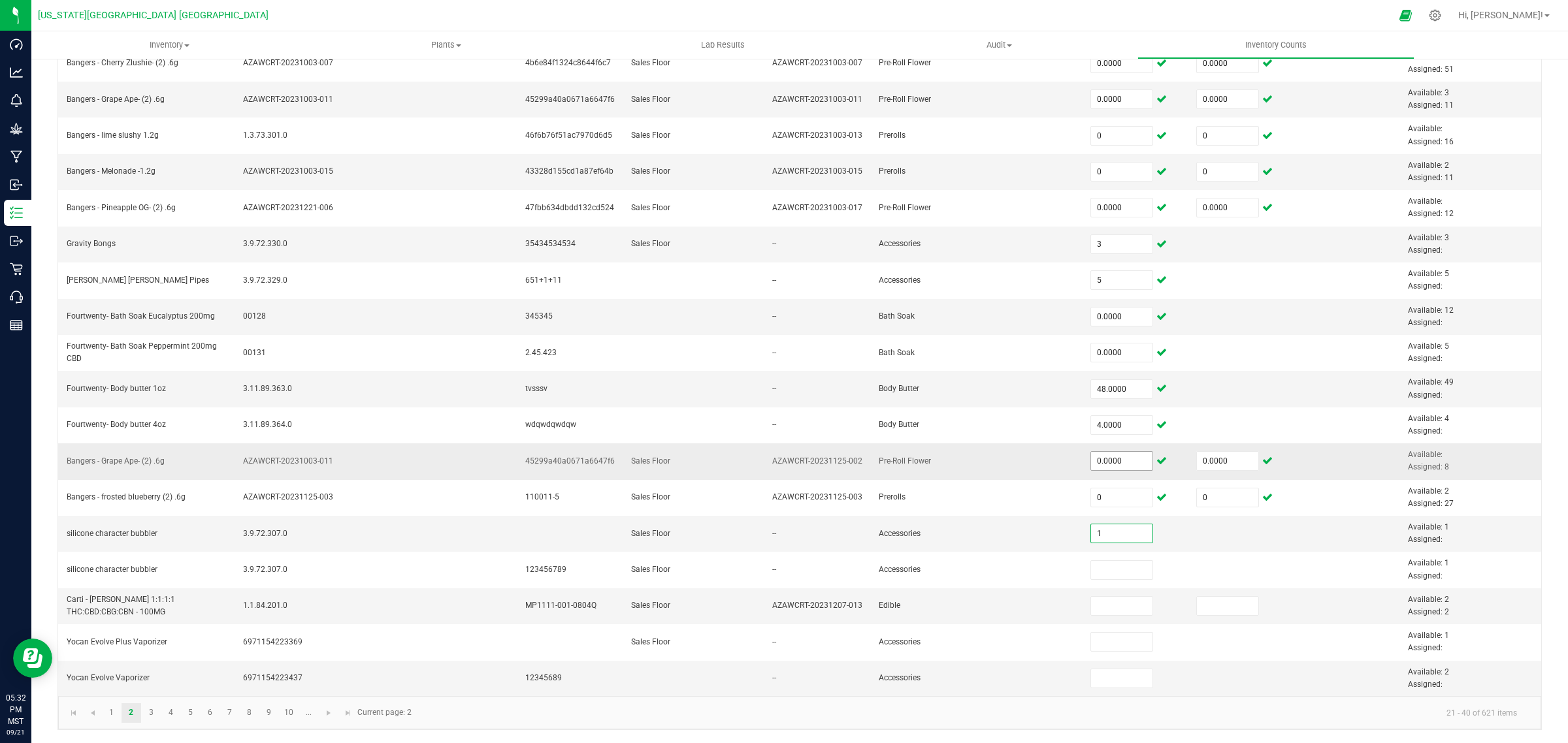
type input "1"
type input "2"
type input "1"
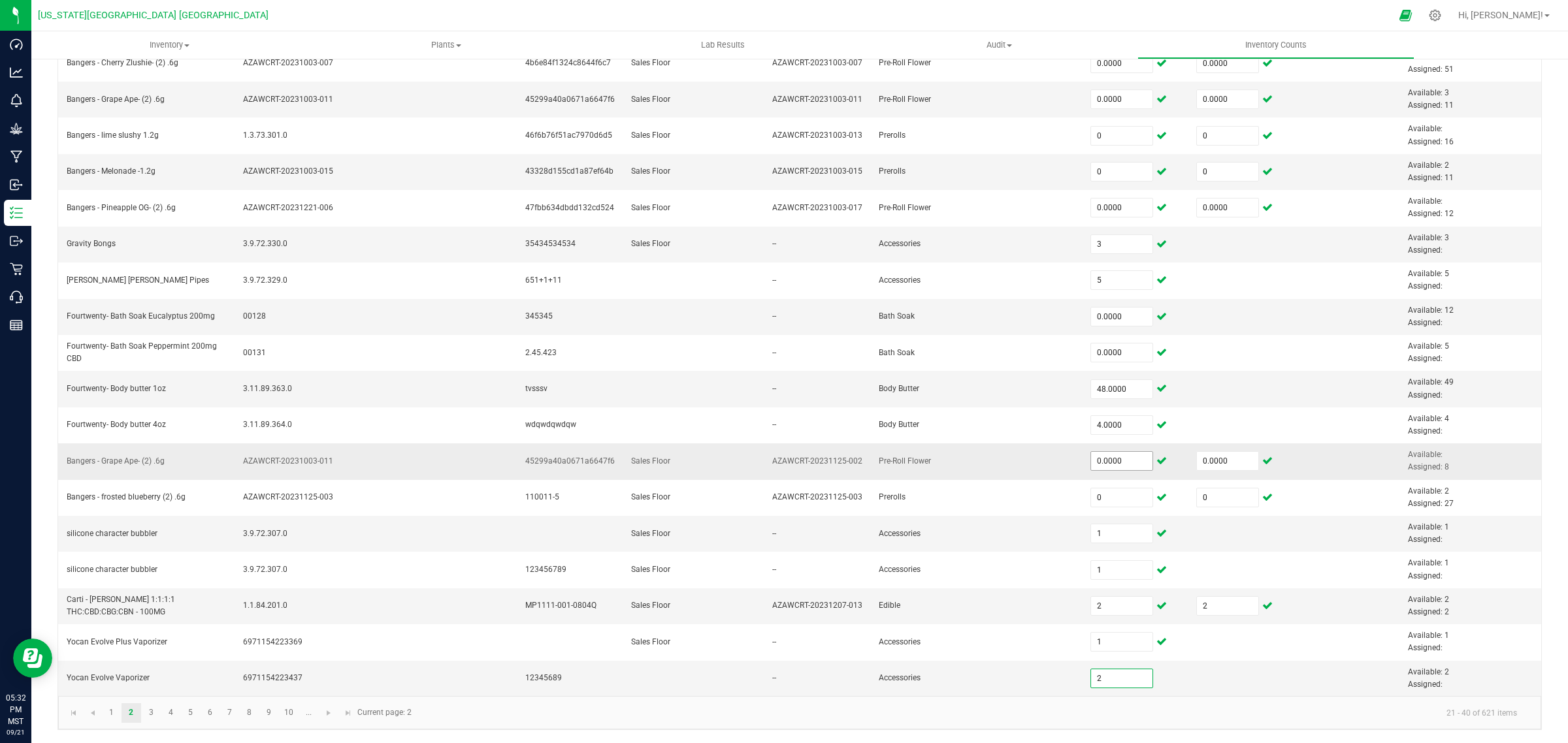
type input "2"
click at [151, 714] on link "3" at bounding box center [151, 713] width 19 height 20
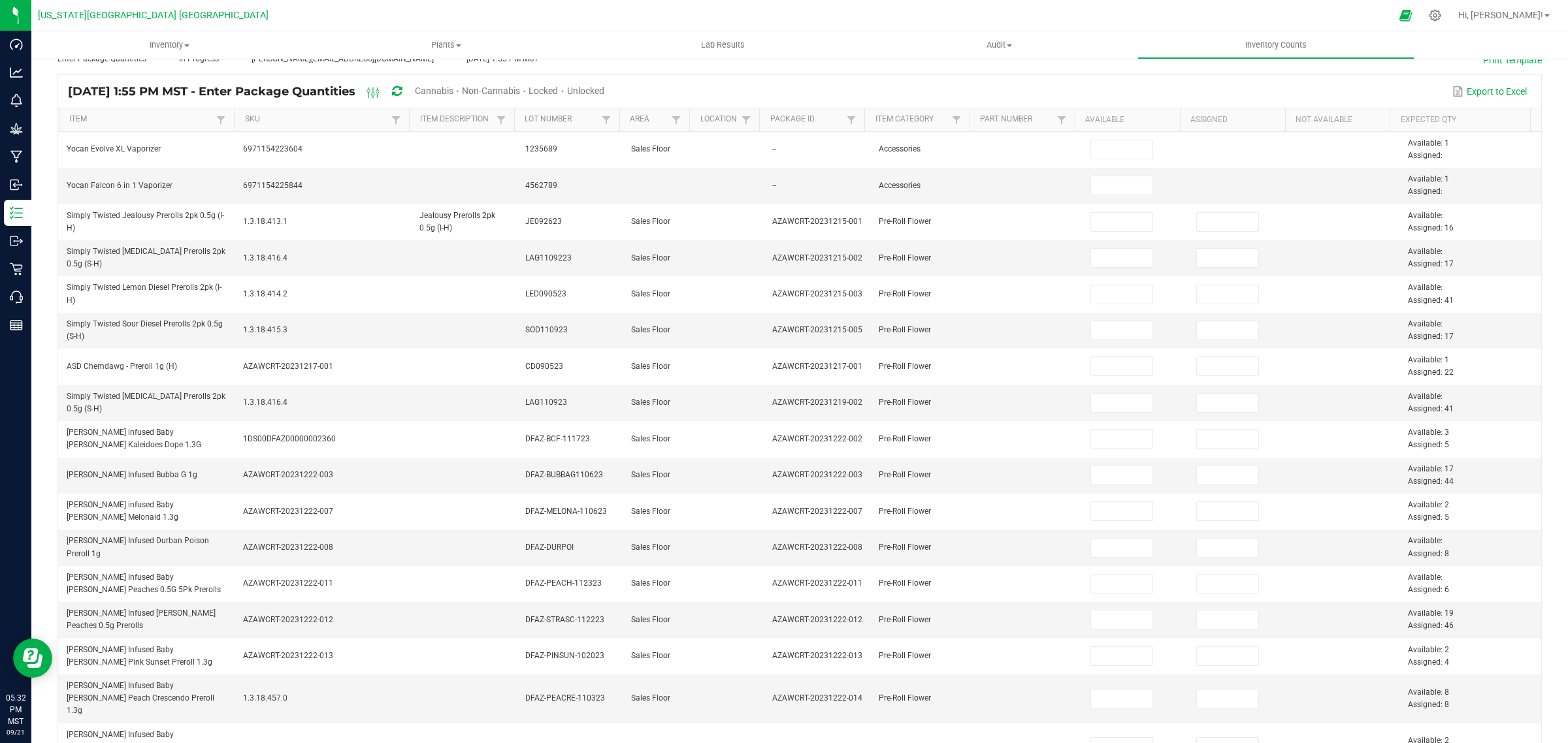
scroll to position [0, 0]
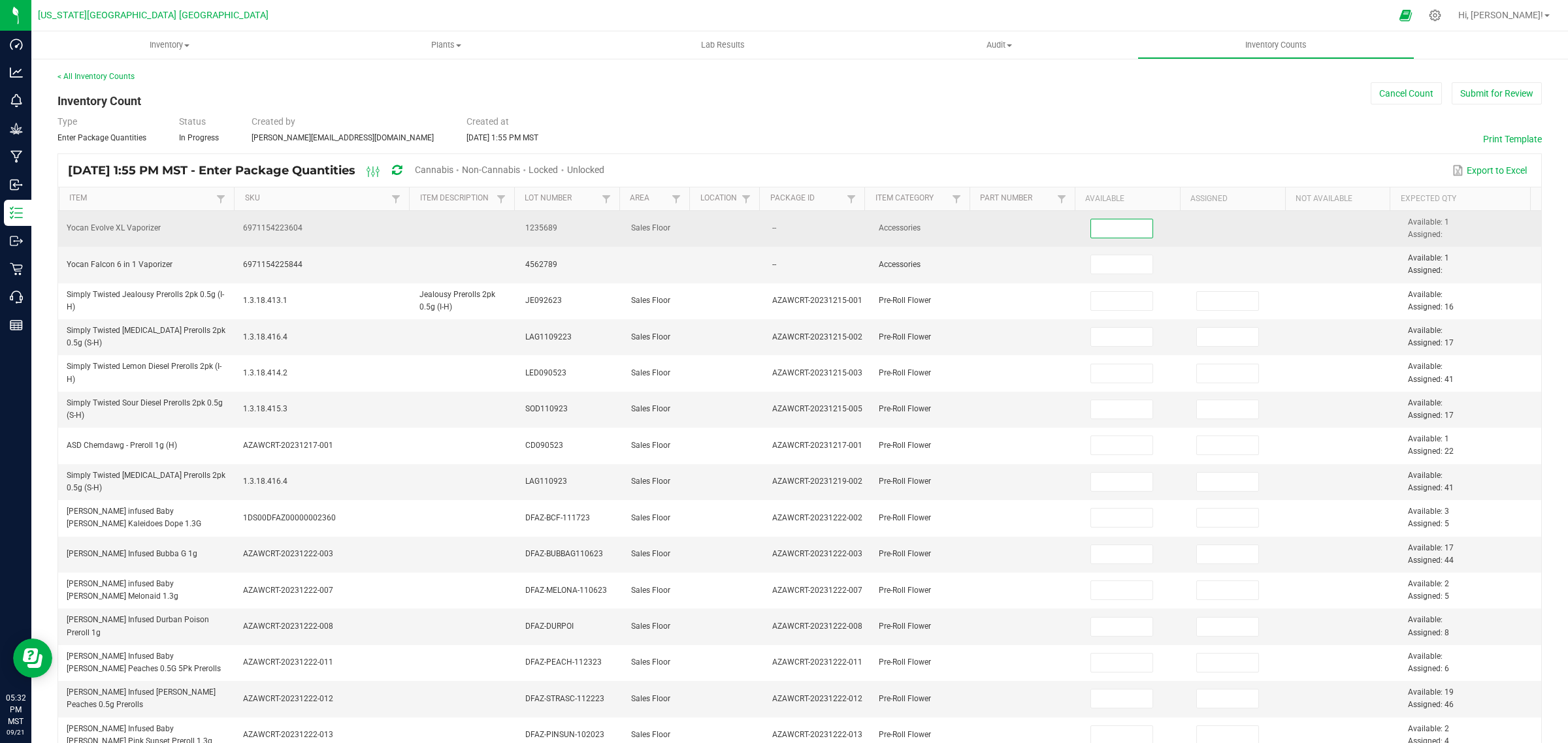
click at [1103, 227] on input at bounding box center [1122, 229] width 62 height 18
type input "1"
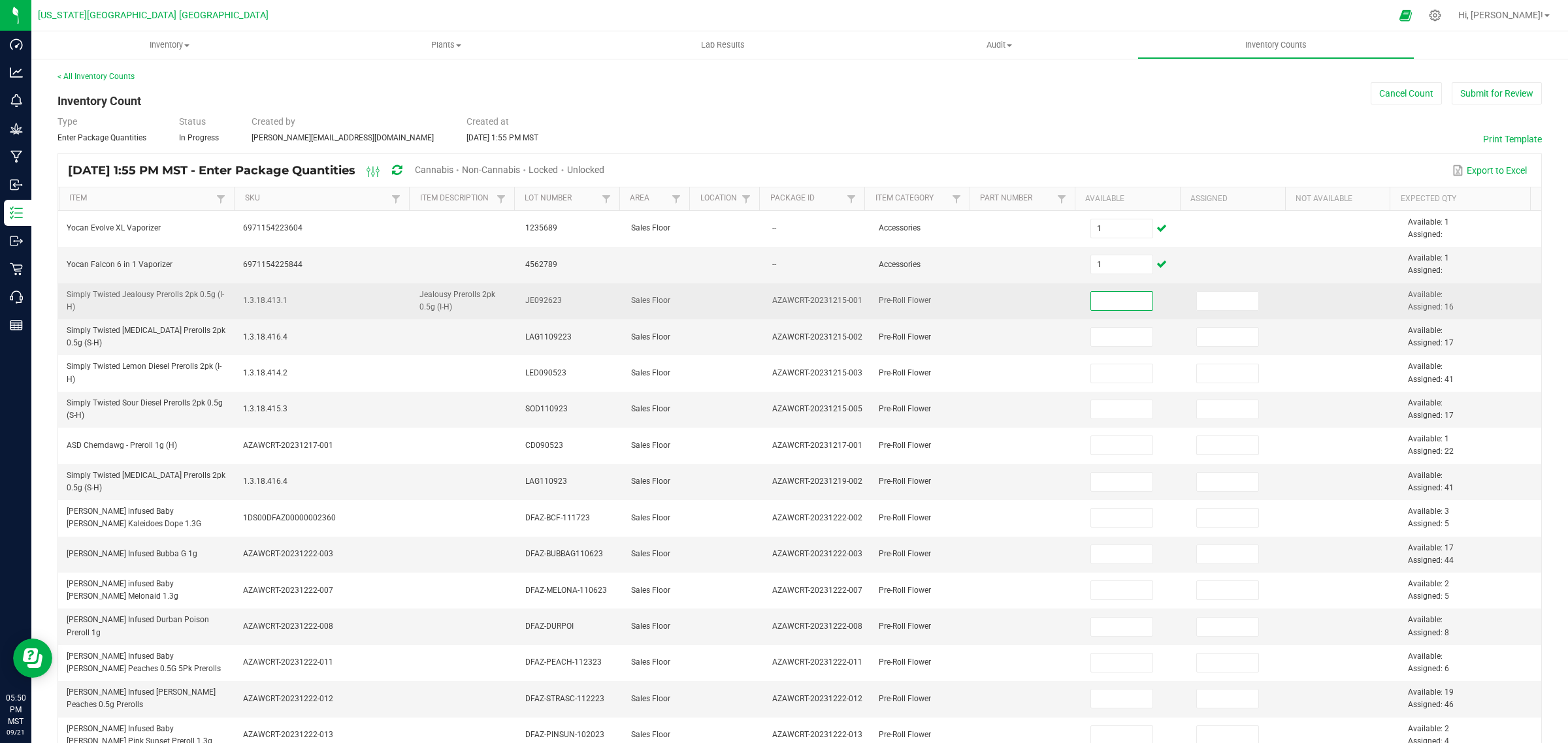
click at [1097, 304] on input at bounding box center [1122, 301] width 62 height 18
type input "0"
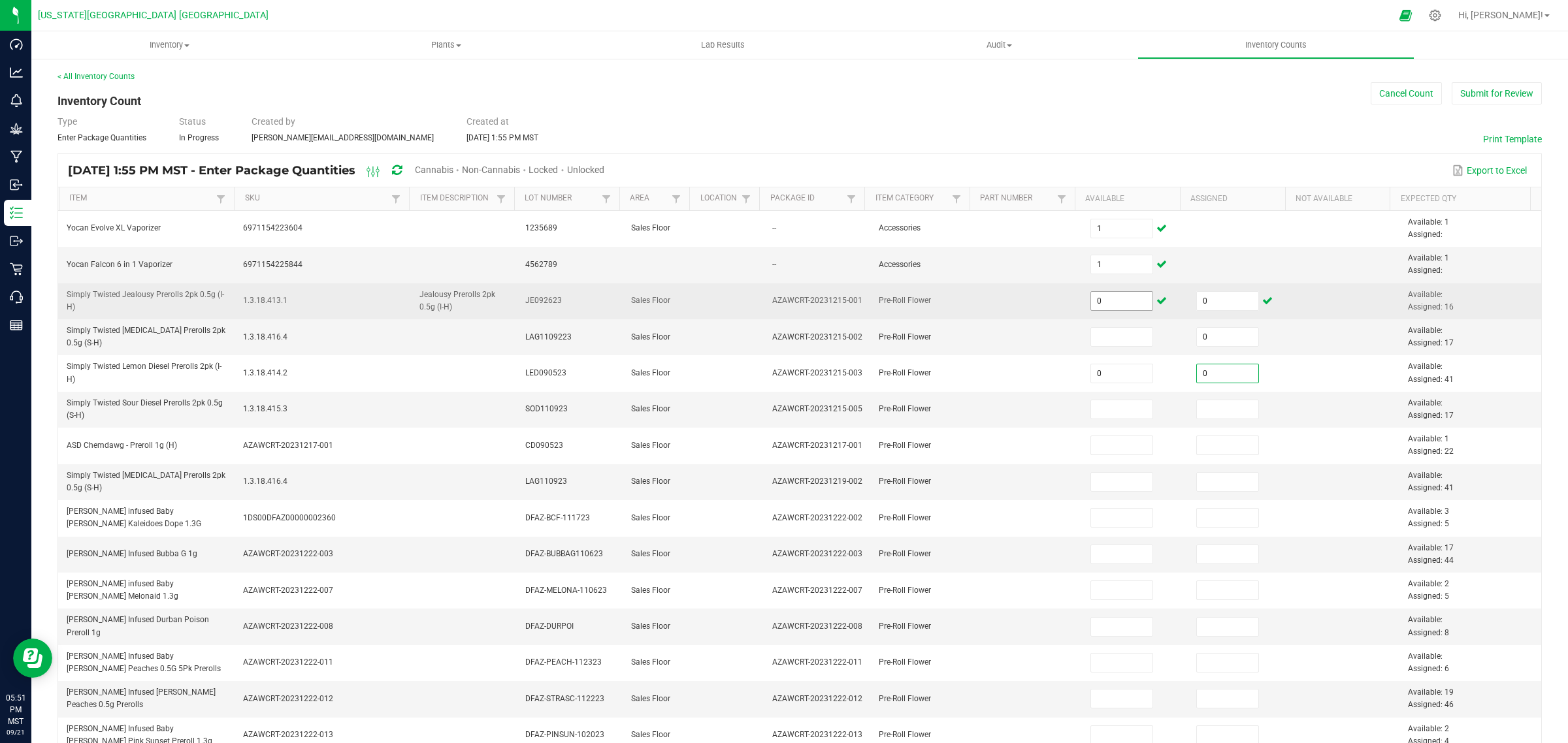
type input "0"
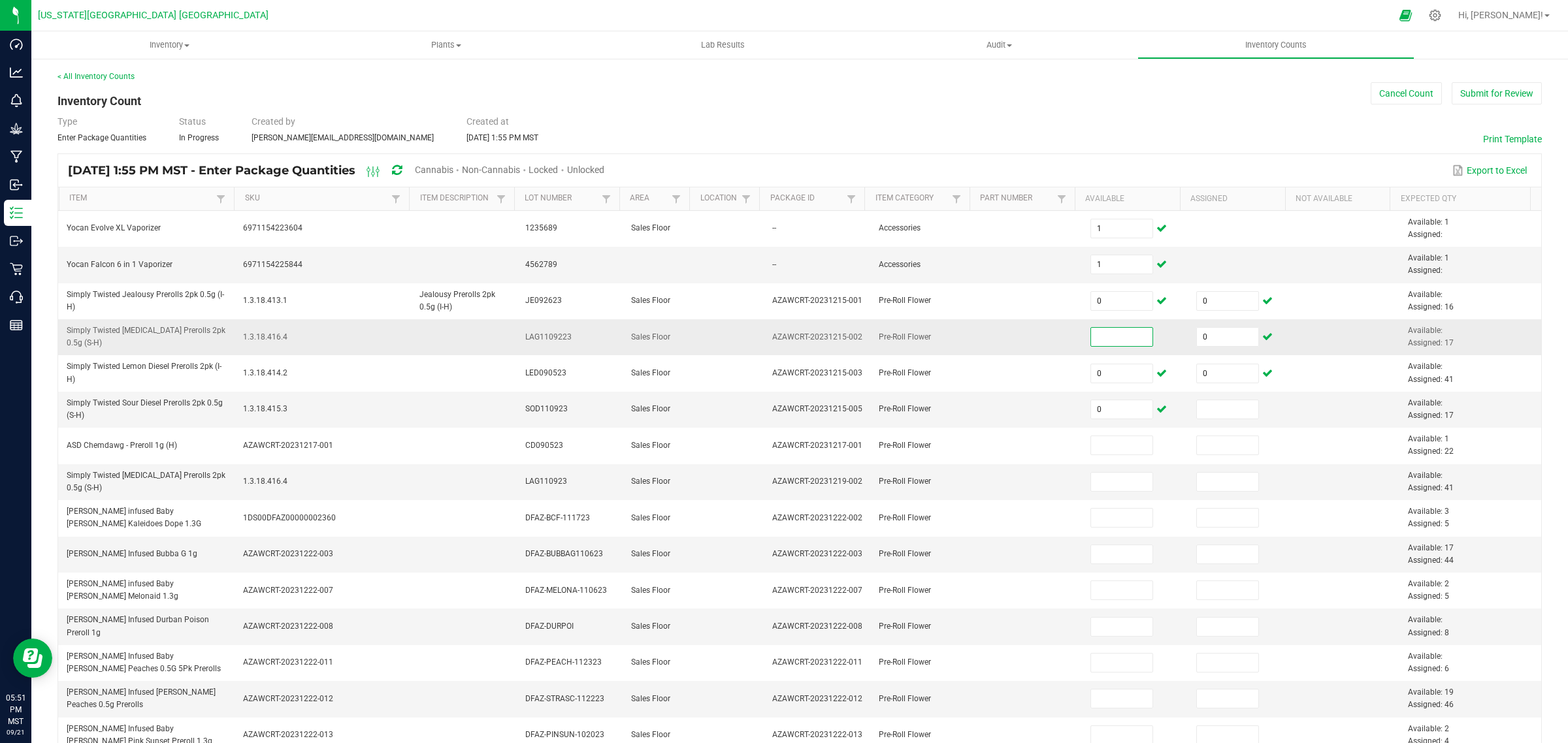
click at [1109, 340] on input at bounding box center [1122, 337] width 62 height 18
type input "0"
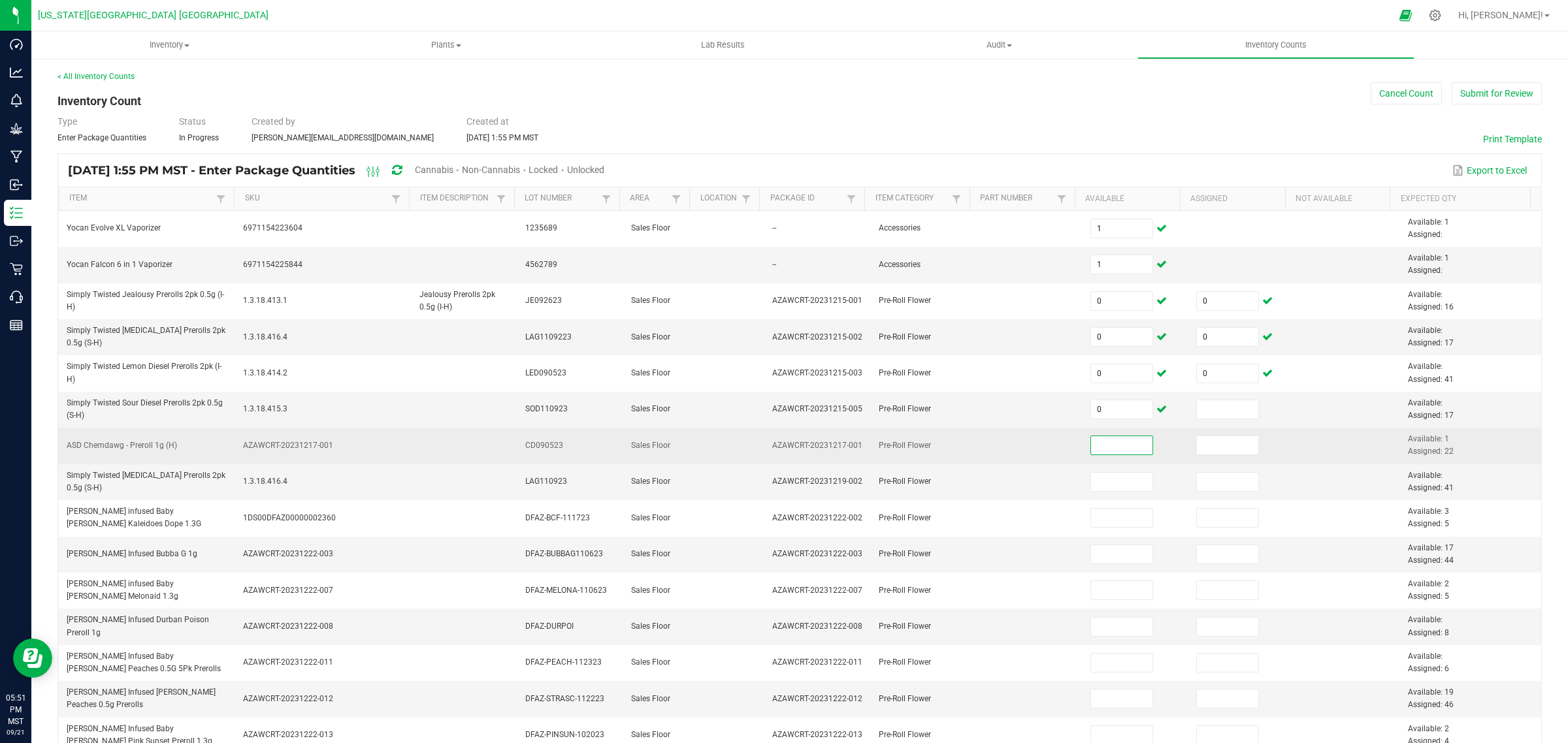
click at [1106, 450] on input at bounding box center [1122, 445] width 62 height 18
type input "0"
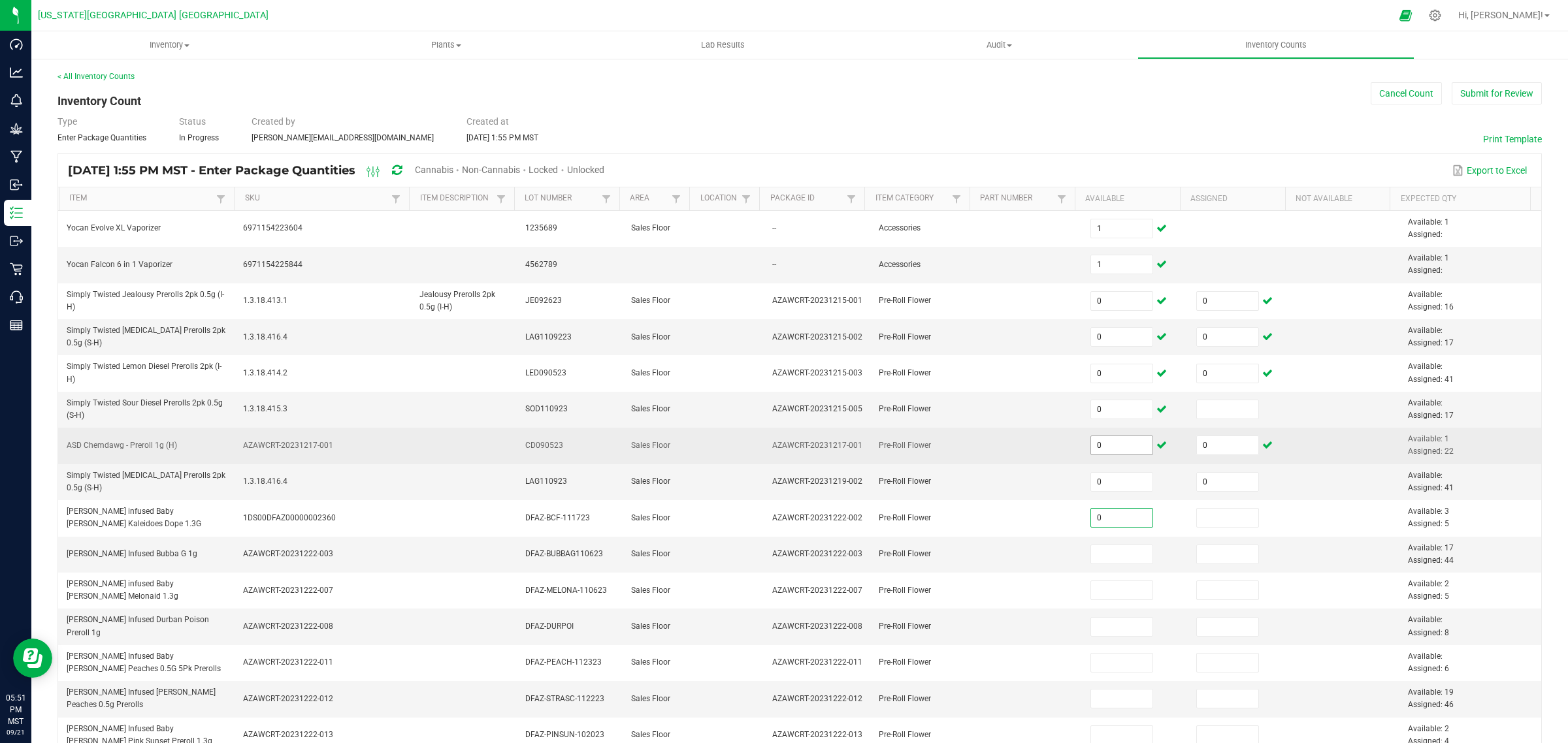
type input "0.0000"
type input "17"
type input "0"
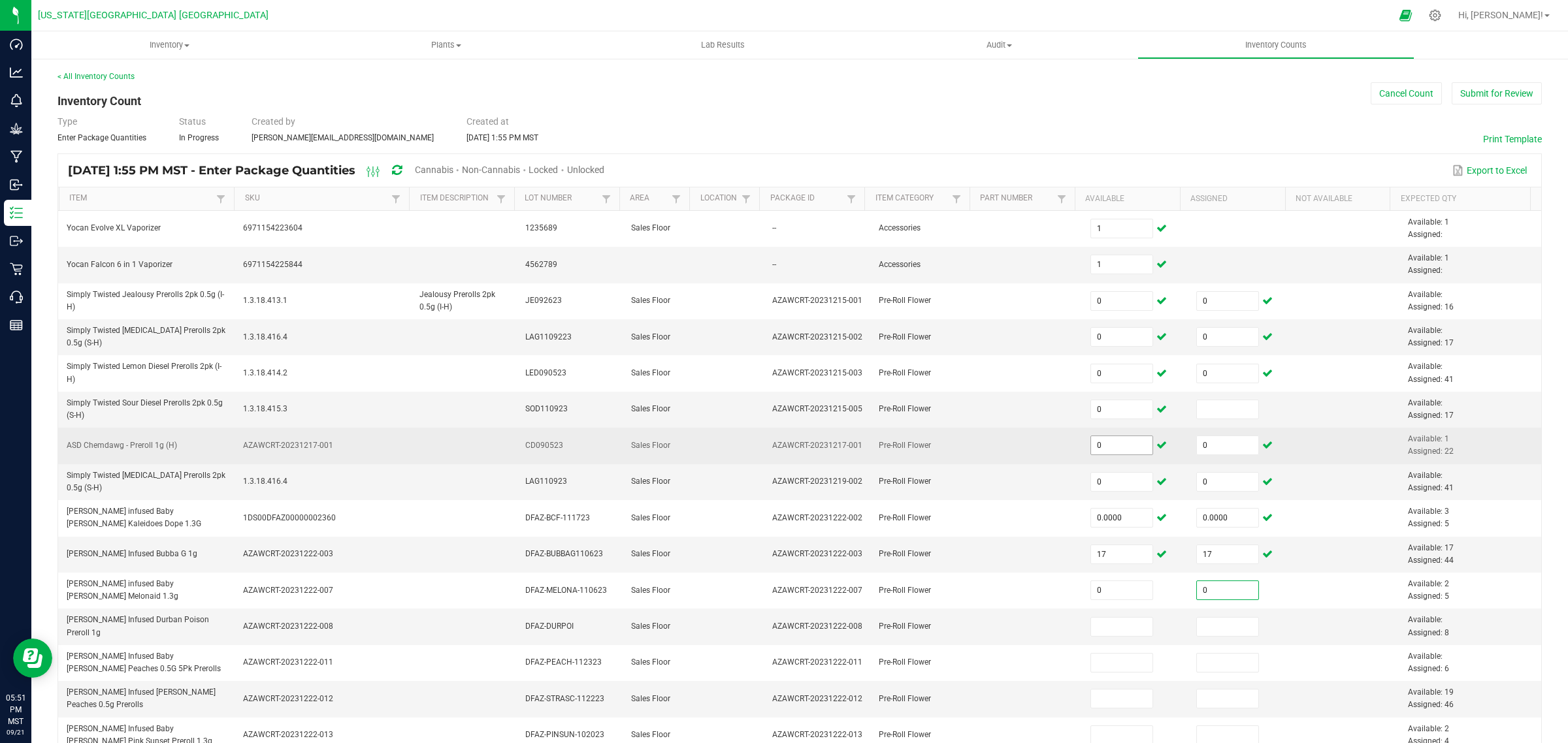
type input "0"
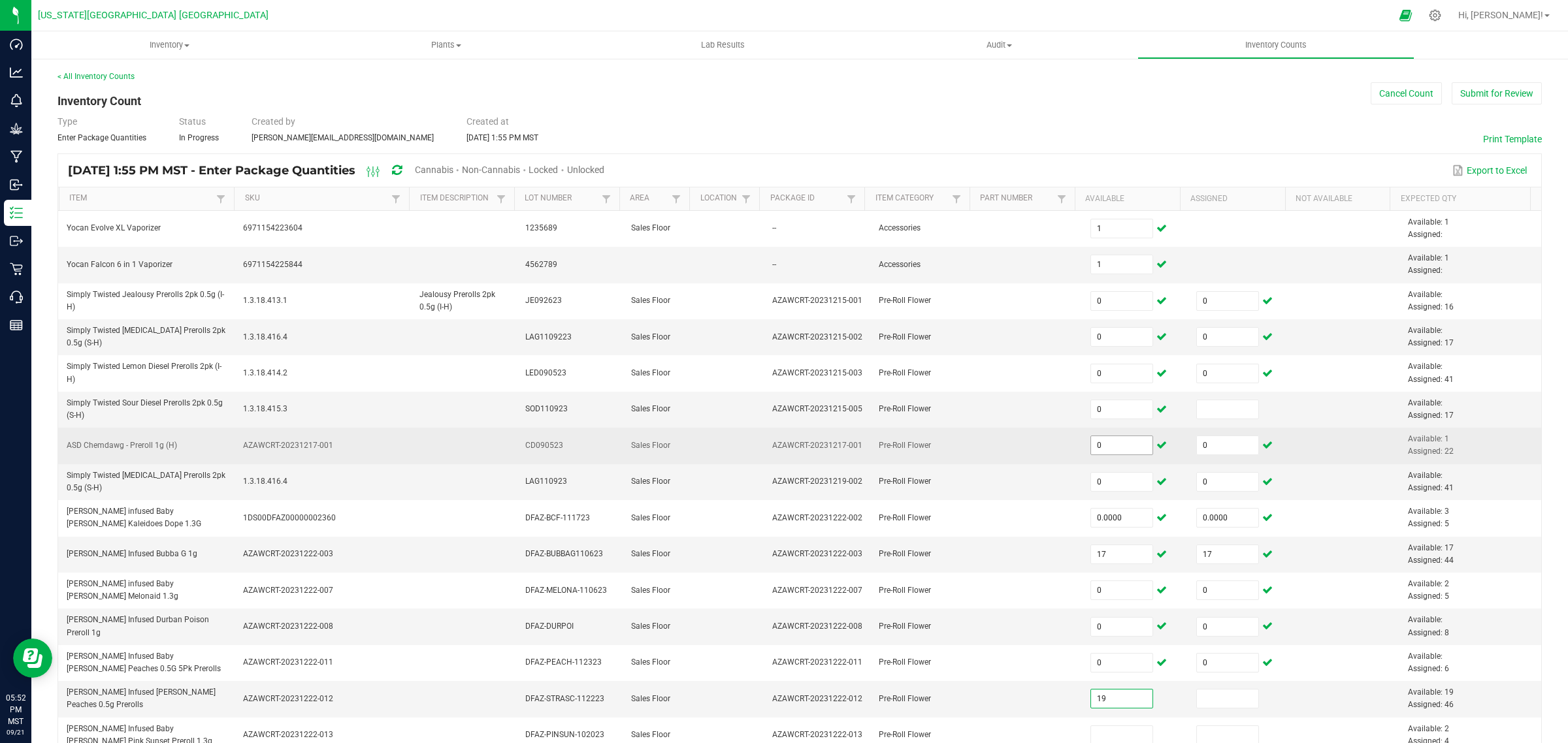
type input "19"
type input "0"
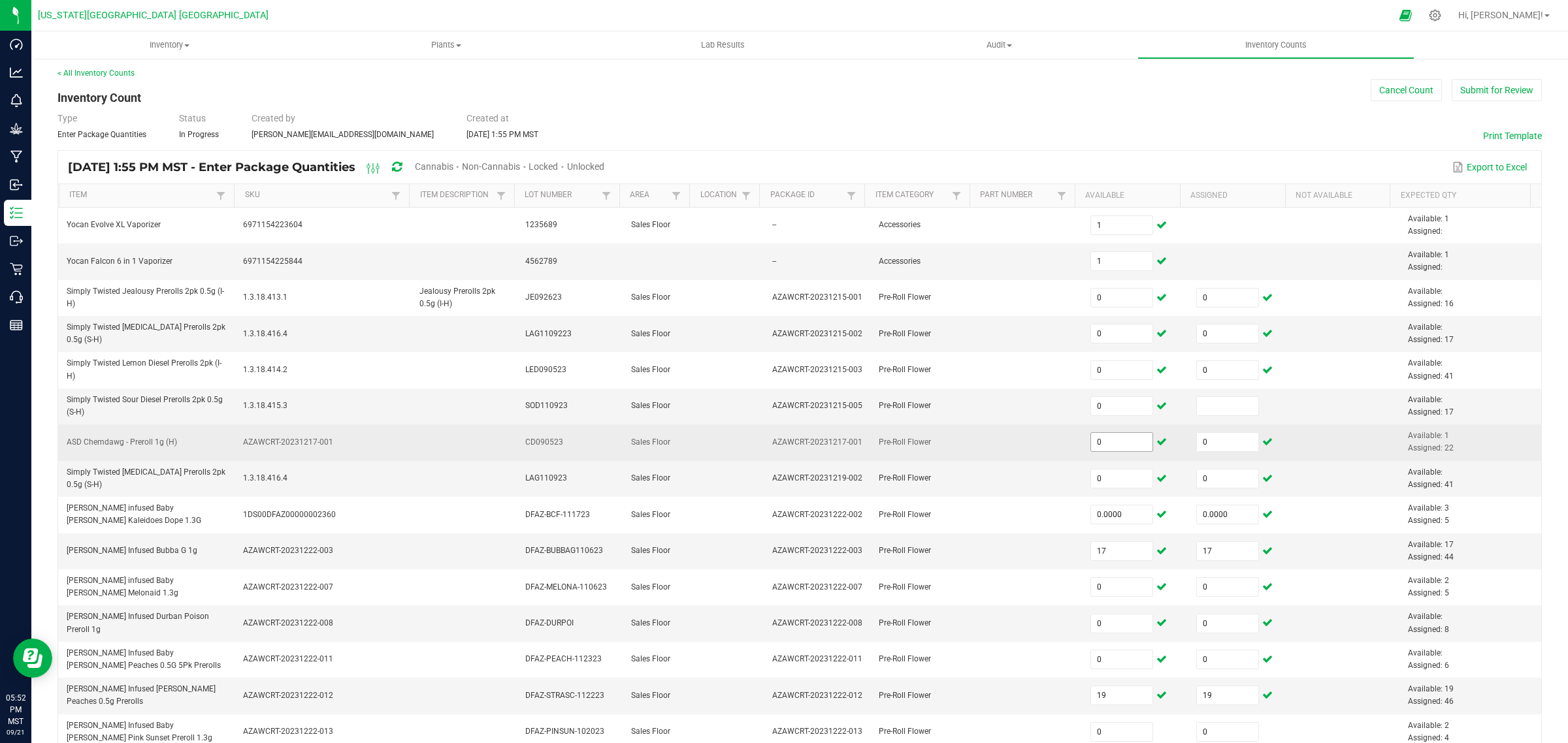
scroll to position [240, 0]
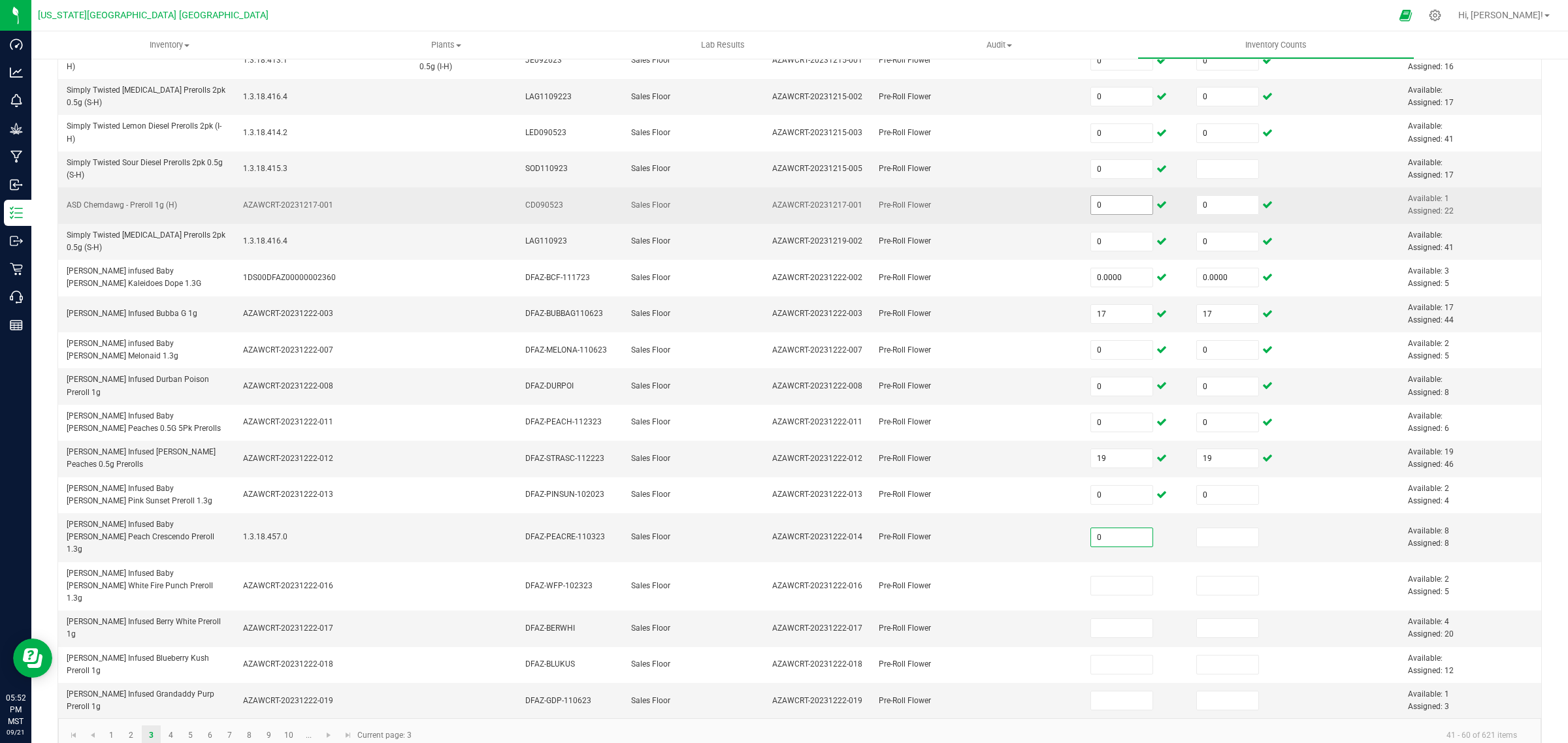
type input "0"
type input "3"
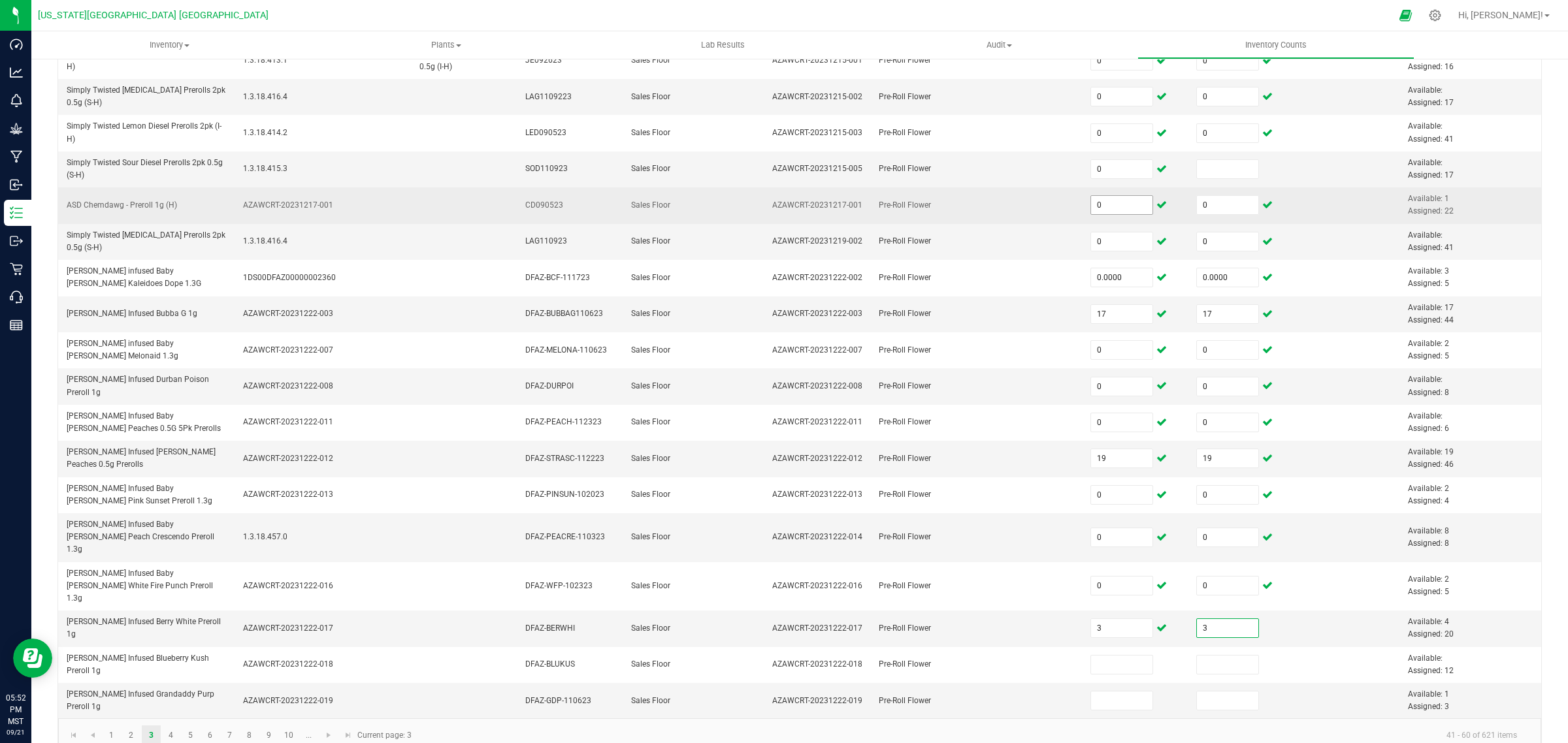
type input "3"
type input "0"
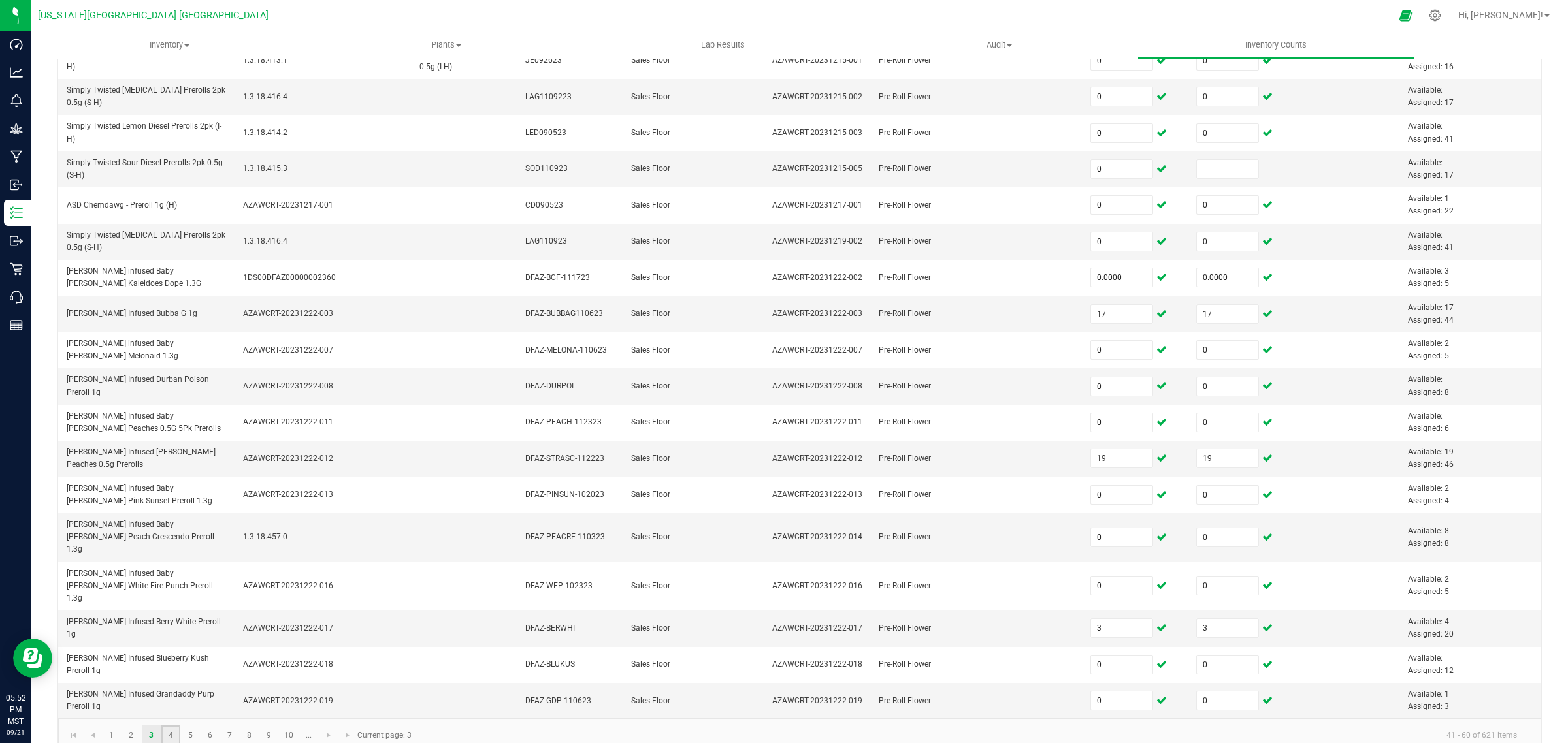
click at [169, 726] on link "4" at bounding box center [170, 736] width 19 height 20
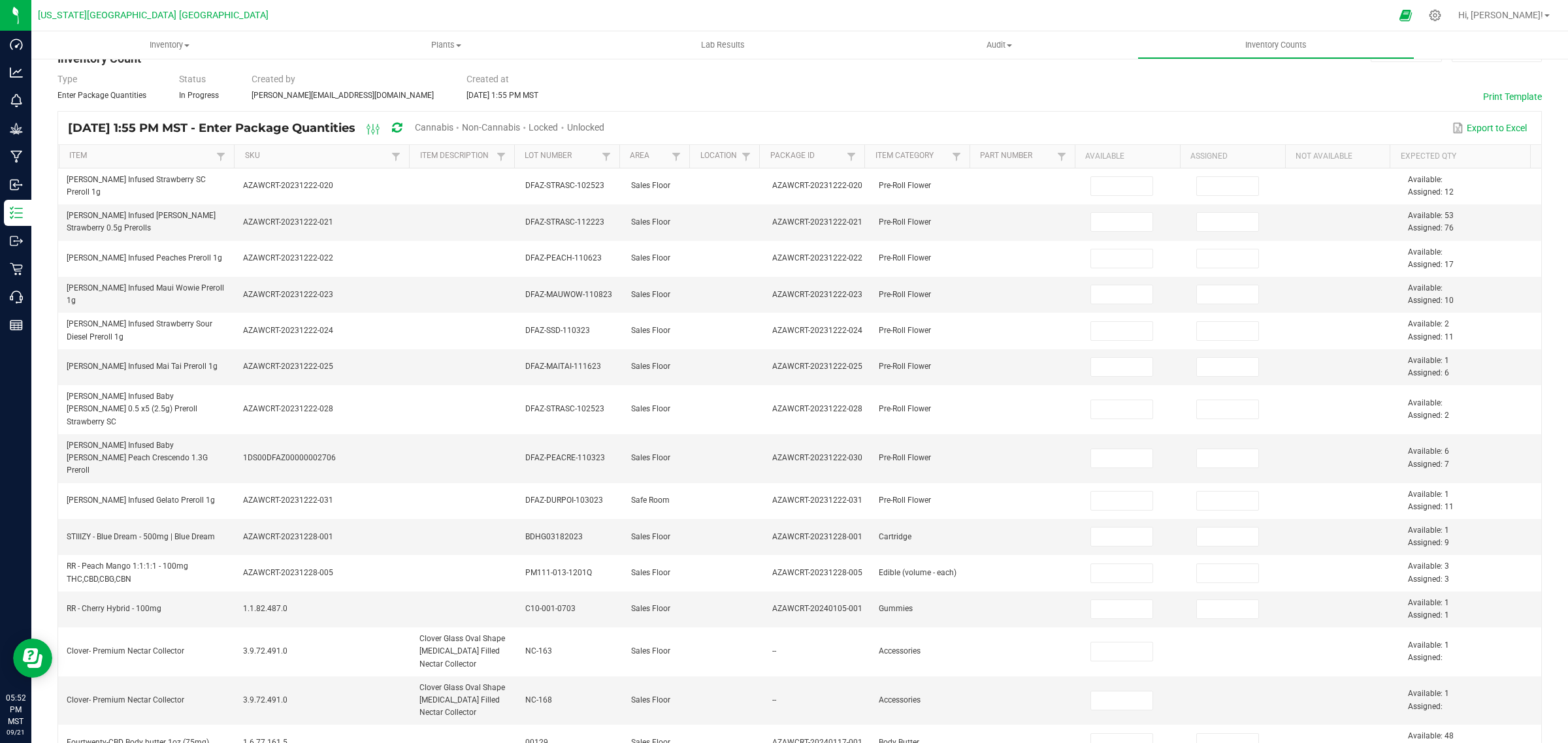
scroll to position [0, 0]
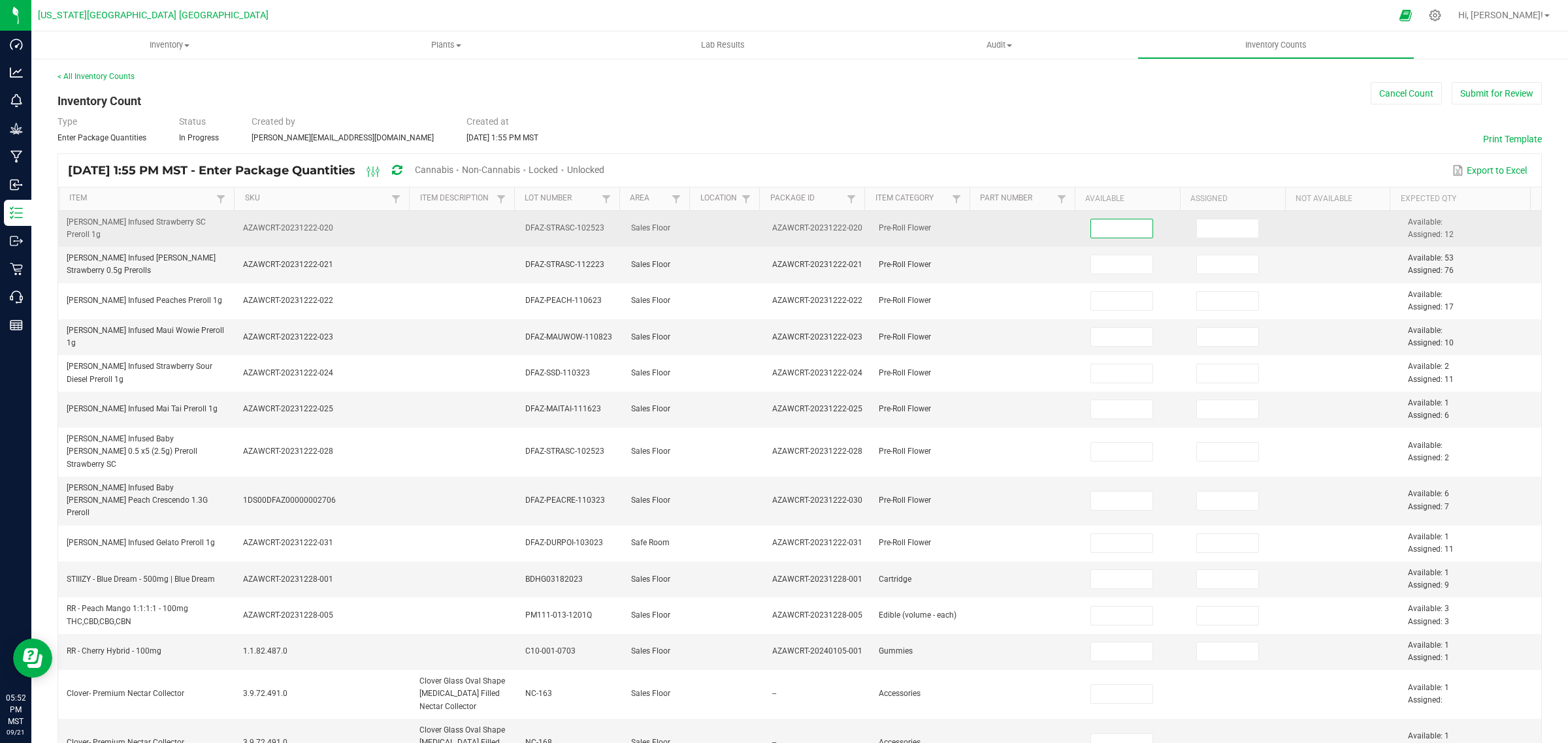
click at [1108, 229] on input at bounding box center [1122, 229] width 62 height 18
type input "0"
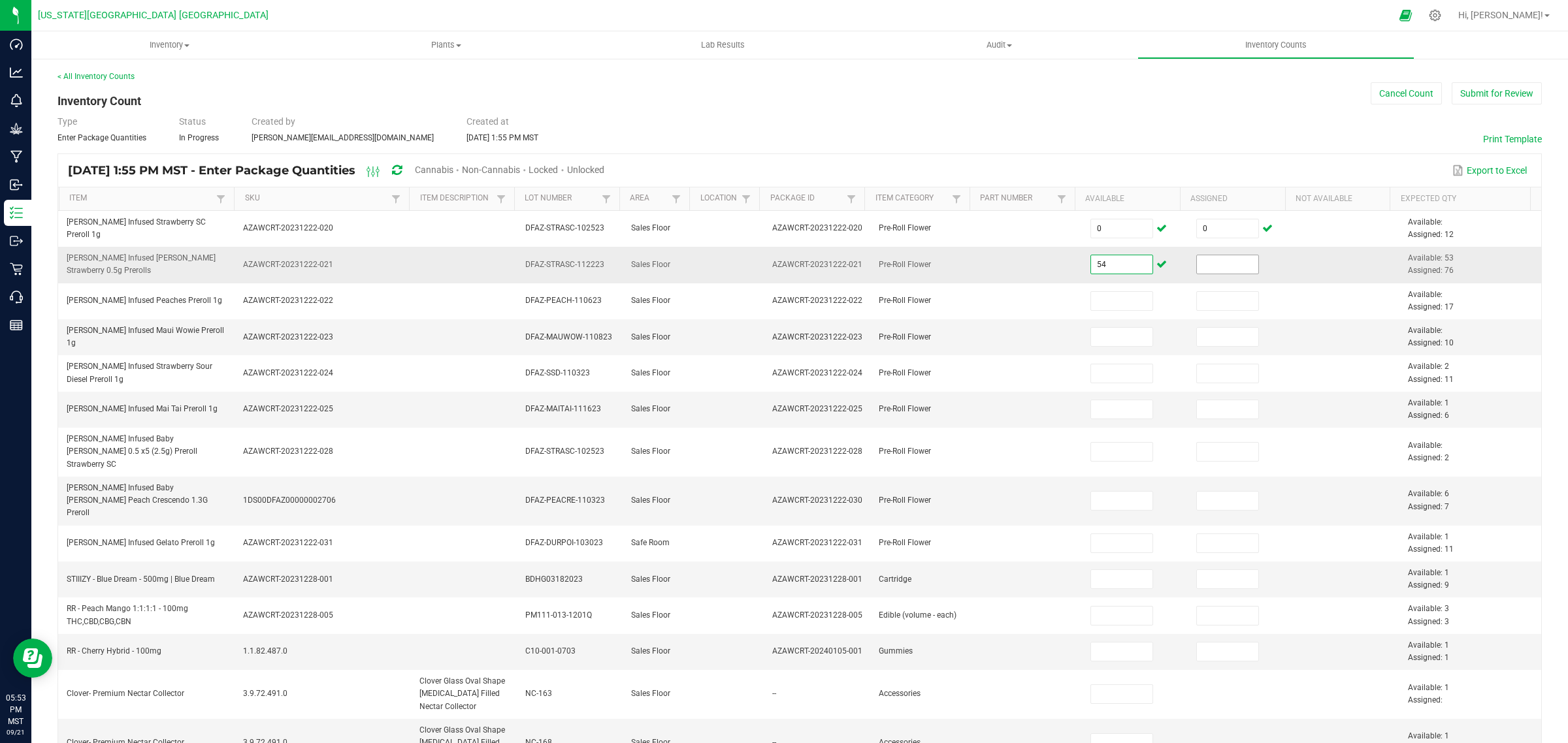
type input "54"
click at [1228, 258] on input at bounding box center [1228, 264] width 62 height 18
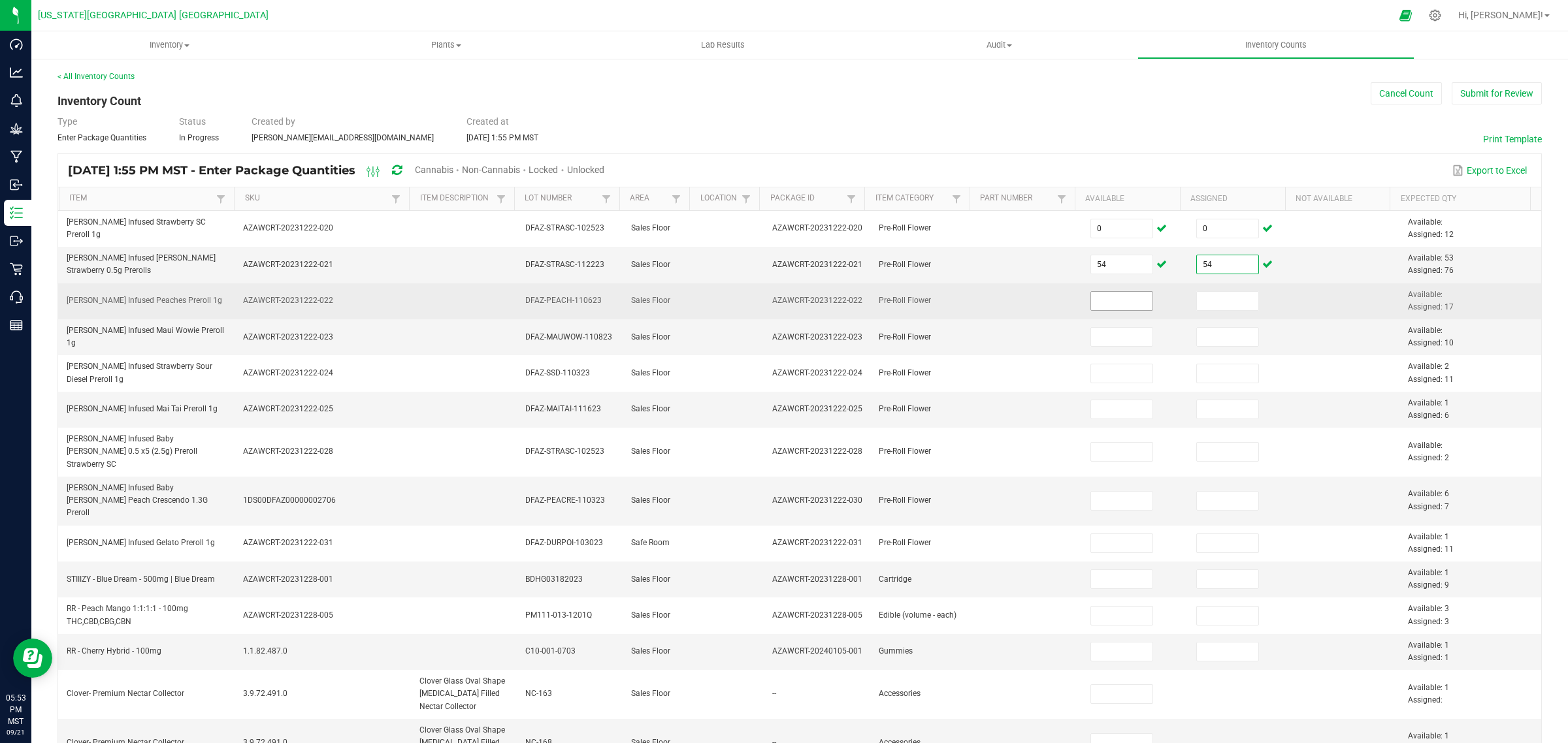
type input "54"
click at [1096, 307] on input at bounding box center [1122, 301] width 62 height 18
click at [1199, 298] on input at bounding box center [1228, 301] width 62 height 18
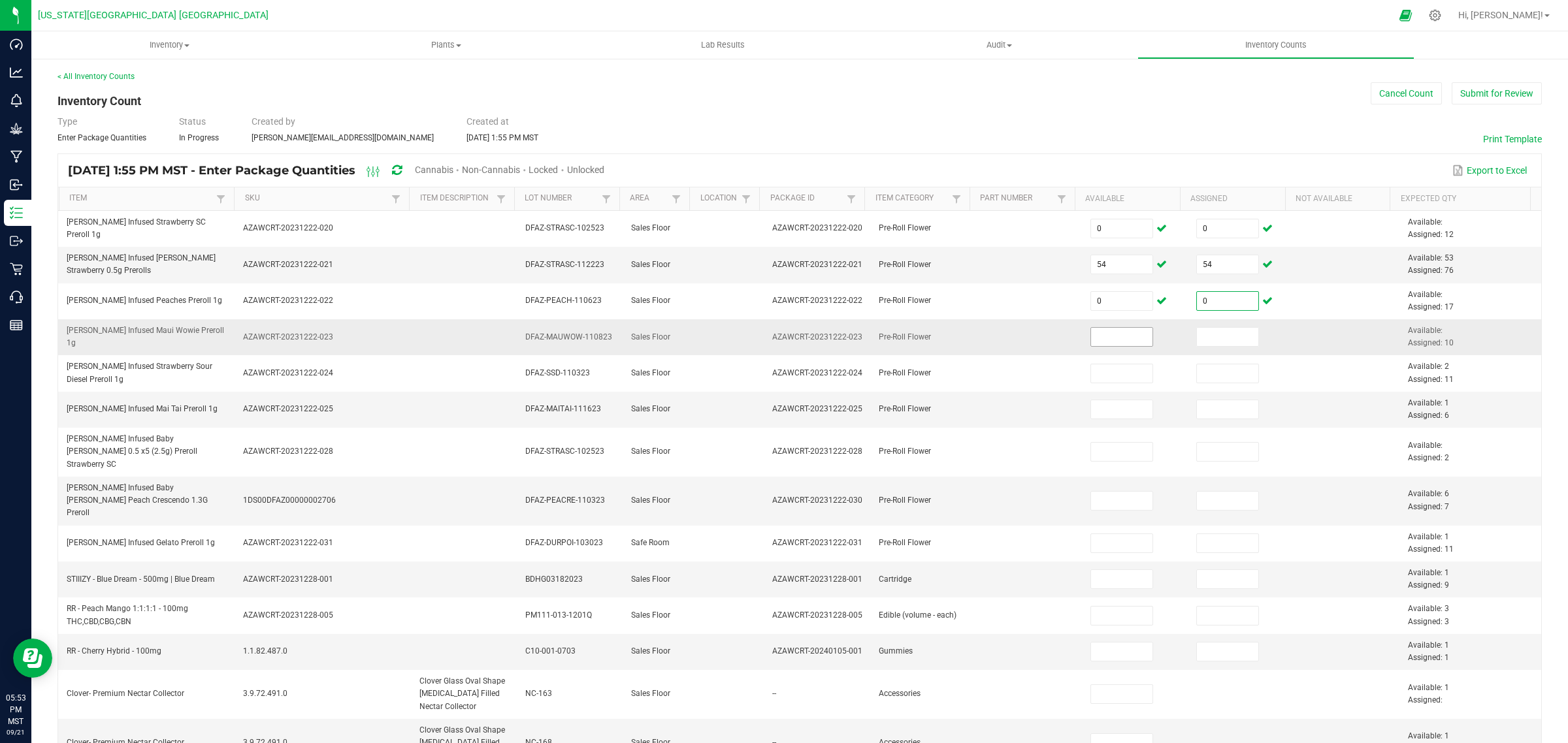
click at [1111, 343] on input at bounding box center [1122, 337] width 62 height 18
click at [1214, 338] on input at bounding box center [1228, 337] width 62 height 18
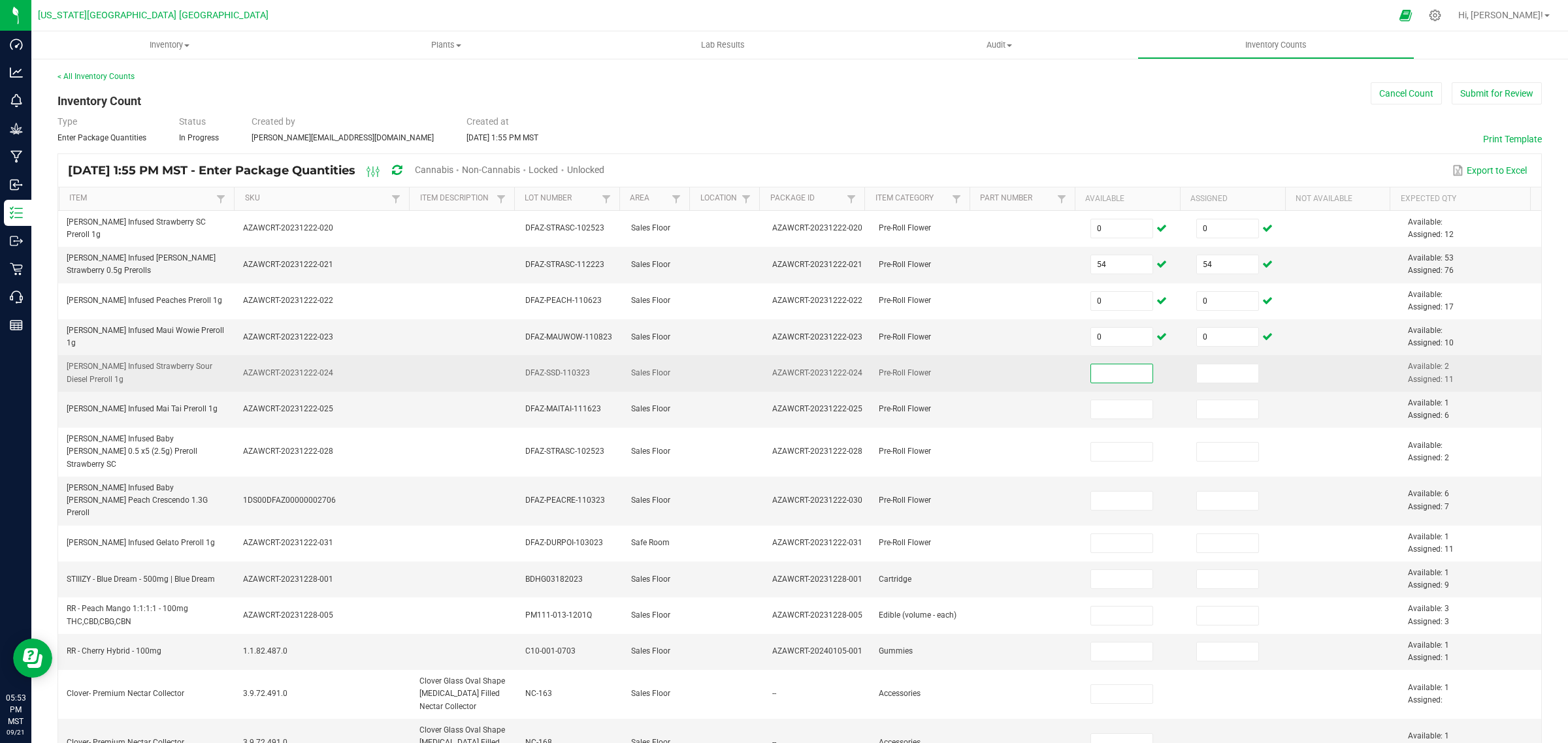
click at [1091, 373] on input at bounding box center [1122, 374] width 62 height 18
click at [1197, 376] on input at bounding box center [1228, 374] width 62 height 18
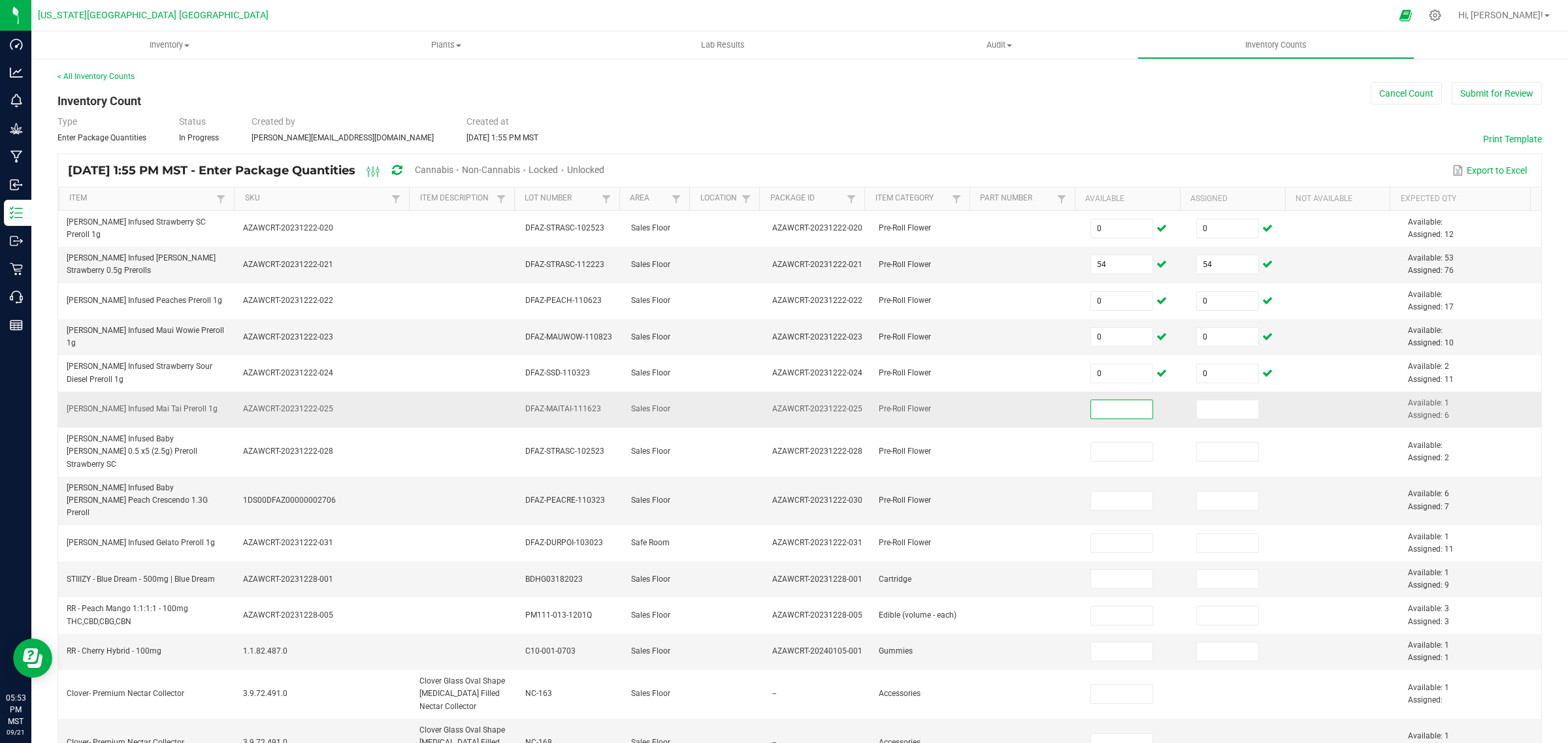
click at [1097, 409] on input at bounding box center [1122, 410] width 62 height 18
click at [1202, 407] on input at bounding box center [1228, 410] width 62 height 18
click at [1197, 411] on input "0" at bounding box center [1228, 410] width 62 height 18
click at [1102, 406] on input "0" at bounding box center [1122, 410] width 62 height 18
click at [1201, 411] on input at bounding box center [1228, 410] width 62 height 18
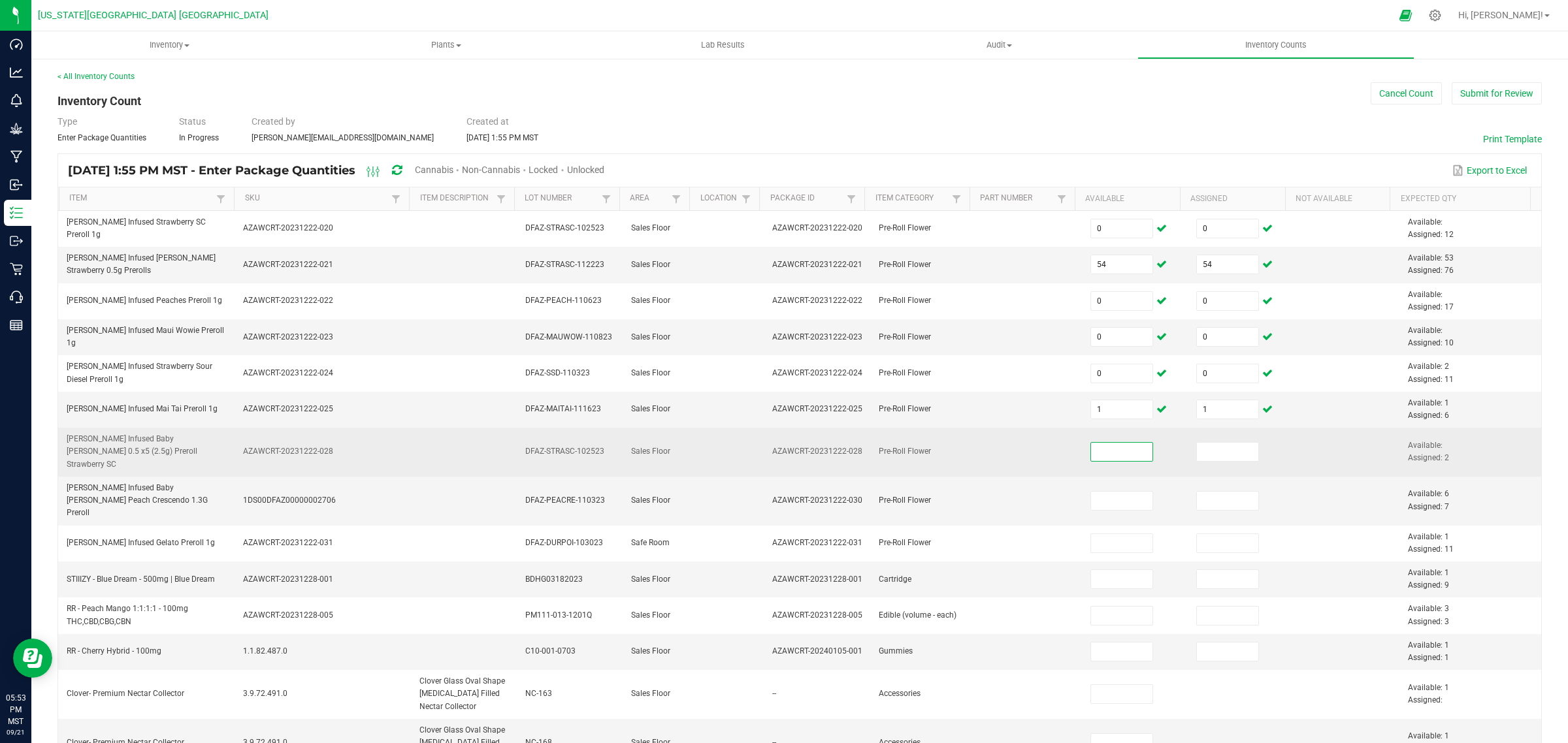
click at [1109, 450] on input at bounding box center [1122, 452] width 62 height 18
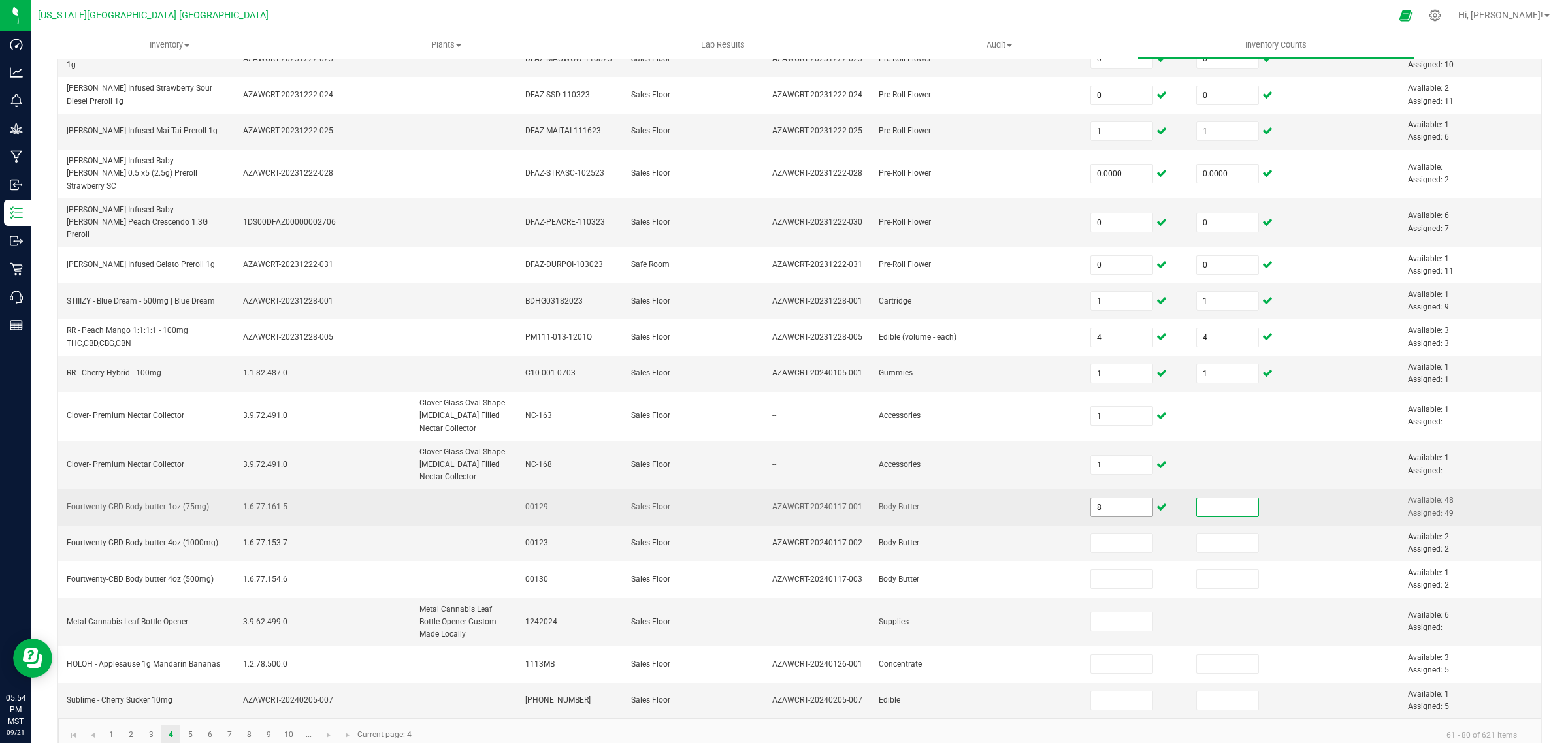
click at [1102, 499] on input "8" at bounding box center [1122, 508] width 62 height 18
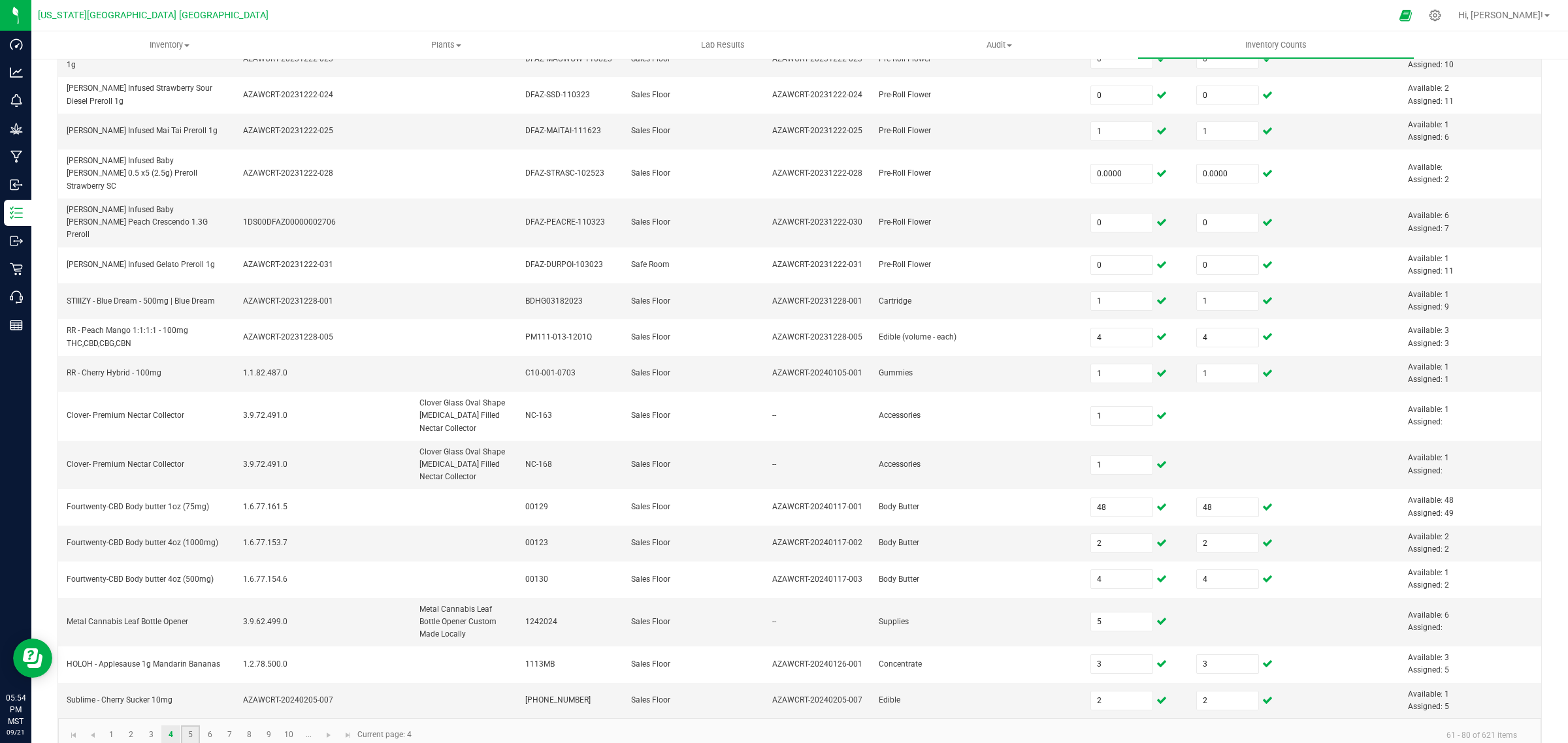
click at [184, 726] on link "5" at bounding box center [190, 736] width 19 height 20
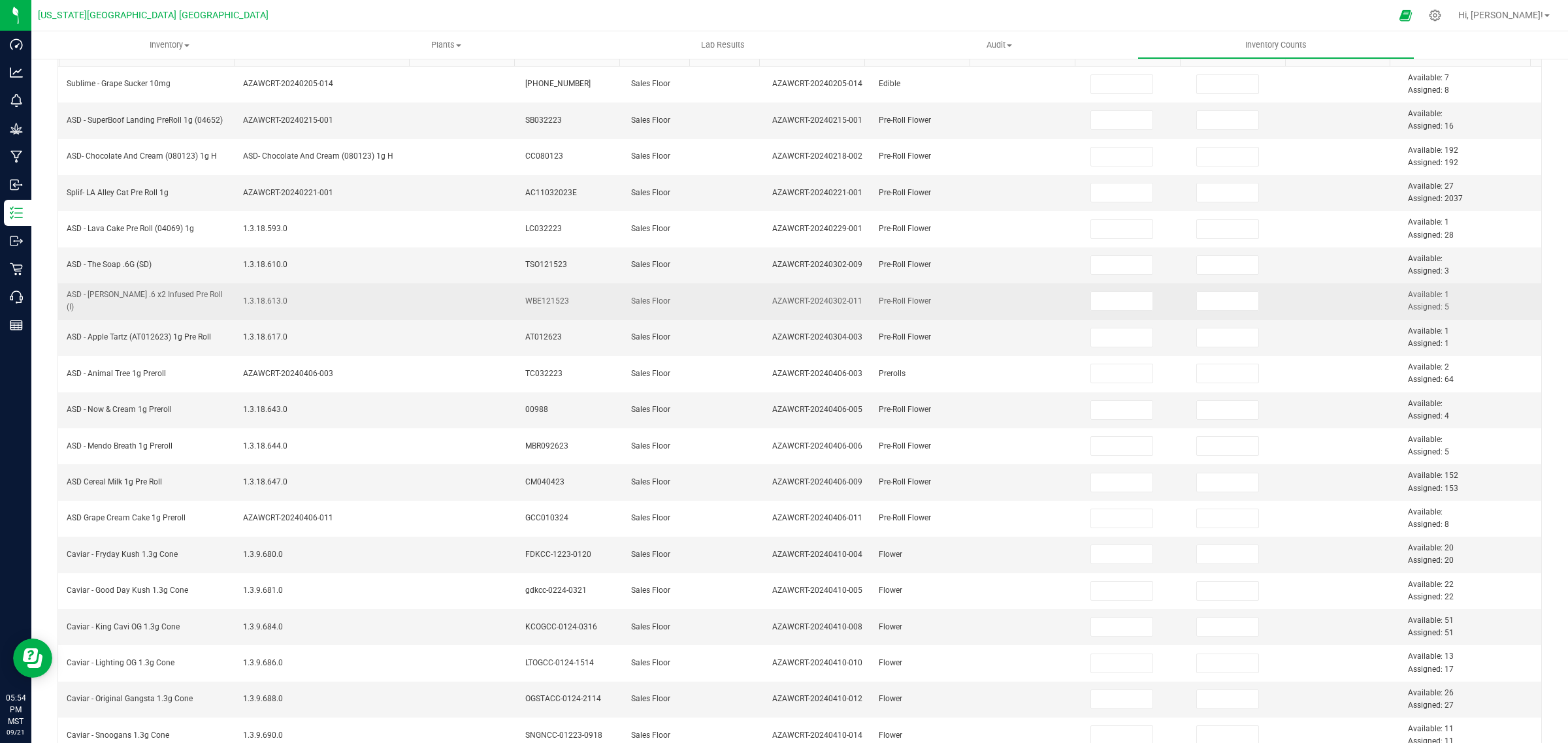
scroll to position [0, 0]
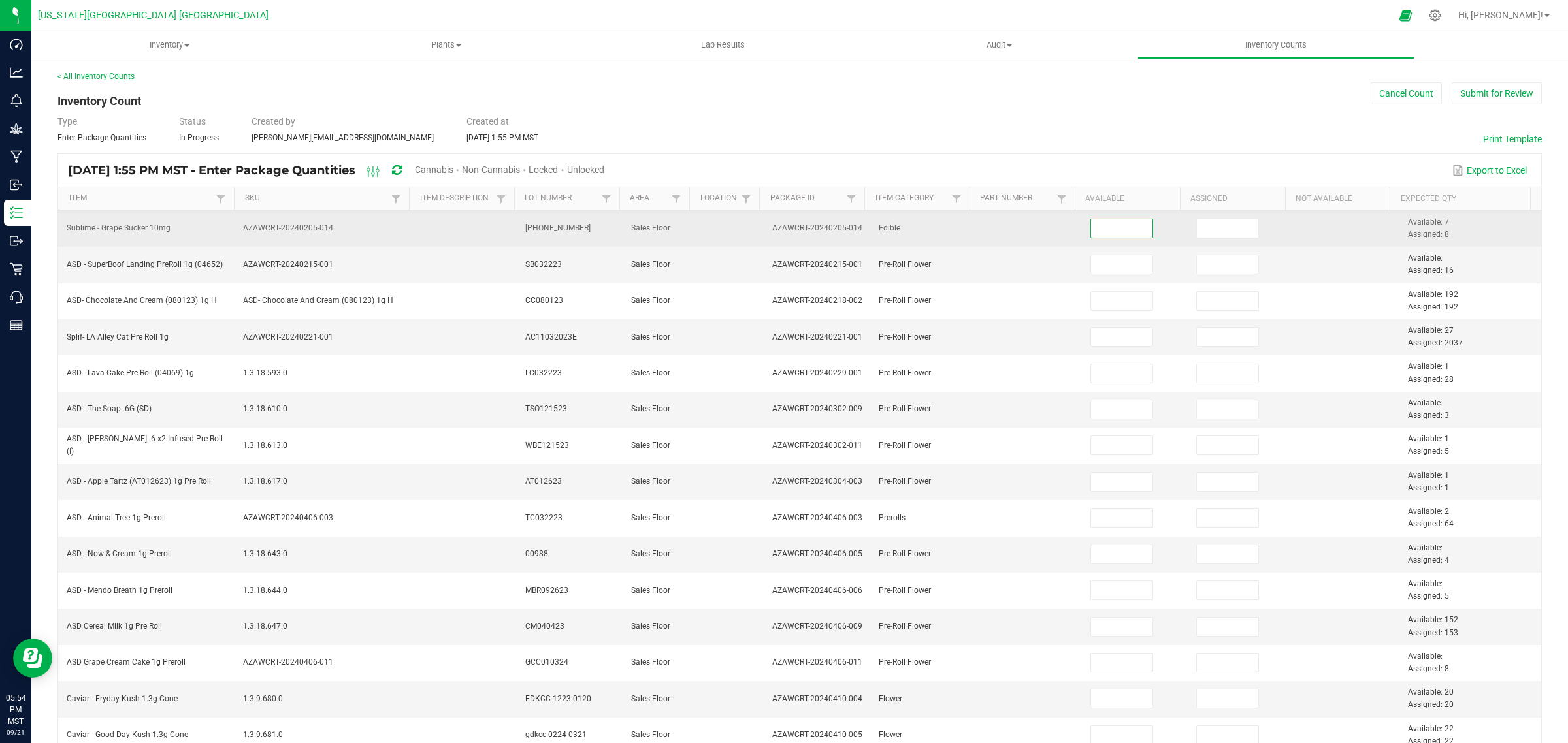
click at [1109, 227] on input at bounding box center [1122, 229] width 62 height 18
click at [1213, 229] on input at bounding box center [1228, 229] width 62 height 18
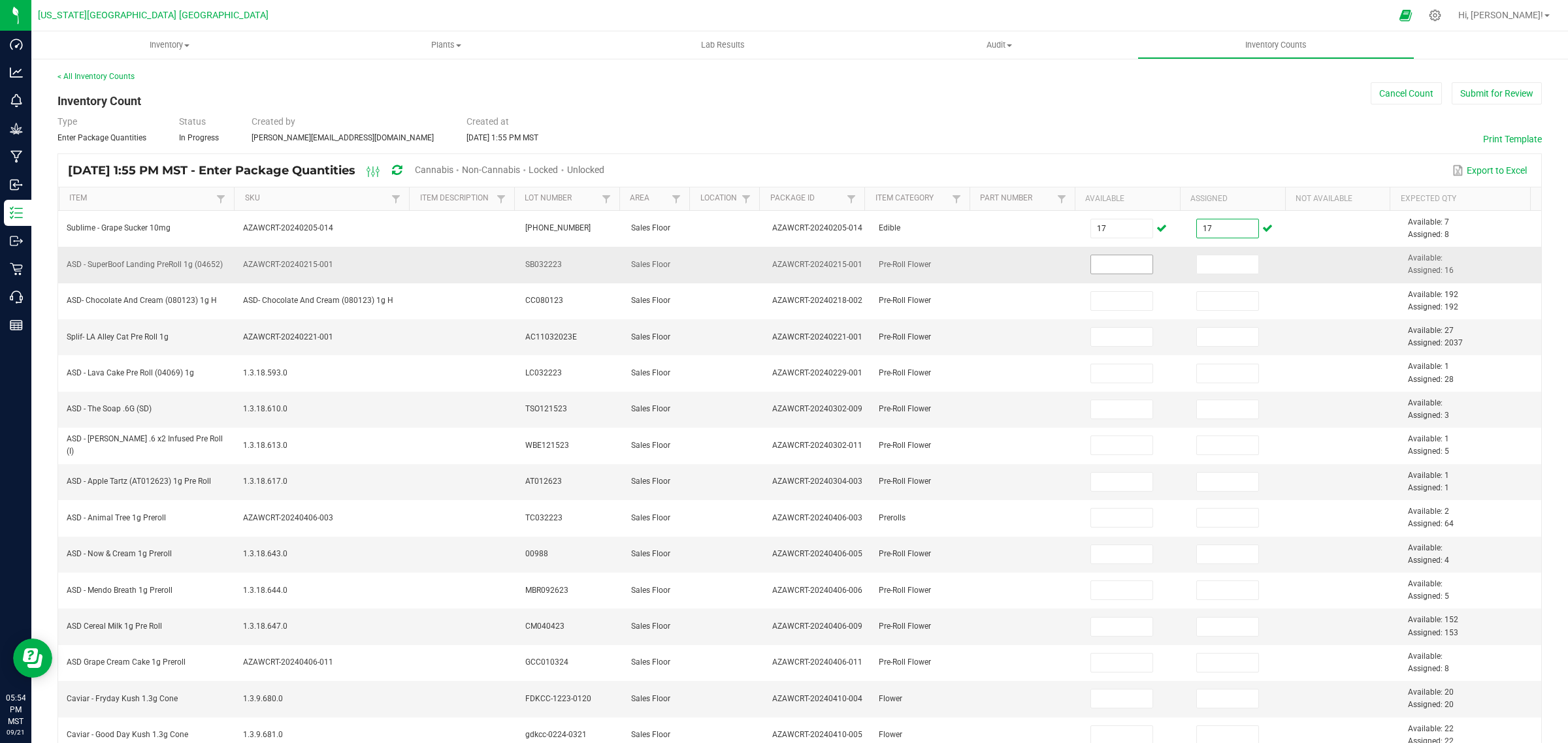
click at [1115, 268] on input at bounding box center [1122, 264] width 62 height 18
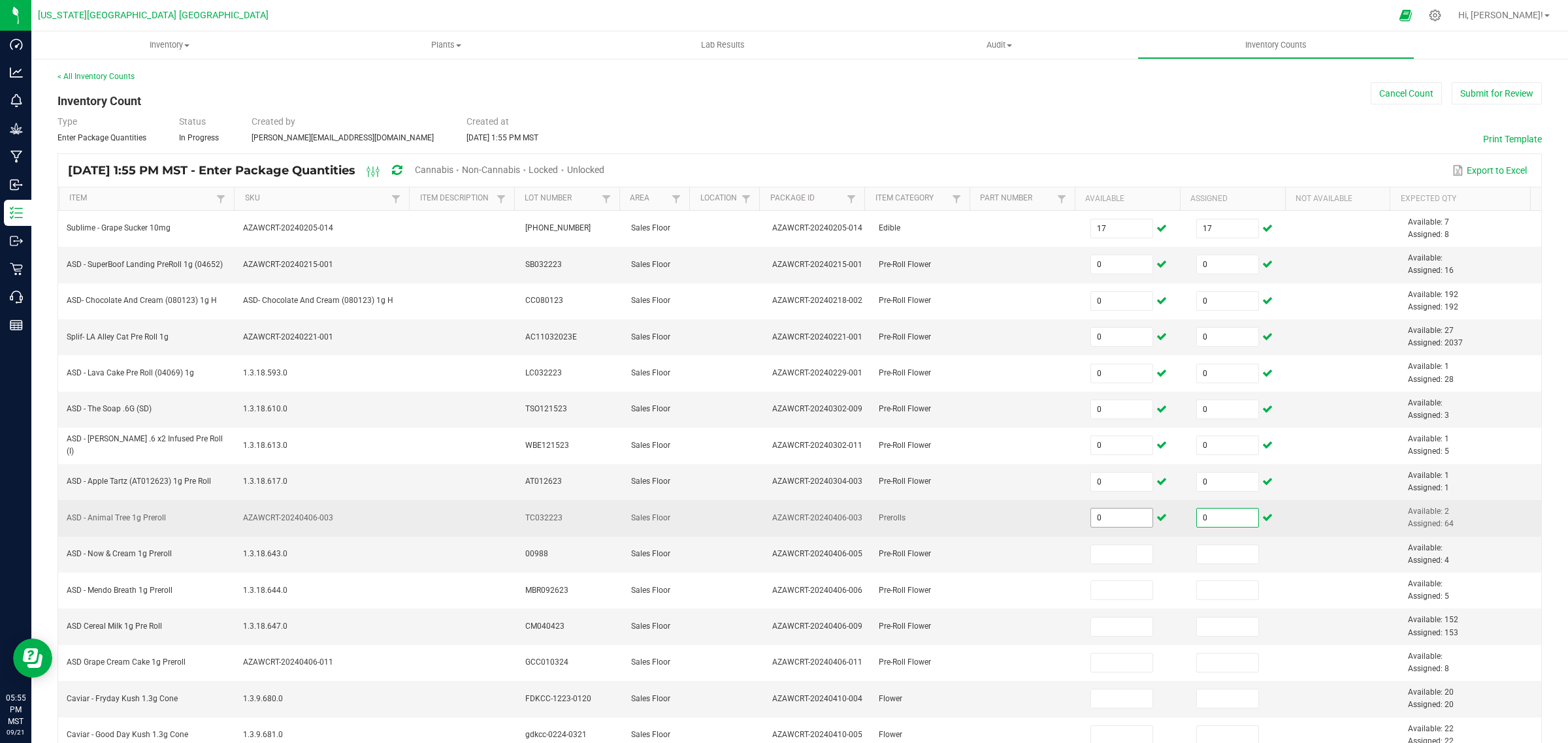
click at [1112, 524] on input "0" at bounding box center [1122, 518] width 62 height 18
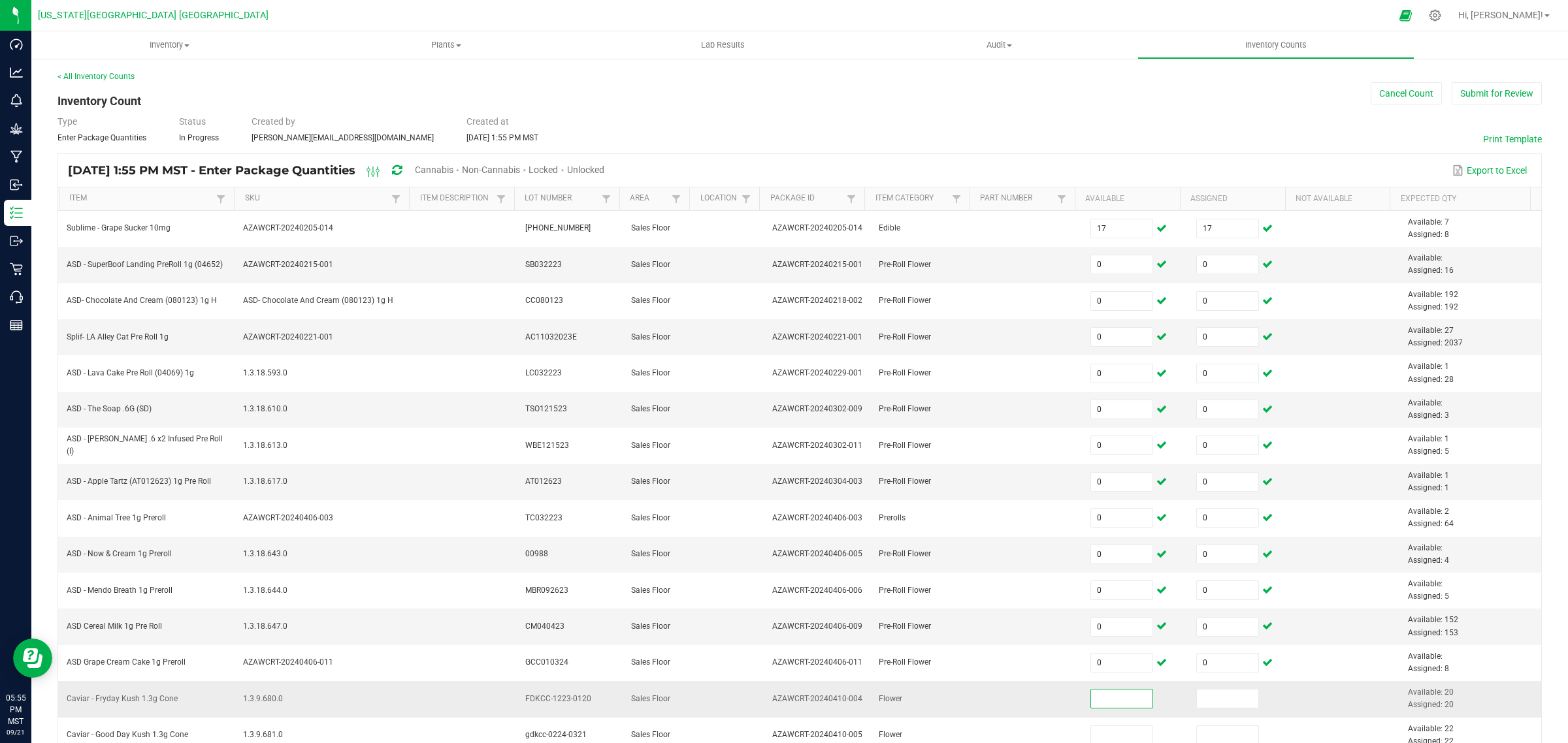
click at [1100, 703] on input at bounding box center [1122, 699] width 62 height 18
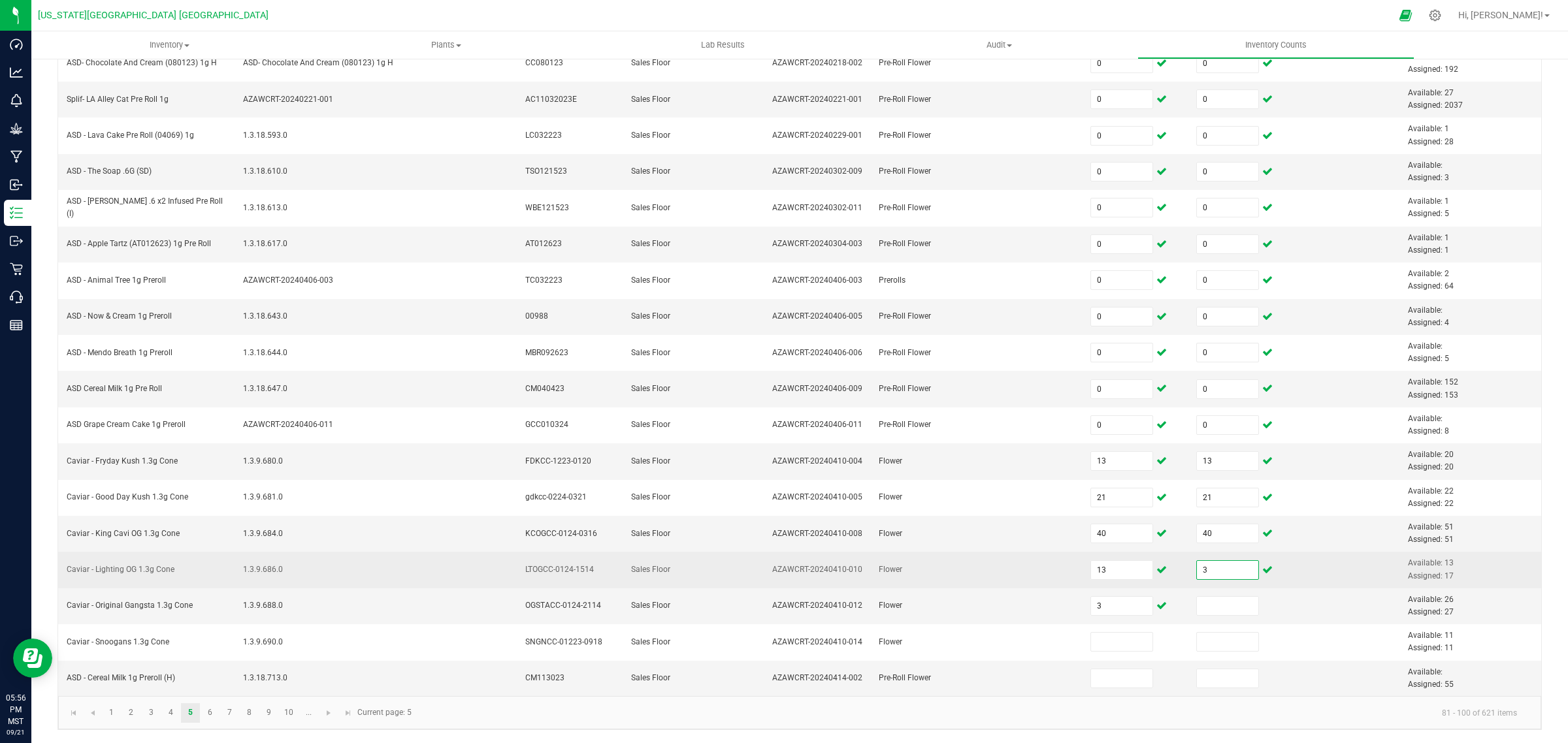
click at [1197, 567] on input "3" at bounding box center [1228, 570] width 62 height 18
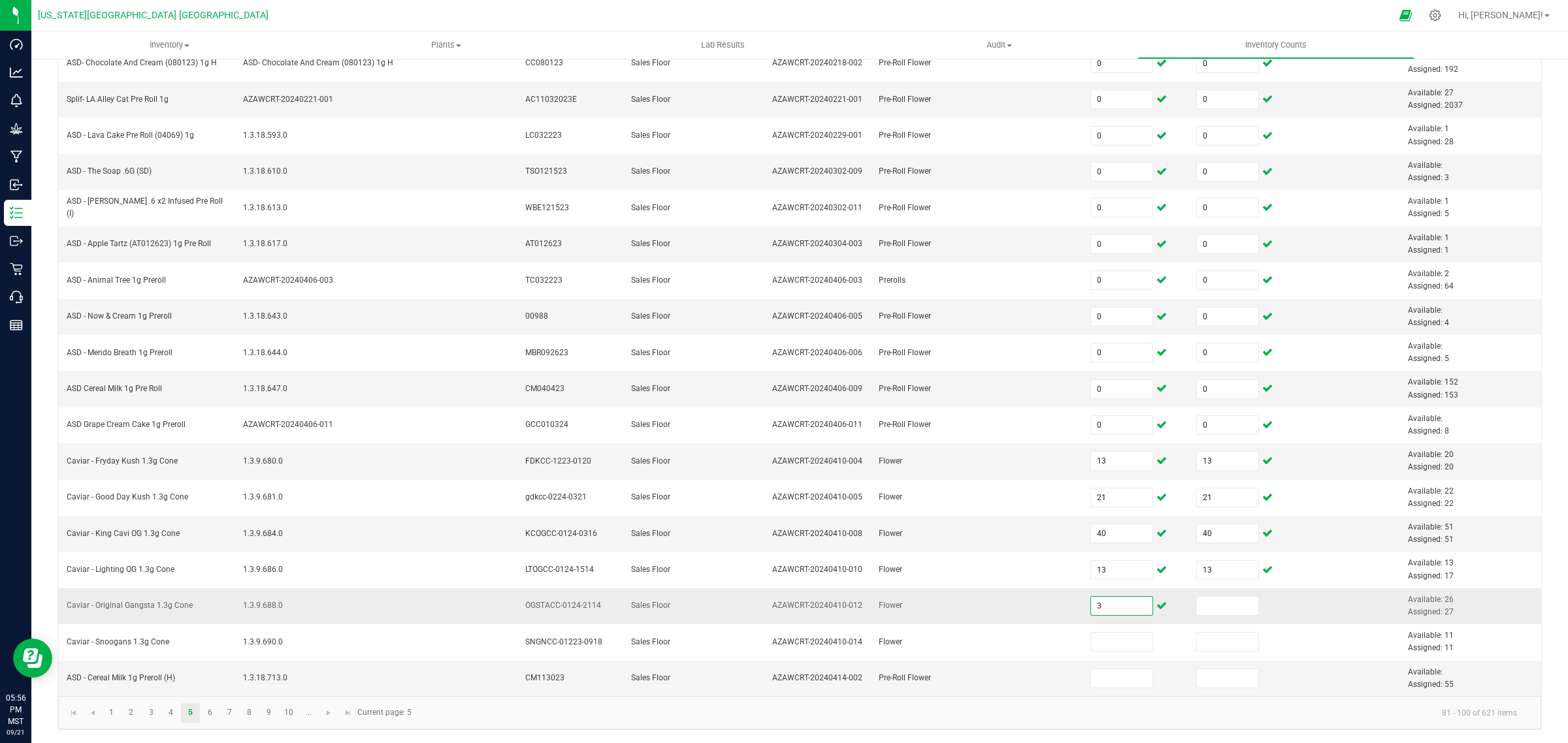
click at [1115, 603] on input "3" at bounding box center [1122, 606] width 62 height 18
click at [1091, 605] on input "330" at bounding box center [1122, 606] width 62 height 18
click at [207, 710] on link "6" at bounding box center [210, 713] width 19 height 20
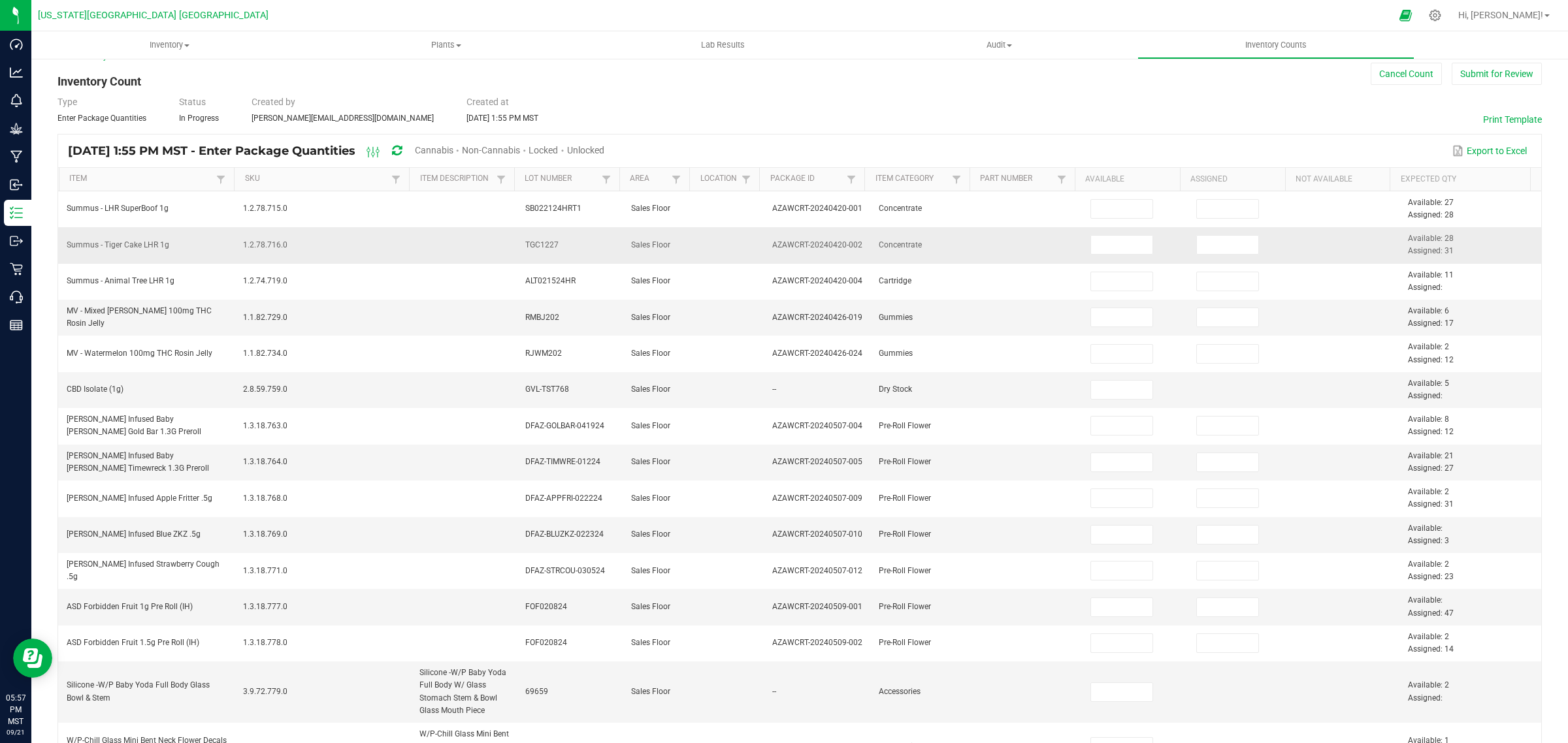
scroll to position [0, 0]
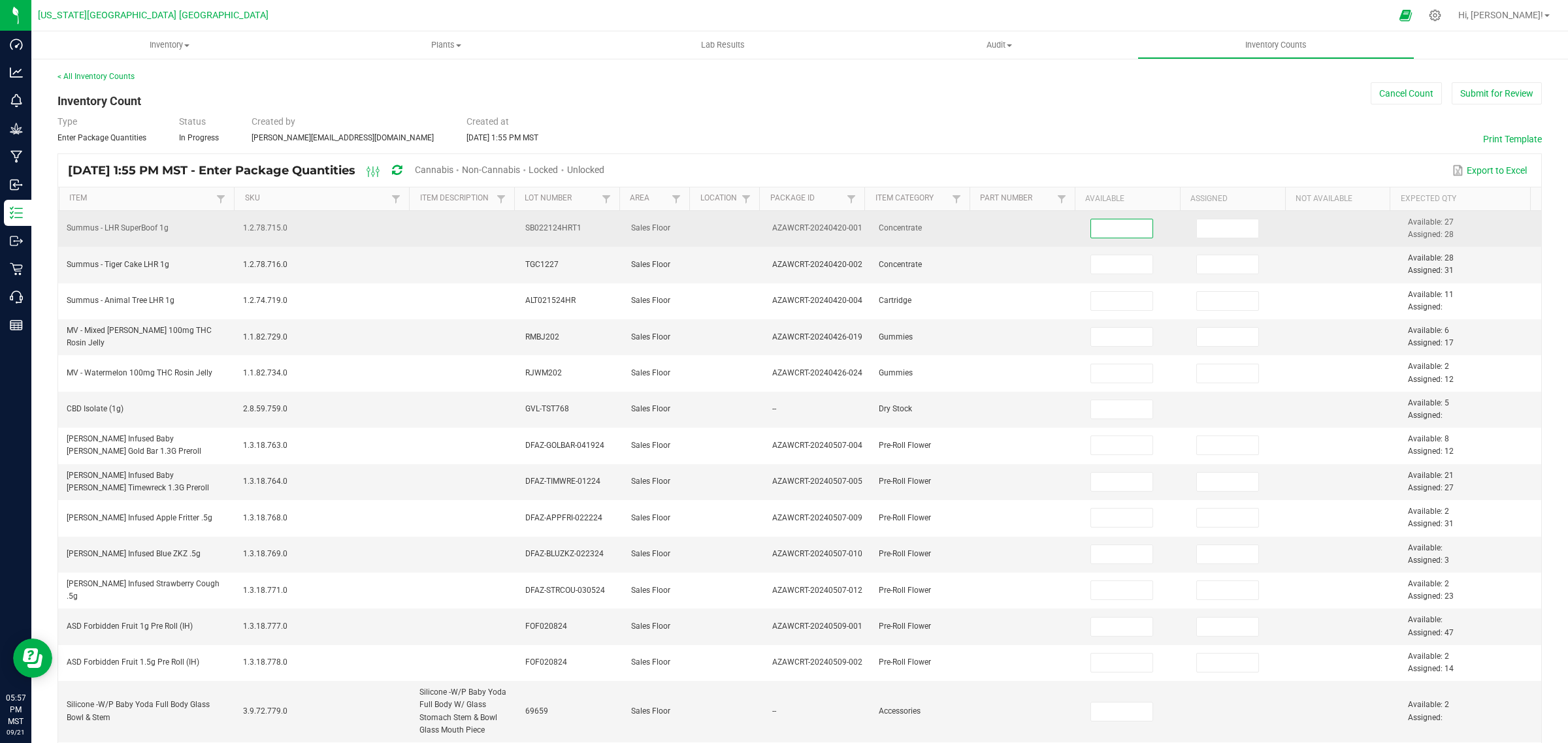
click at [1091, 235] on input at bounding box center [1122, 229] width 62 height 18
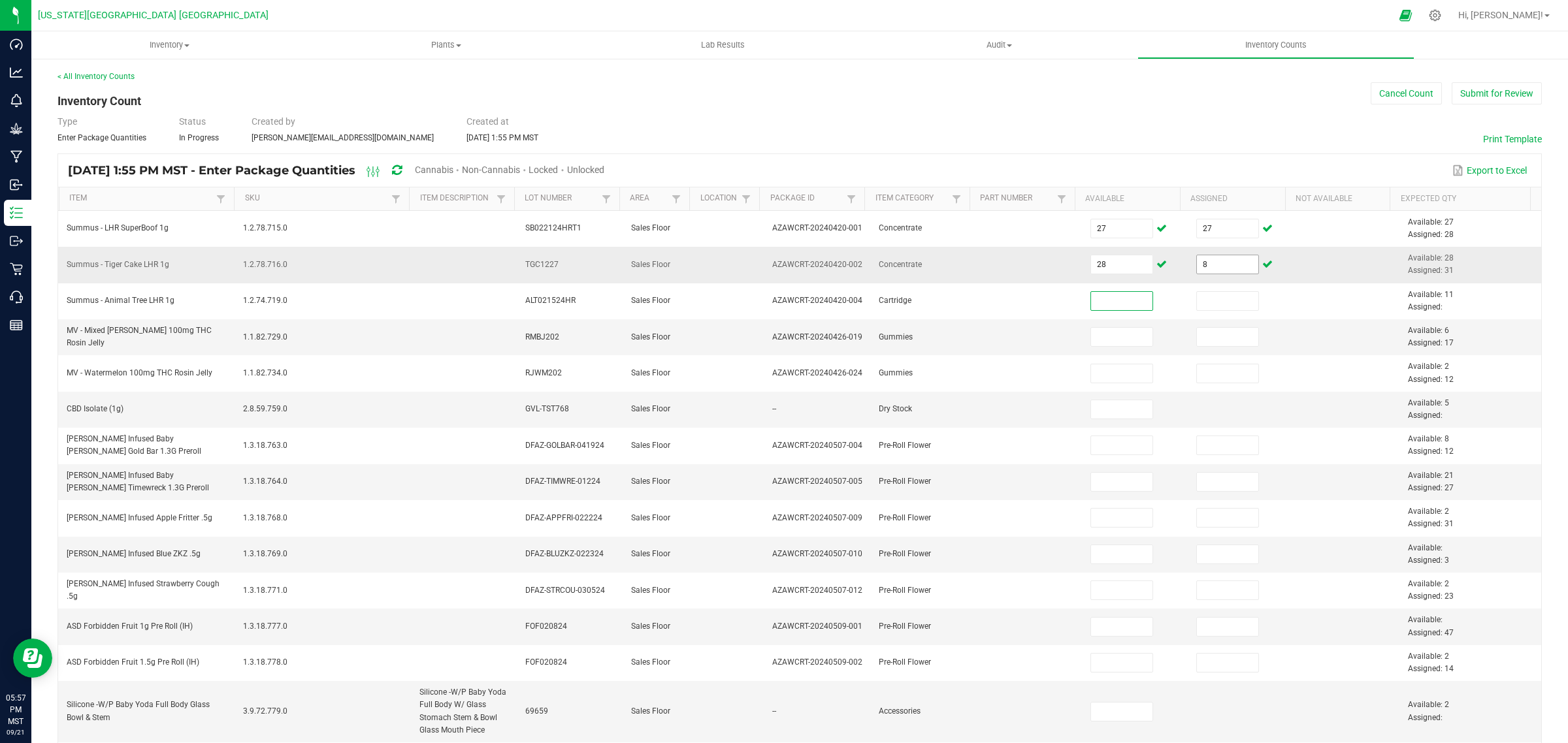
click at [1204, 264] on input "8" at bounding box center [1228, 264] width 62 height 18
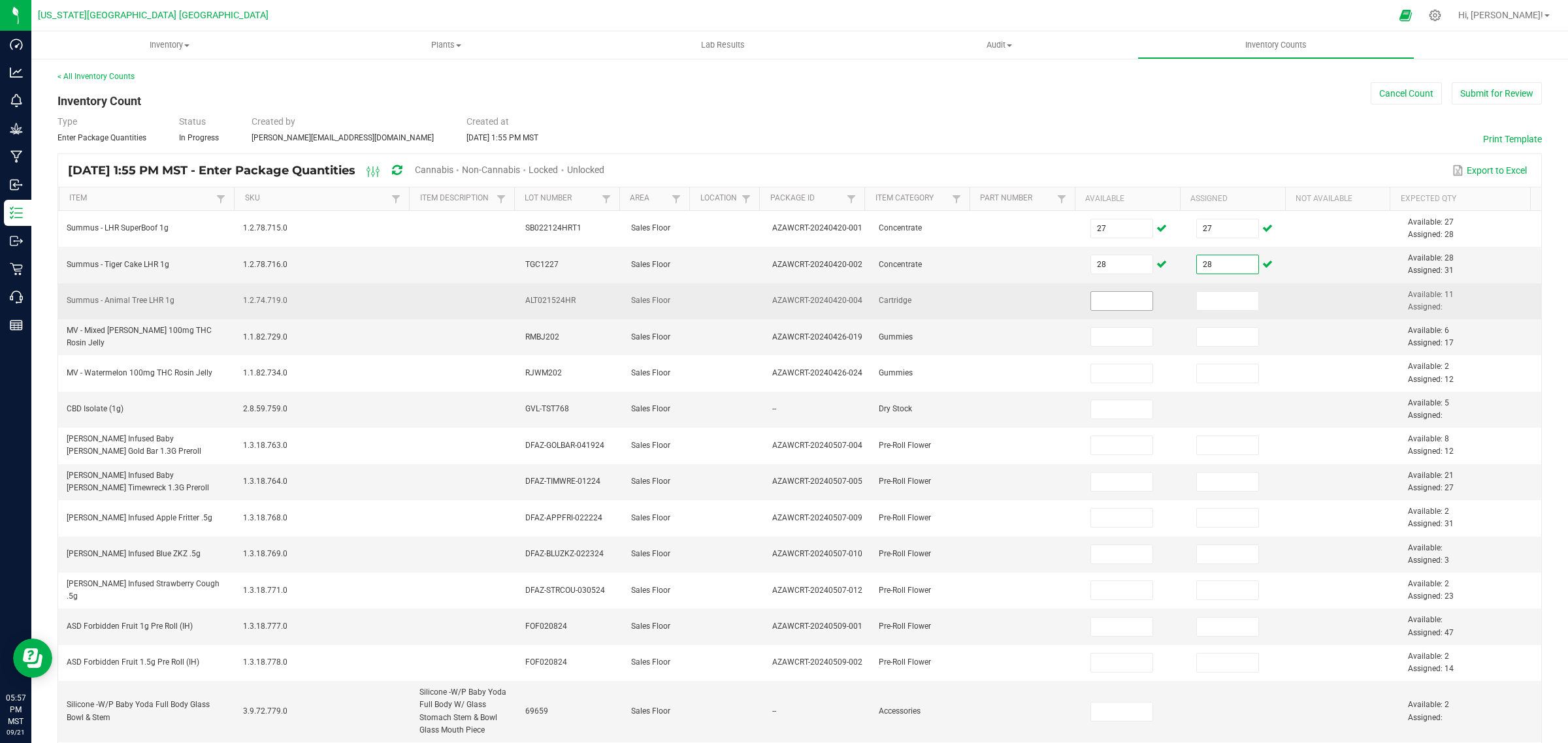
click at [1100, 307] on input at bounding box center [1122, 301] width 62 height 18
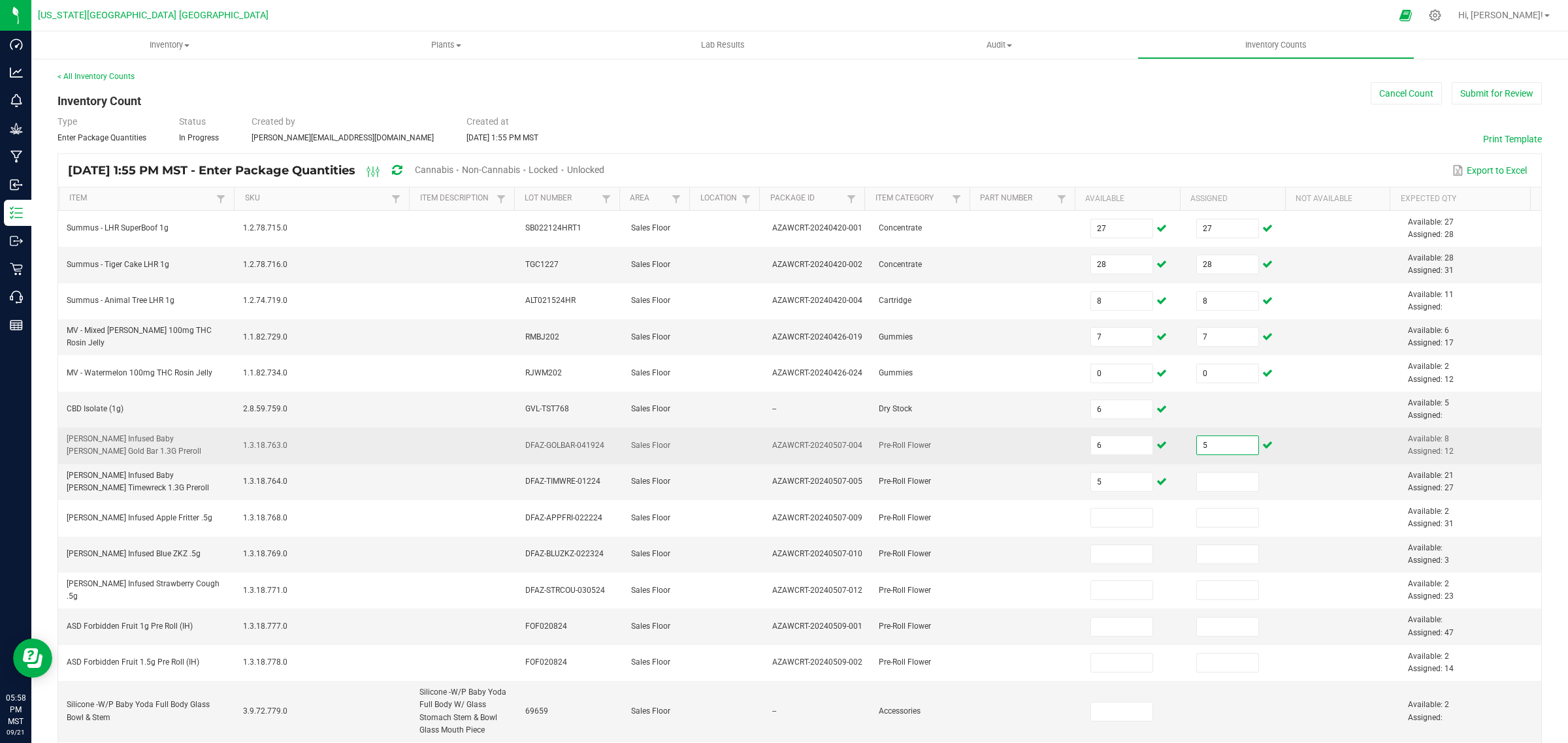
click at [1201, 445] on input "5" at bounding box center [1228, 445] width 62 height 18
click at [1104, 445] on input "6" at bounding box center [1122, 445] width 62 height 18
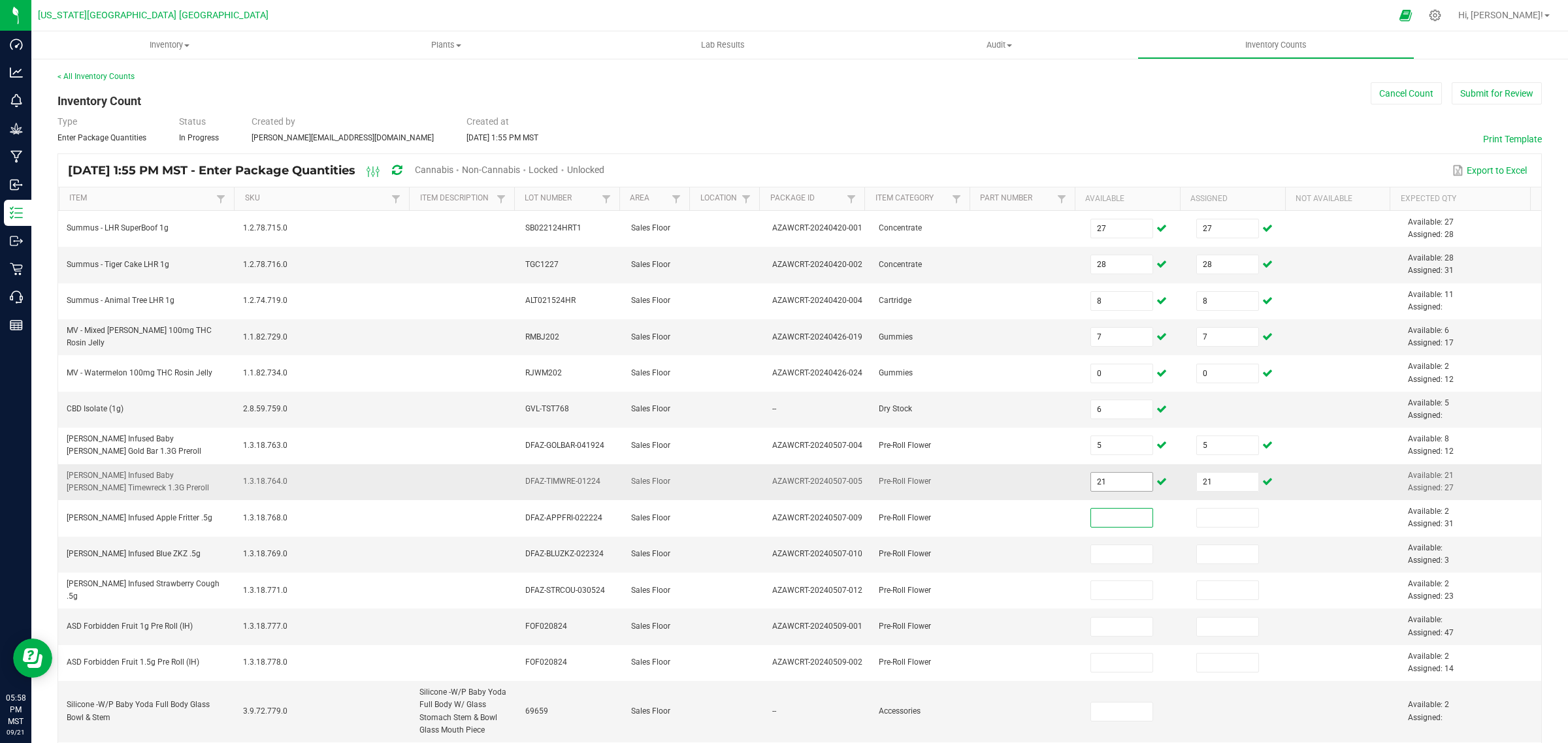
click at [1104, 482] on input "21" at bounding box center [1122, 482] width 62 height 18
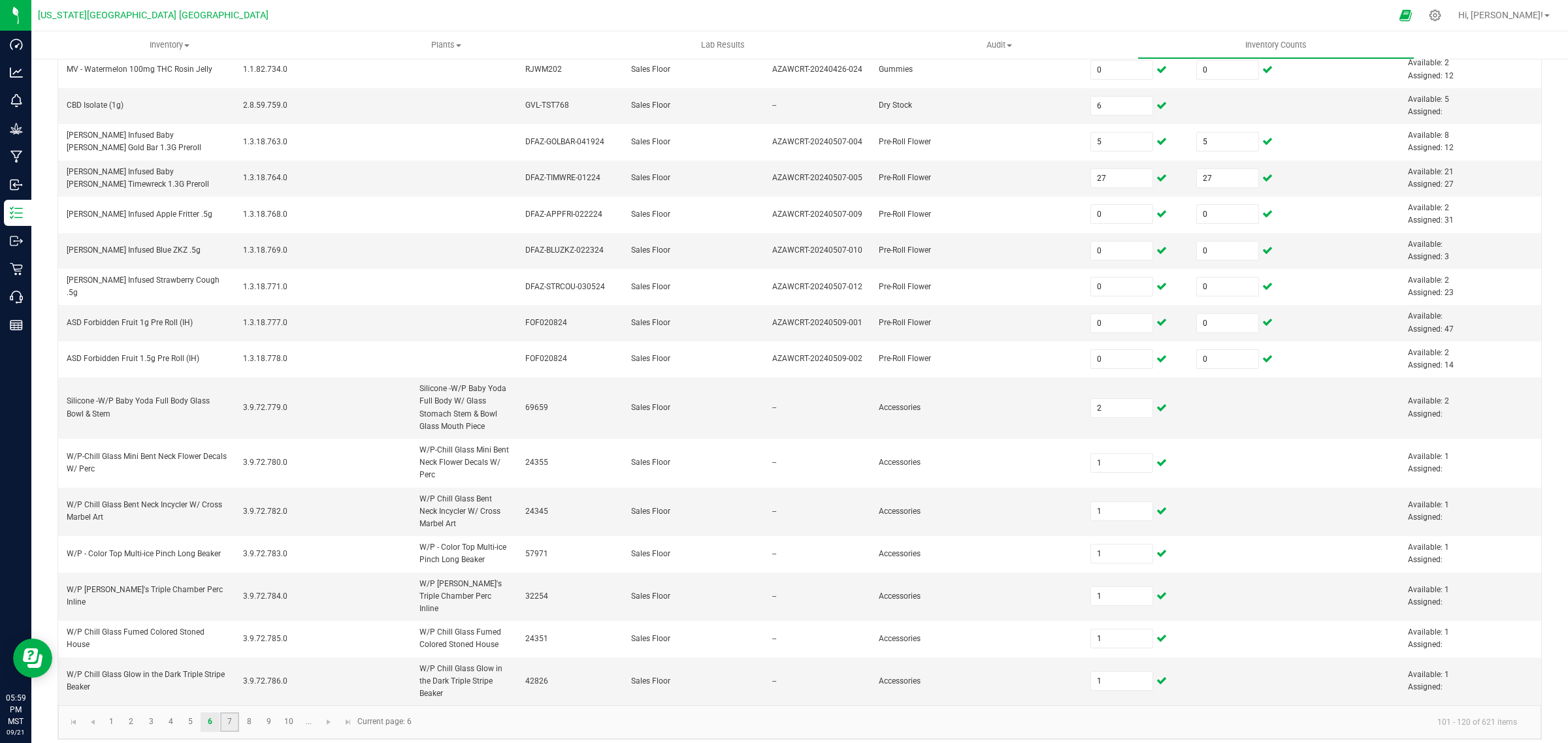
click at [230, 712] on link "7" at bounding box center [229, 722] width 19 height 20
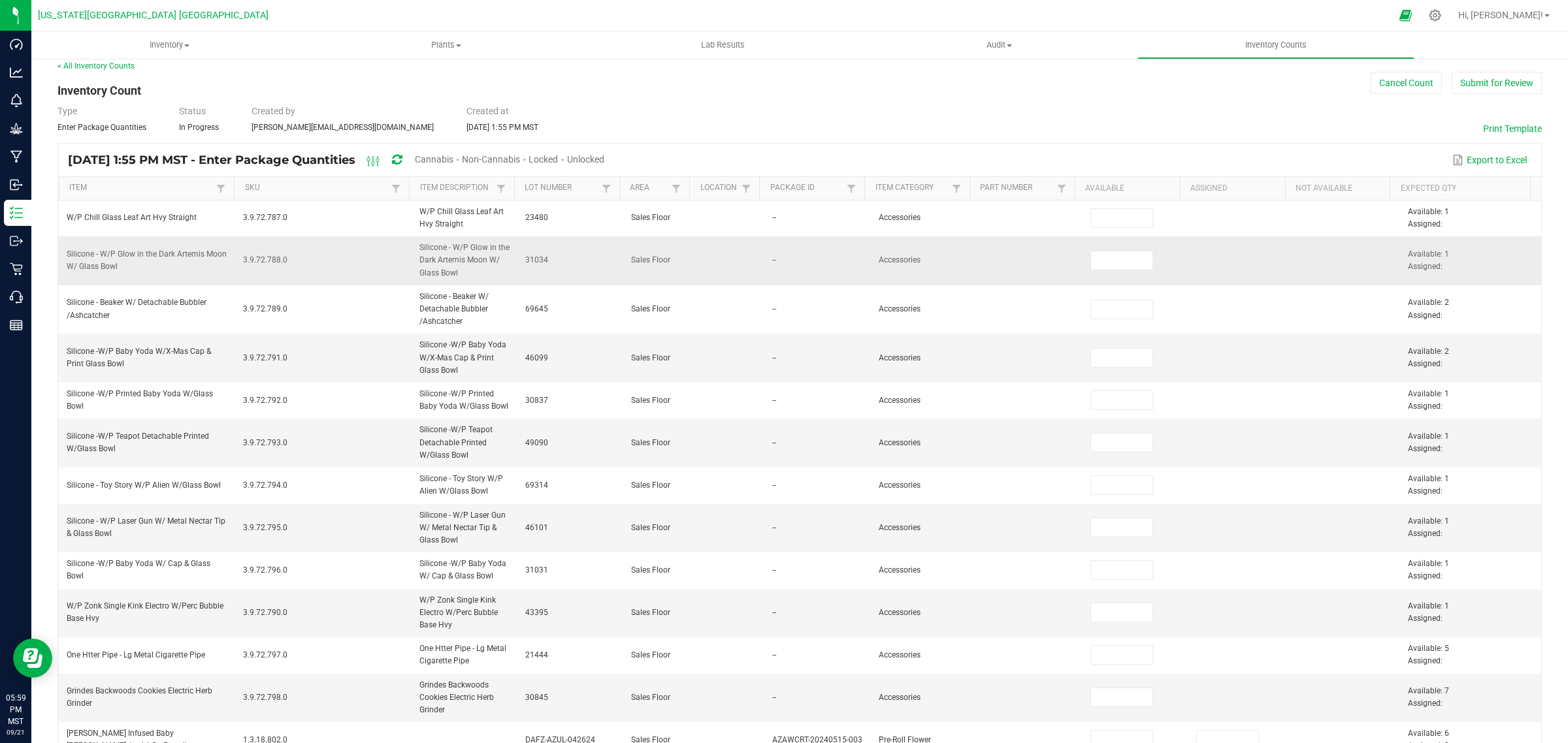
scroll to position [0, 0]
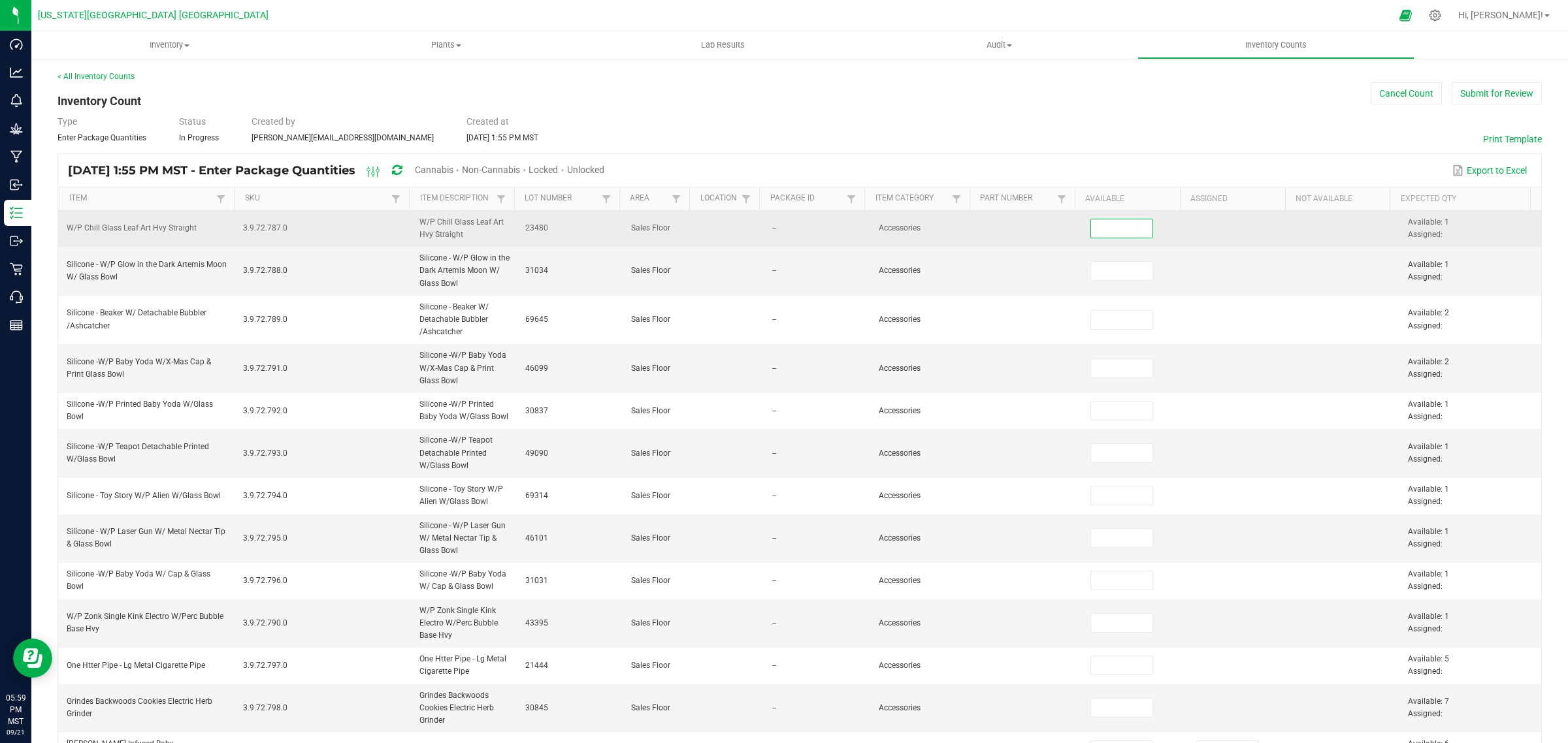
click at [1091, 221] on input at bounding box center [1122, 229] width 62 height 18
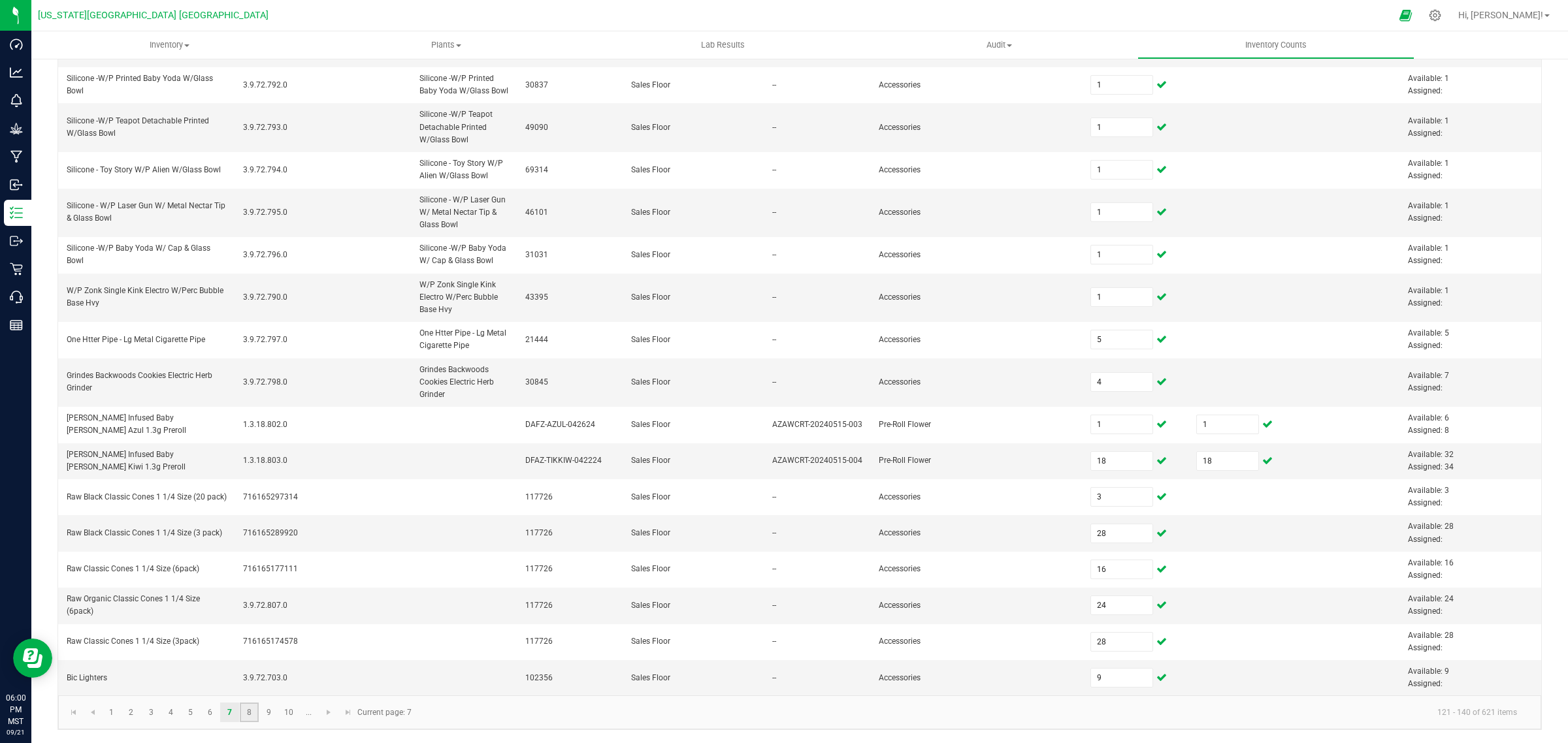
click at [245, 712] on link "8" at bounding box center [249, 713] width 19 height 20
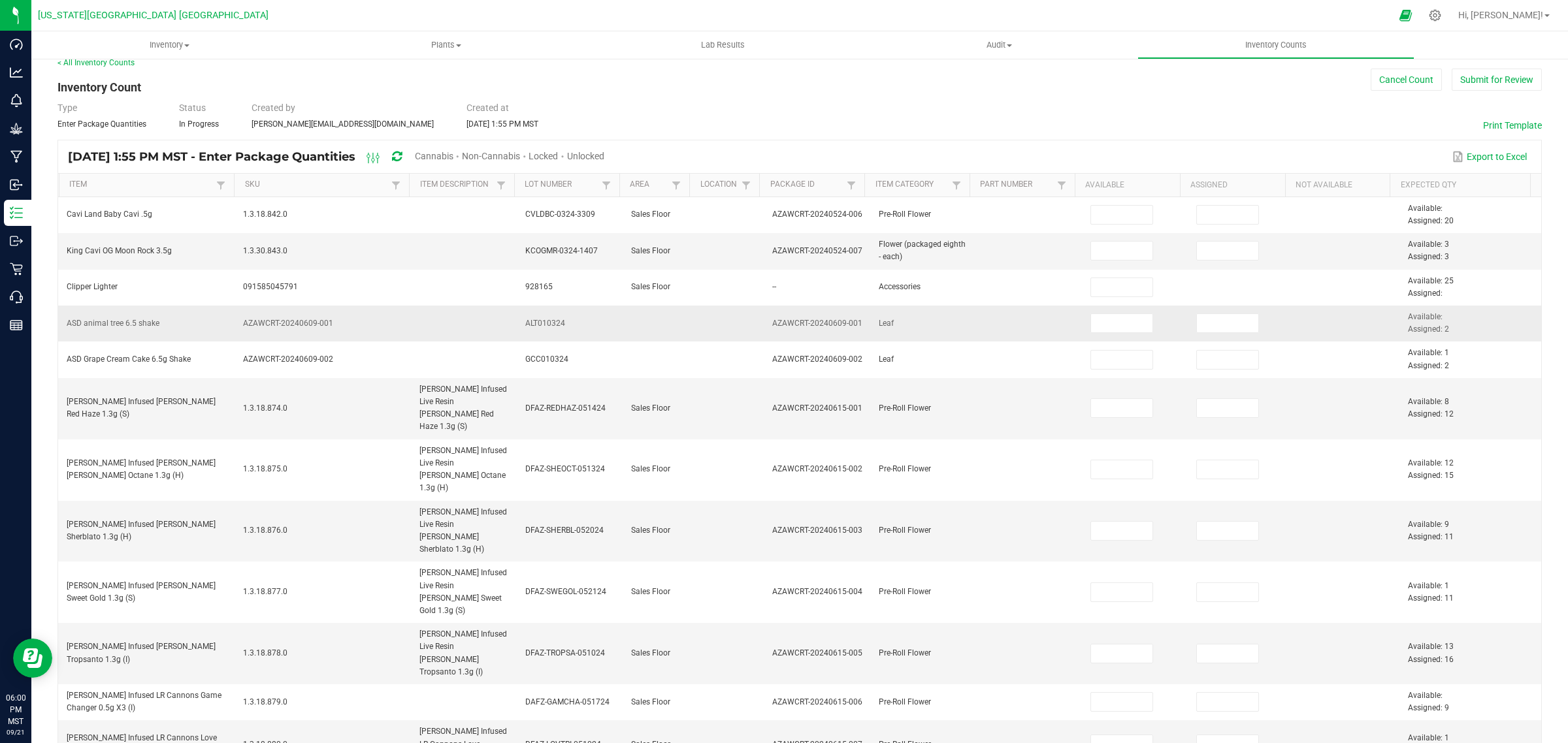
scroll to position [2, 0]
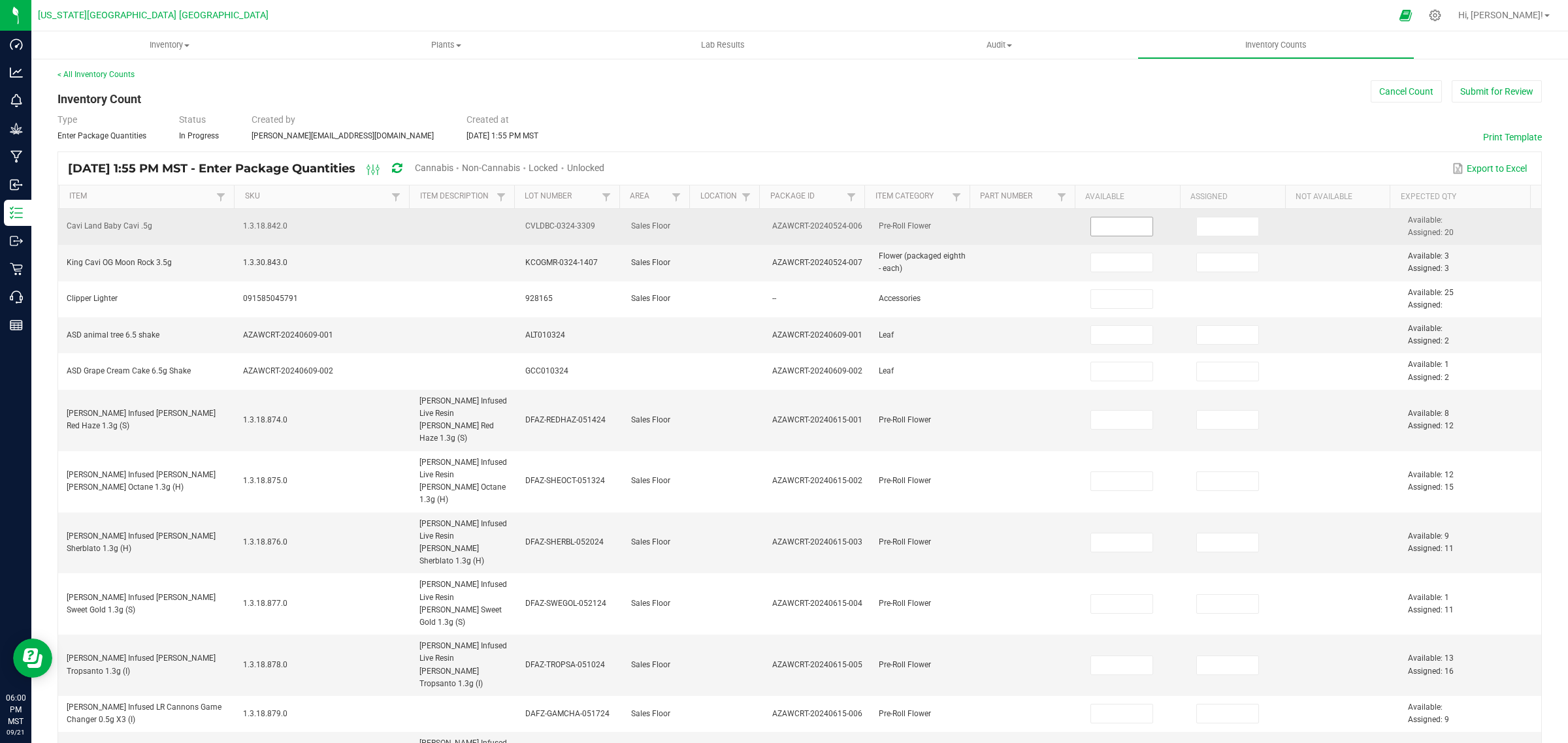
click at [1092, 230] on input at bounding box center [1122, 227] width 62 height 18
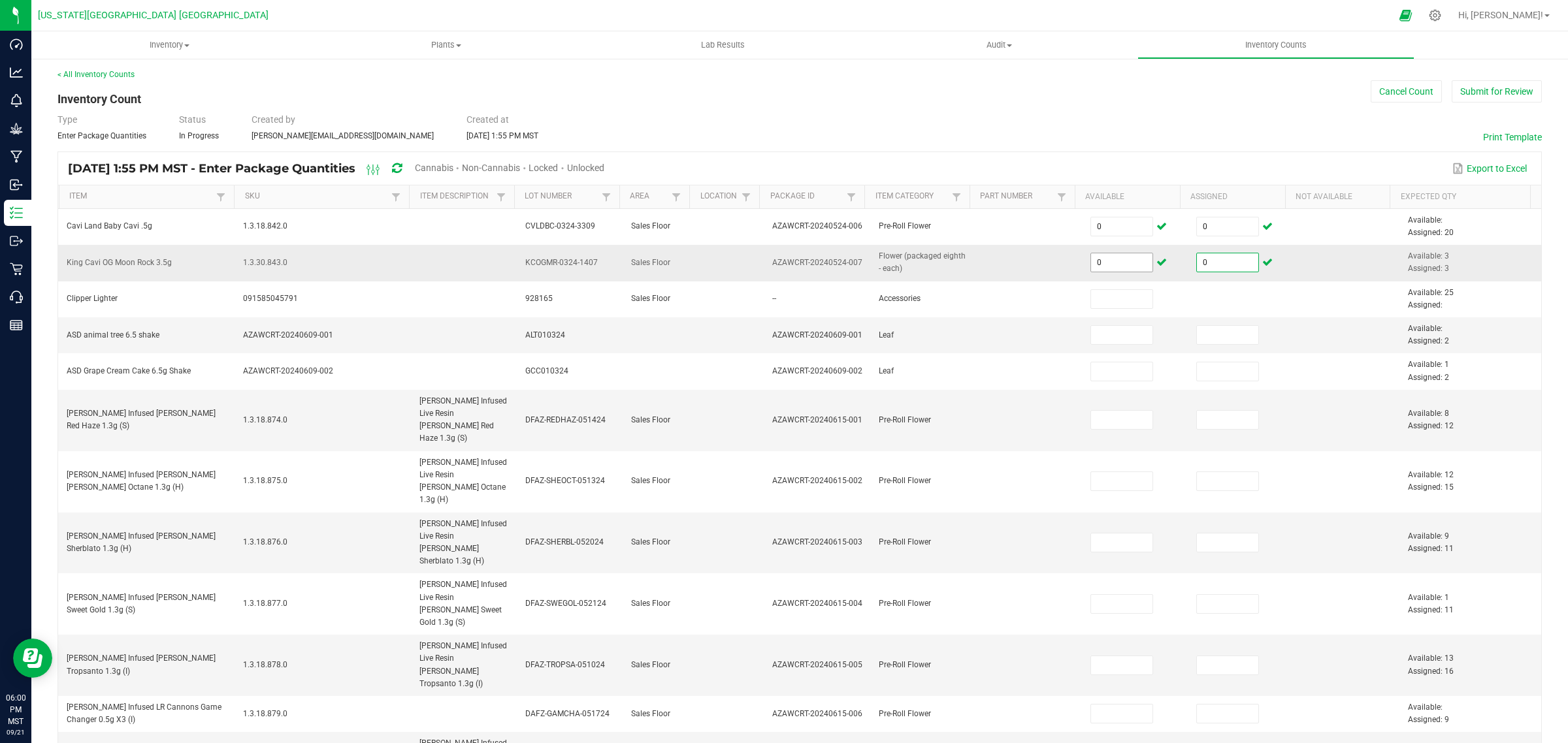
click at [1092, 265] on input "0" at bounding box center [1122, 263] width 62 height 18
click at [1106, 337] on input "25" at bounding box center [1122, 335] width 62 height 18
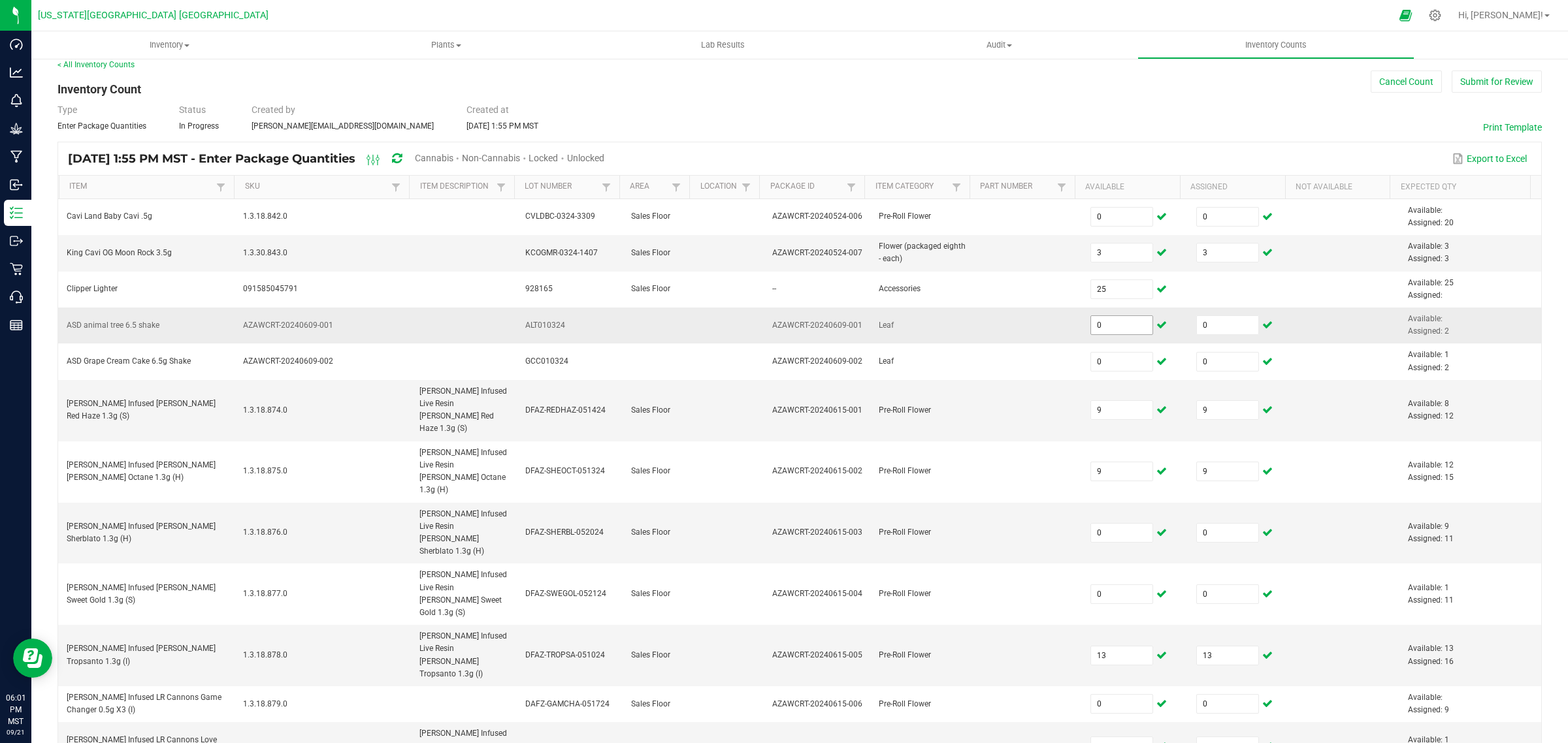
scroll to position [353, 0]
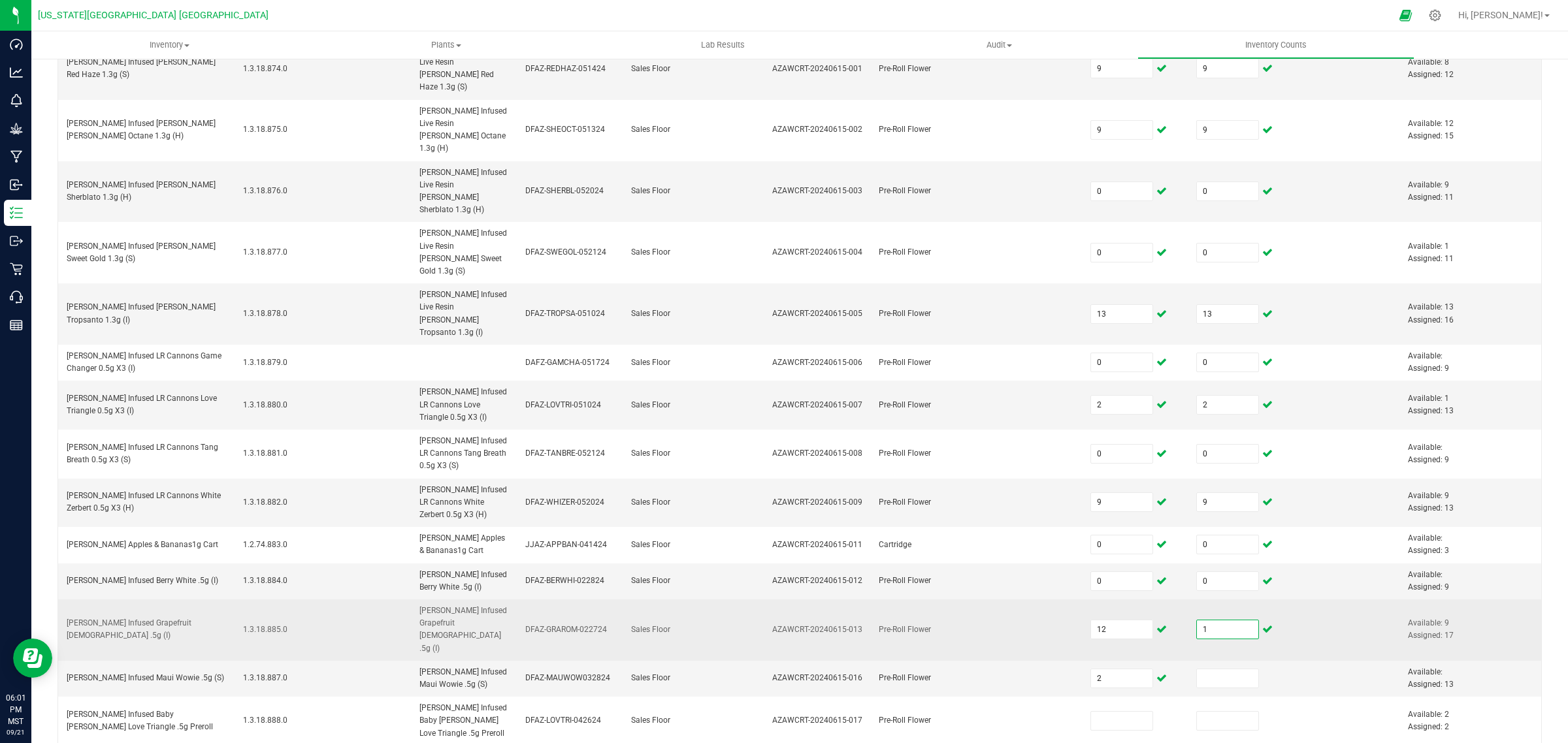
click at [1204, 621] on input "1" at bounding box center [1228, 630] width 62 height 18
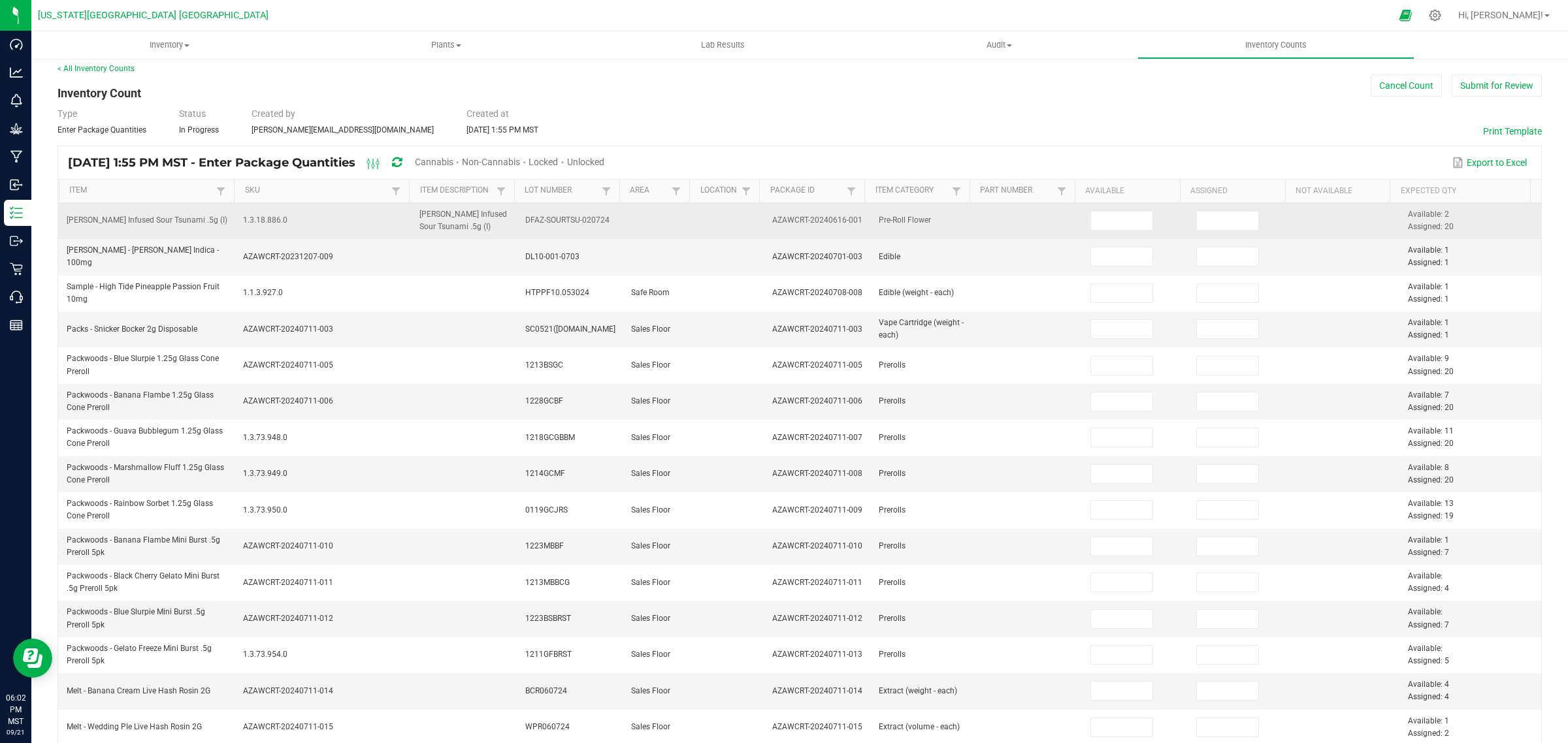
scroll to position [0, 0]
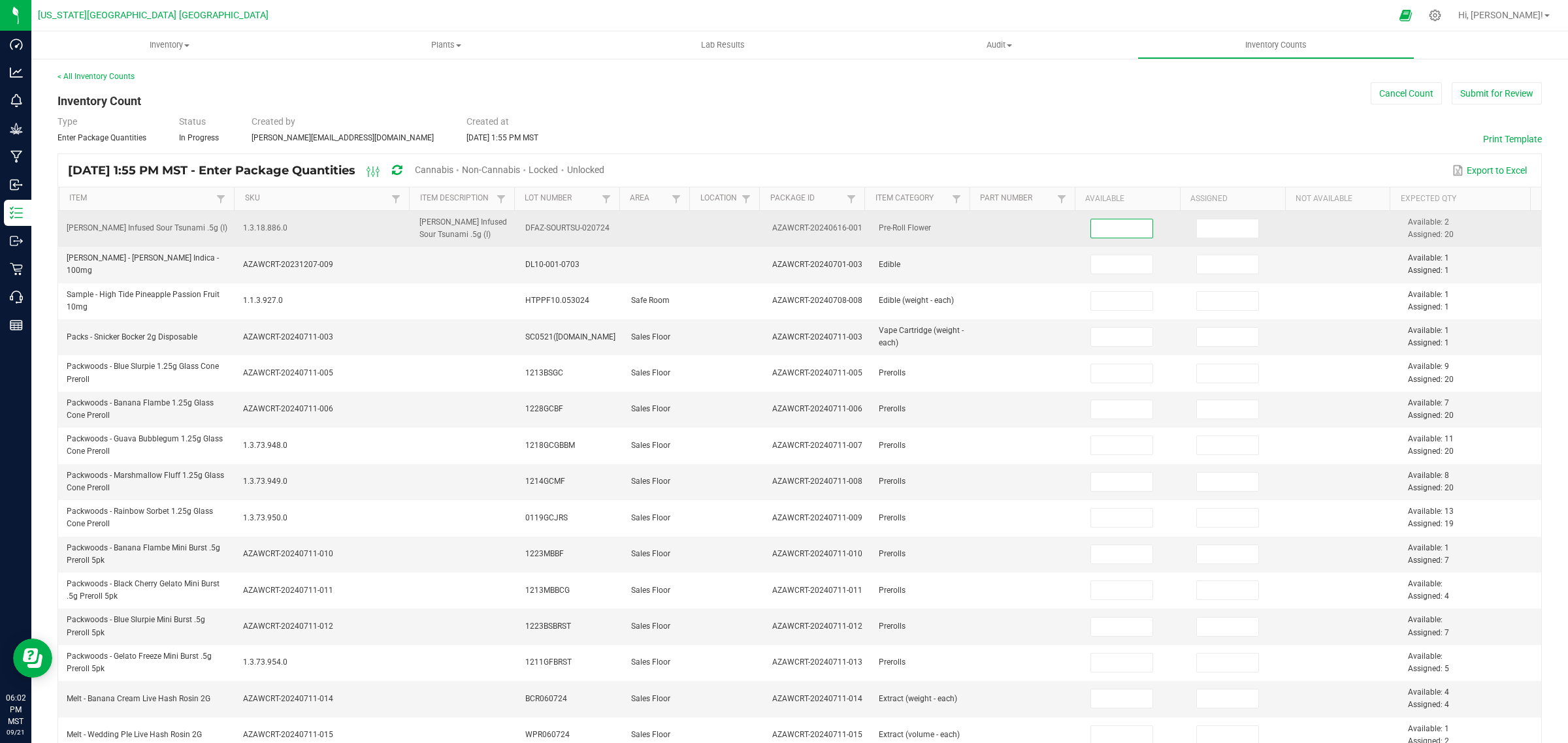
click at [1092, 230] on input at bounding box center [1122, 229] width 62 height 18
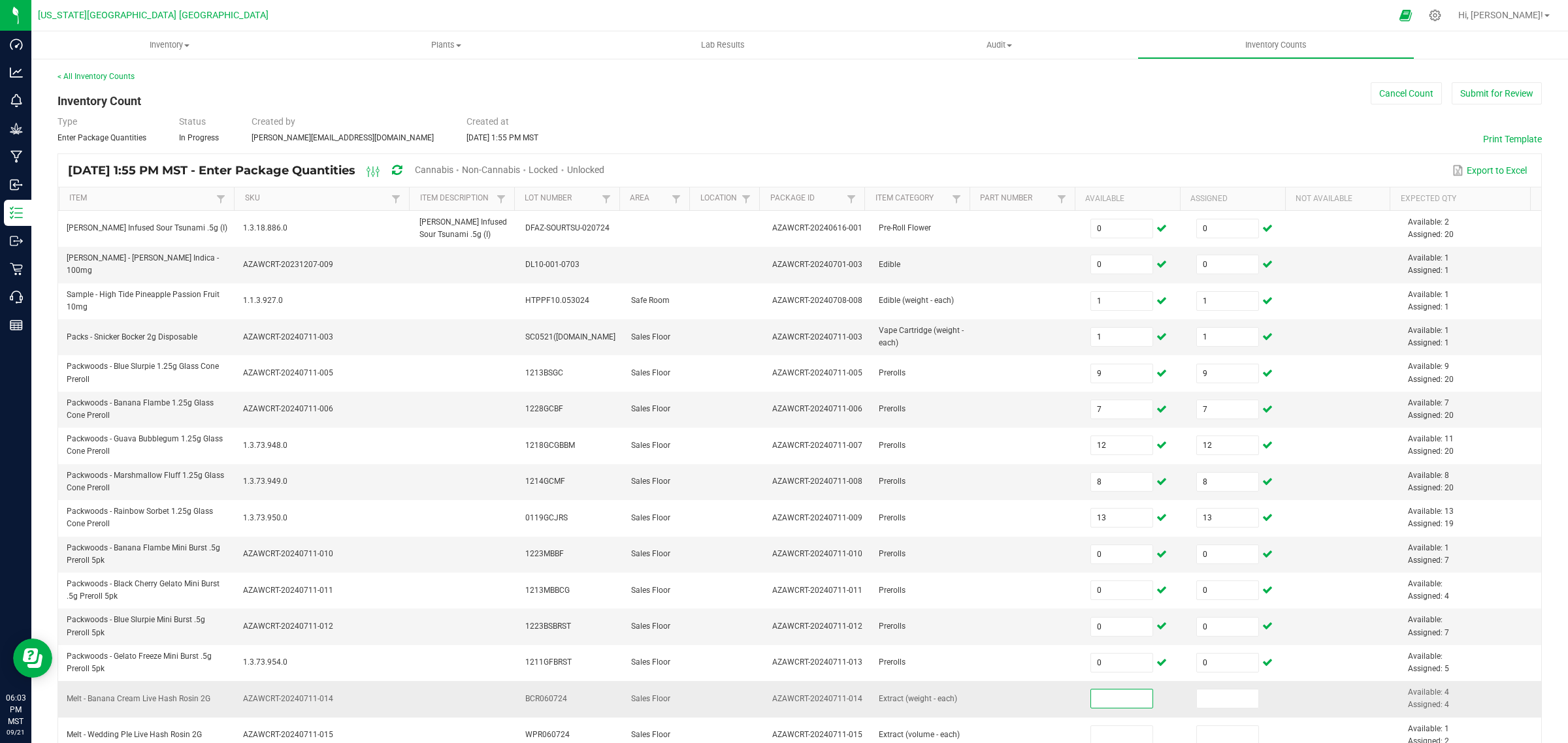
click at [1097, 700] on input at bounding box center [1122, 699] width 62 height 18
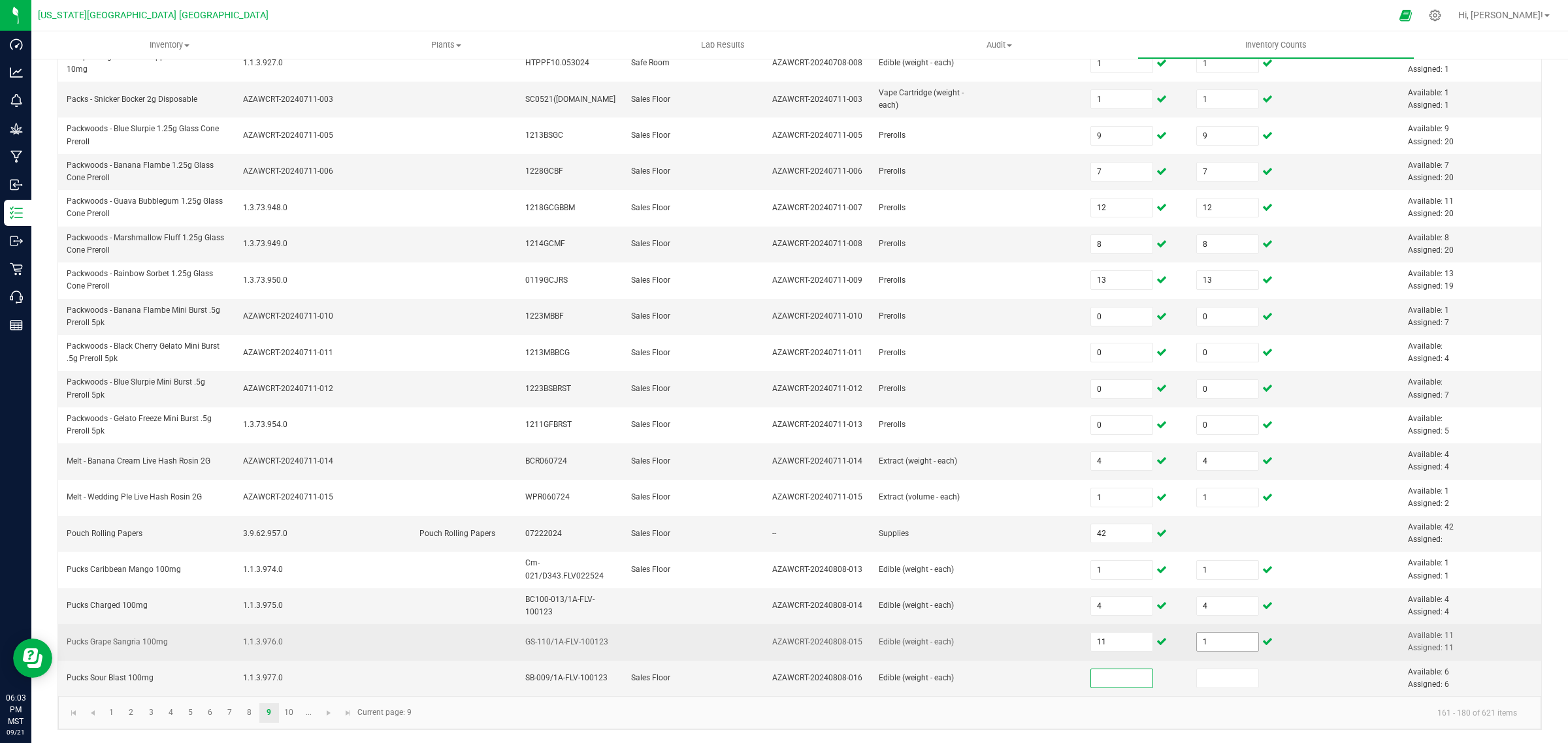
click at [1204, 643] on input "1" at bounding box center [1228, 642] width 62 height 18
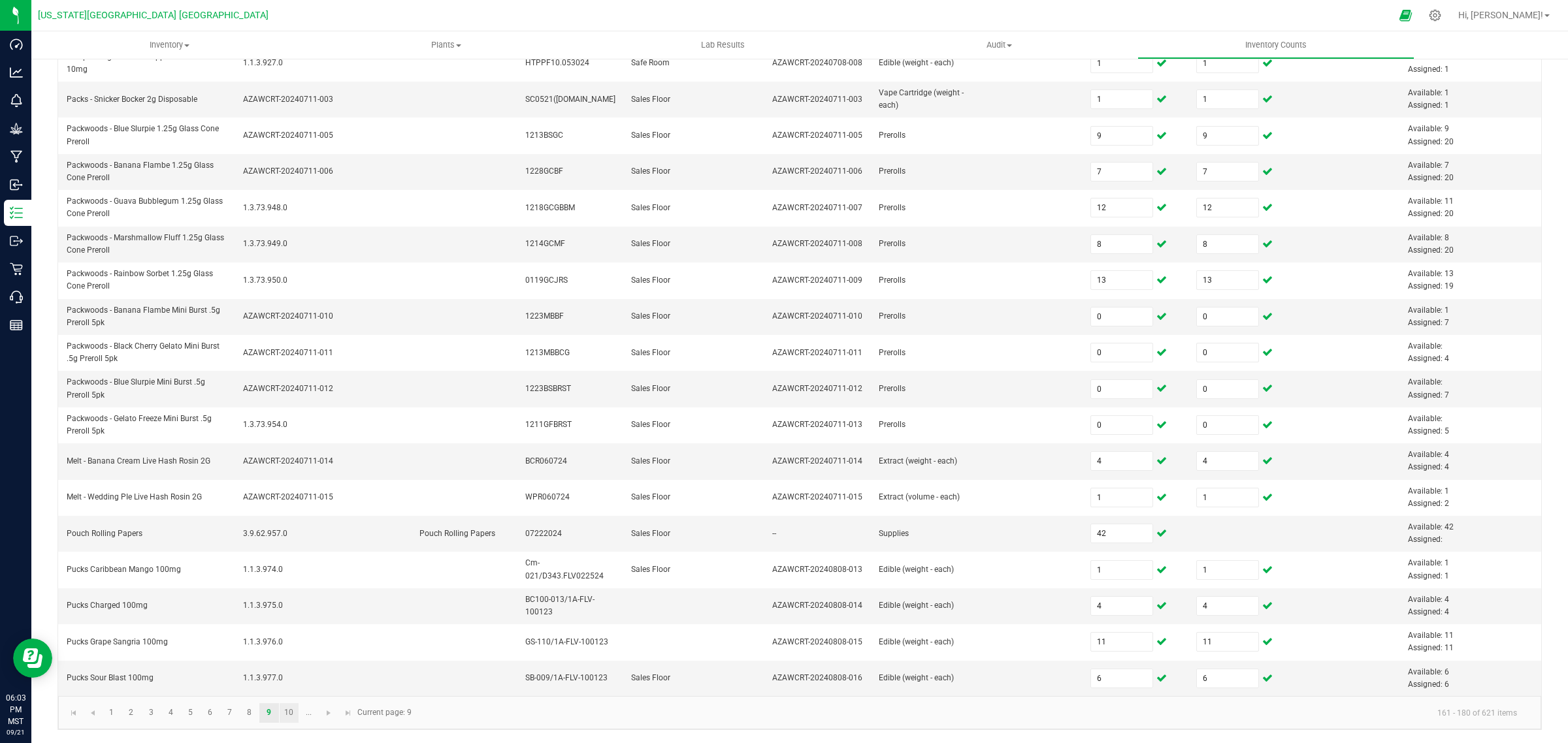
click at [285, 717] on link "10" at bounding box center [288, 713] width 19 height 20
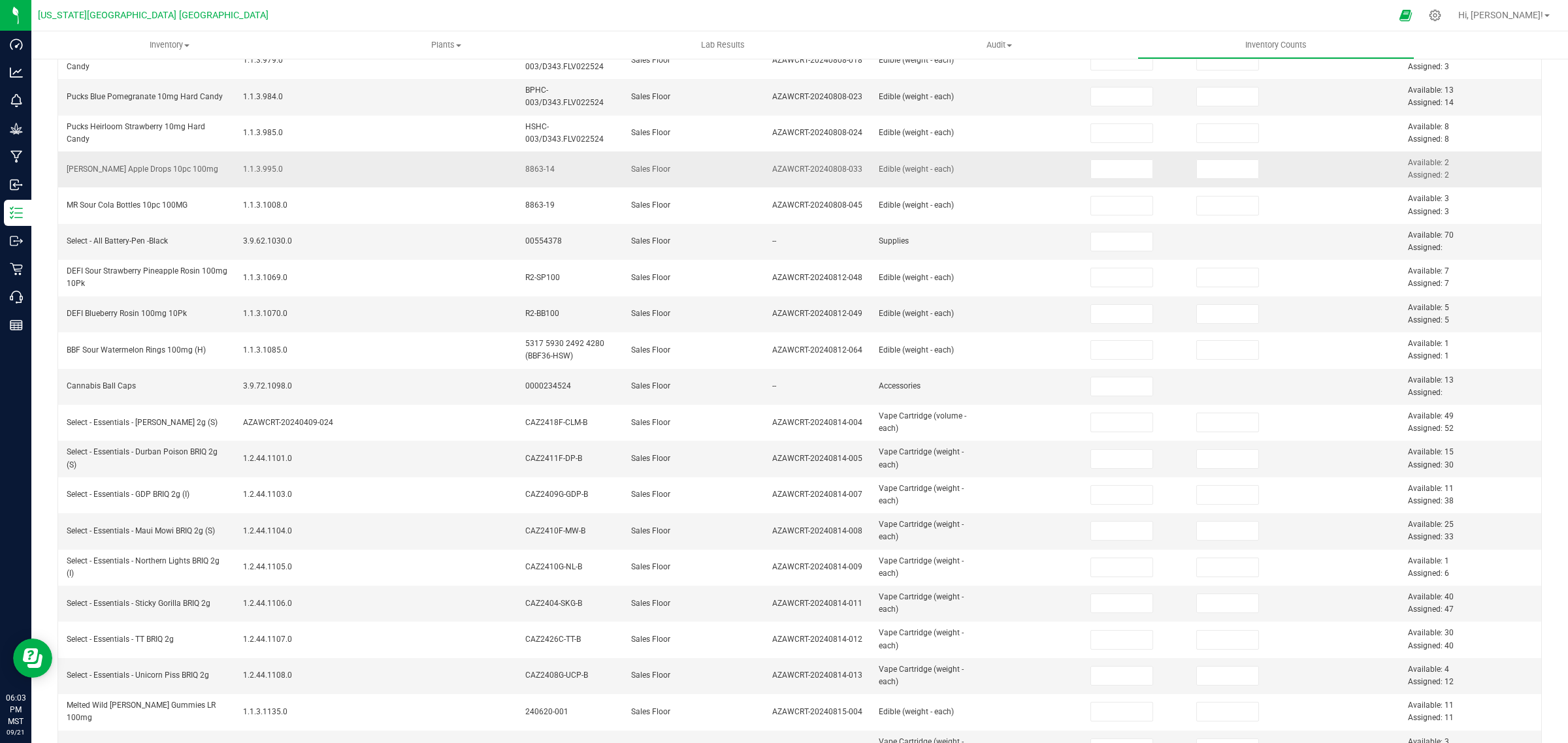
scroll to position [0, 0]
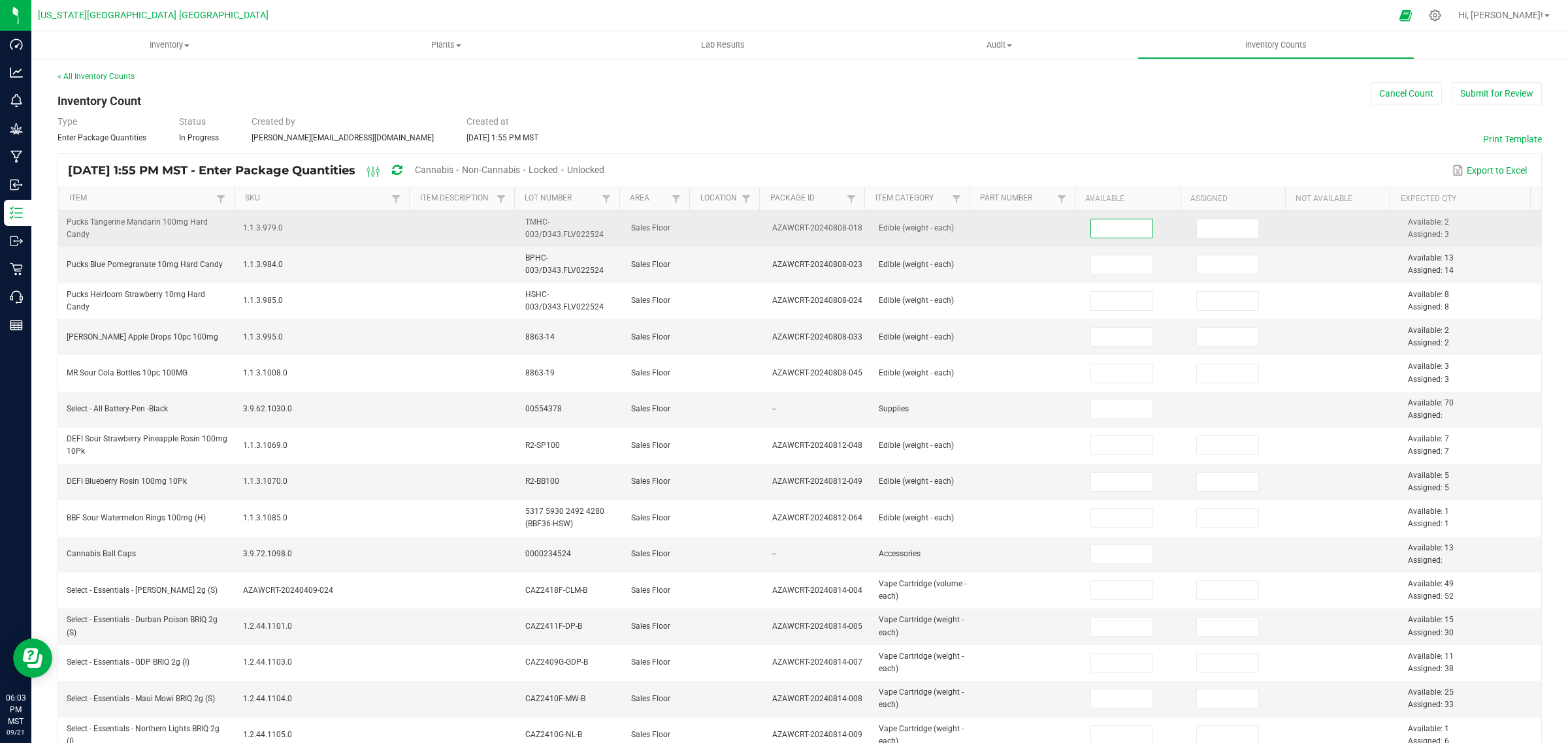
click at [1099, 229] on input at bounding box center [1122, 229] width 62 height 18
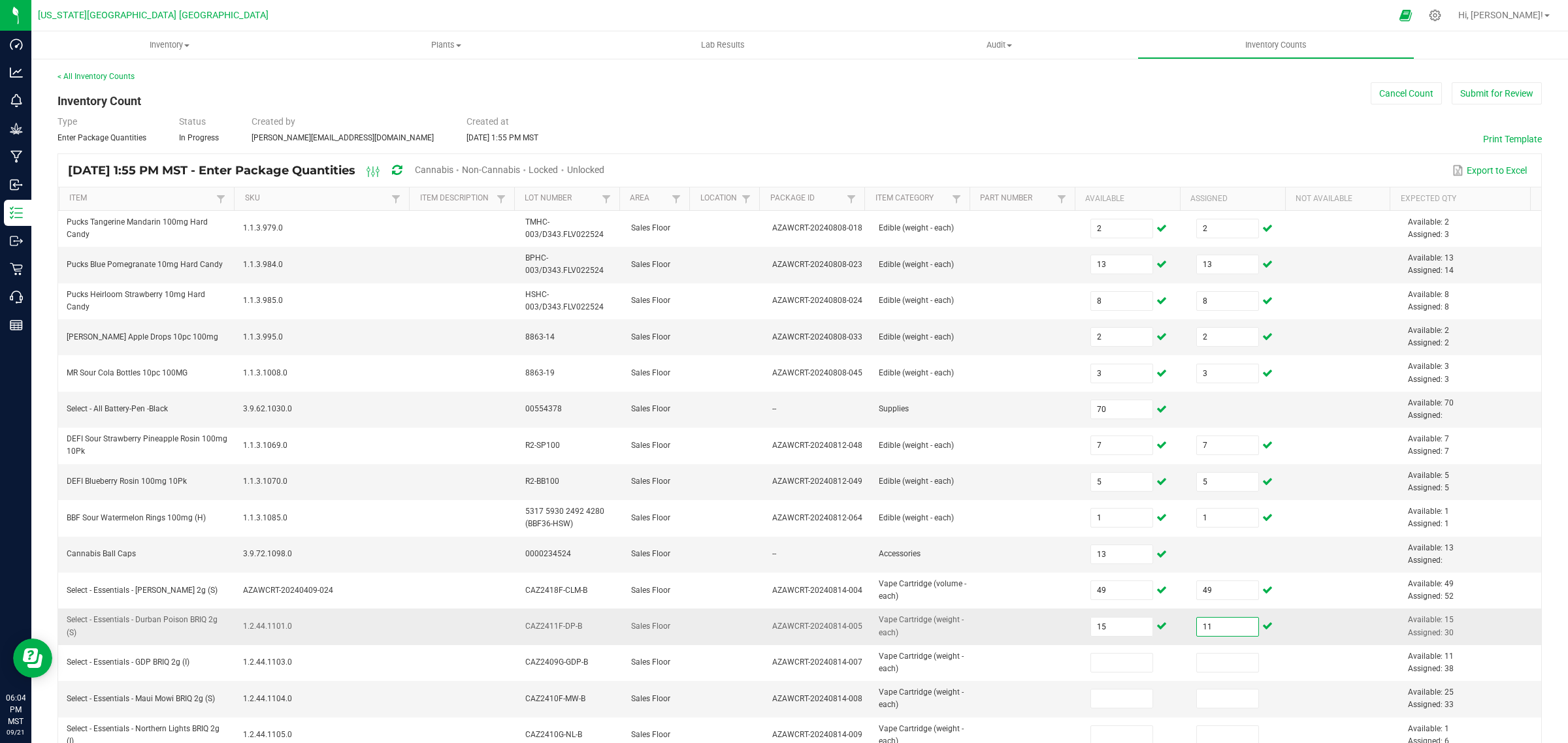
click at [1201, 627] on input "11" at bounding box center [1228, 627] width 62 height 18
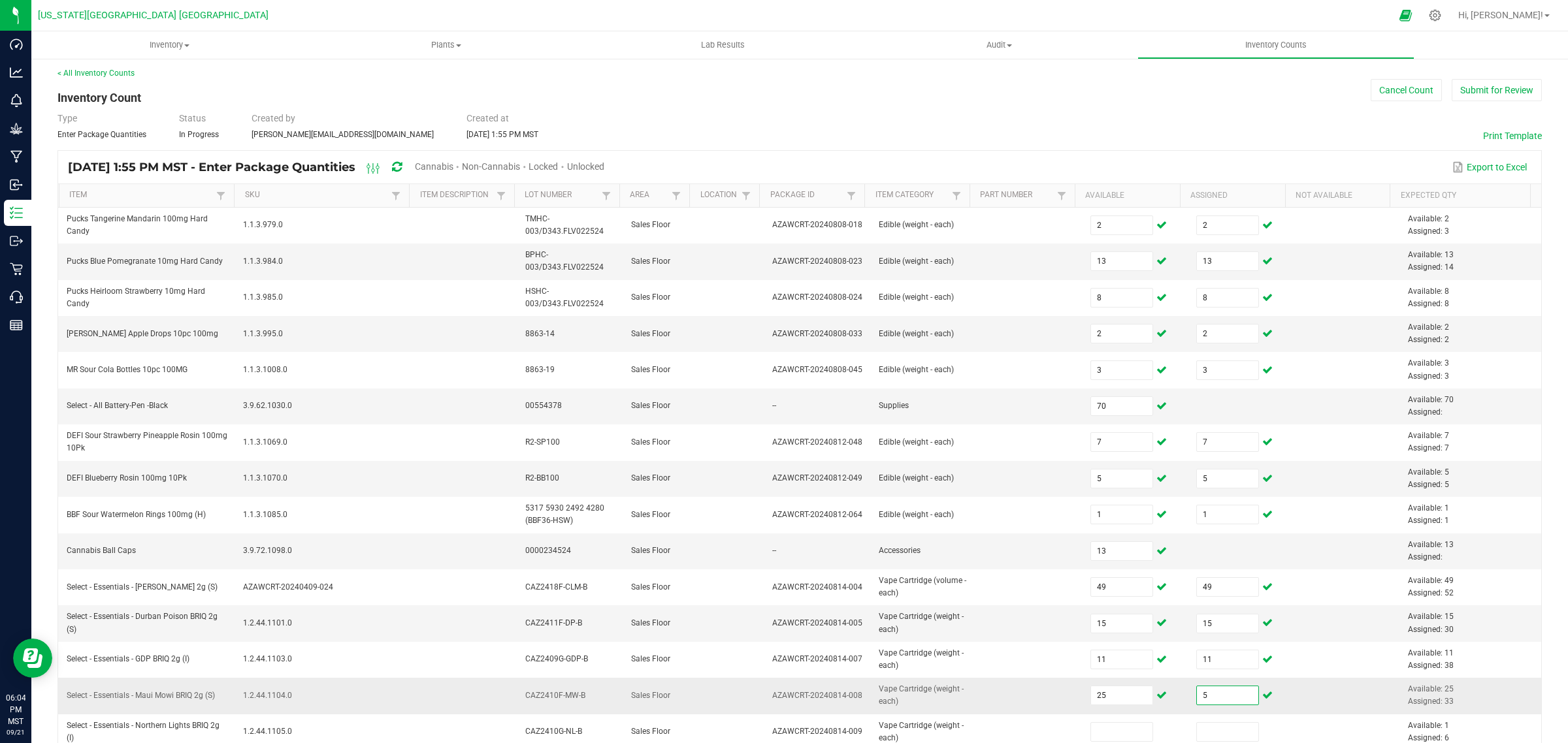
click at [1219, 705] on input "5" at bounding box center [1228, 696] width 62 height 18
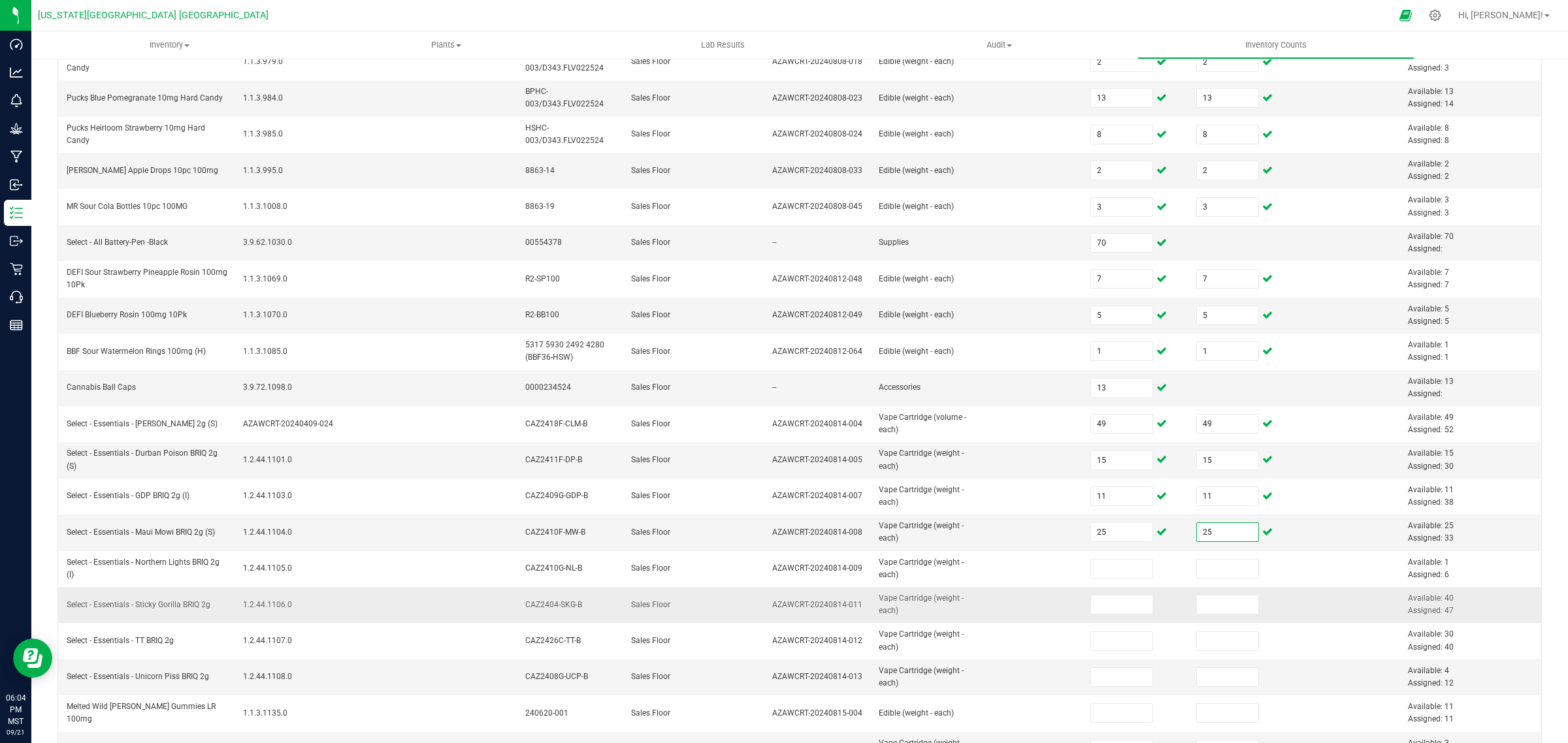
scroll to position [240, 0]
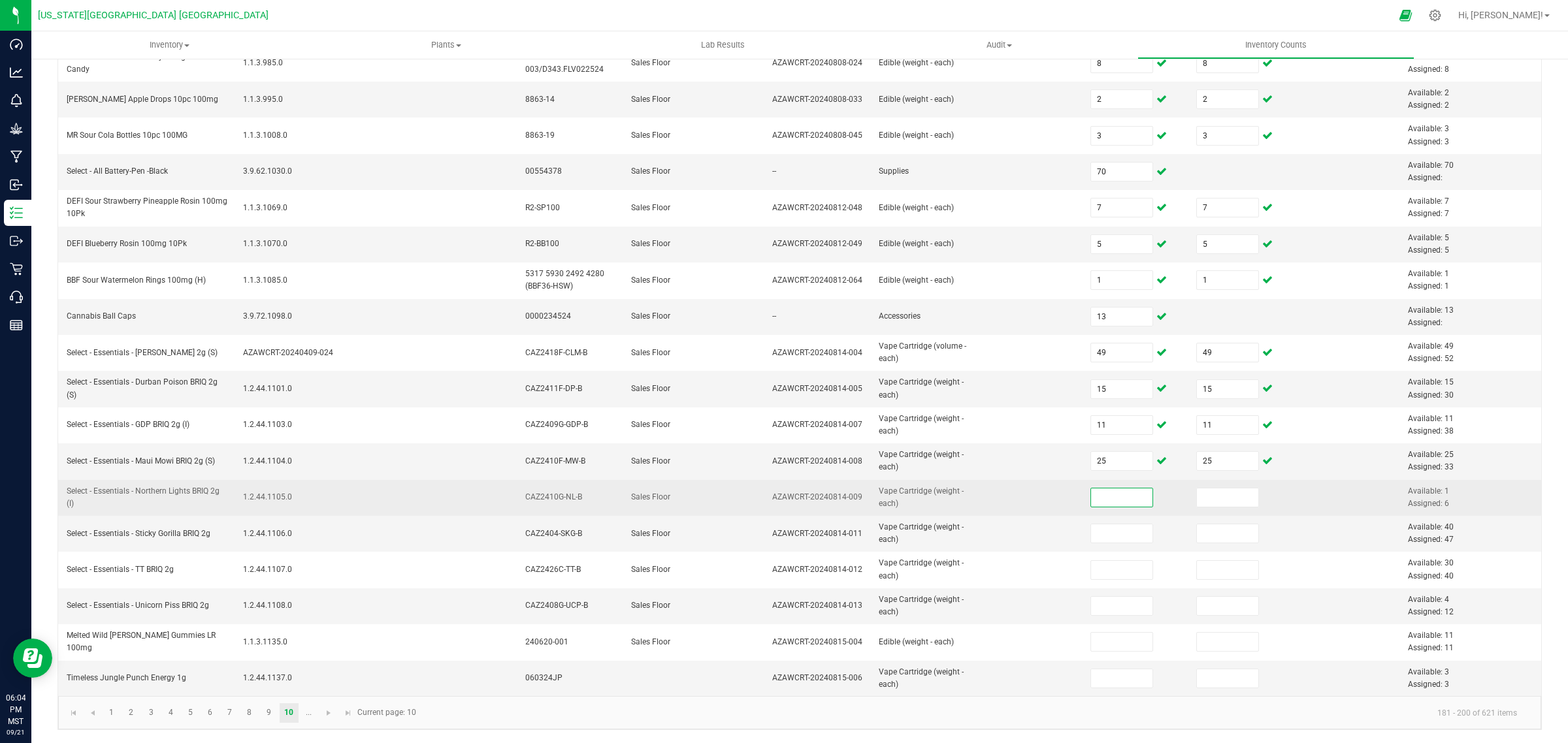
click at [1116, 498] on input at bounding box center [1122, 498] width 62 height 18
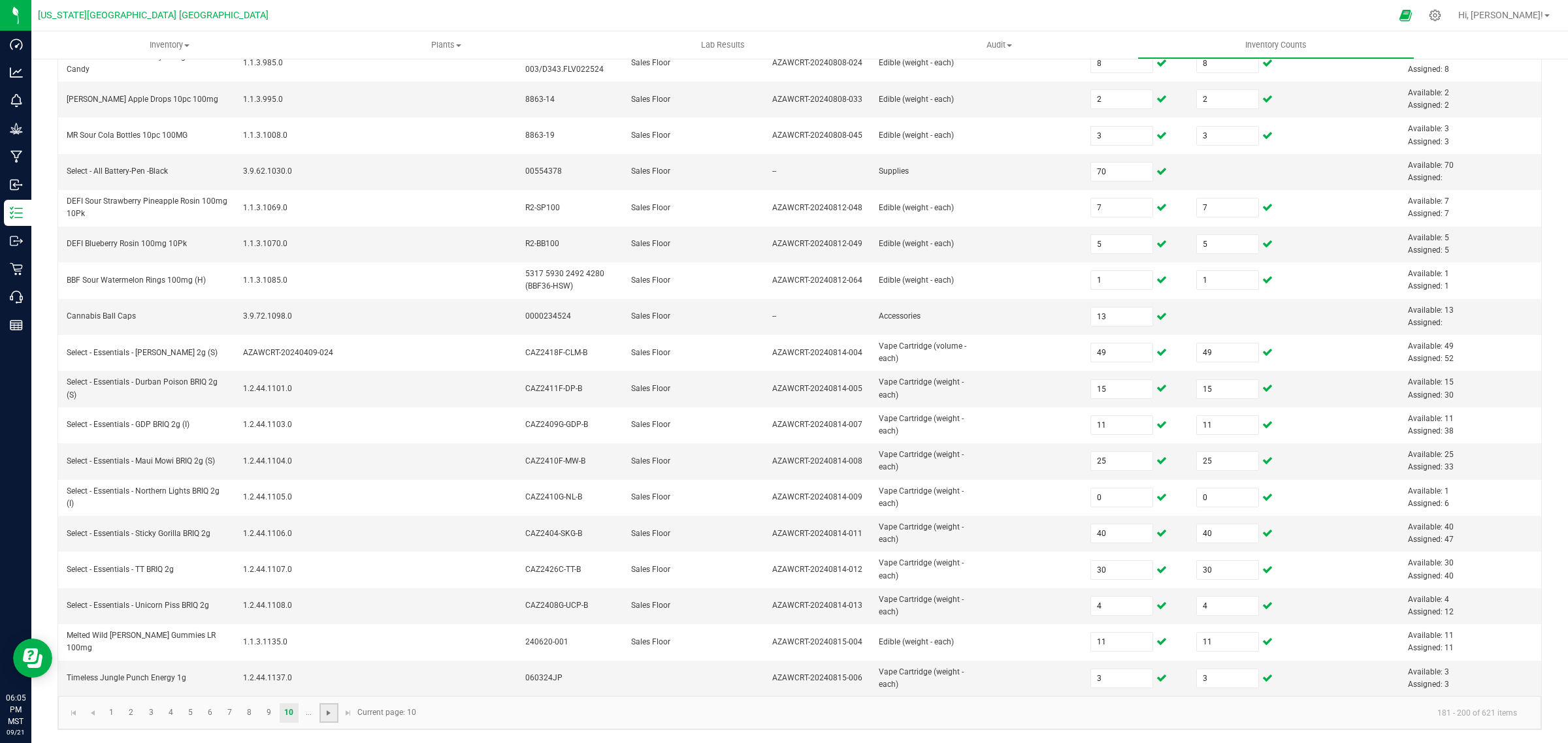
click at [324, 712] on span "Go to the next page" at bounding box center [328, 713] width 11 height 11
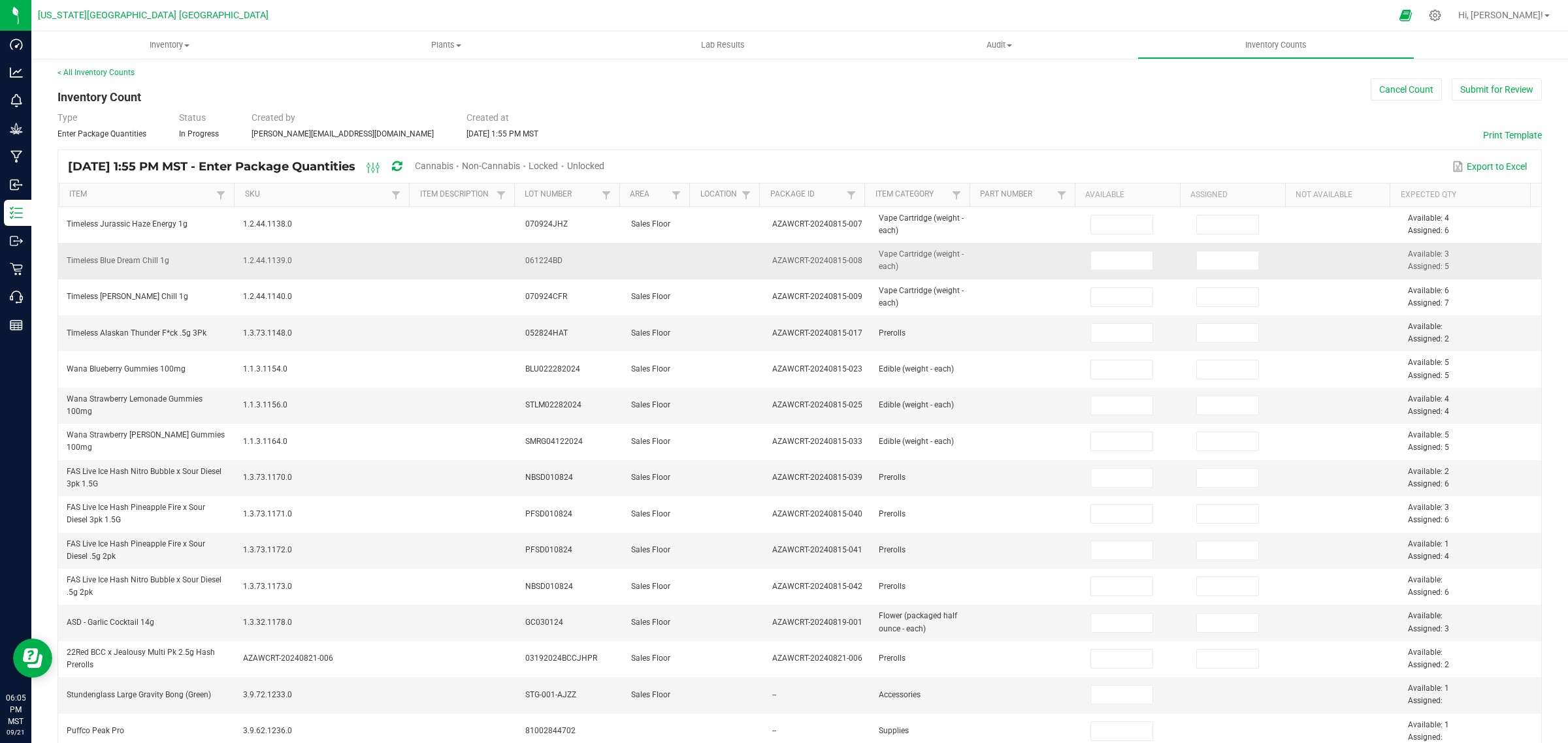
scroll to position [0, 0]
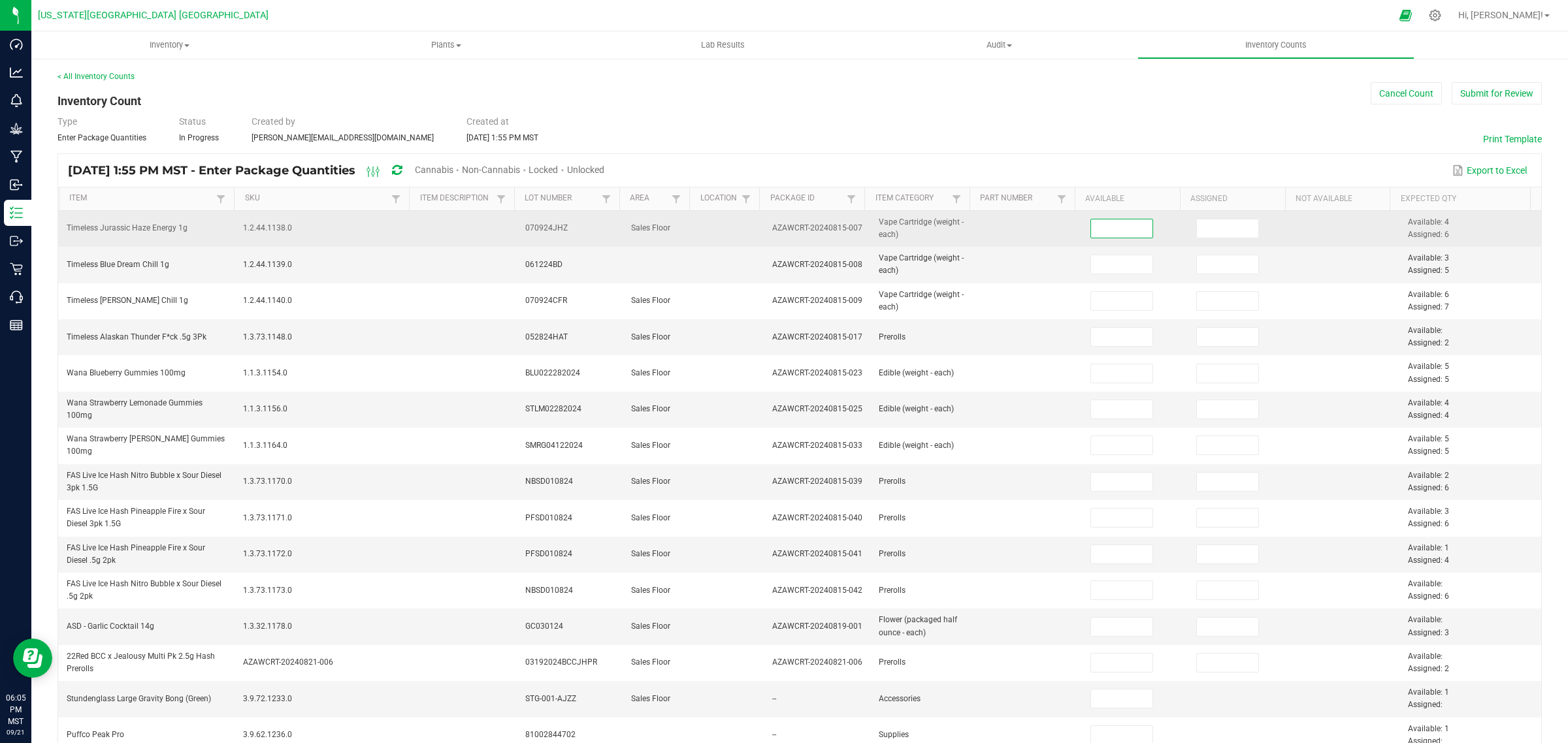
click at [1117, 227] on input at bounding box center [1122, 229] width 62 height 18
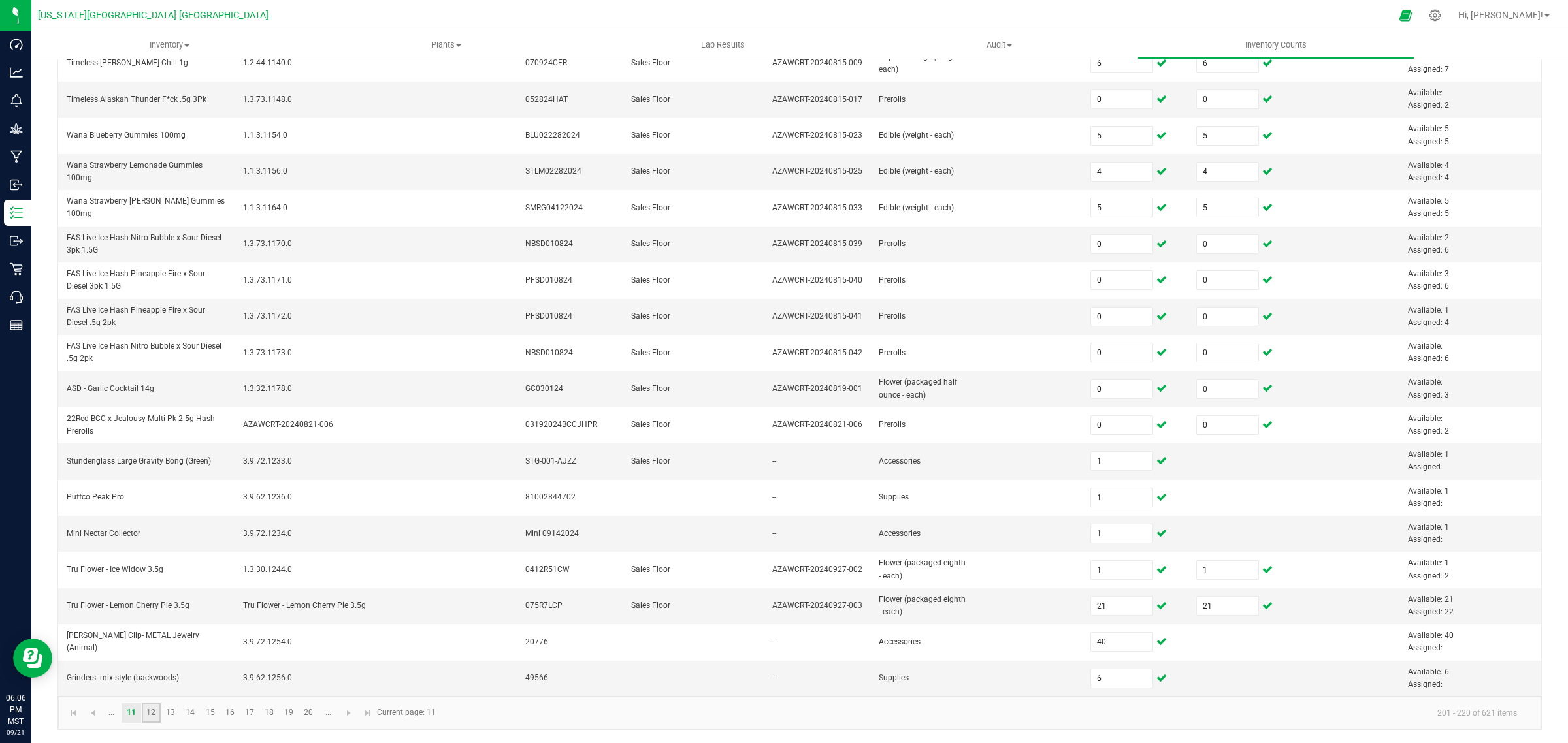
click at [149, 716] on link "12" at bounding box center [151, 713] width 19 height 20
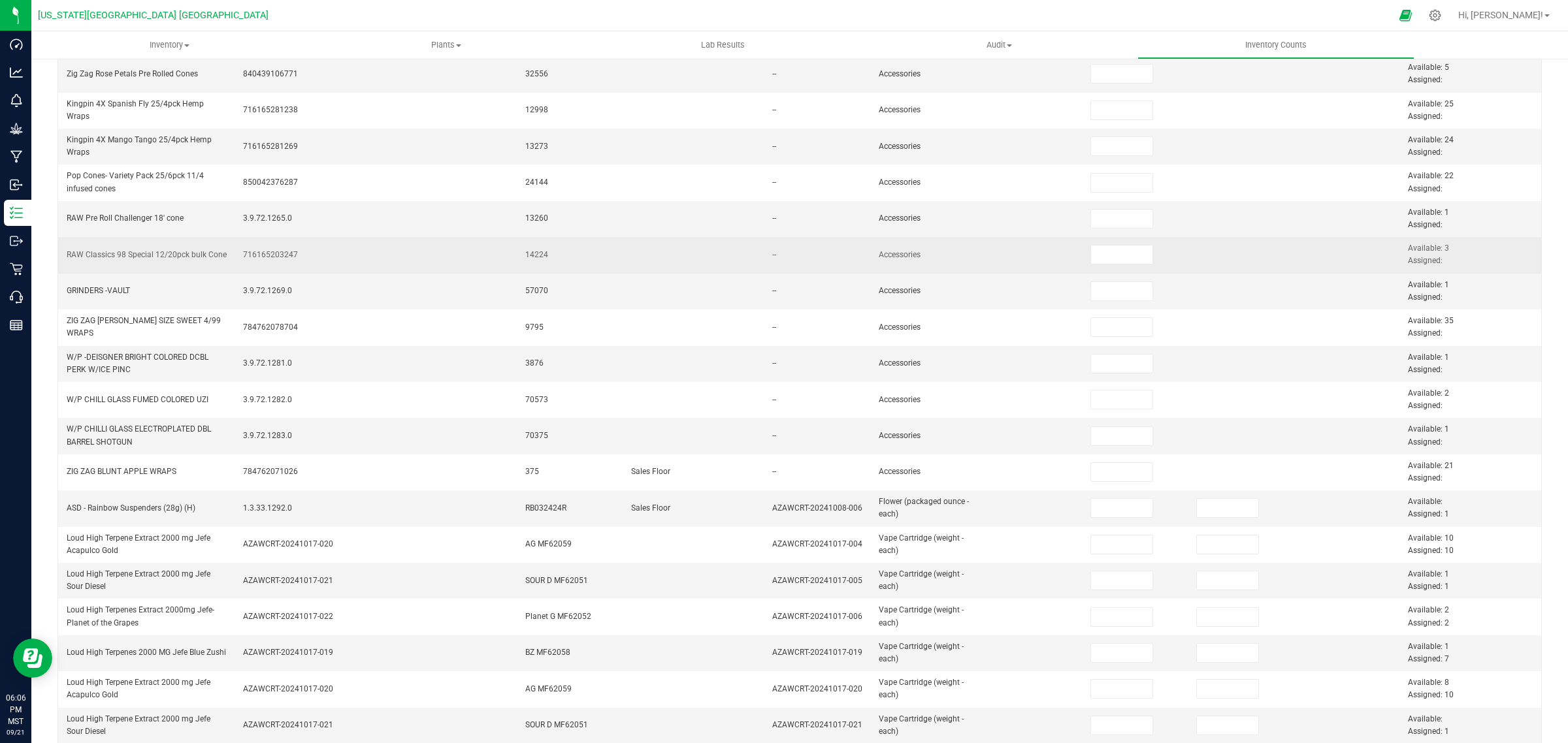
scroll to position [0, 0]
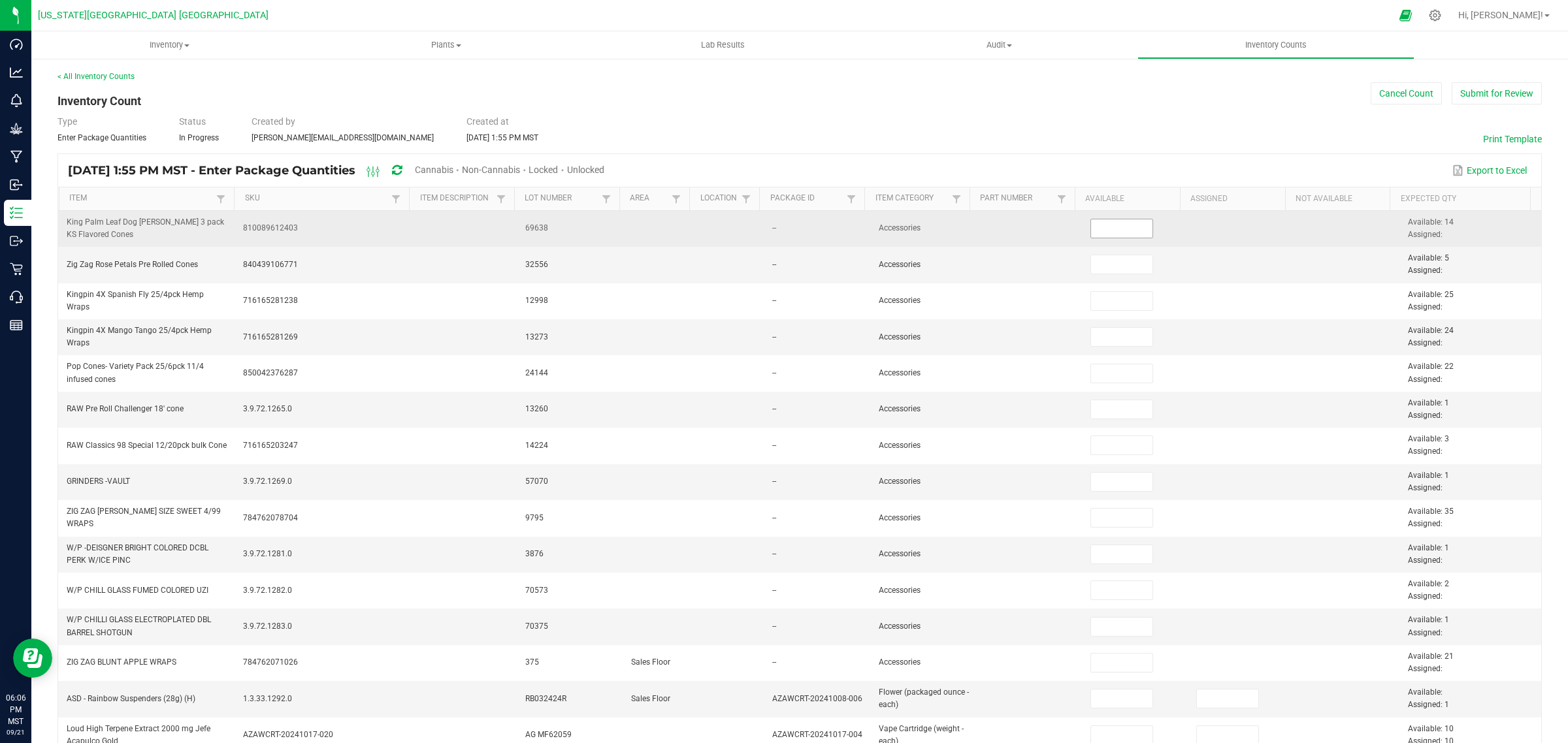
click at [1092, 227] on input at bounding box center [1122, 229] width 62 height 18
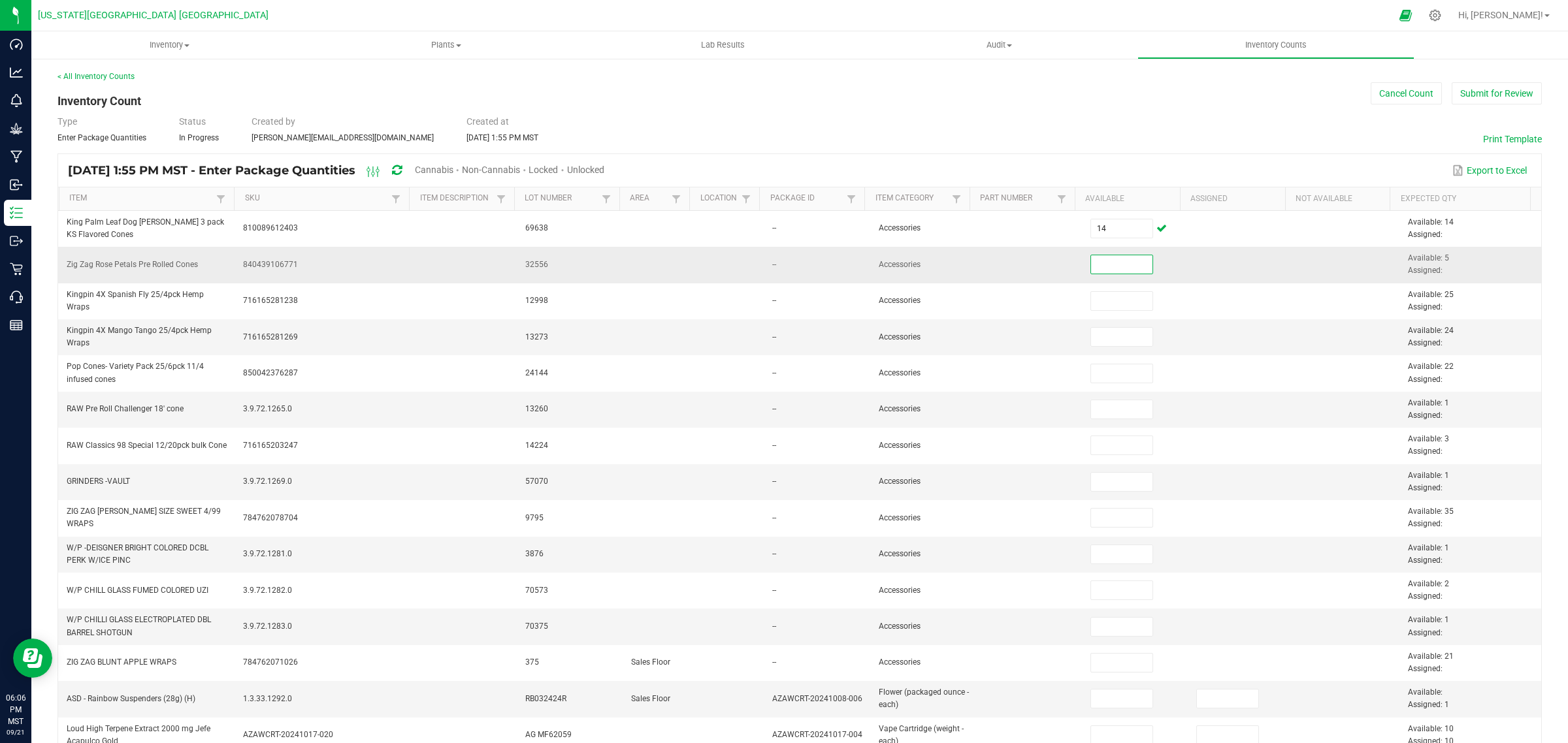
click at [1091, 267] on input at bounding box center [1122, 264] width 62 height 18
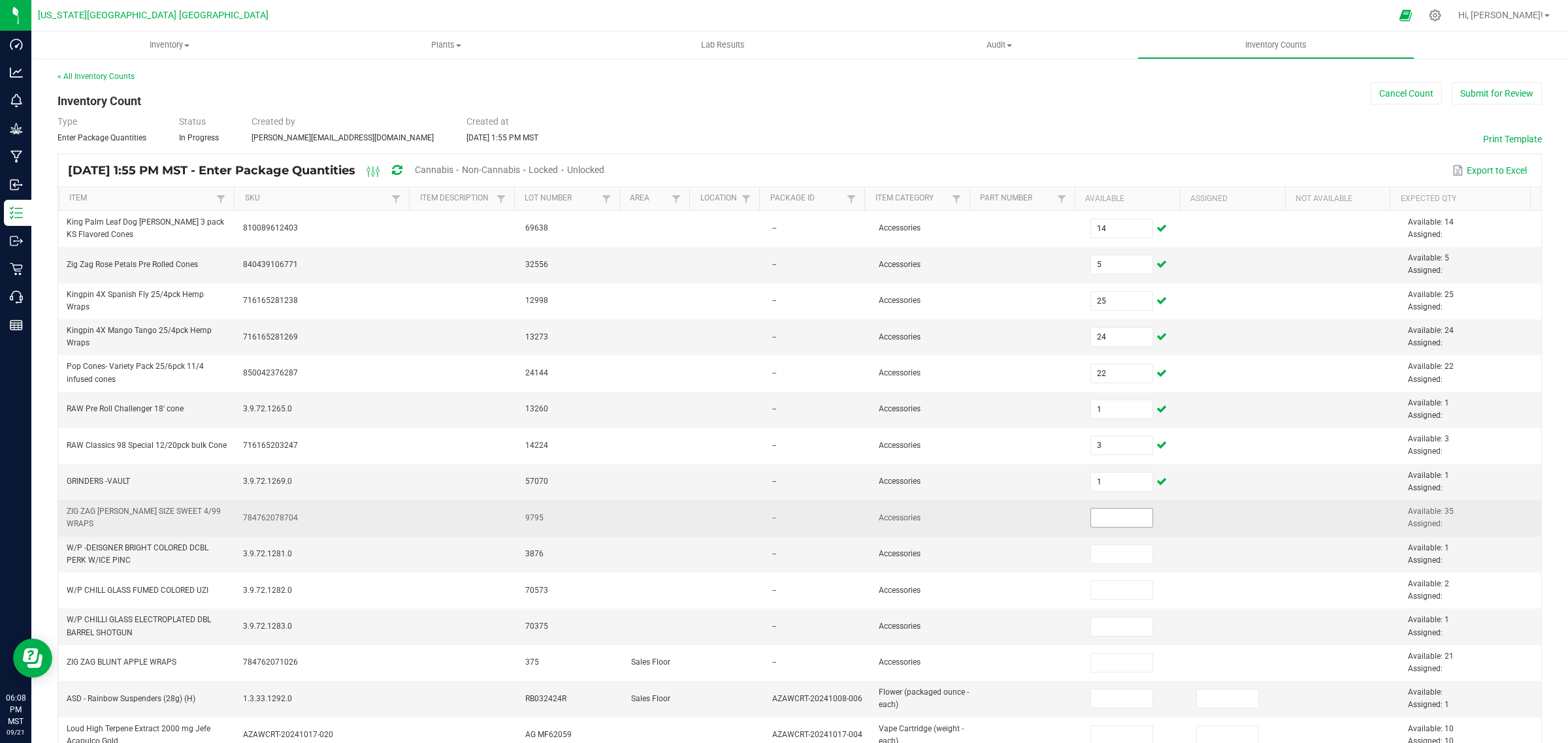
click at [1095, 528] on span at bounding box center [1122, 518] width 63 height 20
click at [1091, 514] on input at bounding box center [1122, 518] width 62 height 18
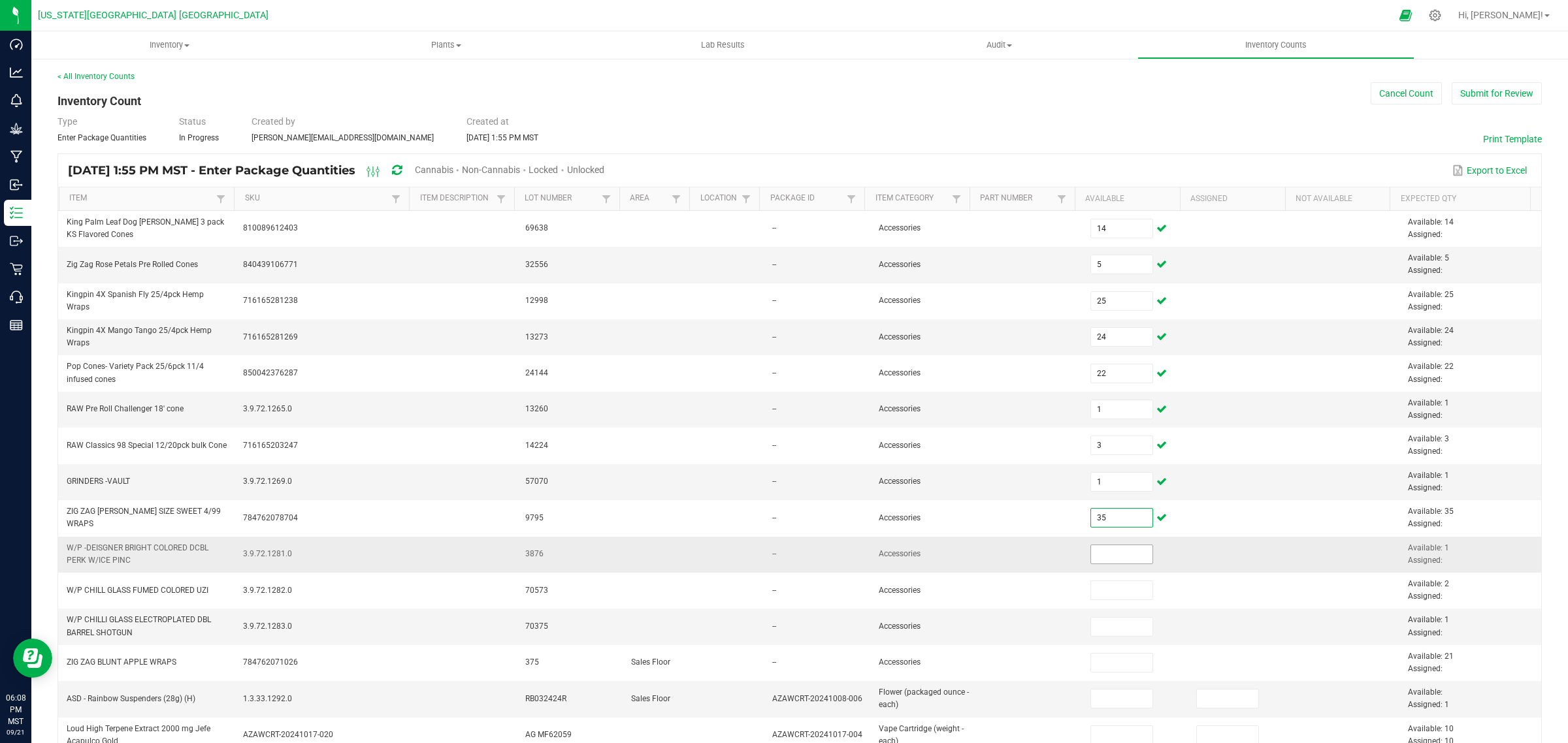
click at [1094, 557] on input at bounding box center [1122, 554] width 62 height 18
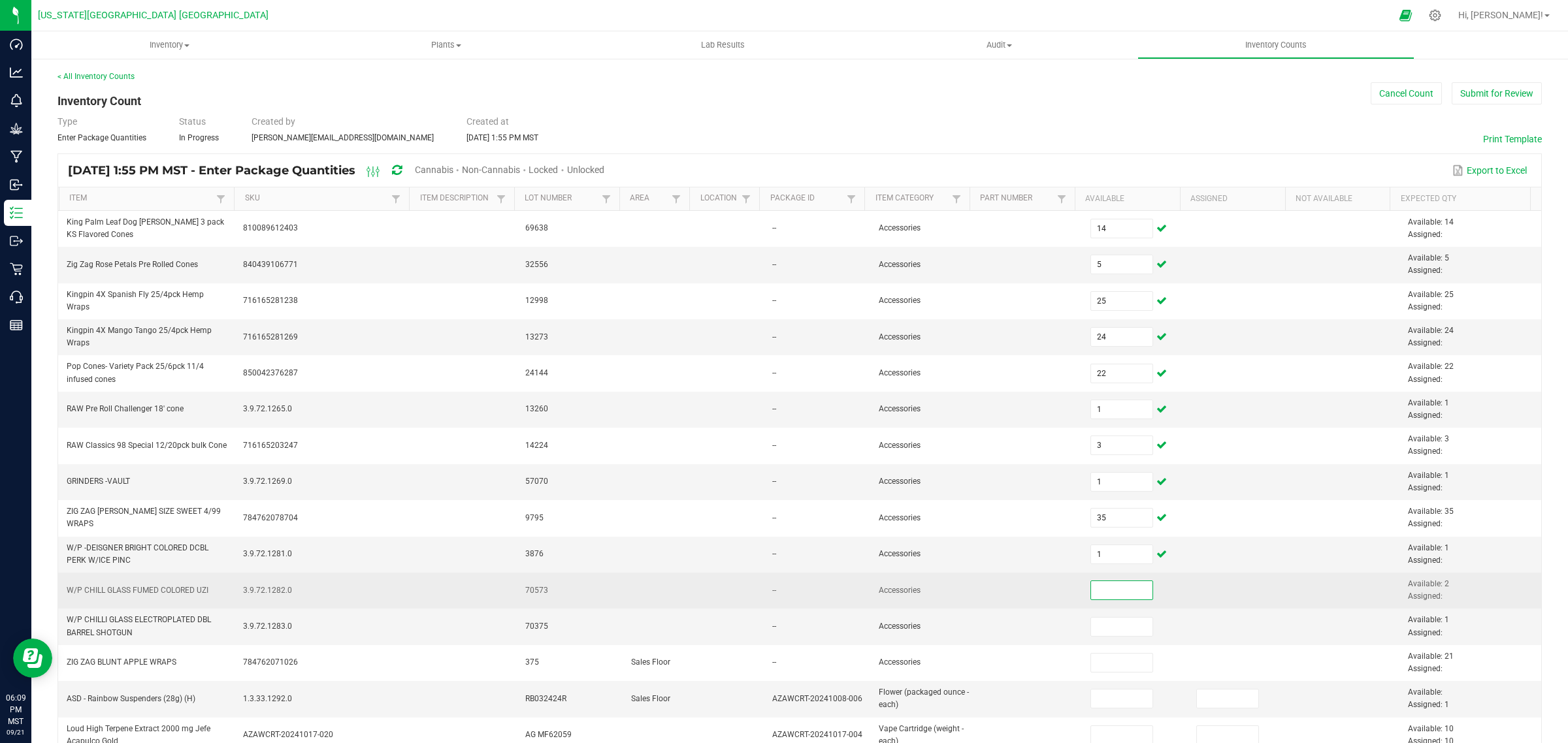
click at [1095, 592] on input at bounding box center [1122, 590] width 62 height 18
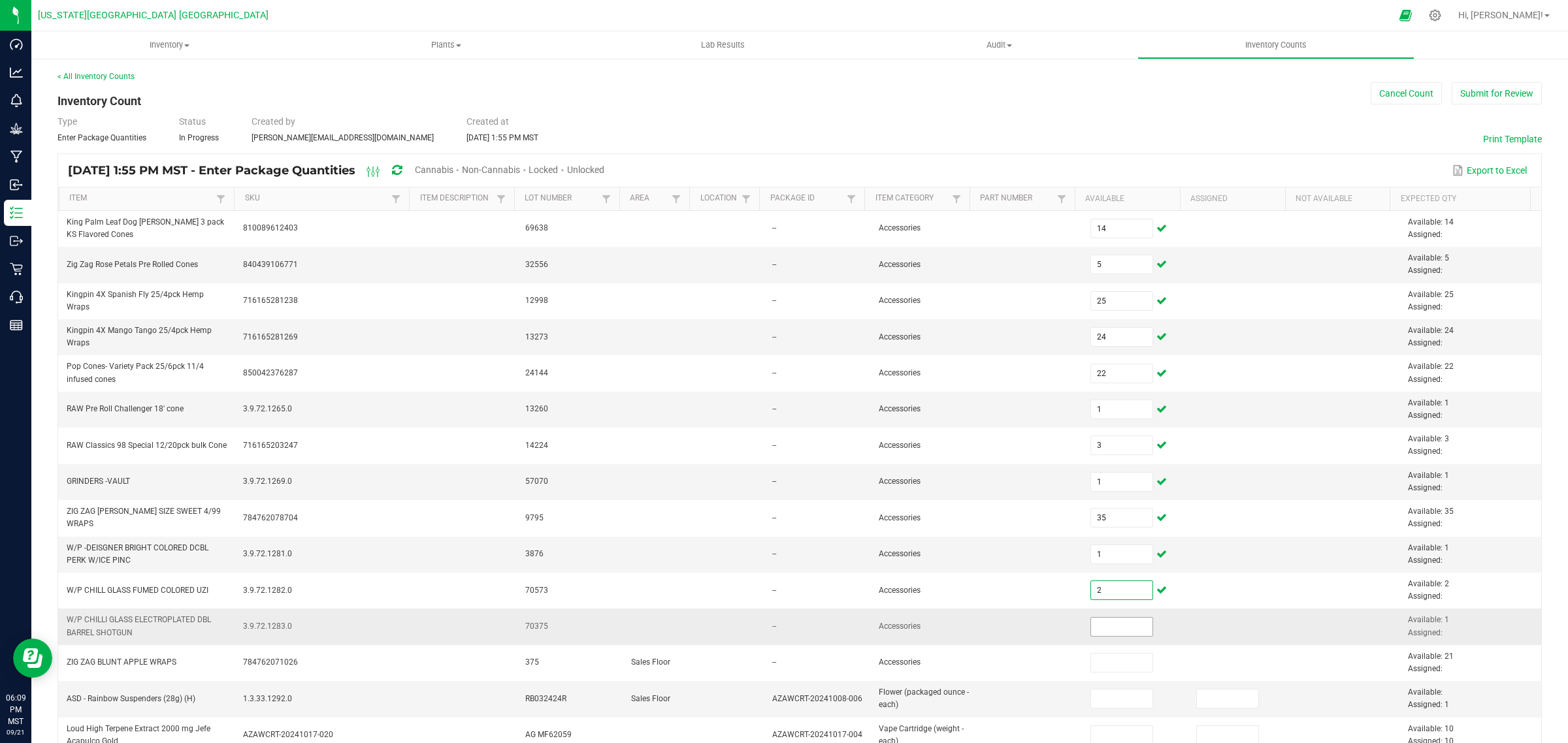
click at [1091, 626] on input at bounding box center [1122, 627] width 62 height 18
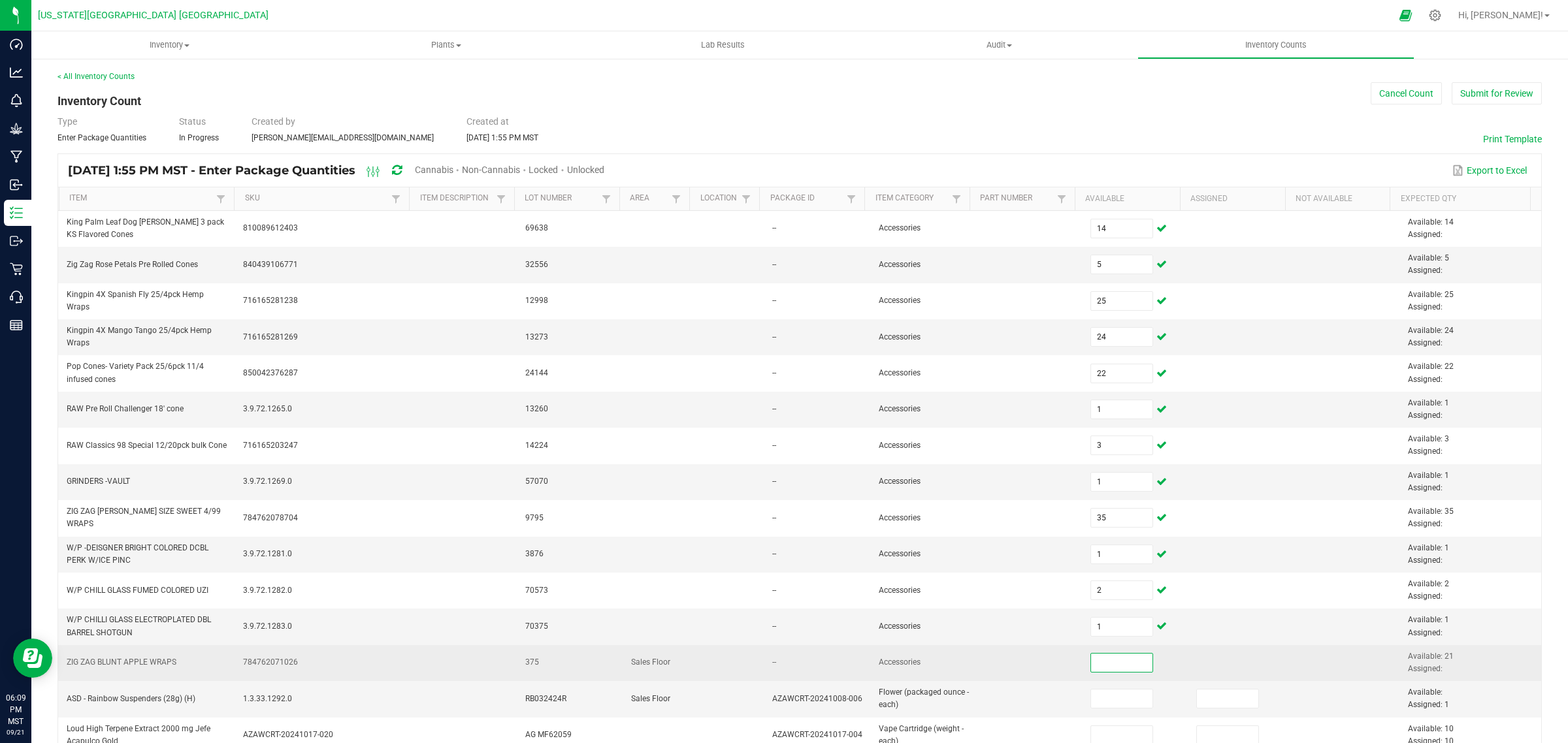
click at [1096, 670] on input at bounding box center [1122, 663] width 62 height 18
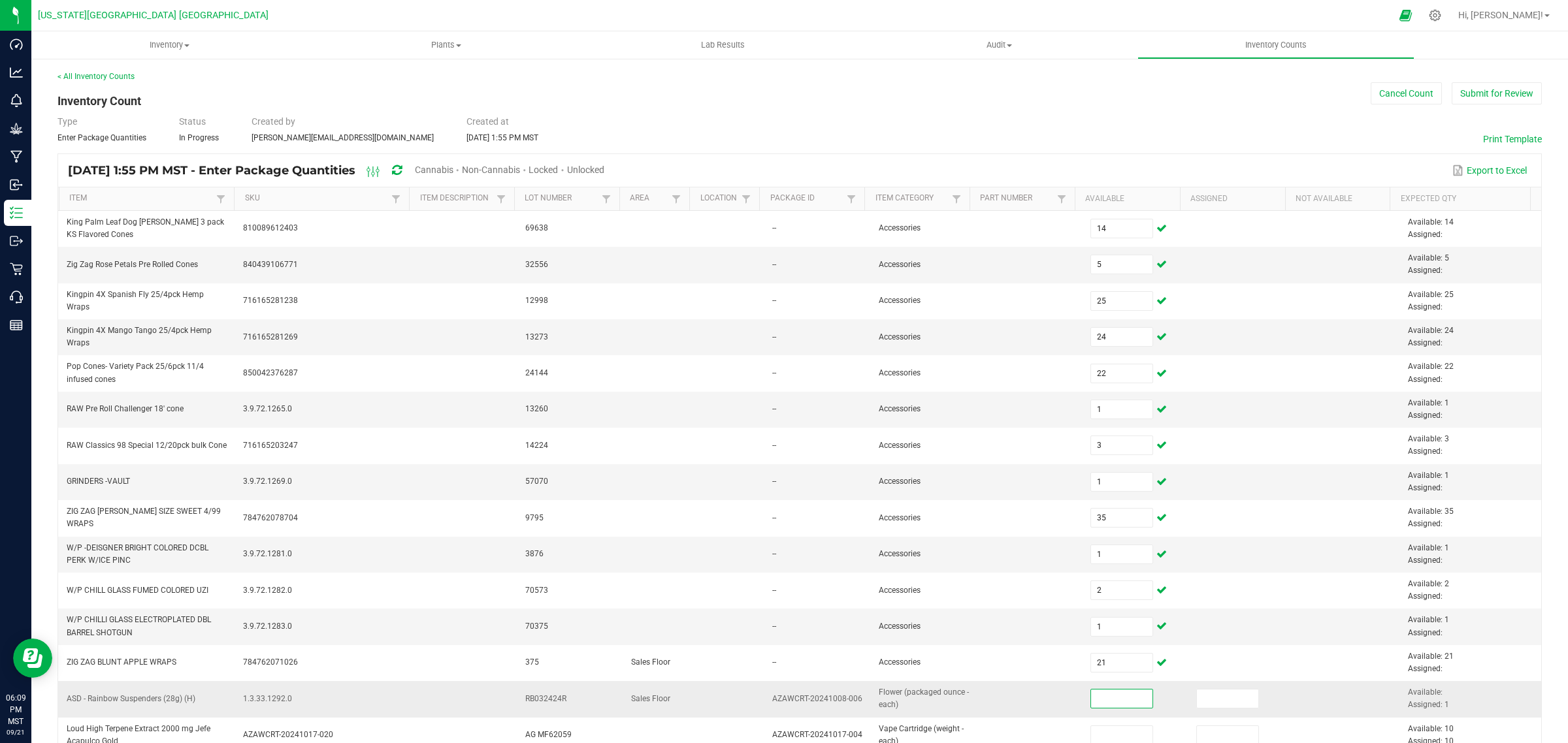
click at [1093, 697] on input at bounding box center [1122, 699] width 62 height 18
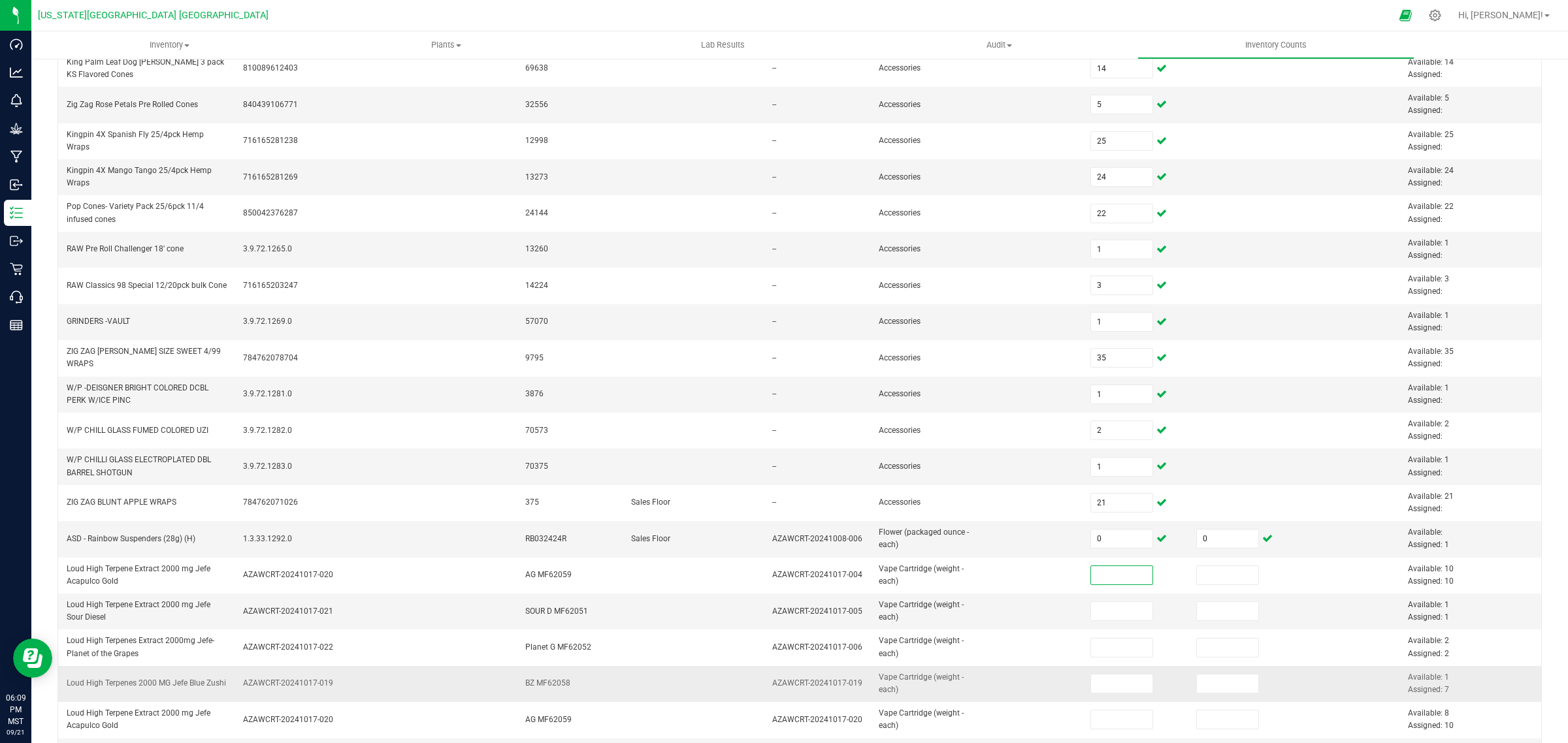
scroll to position [166, 0]
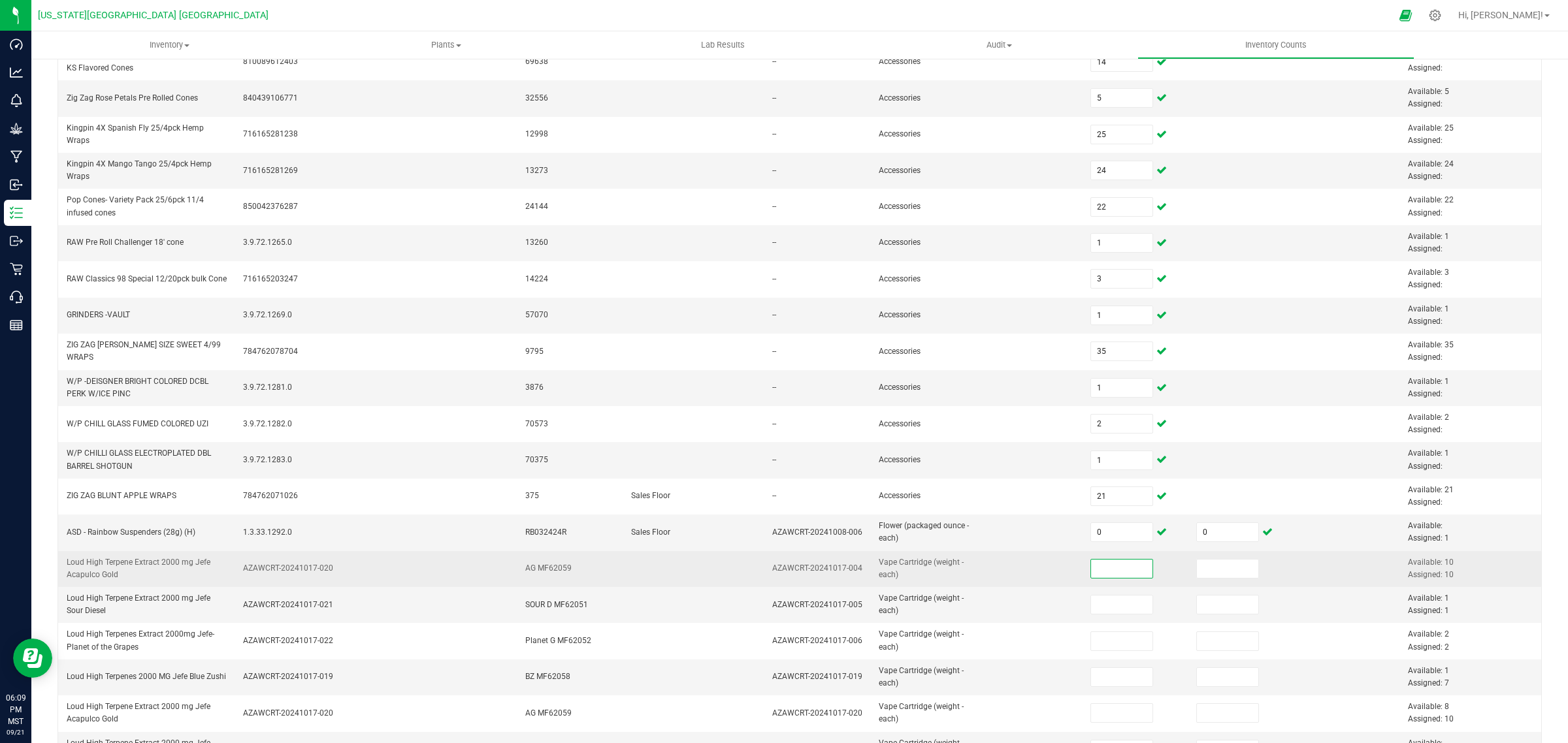
click at [1091, 578] on input at bounding box center [1122, 568] width 62 height 18
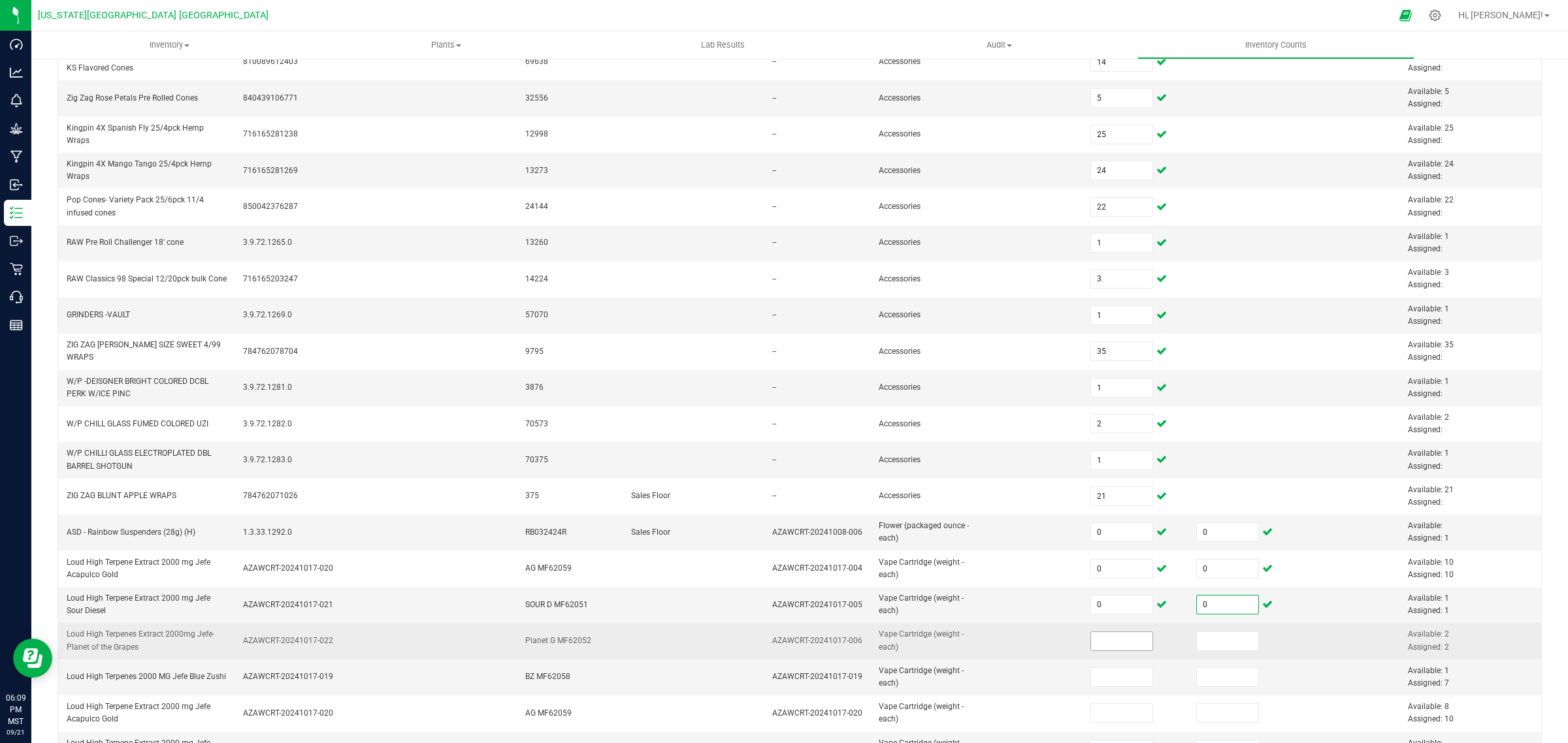
click at [1092, 647] on input at bounding box center [1122, 642] width 62 height 18
click at [1201, 642] on input at bounding box center [1228, 642] width 62 height 18
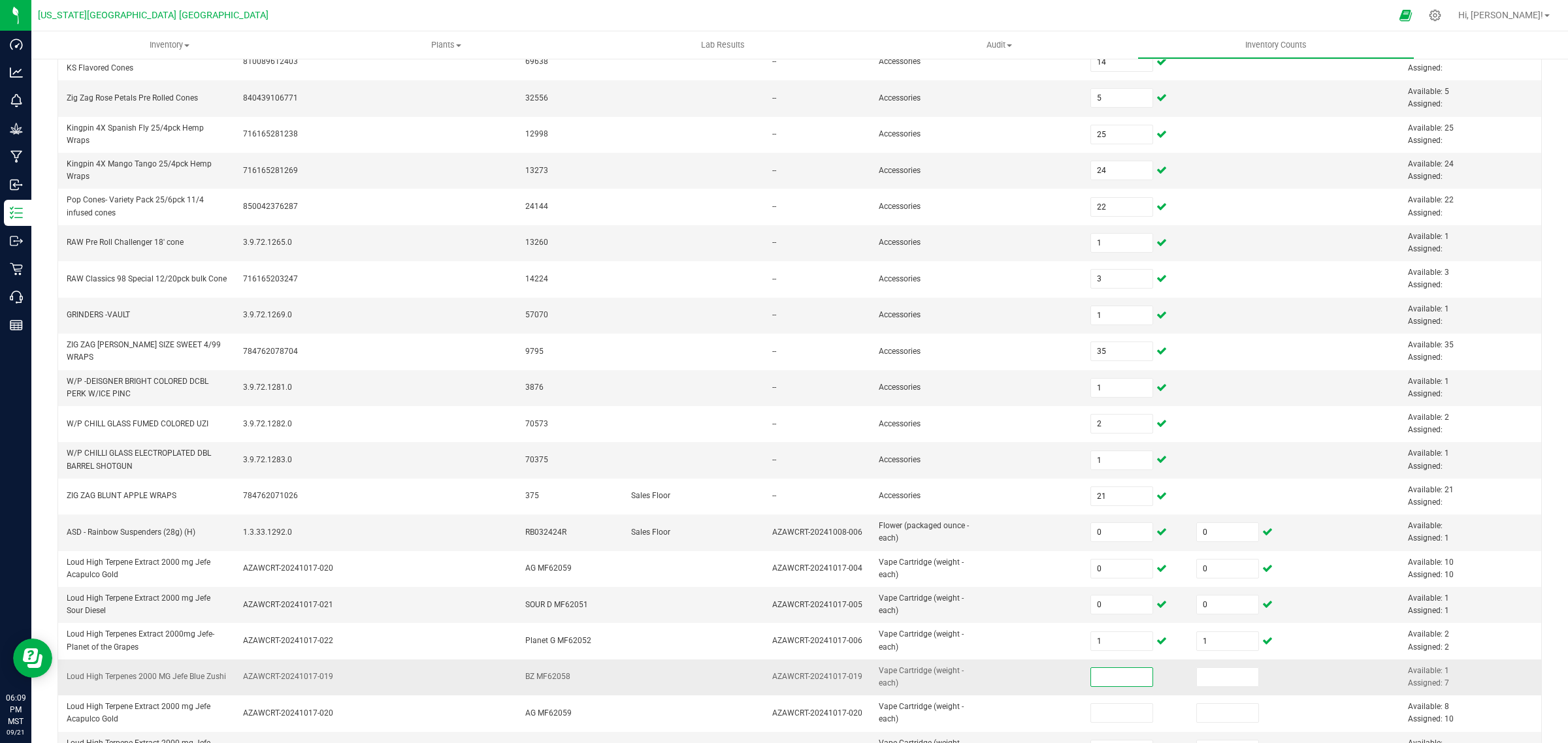
click at [1099, 680] on input at bounding box center [1122, 677] width 62 height 18
click at [1096, 677] on input at bounding box center [1122, 677] width 62 height 18
click at [1210, 679] on input at bounding box center [1228, 677] width 62 height 18
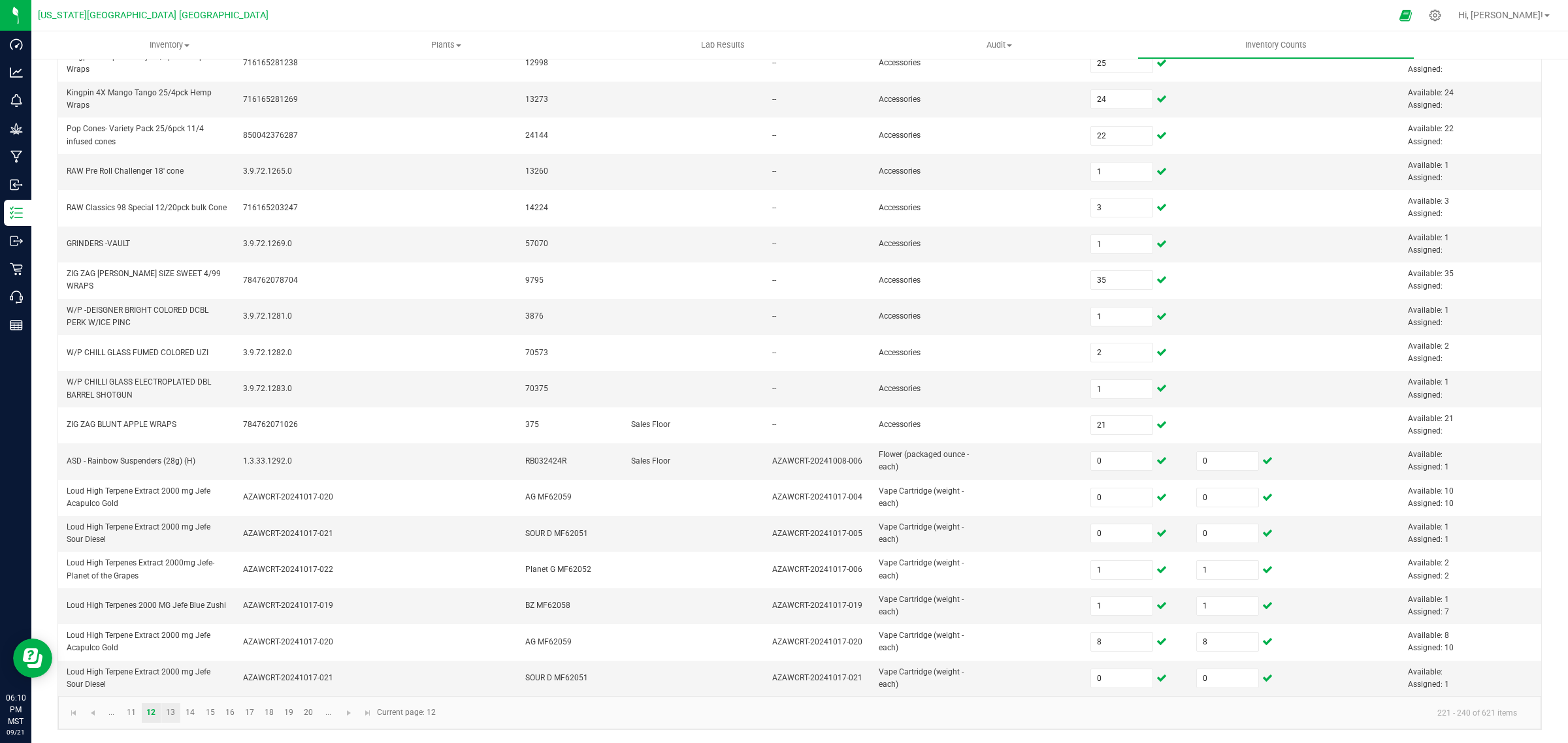
click at [175, 711] on link "13" at bounding box center [170, 713] width 19 height 20
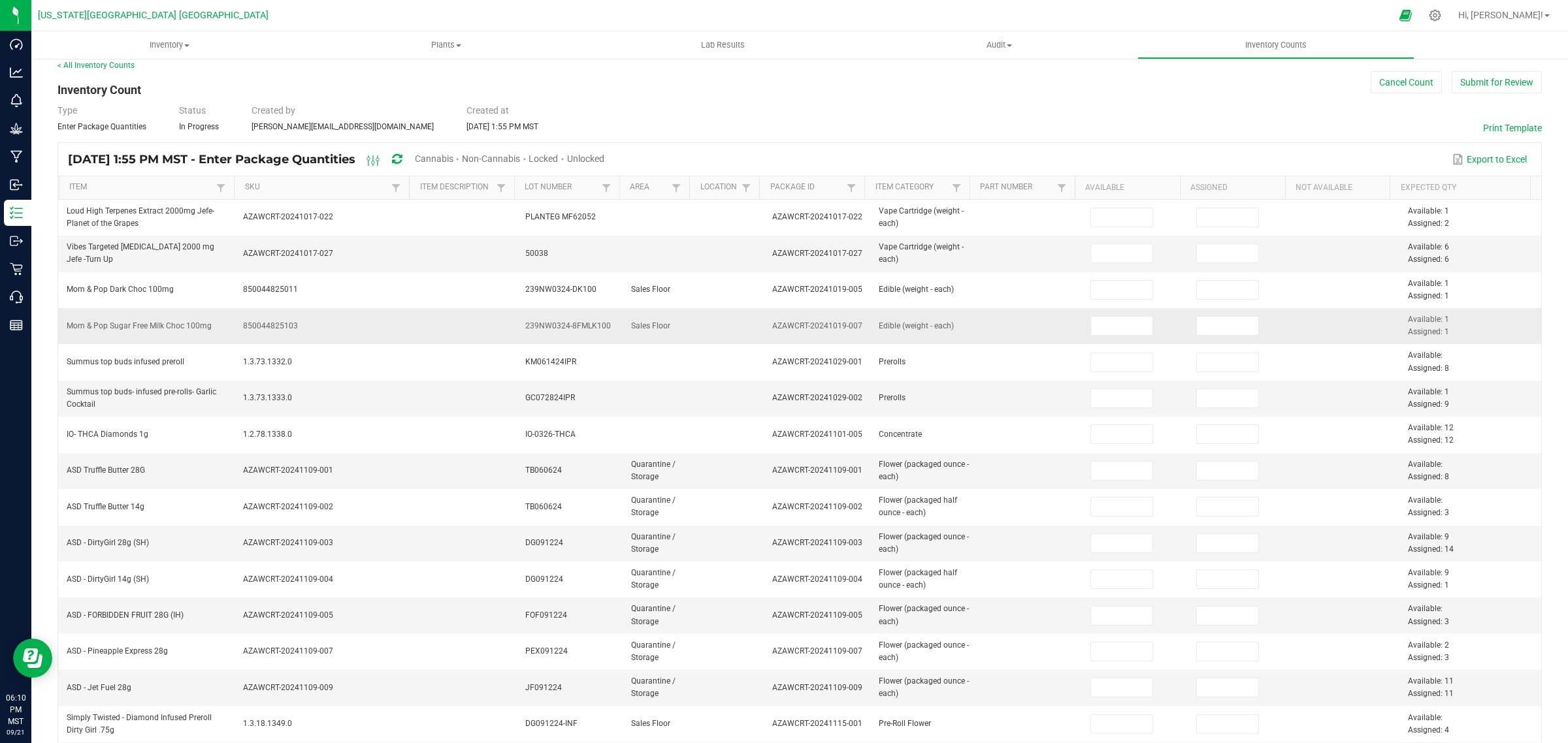
scroll to position [0, 0]
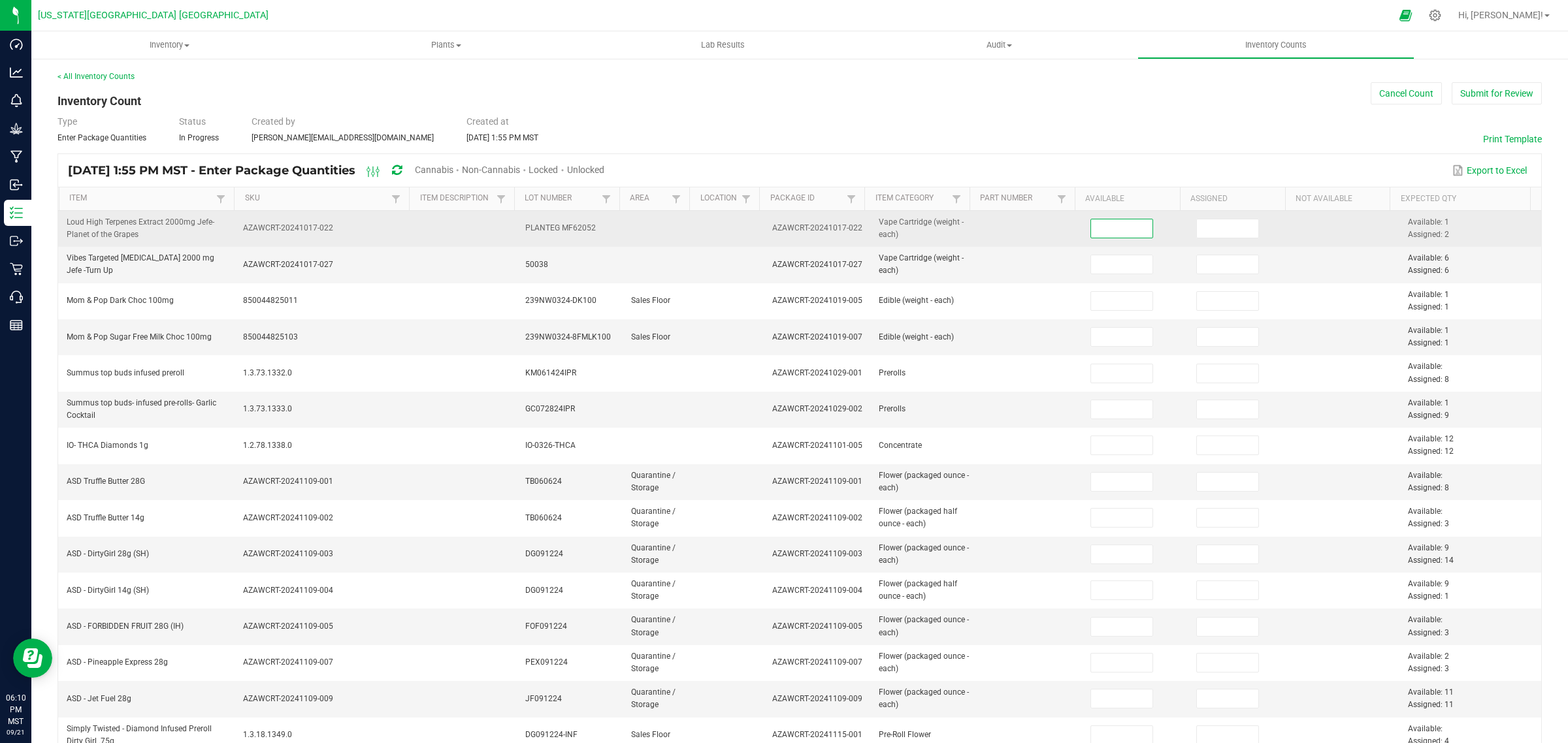
click at [1099, 233] on input at bounding box center [1122, 229] width 62 height 18
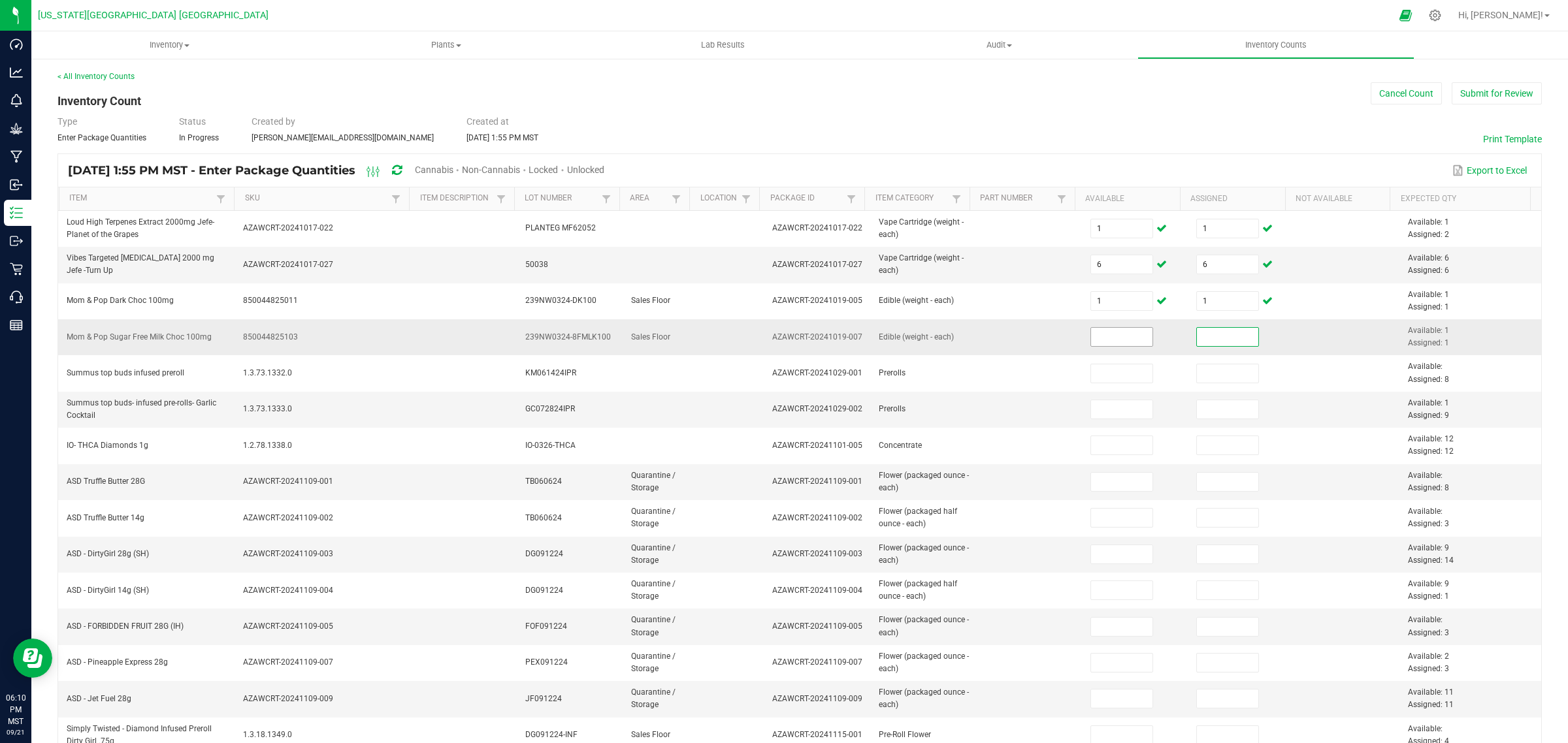
click at [1105, 334] on input at bounding box center [1122, 337] width 62 height 18
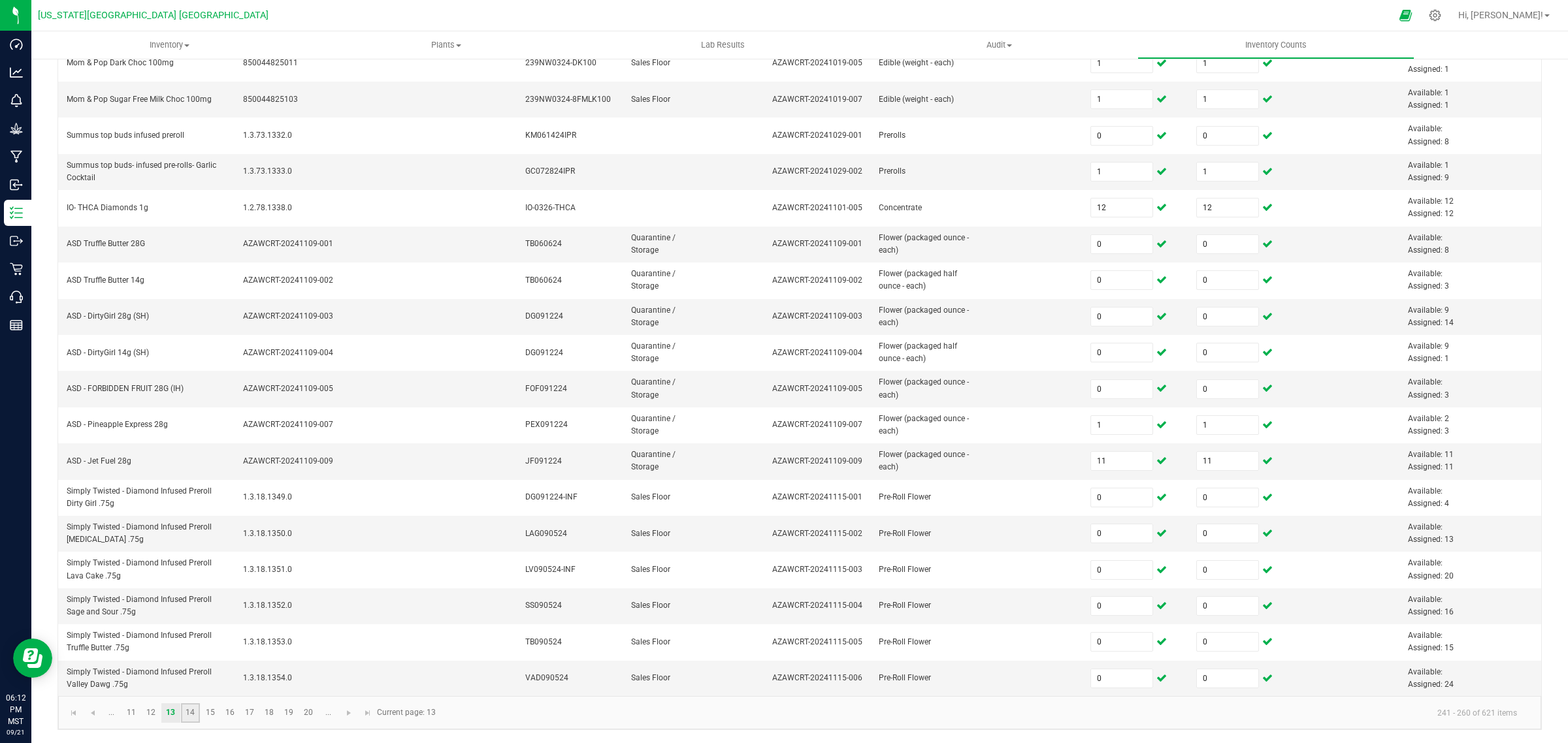
click at [194, 712] on link "14" at bounding box center [190, 713] width 19 height 20
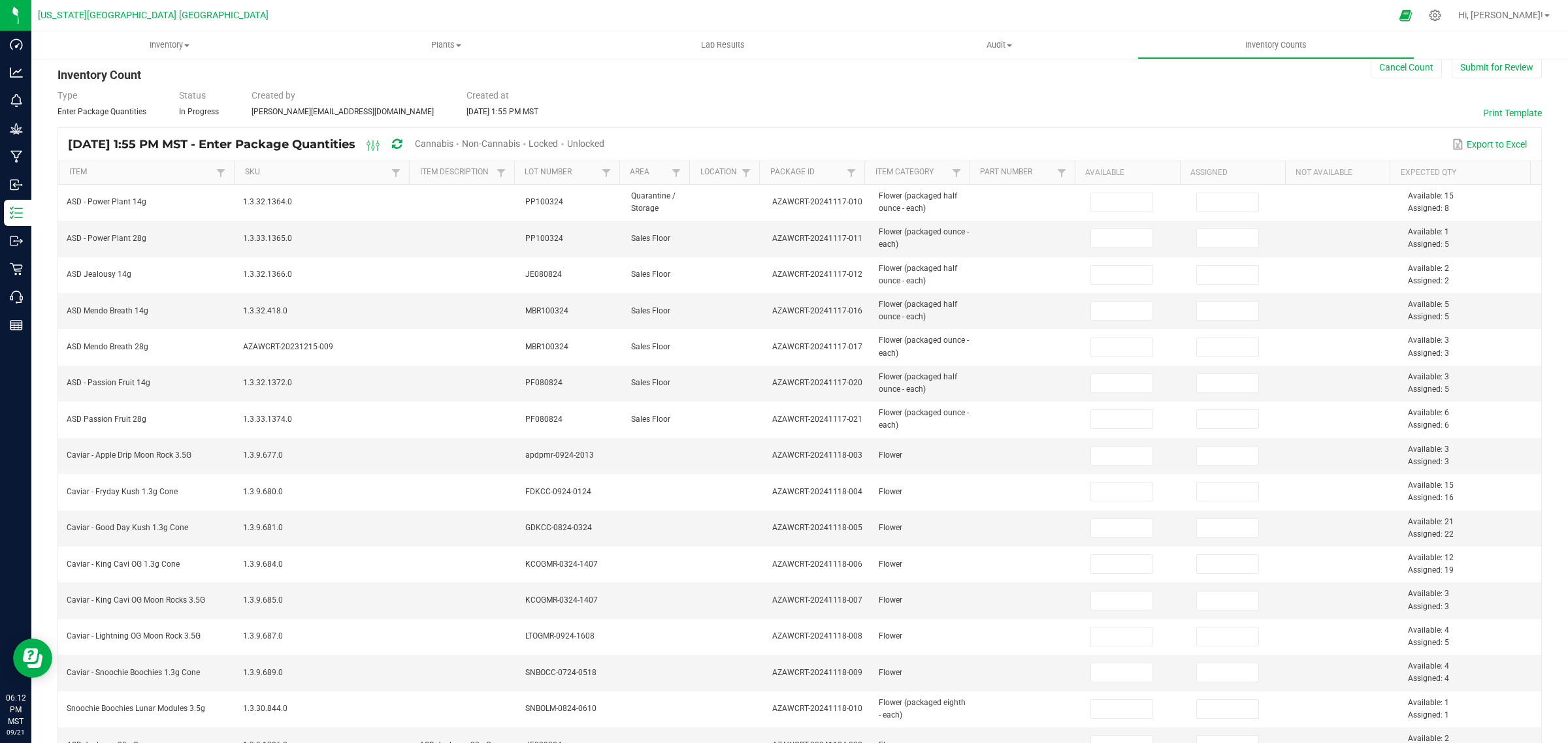
scroll to position [0, 0]
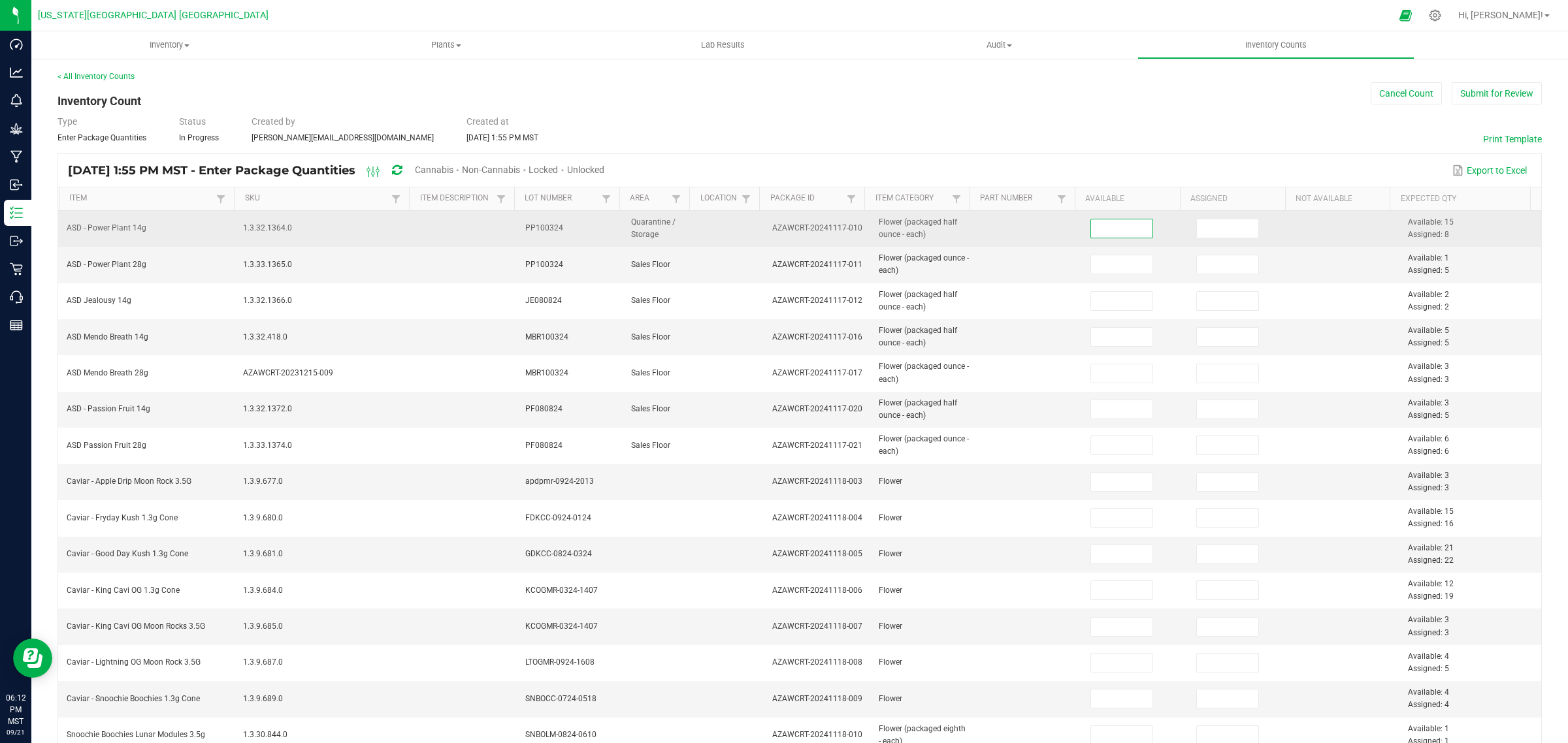
click at [1094, 230] on input at bounding box center [1122, 229] width 62 height 18
click at [1197, 226] on input at bounding box center [1228, 229] width 62 height 18
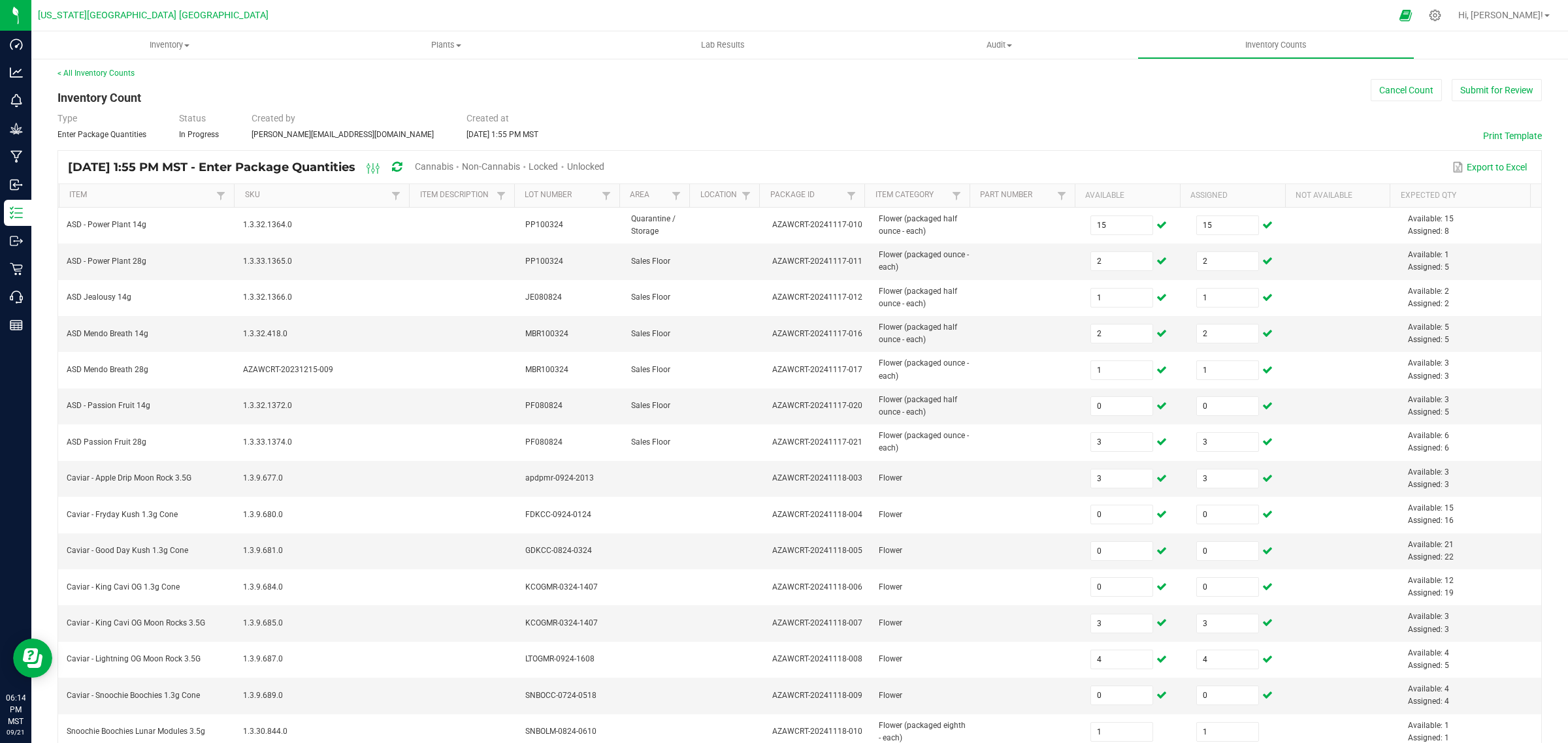
scroll to position [240, 0]
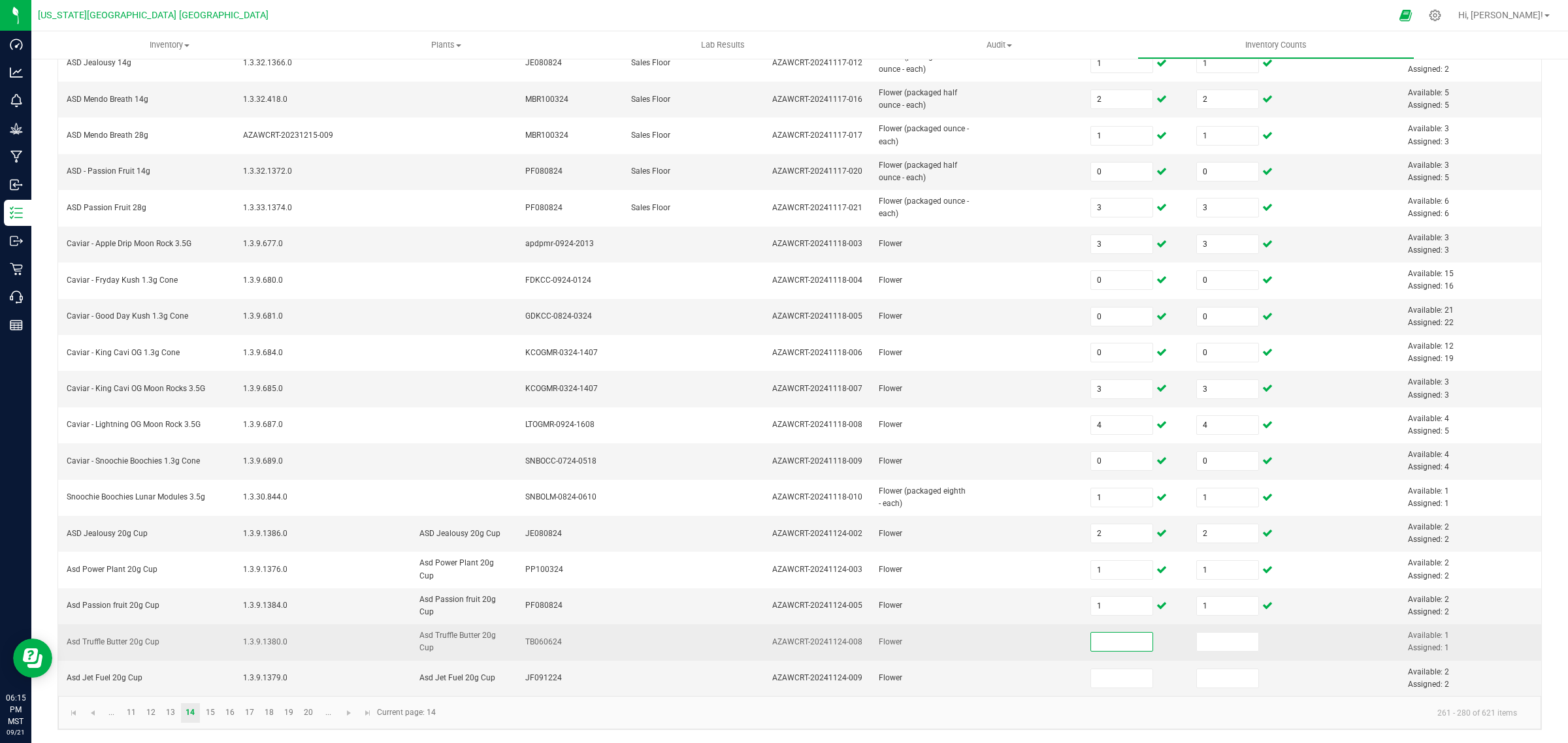
click at [1091, 647] on input at bounding box center [1122, 642] width 62 height 18
click at [1206, 642] on input at bounding box center [1228, 642] width 62 height 18
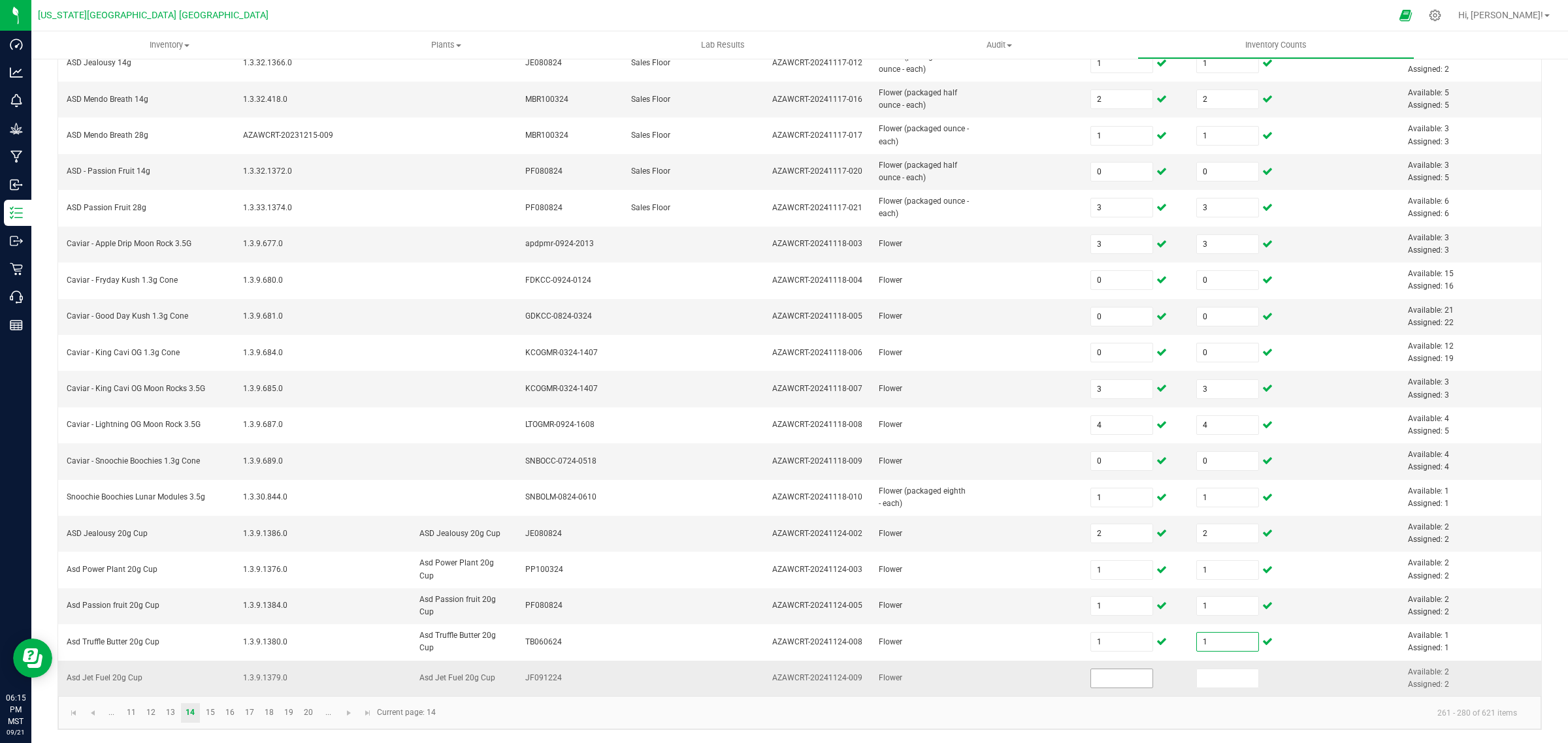
click at [1099, 680] on input at bounding box center [1122, 679] width 62 height 18
click at [214, 709] on link "15" at bounding box center [210, 713] width 19 height 20
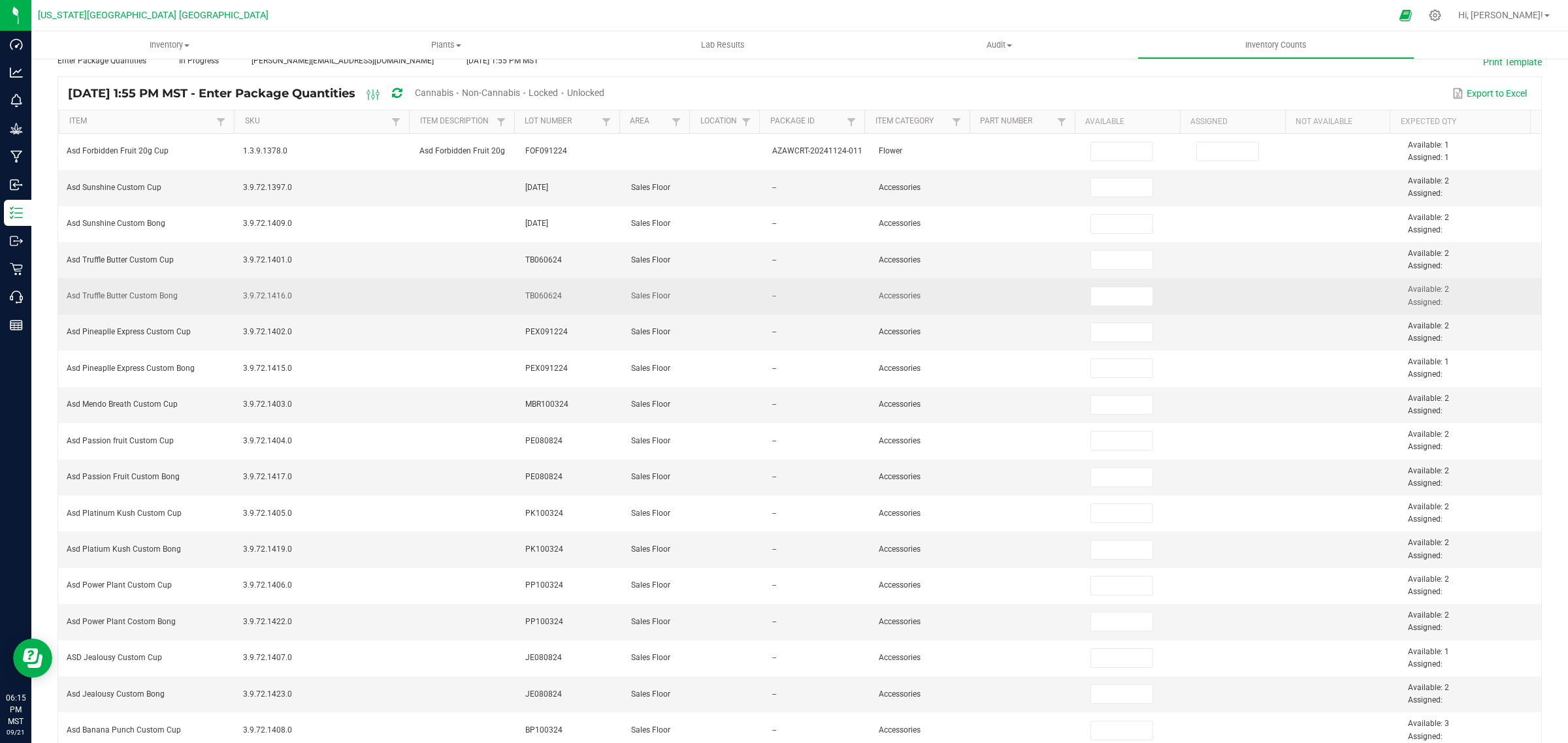
scroll to position [0, 0]
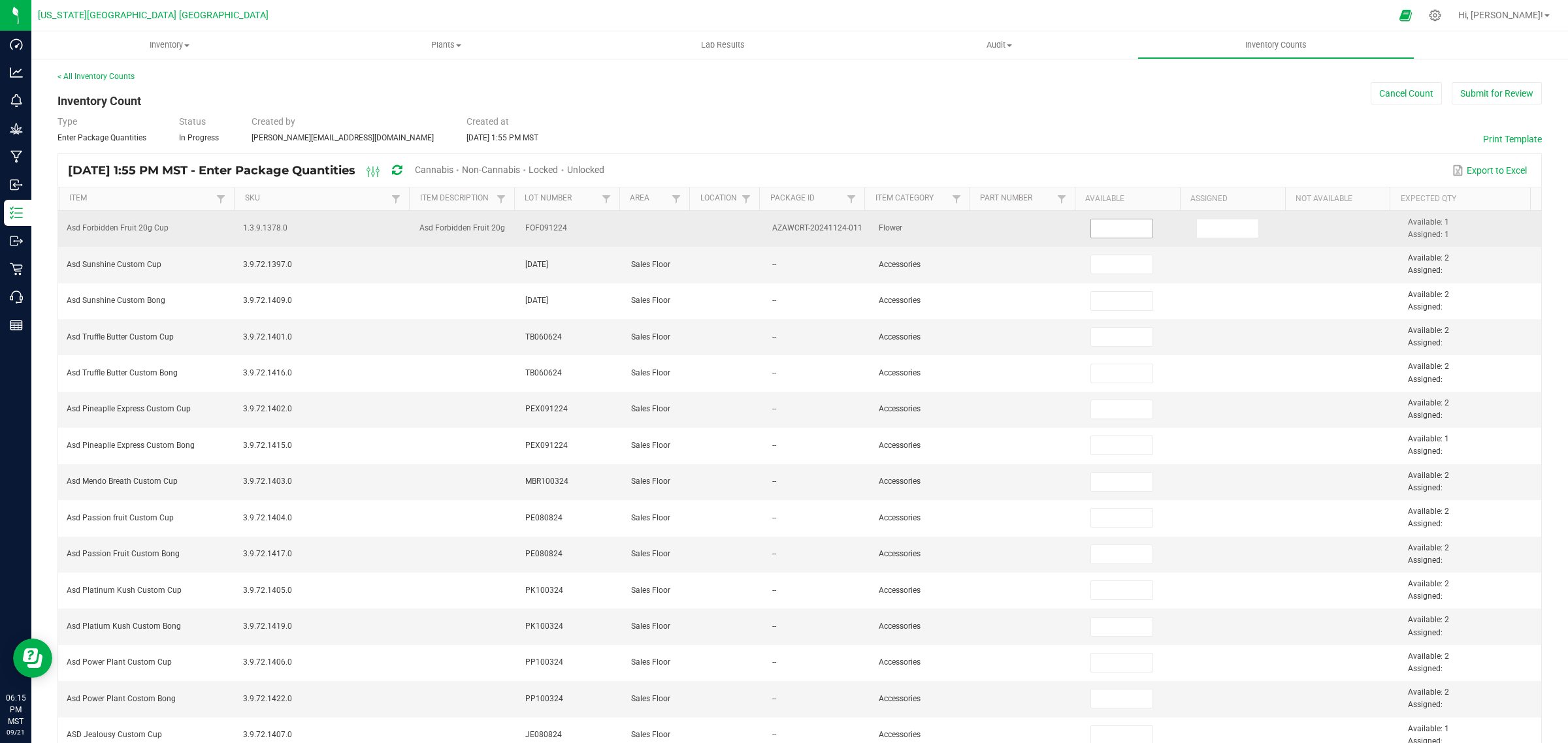
click at [1112, 234] on input at bounding box center [1122, 229] width 62 height 18
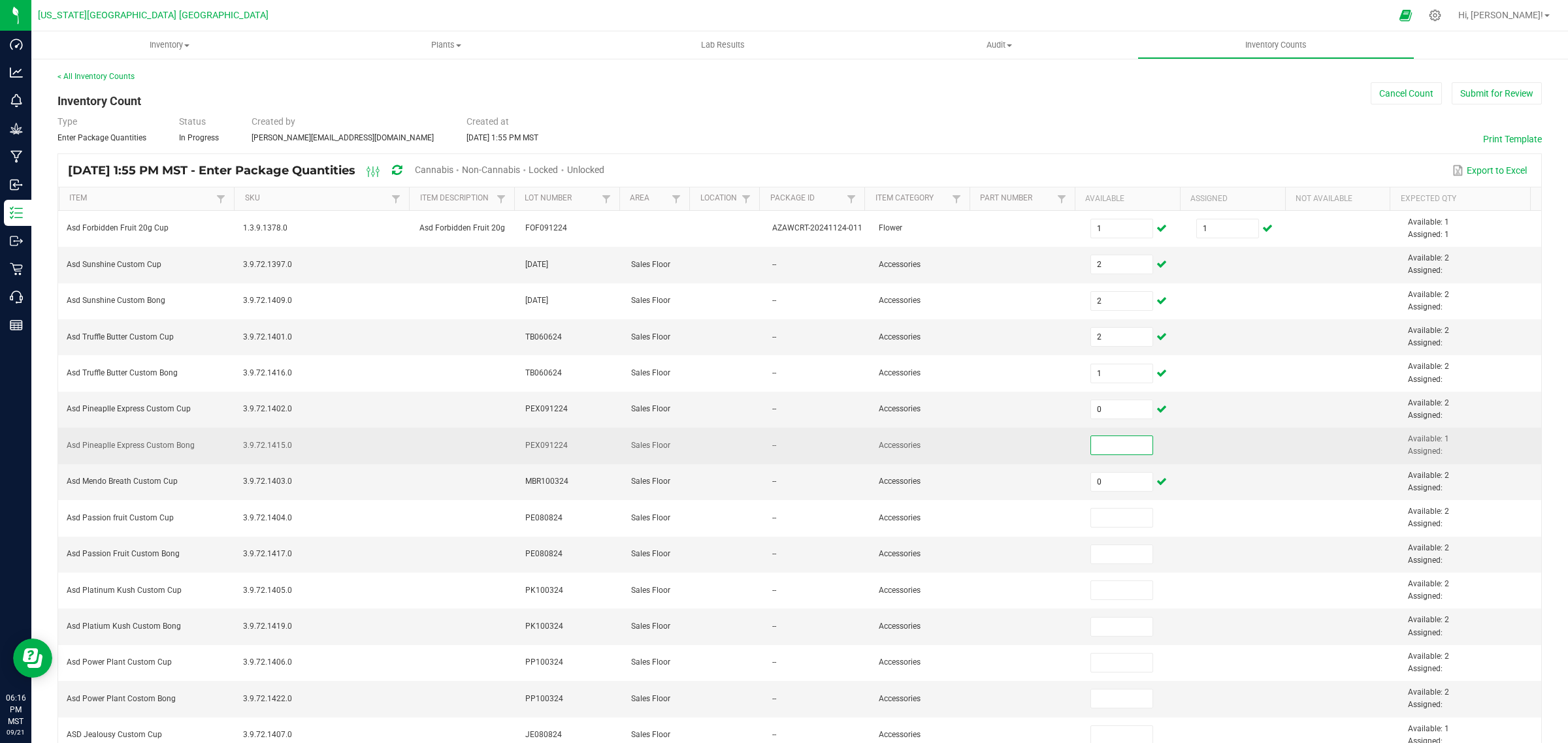
click at [1091, 445] on input at bounding box center [1122, 445] width 62 height 18
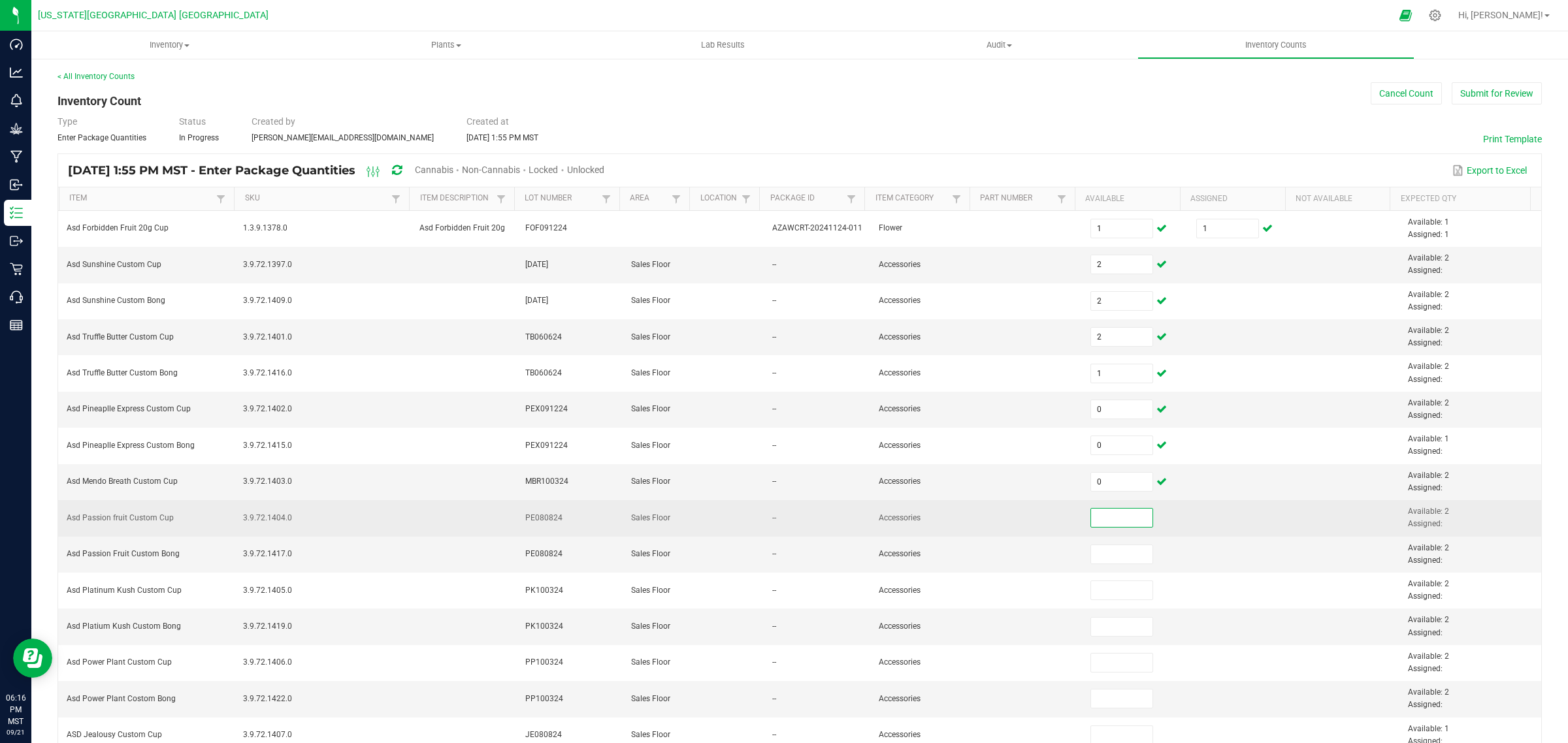
click at [1092, 520] on input at bounding box center [1122, 518] width 62 height 18
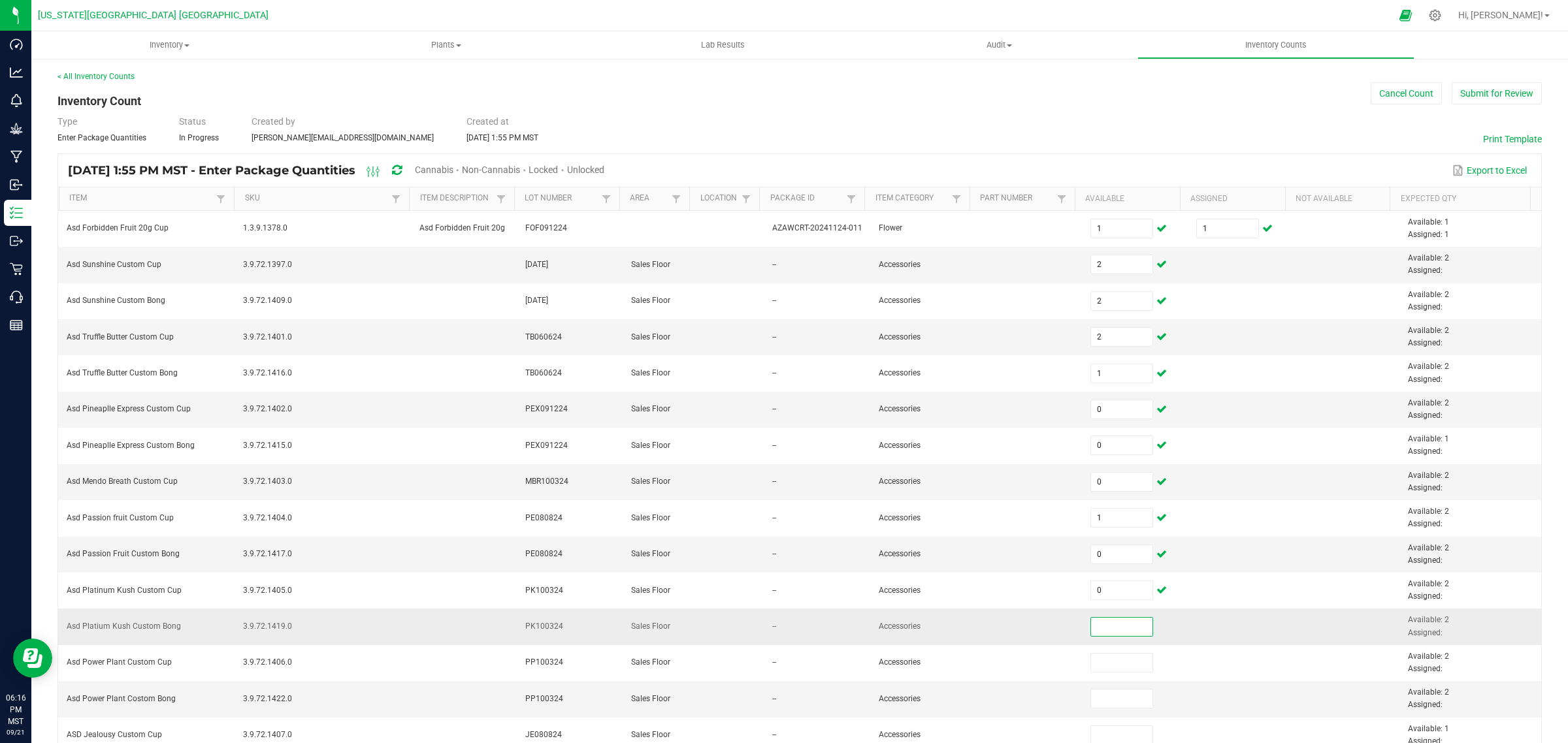
click at [1106, 628] on input at bounding box center [1122, 627] width 62 height 18
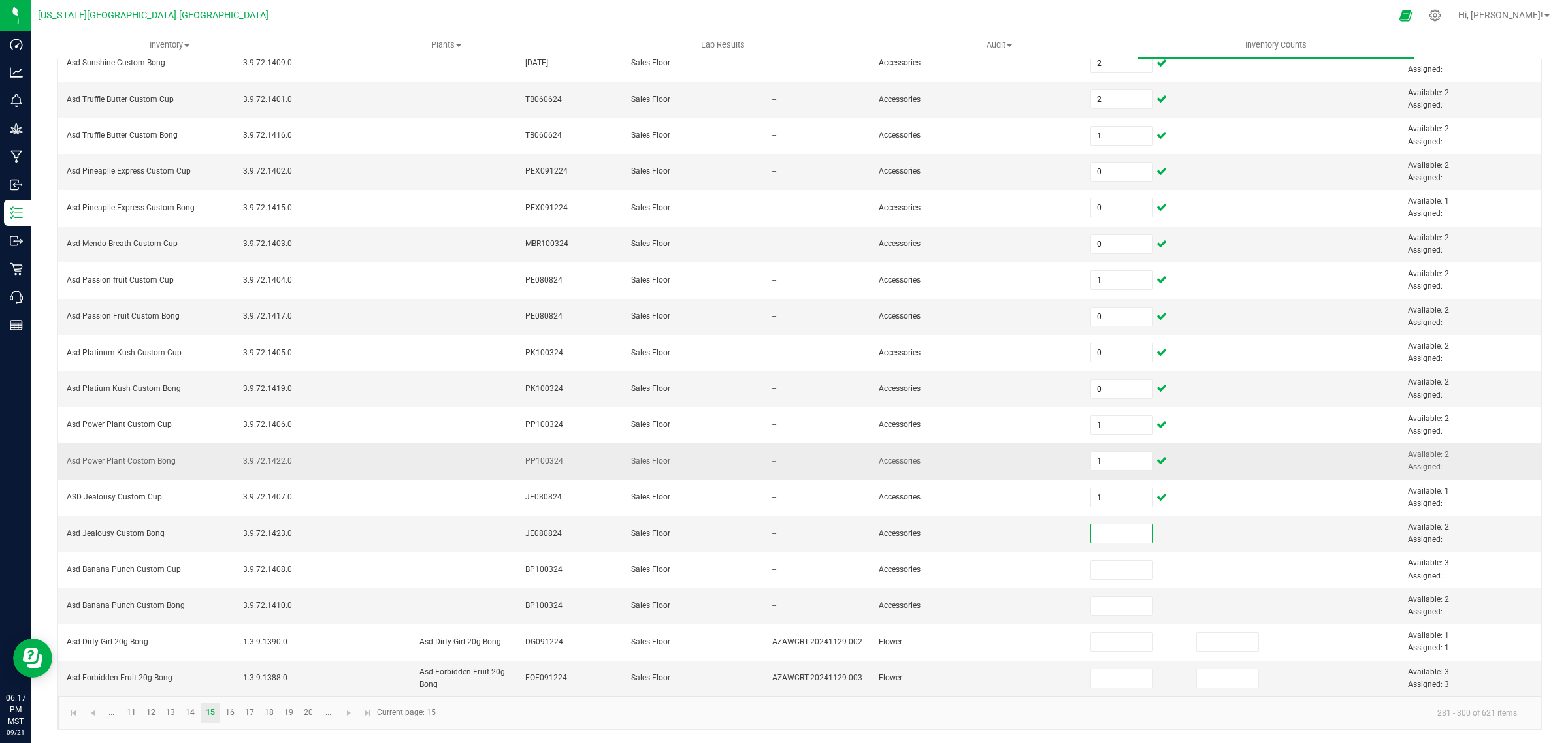
click at [1052, 455] on td at bounding box center [1029, 461] width 106 height 36
click at [1109, 529] on input at bounding box center [1122, 534] width 62 height 18
click at [1111, 608] on input at bounding box center [1122, 606] width 62 height 18
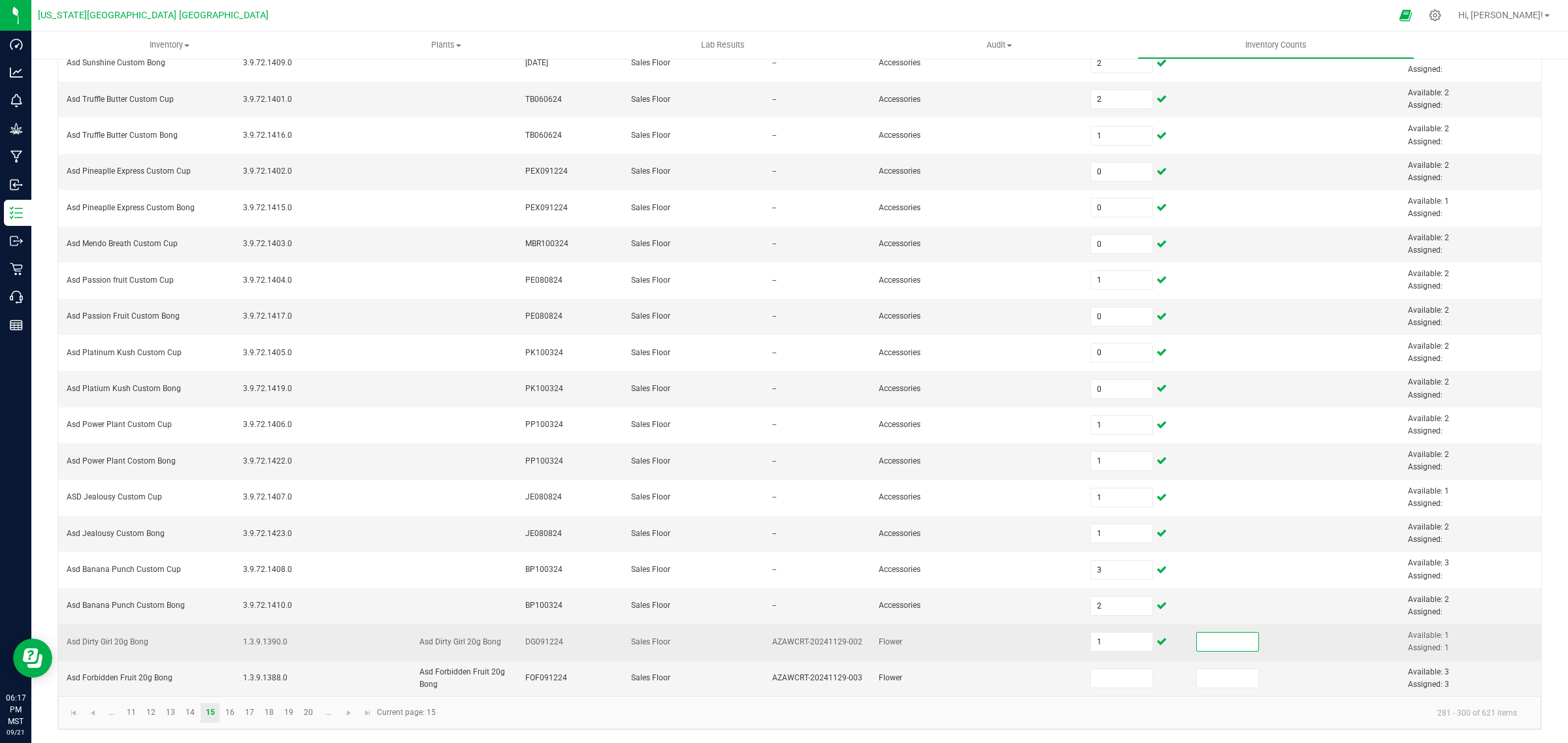
click at [1197, 645] on input at bounding box center [1228, 642] width 62 height 18
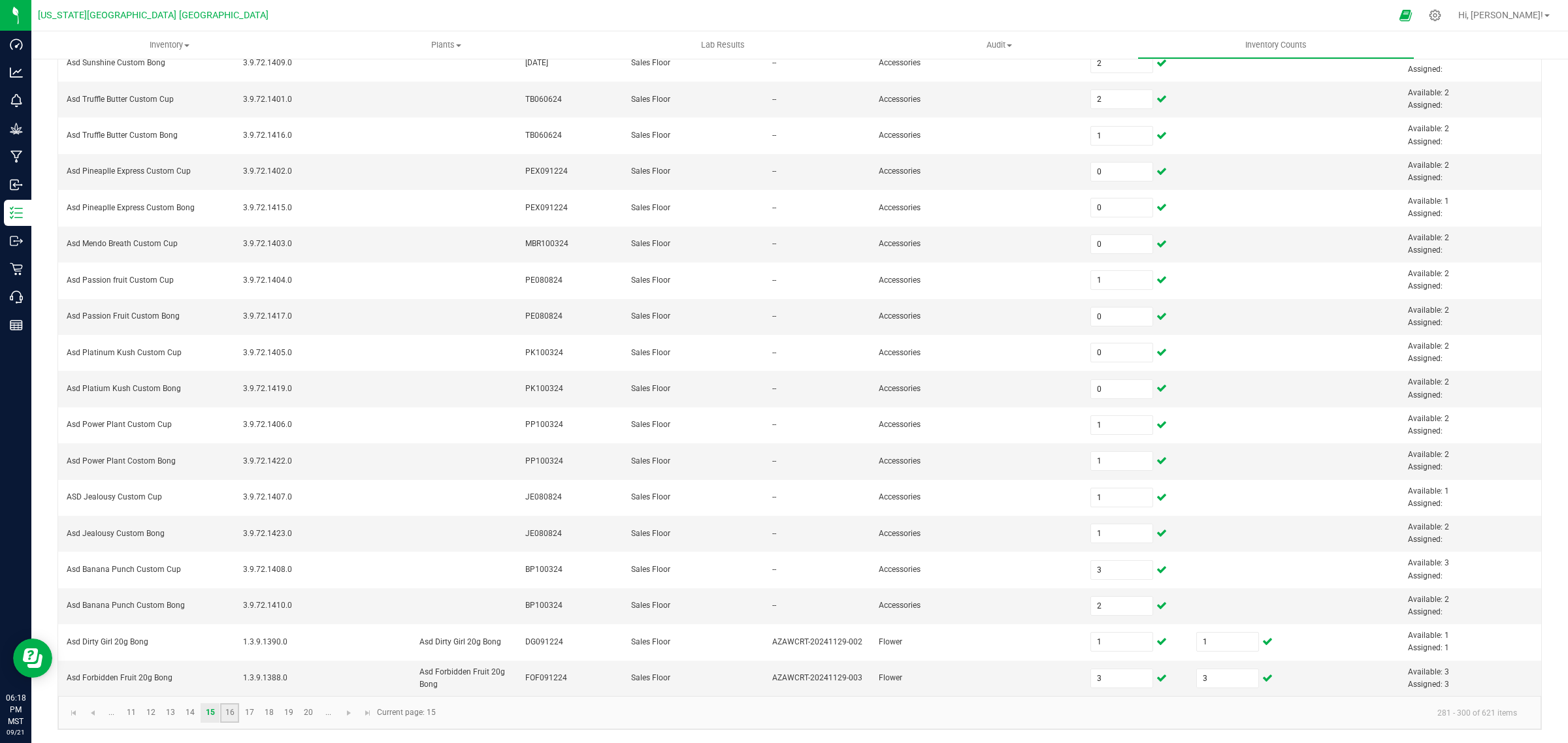
click at [230, 716] on link "16" at bounding box center [229, 713] width 19 height 20
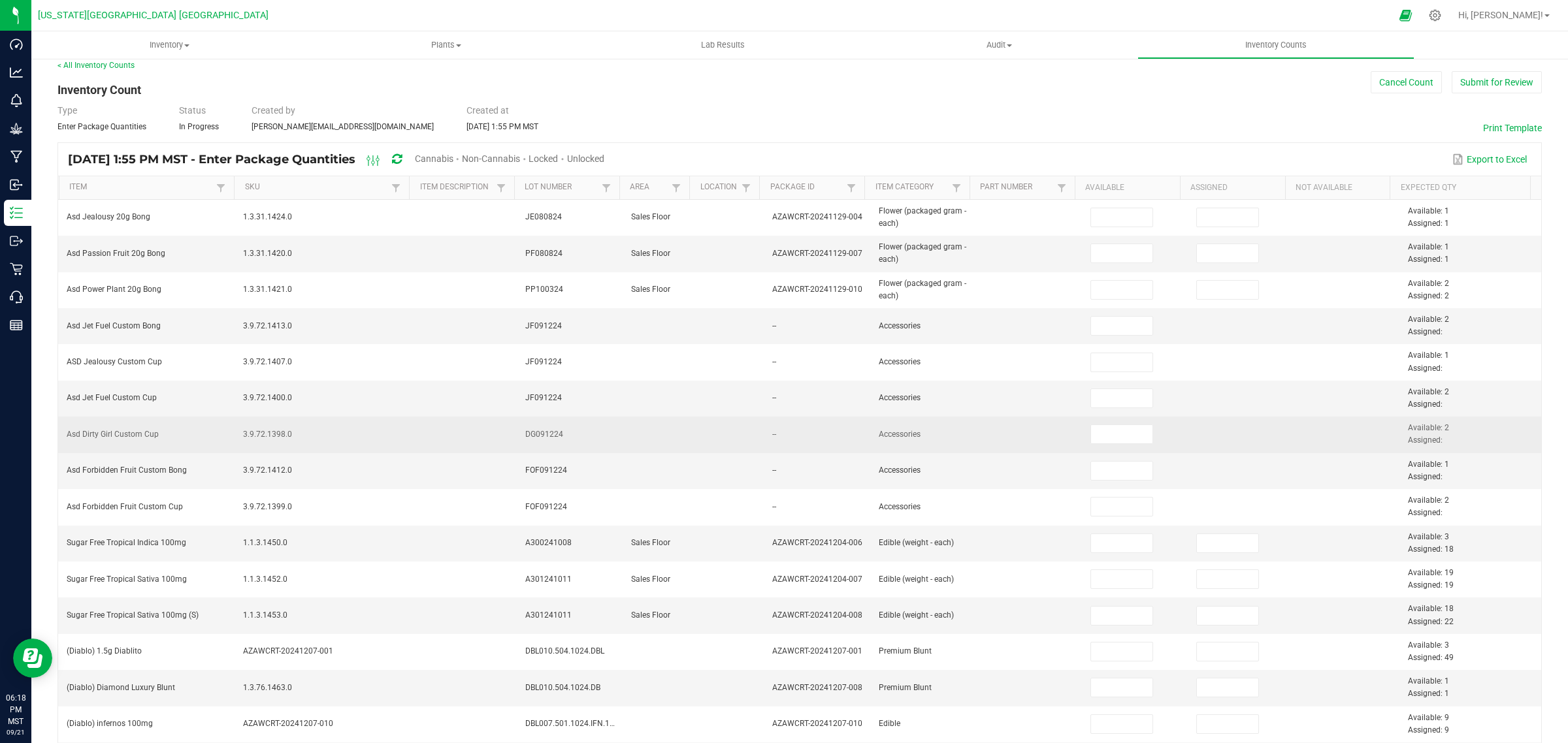
scroll to position [0, 0]
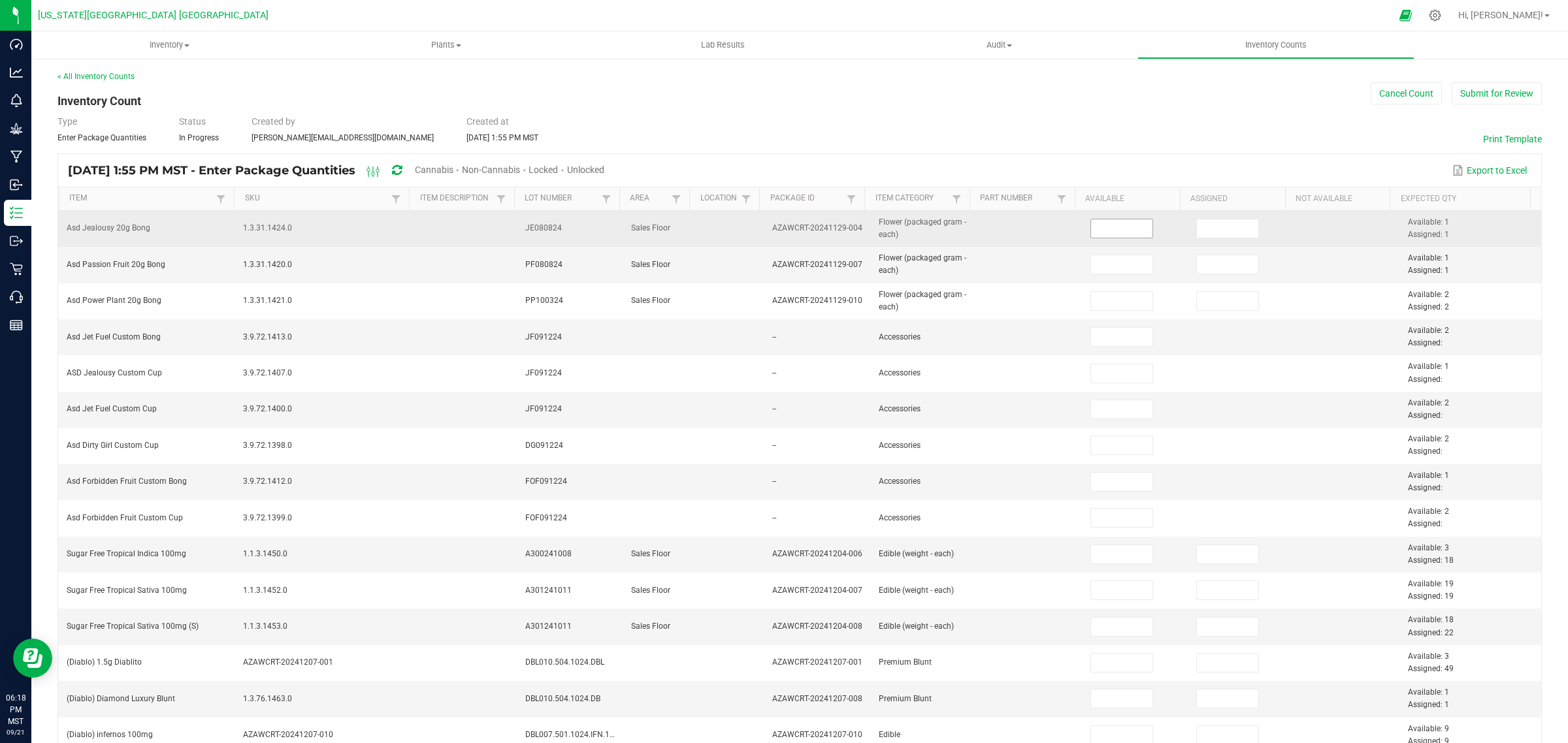
click at [1106, 227] on input at bounding box center [1122, 229] width 62 height 18
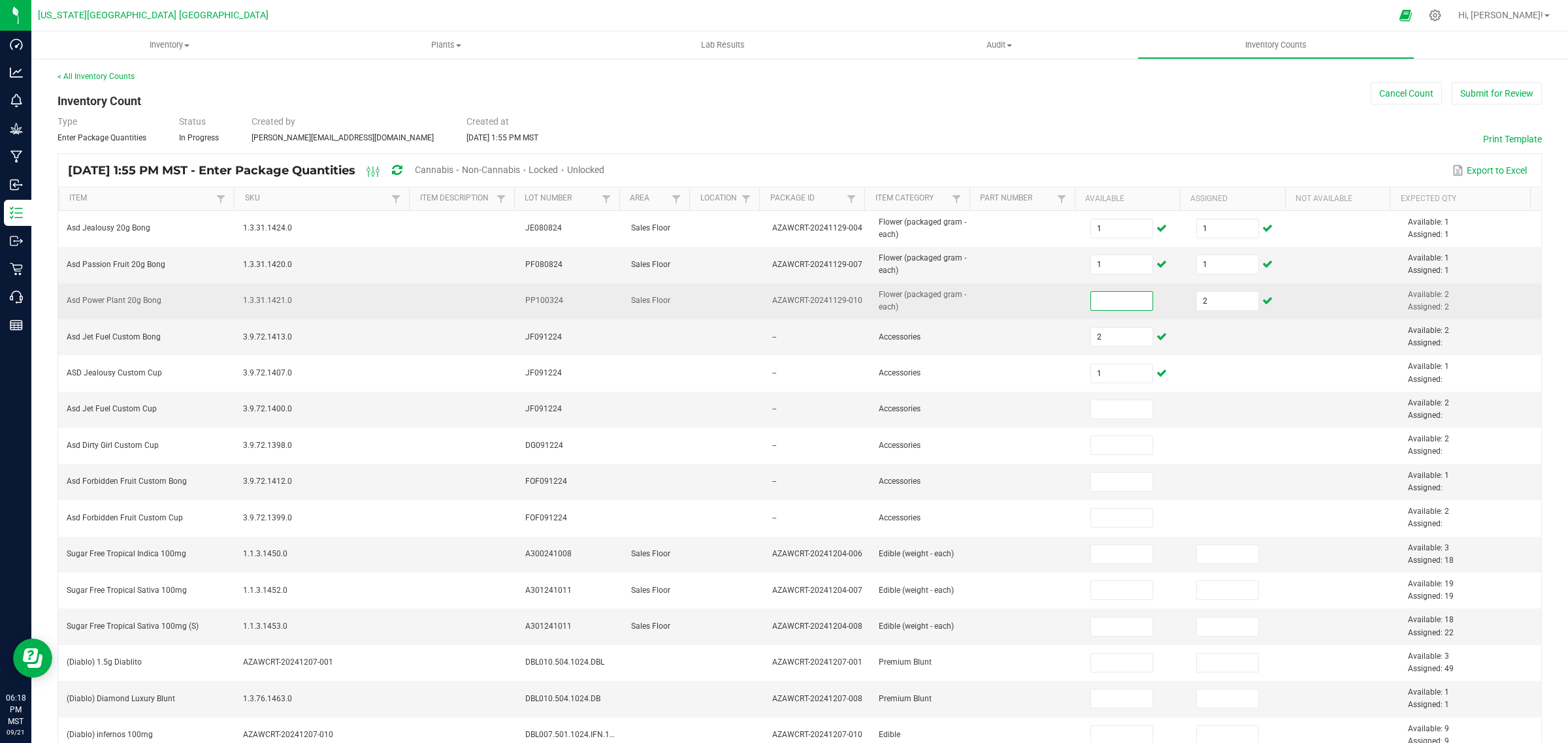
click at [1095, 301] on input at bounding box center [1122, 301] width 62 height 18
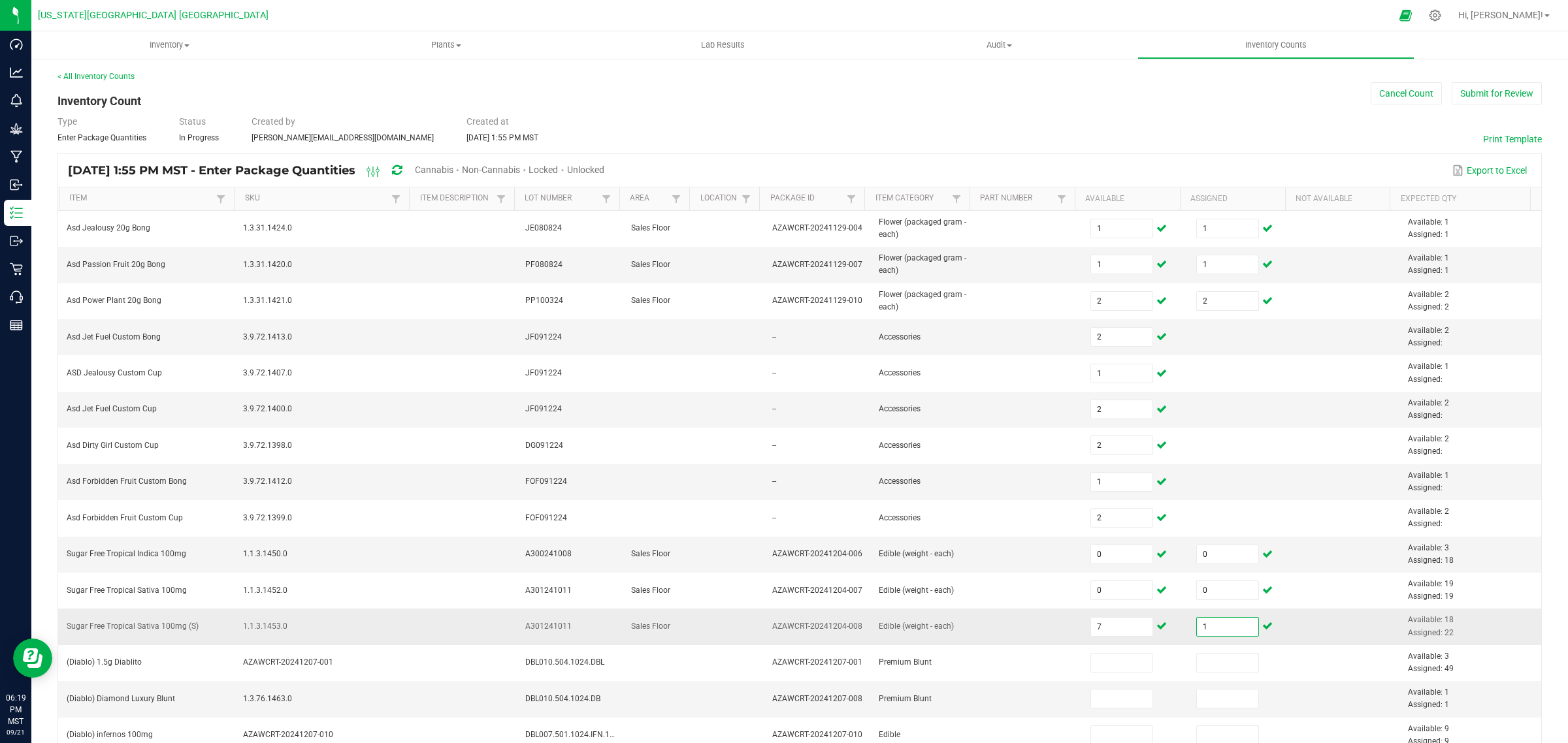
click at [1197, 631] on input "1" at bounding box center [1228, 627] width 62 height 18
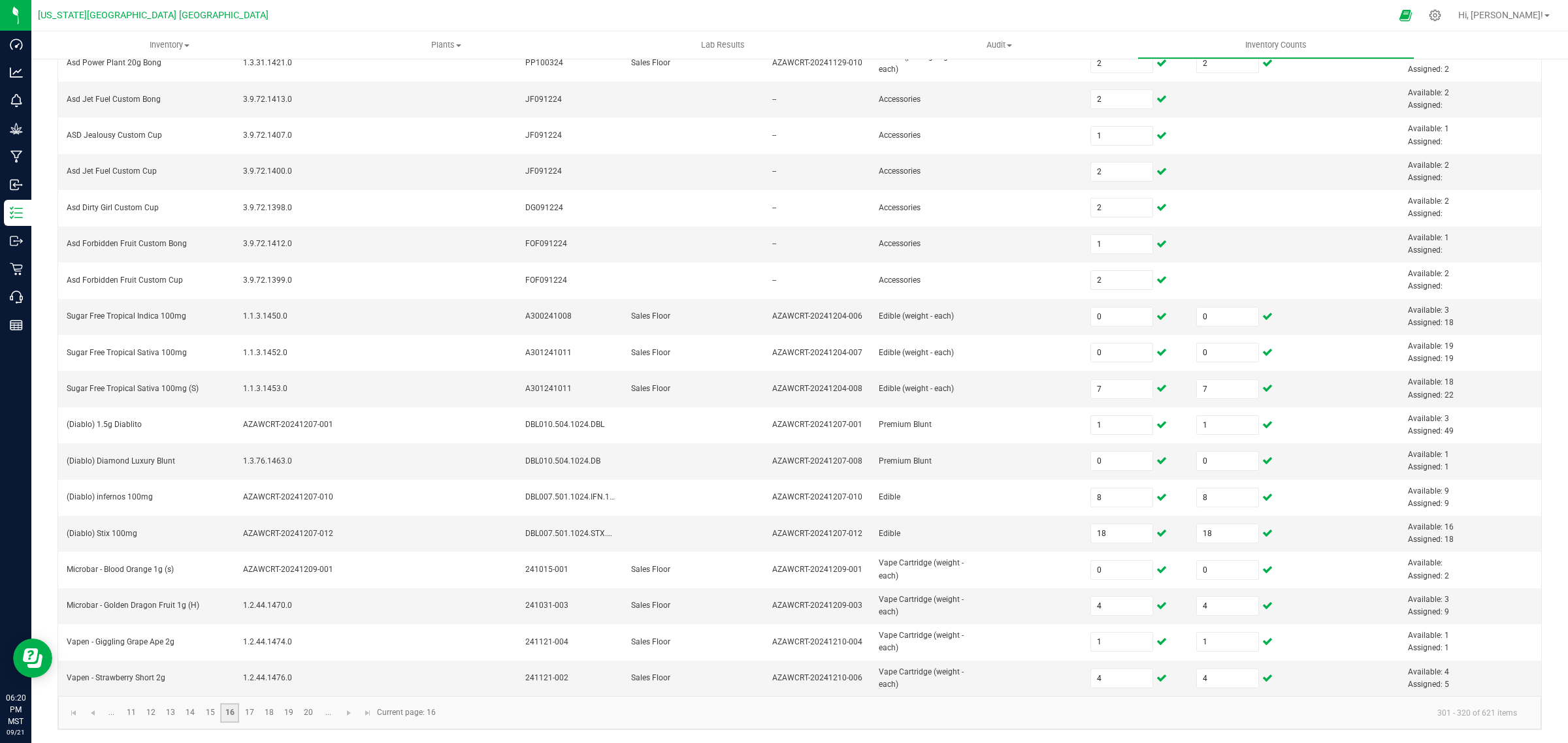
click at [227, 713] on link "16" at bounding box center [229, 713] width 19 height 20
click at [249, 719] on link "17" at bounding box center [249, 713] width 19 height 20
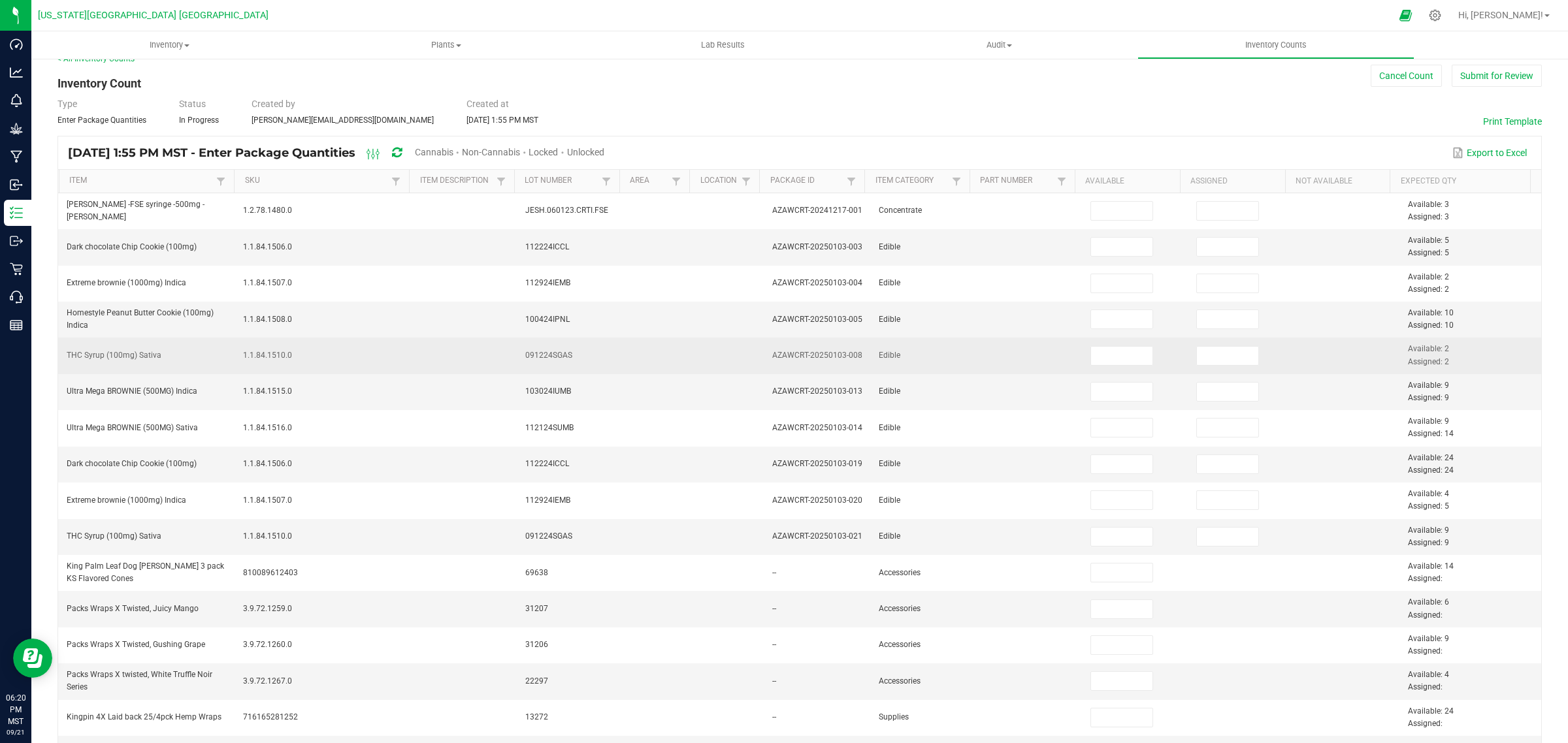
scroll to position [0, 0]
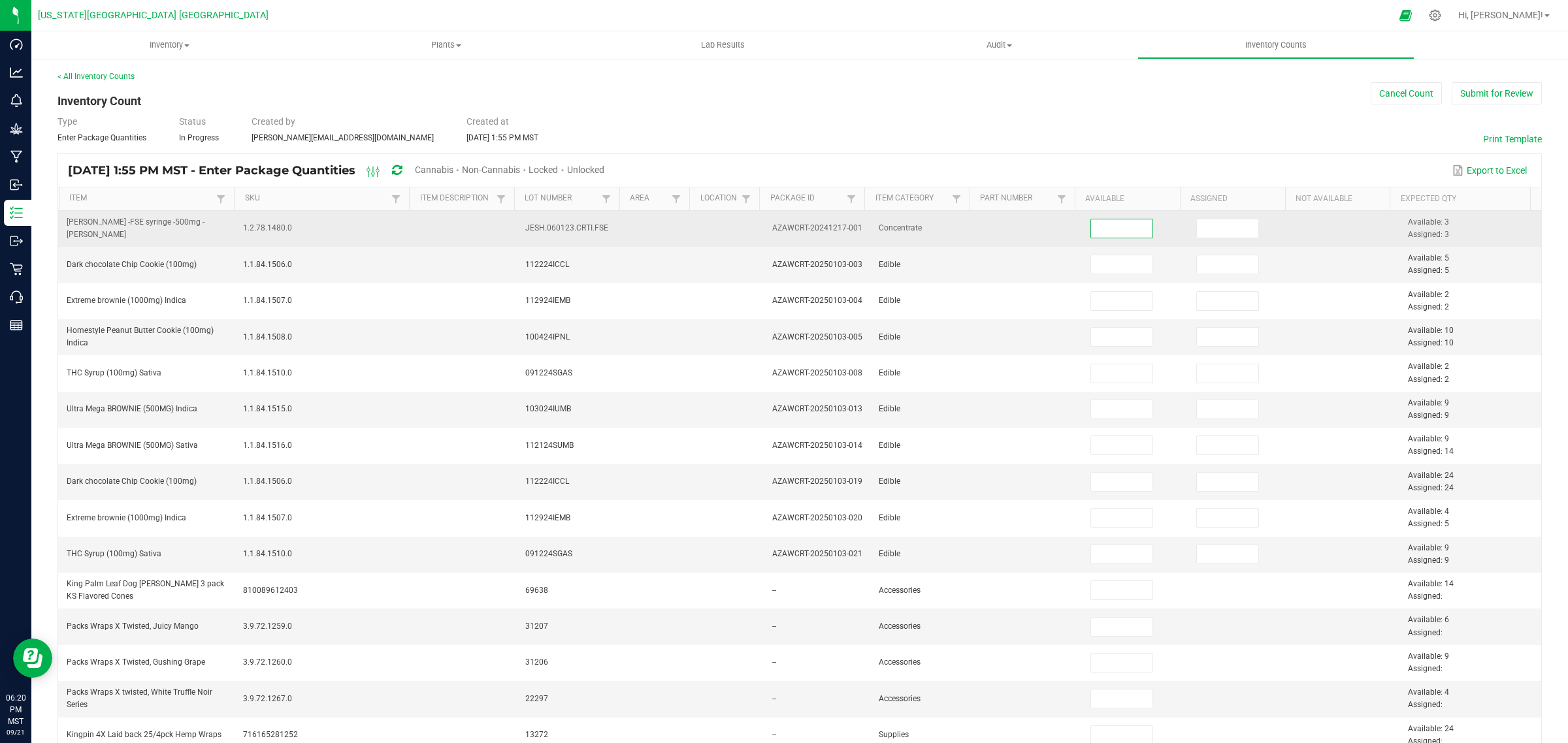
click at [1121, 227] on input at bounding box center [1122, 229] width 62 height 18
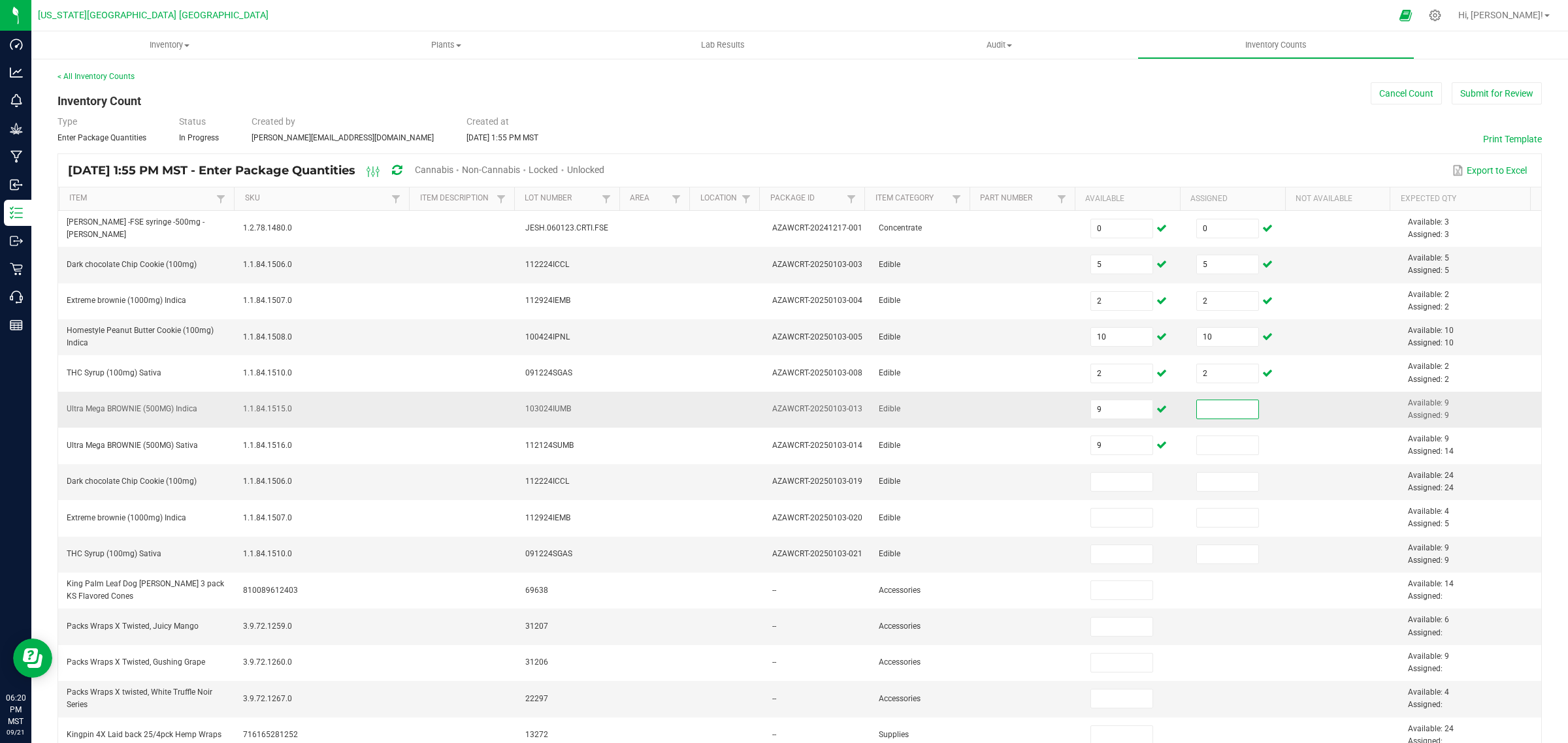
click at [1197, 409] on input at bounding box center [1228, 410] width 62 height 18
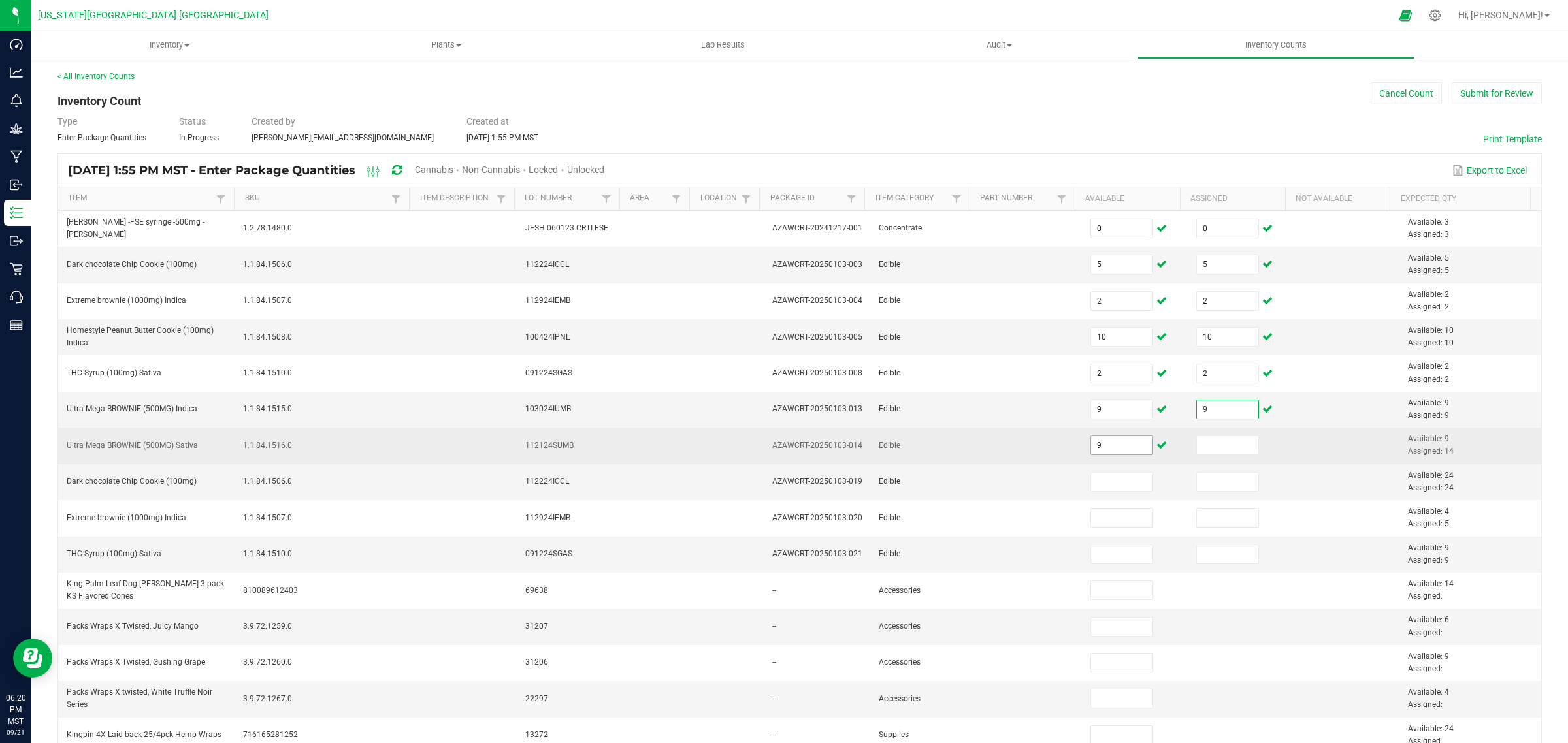
click at [1102, 449] on input "9" at bounding box center [1122, 445] width 62 height 18
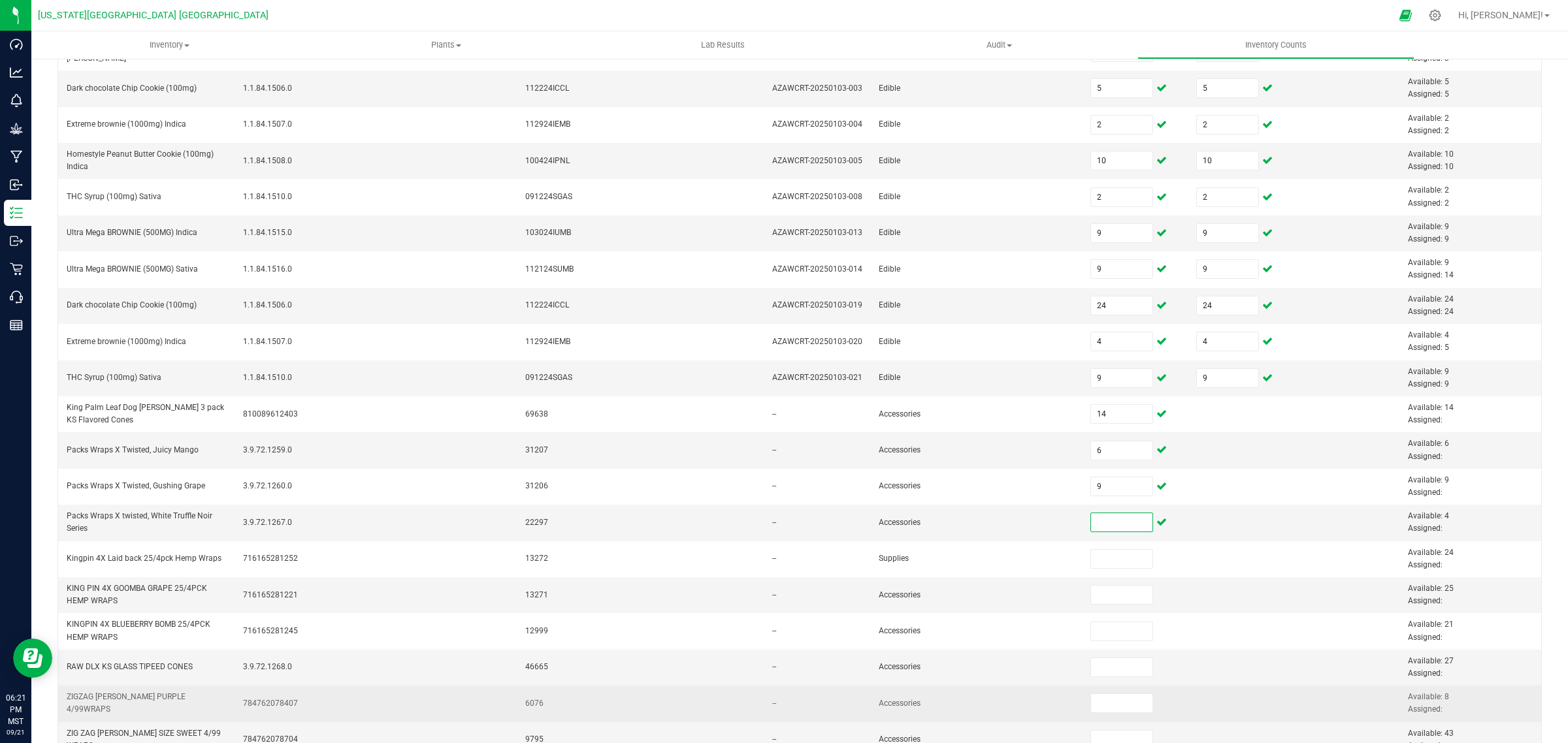
scroll to position [240, 0]
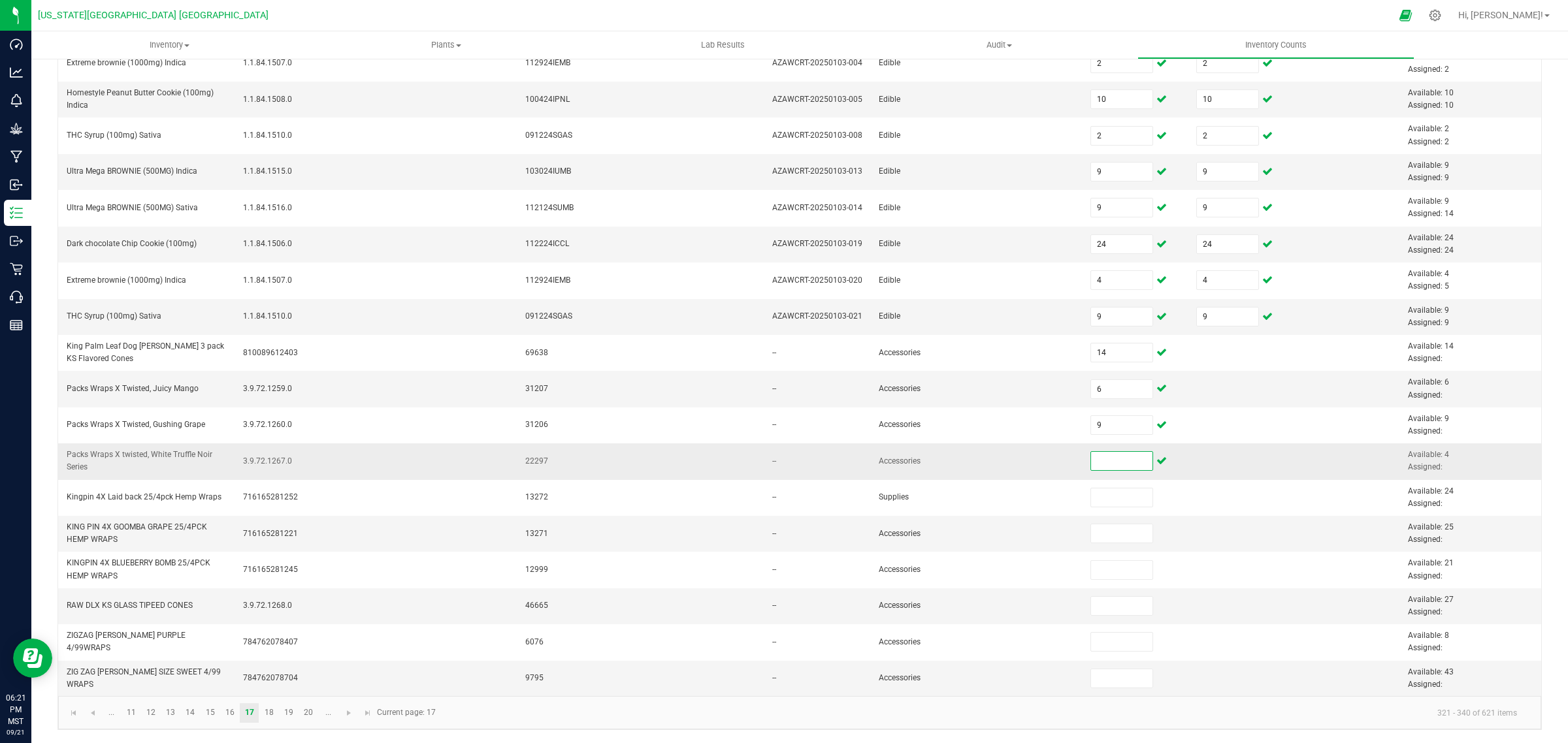
click at [1092, 459] on input at bounding box center [1122, 461] width 62 height 18
click at [274, 716] on link "18" at bounding box center [269, 713] width 19 height 20
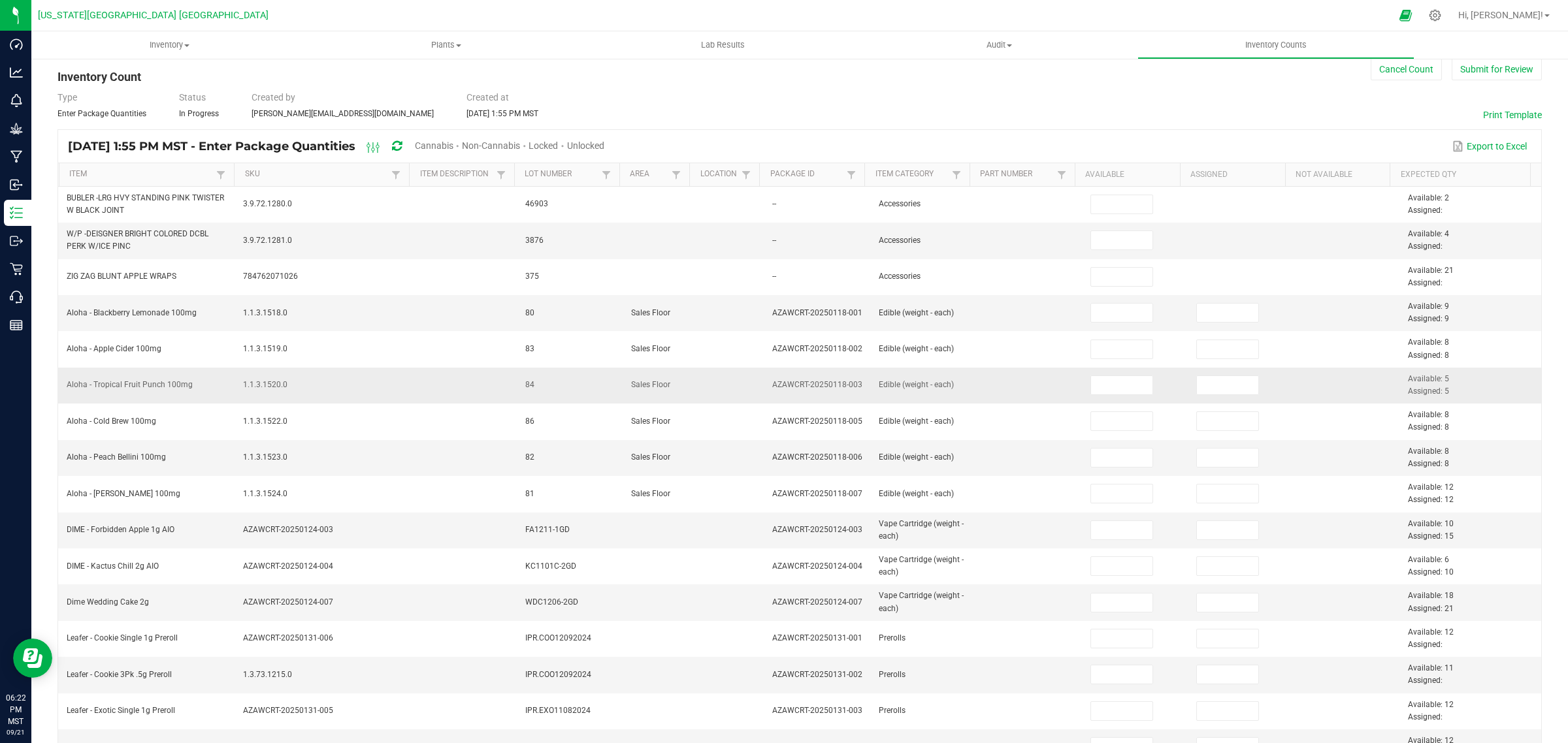
scroll to position [0, 0]
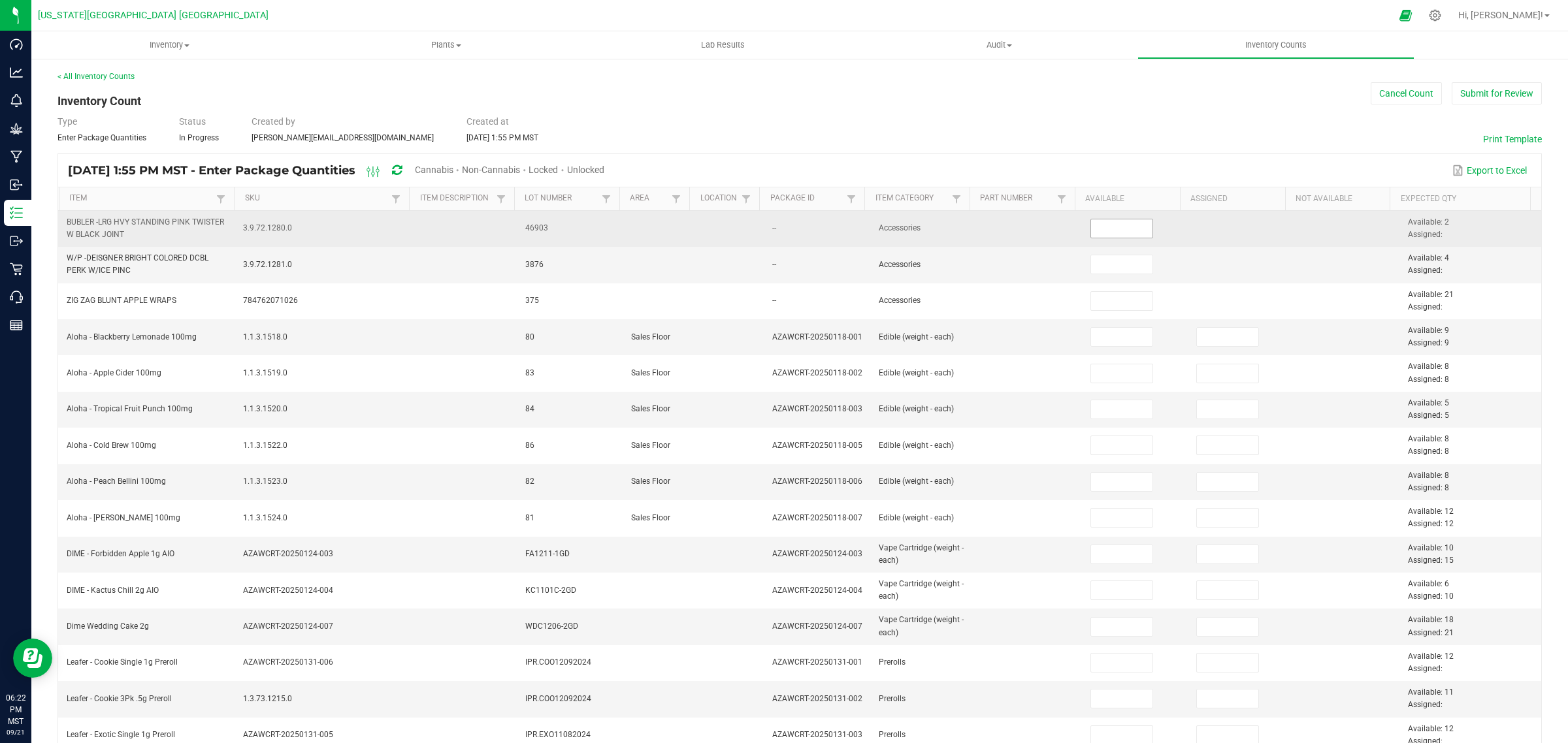
click at [1103, 232] on input at bounding box center [1122, 229] width 62 height 18
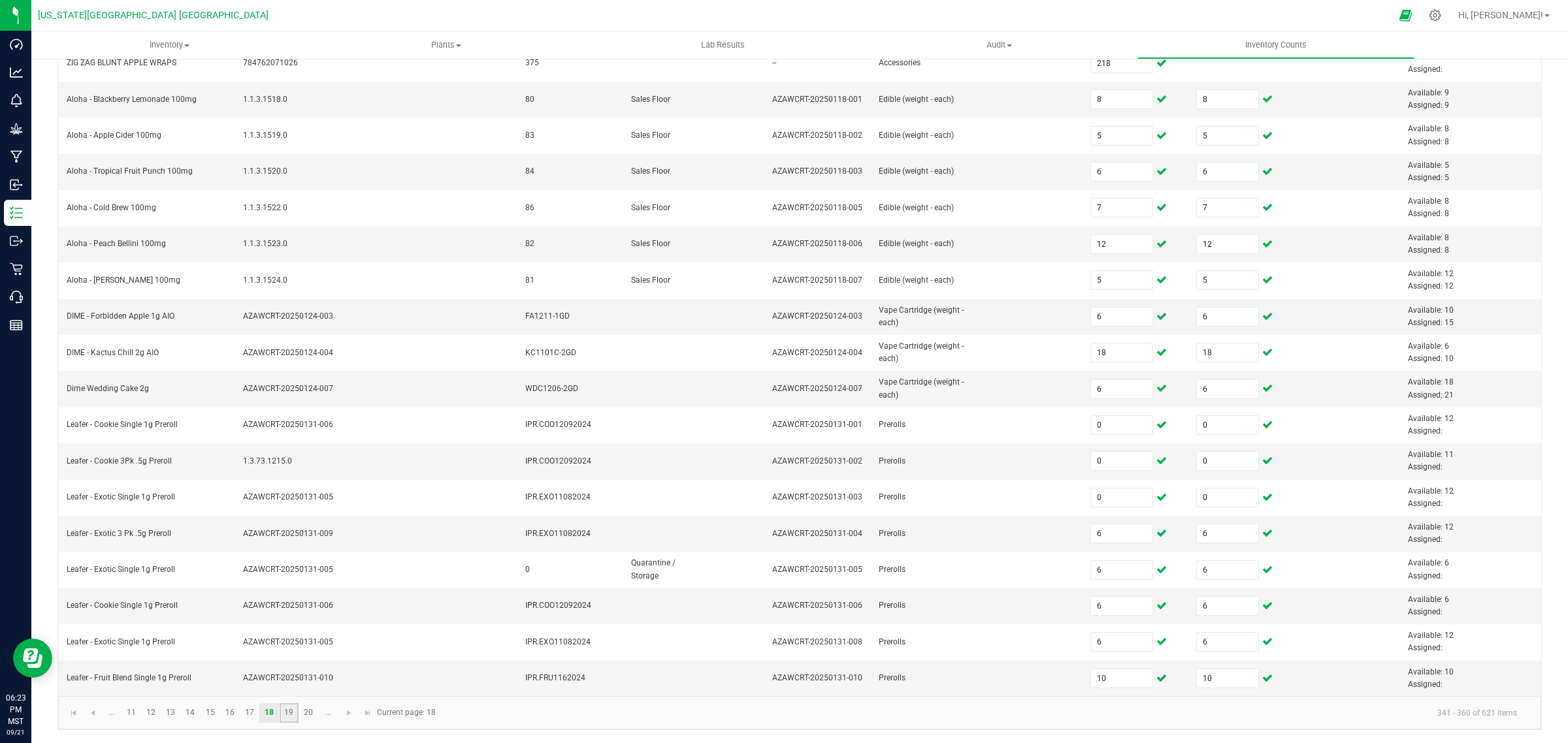
click at [292, 713] on link "19" at bounding box center [288, 713] width 19 height 20
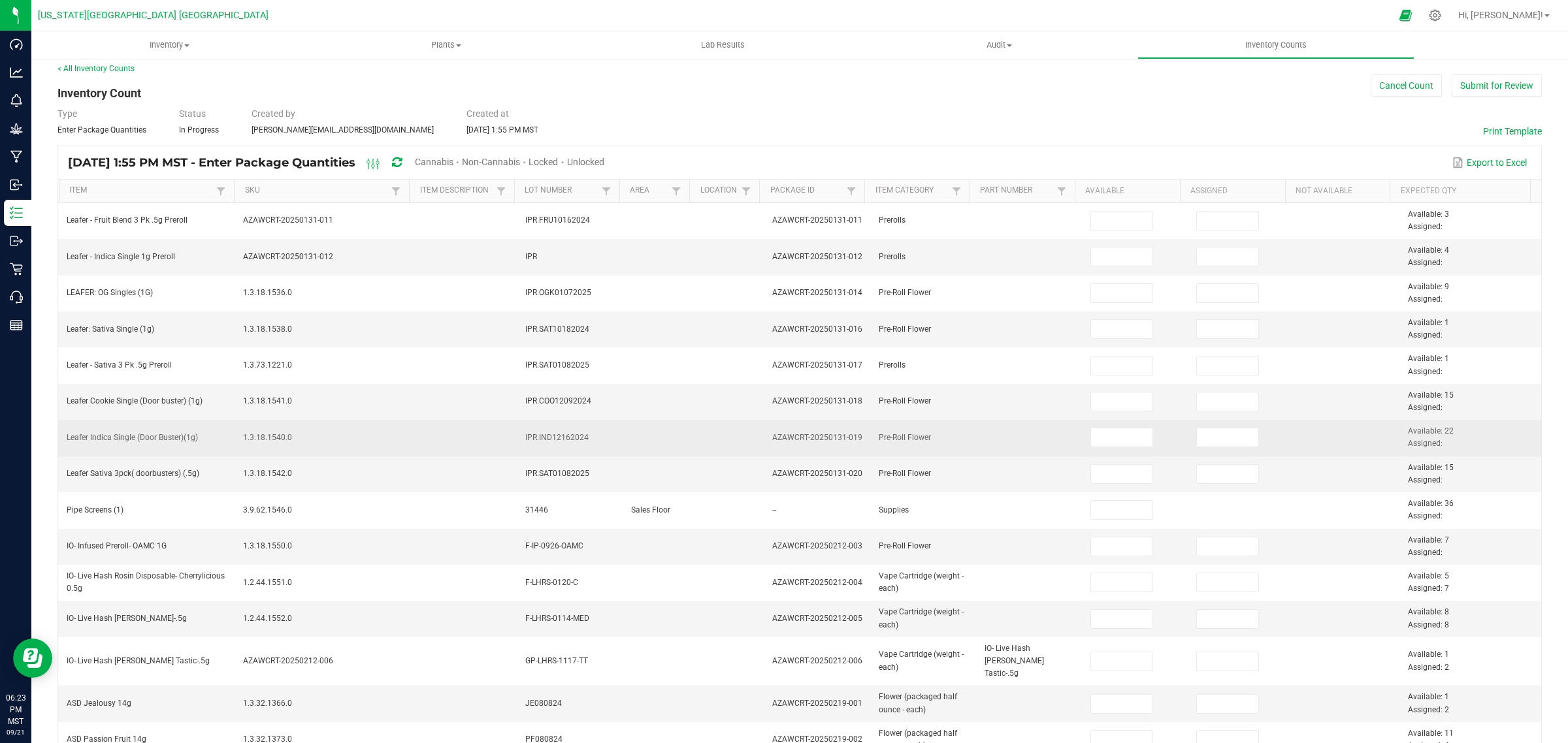
scroll to position [0, 0]
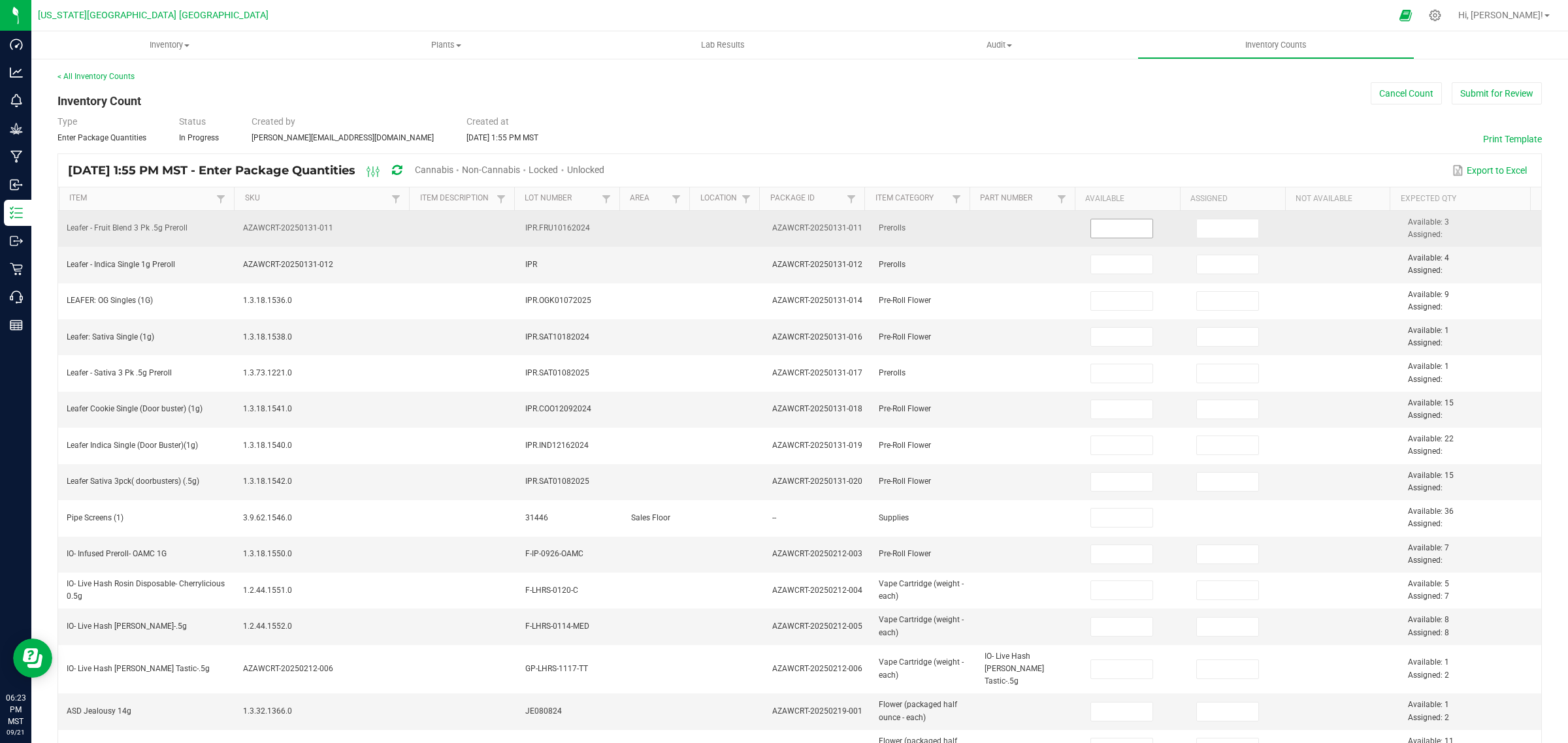
click at [1114, 234] on input at bounding box center [1122, 229] width 62 height 18
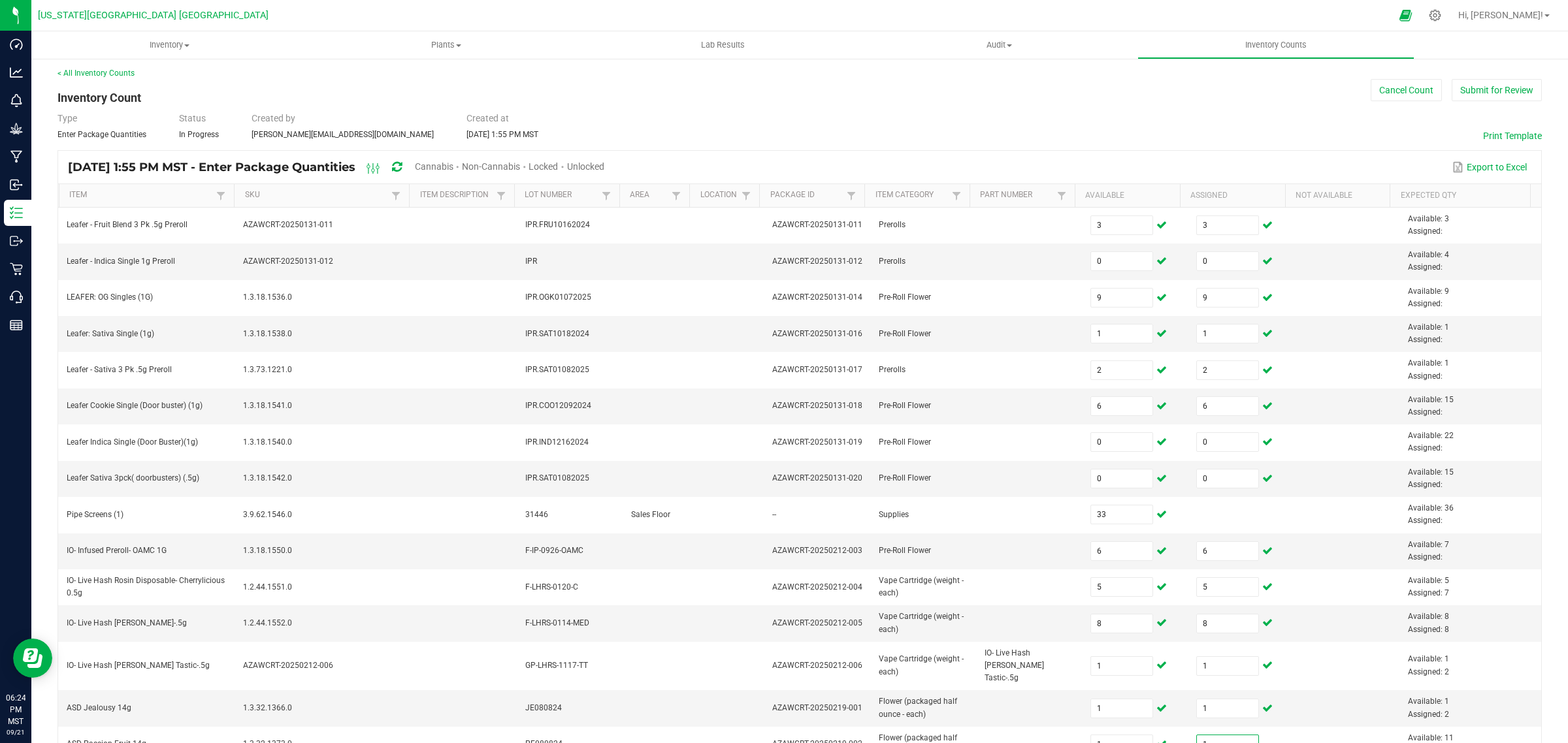
scroll to position [240, 0]
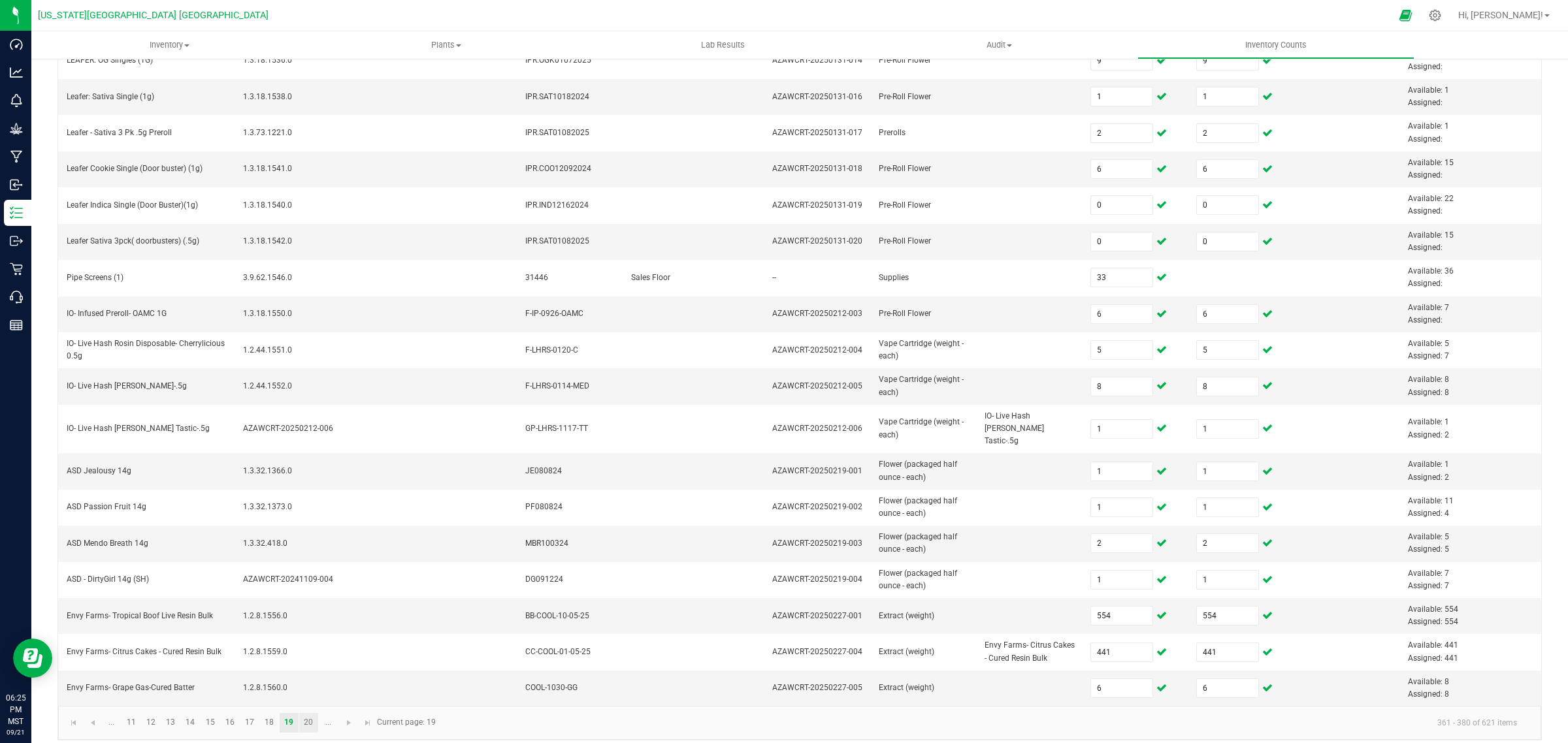
click at [306, 716] on link "20" at bounding box center [308, 723] width 19 height 20
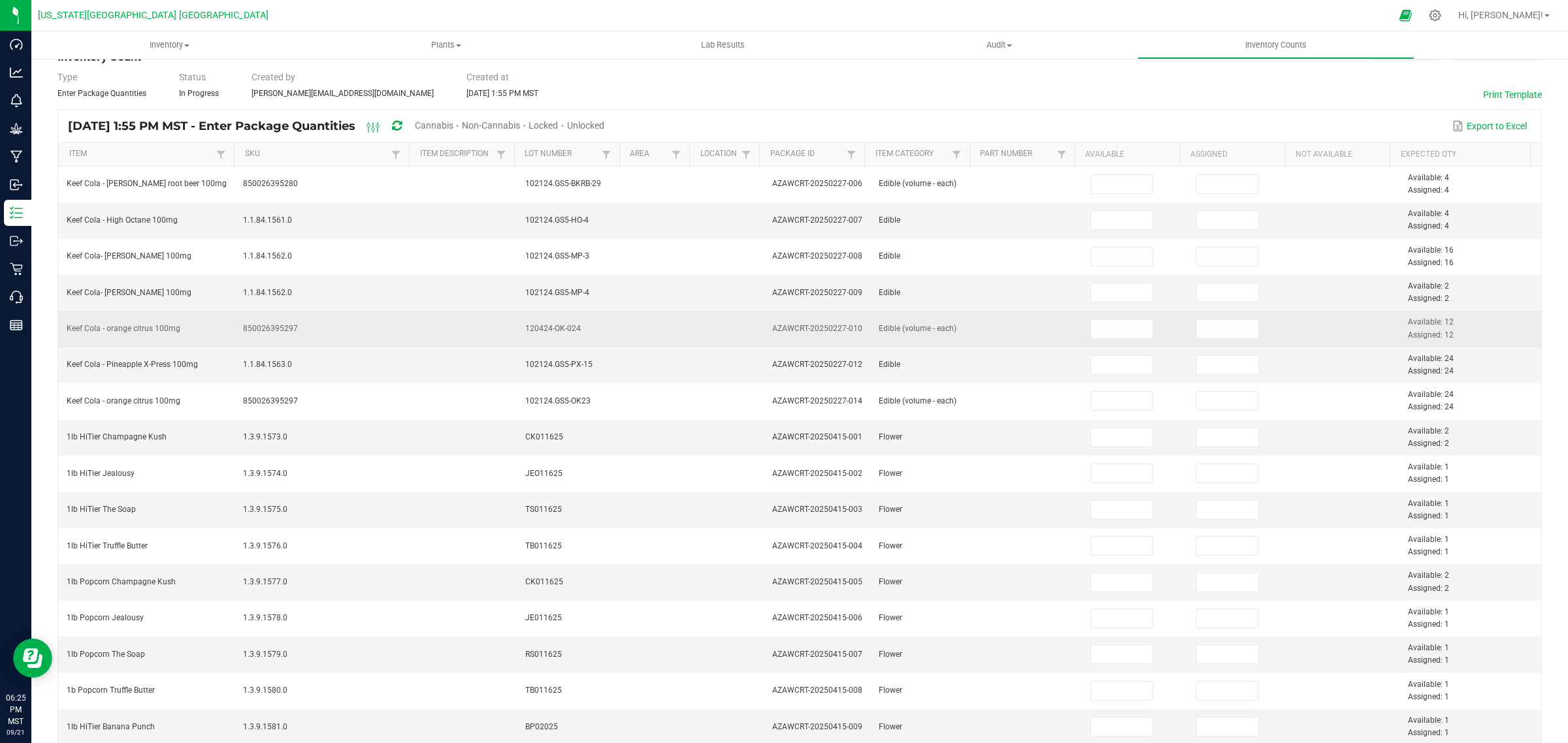
scroll to position [0, 0]
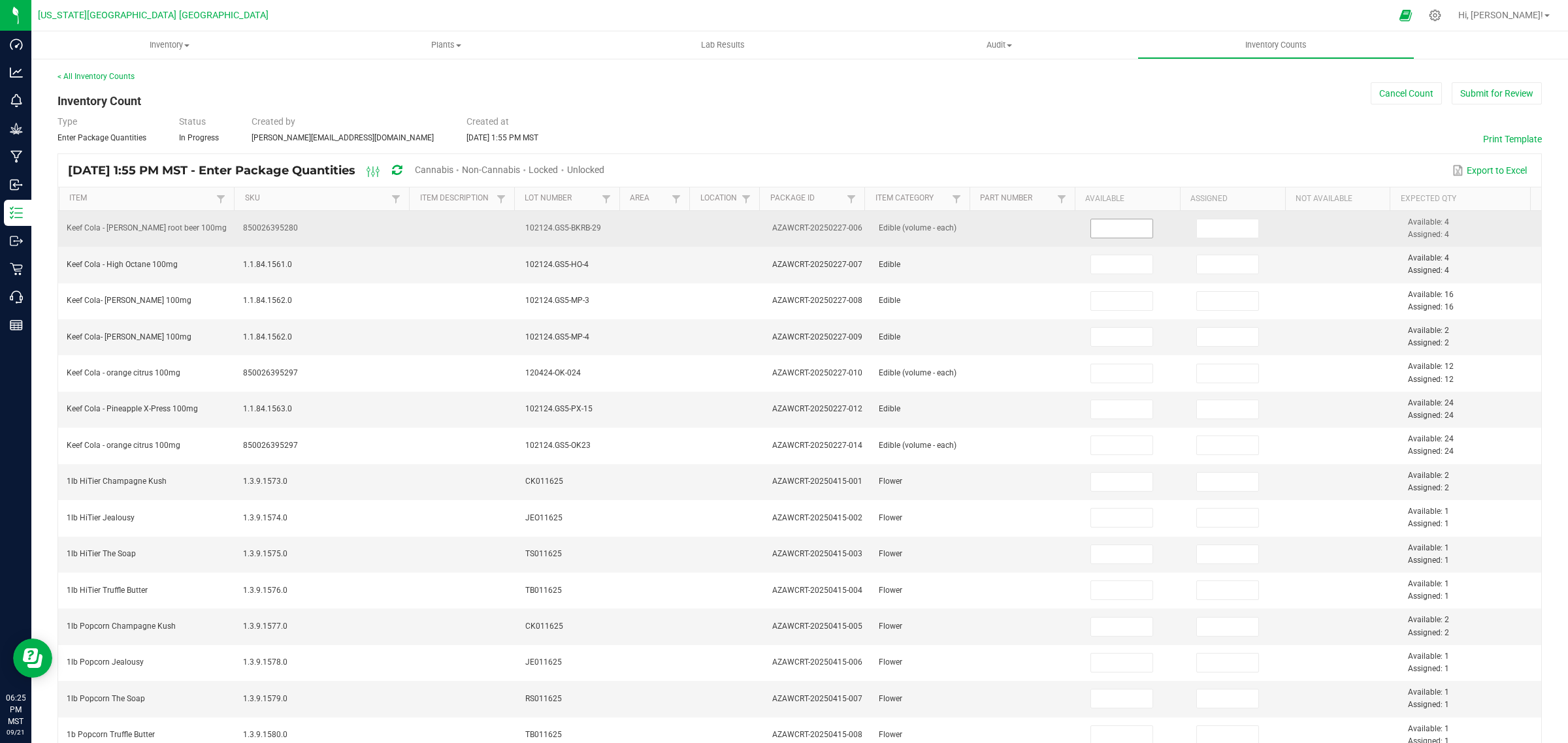
click at [1112, 224] on input at bounding box center [1122, 229] width 62 height 18
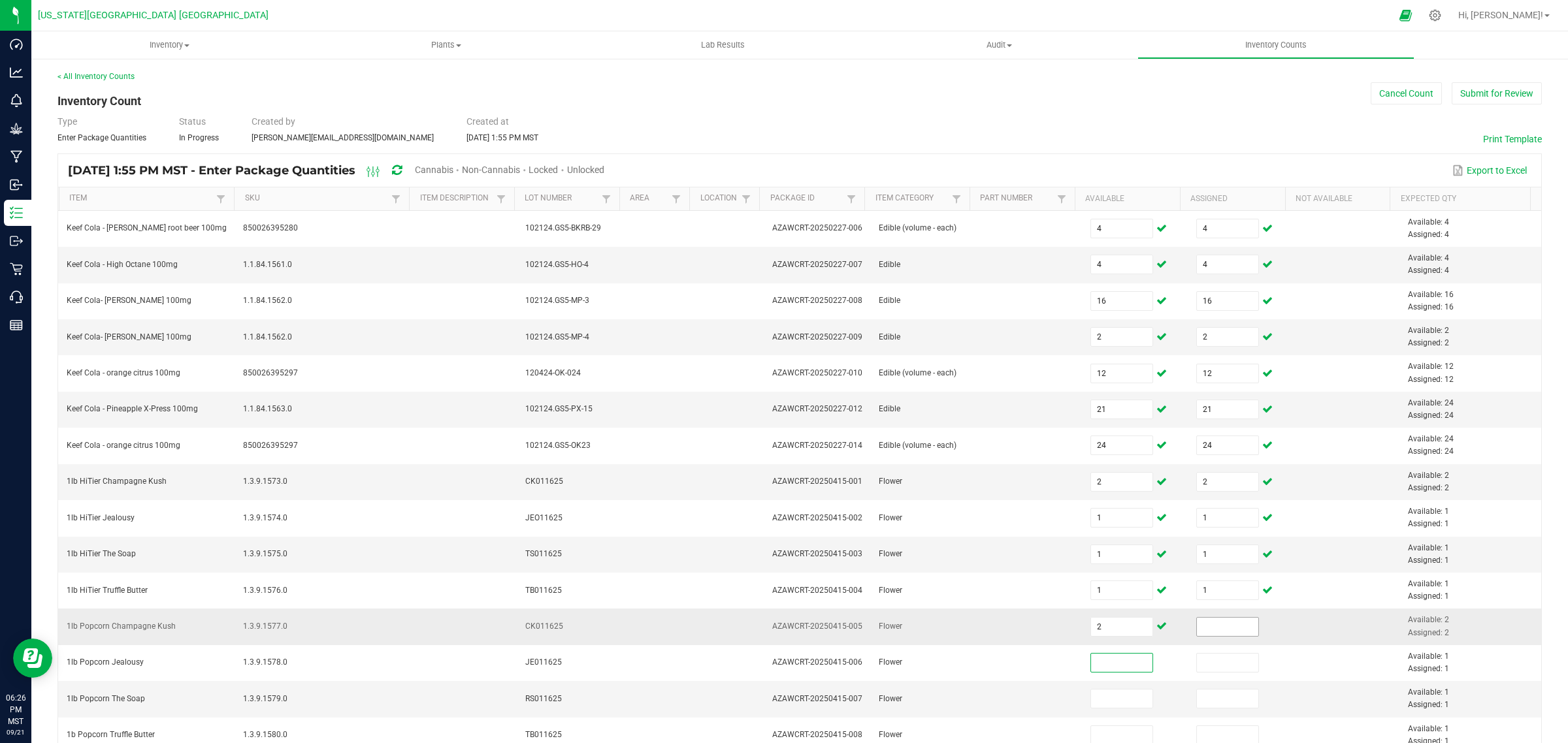
click at [1210, 632] on input at bounding box center [1228, 627] width 62 height 18
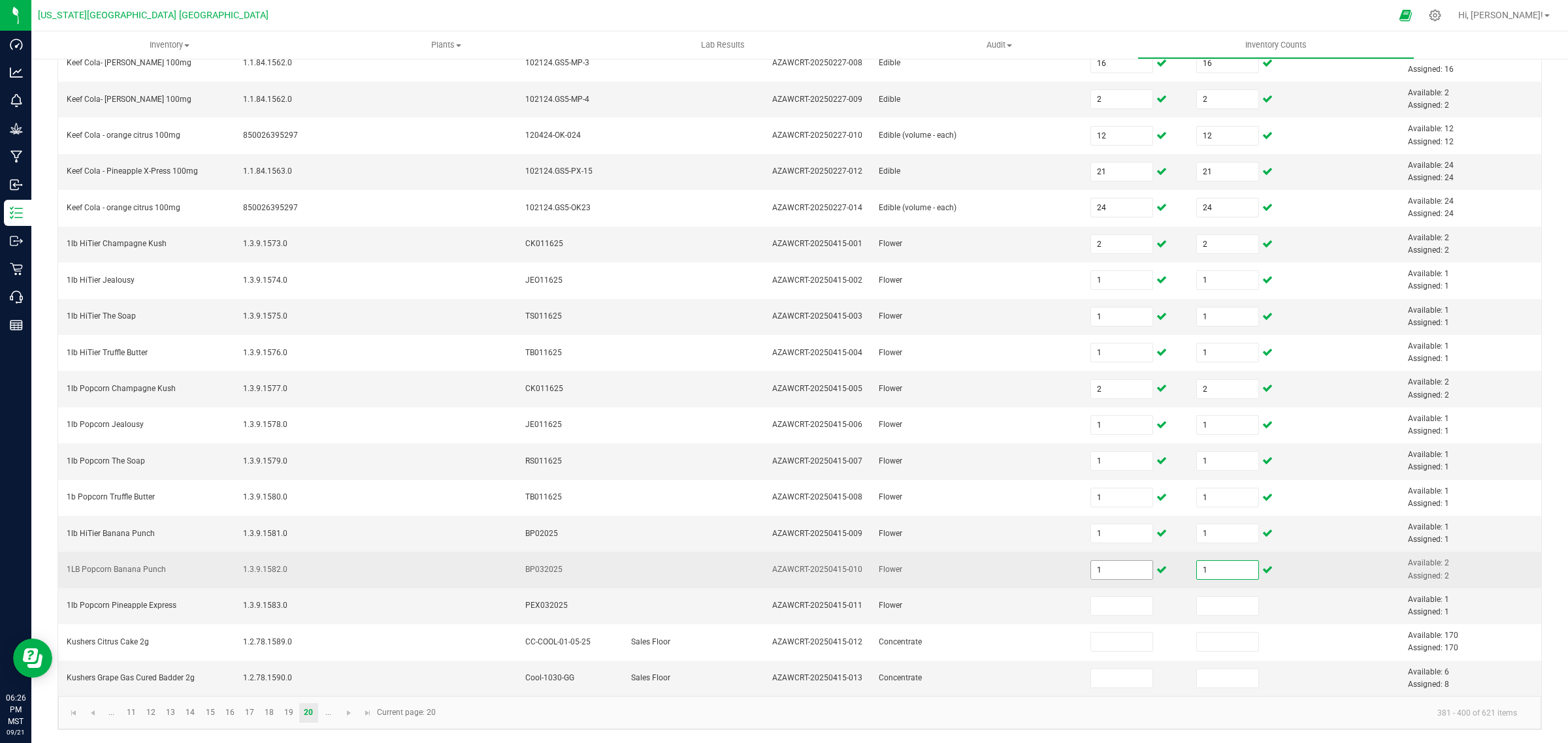
click at [1094, 573] on input "1" at bounding box center [1122, 570] width 62 height 18
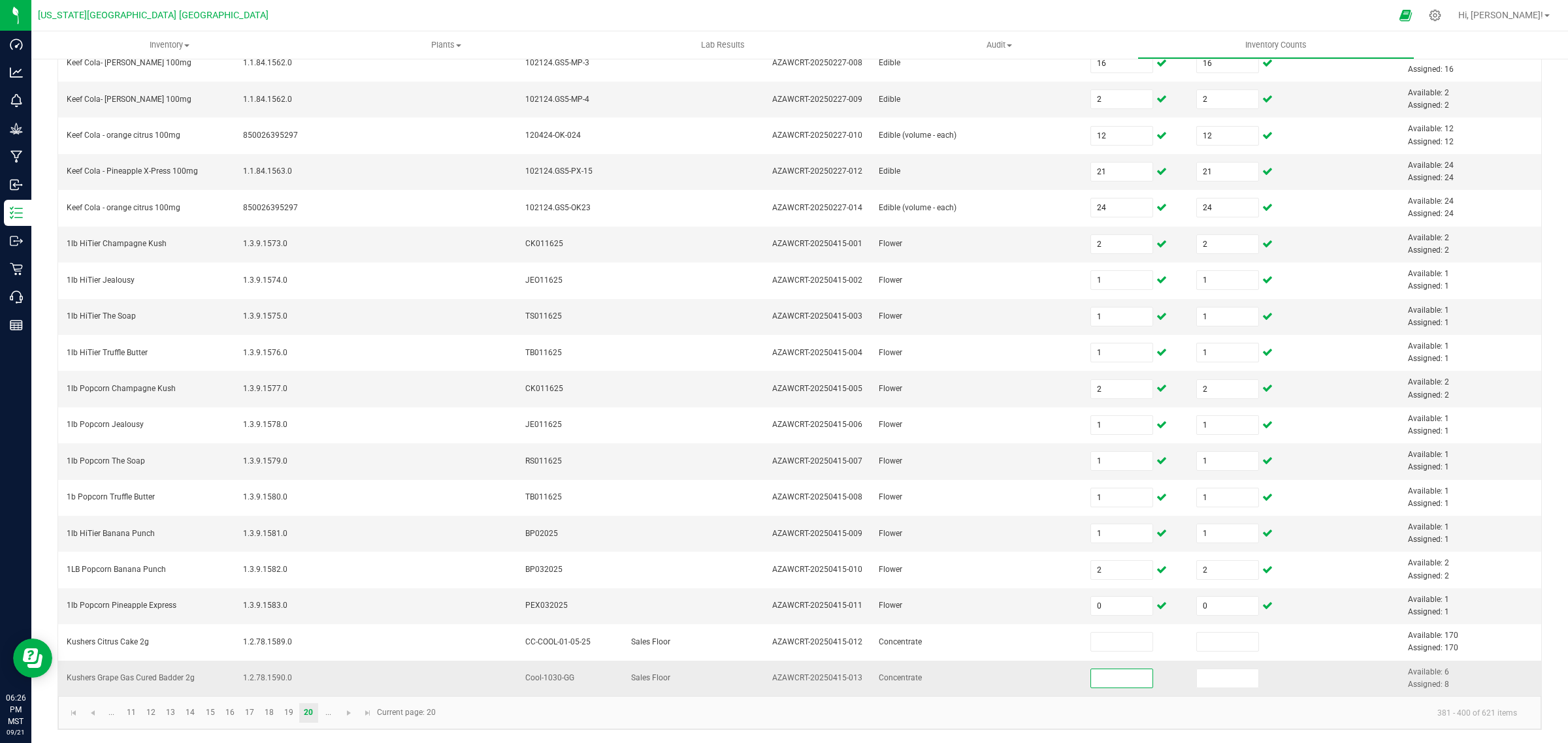
click at [1096, 681] on input at bounding box center [1122, 679] width 62 height 18
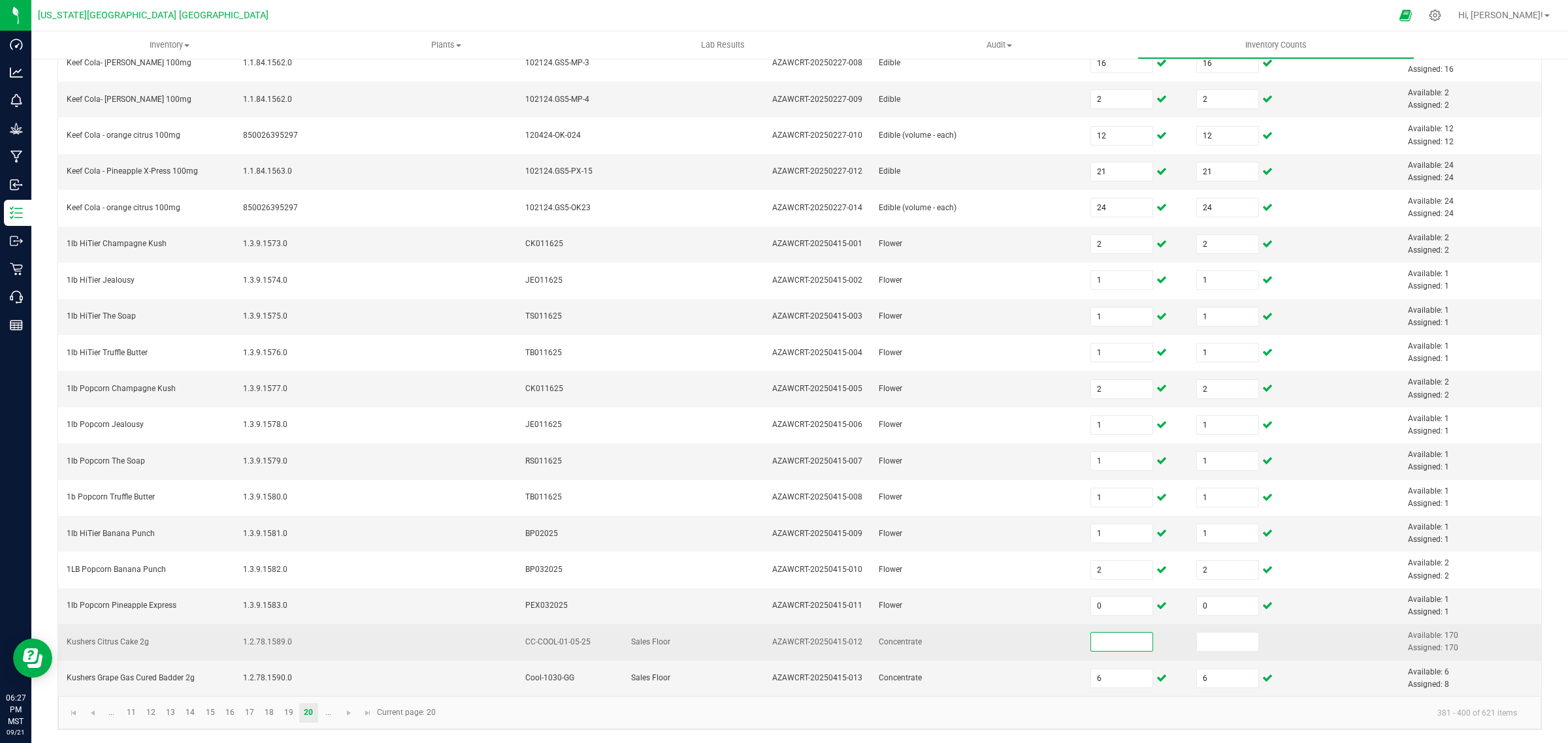
click at [1109, 634] on input at bounding box center [1122, 642] width 62 height 18
click at [1091, 641] on input at bounding box center [1122, 642] width 62 height 18
click at [1211, 642] on input at bounding box center [1228, 642] width 62 height 18
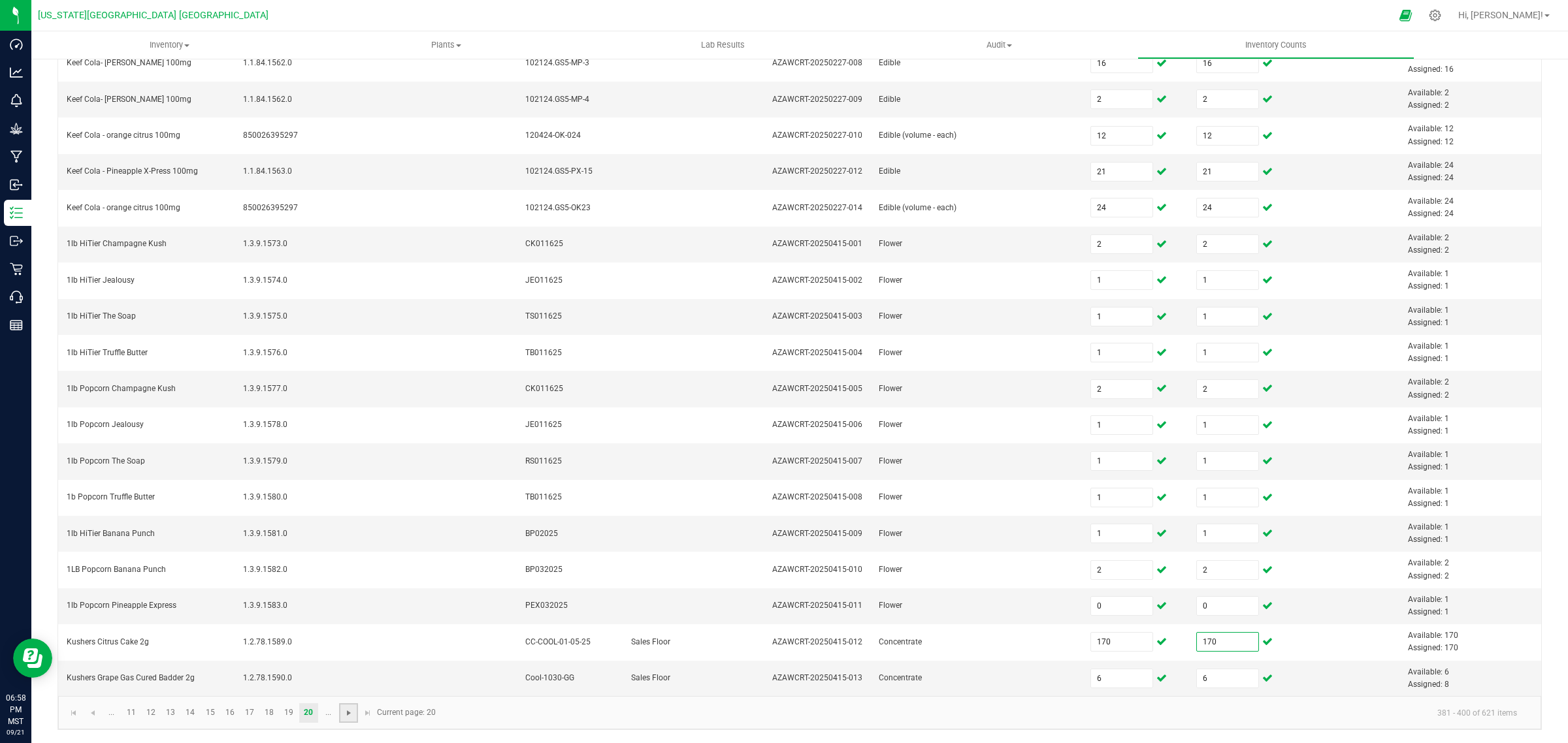
click at [348, 709] on span "Go to the next page" at bounding box center [348, 713] width 11 height 11
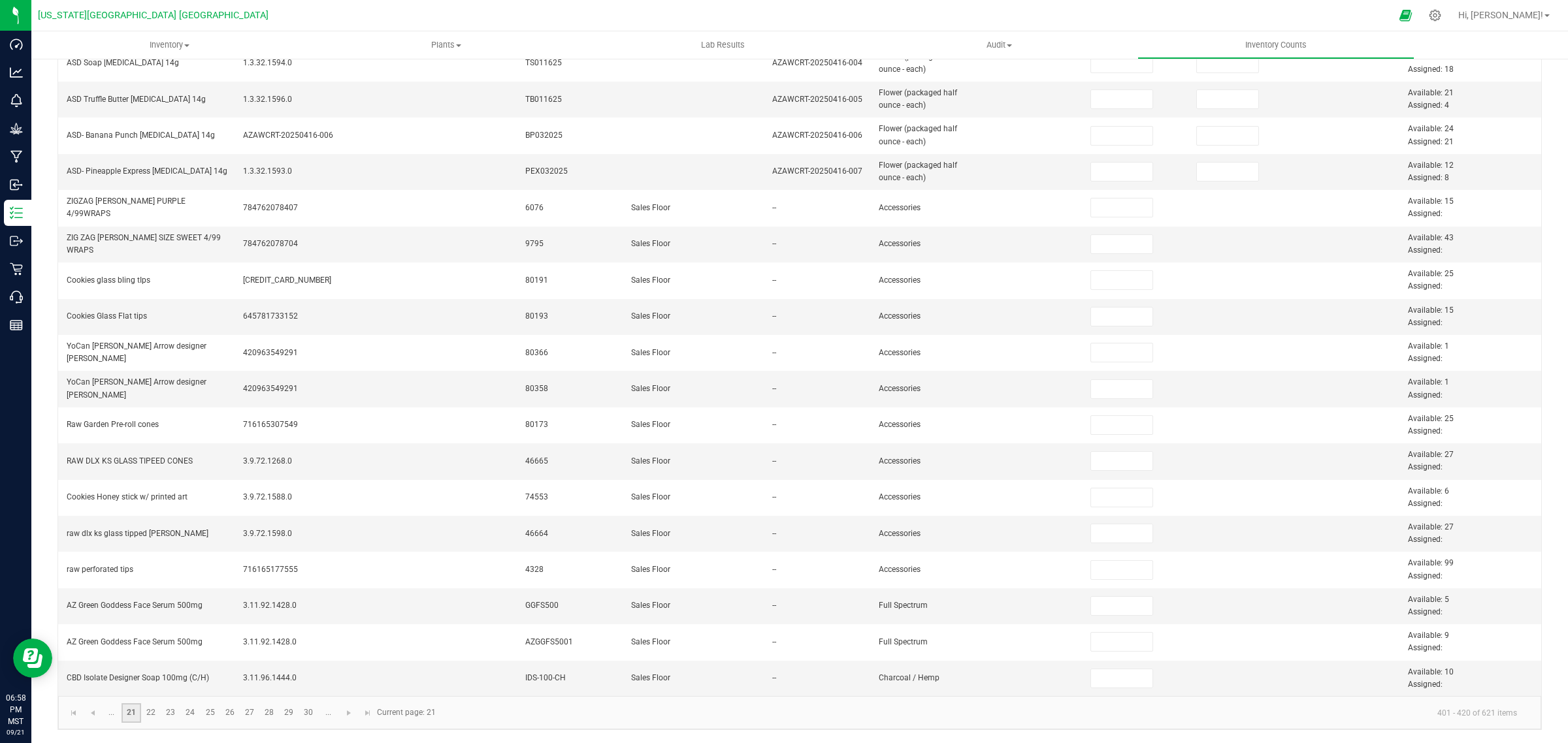
click at [131, 709] on link "21" at bounding box center [131, 713] width 19 height 20
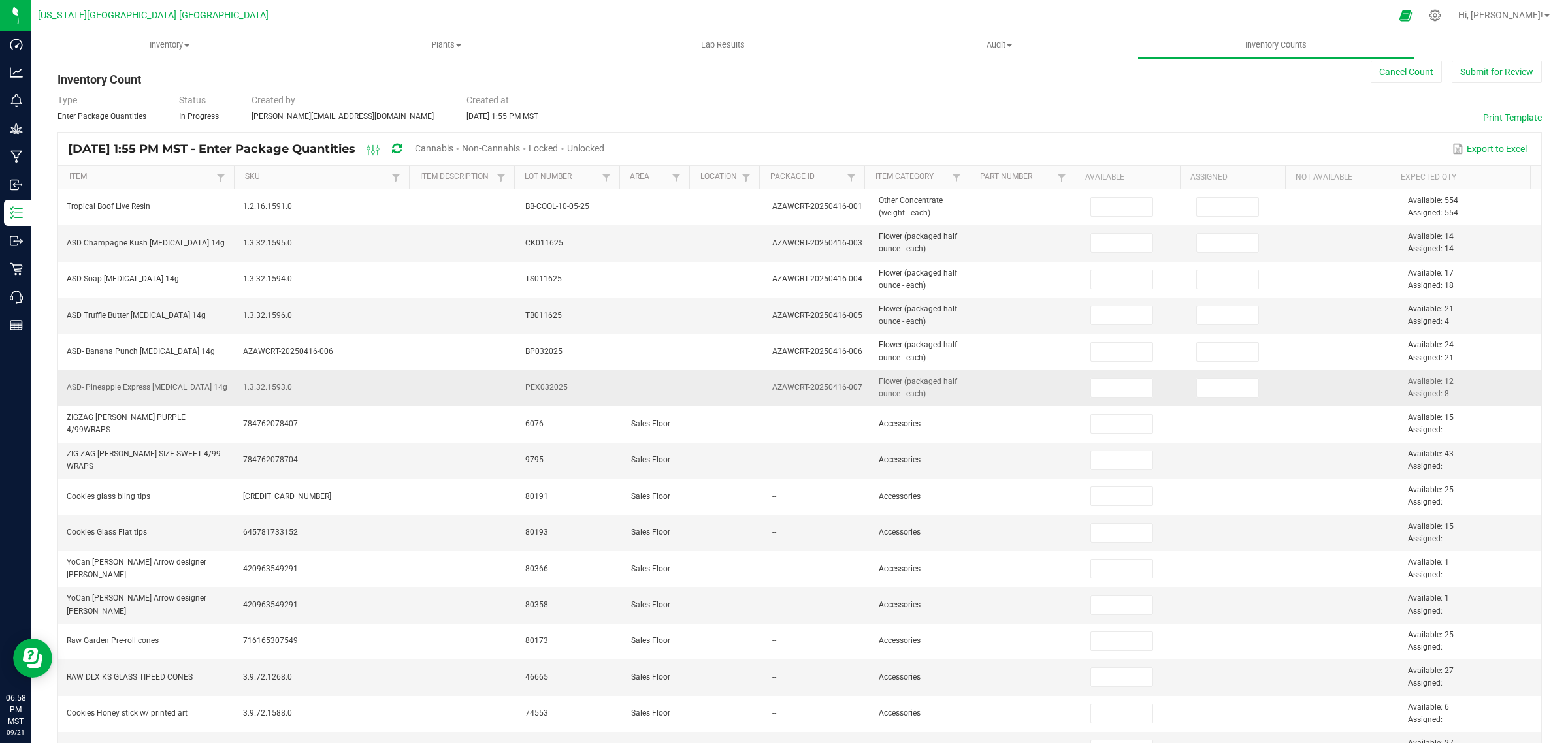
scroll to position [0, 0]
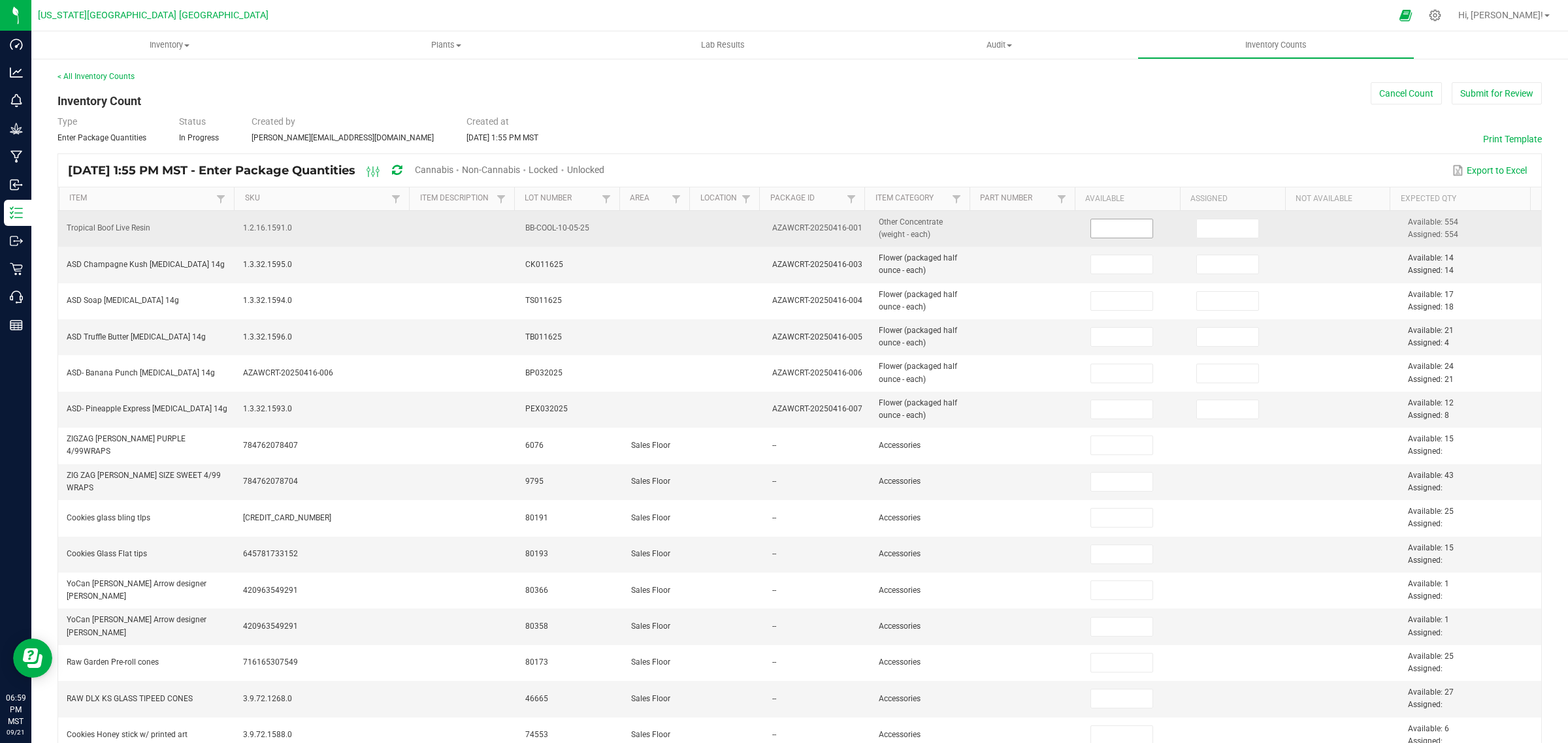
click at [1115, 232] on input at bounding box center [1122, 229] width 62 height 18
click at [1204, 226] on input at bounding box center [1228, 229] width 62 height 18
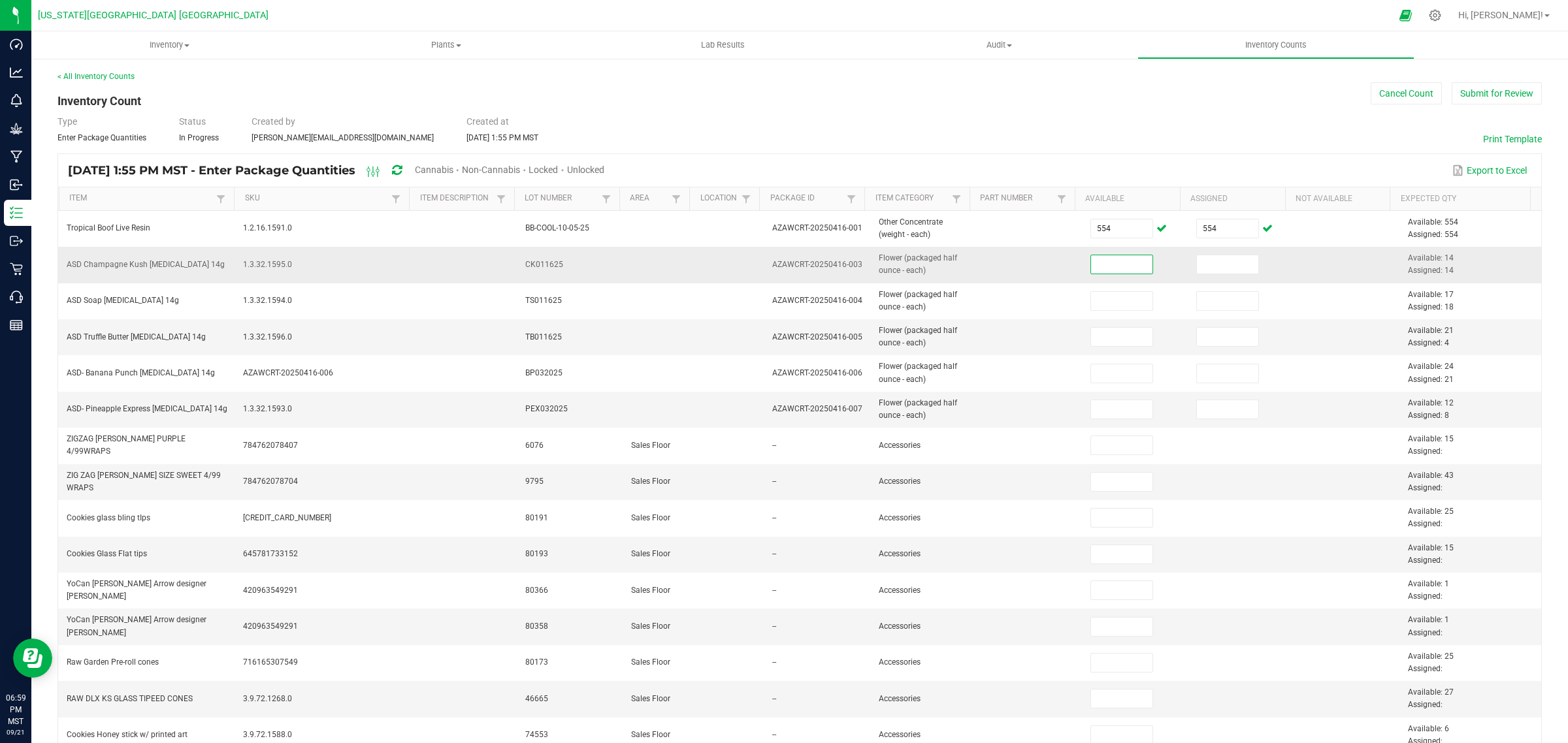
click at [1108, 269] on input at bounding box center [1122, 264] width 62 height 18
click at [1213, 263] on input at bounding box center [1228, 264] width 62 height 18
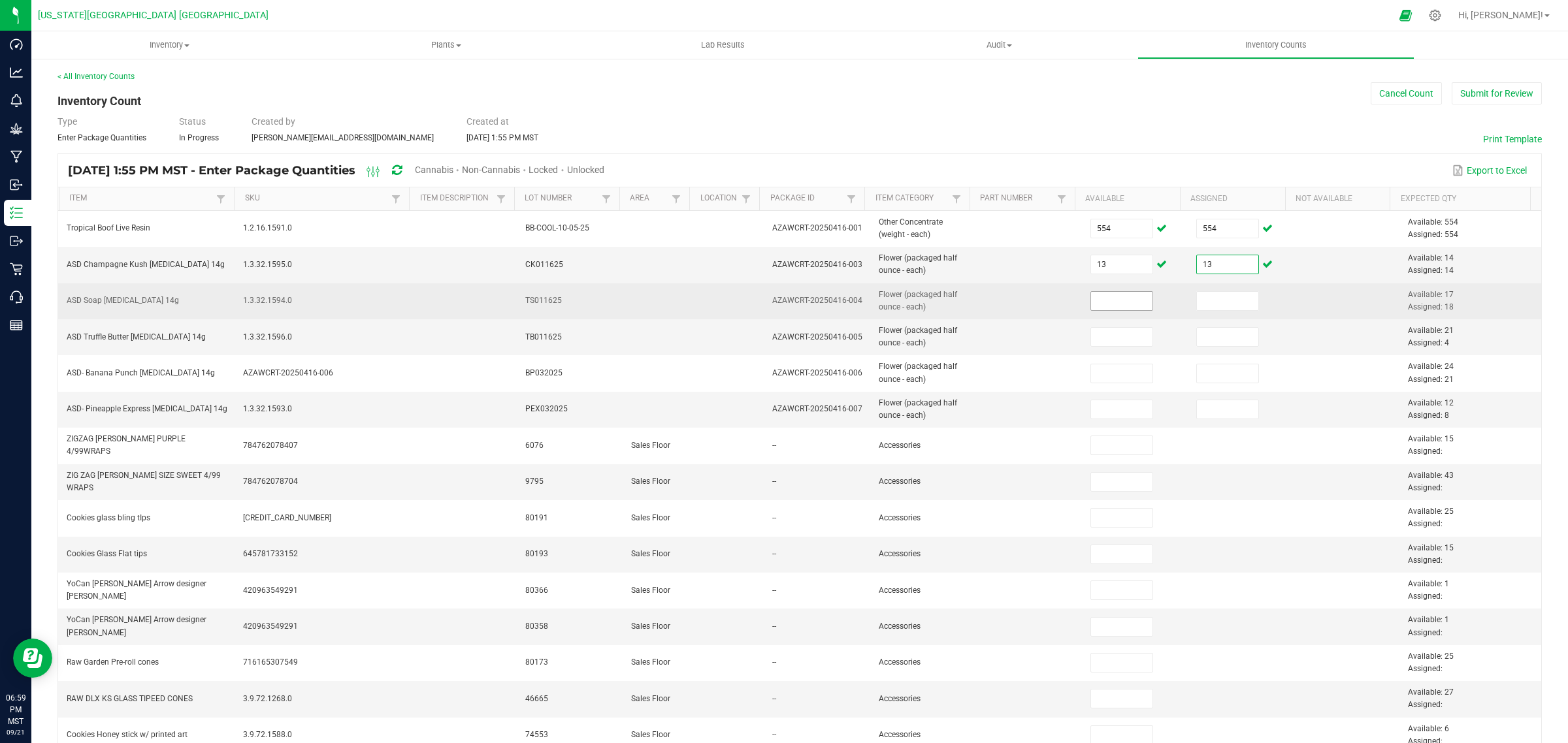
click at [1094, 302] on input at bounding box center [1122, 301] width 62 height 18
click at [1209, 303] on input at bounding box center [1228, 301] width 62 height 18
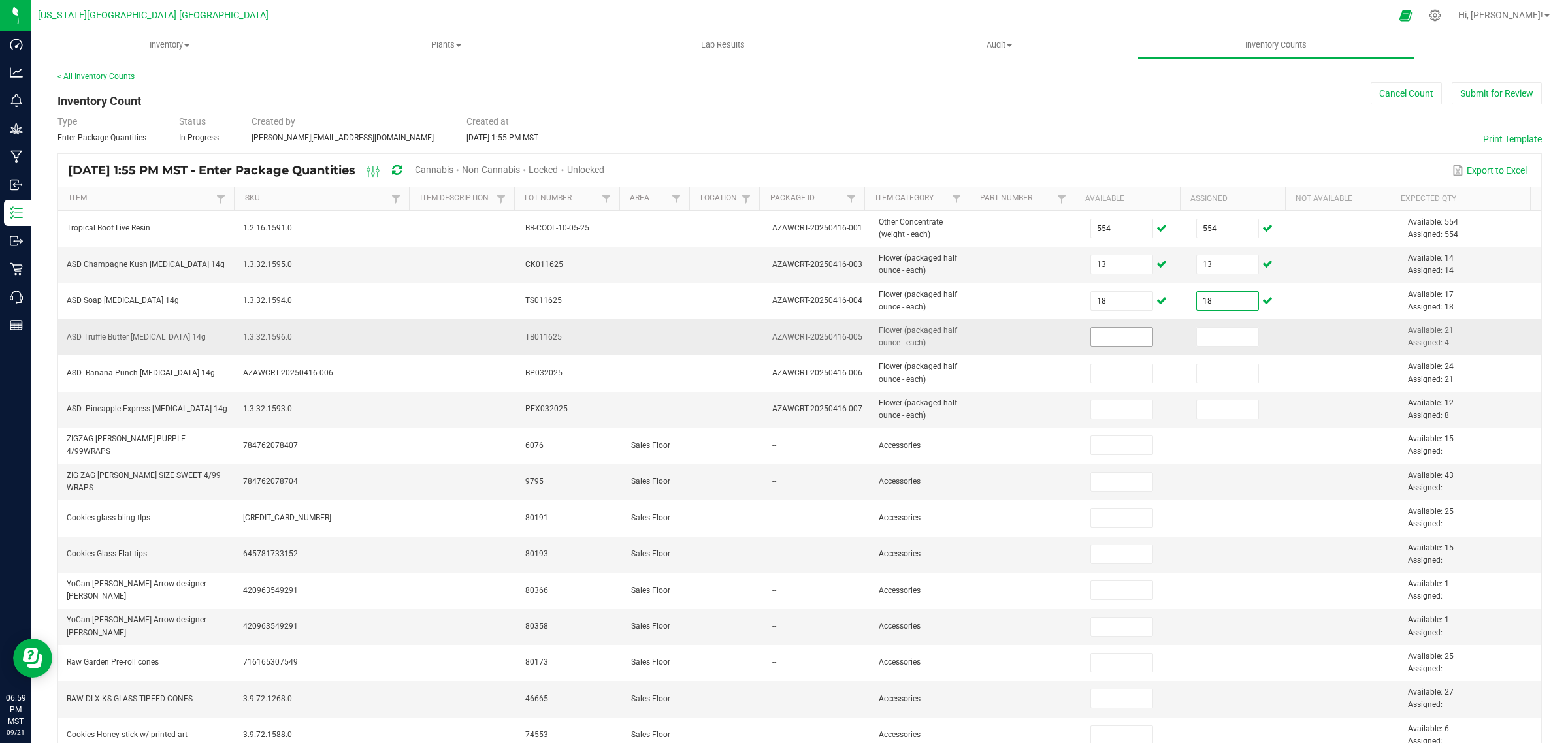
click at [1102, 337] on input at bounding box center [1122, 337] width 62 height 18
drag, startPoint x: 1207, startPoint y: 338, endPoint x: 1197, endPoint y: 337, distance: 10.0
click at [1206, 338] on input at bounding box center [1228, 337] width 62 height 18
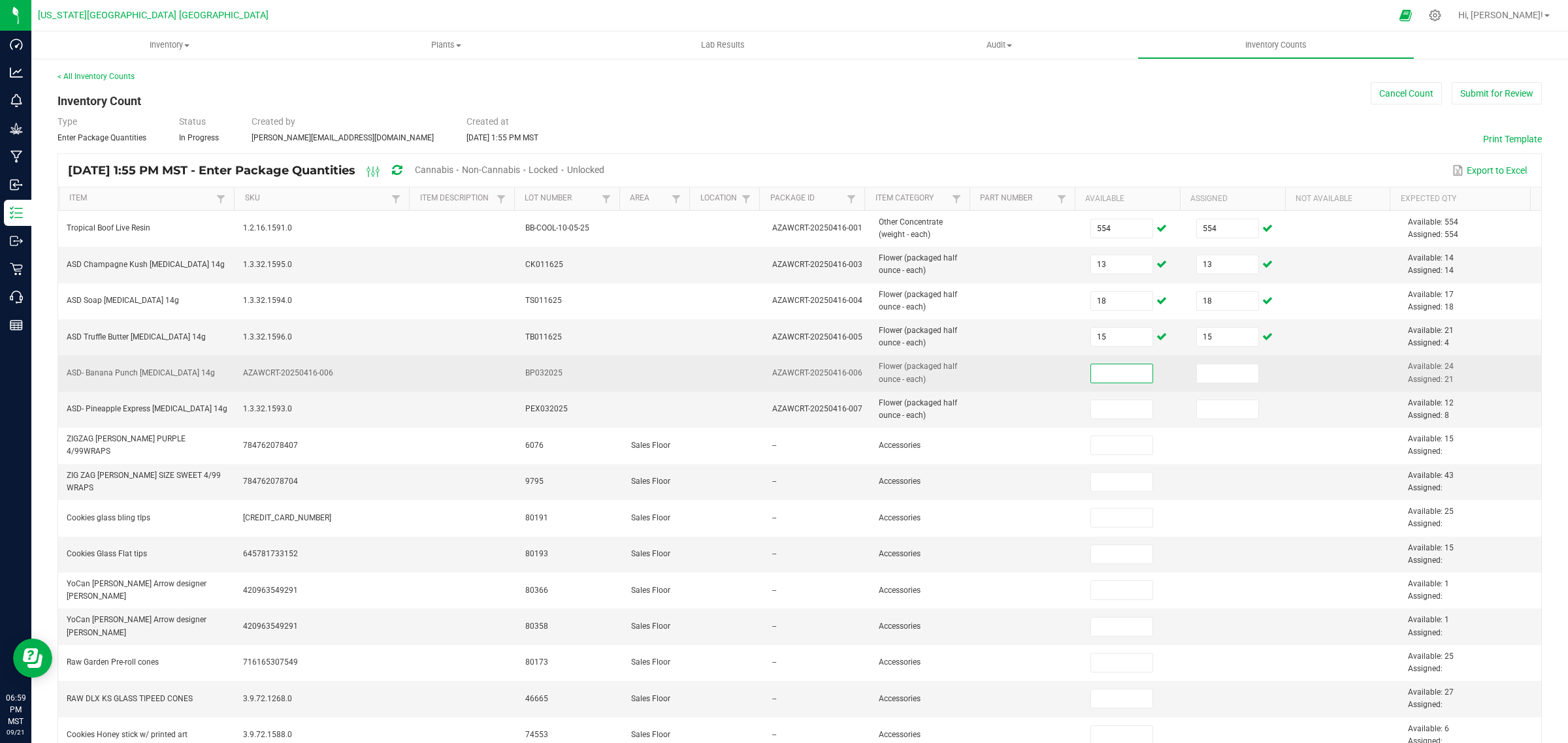
click at [1102, 374] on input at bounding box center [1122, 374] width 62 height 18
click at [1214, 370] on input at bounding box center [1228, 374] width 62 height 18
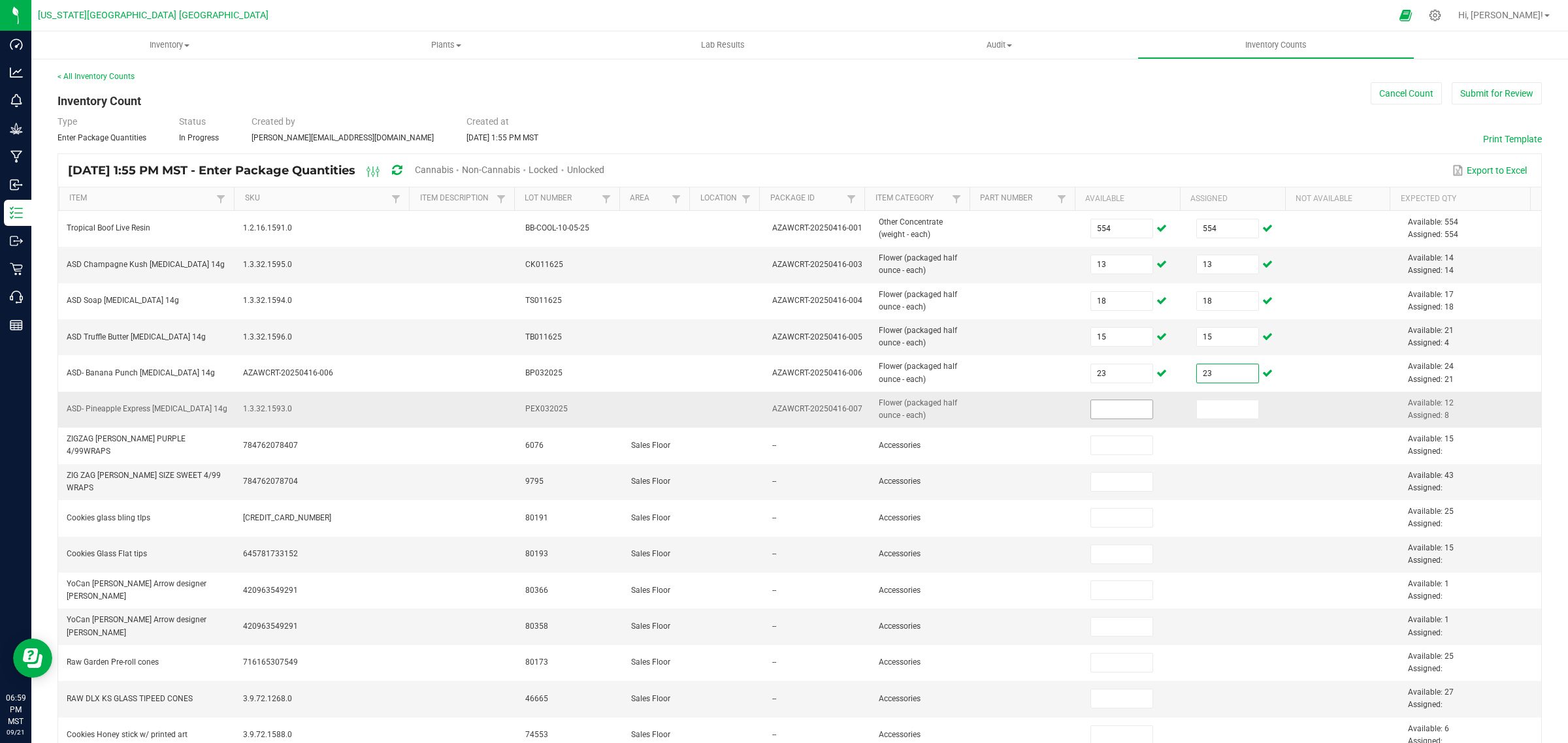
click at [1104, 407] on input at bounding box center [1122, 410] width 62 height 18
click at [1213, 411] on input at bounding box center [1228, 410] width 62 height 18
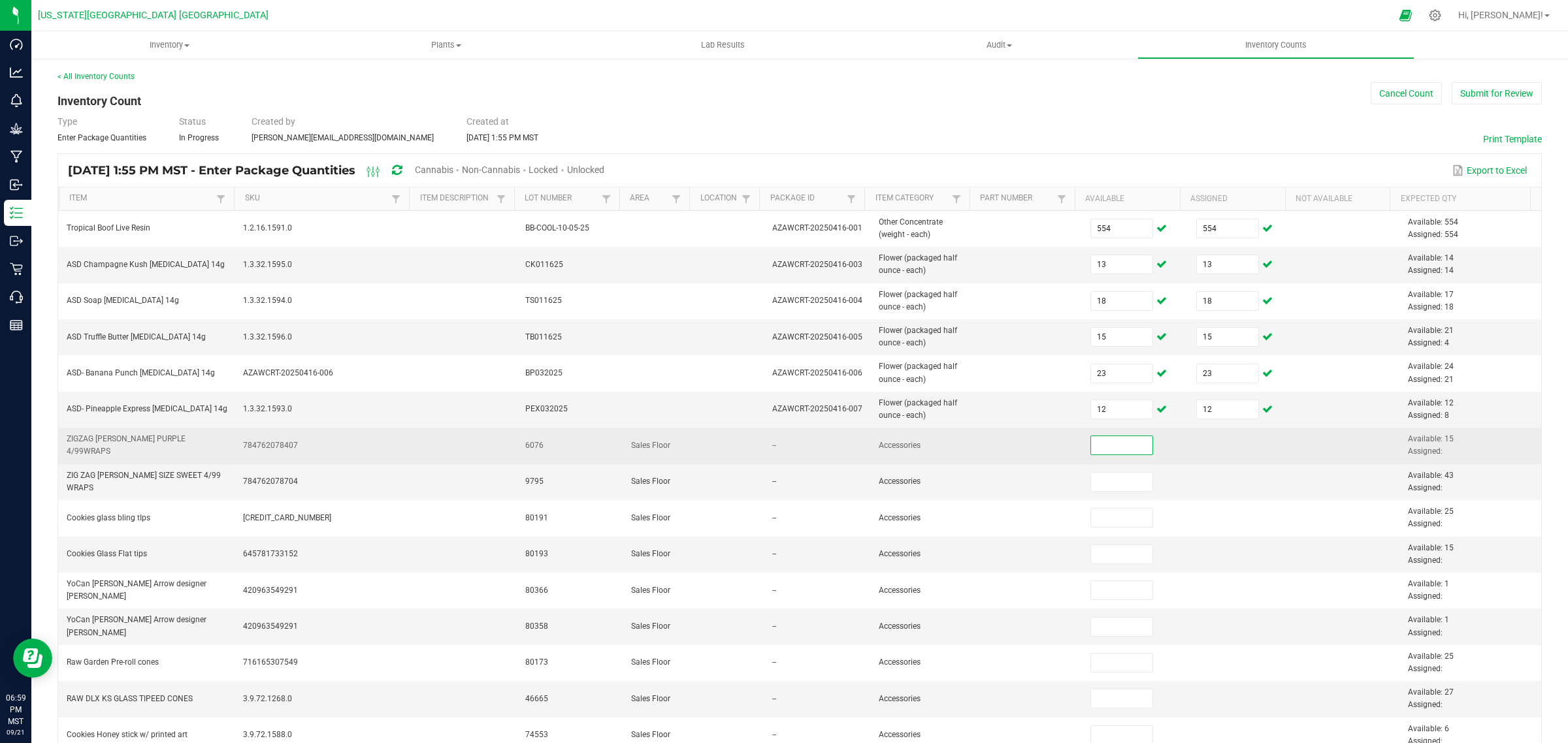
click at [1091, 447] on input at bounding box center [1122, 445] width 62 height 18
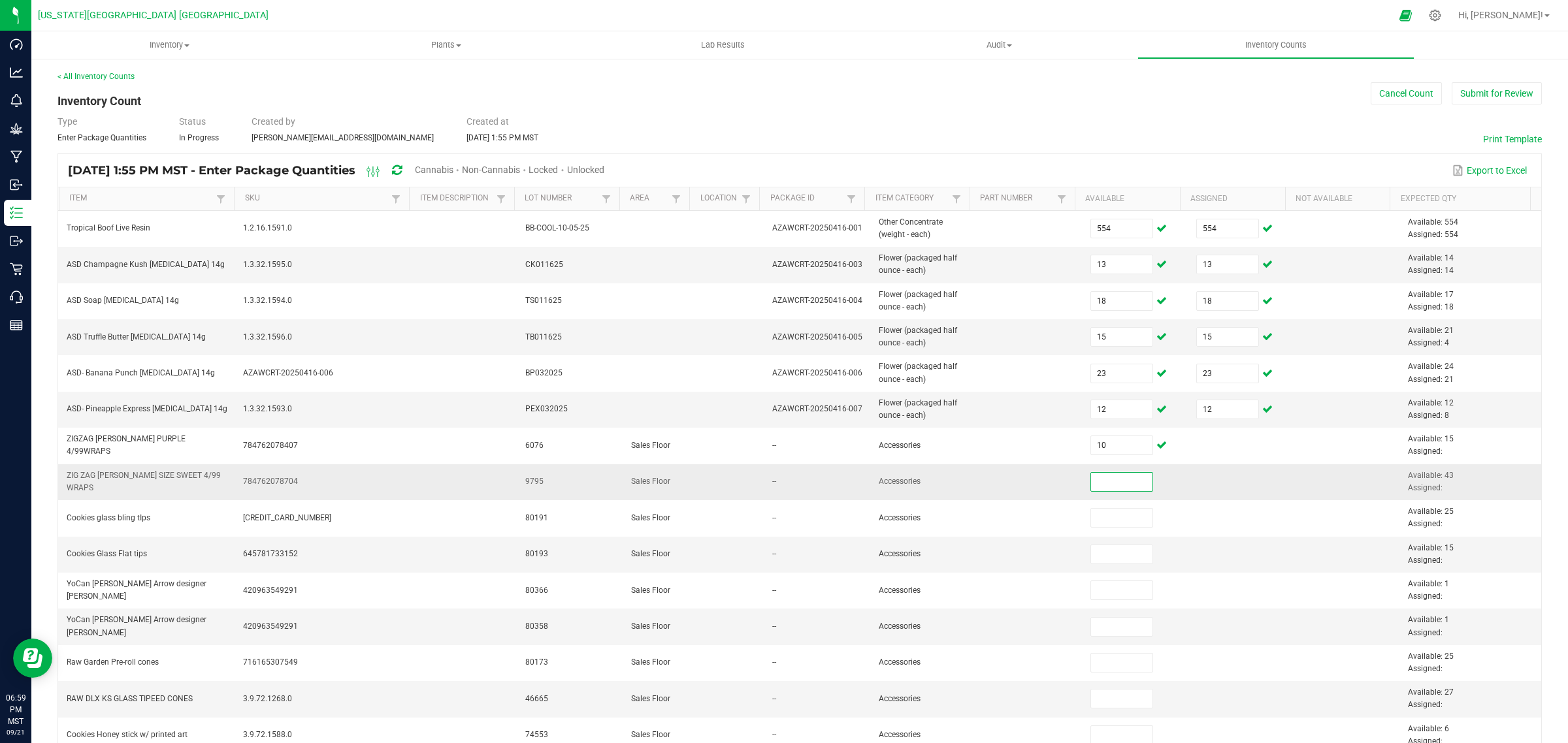
click at [1091, 480] on input at bounding box center [1122, 482] width 62 height 18
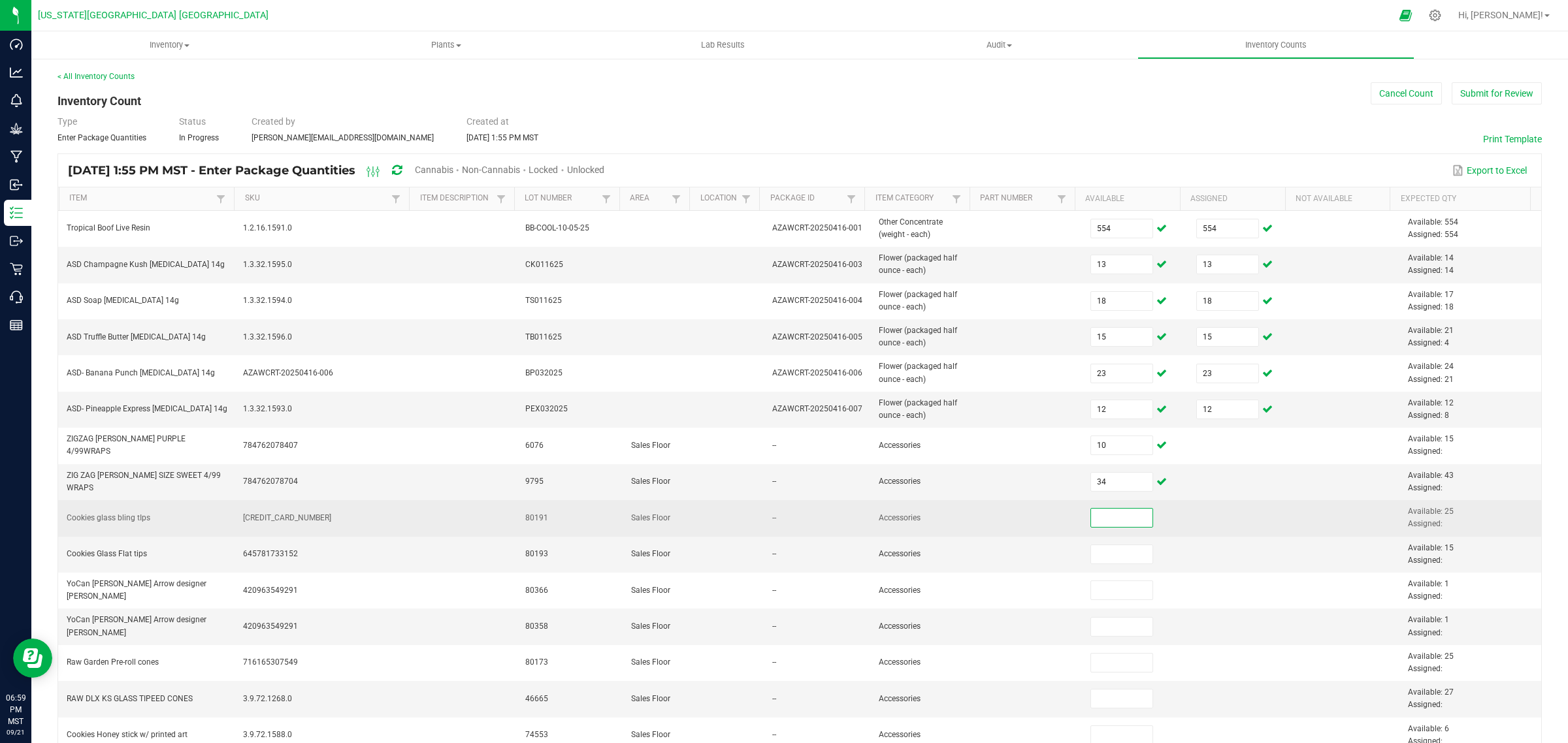
drag, startPoint x: 1088, startPoint y: 524, endPoint x: 1088, endPoint y: 517, distance: 7.0
click at [1091, 523] on input at bounding box center [1122, 518] width 62 height 18
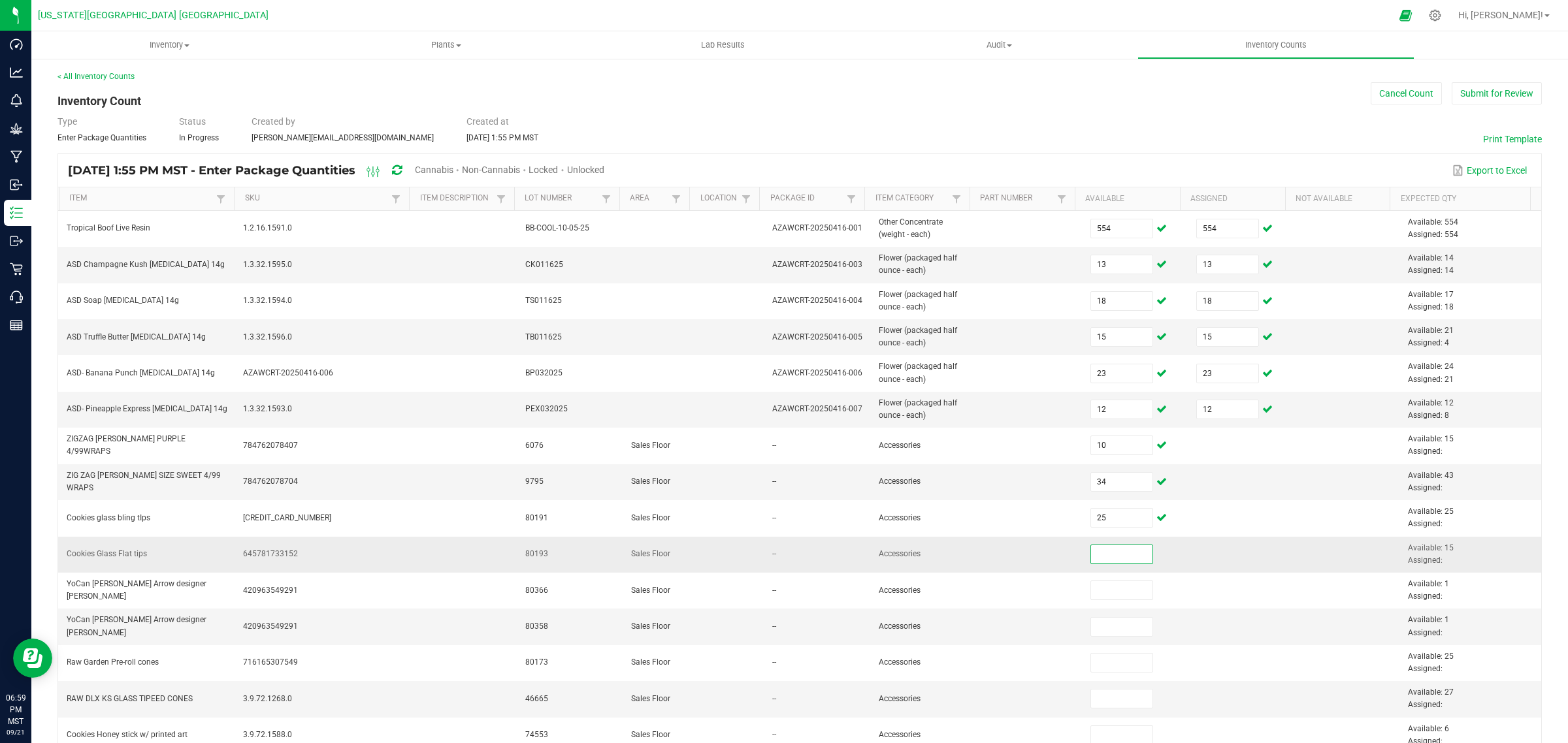
click at [1091, 552] on input at bounding box center [1122, 554] width 62 height 18
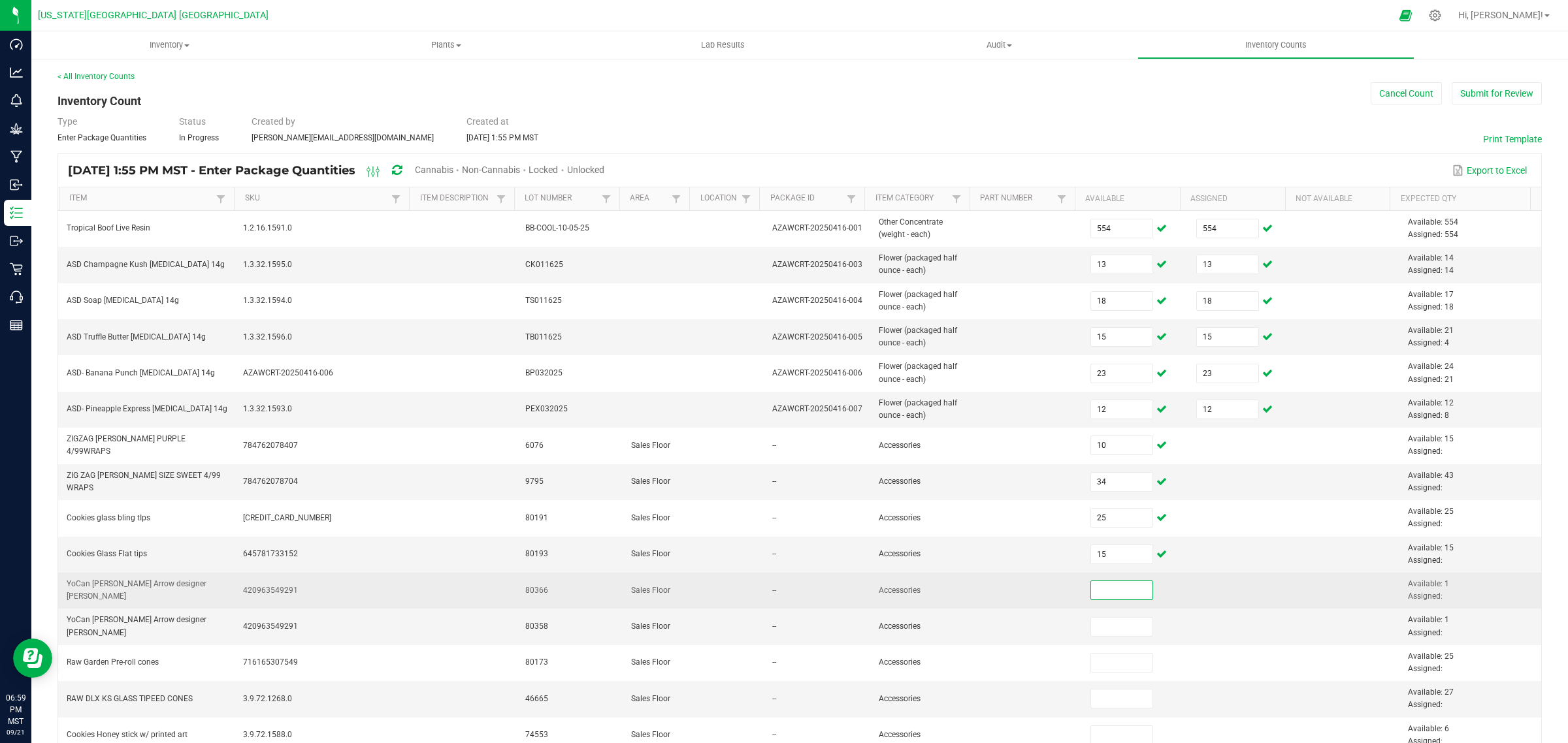
click at [1092, 586] on input at bounding box center [1122, 590] width 62 height 18
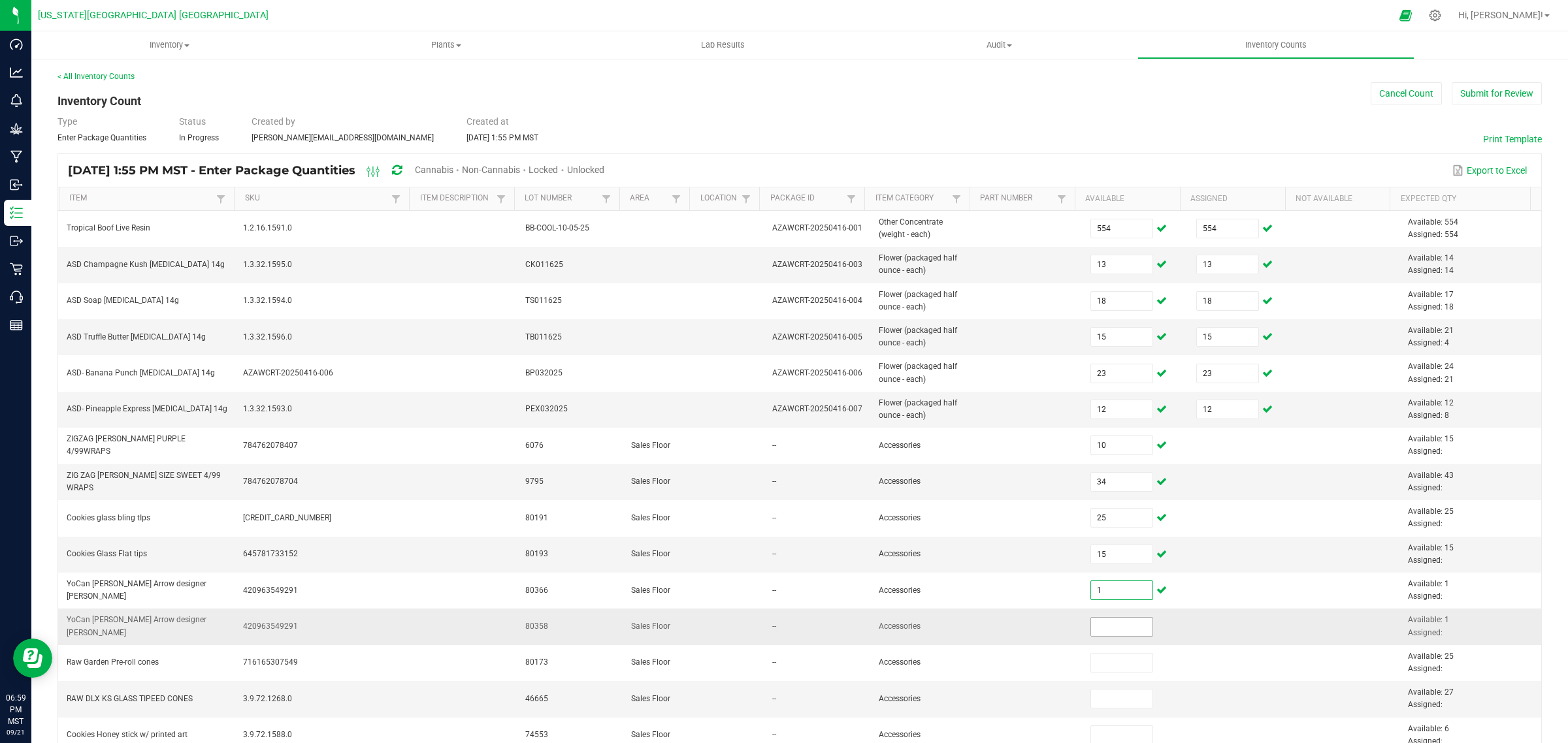
click at [1091, 627] on input at bounding box center [1122, 627] width 62 height 18
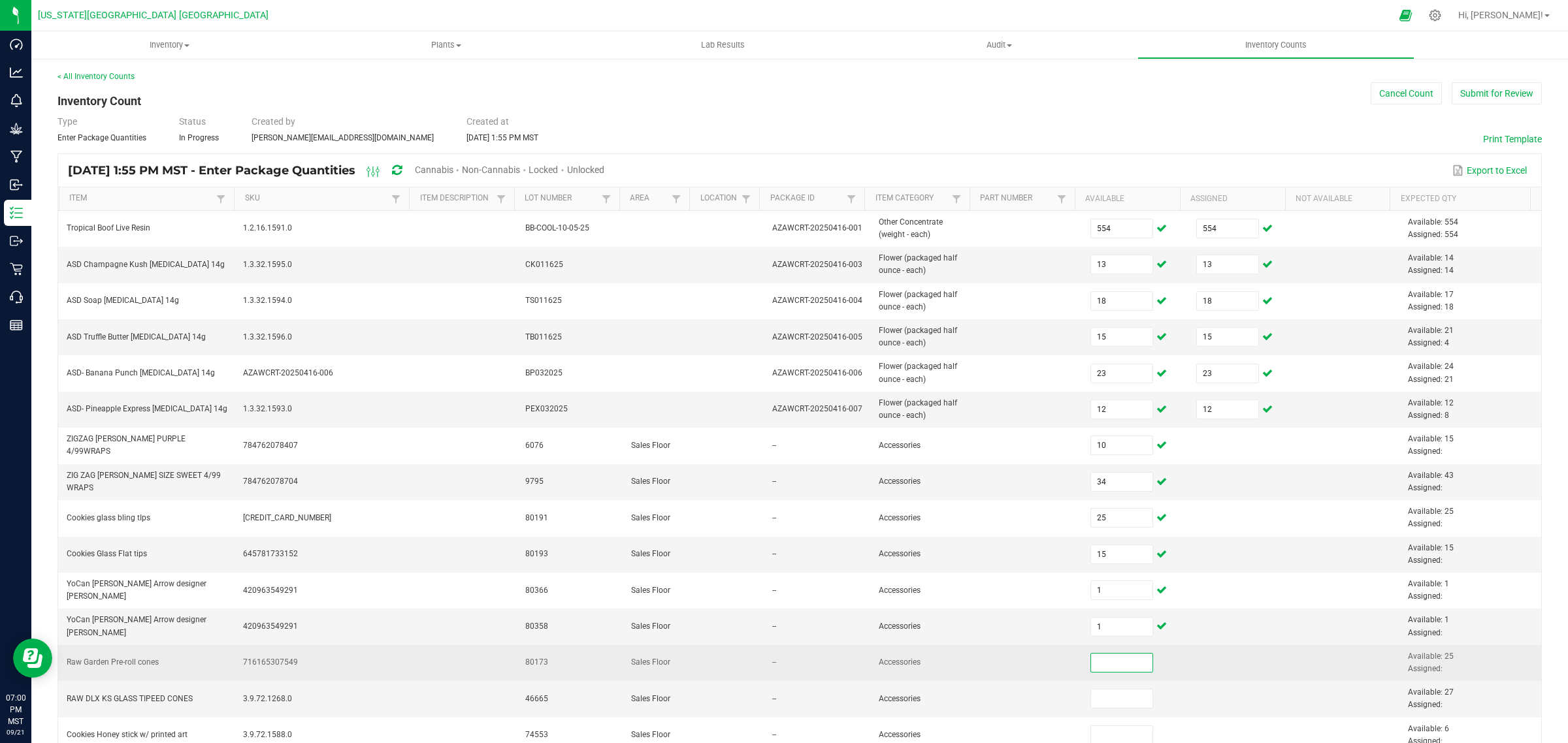
click at [1091, 667] on input at bounding box center [1122, 663] width 62 height 18
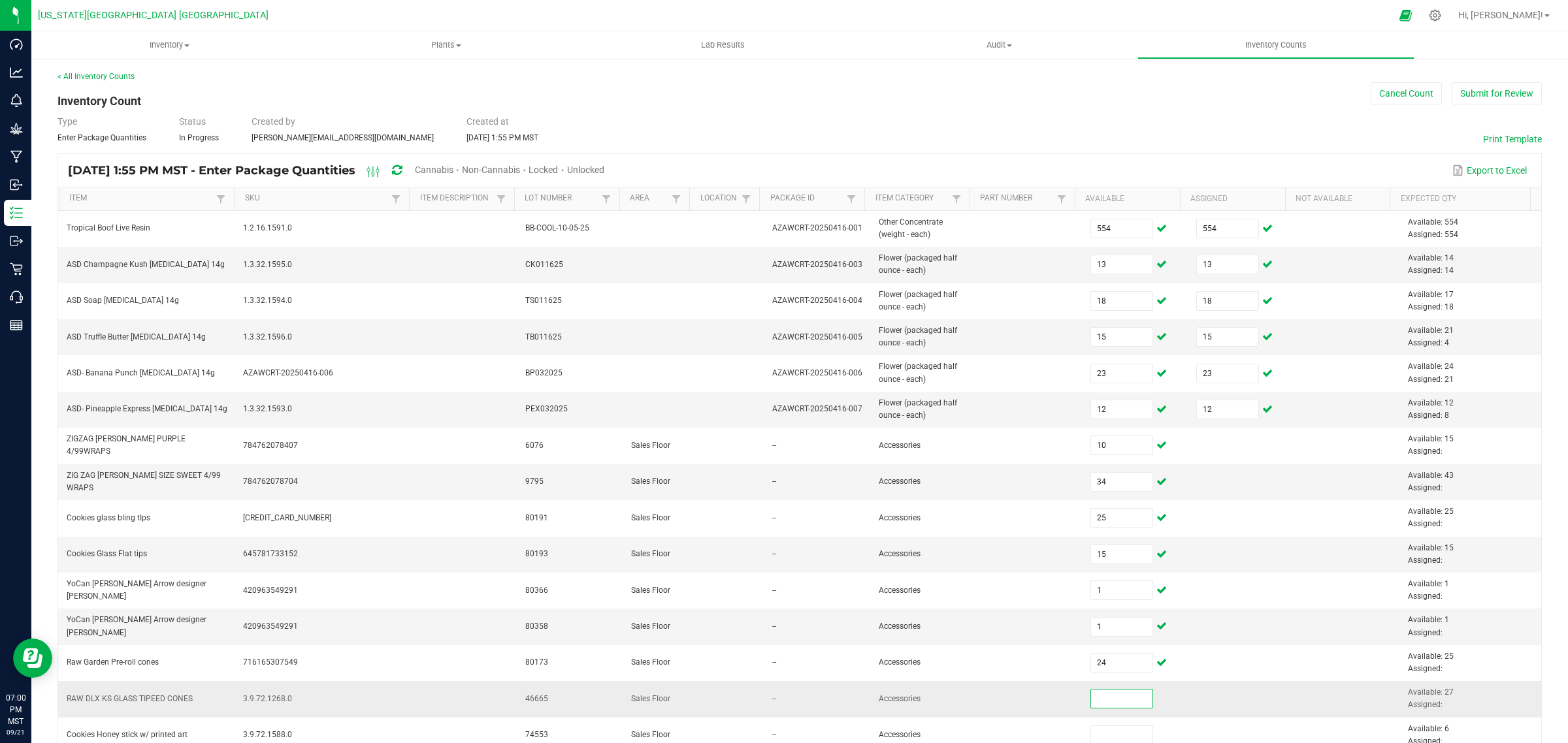
click at [1092, 706] on input at bounding box center [1122, 699] width 62 height 18
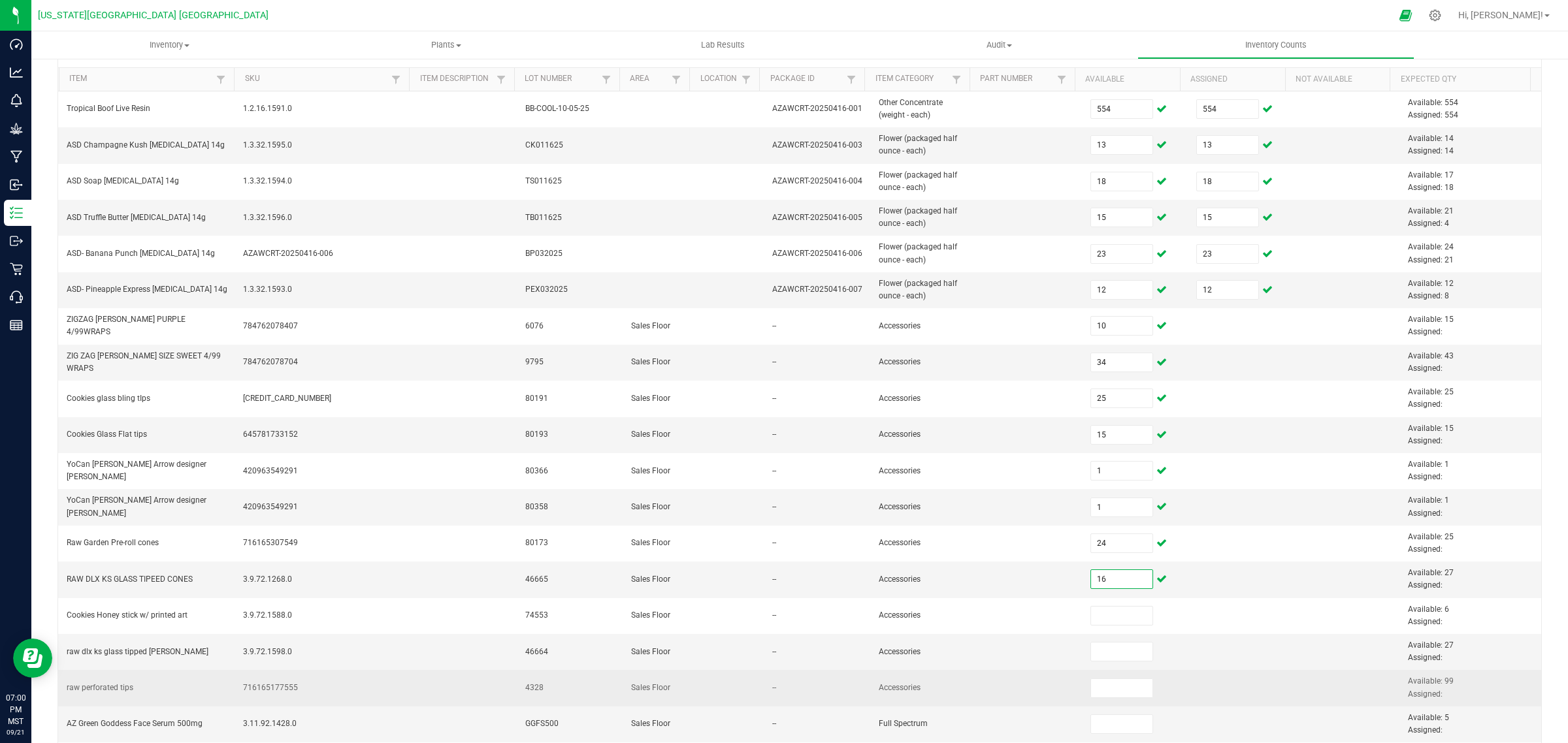
scroll to position [163, 0]
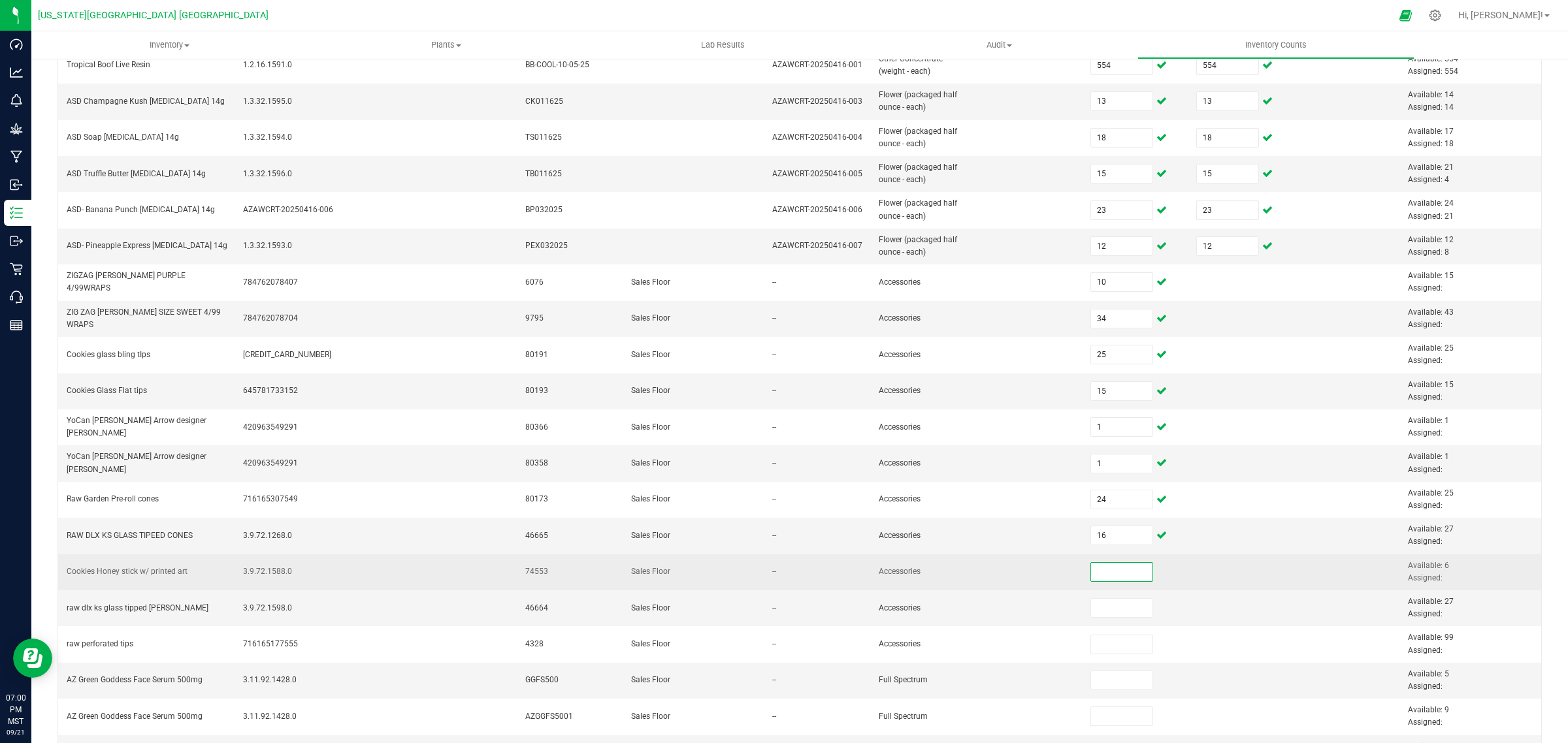
click at [1092, 577] on input at bounding box center [1122, 572] width 62 height 18
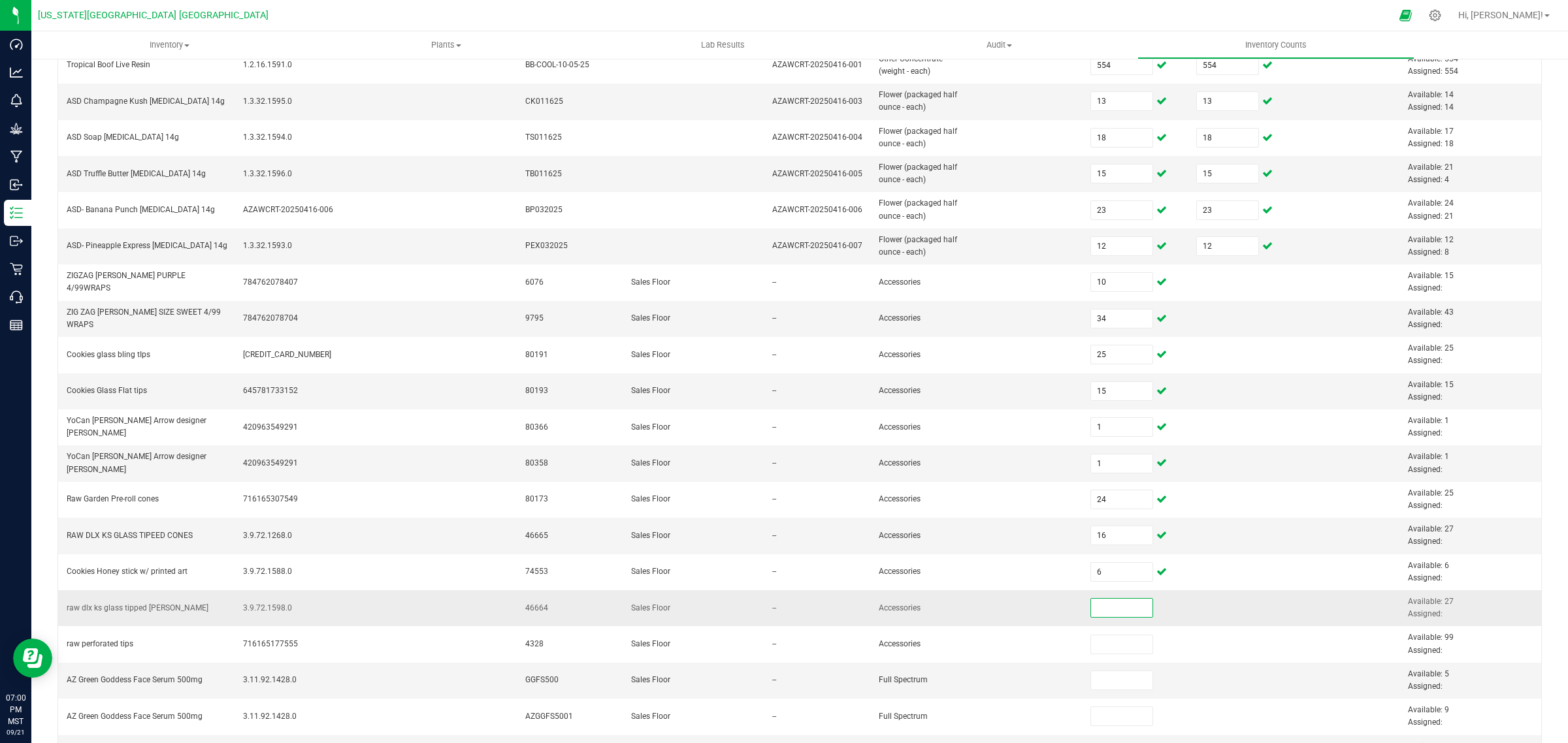
click at [1100, 614] on input at bounding box center [1122, 608] width 62 height 18
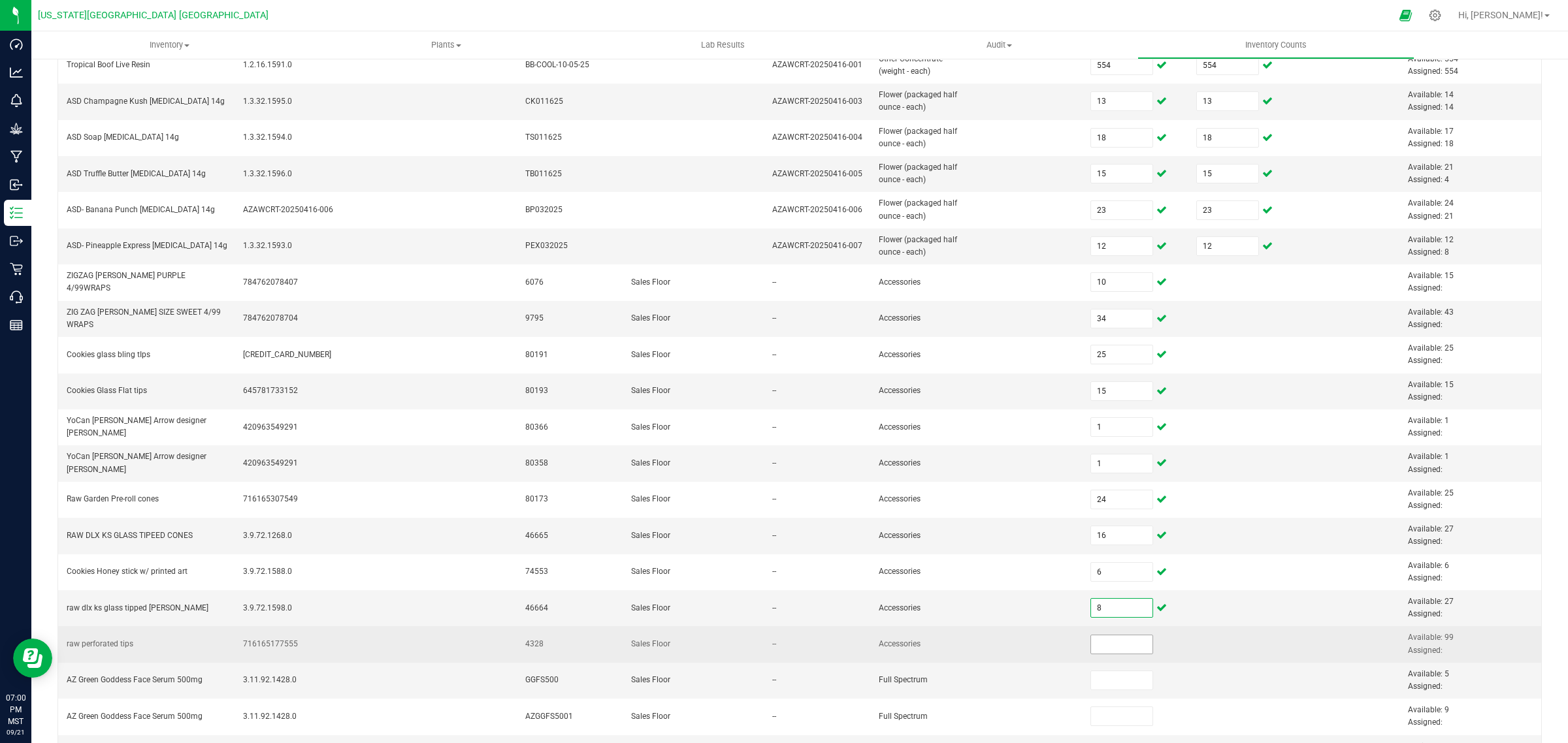
drag, startPoint x: 1096, startPoint y: 651, endPoint x: 1097, endPoint y: 644, distance: 7.1
click at [1096, 648] on input at bounding box center [1122, 645] width 62 height 18
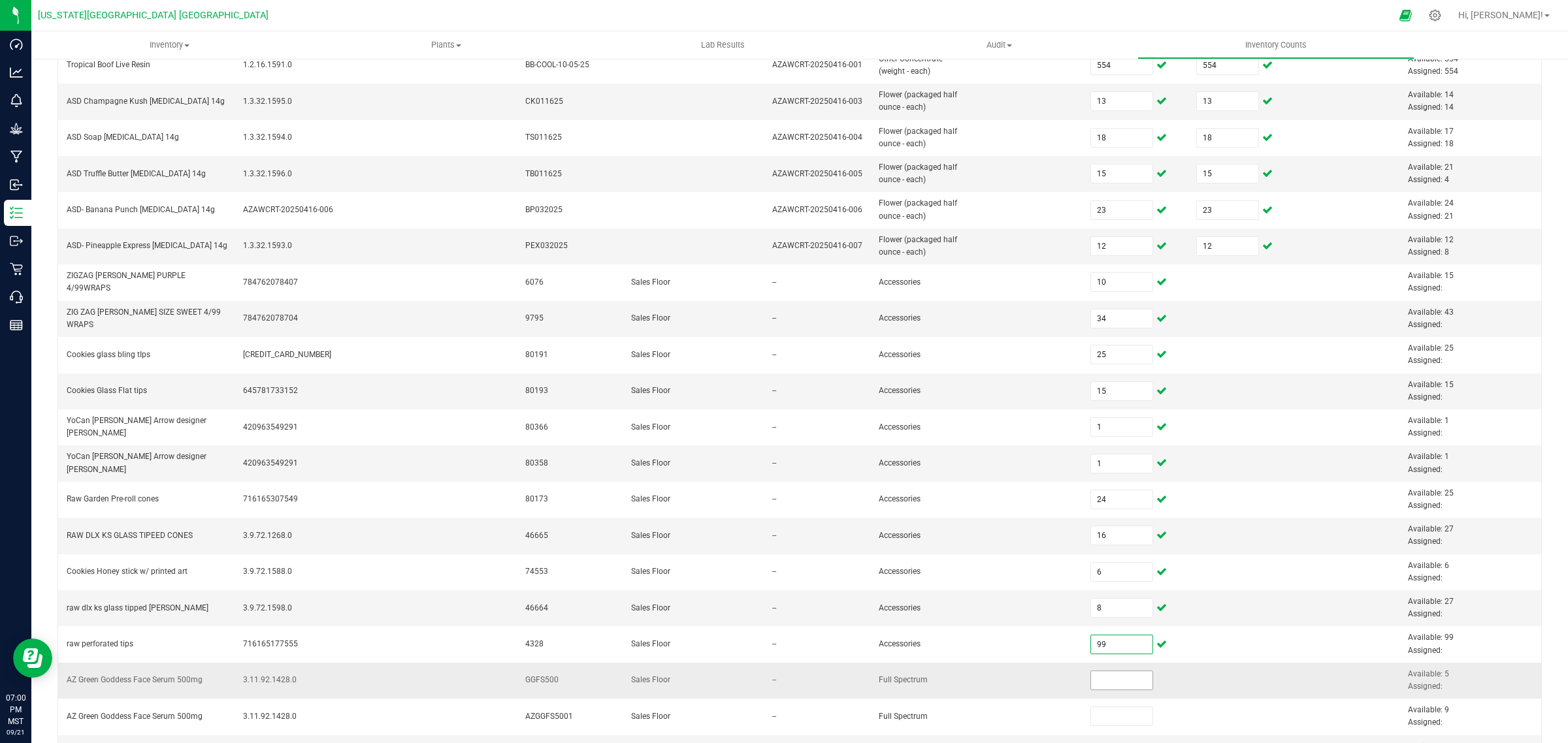
click at [1100, 686] on input at bounding box center [1122, 681] width 62 height 18
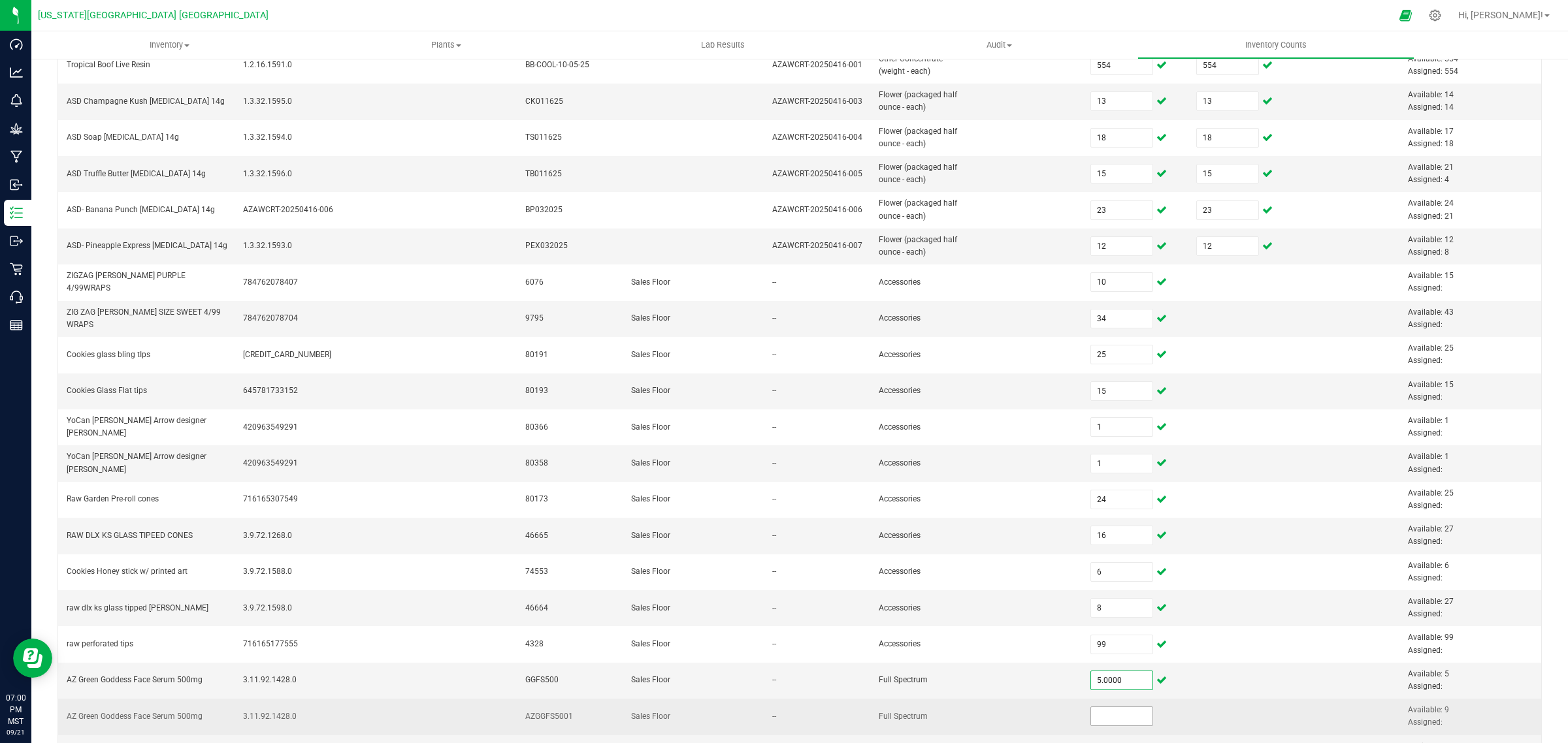
click at [1104, 723] on input at bounding box center [1122, 716] width 62 height 18
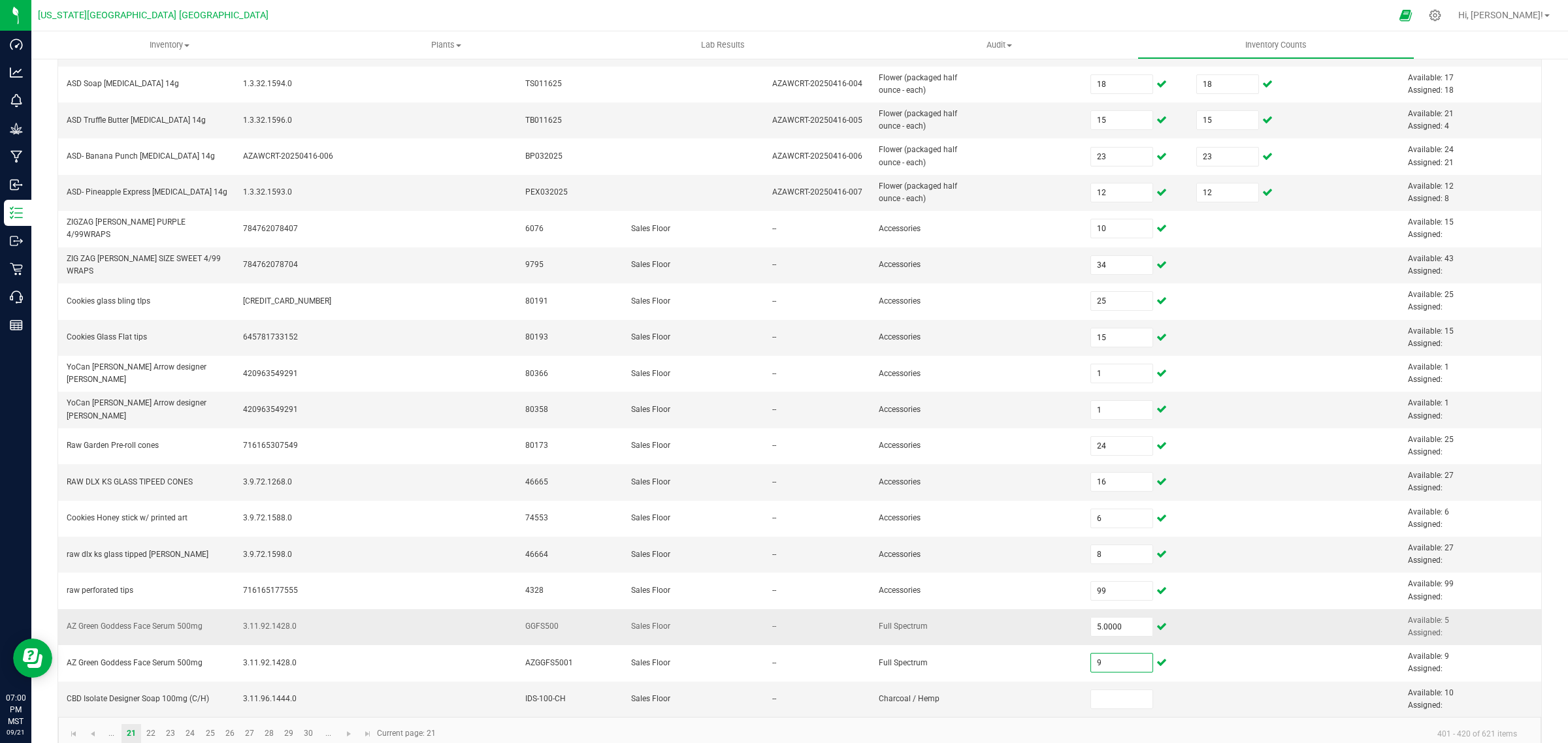
scroll to position [240, 0]
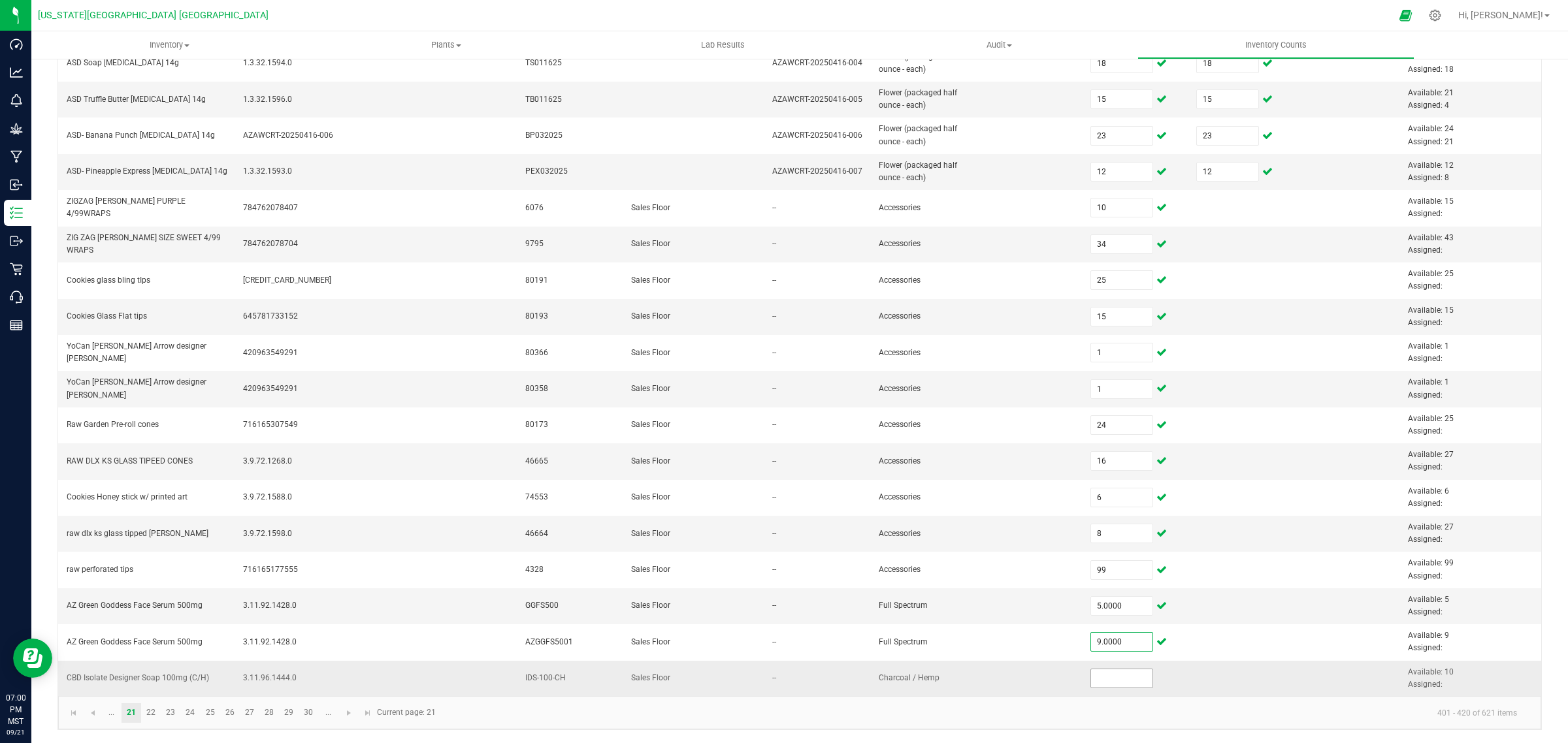
click at [1109, 679] on input at bounding box center [1122, 679] width 62 height 18
click at [152, 711] on link "22" at bounding box center [151, 713] width 19 height 20
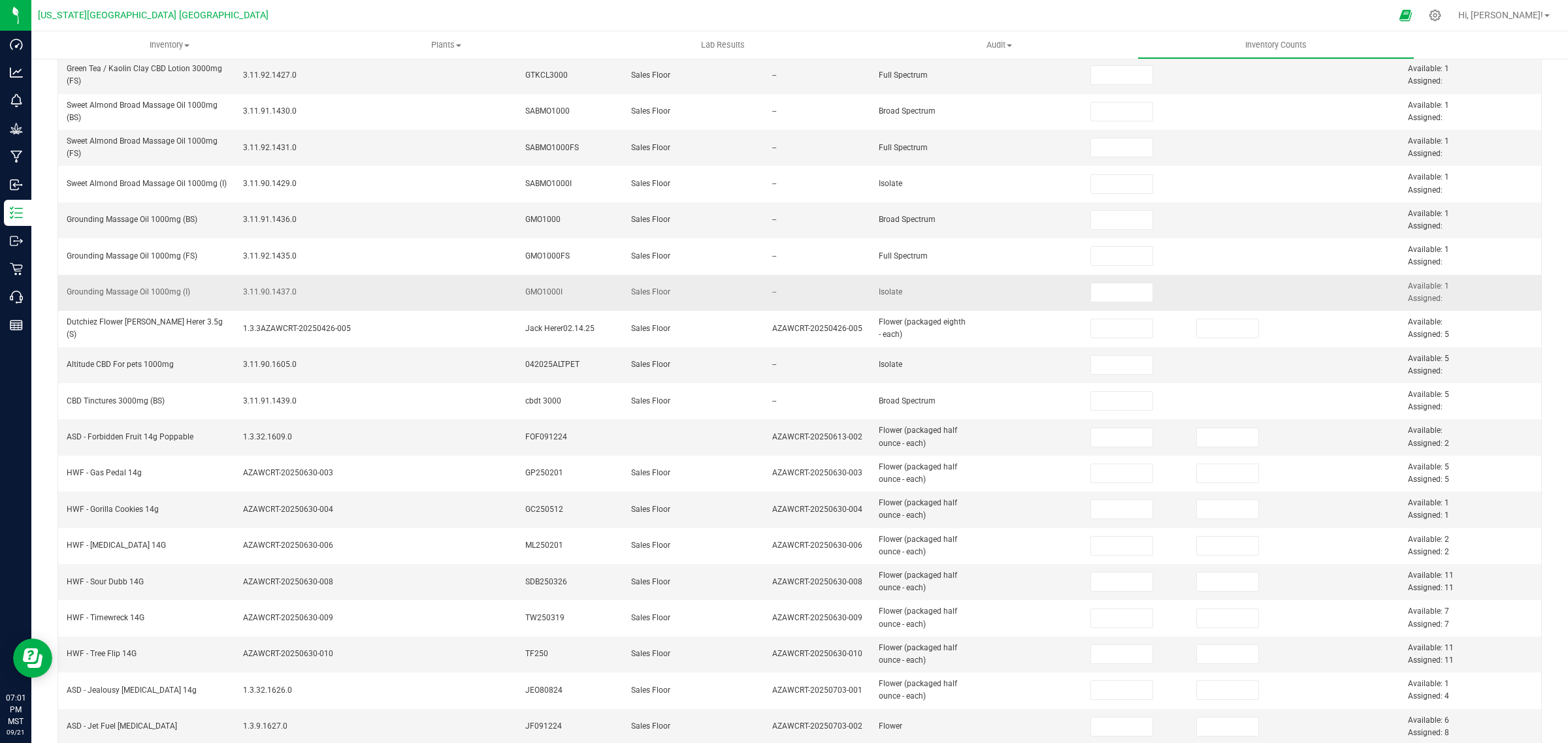
scroll to position [0, 0]
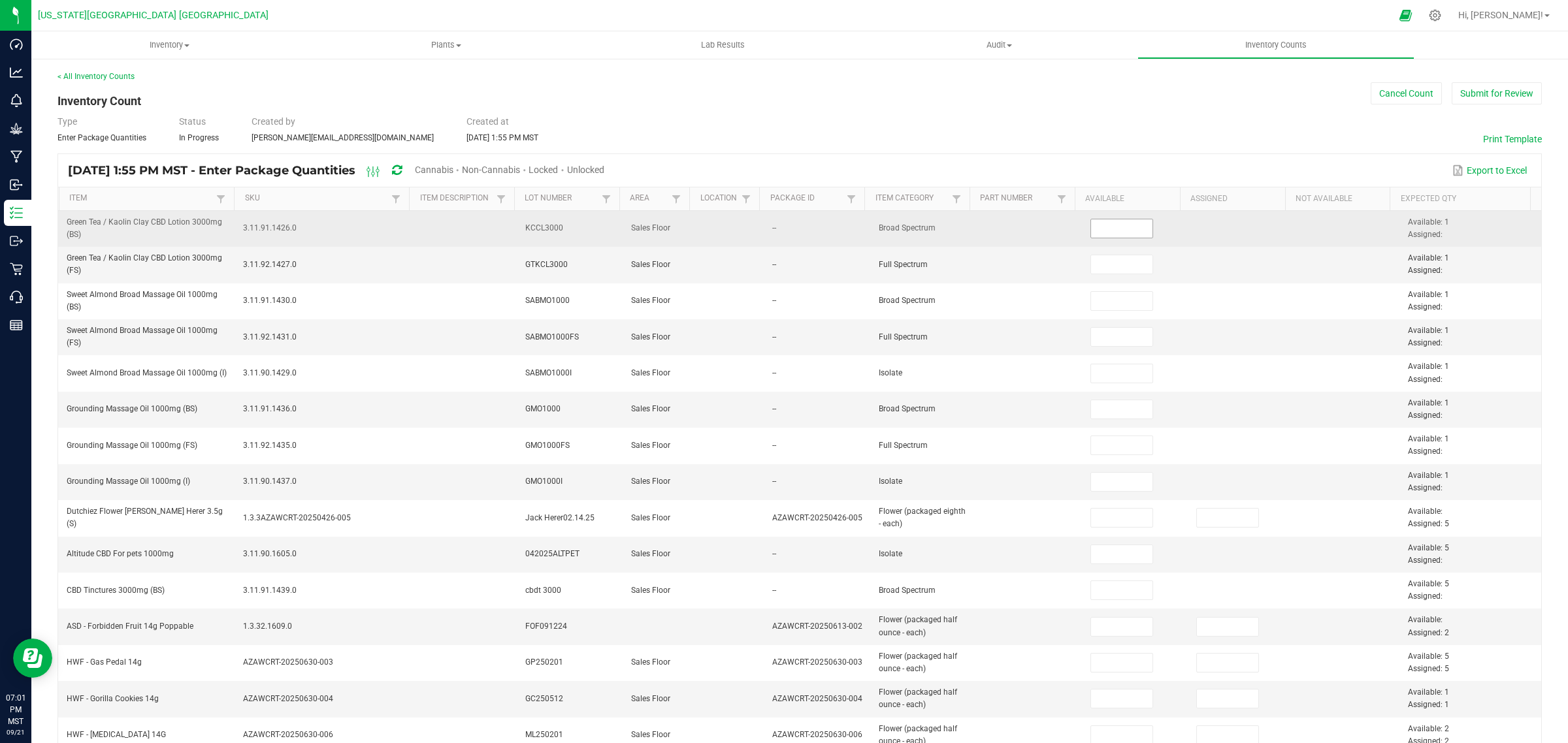
click at [1091, 227] on input at bounding box center [1122, 229] width 62 height 18
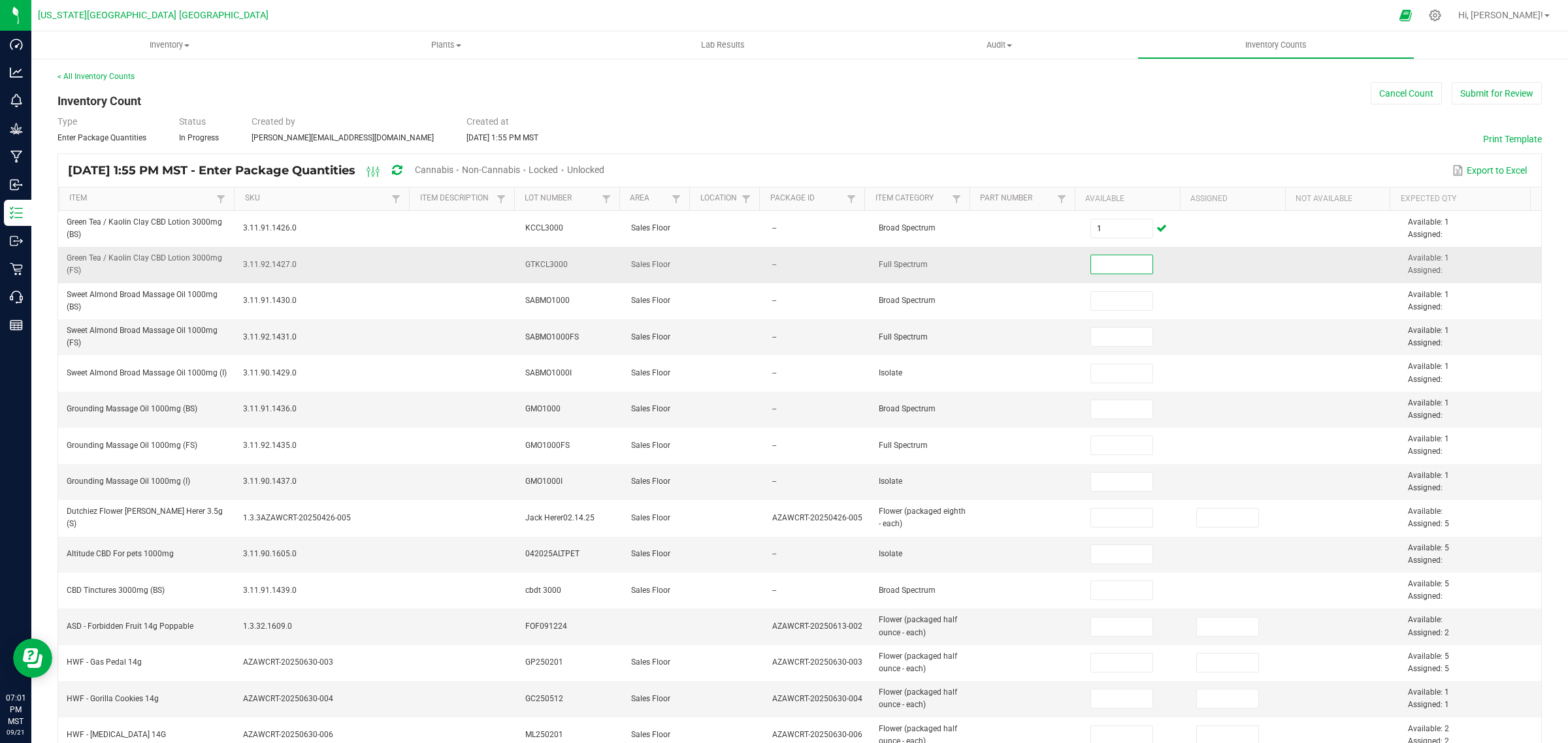
click at [1093, 261] on input at bounding box center [1122, 264] width 62 height 18
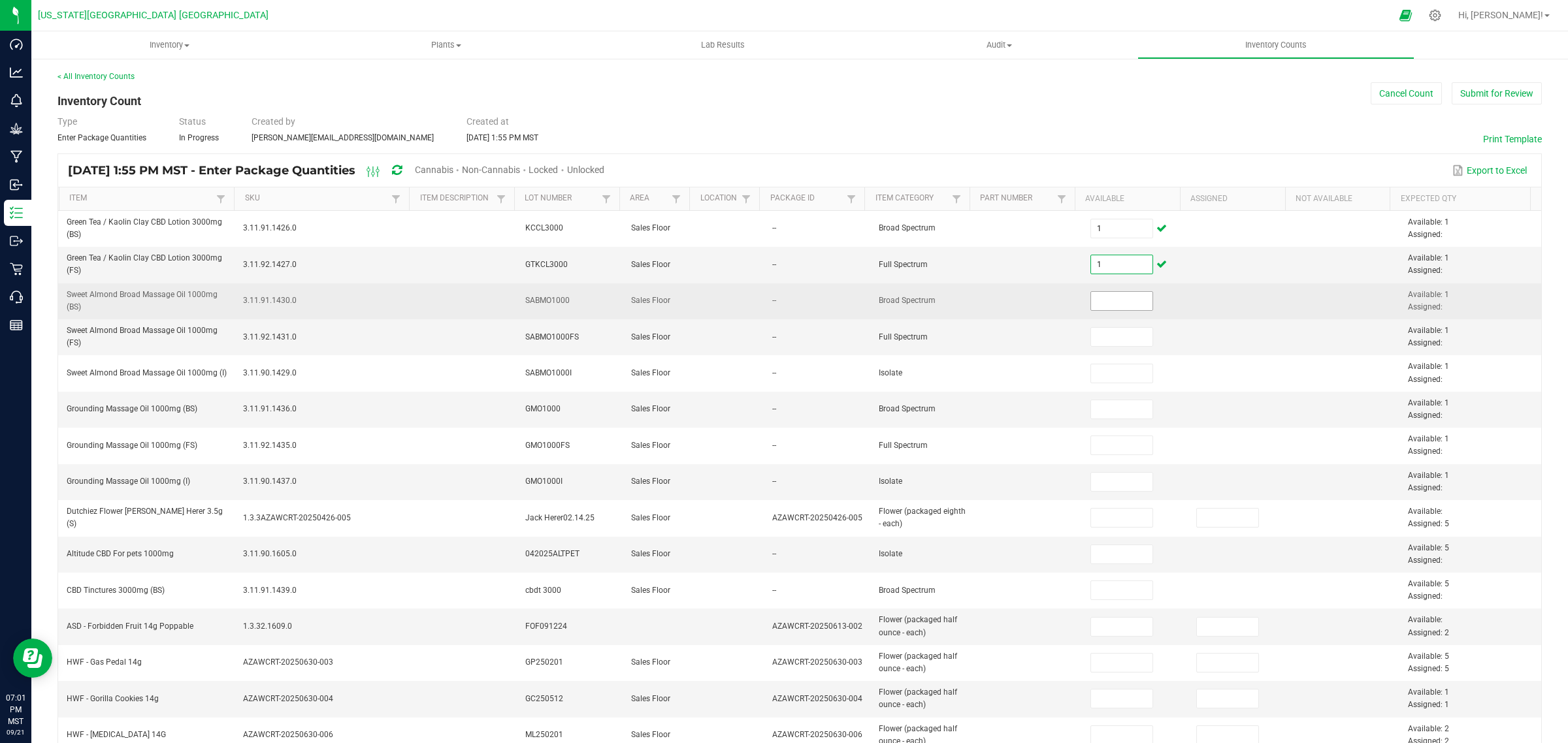
click at [1091, 303] on input at bounding box center [1122, 301] width 62 height 18
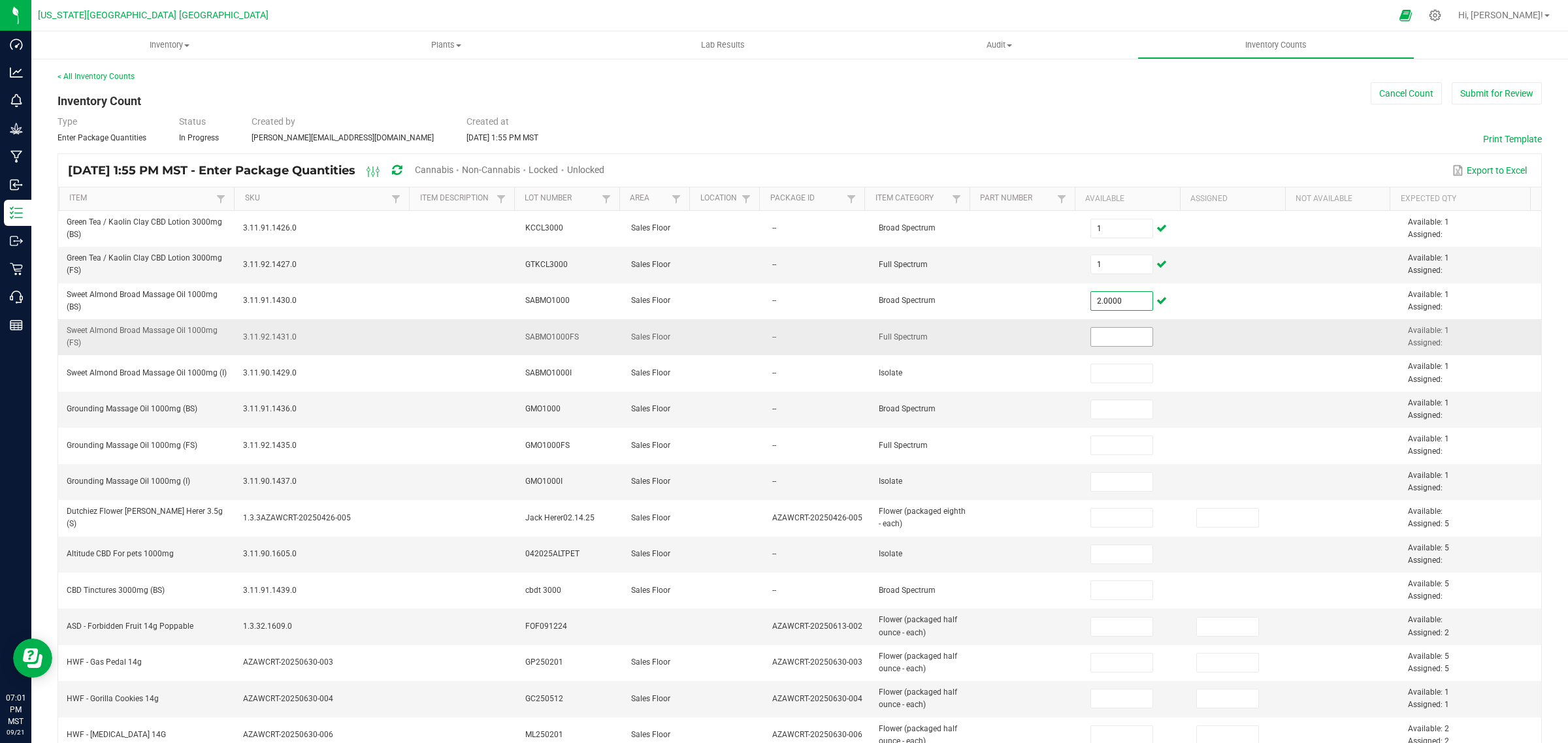
click at [1091, 345] on input at bounding box center [1122, 337] width 62 height 18
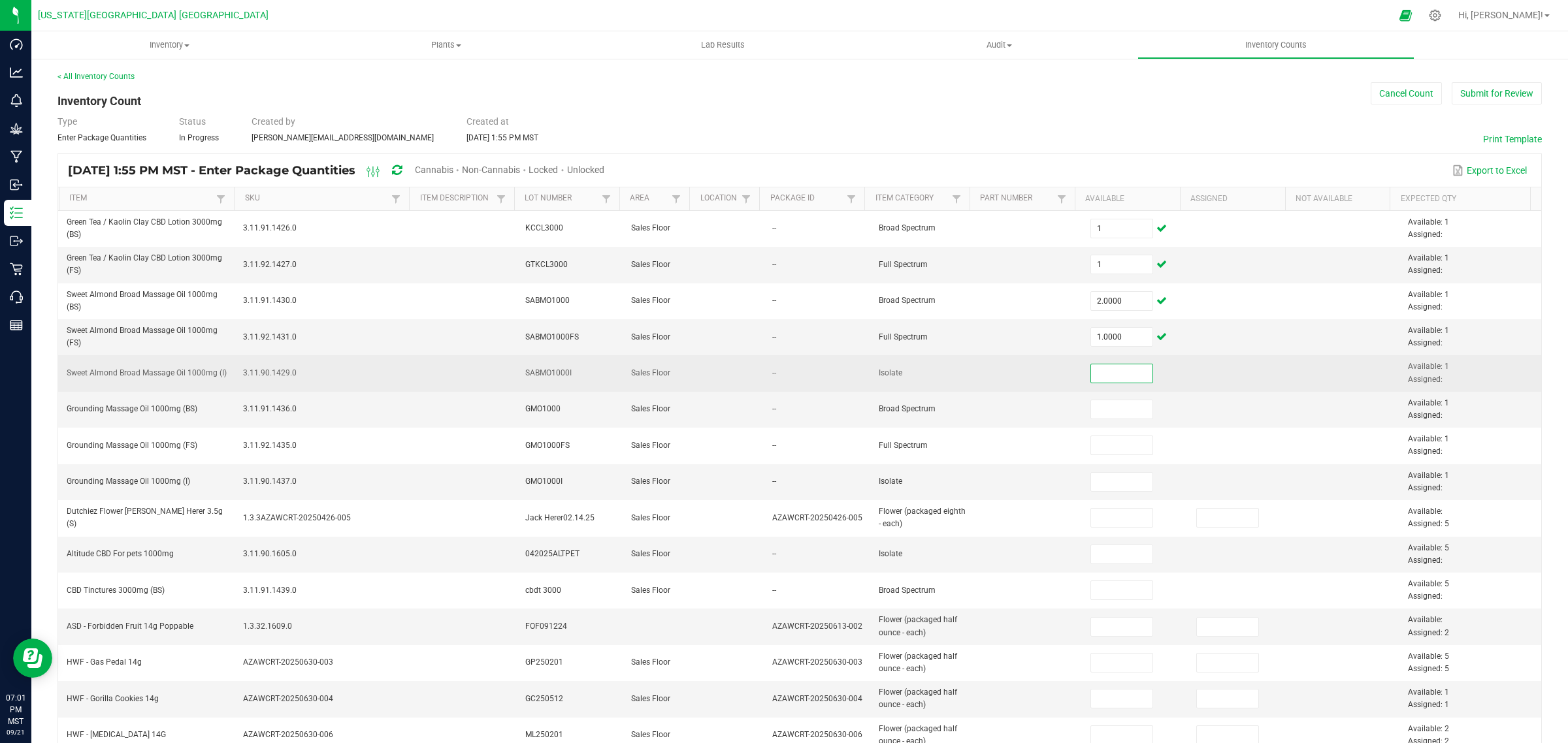
click at [1091, 374] on input at bounding box center [1122, 374] width 62 height 18
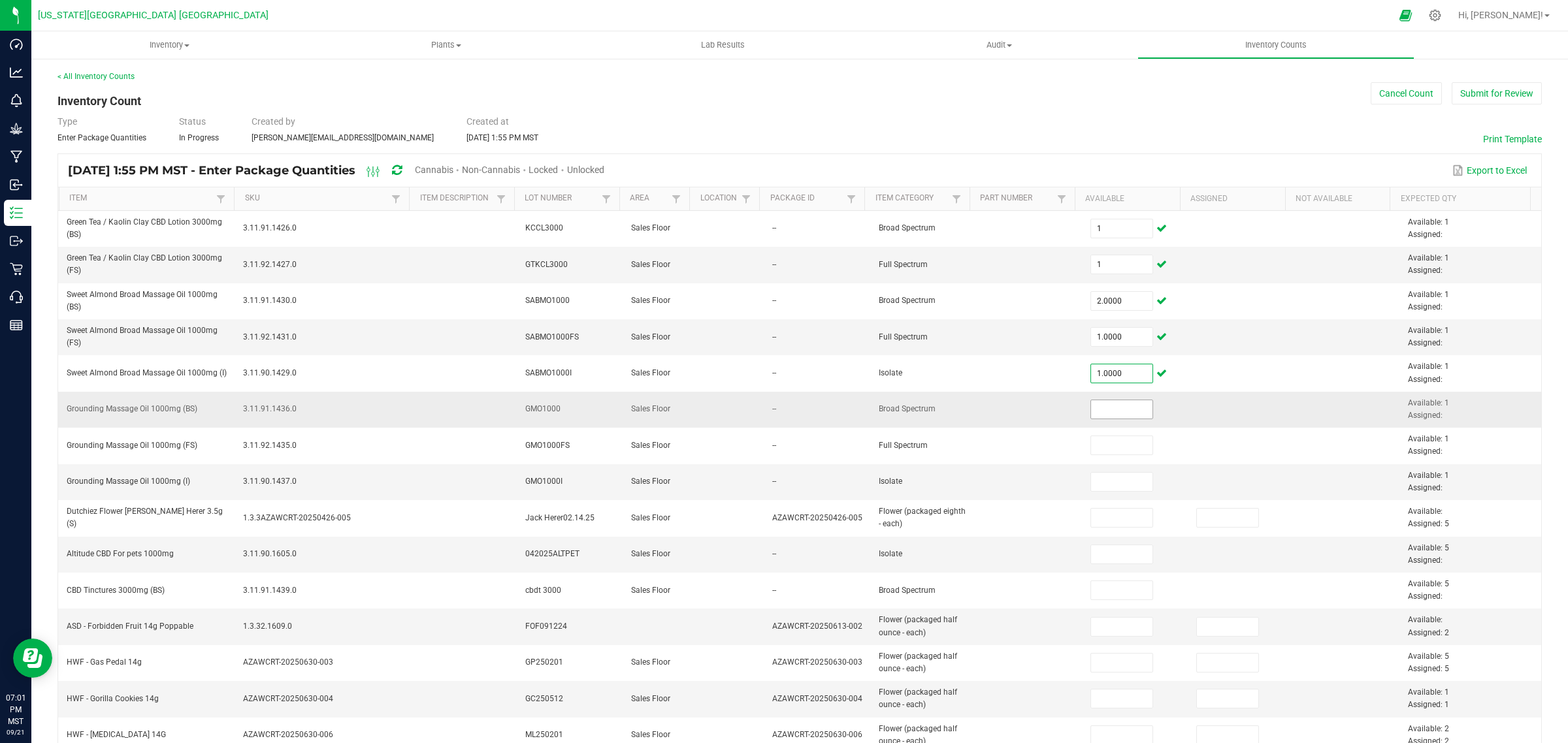
click at [1091, 402] on input at bounding box center [1122, 410] width 62 height 18
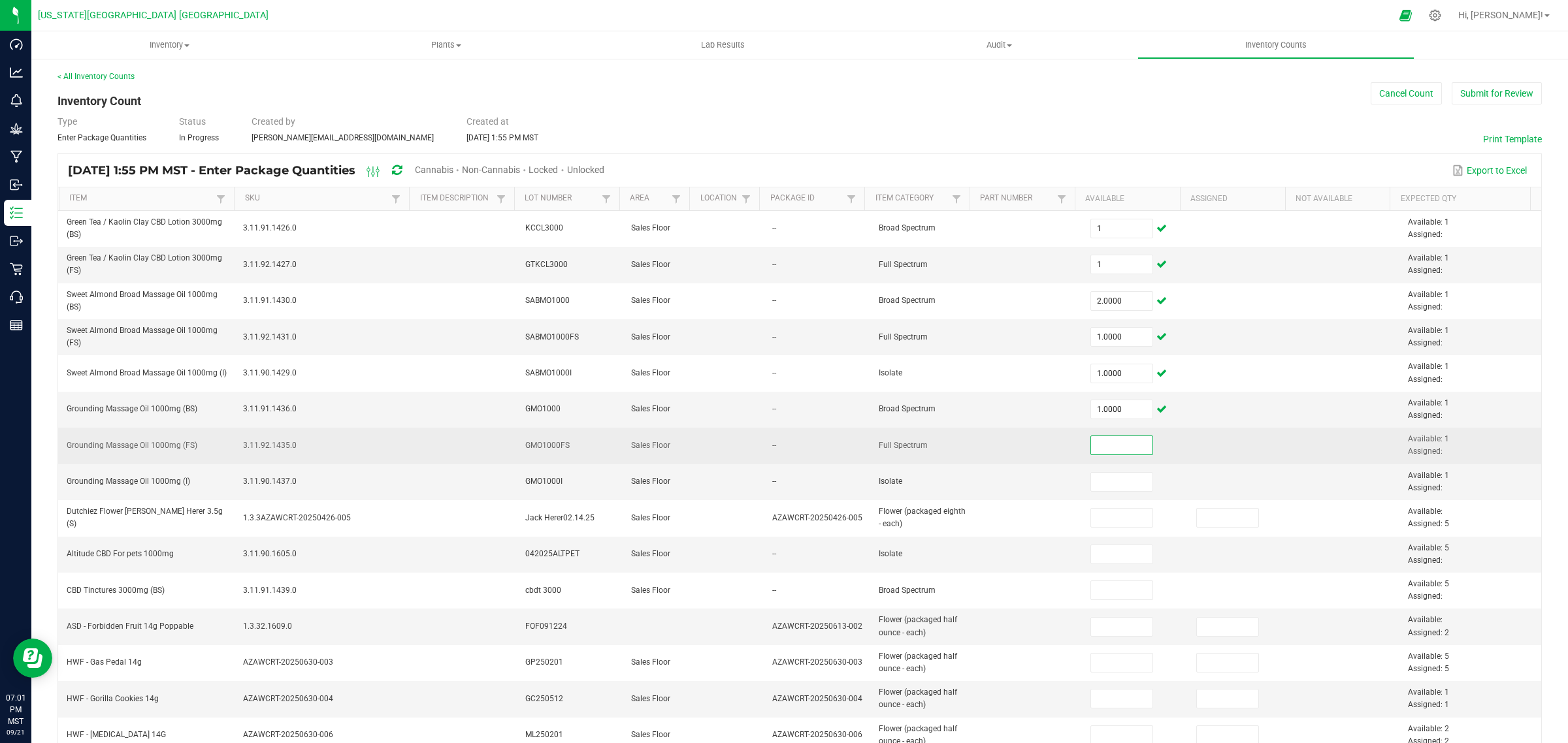
click at [1093, 448] on input at bounding box center [1122, 445] width 62 height 18
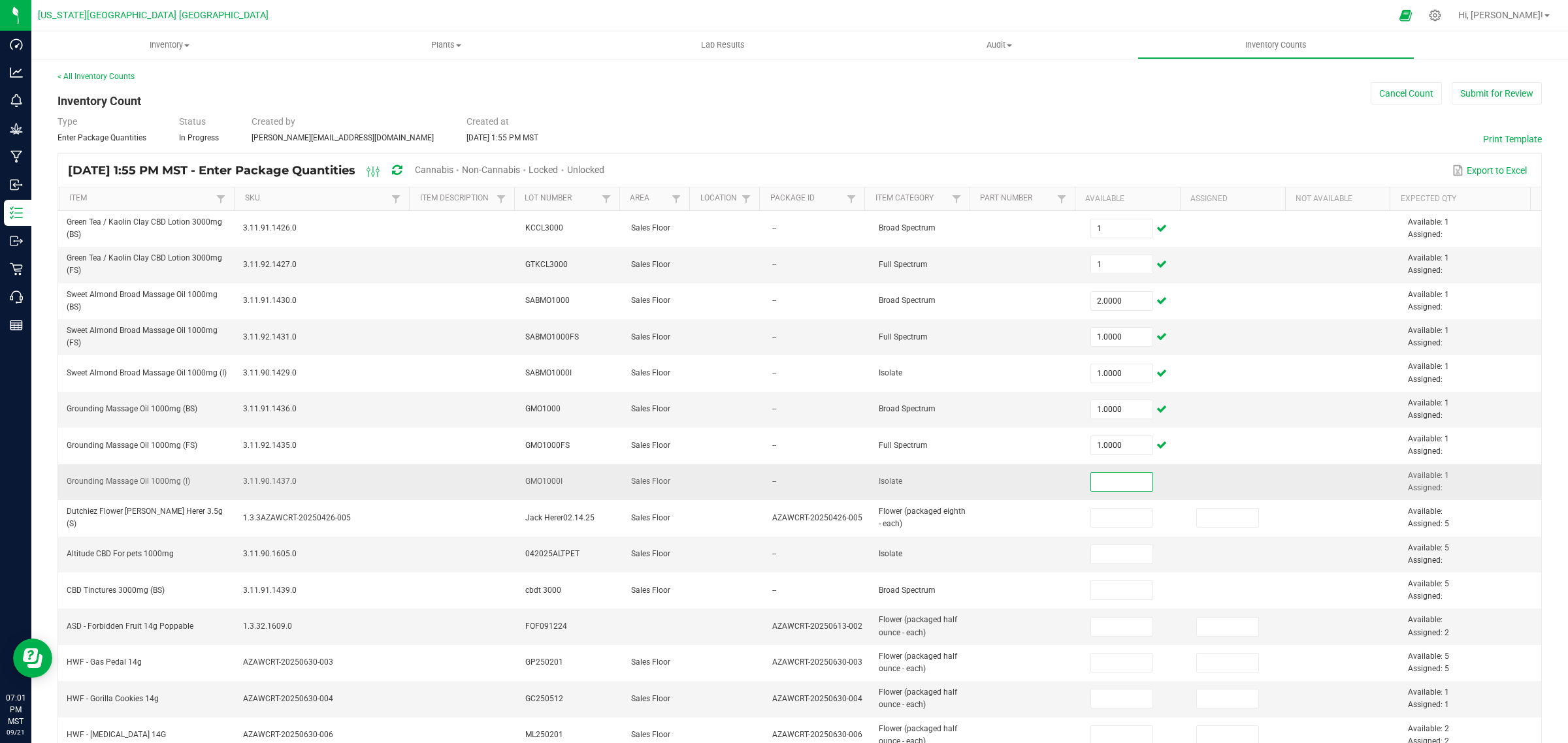
click at [1091, 484] on input at bounding box center [1122, 482] width 62 height 18
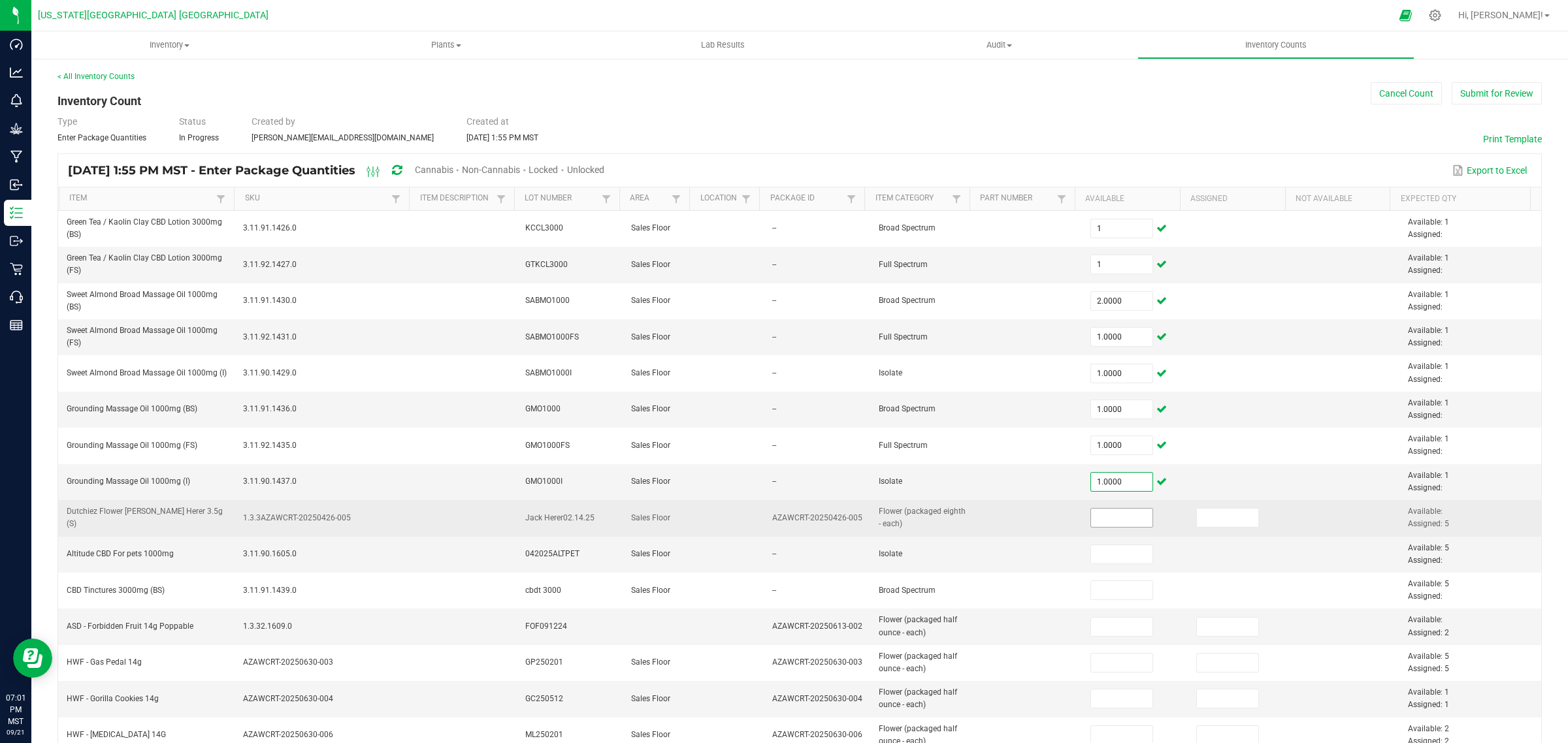
click at [1097, 516] on input at bounding box center [1122, 518] width 62 height 18
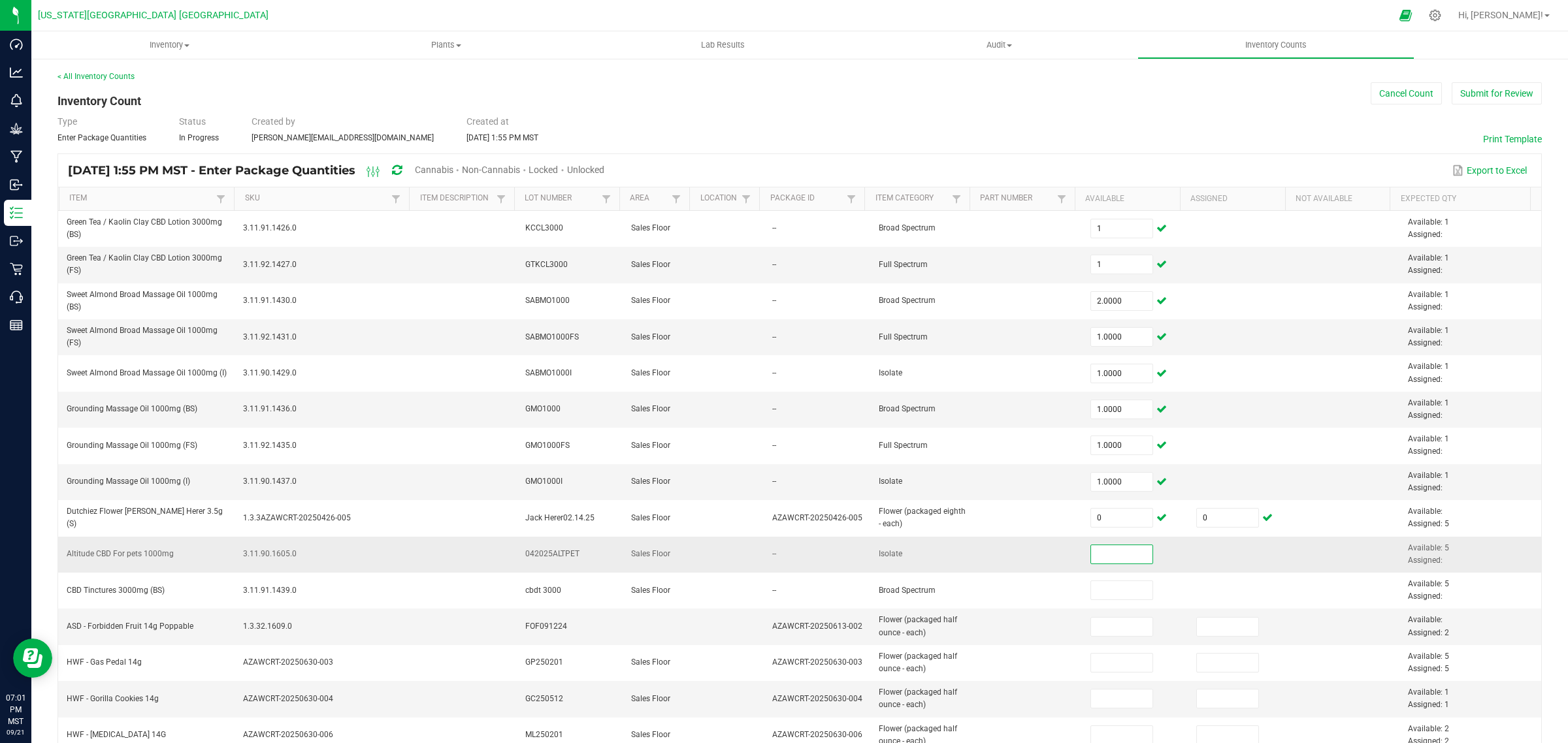
click at [1091, 556] on input at bounding box center [1122, 554] width 62 height 18
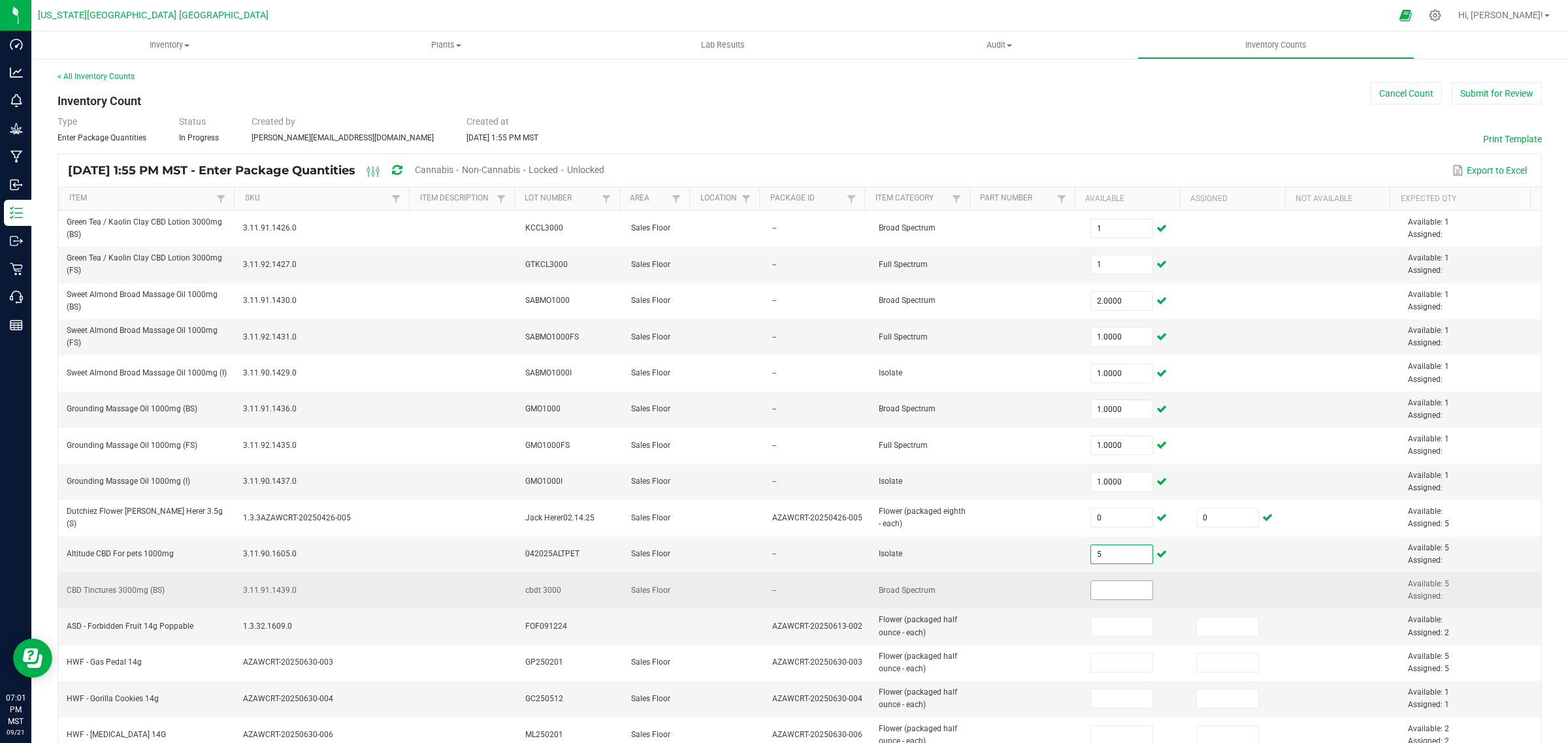
click at [1091, 585] on input at bounding box center [1122, 590] width 62 height 18
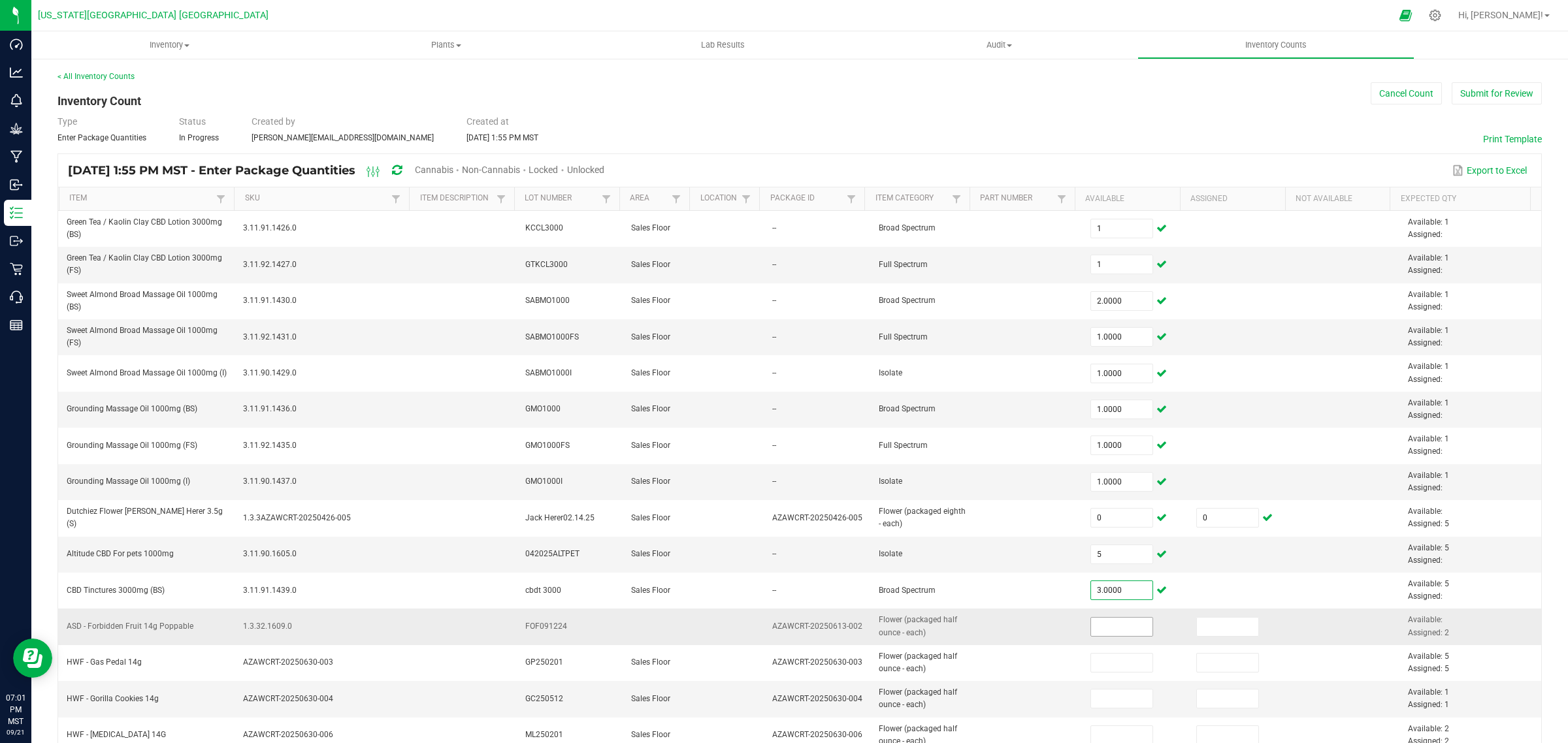
click at [1099, 634] on input at bounding box center [1122, 627] width 62 height 18
click at [1210, 624] on input at bounding box center [1228, 627] width 62 height 18
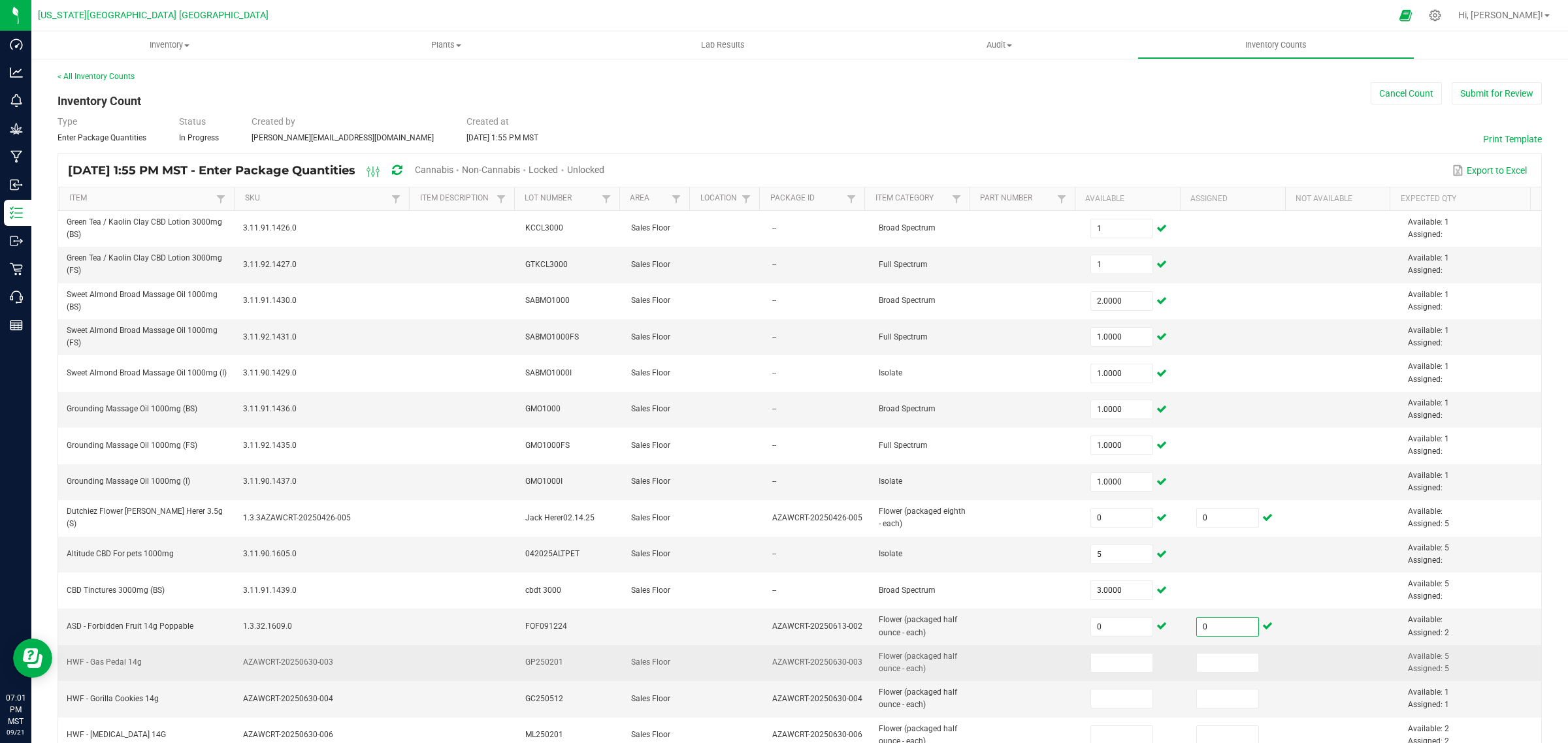
click at [1088, 677] on td at bounding box center [1135, 662] width 106 height 36
click at [1091, 668] on input at bounding box center [1122, 663] width 62 height 18
click at [1197, 667] on input at bounding box center [1228, 663] width 62 height 18
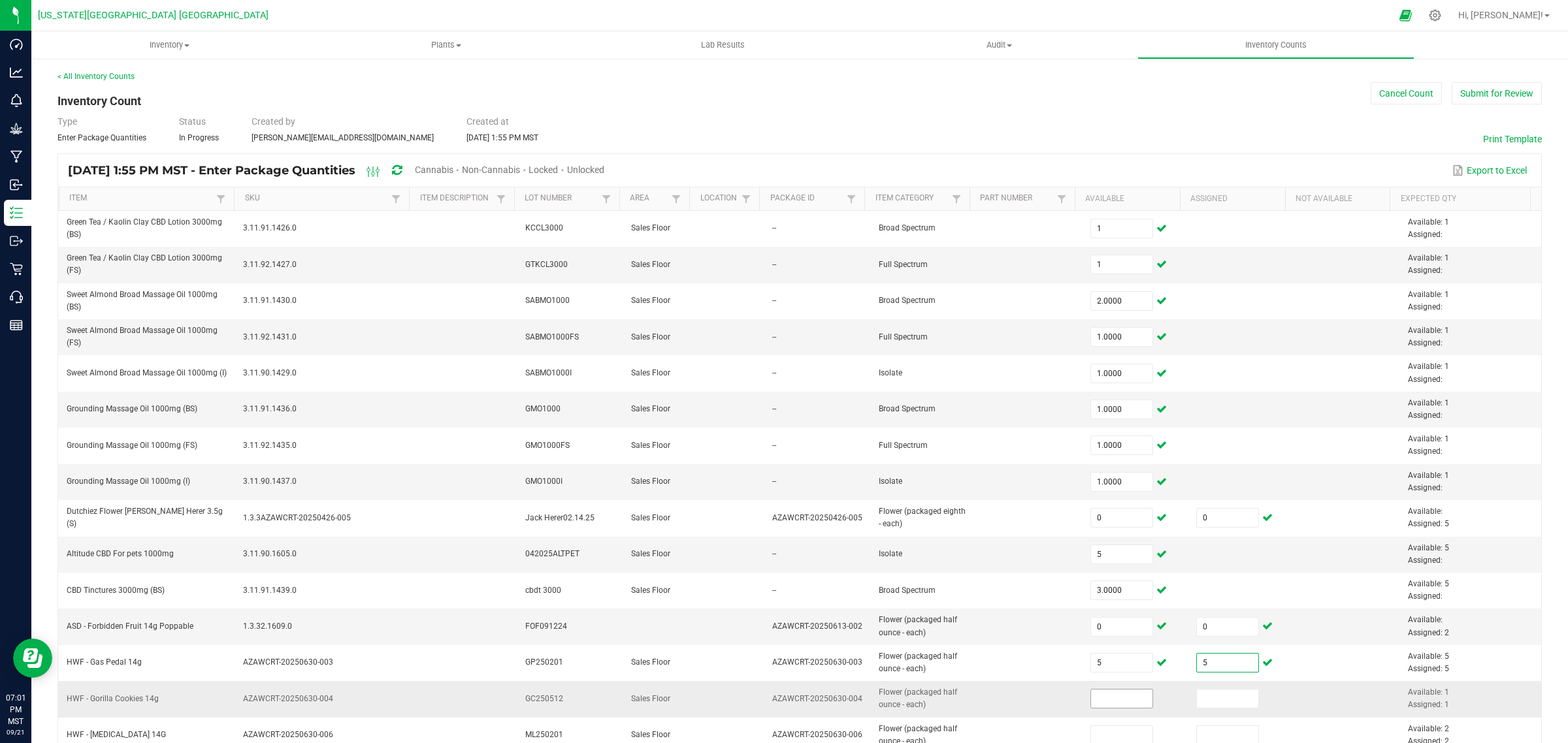
click at [1106, 704] on input at bounding box center [1122, 699] width 62 height 18
click at [1197, 697] on input at bounding box center [1228, 699] width 62 height 18
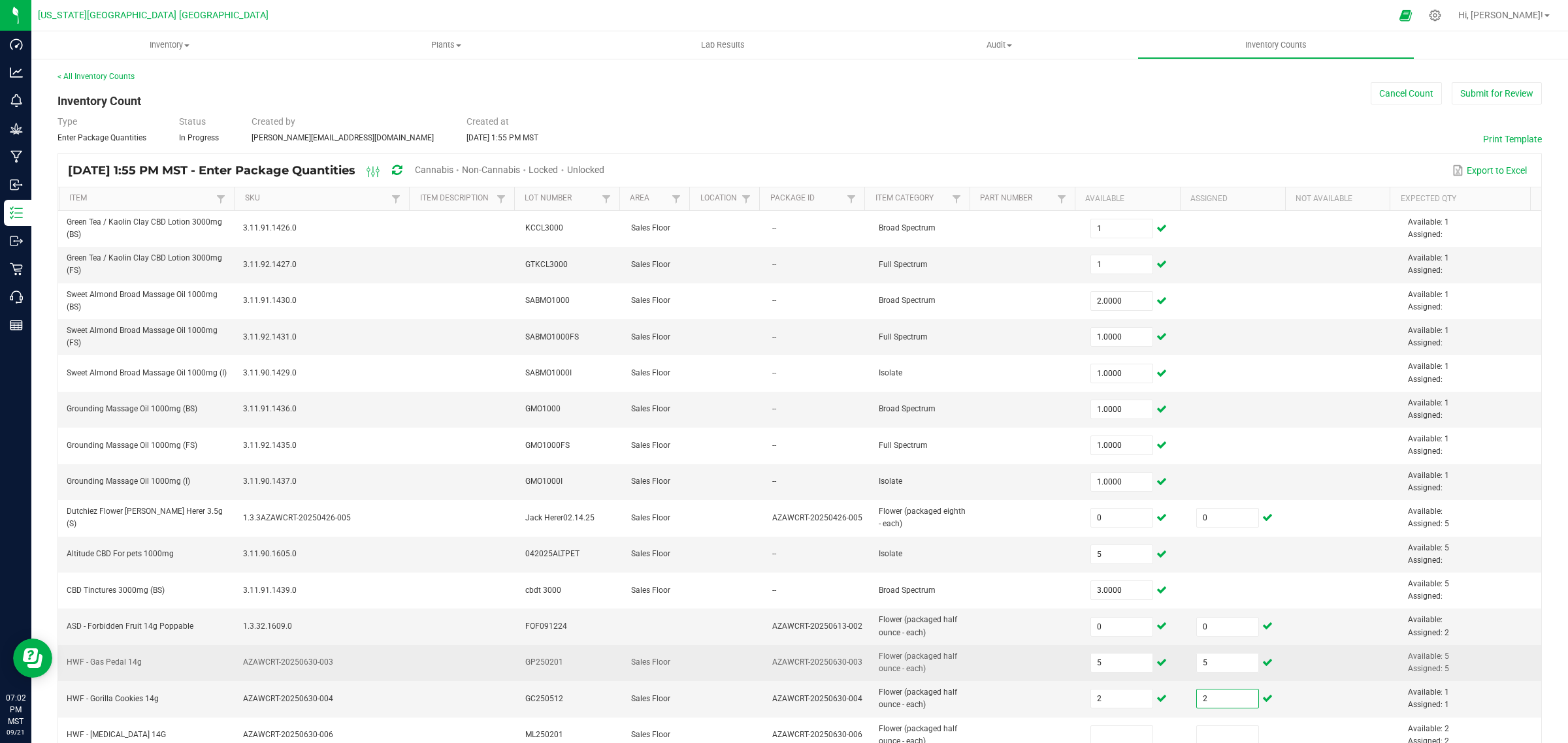
scroll to position [81, 0]
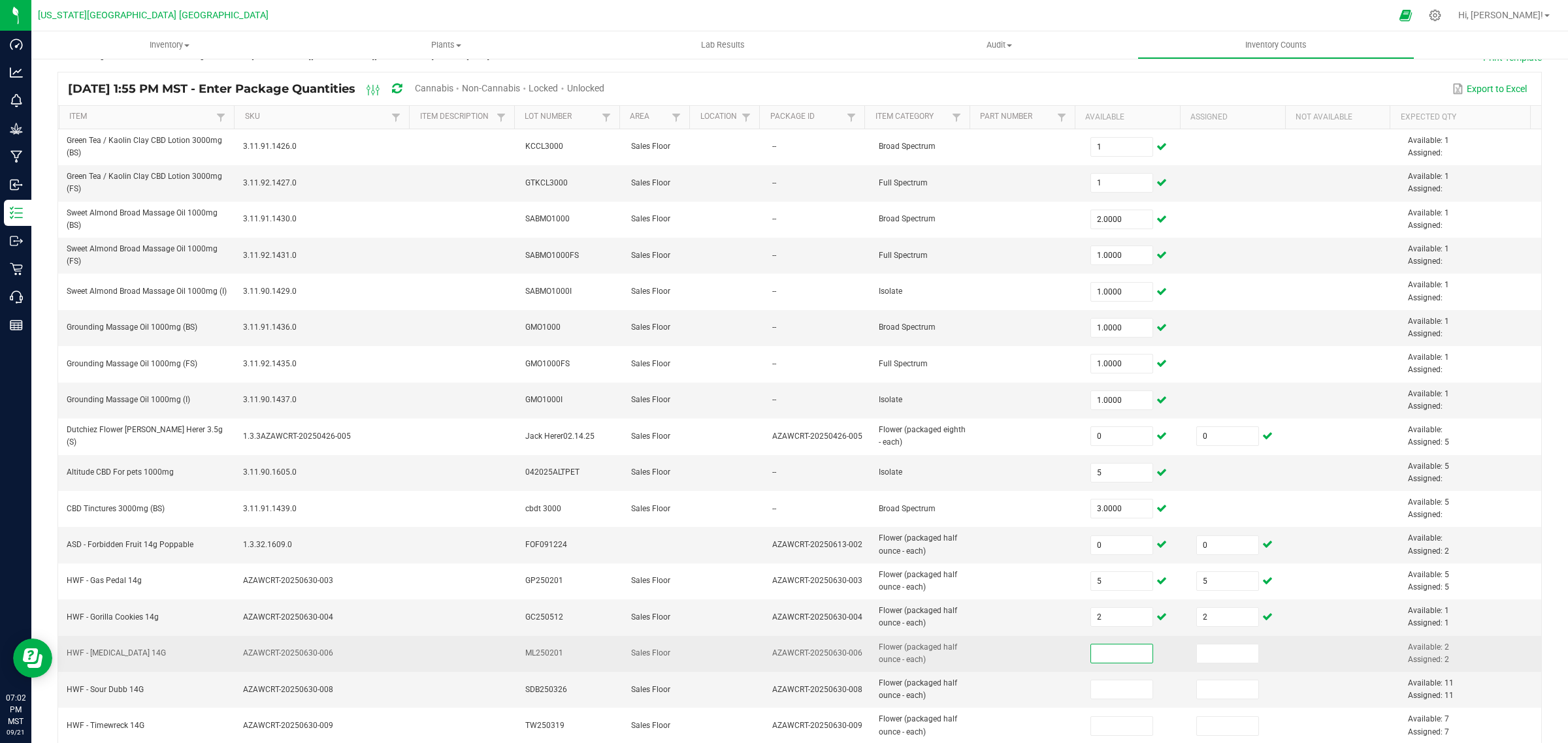
click at [1091, 657] on input at bounding box center [1122, 654] width 62 height 18
click at [1197, 650] on input at bounding box center [1228, 654] width 62 height 18
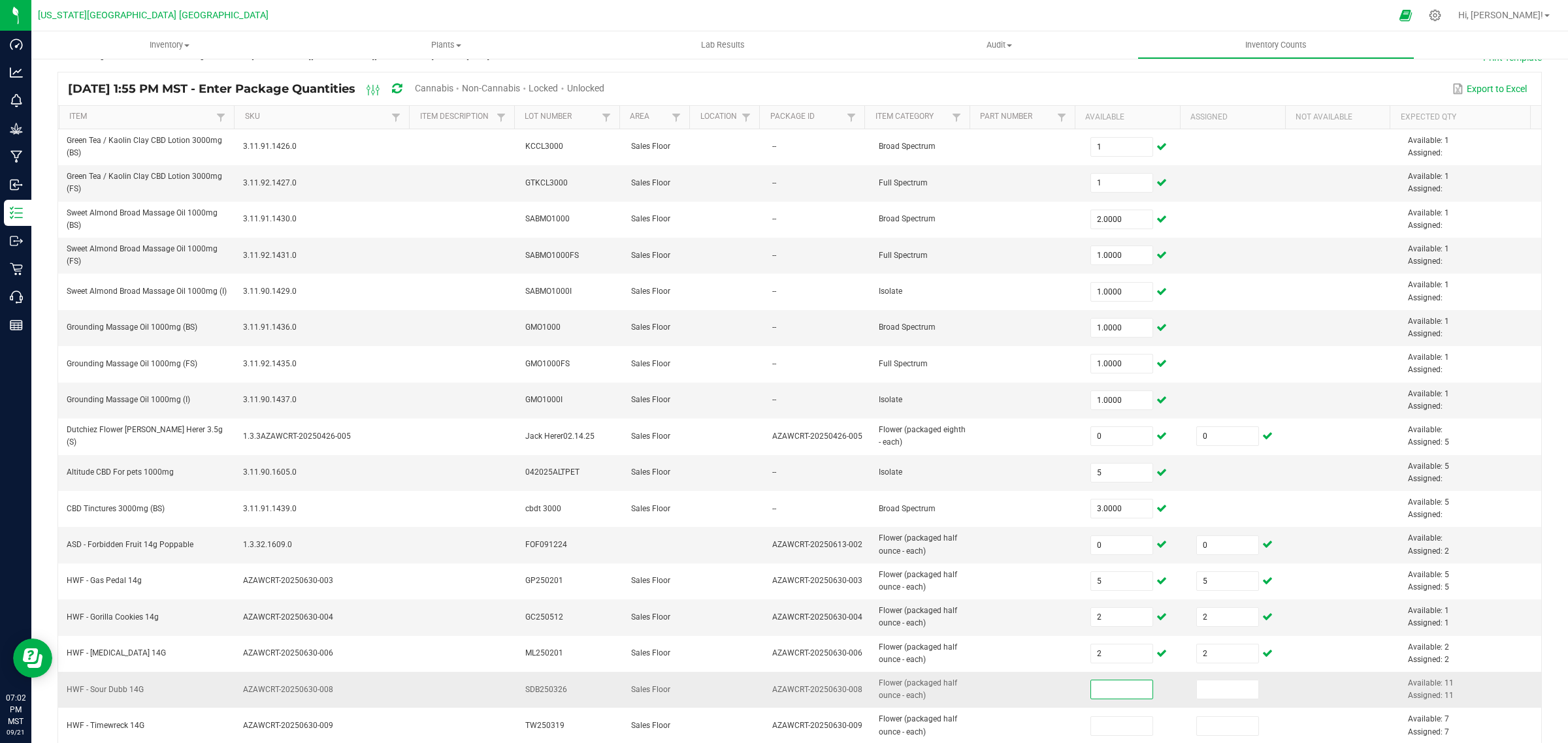
click at [1107, 696] on input at bounding box center [1122, 690] width 62 height 18
click at [1202, 693] on input at bounding box center [1228, 690] width 62 height 18
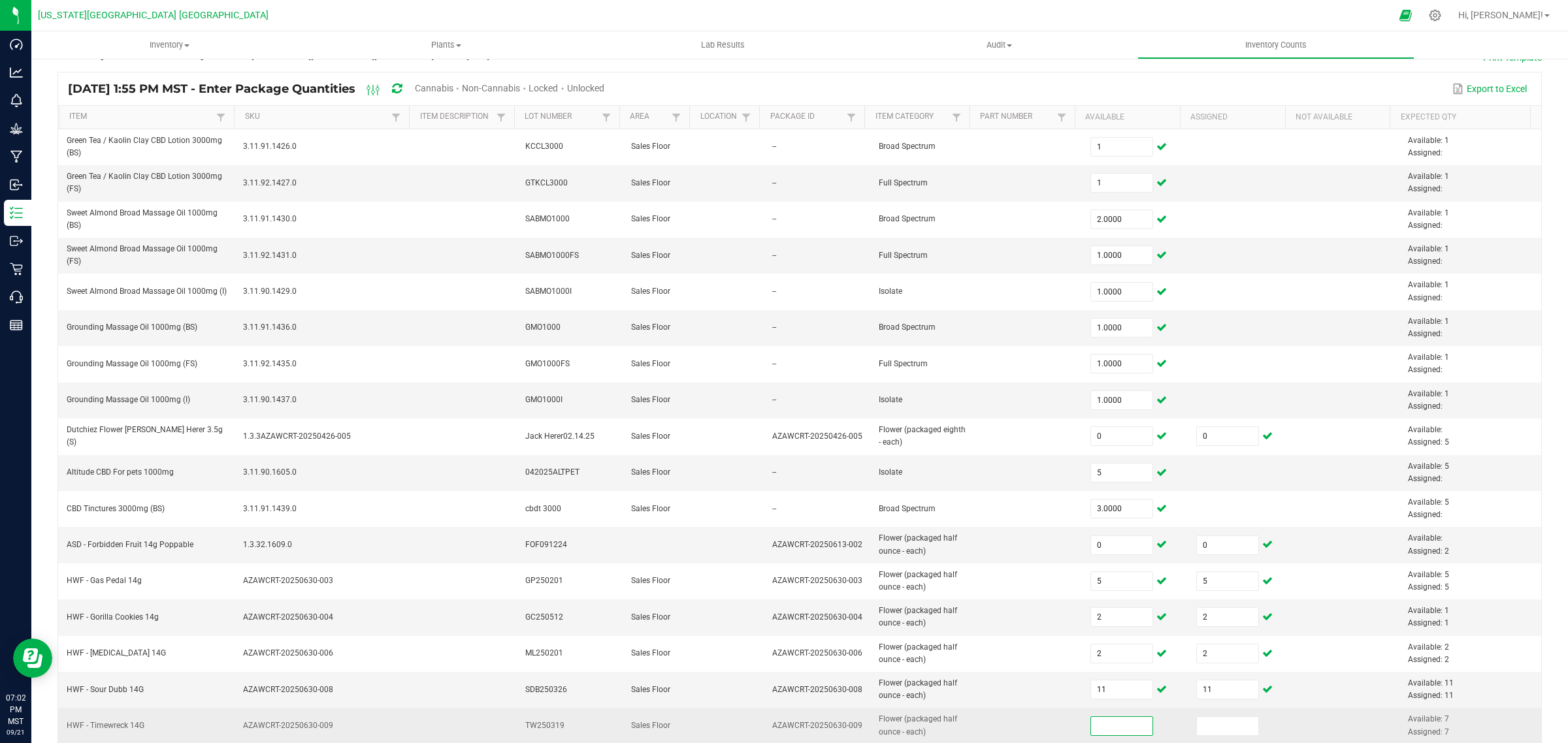
click at [1102, 728] on input at bounding box center [1122, 726] width 62 height 18
click at [1222, 731] on input at bounding box center [1228, 726] width 62 height 18
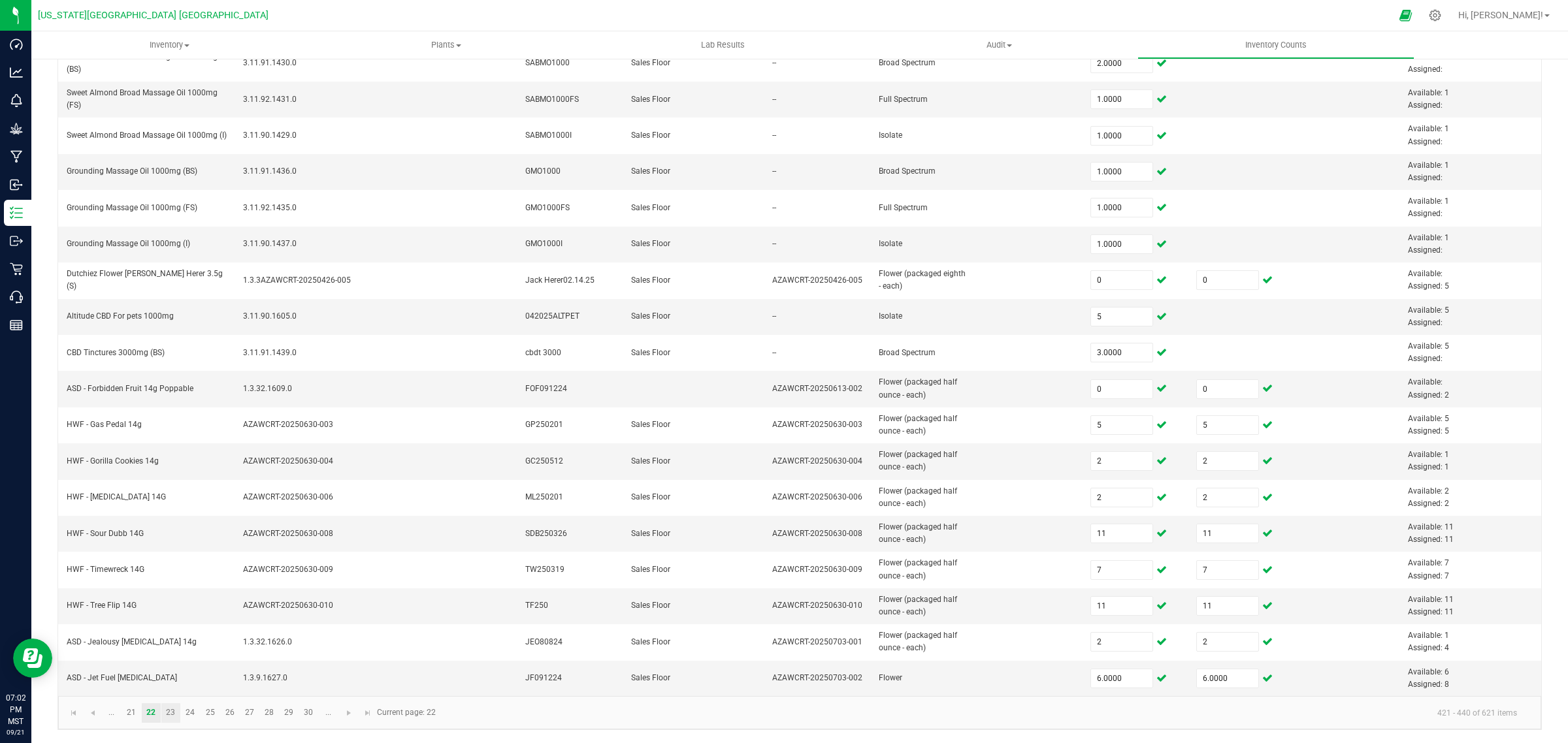
click at [171, 711] on link "23" at bounding box center [170, 713] width 19 height 20
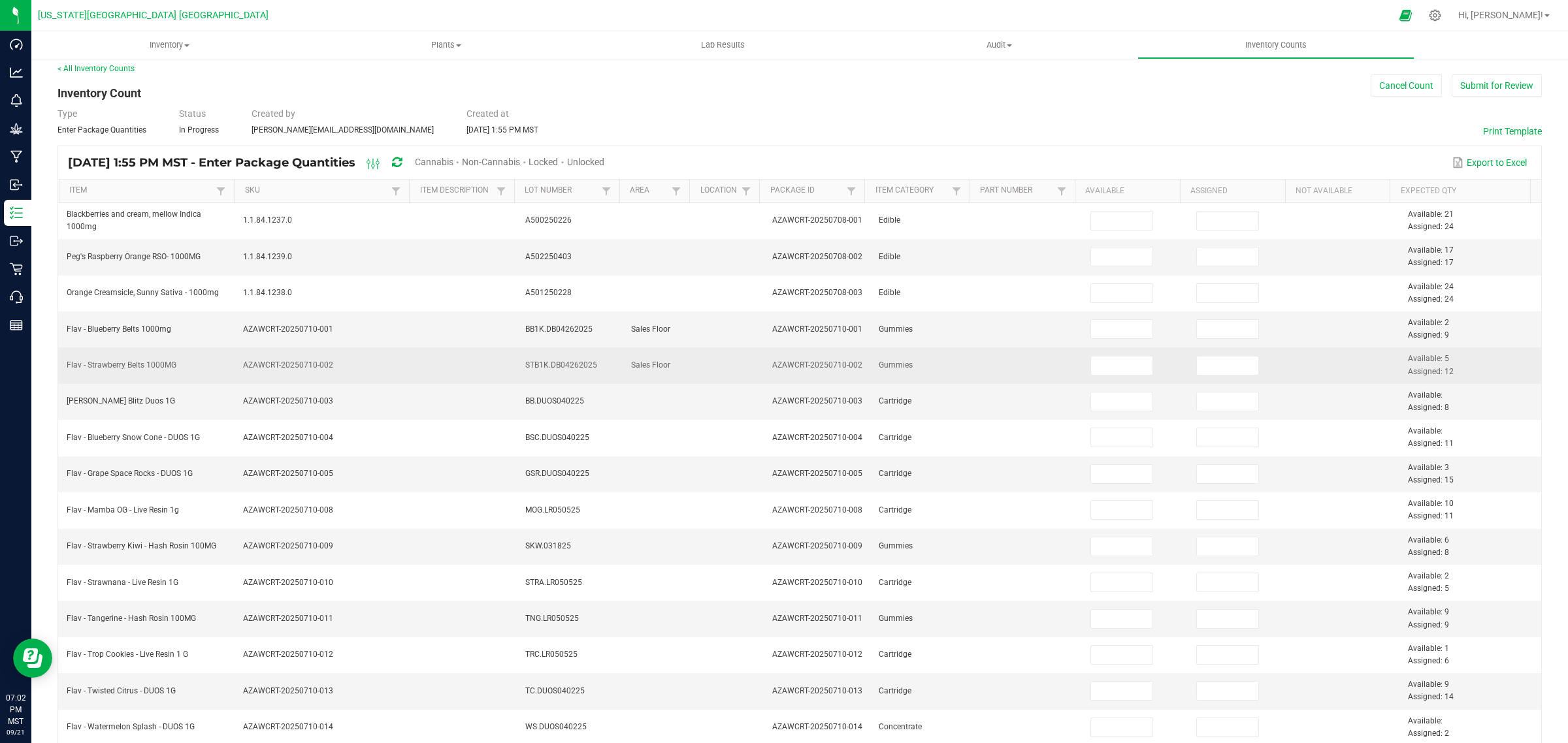
scroll to position [0, 0]
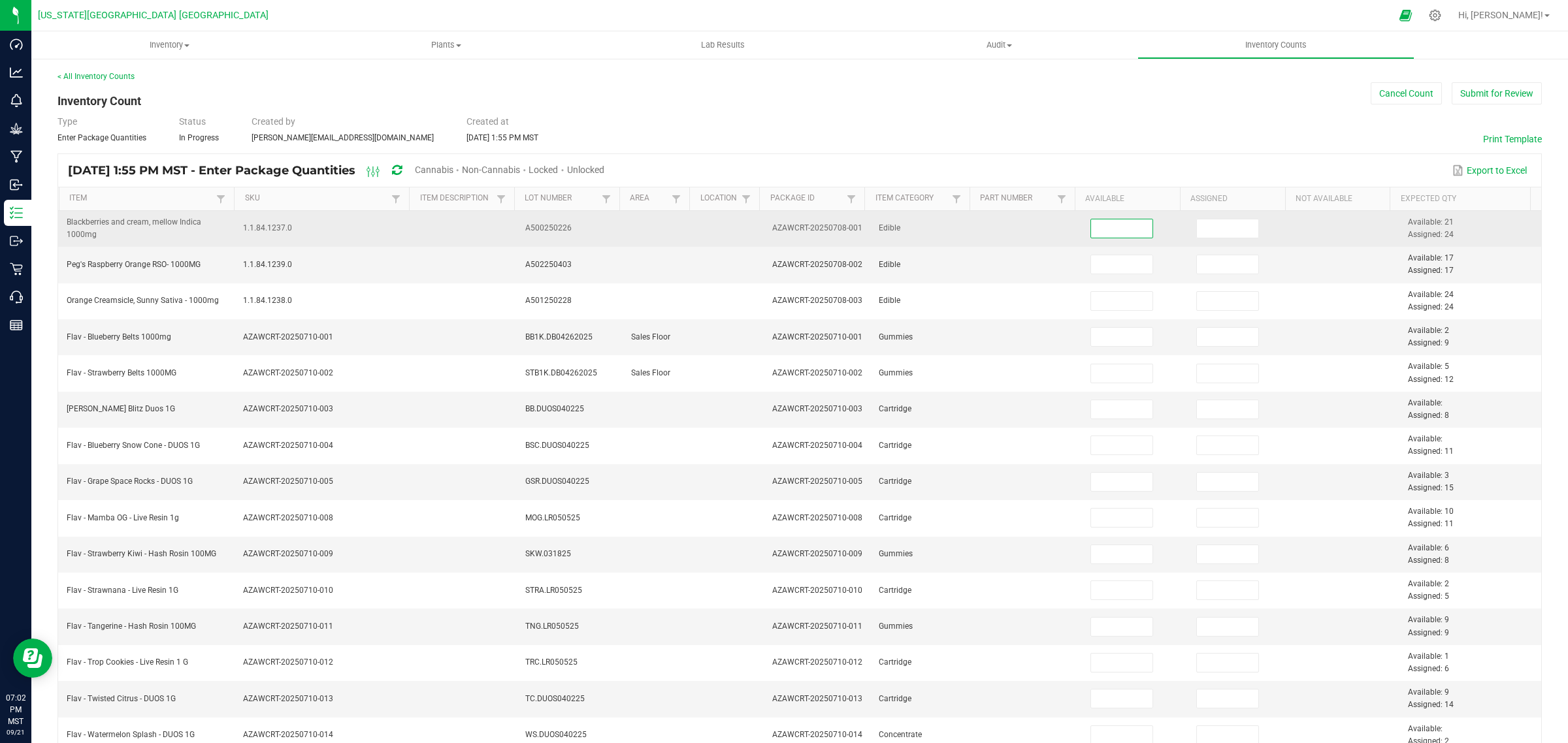
click at [1098, 232] on input at bounding box center [1122, 229] width 62 height 18
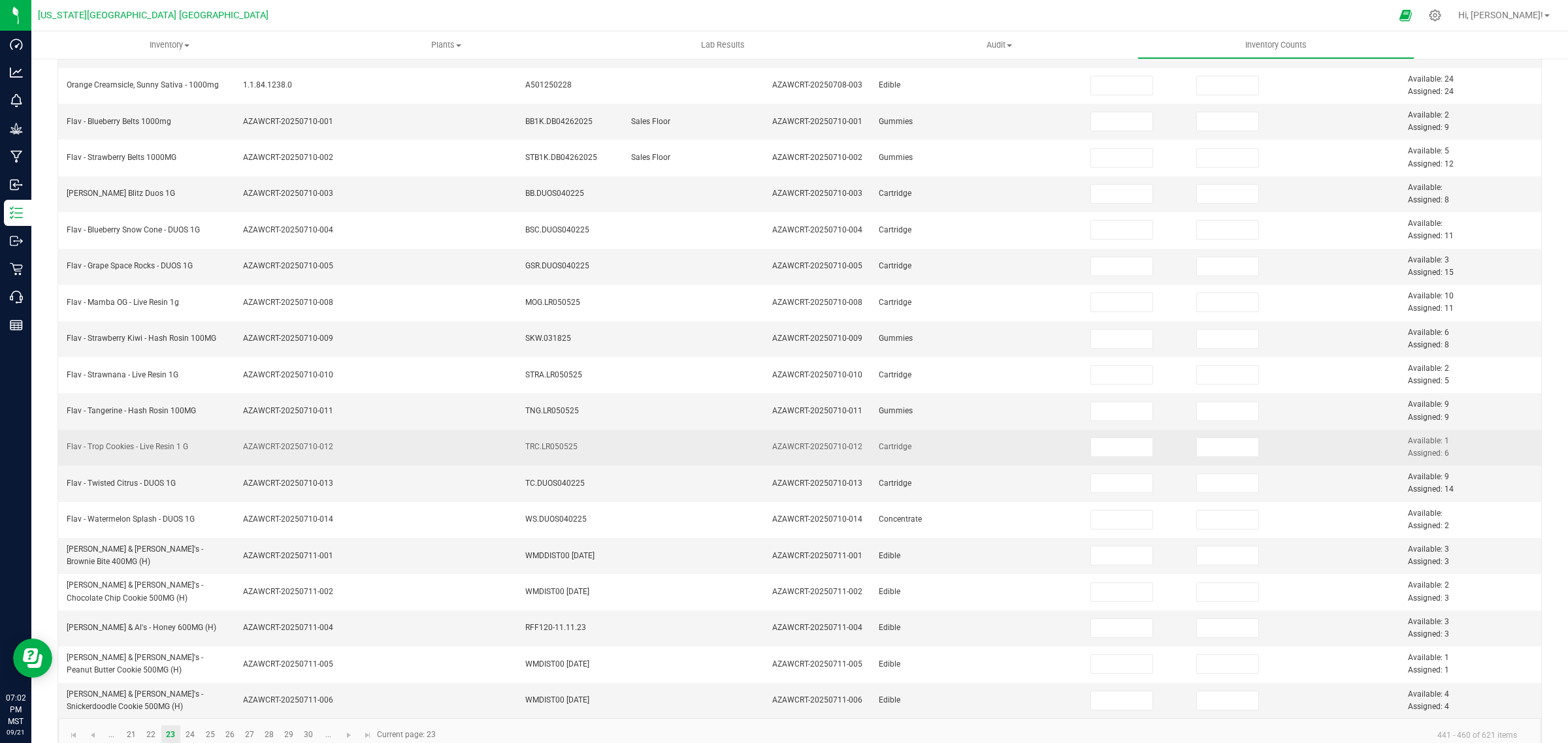
scroll to position [240, 0]
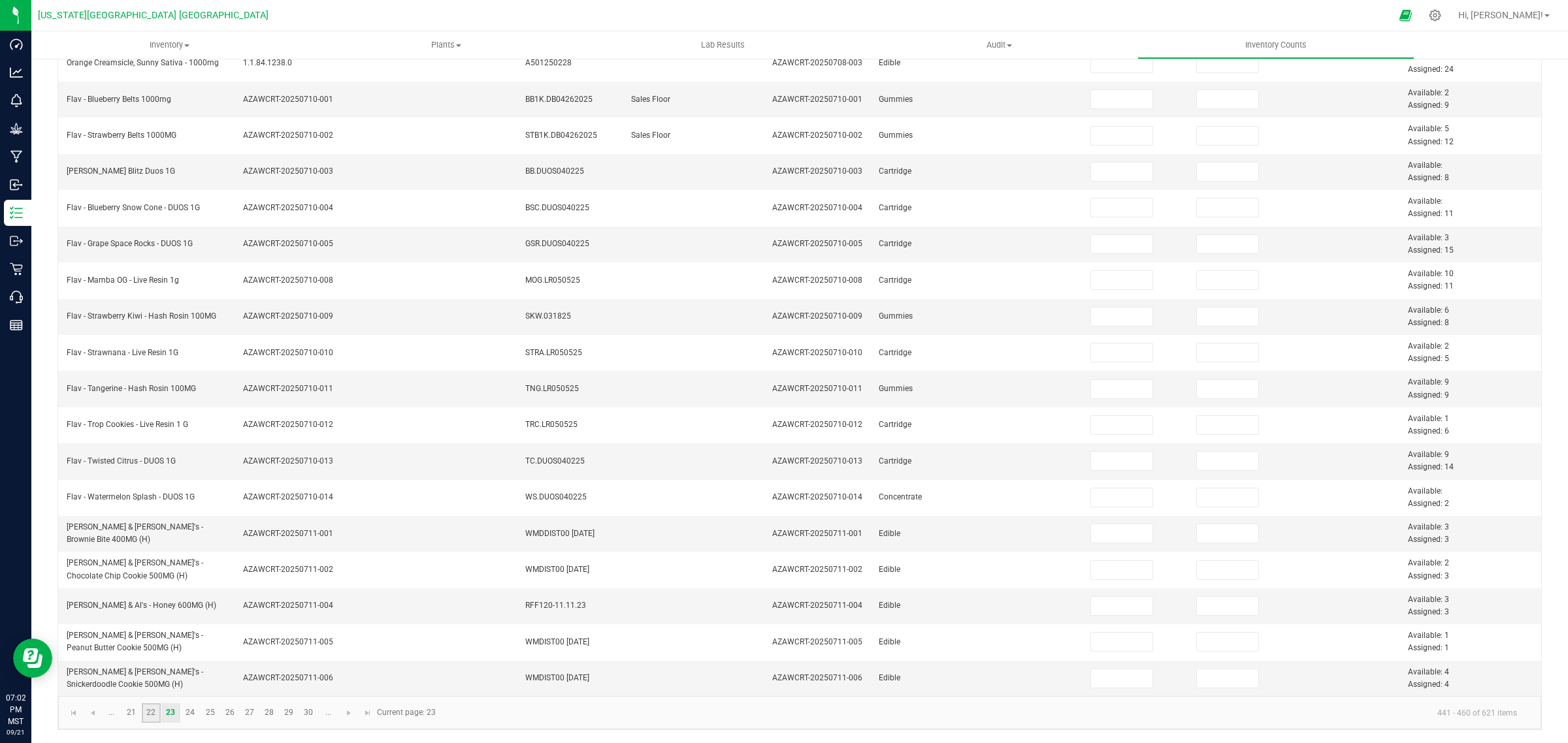
click at [154, 711] on link "22" at bounding box center [151, 713] width 19 height 20
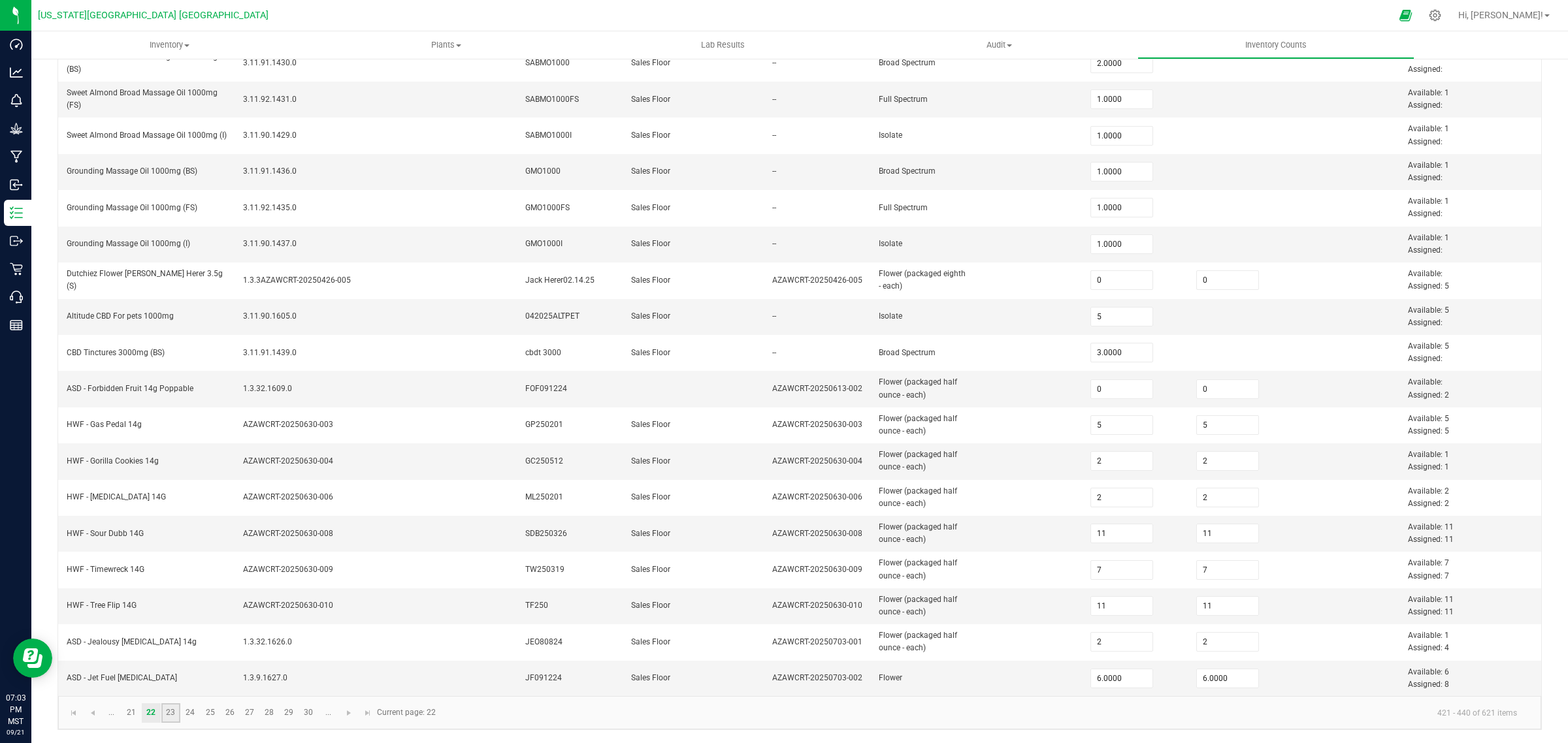
click at [172, 713] on link "23" at bounding box center [170, 713] width 19 height 20
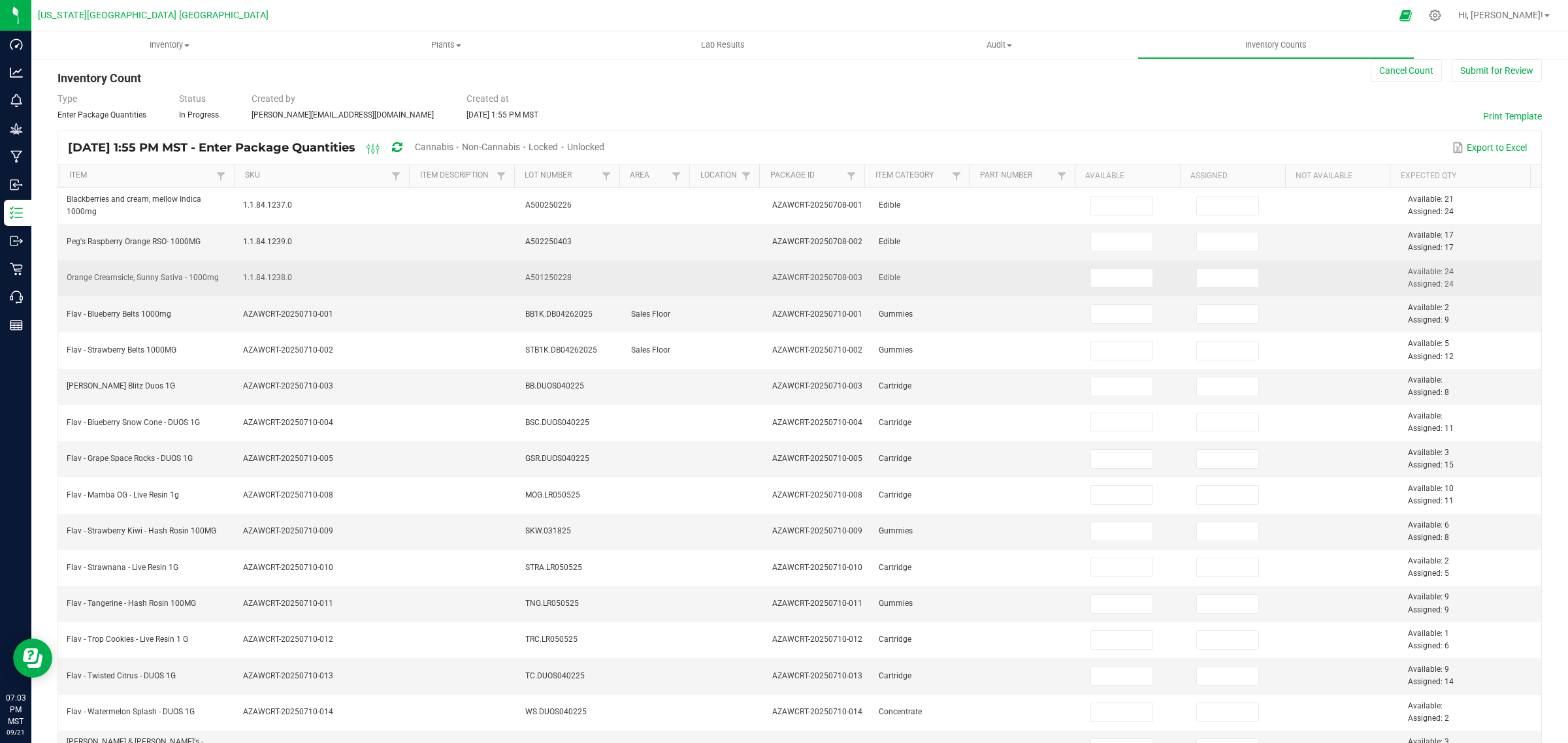
scroll to position [0, 0]
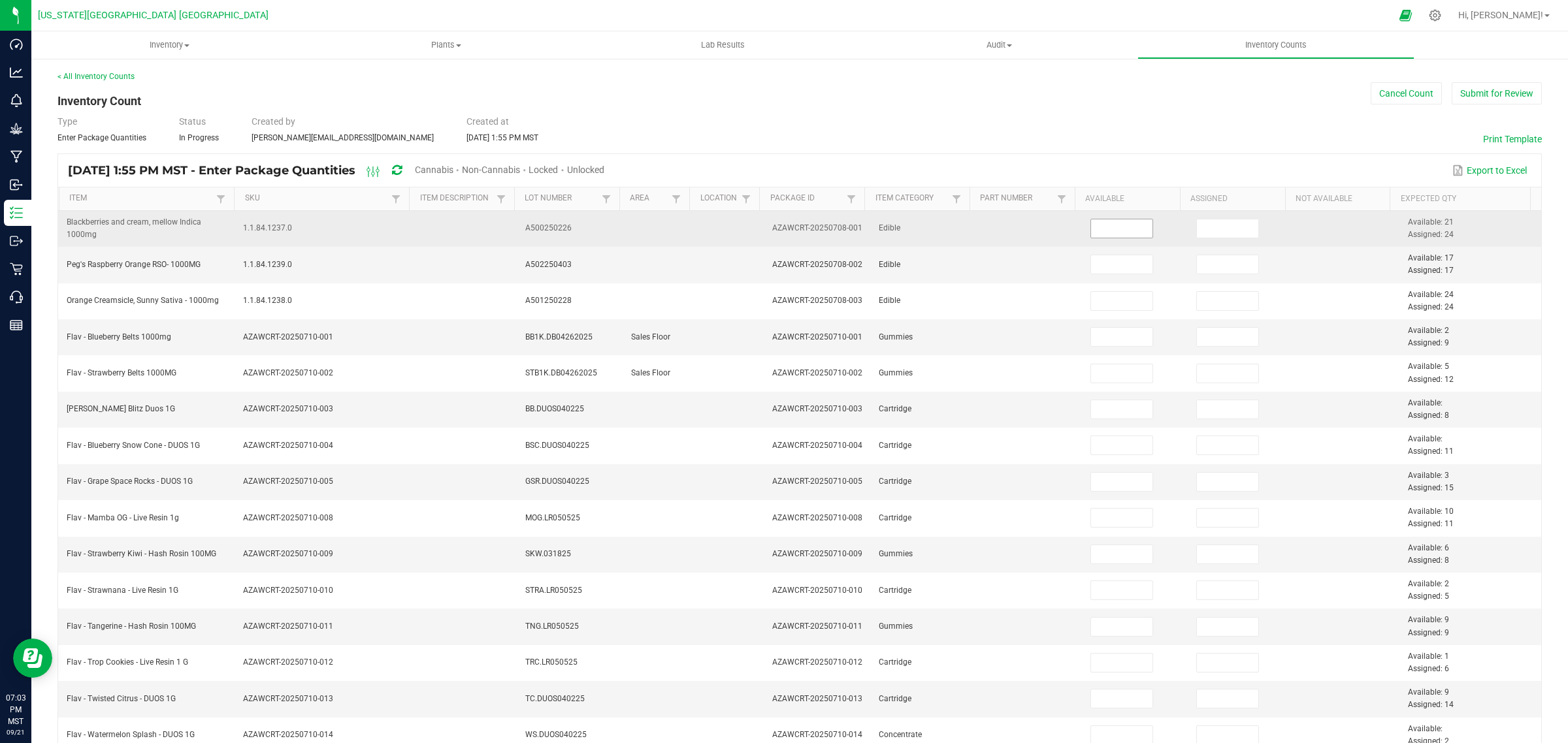
click at [1112, 232] on input at bounding box center [1122, 229] width 62 height 18
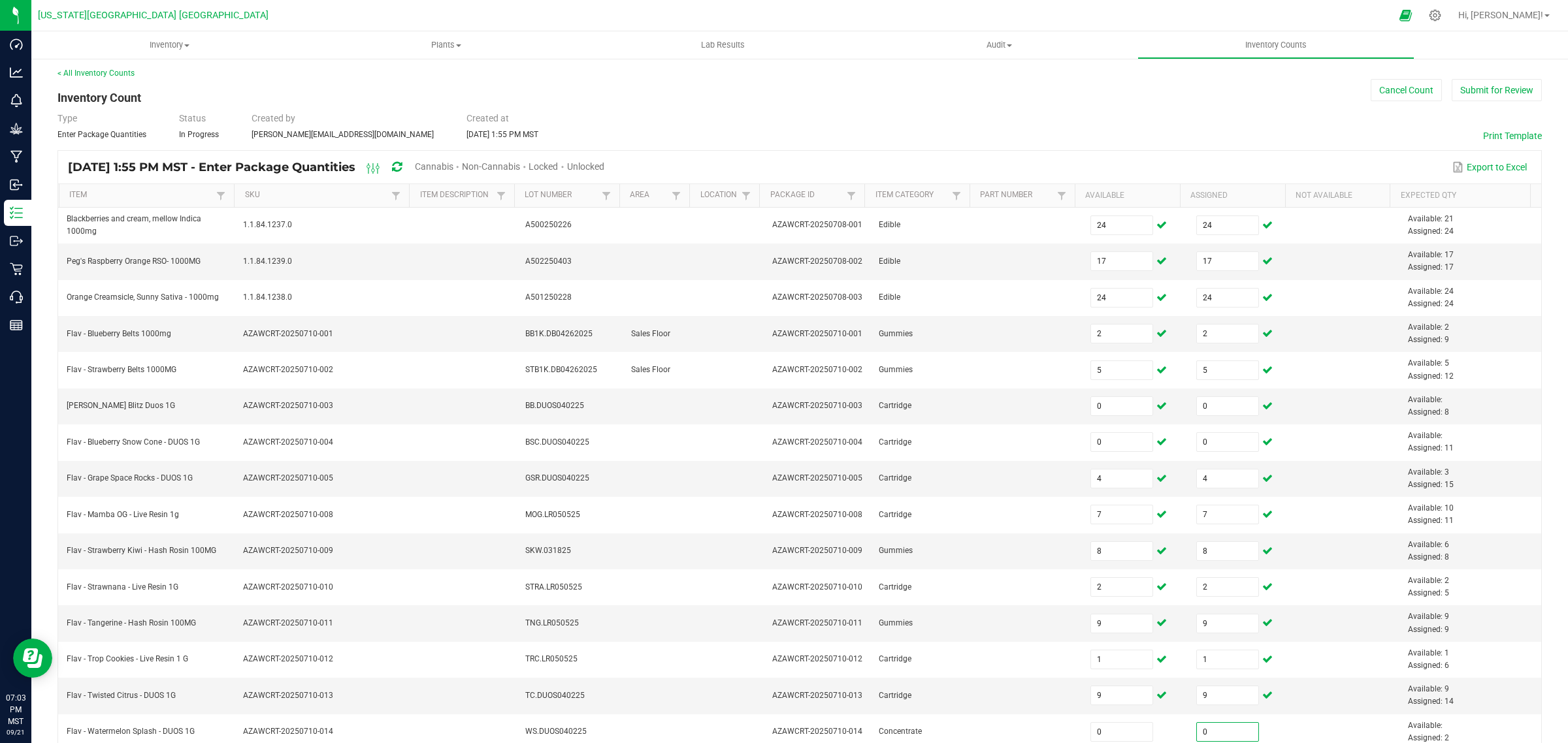
scroll to position [240, 0]
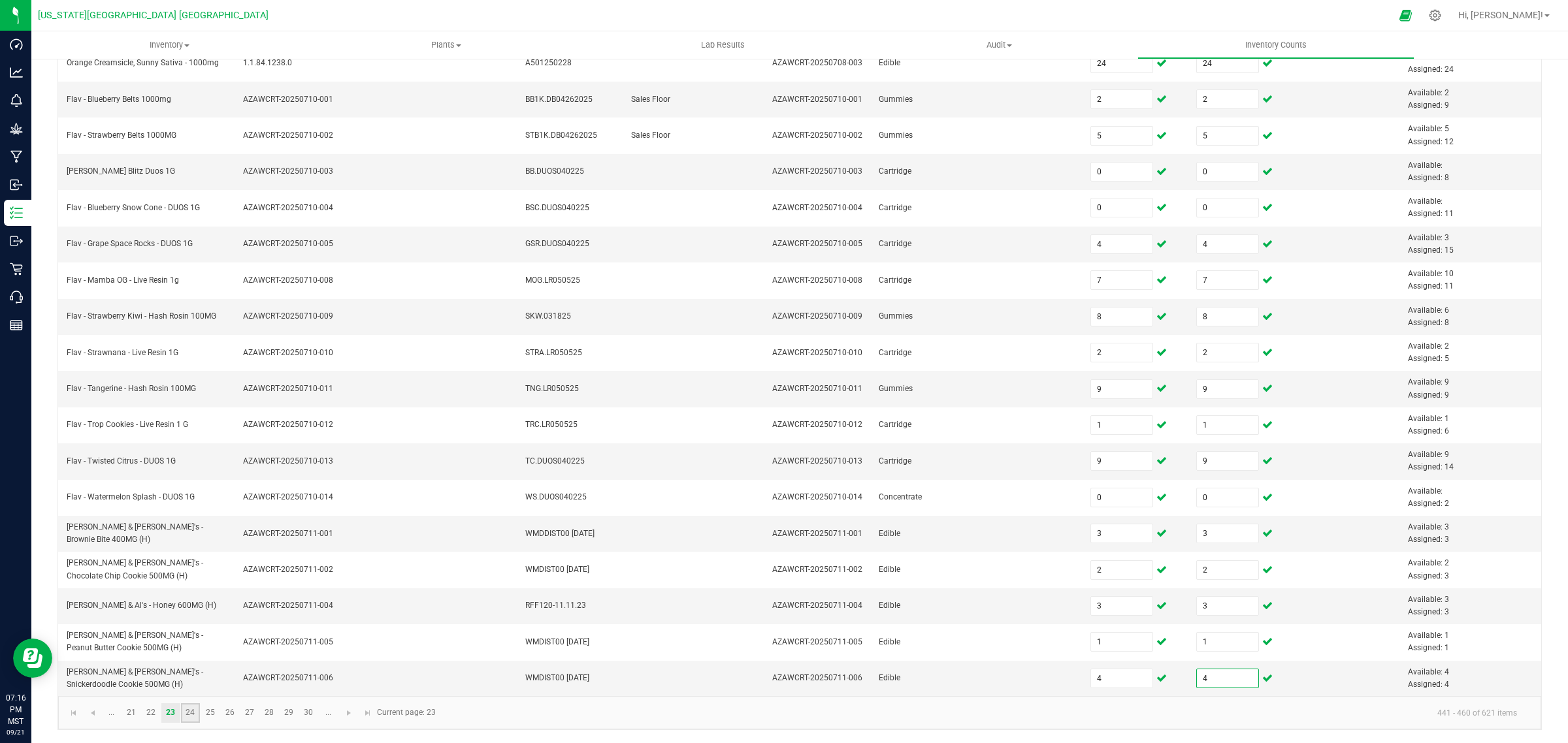
click at [190, 716] on link "24" at bounding box center [190, 713] width 19 height 20
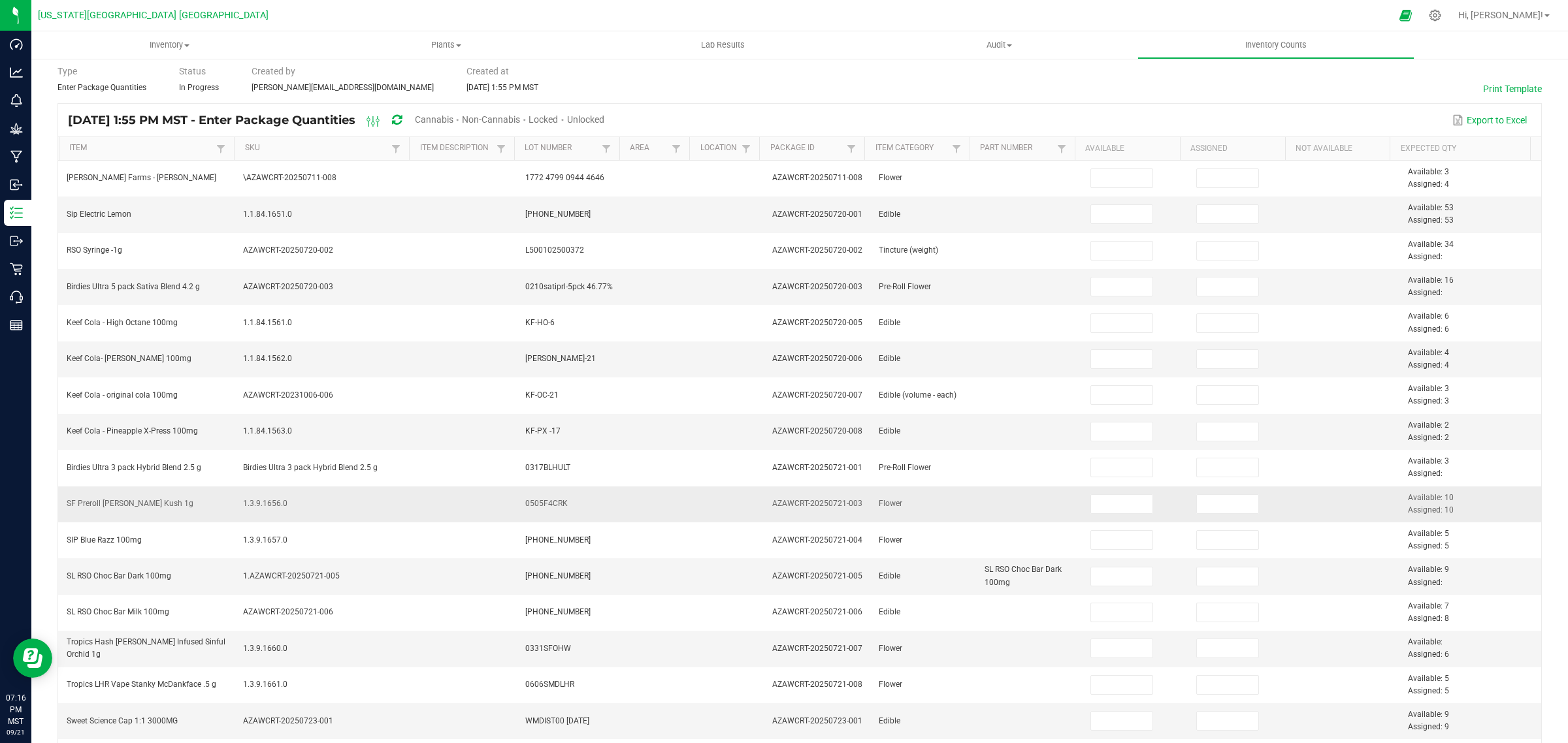
scroll to position [0, 0]
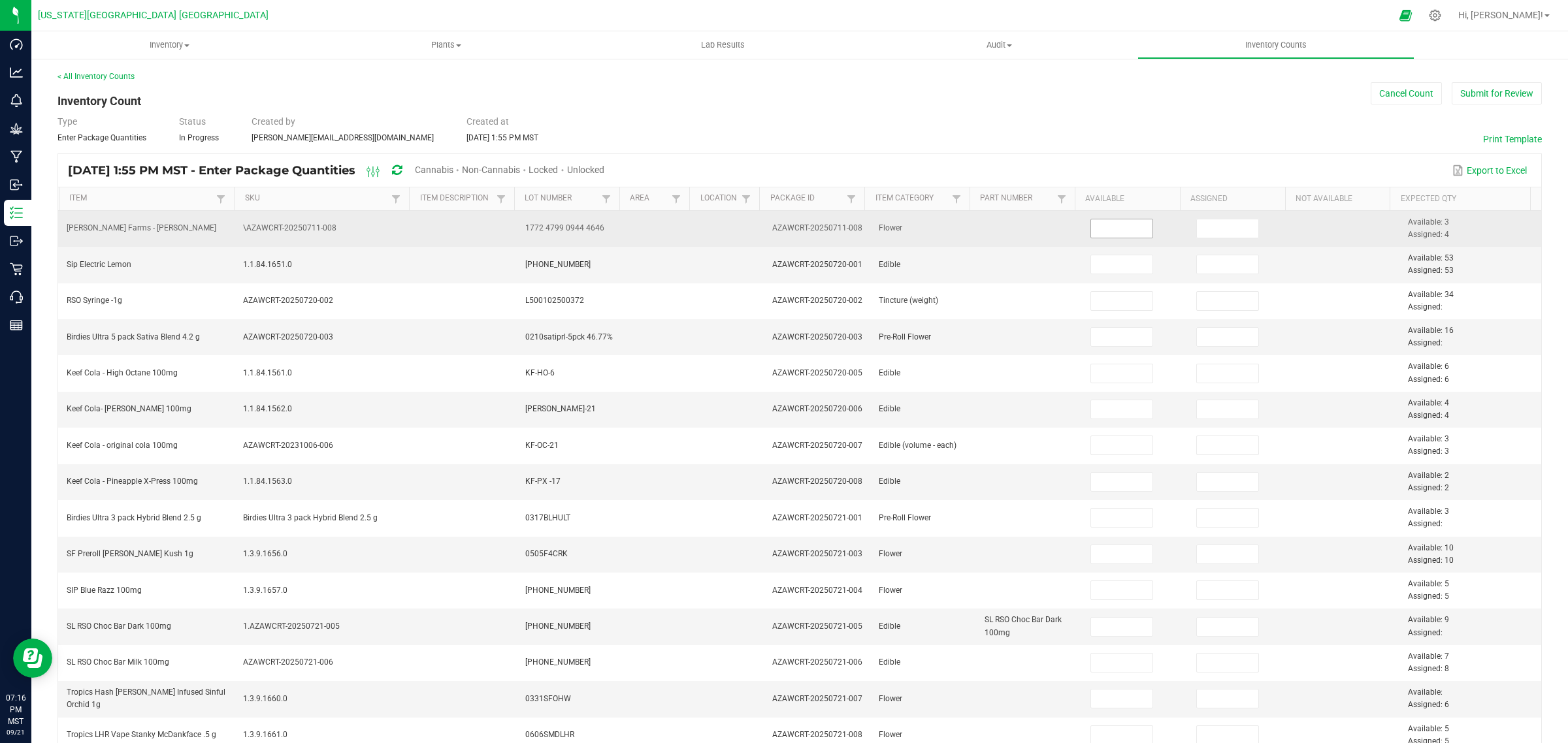
click at [1091, 227] on input at bounding box center [1122, 229] width 62 height 18
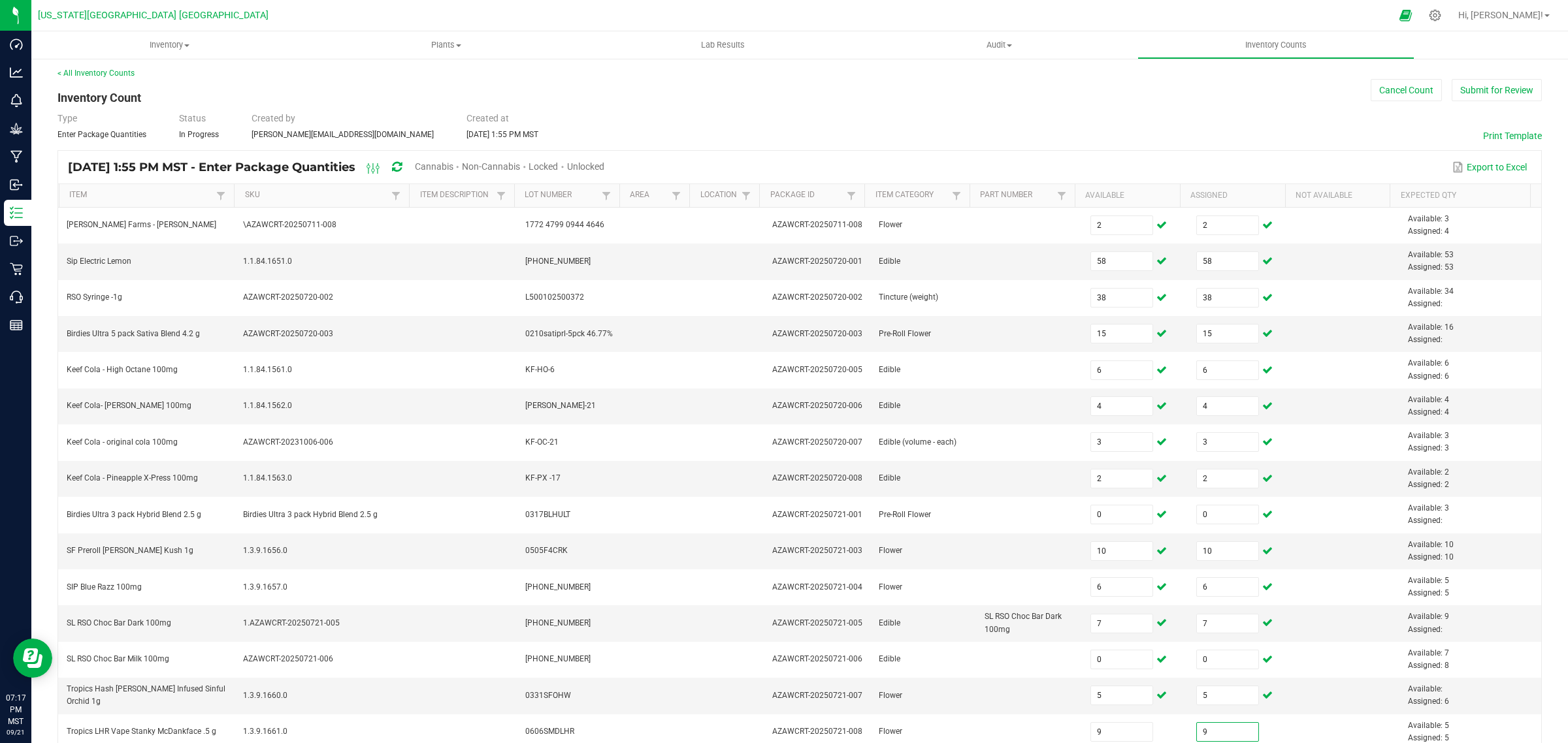
scroll to position [240, 0]
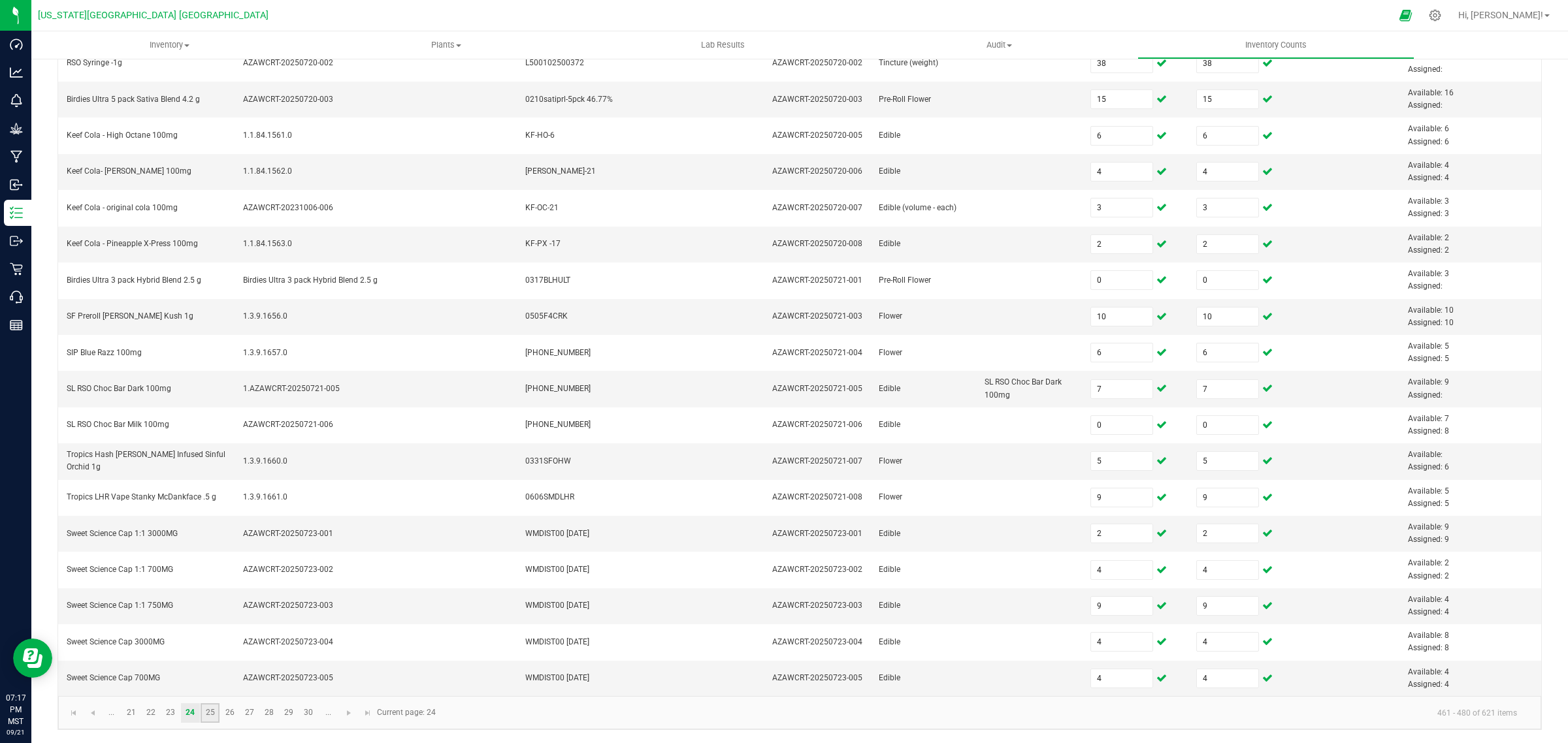
click at [210, 716] on link "25" at bounding box center [210, 713] width 19 height 20
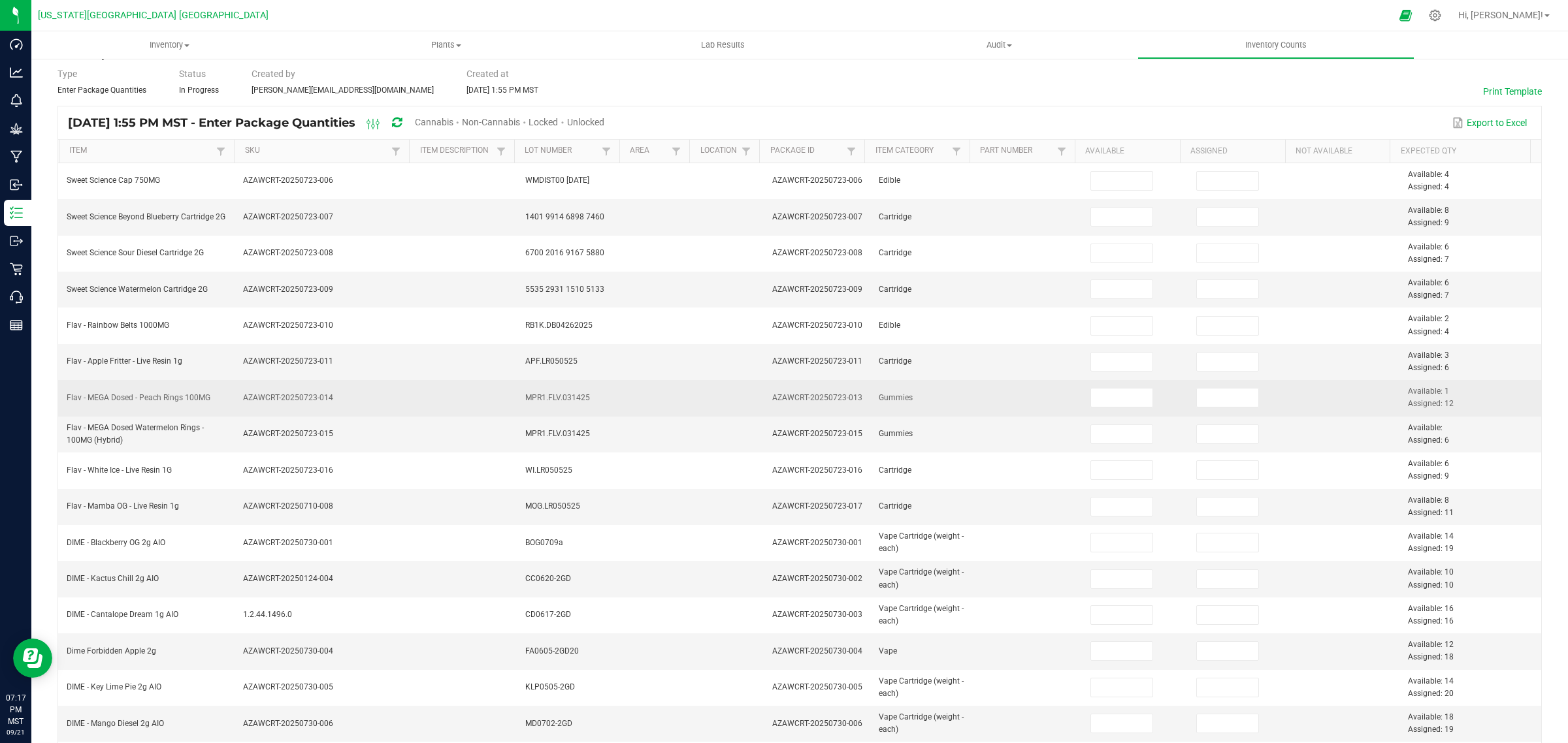
scroll to position [0, 0]
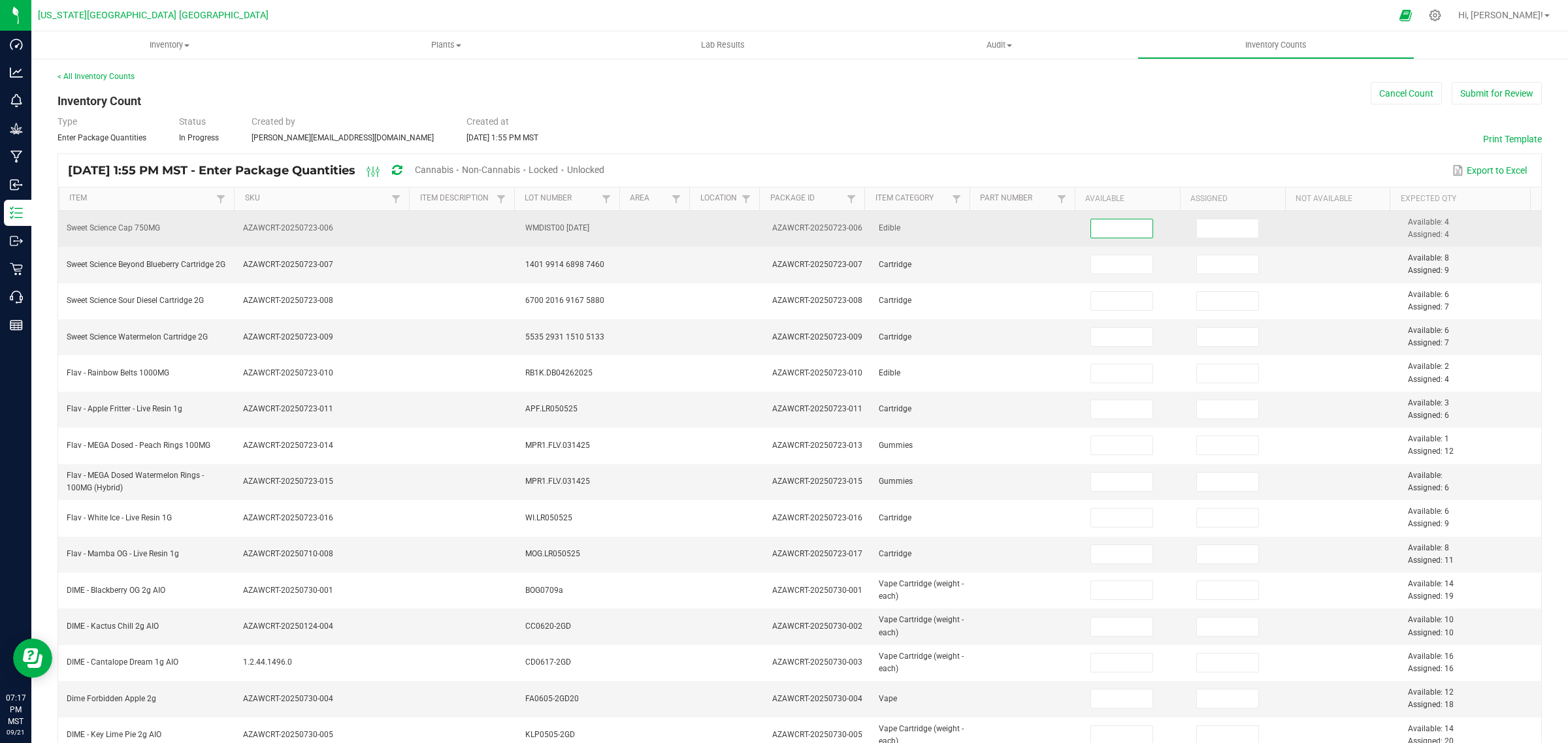
click at [1109, 232] on input at bounding box center [1122, 229] width 62 height 18
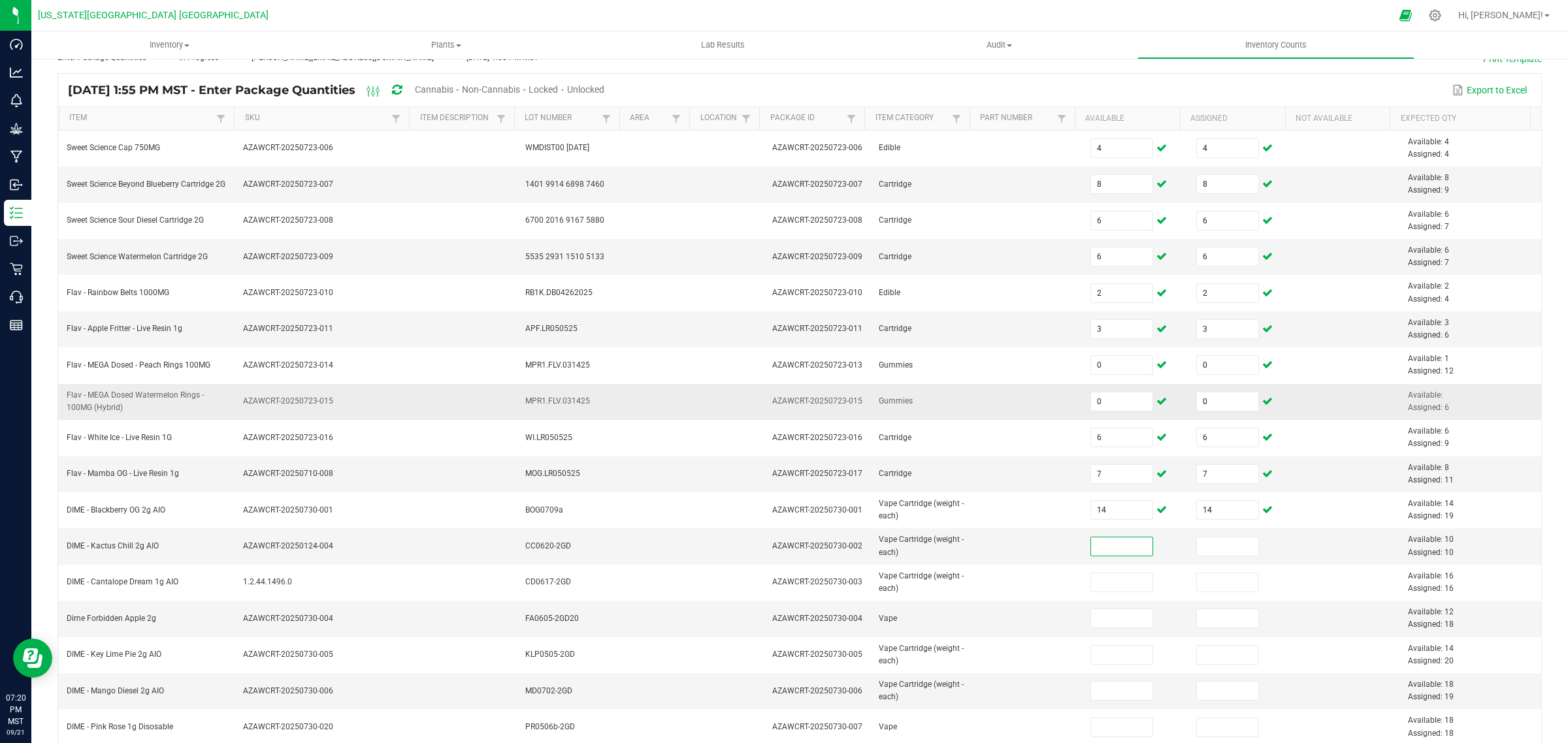
scroll to position [81, 0]
